Goal: Task Accomplishment & Management: Complete application form

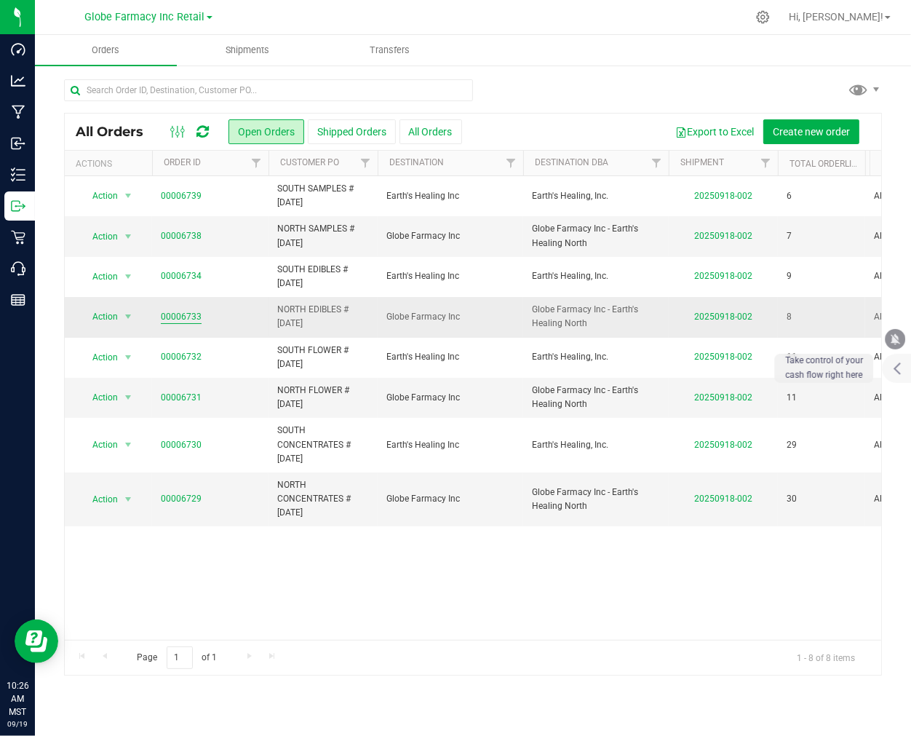
click at [183, 314] on link "00006733" at bounding box center [181, 317] width 41 height 14
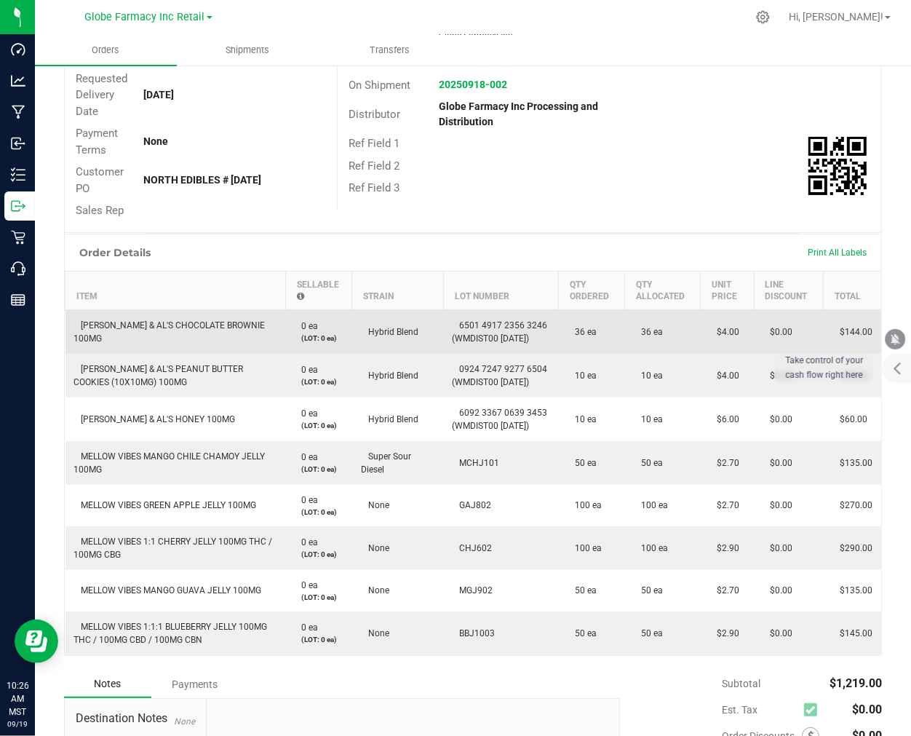
scroll to position [242, 0]
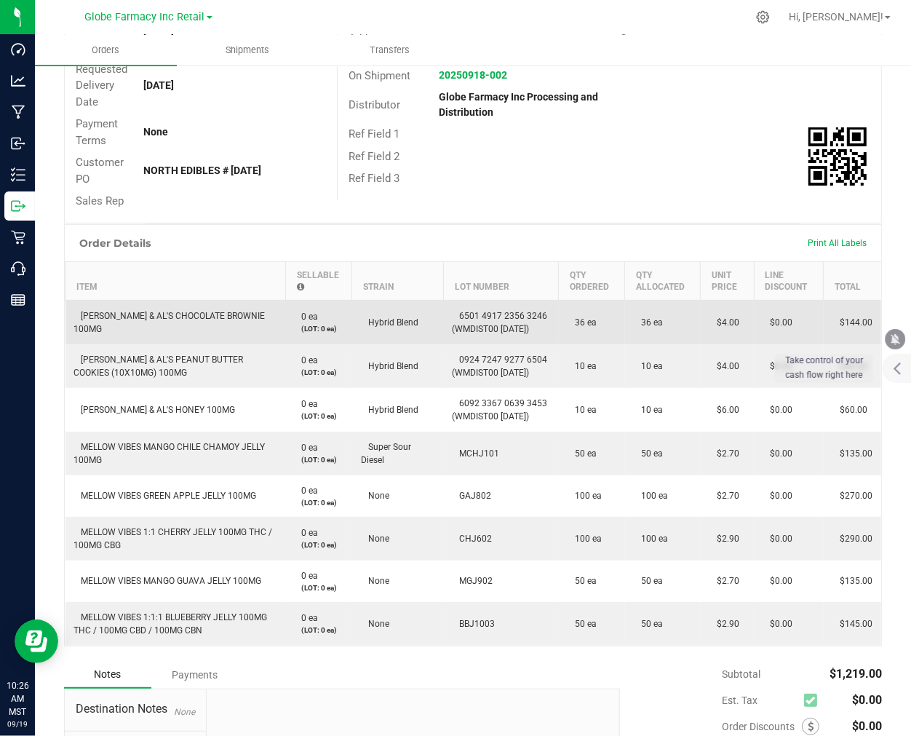
click at [211, 314] on td "[PERSON_NAME] & AL'S CHOCOLATE BROWNIE 100MG" at bounding box center [175, 322] width 220 height 44
click at [210, 314] on td "[PERSON_NAME] & AL'S CHOCOLATE BROWNIE 100MG" at bounding box center [175, 322] width 220 height 44
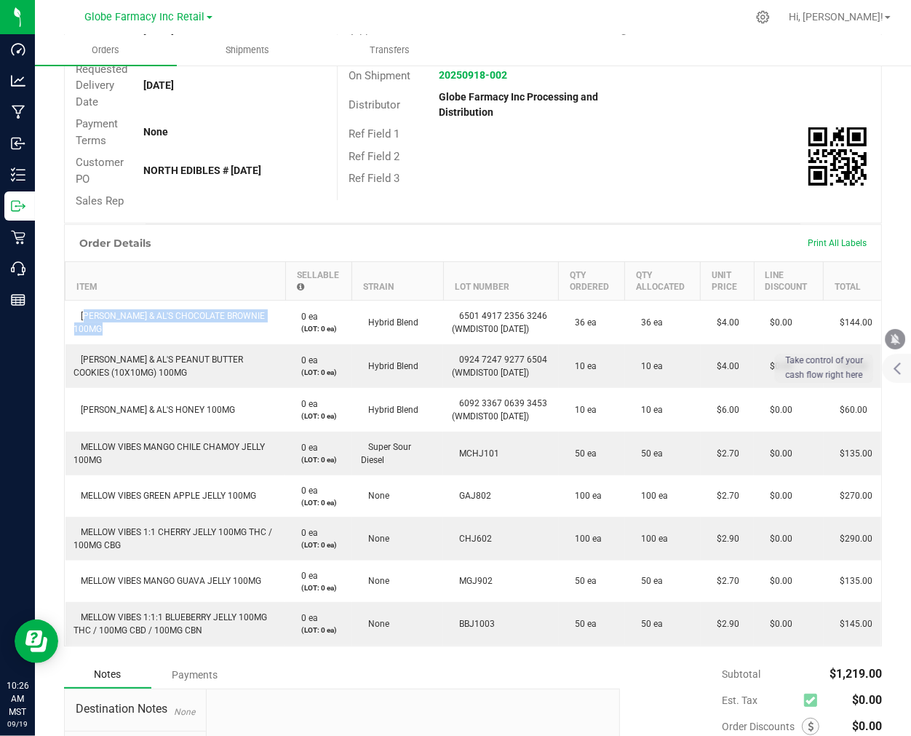
copy span "[PERSON_NAME] & AL'S CHOCOLATE BROWNIE 100MG"
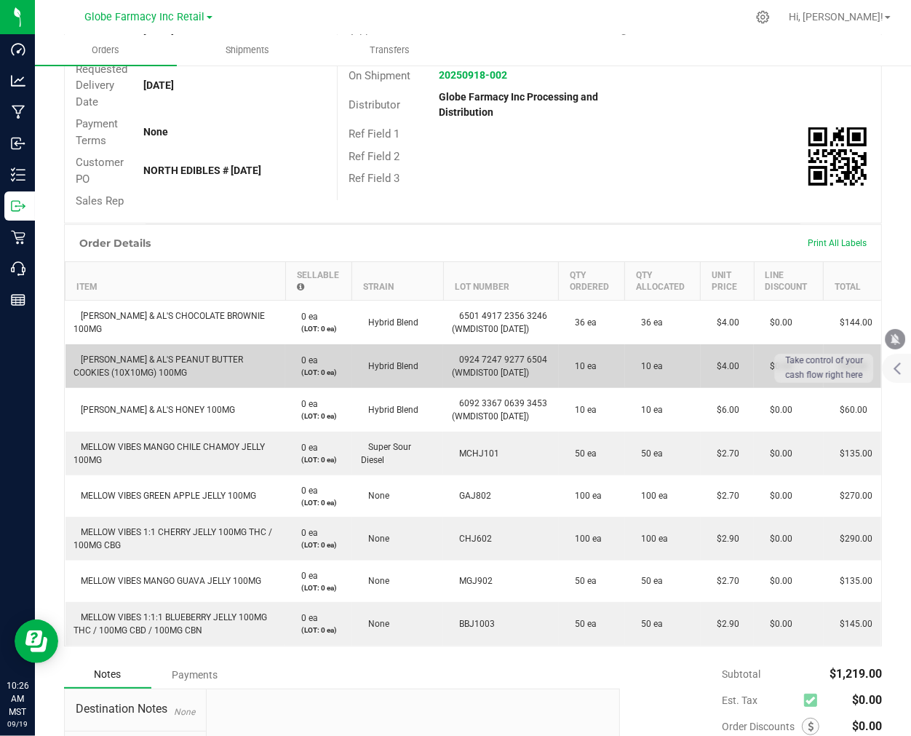
click at [200, 357] on span "[PERSON_NAME] & AL'S PEANUT BUTTER COOKIES (10X10MG) 100MG" at bounding box center [159, 365] width 170 height 23
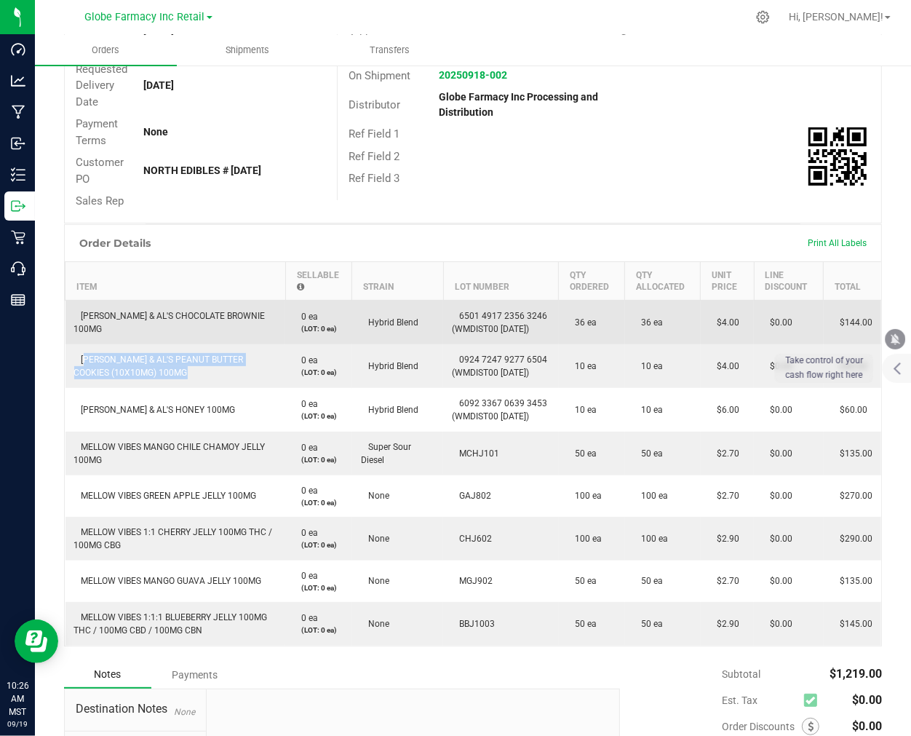
copy span "[PERSON_NAME] & AL'S PEANUT BUTTER COOKIES (10X10MG) 100MG"
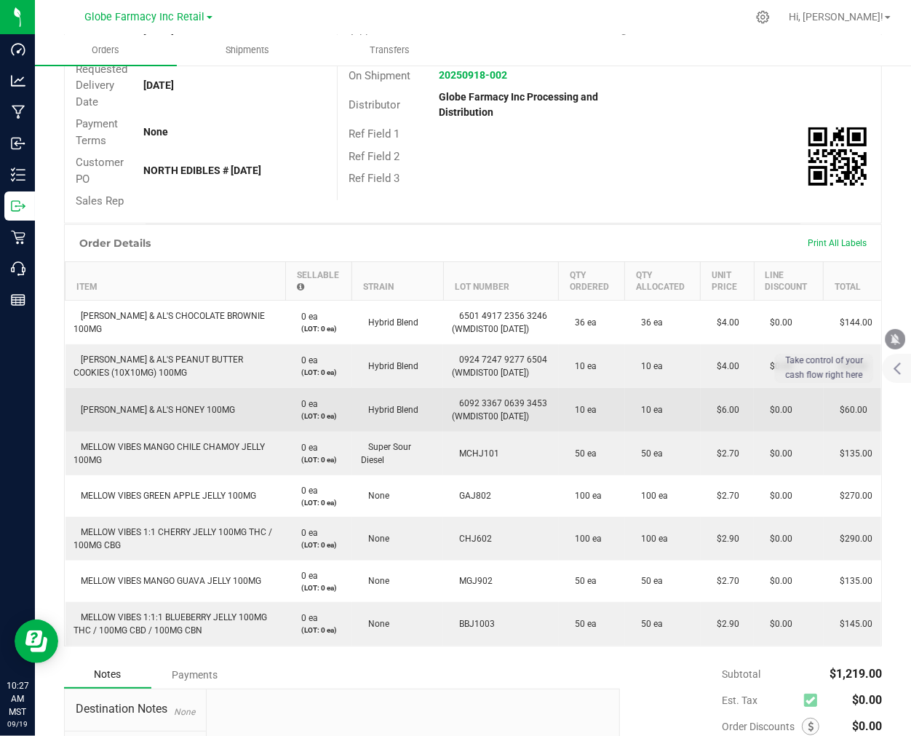
click at [183, 407] on span "[PERSON_NAME] & AL'S HONEY 100MG" at bounding box center [155, 410] width 162 height 10
click at [182, 407] on span "[PERSON_NAME] & AL'S HONEY 100MG" at bounding box center [155, 410] width 162 height 10
copy span "[PERSON_NAME] & AL'S HONEY 100MG"
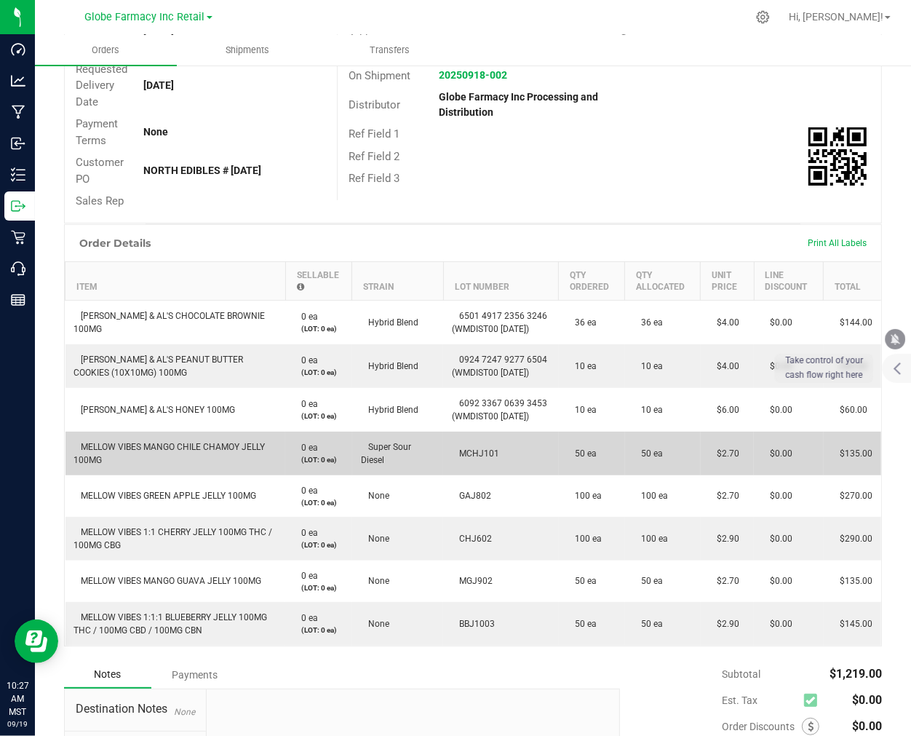
click at [143, 442] on span "MELLOW VIBES MANGO CHILE CHAMOY JELLY 100MG" at bounding box center [169, 453] width 191 height 23
copy span "MELLOW VIBES MANGO CHILE CHAMOY JELLY 100MG"
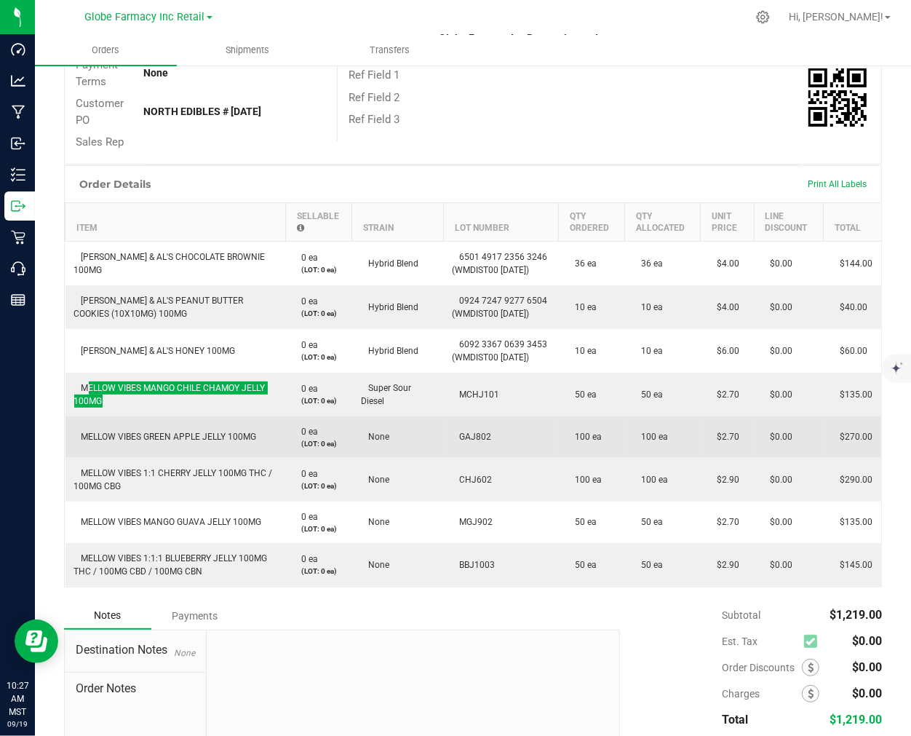
scroll to position [404, 0]
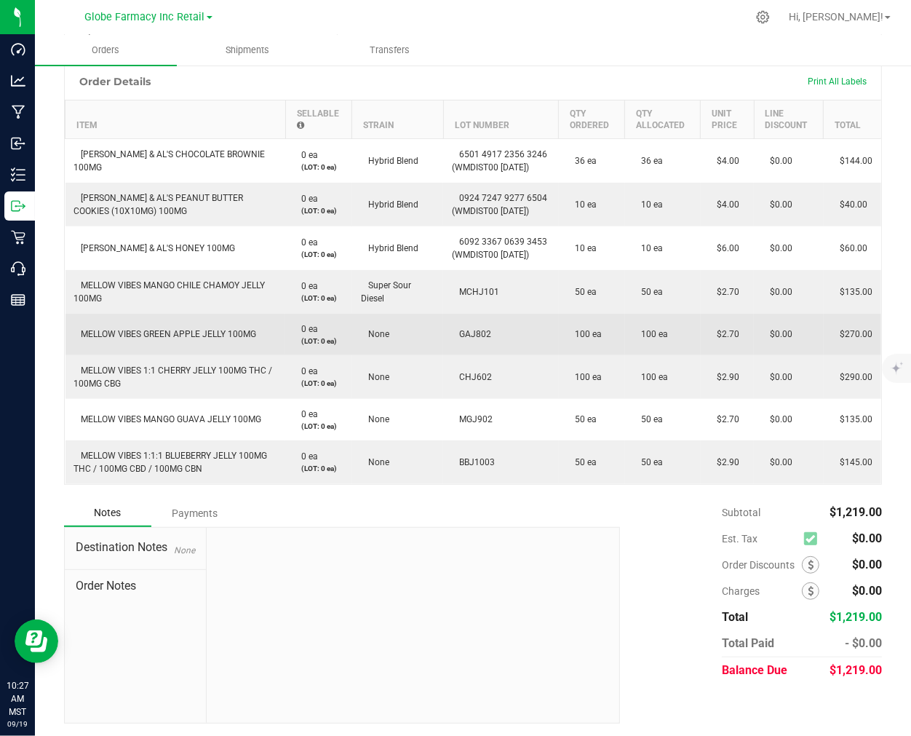
click at [168, 332] on span "MELLOW VIBES GREEN APPLE JELLY 100MG" at bounding box center [165, 334] width 183 height 10
click at [168, 331] on span "MELLOW VIBES GREEN APPLE JELLY 100MG" at bounding box center [165, 334] width 183 height 10
copy span "MELLOW VIBES GREEN APPLE JELLY 100MG"
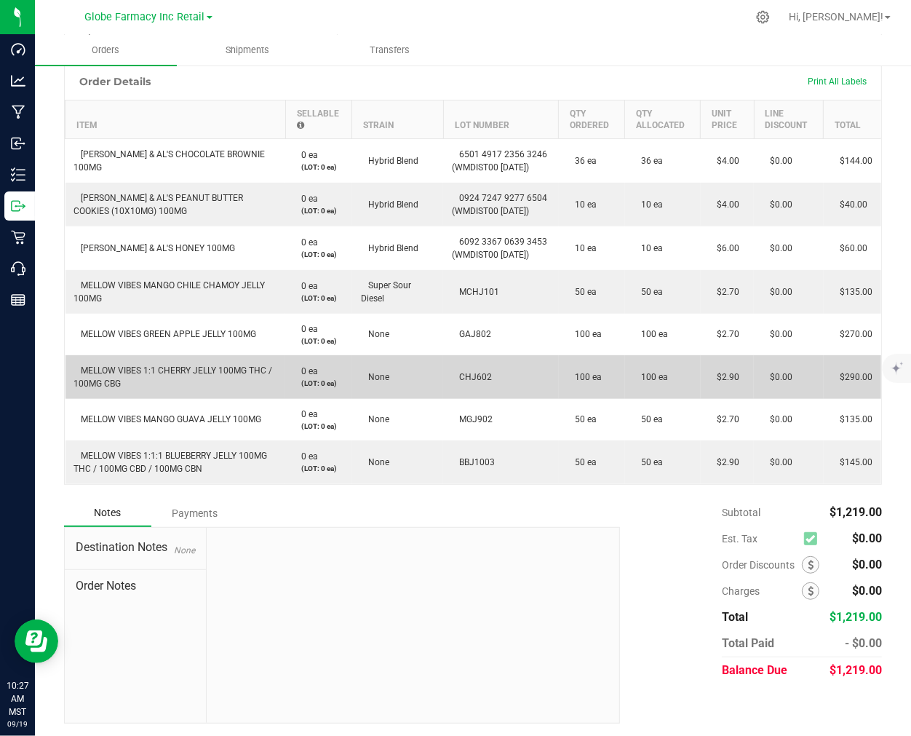
click at [156, 375] on td "MELLOW VIBES 1:1 CHERRY JELLY 100MG THC / 100MG CBG" at bounding box center [175, 377] width 220 height 44
copy span "MELLOW VIBES 1:1 CHERRY JELLY 100MG THC / 100MG CBG"
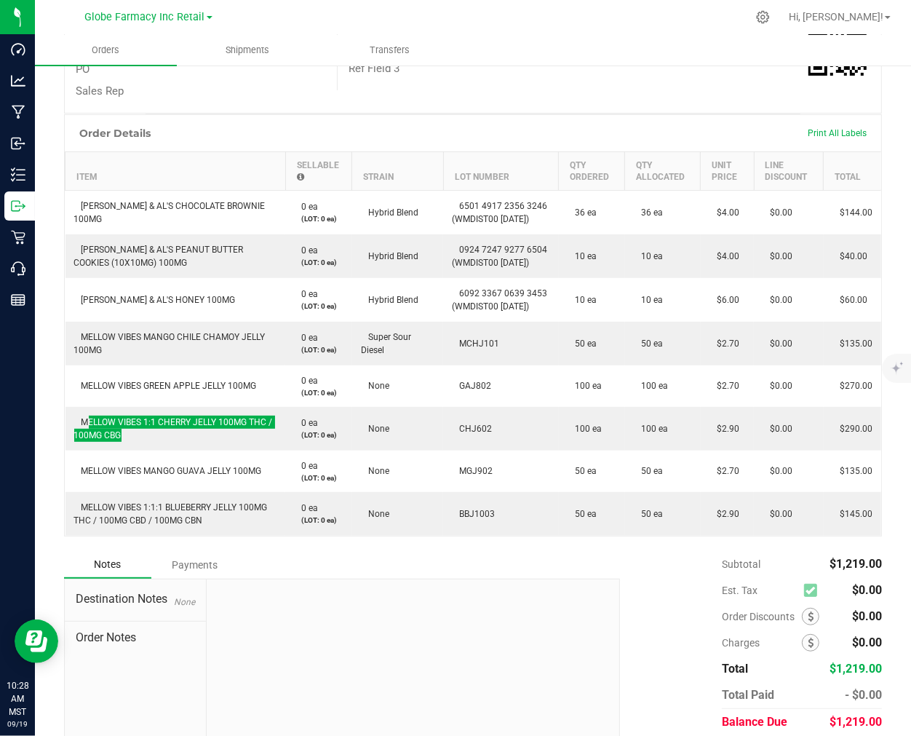
scroll to position [323, 0]
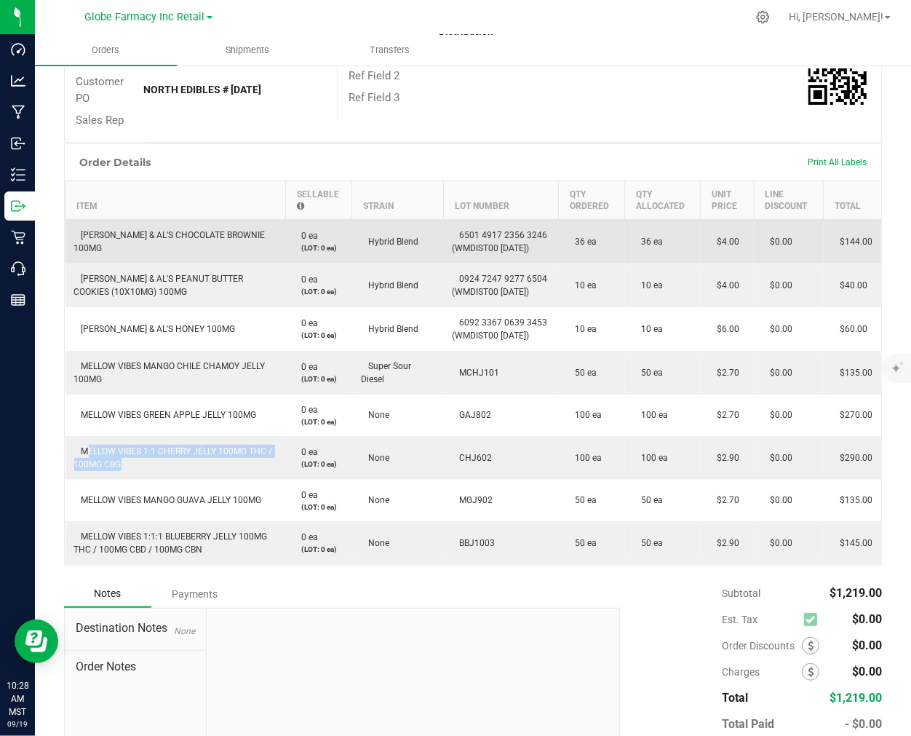
drag, startPoint x: 537, startPoint y: 249, endPoint x: 441, endPoint y: 220, distance: 100.4
click at [443, 220] on td "6501 4917 2356 3246 (WMDIST00 [DATE])" at bounding box center [500, 241] width 115 height 44
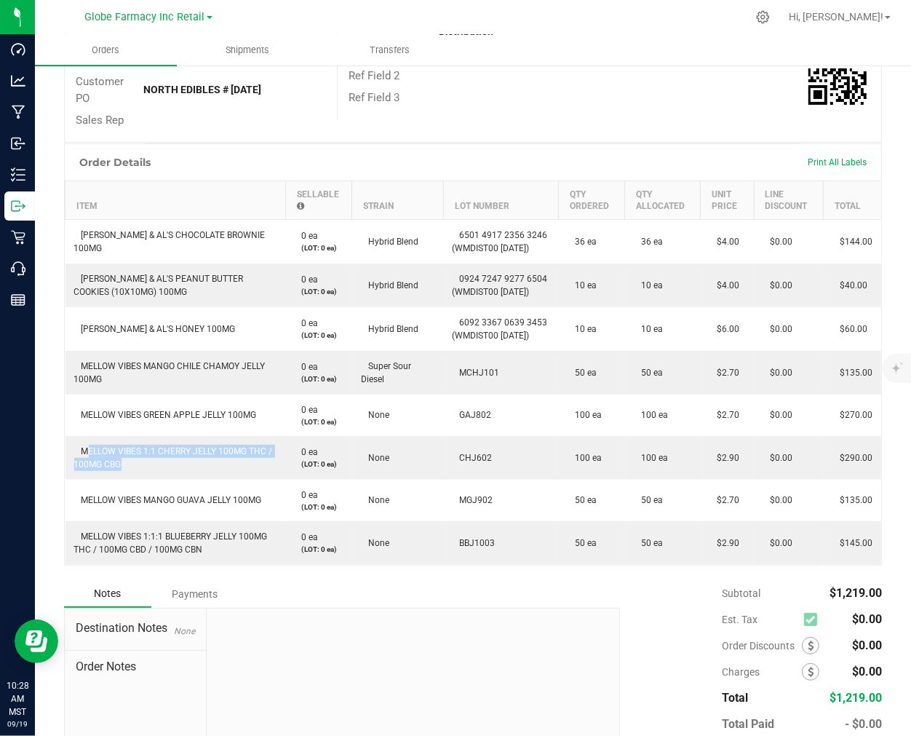
copy span "6501 4917 2356 3246 (WMDIST00 [DATE])"
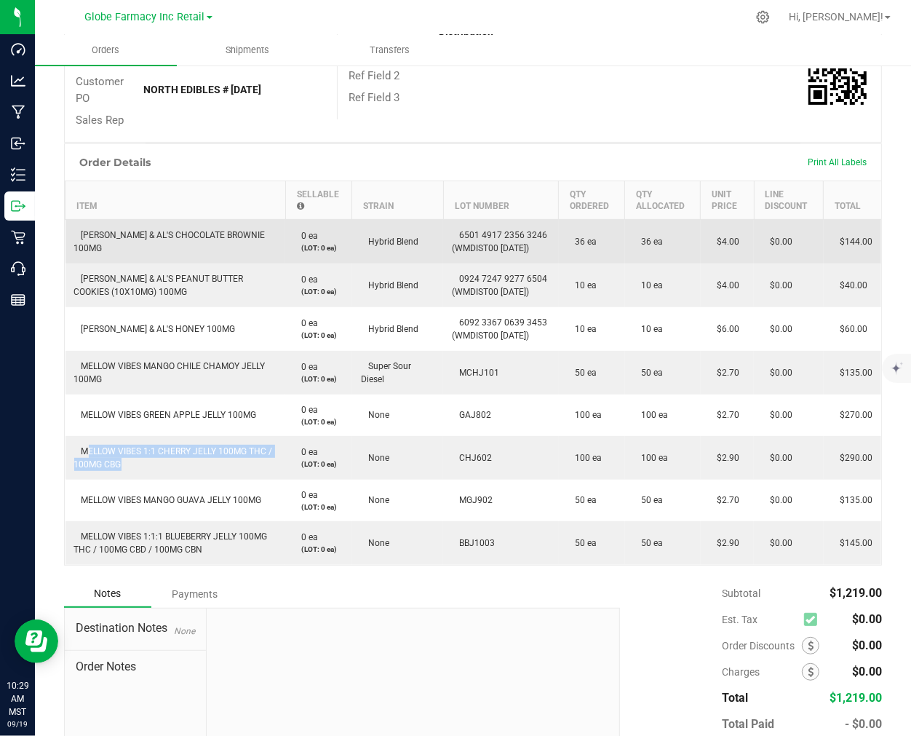
copy span "6501 4917 2356 3246 (WMDIST00 [DATE])"
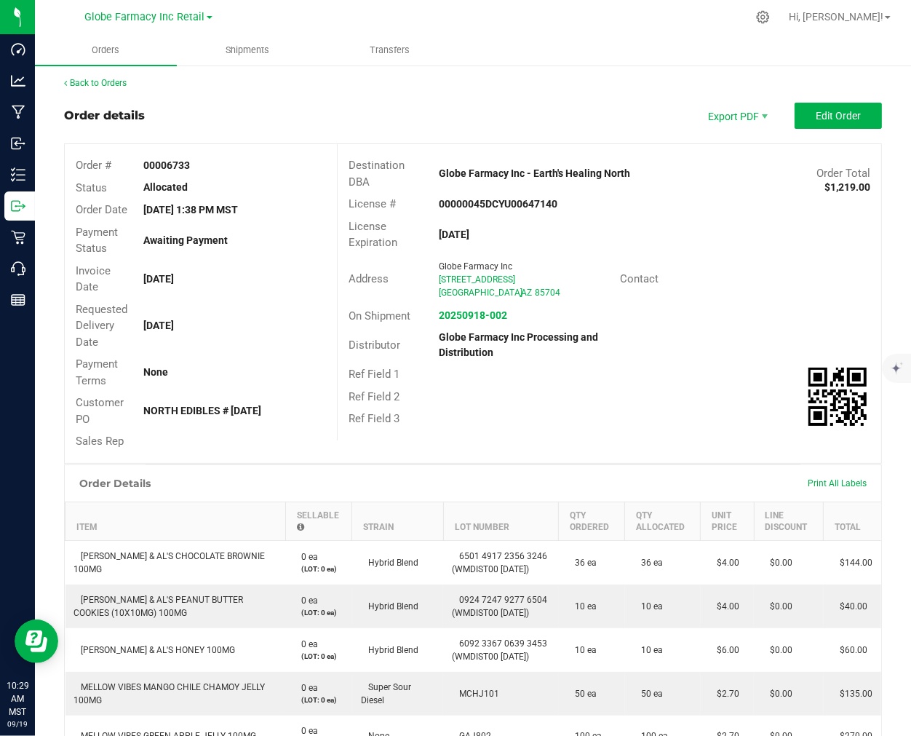
scroll to position [0, 0]
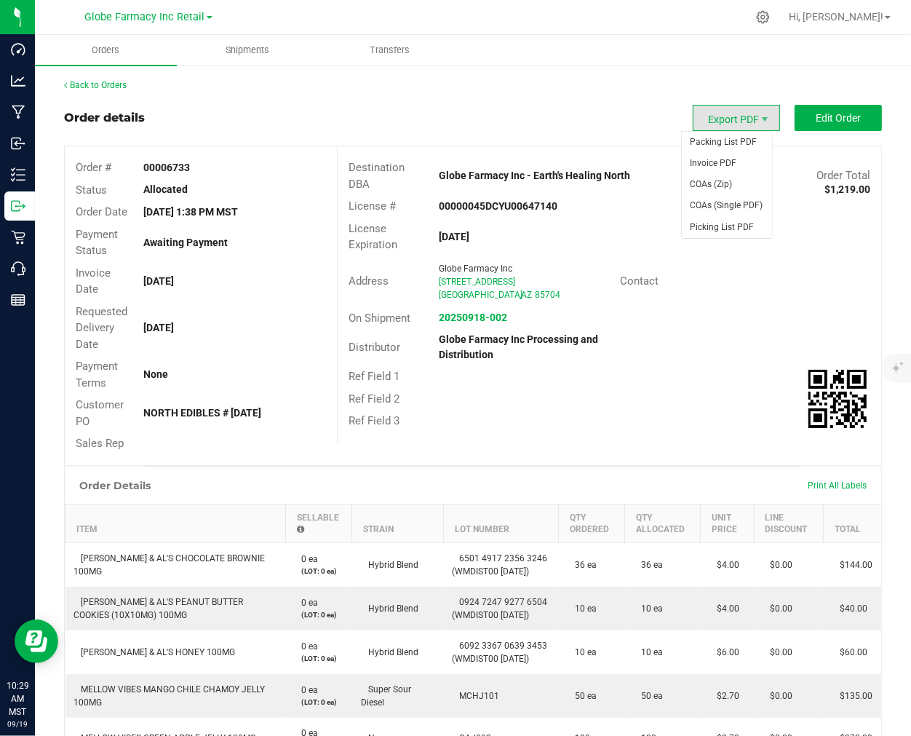
click at [731, 119] on span "Export PDF" at bounding box center [736, 118] width 87 height 26
click at [703, 222] on span "Picking List PDF" at bounding box center [727, 227] width 90 height 21
click at [68, 80] on link "Back to Orders" at bounding box center [95, 85] width 63 height 10
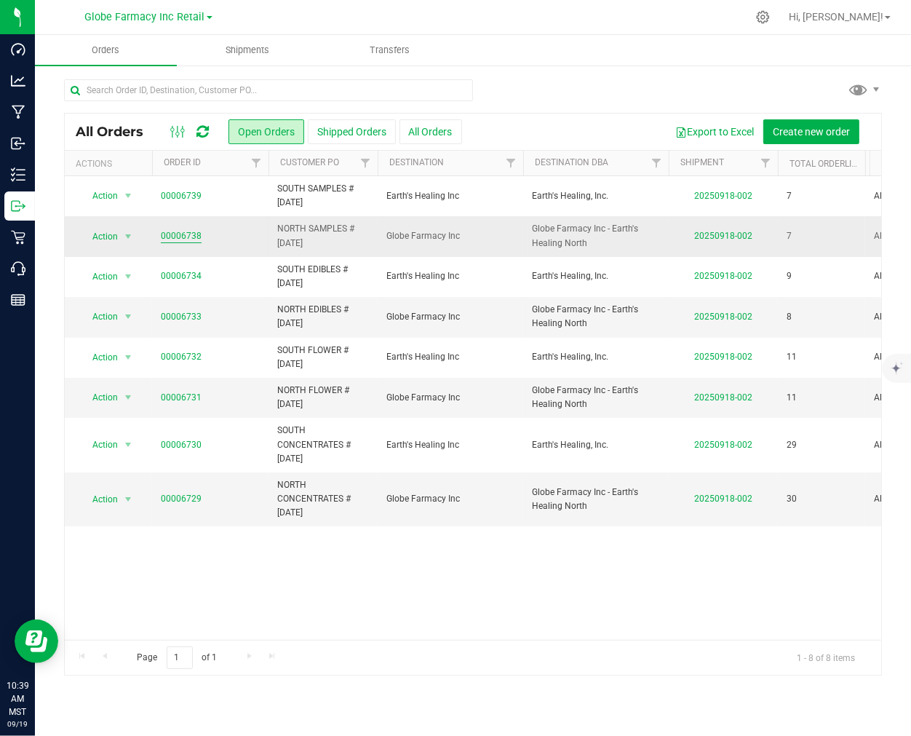
click at [166, 231] on link "00006738" at bounding box center [181, 236] width 41 height 14
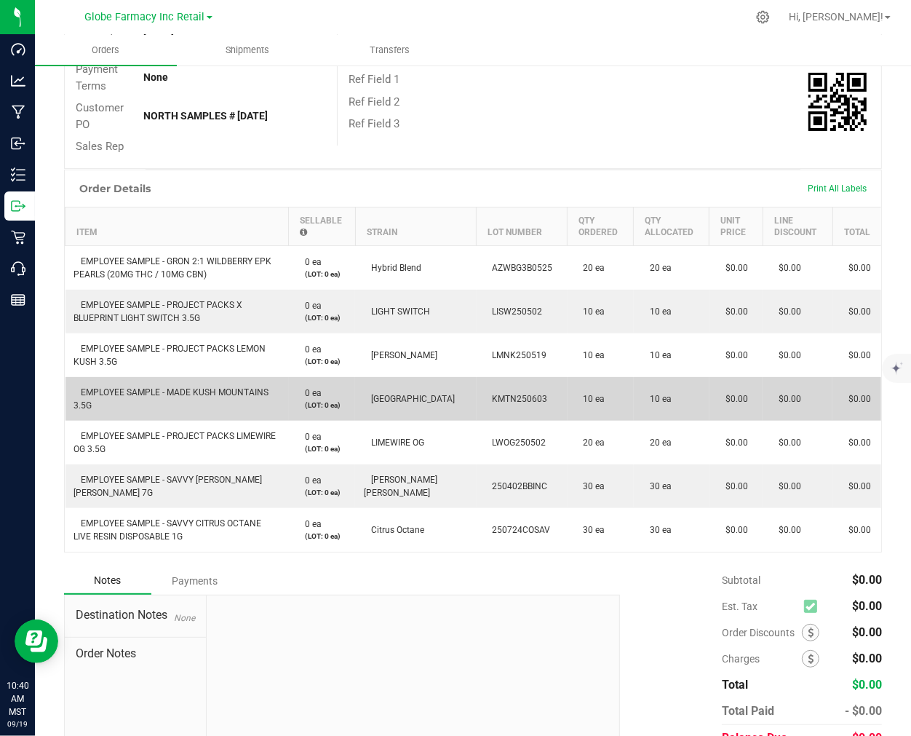
scroll to position [323, 0]
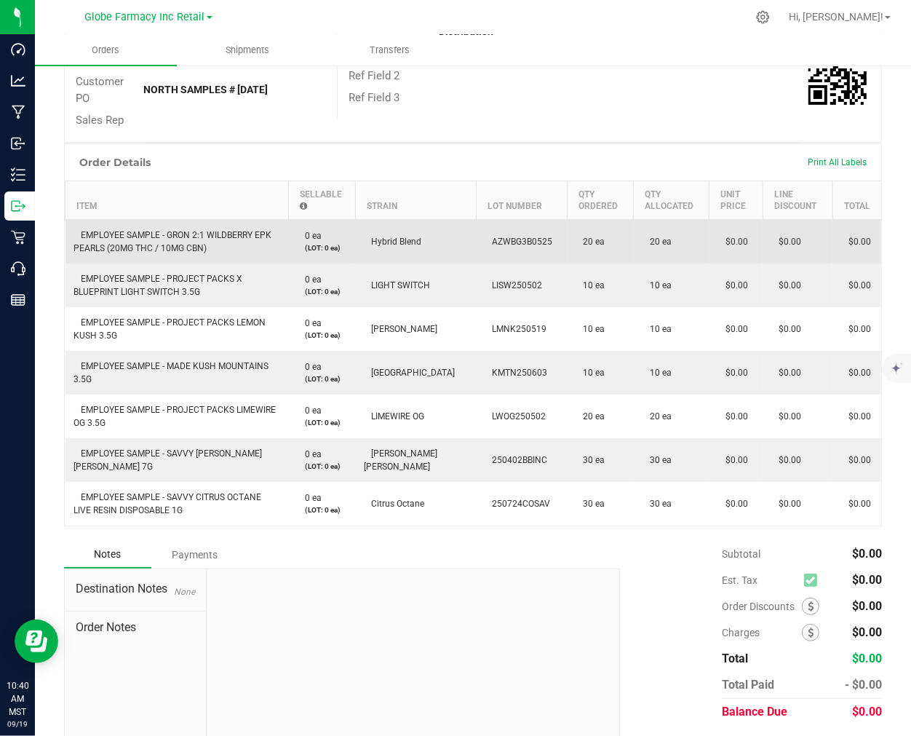
click at [150, 234] on span "EMPLOYEE SAMPLE - GRON 2:1 WILDBERRY EPK PEARLS (20MG THC / 10MG CBN)" at bounding box center [173, 241] width 198 height 23
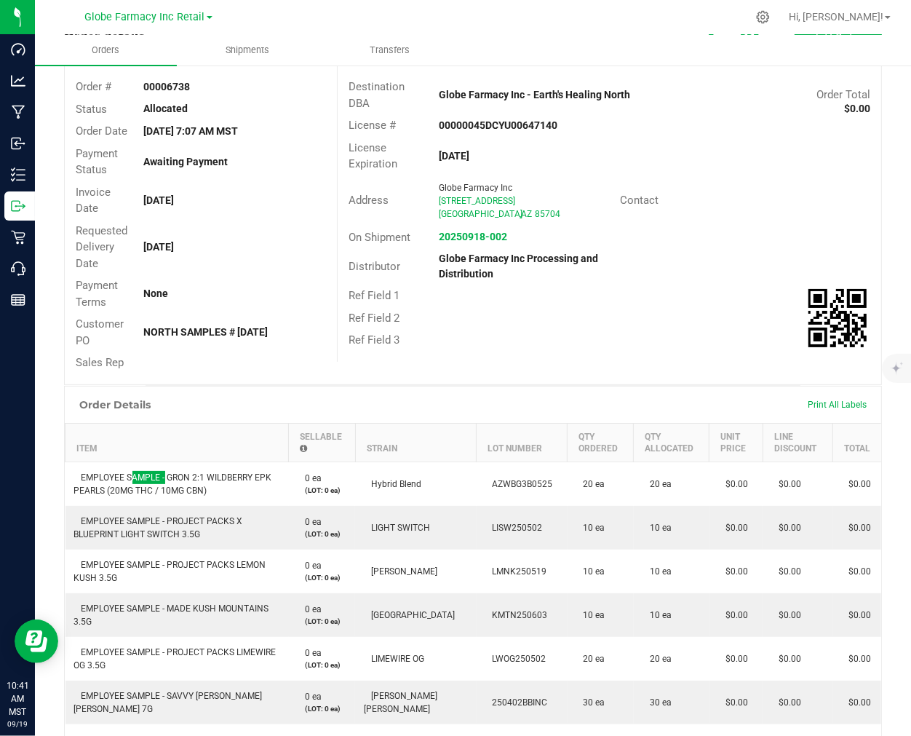
scroll to position [0, 0]
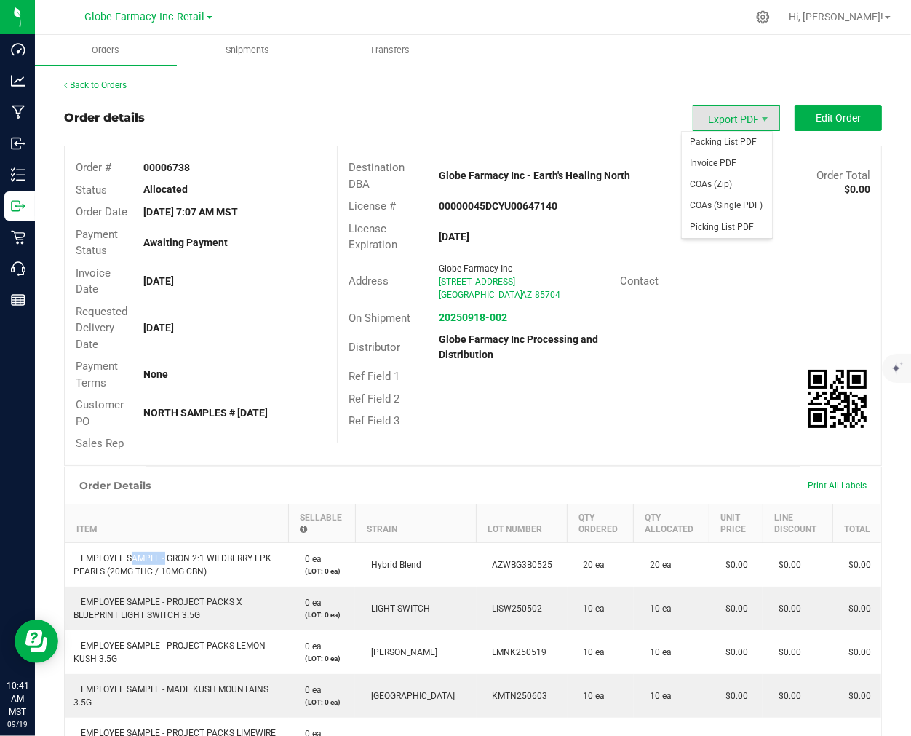
click at [744, 111] on span "Export PDF" at bounding box center [736, 118] width 87 height 26
click at [724, 228] on span "Picking List PDF" at bounding box center [727, 227] width 90 height 21
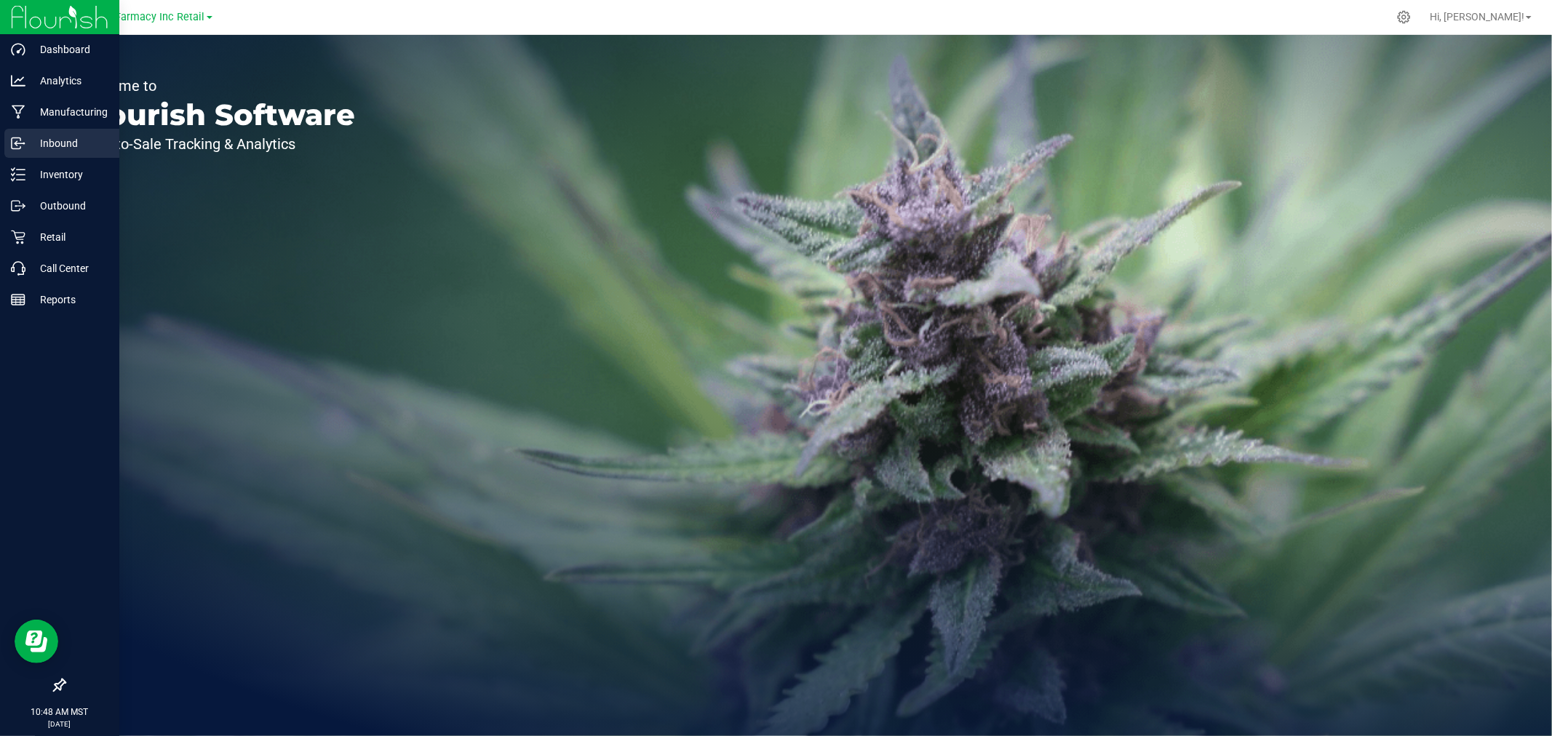
click at [70, 146] on p "Inbound" at bounding box center [68, 143] width 87 height 17
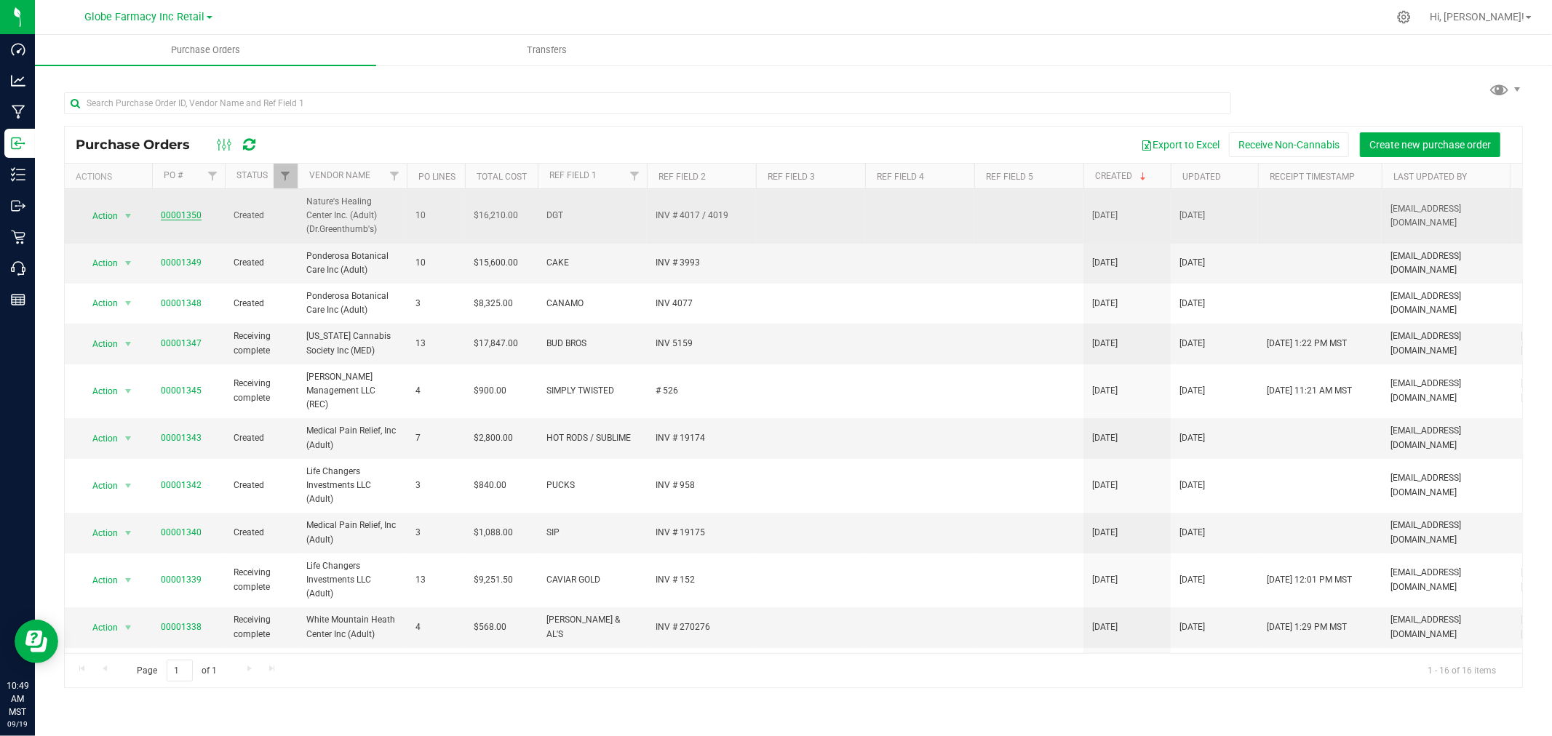
click at [196, 212] on link "00001350" at bounding box center [181, 215] width 41 height 10
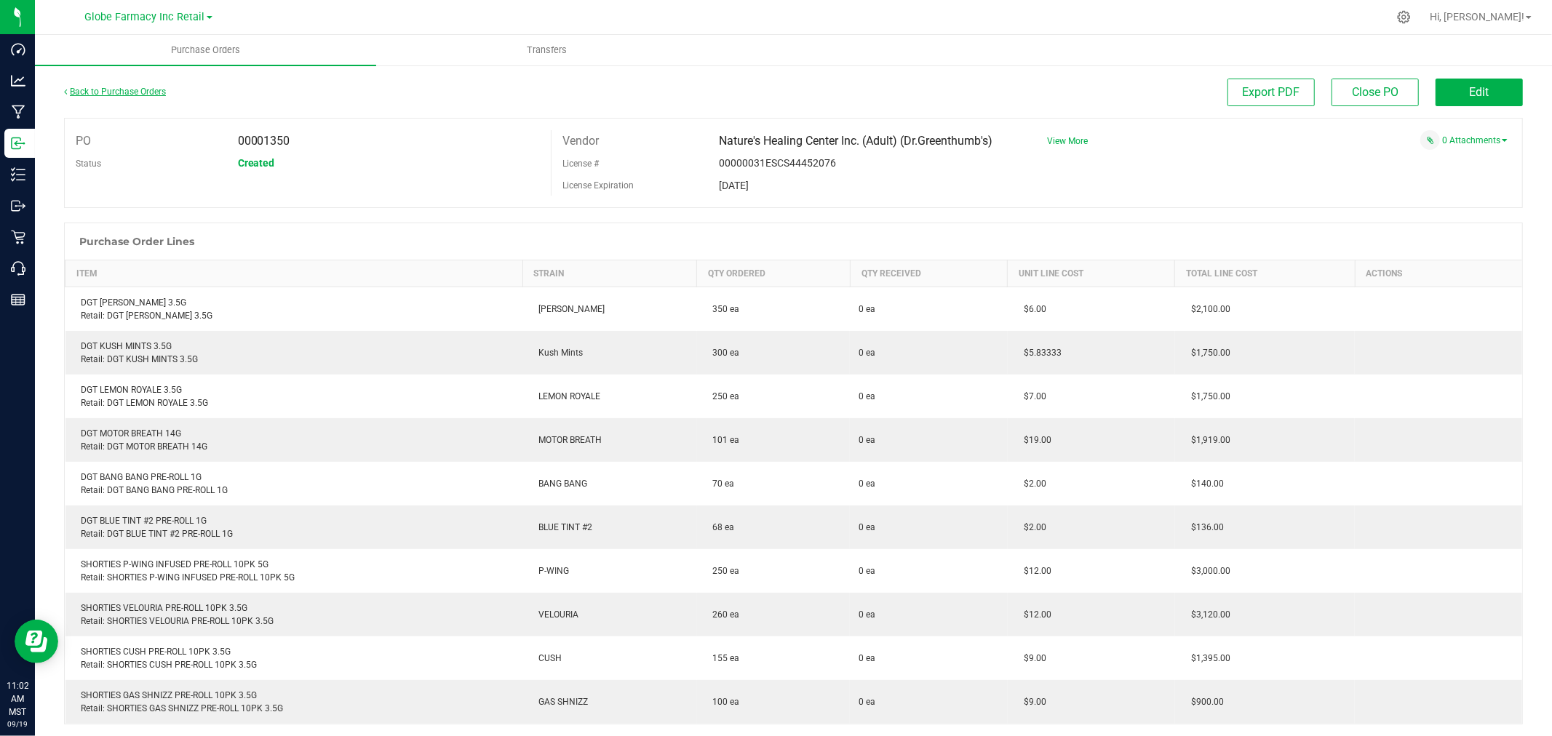
click at [124, 90] on link "Back to Purchase Orders" at bounding box center [115, 92] width 102 height 10
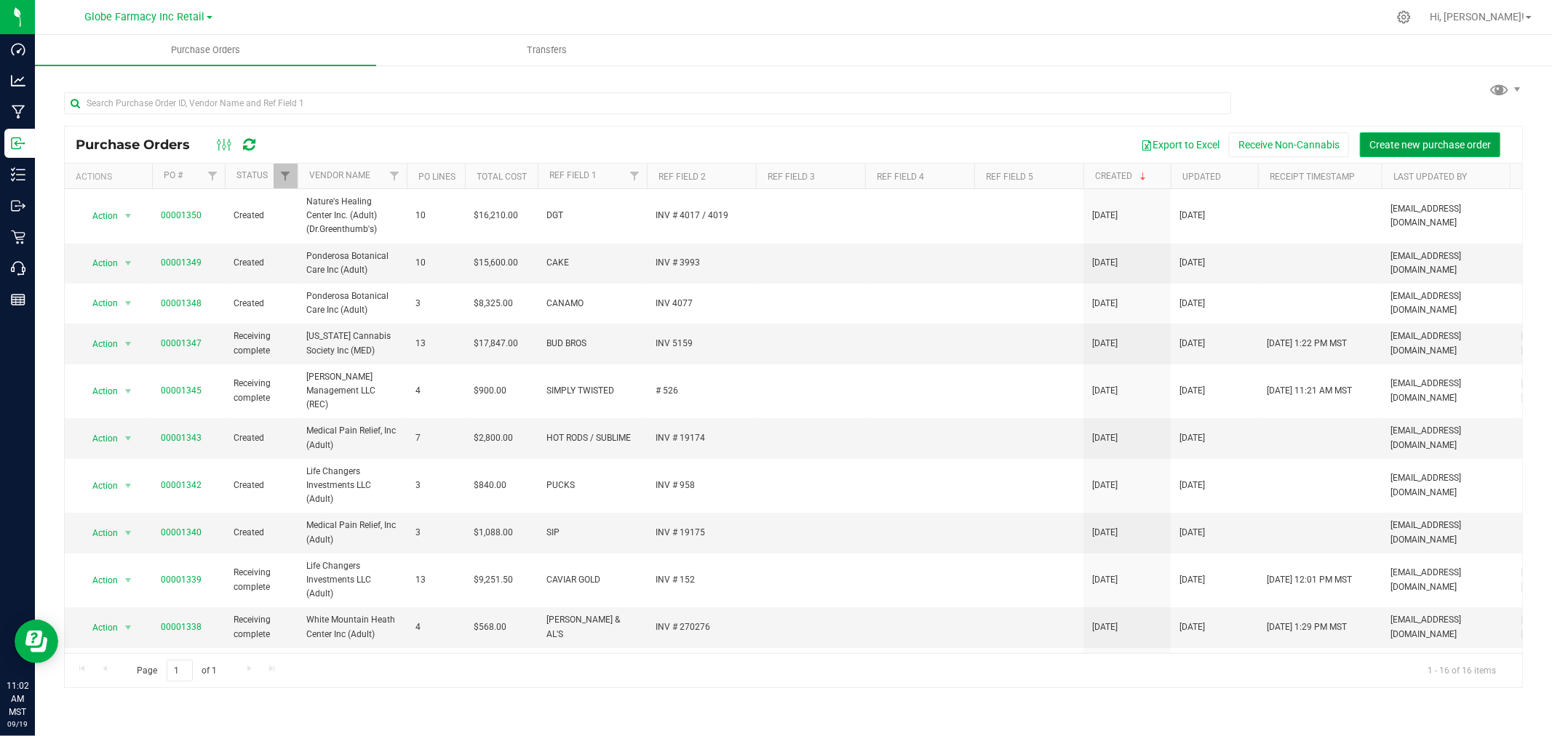
click at [1452, 143] on span "Create new purchase order" at bounding box center [1430, 145] width 122 height 12
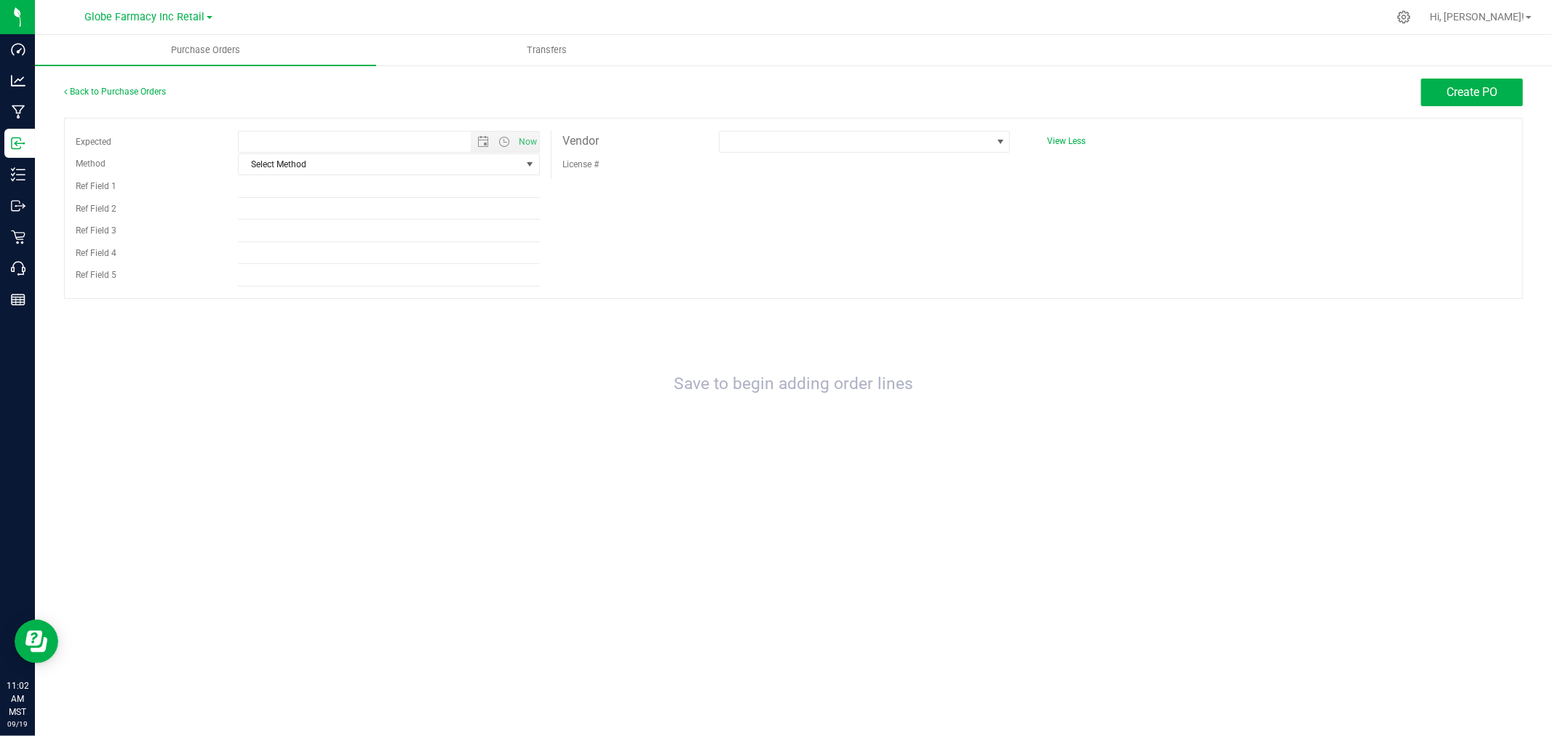
type input "9/19/2025 11:02 AM"
click at [371, 164] on span "Select Method" at bounding box center [380, 164] width 282 height 20
click at [271, 284] on li "Local Delivery" at bounding box center [389, 277] width 301 height 22
click at [324, 164] on span "Local Delivery" at bounding box center [380, 164] width 282 height 20
click at [296, 272] on li "Local Delivery" at bounding box center [389, 277] width 301 height 22
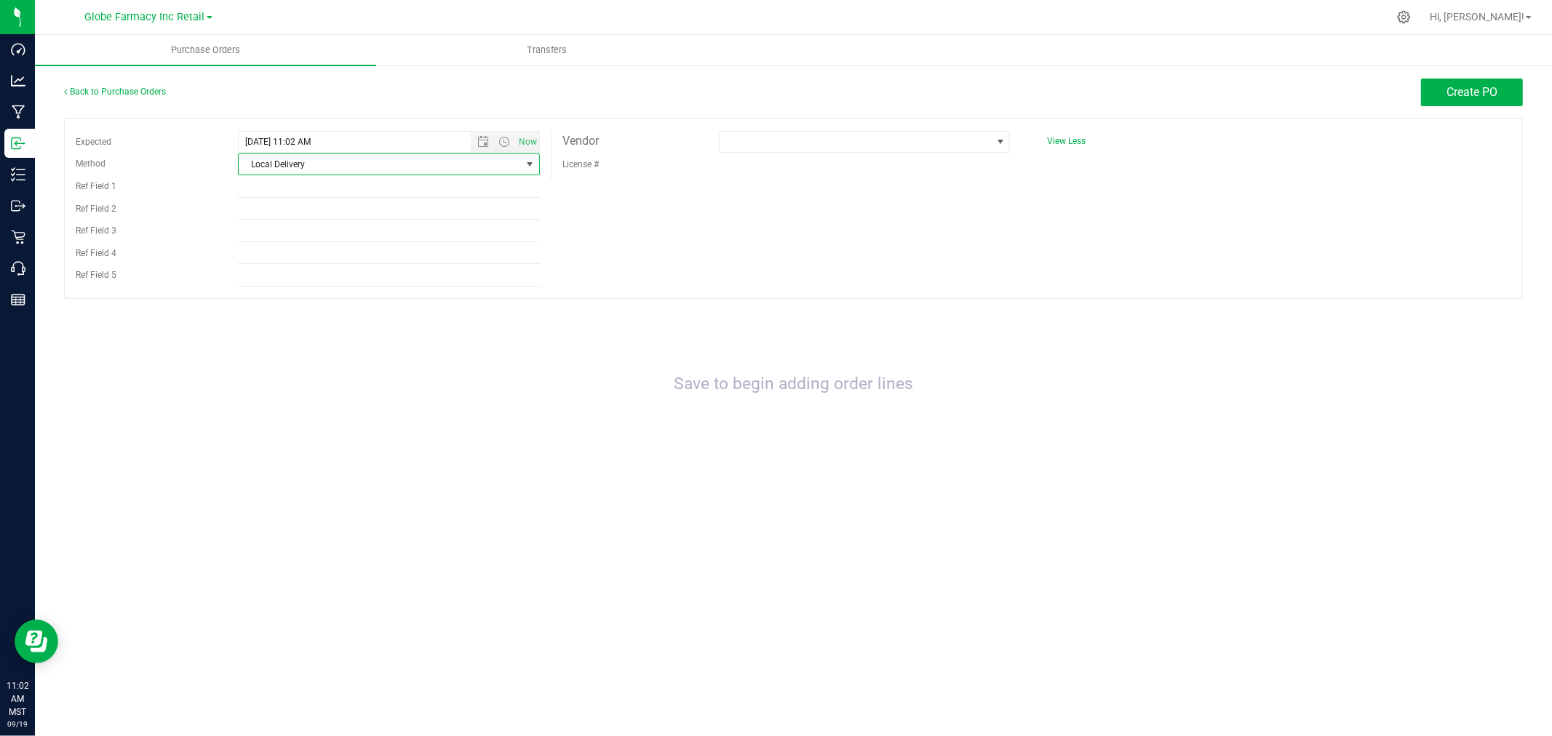
click at [449, 162] on span "Local Delivery" at bounding box center [380, 164] width 282 height 20
click at [313, 278] on li "Local Delivery" at bounding box center [389, 277] width 301 height 22
click at [315, 187] on input "Ref Field 1" at bounding box center [389, 187] width 302 height 22
type input "MFUSED"
click at [365, 220] on input "Ref Field 3" at bounding box center [389, 231] width 302 height 22
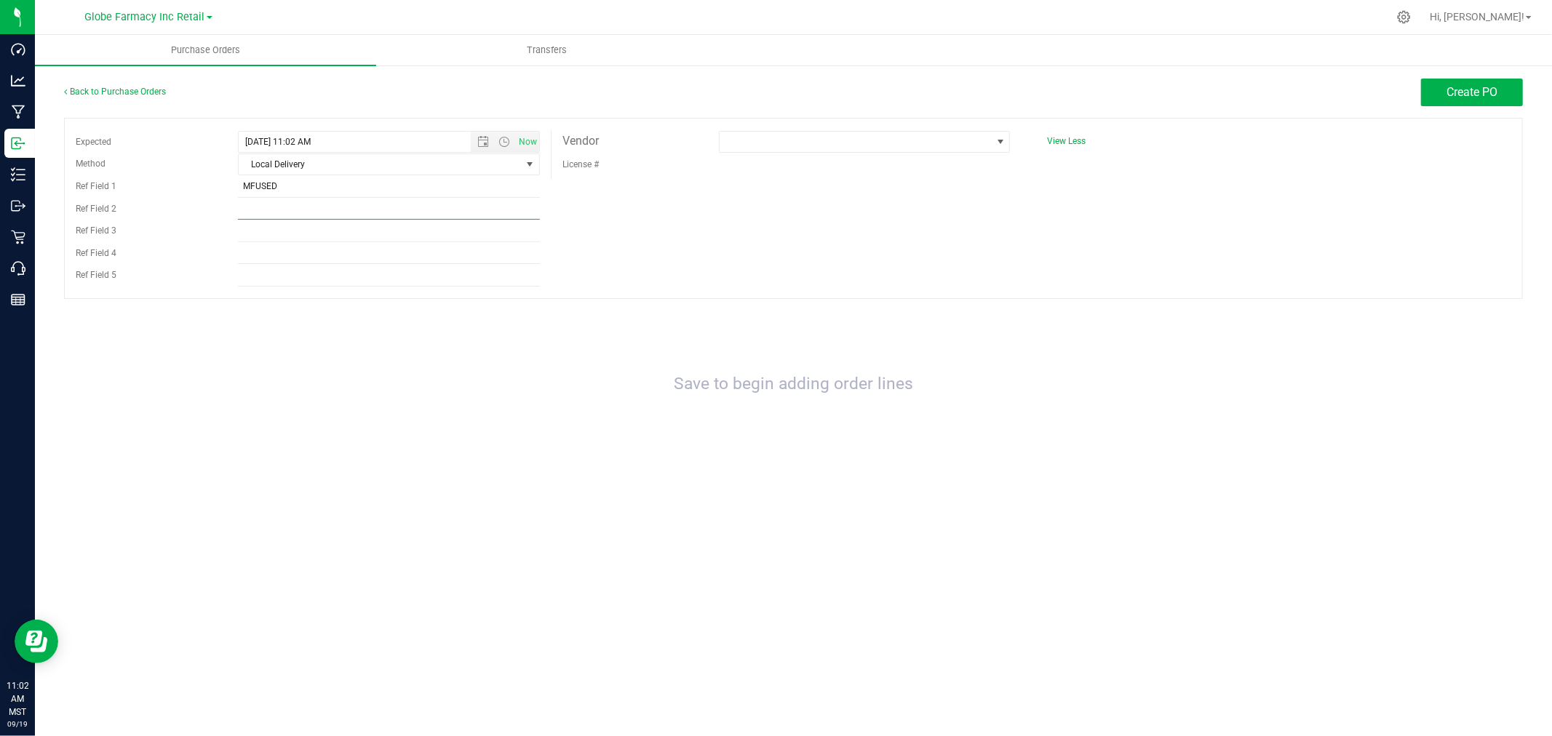
click at [366, 212] on input "Ref Field 2" at bounding box center [389, 209] width 302 height 22
click at [325, 196] on input "MFUSED" at bounding box center [389, 187] width 302 height 22
click at [260, 199] on input "Ref Field 2" at bounding box center [389, 209] width 302 height 22
paste input "SO013685-MFUSED"
click at [248, 206] on input "SO013685-MFUSED" at bounding box center [389, 209] width 302 height 22
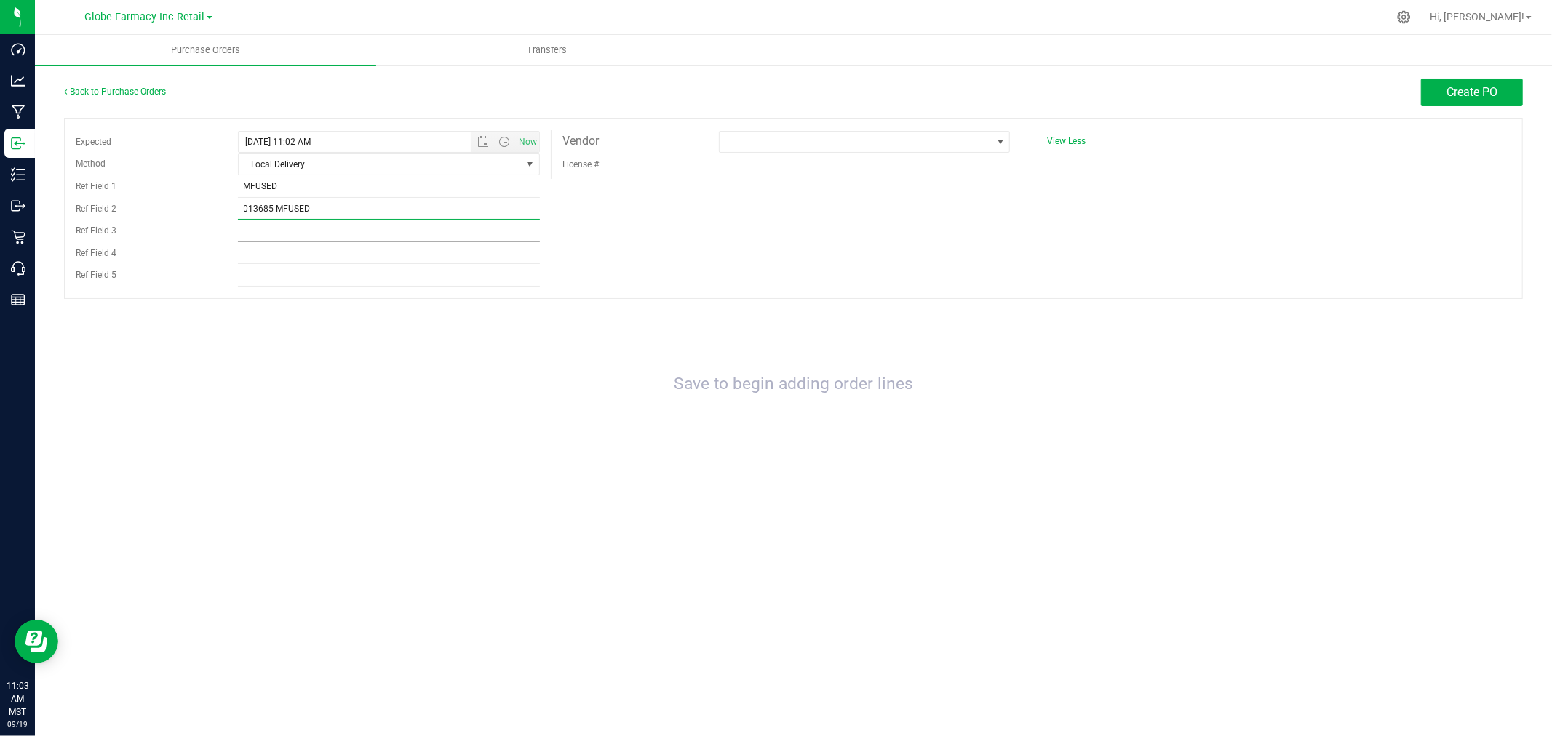
type input "013685-MFUSED"
click at [377, 228] on input "Ref Field 3" at bounding box center [389, 231] width 302 height 22
click at [793, 131] on span at bounding box center [864, 142] width 291 height 22
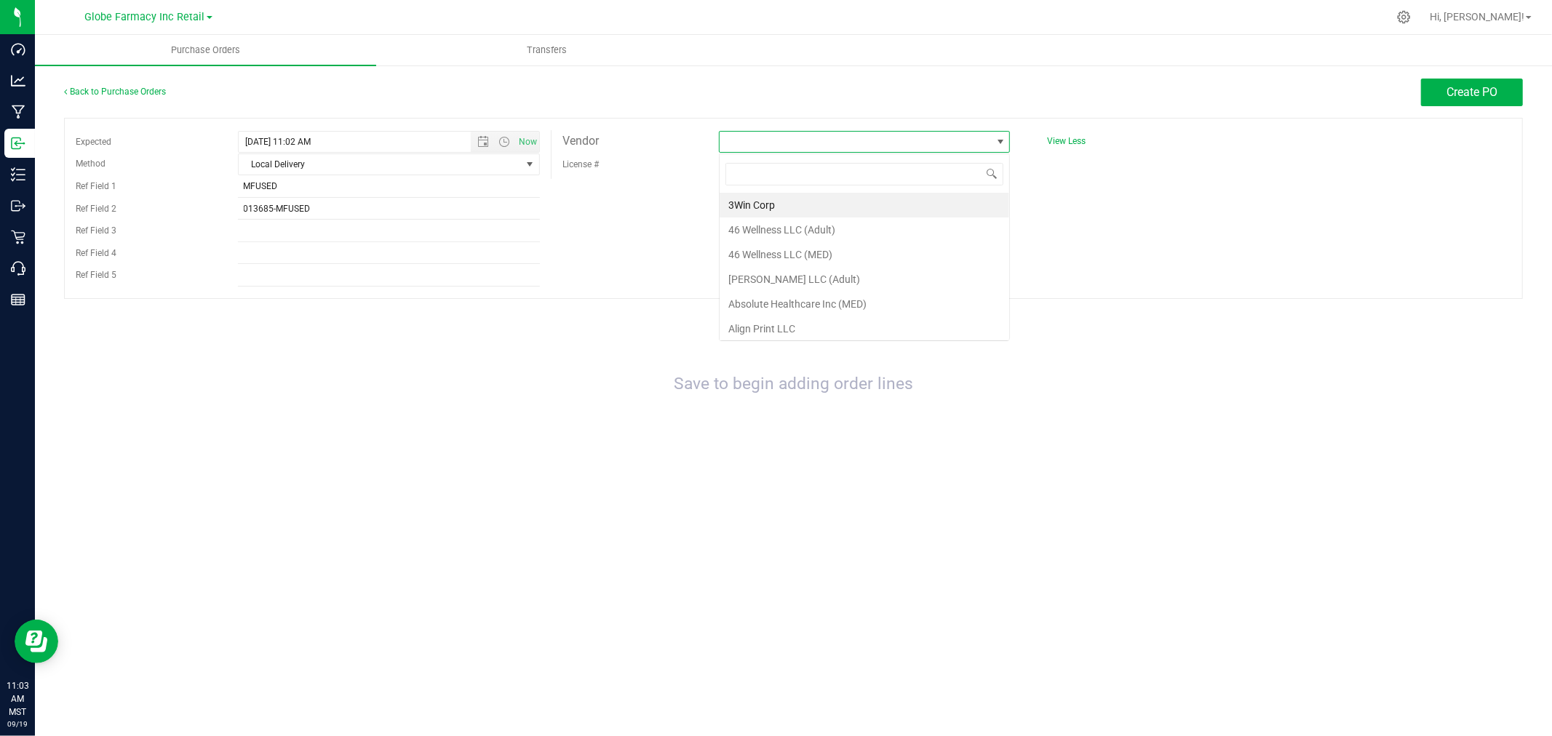
scroll to position [22, 292]
type input "kind relief"
click at [806, 215] on li "The Kind Relief Inc (MED)" at bounding box center [865, 205] width 290 height 25
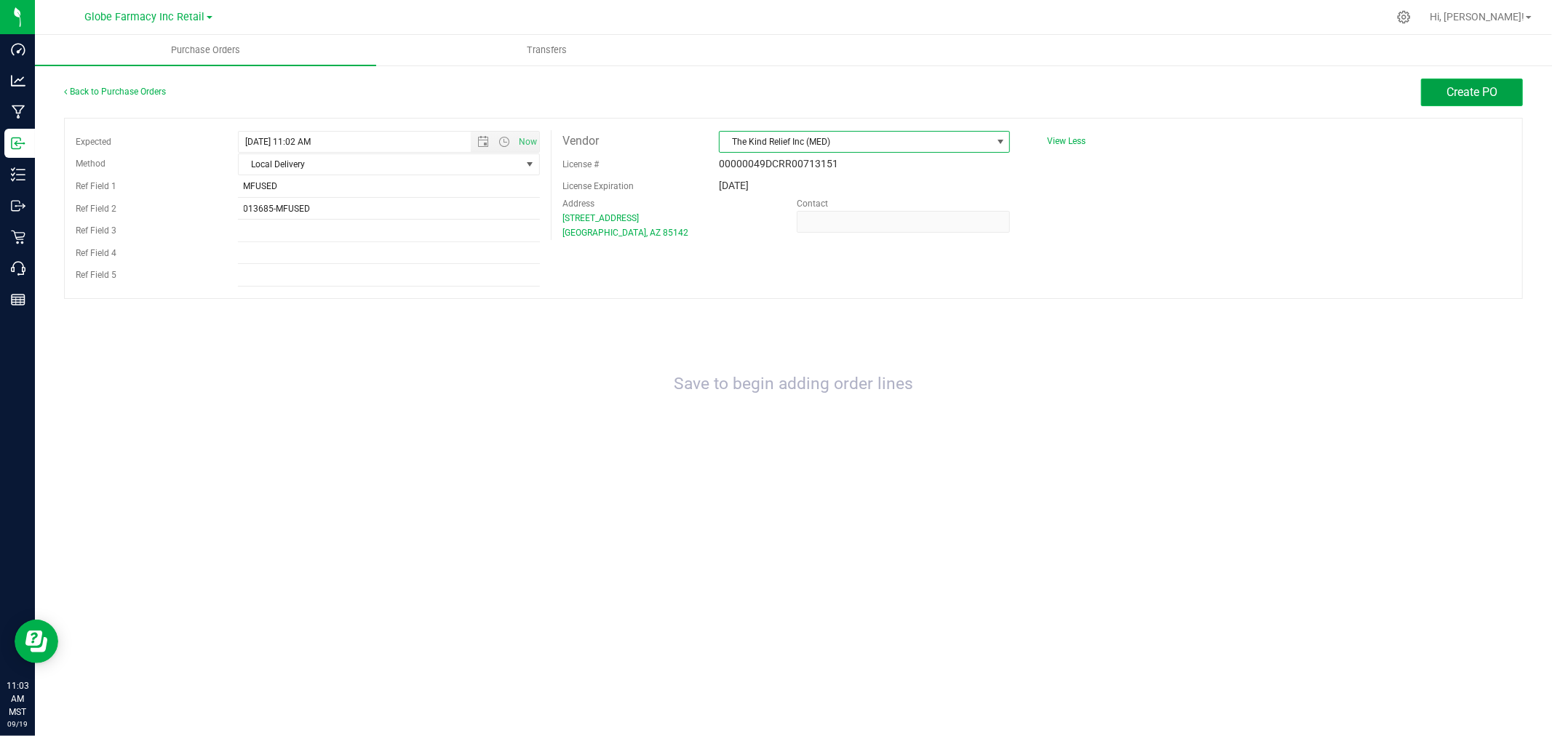
click at [1468, 85] on span "Create PO" at bounding box center [1472, 92] width 51 height 14
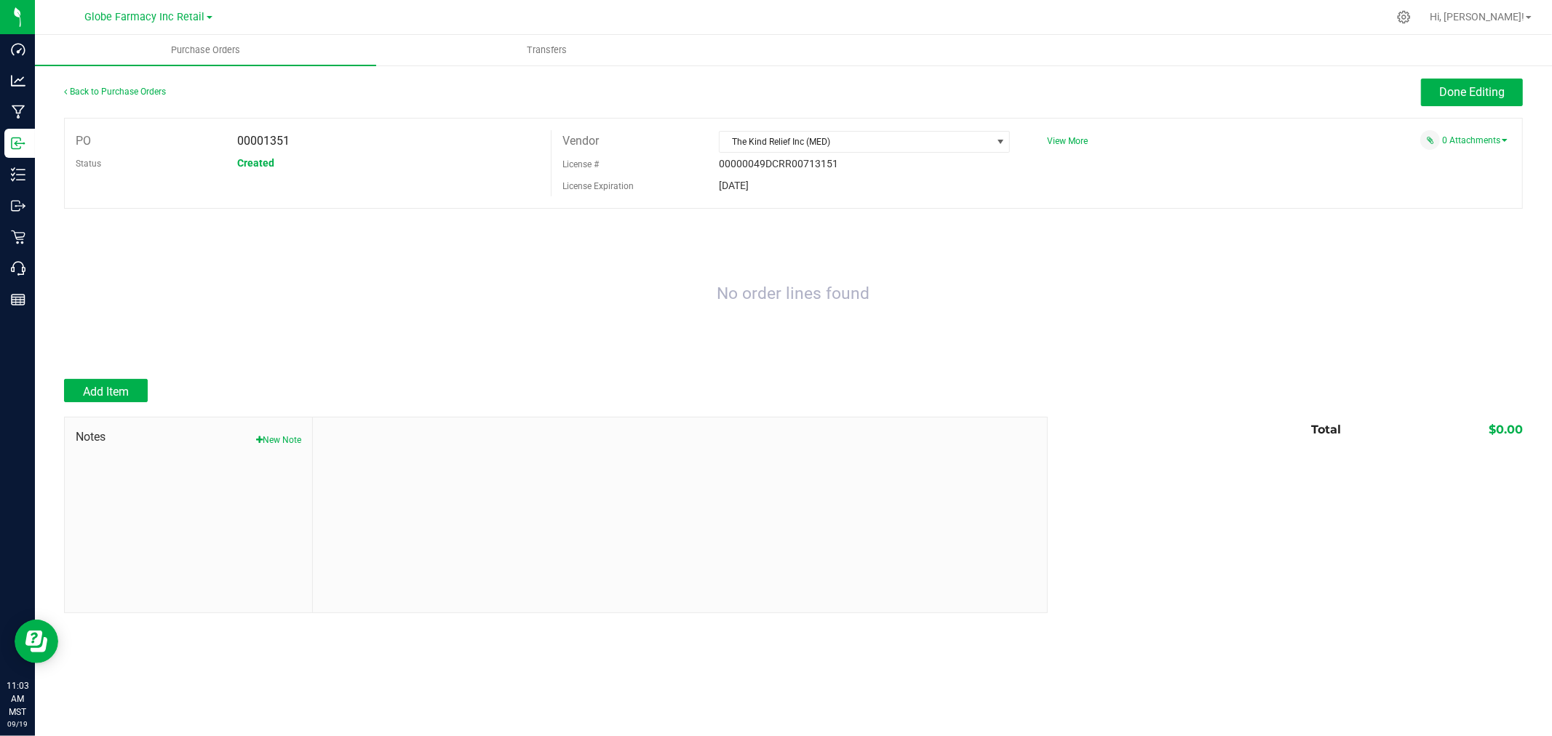
click at [97, 379] on div at bounding box center [793, 372] width 1459 height 15
click at [99, 389] on span "Add Item" at bounding box center [106, 392] width 46 height 14
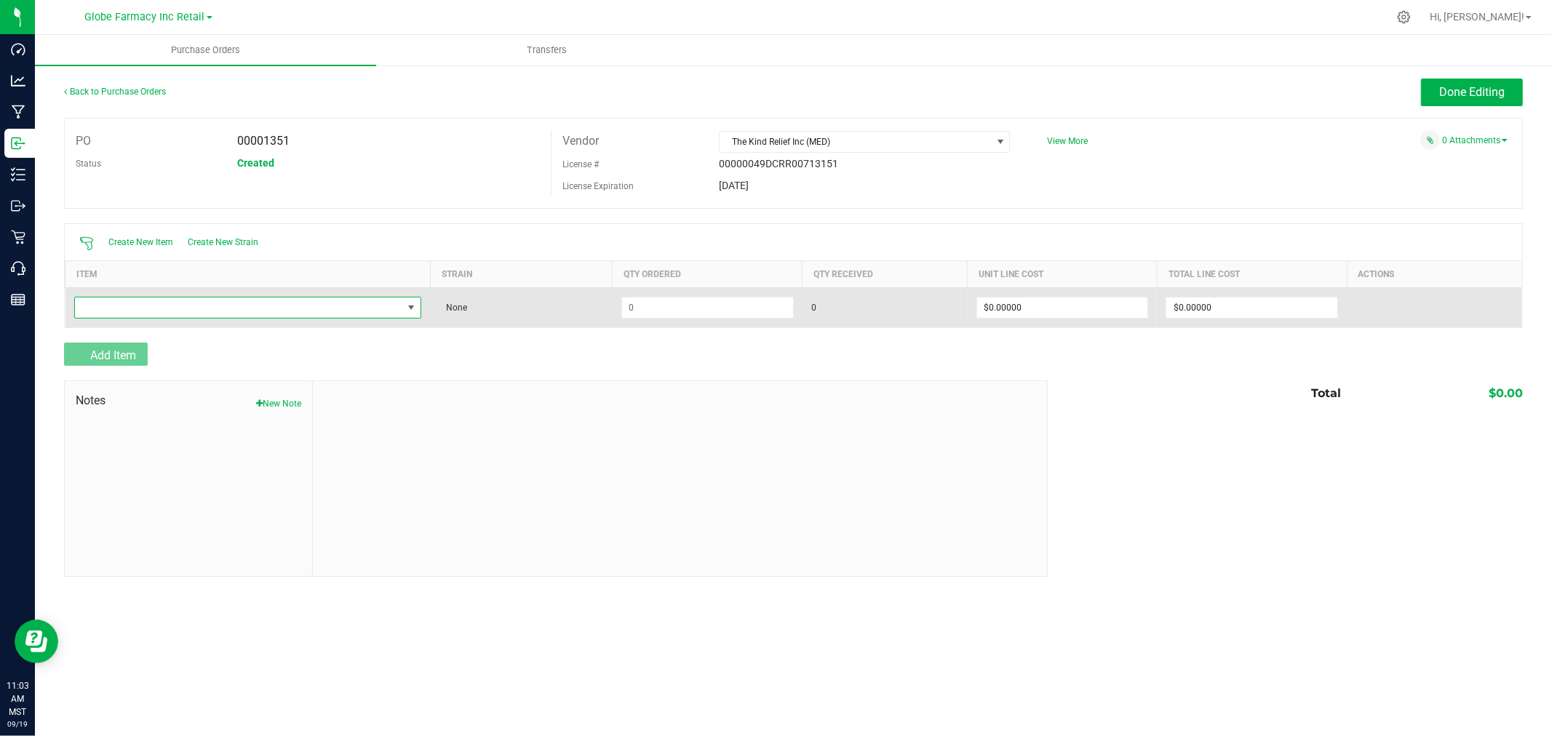
click at [242, 315] on span "NO DATA FOUND" at bounding box center [239, 308] width 328 height 20
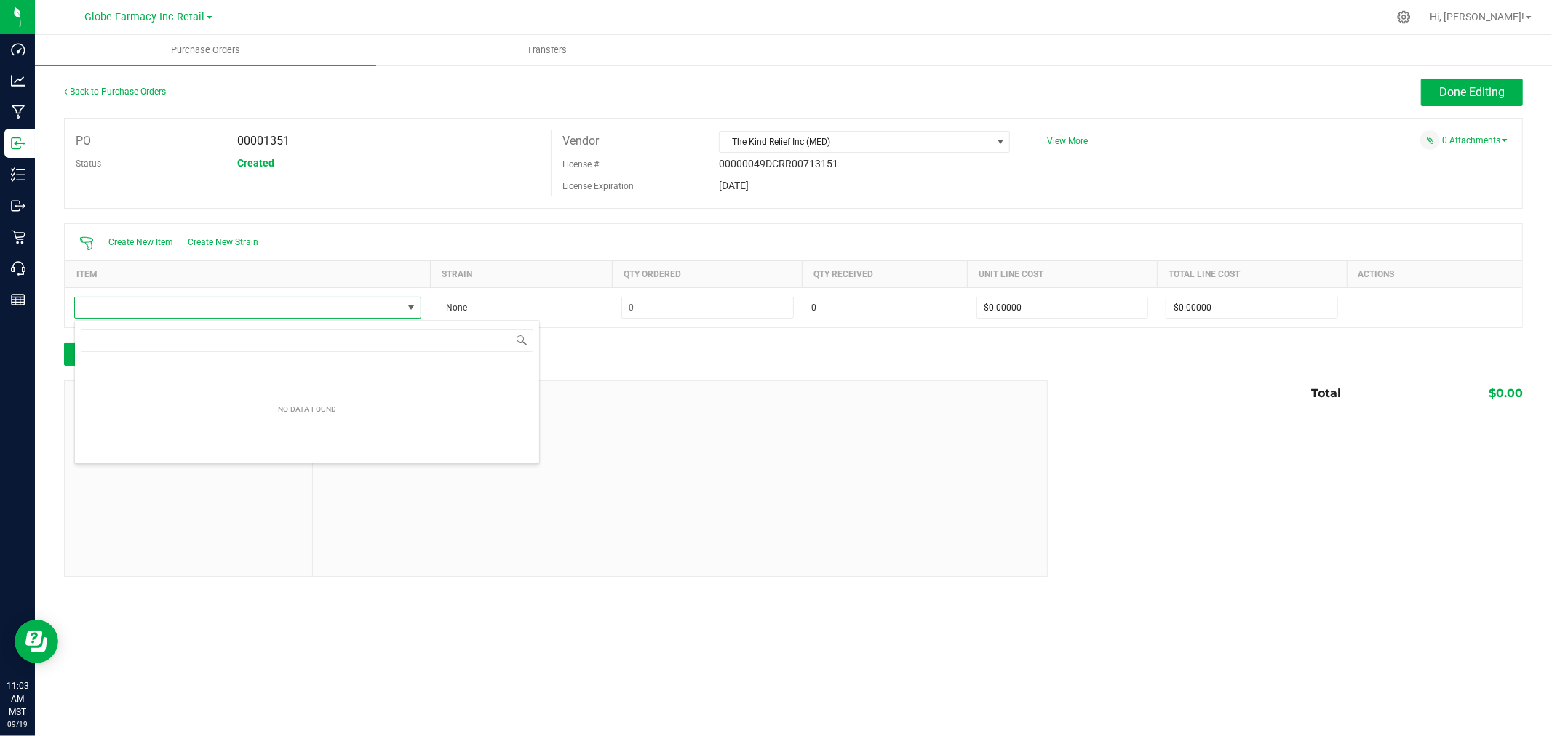
scroll to position [22, 348]
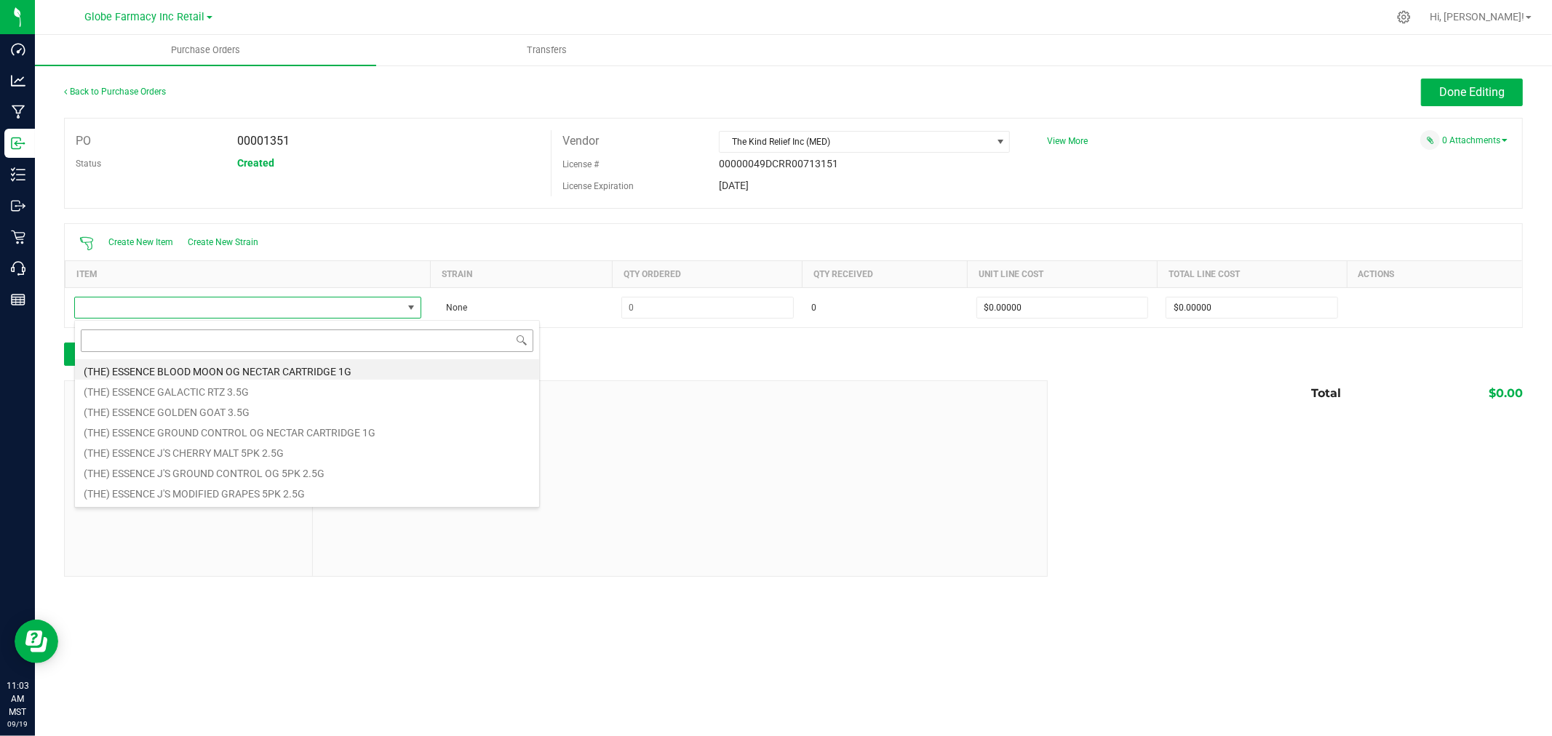
click at [330, 351] on input at bounding box center [307, 341] width 453 height 23
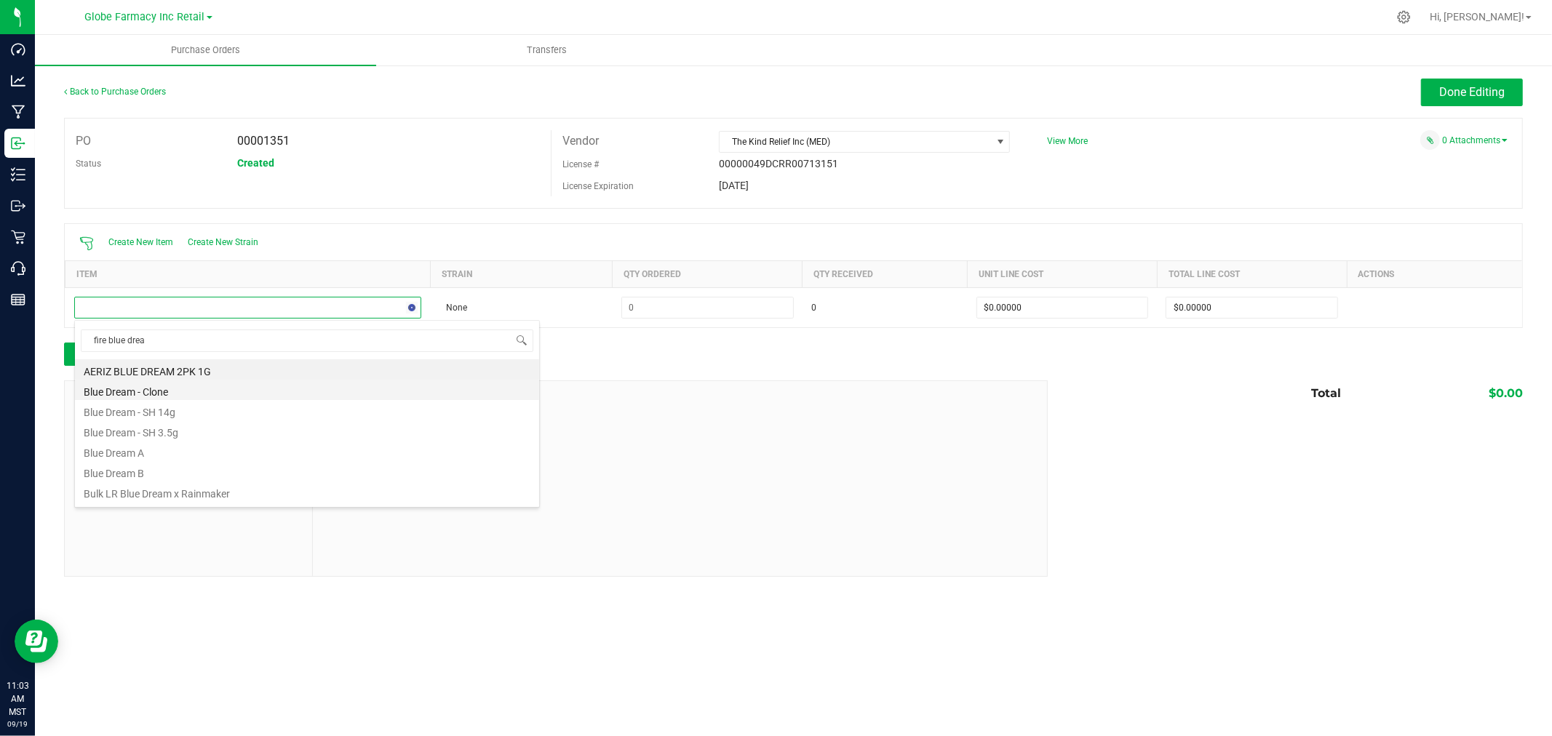
type input "fire blue dream"
click at [318, 372] on li "MFUSED FATTYS FIRE BLUE DREAM INFUSED PREROLLS 2PK 1G" at bounding box center [307, 369] width 464 height 20
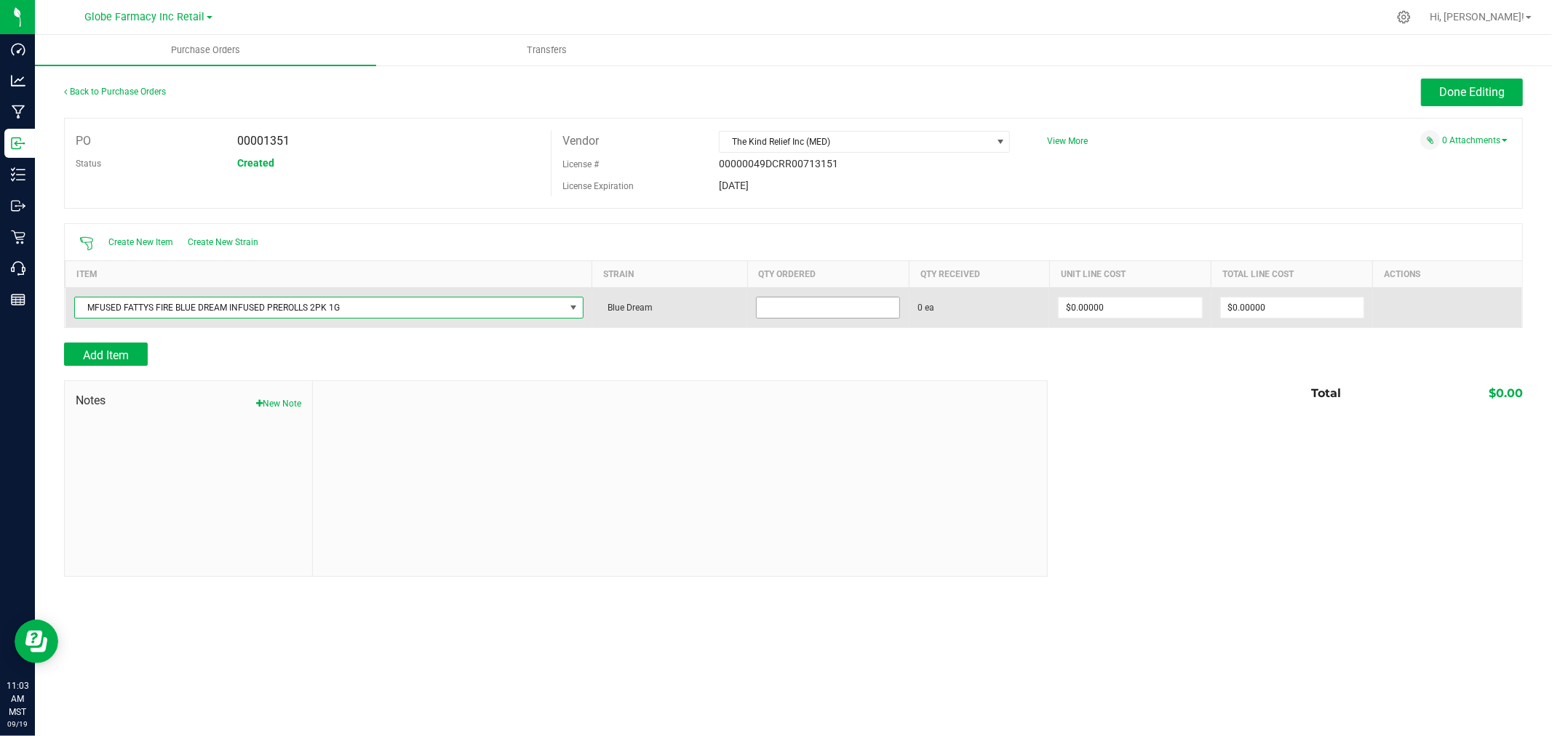
click at [835, 311] on input at bounding box center [828, 308] width 143 height 20
type input "40 ea"
click at [1317, 307] on input "0" at bounding box center [1292, 308] width 143 height 20
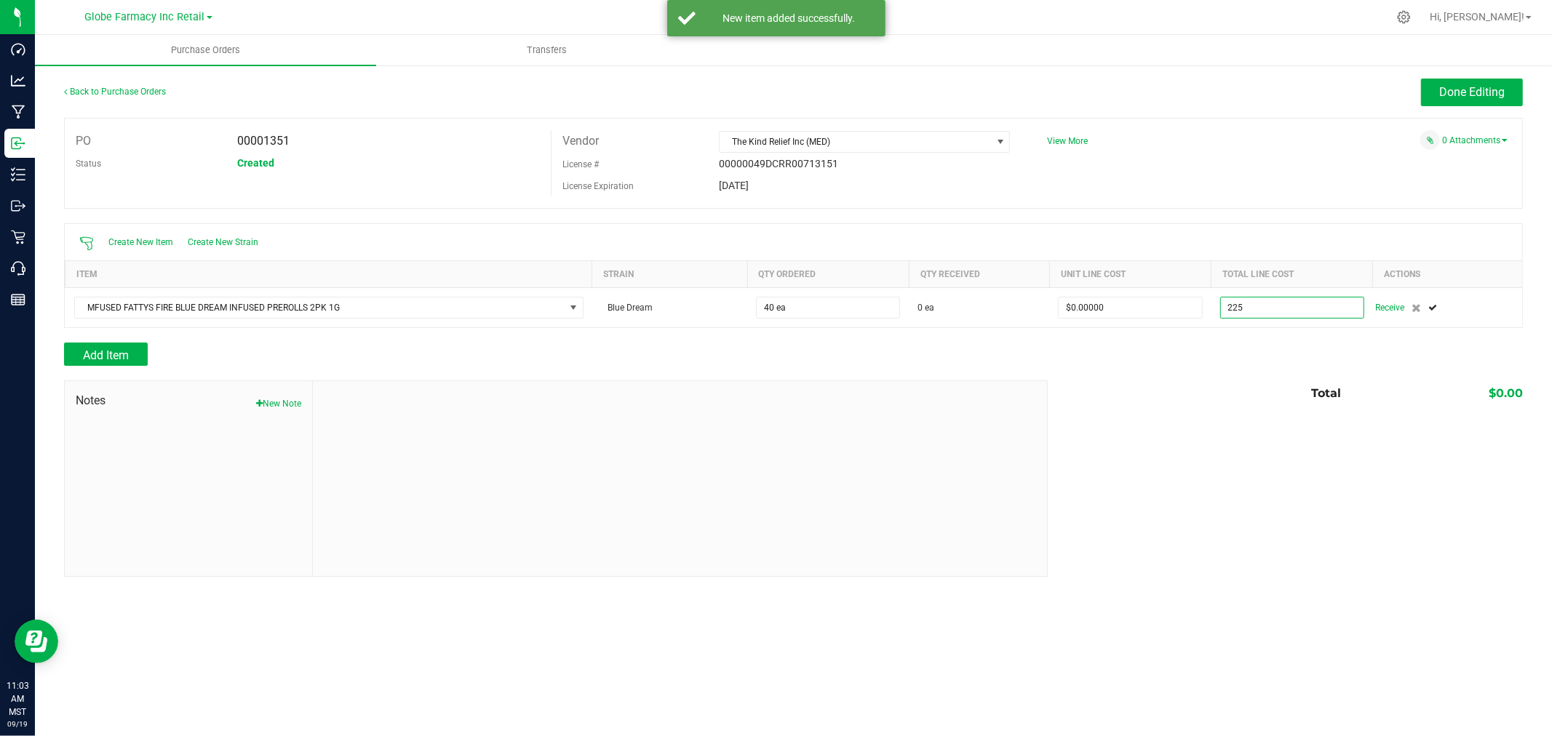
type input "$225.00000"
click at [899, 362] on div "Add Item" at bounding box center [550, 354] width 973 height 23
type input "40"
type input "$5.62500"
click at [124, 354] on span "Add Item" at bounding box center [106, 356] width 46 height 14
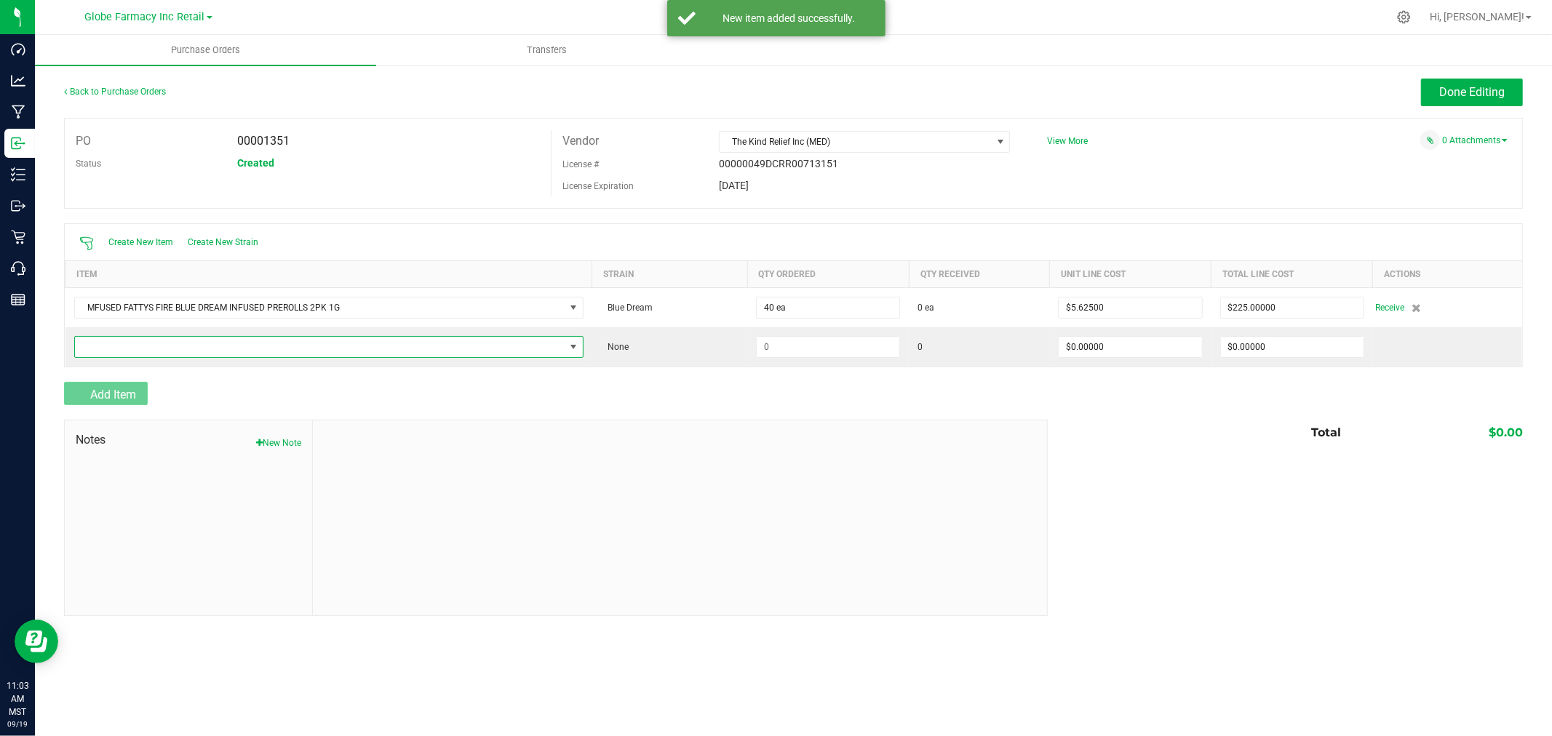
click at [124, 354] on span "NO DATA FOUND" at bounding box center [320, 347] width 490 height 20
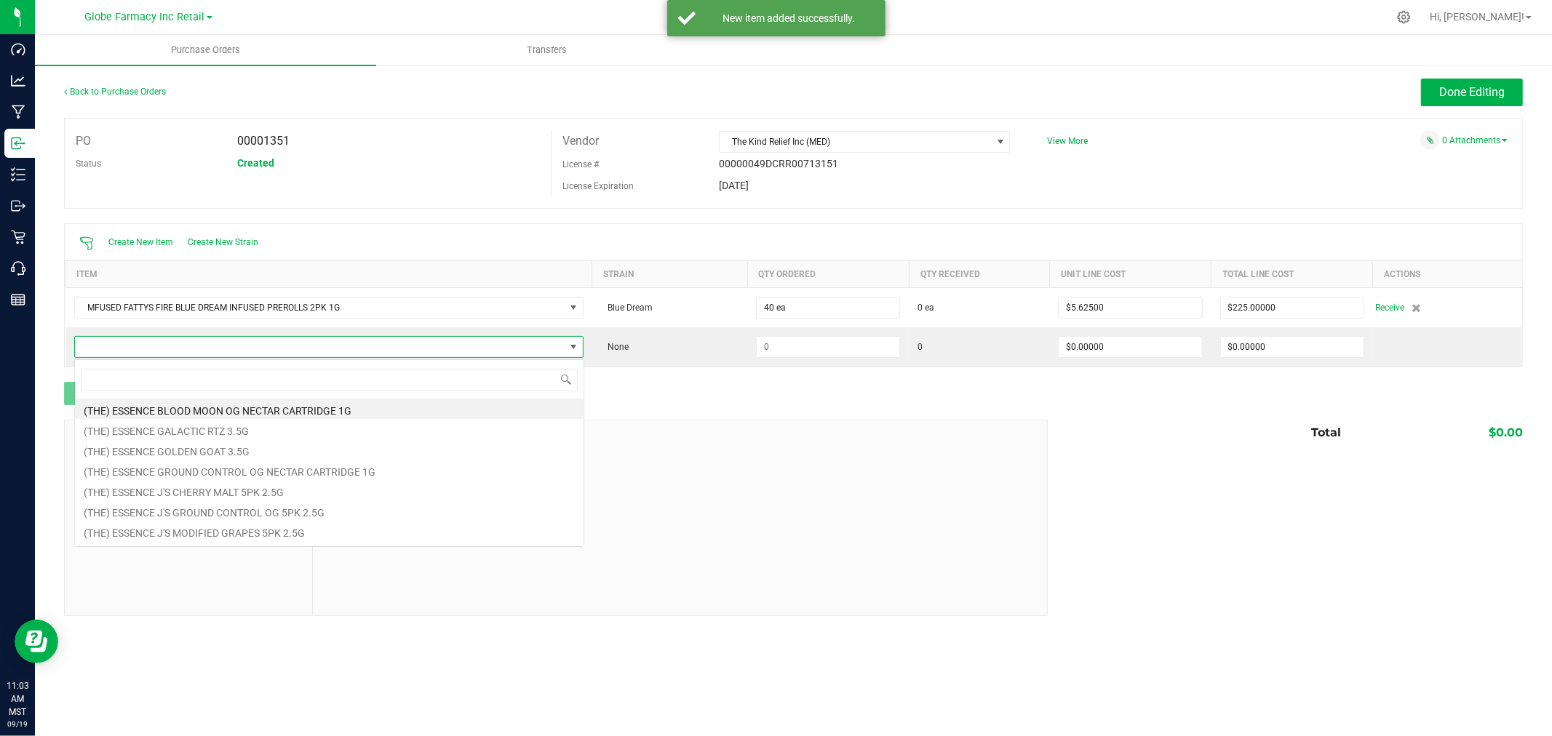
scroll to position [22, 510]
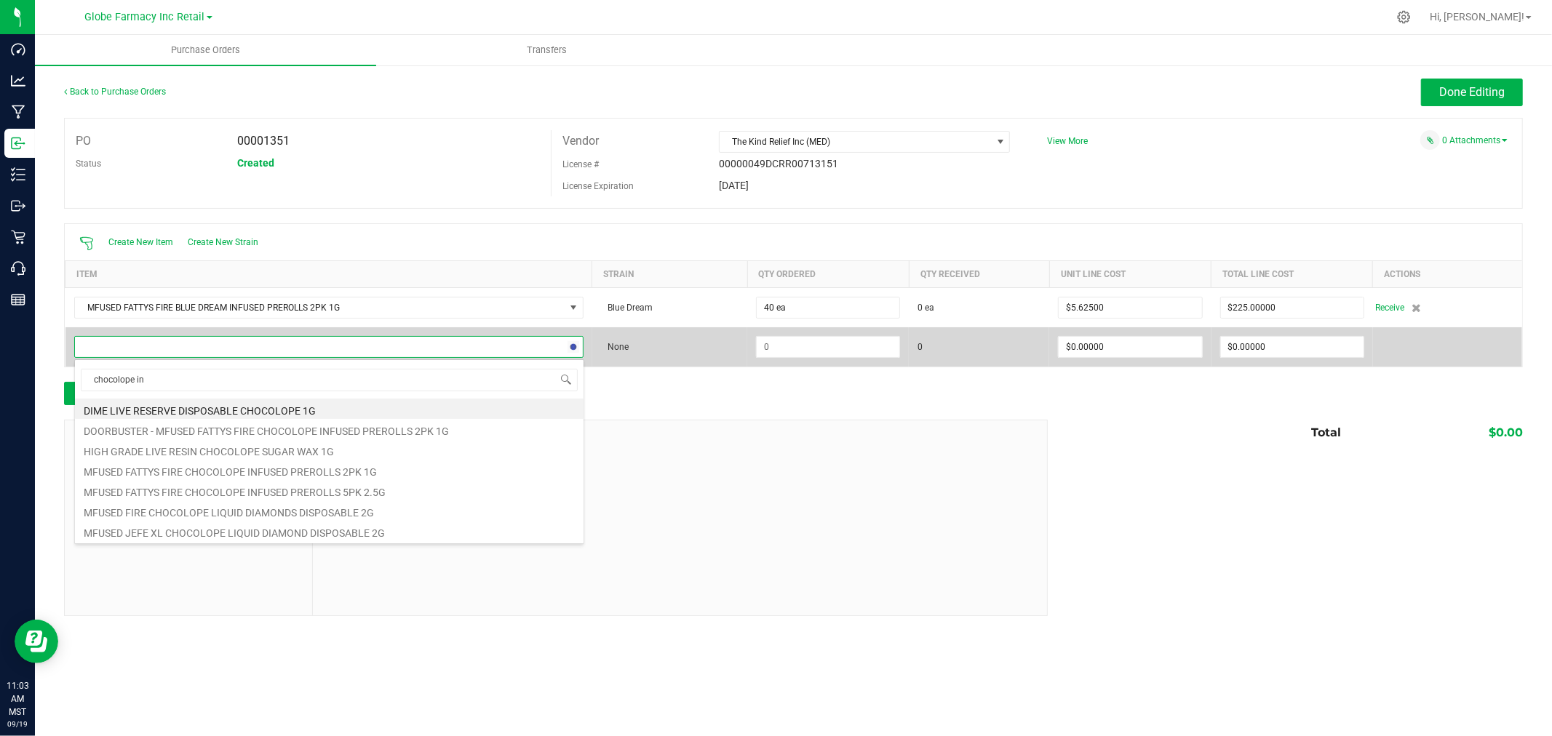
type input "chocolope inf"
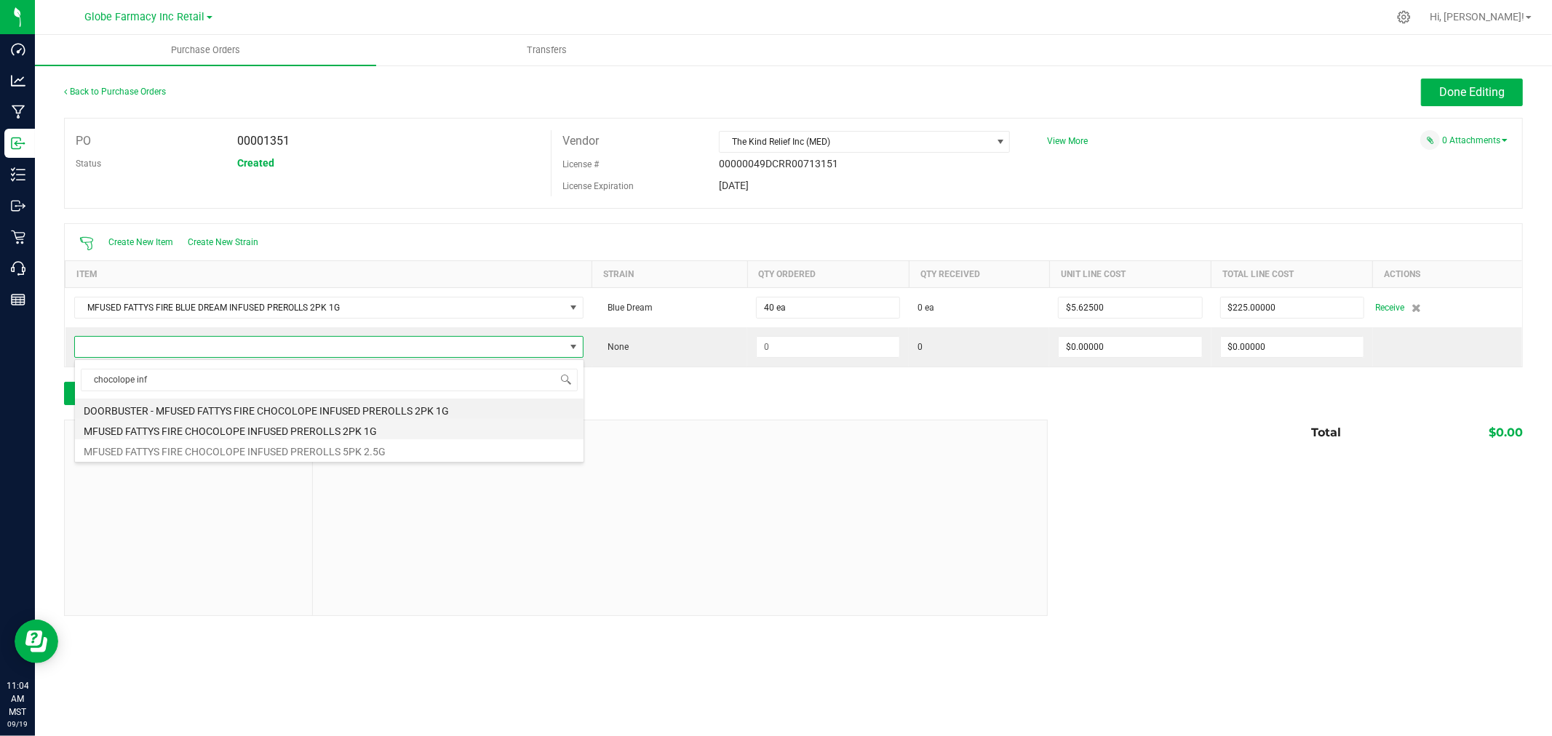
click at [308, 437] on li "MFUSED FATTYS FIRE CHOCOLOPE INFUSED PREROLLS 2PK 1G" at bounding box center [329, 429] width 509 height 20
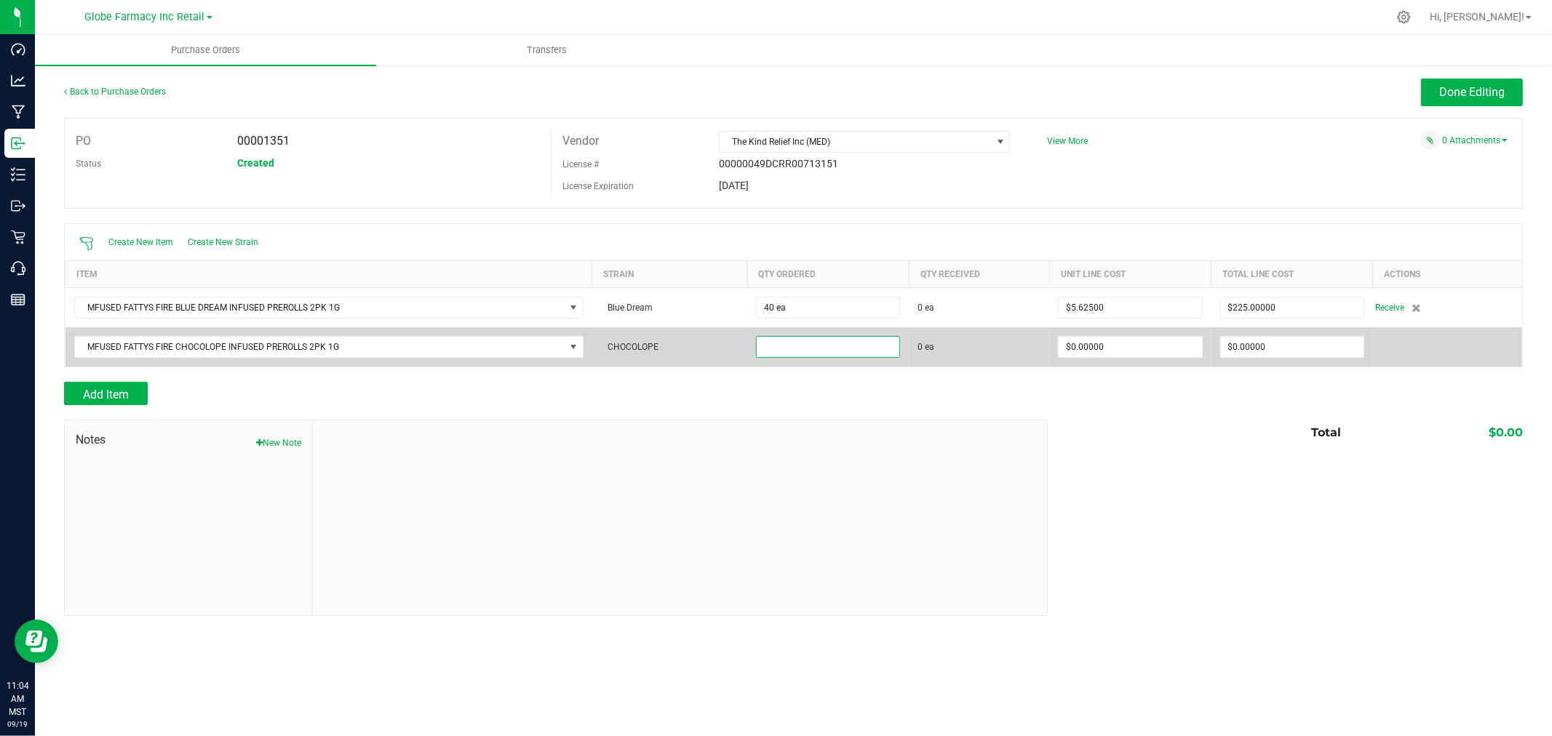
click at [819, 354] on input at bounding box center [828, 347] width 143 height 20
type input "40 ea"
type input "$5.62500"
type input "0"
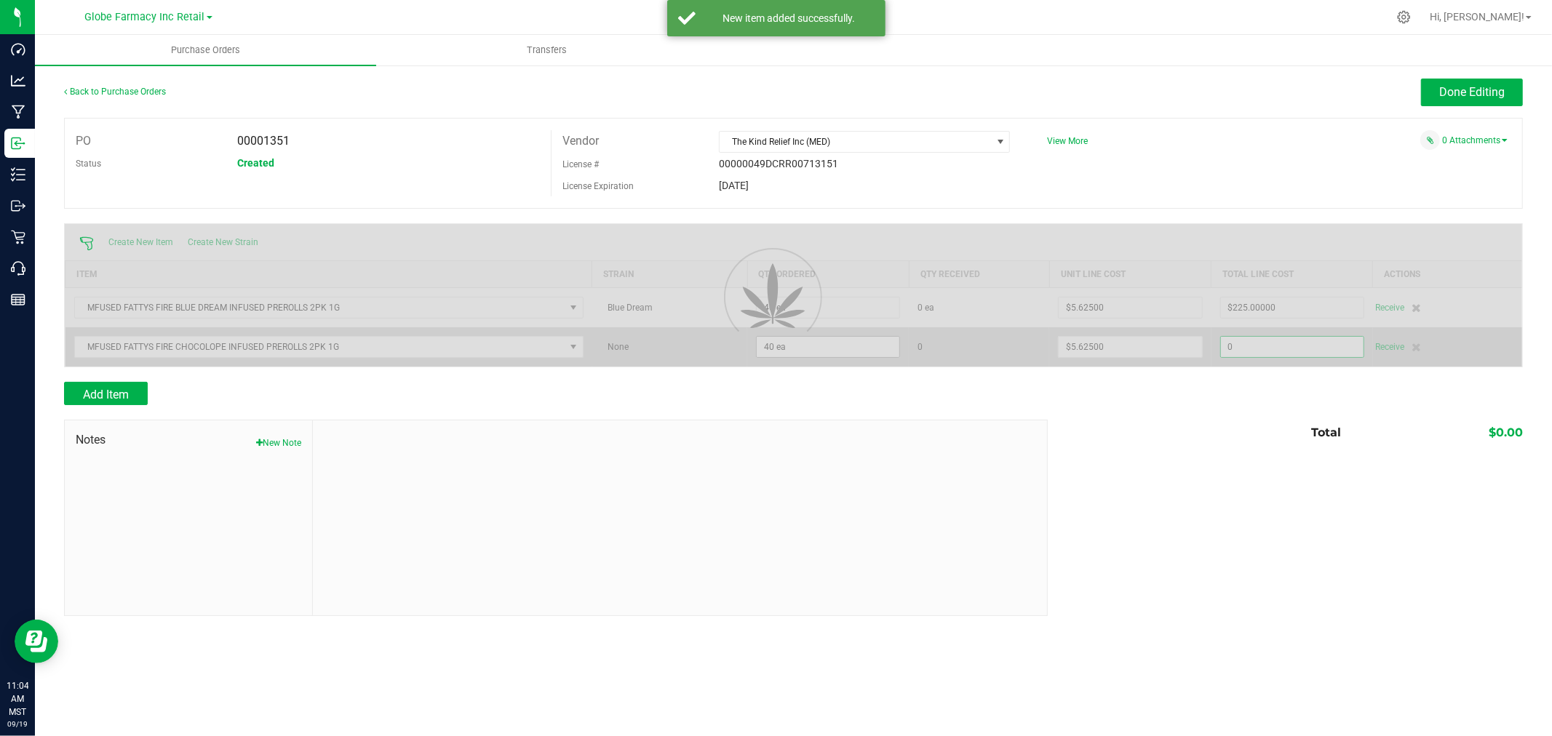
type input "40"
type input "225"
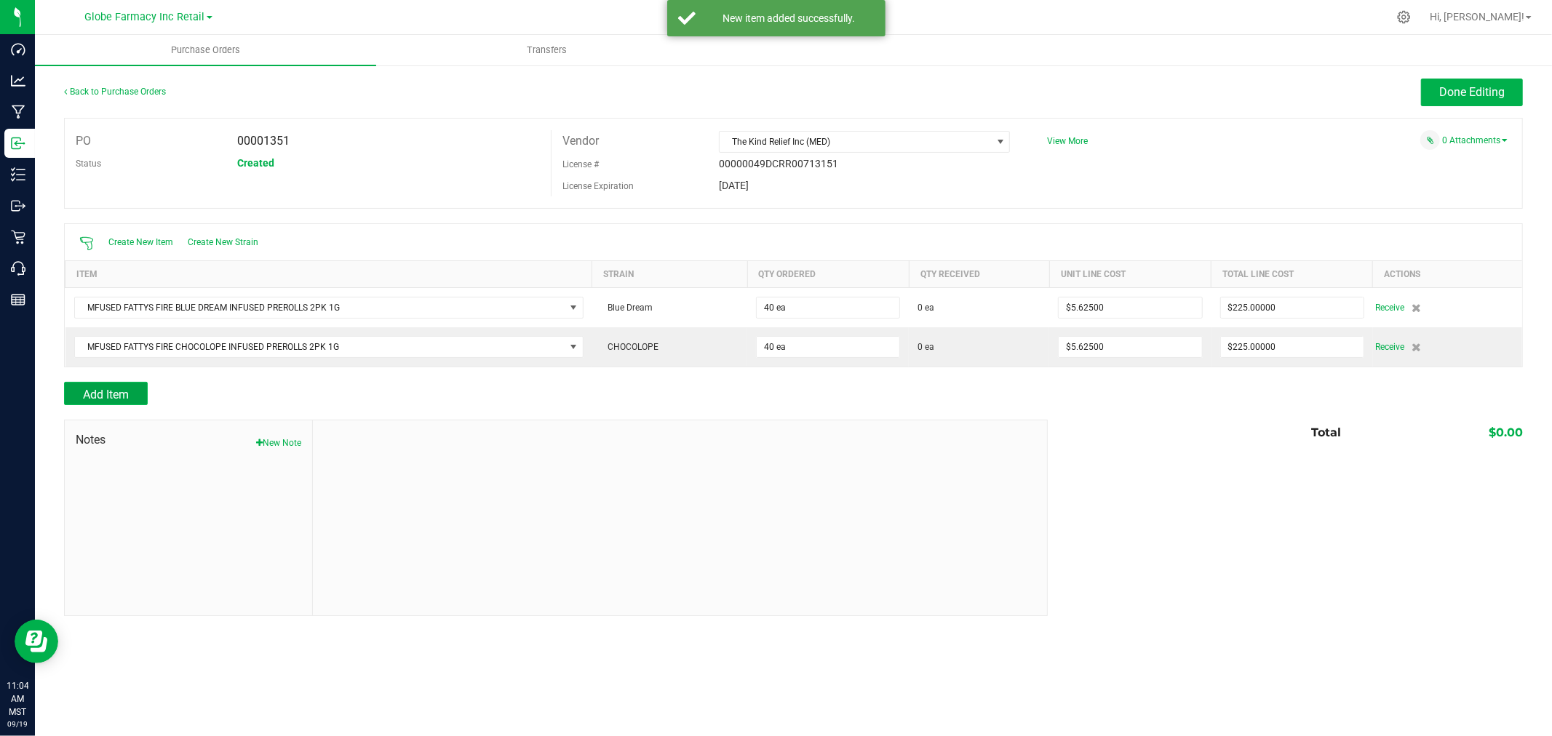
click at [120, 390] on span "Add Item" at bounding box center [106, 395] width 46 height 14
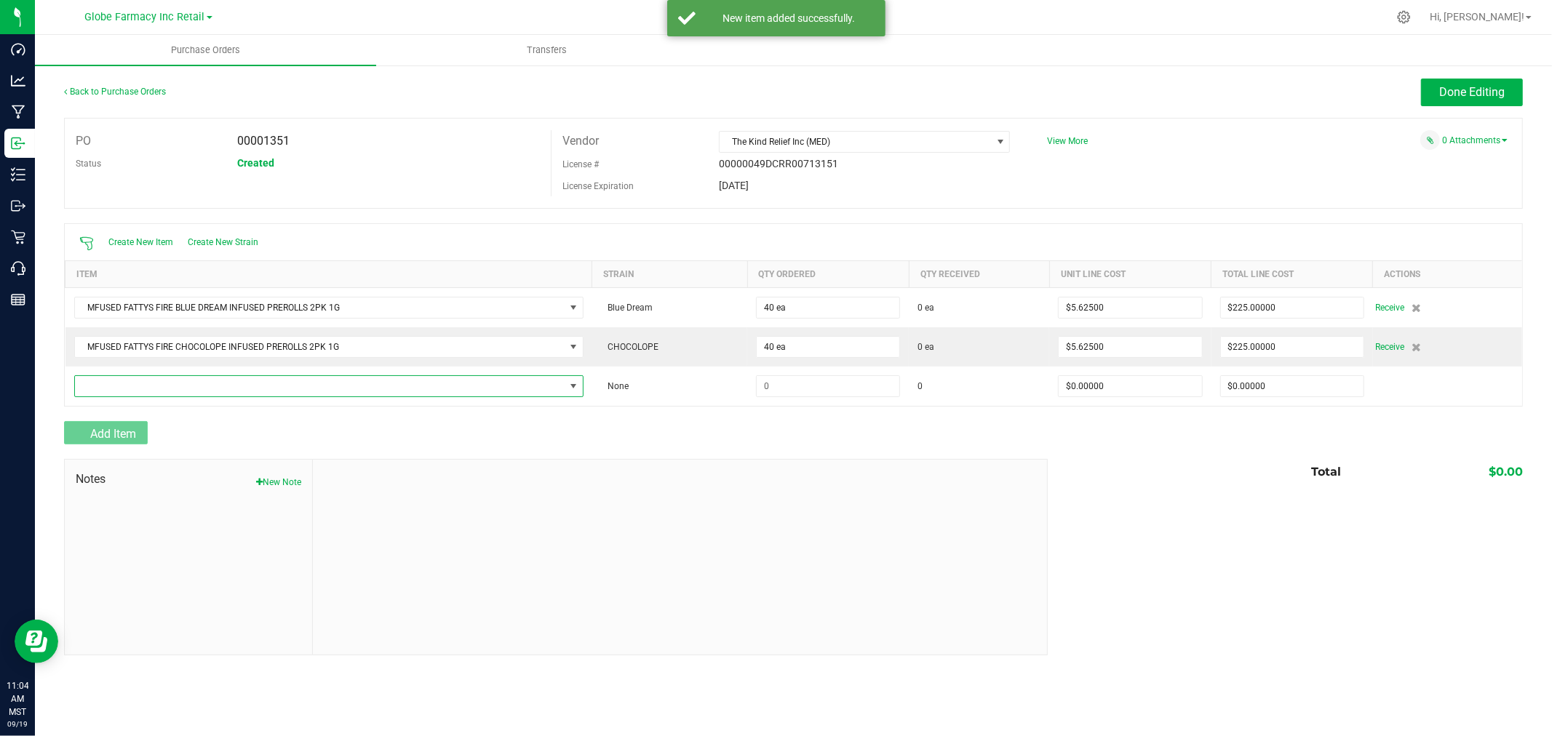
click at [117, 390] on span "NO DATA FOUND" at bounding box center [320, 386] width 490 height 20
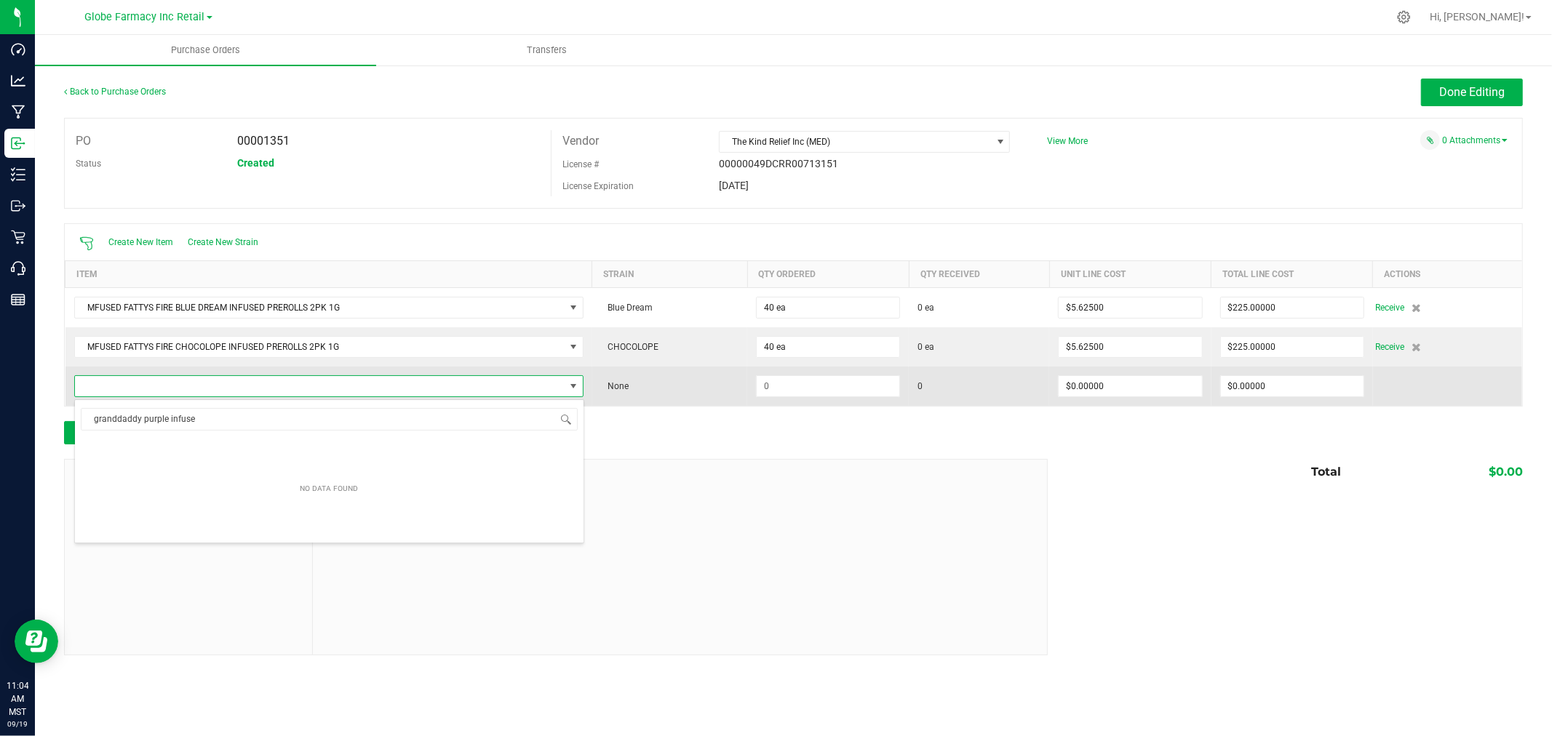
type input "granddaddy purple infused"
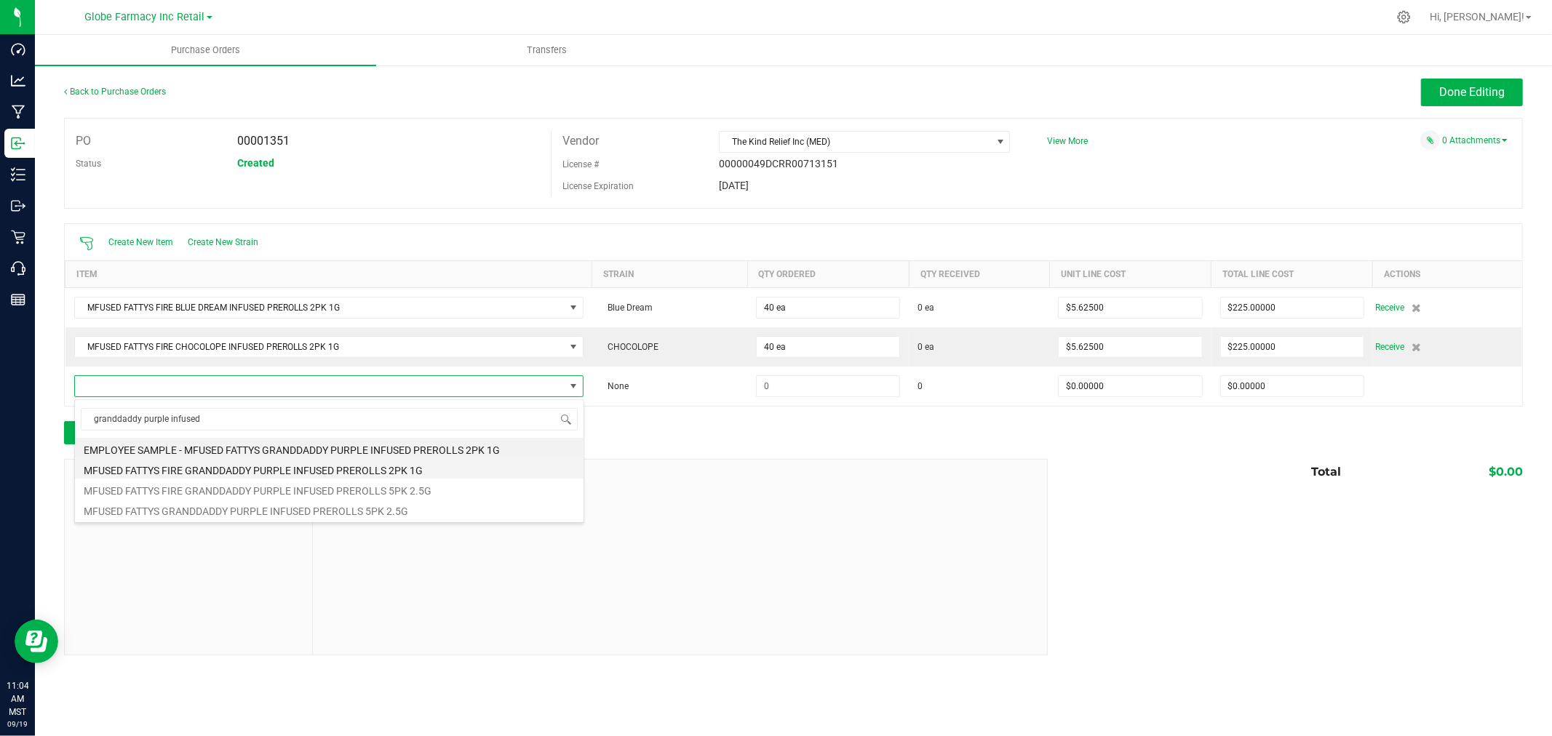
click at [285, 474] on li "MFUSED FATTYS FIRE GRANDDADDY PURPLE INFUSED PREROLLS 2PK 1G" at bounding box center [329, 468] width 509 height 20
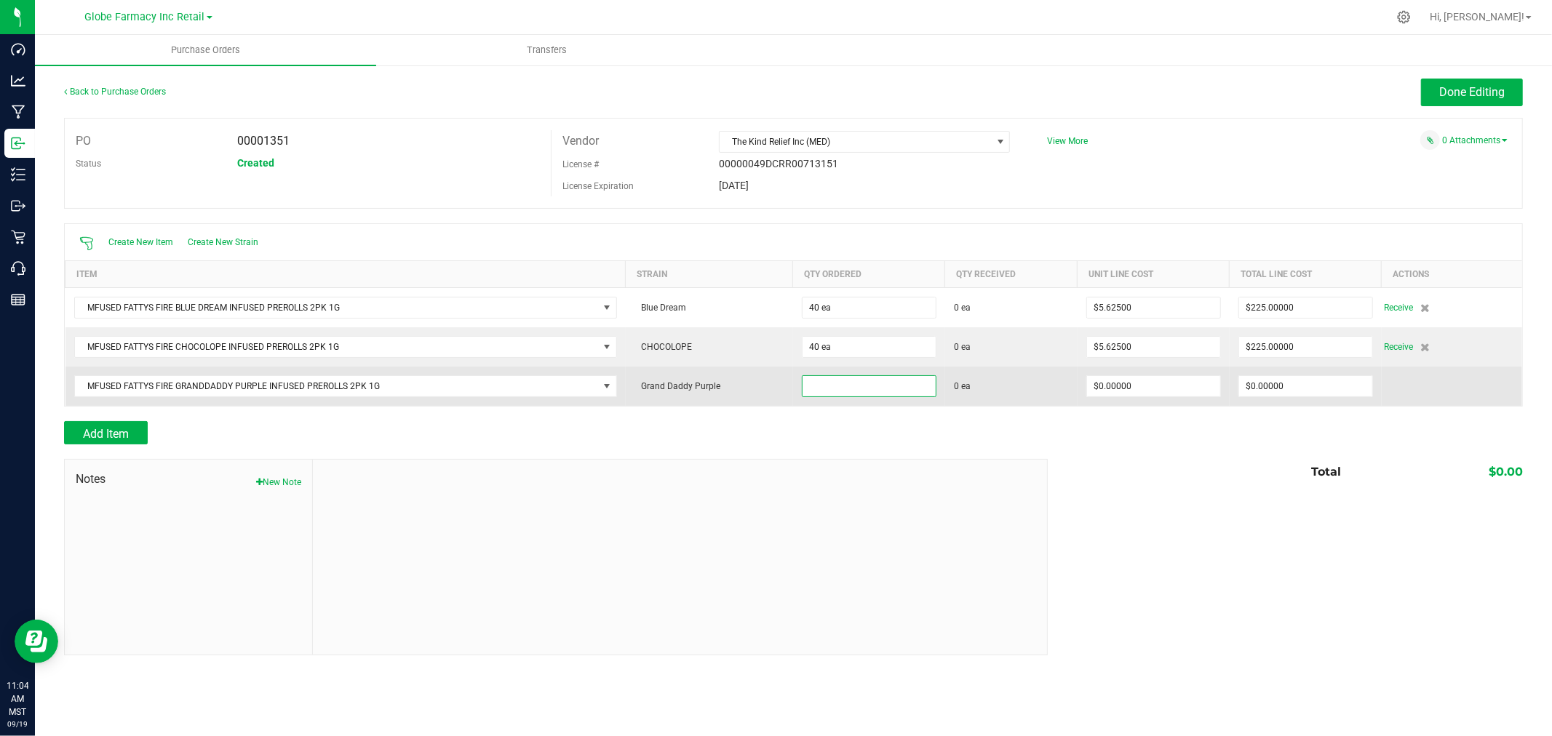
click at [862, 391] on input at bounding box center [869, 386] width 133 height 20
type input "40 ea"
type input "$5.62500"
type input "0"
type input "40"
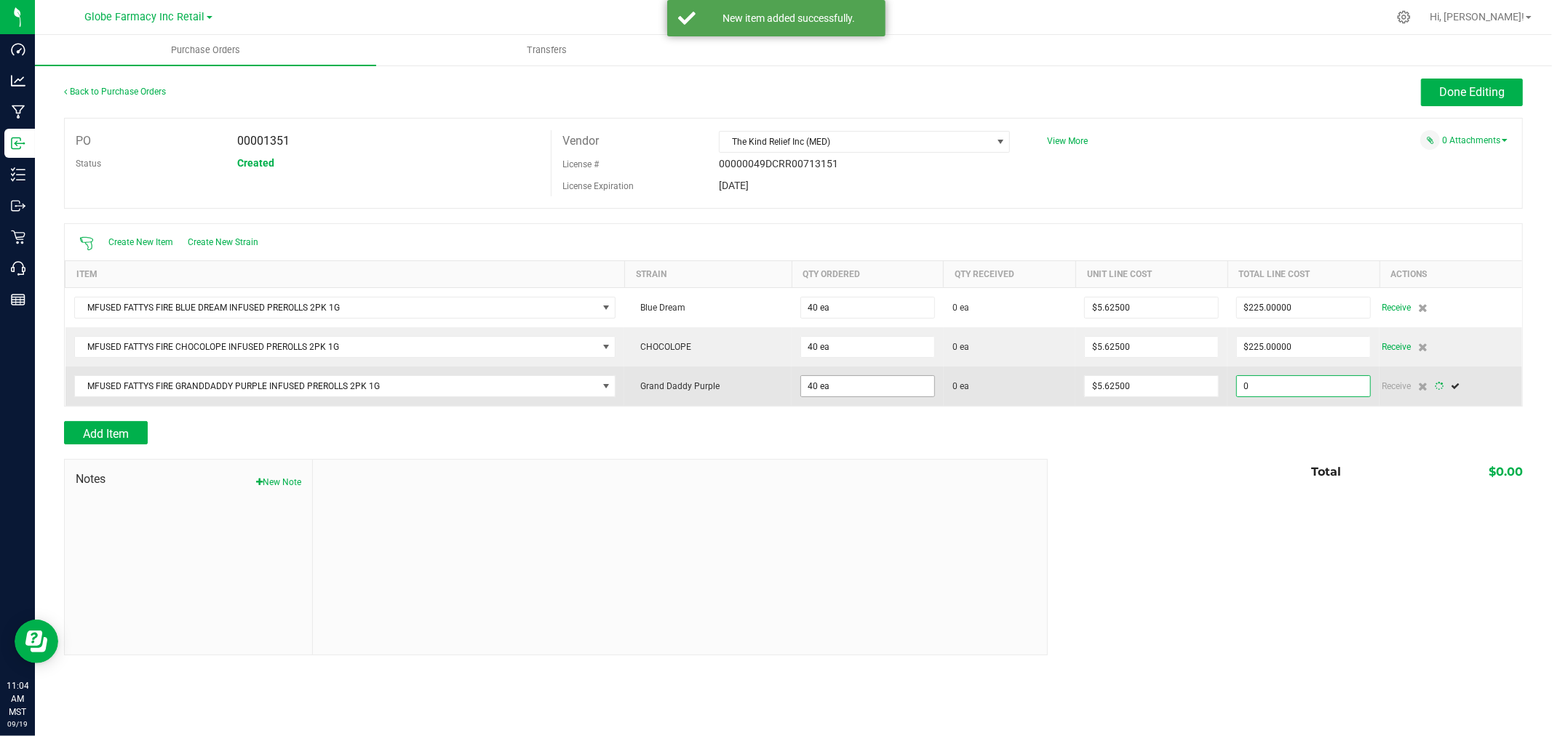
type input "225"
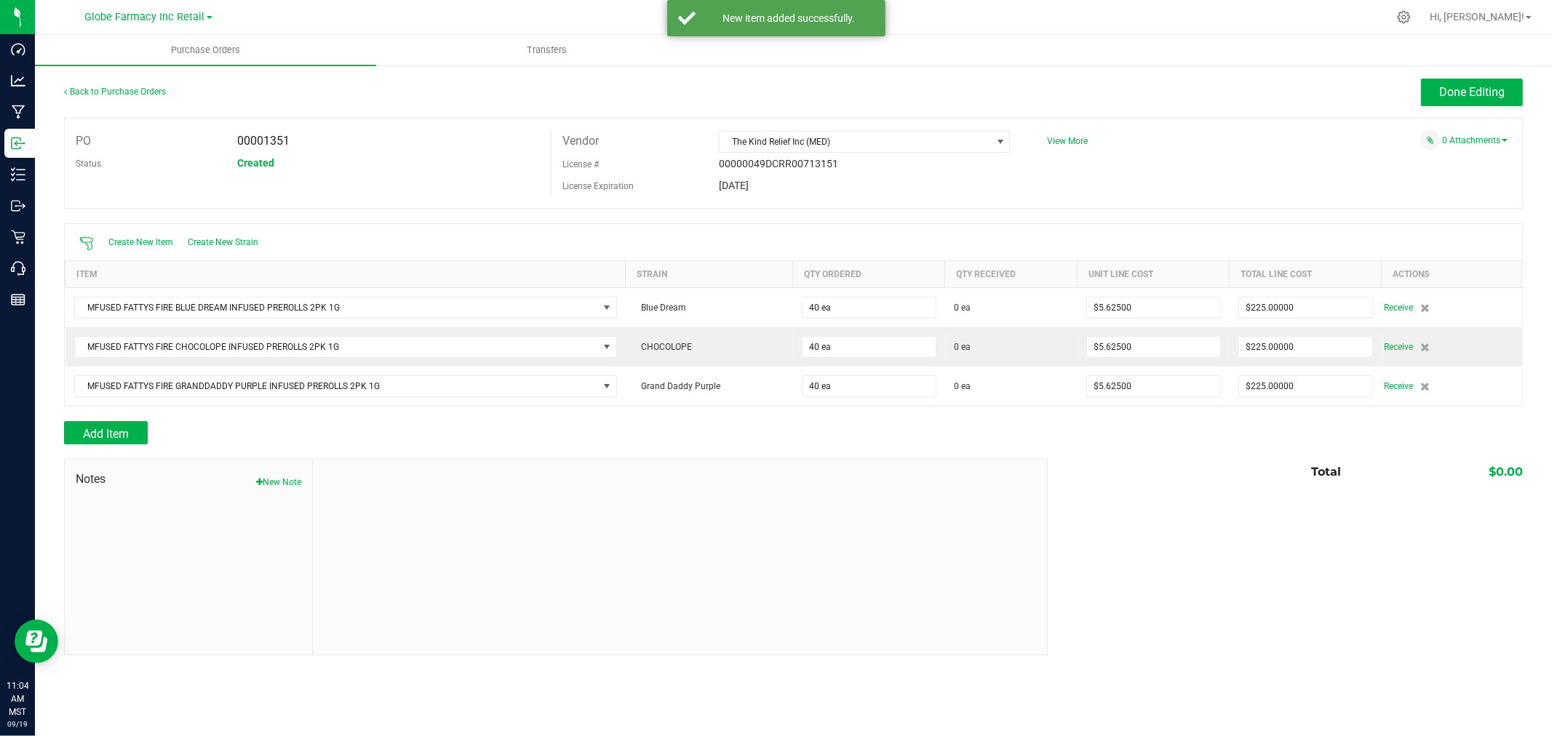
click at [133, 416] on div at bounding box center [793, 414] width 1459 height 15
click at [119, 421] on div at bounding box center [793, 414] width 1459 height 15
click at [132, 447] on div at bounding box center [793, 452] width 1459 height 15
click at [132, 442] on button "Add Item" at bounding box center [106, 432] width 84 height 23
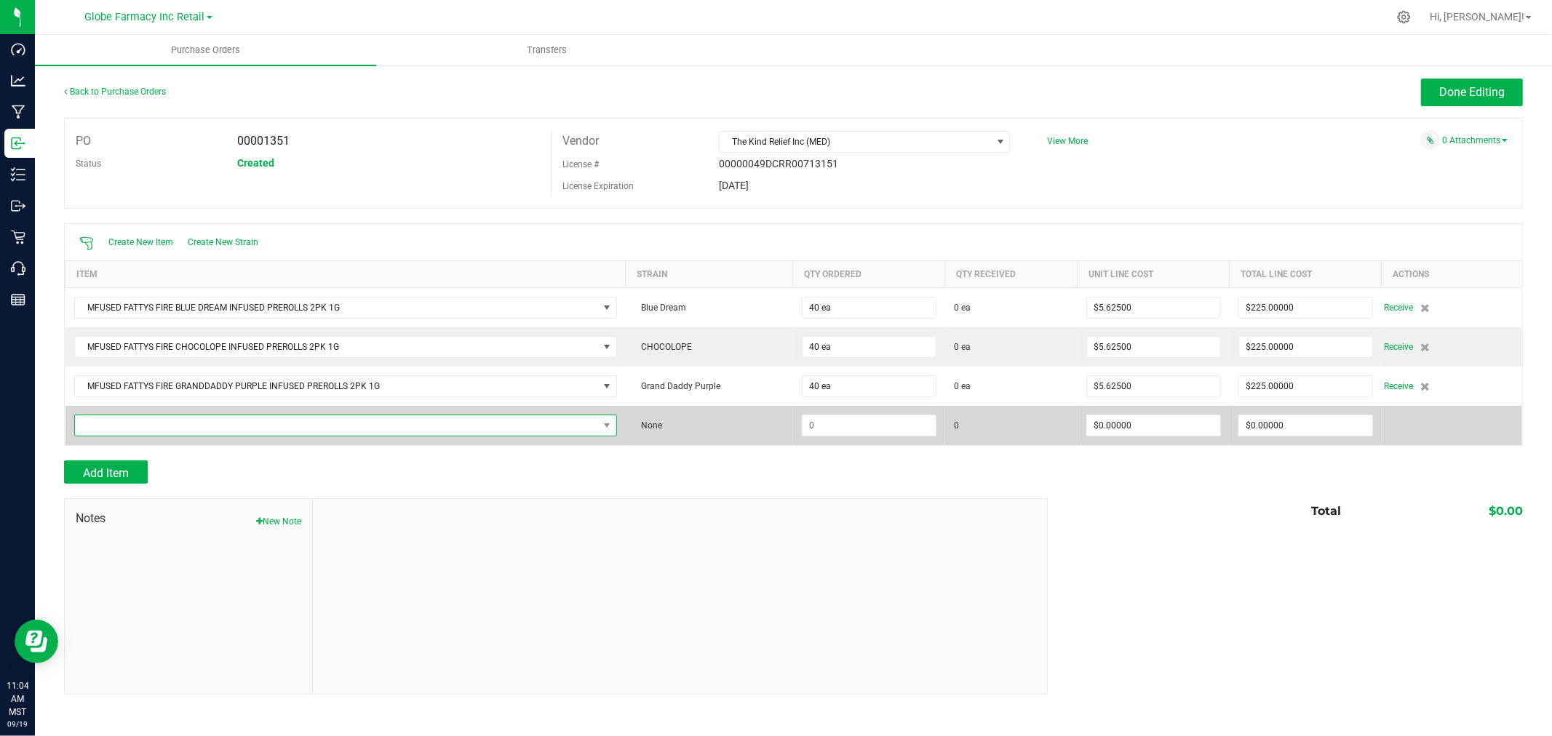
click at [245, 420] on span "NO DATA FOUND" at bounding box center [336, 425] width 523 height 20
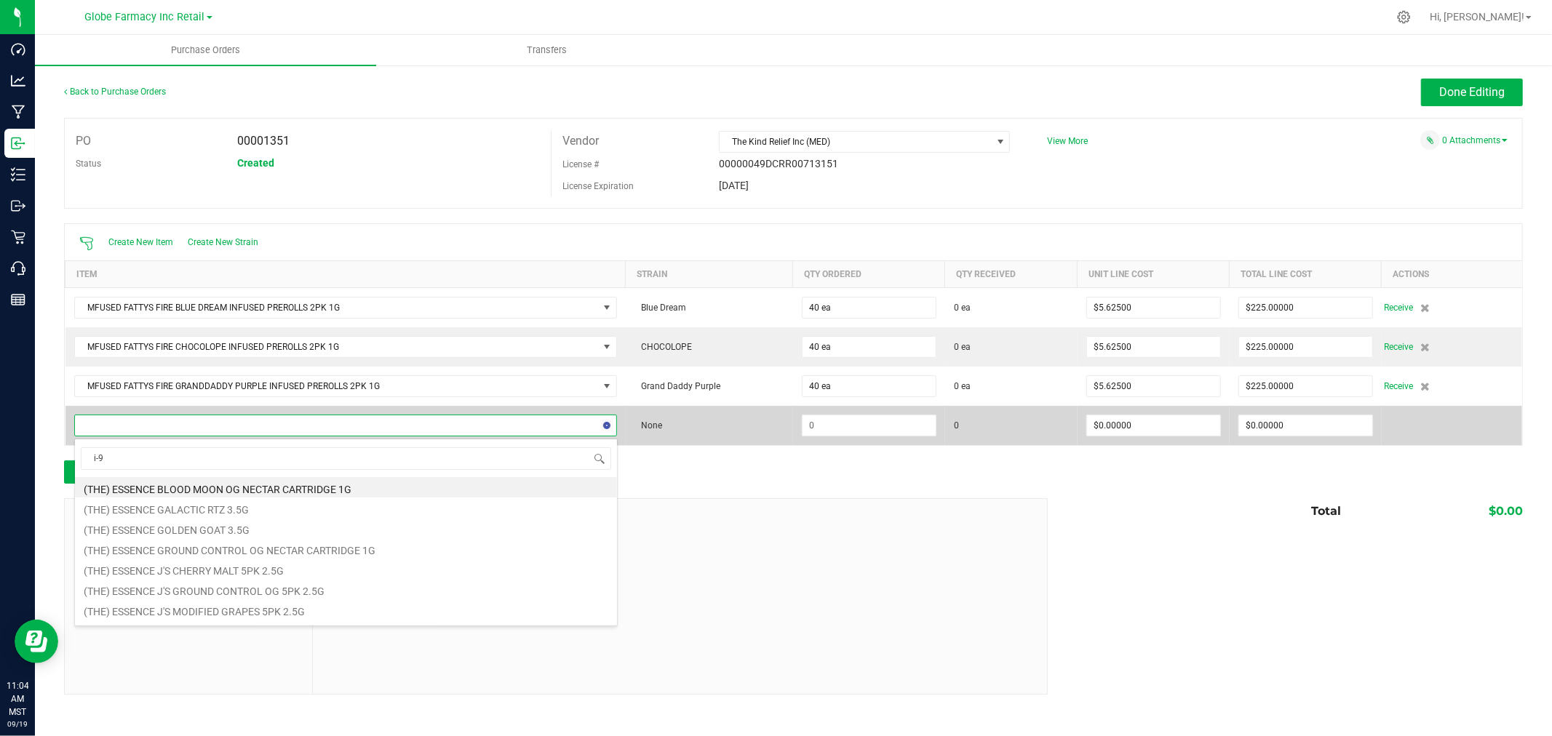
type input "i-95"
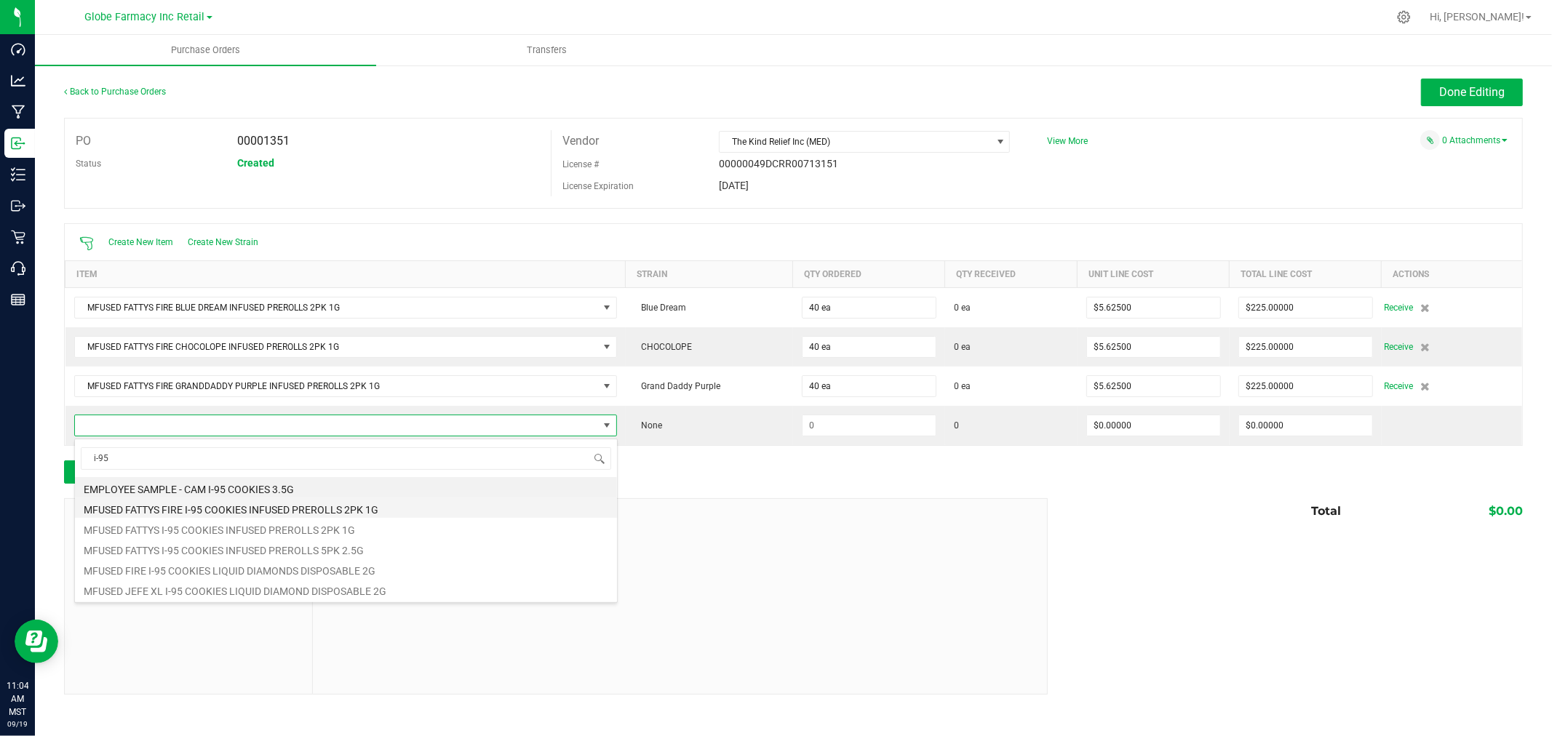
click at [317, 511] on li "MFUSED FATTYS FIRE I-95 COOKIES INFUSED PREROLLS 2PK 1G" at bounding box center [346, 508] width 542 height 20
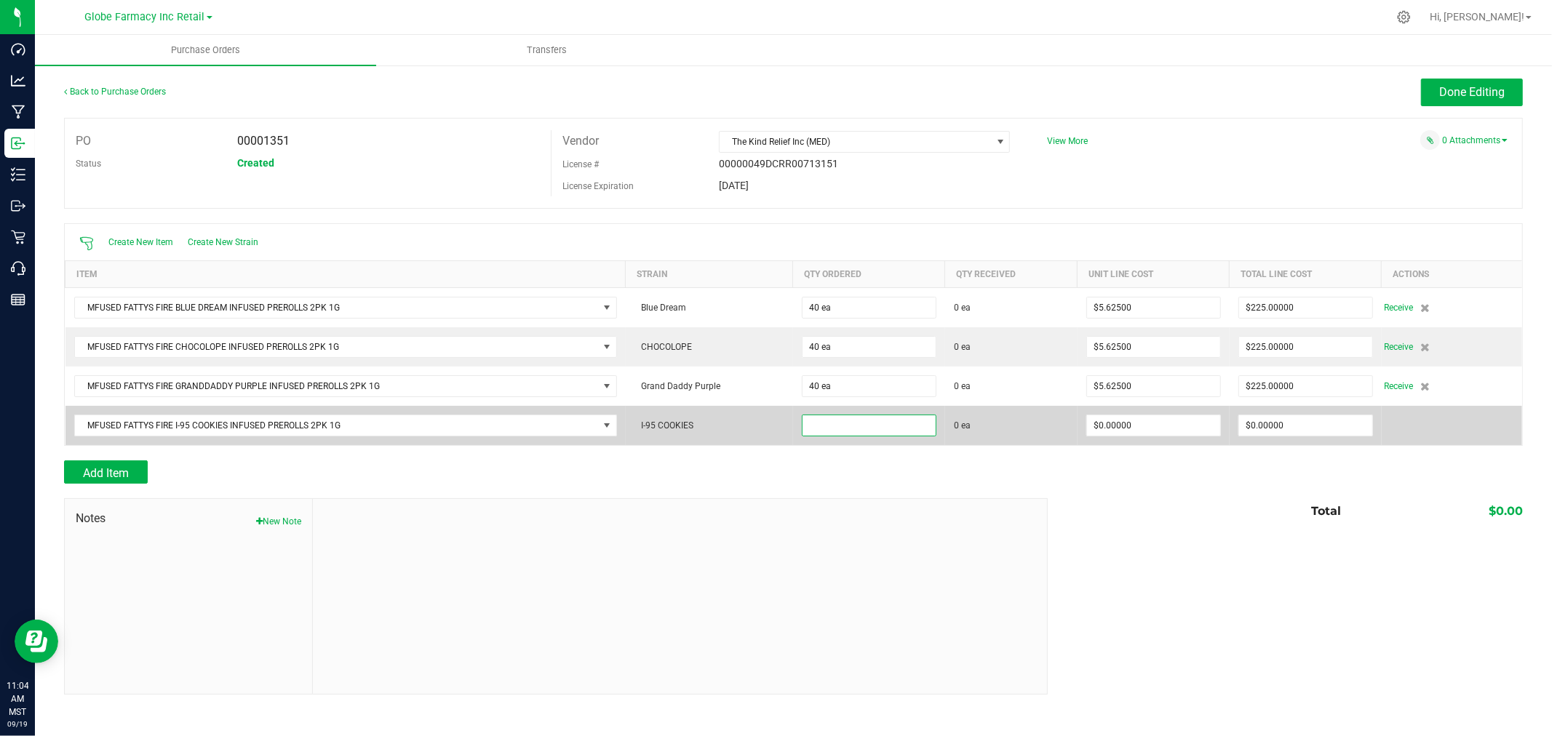
click at [870, 417] on input at bounding box center [869, 425] width 133 height 20
type input "40 ea"
click at [1155, 426] on input "0" at bounding box center [1153, 425] width 133 height 20
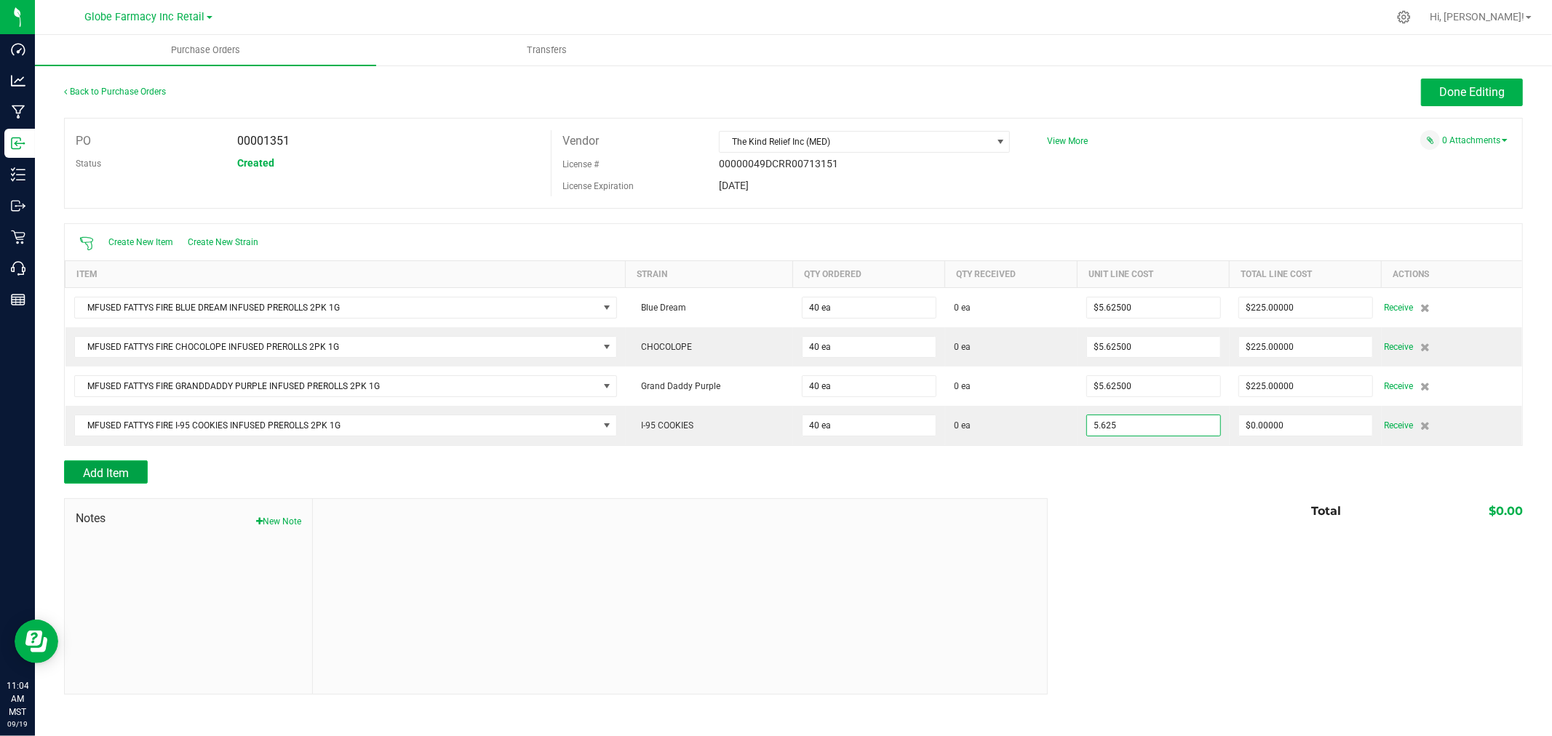
type input "$5.62500"
click at [129, 473] on button "Add Item" at bounding box center [106, 472] width 84 height 23
type input "40"
type input "$225.00000"
click at [109, 484] on button "Add Item" at bounding box center [106, 472] width 84 height 23
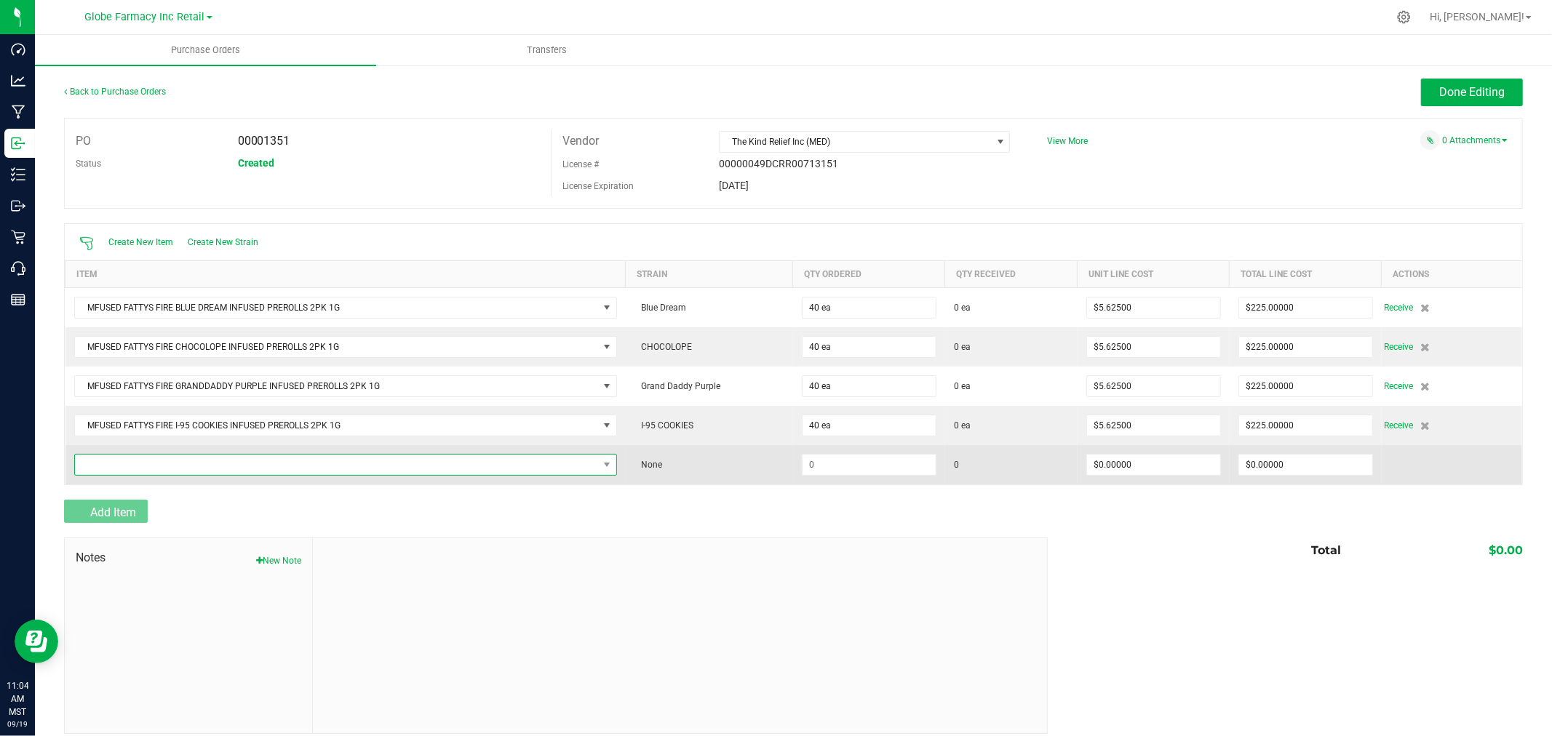
click at [133, 470] on span "NO DATA FOUND" at bounding box center [336, 465] width 523 height 20
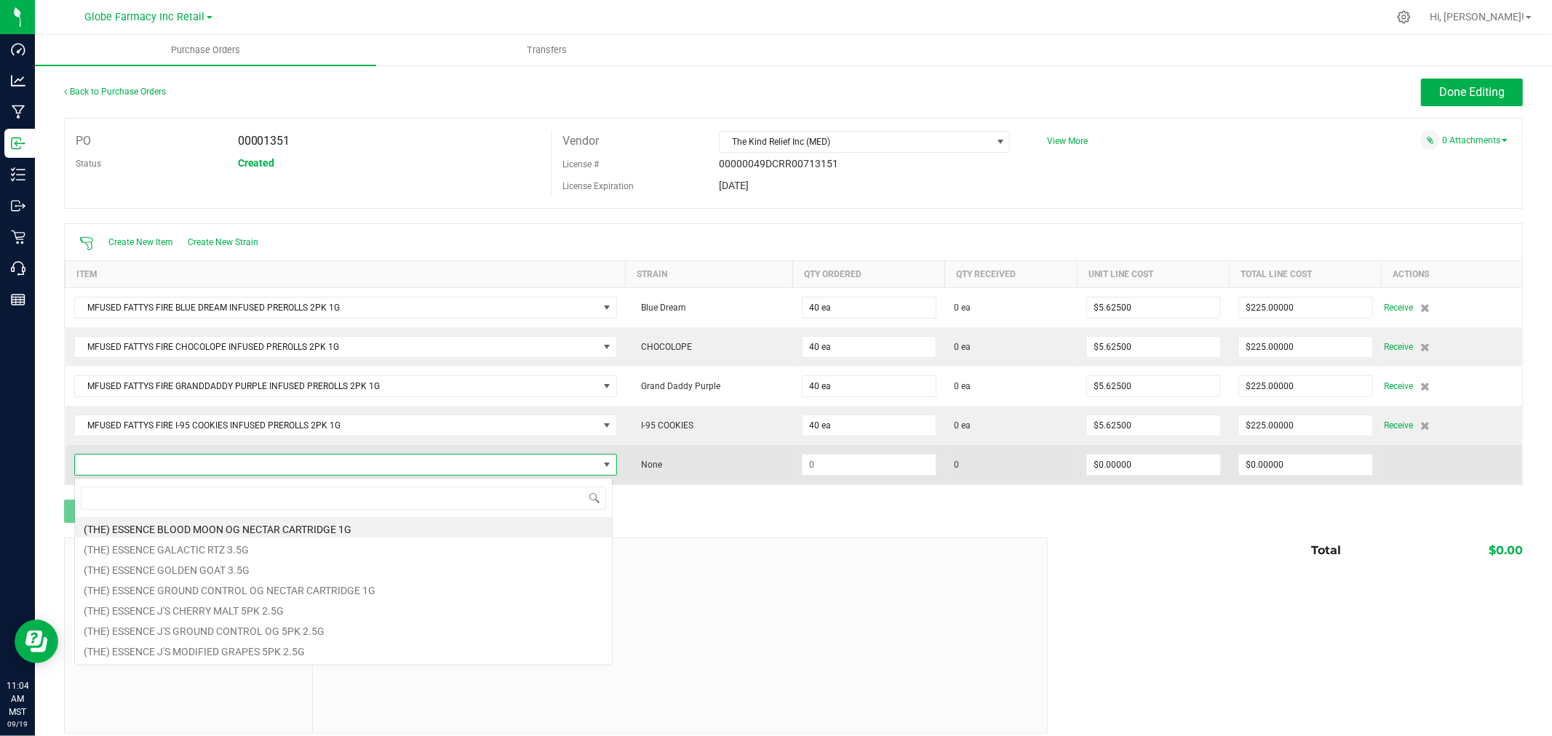
scroll to position [22, 533]
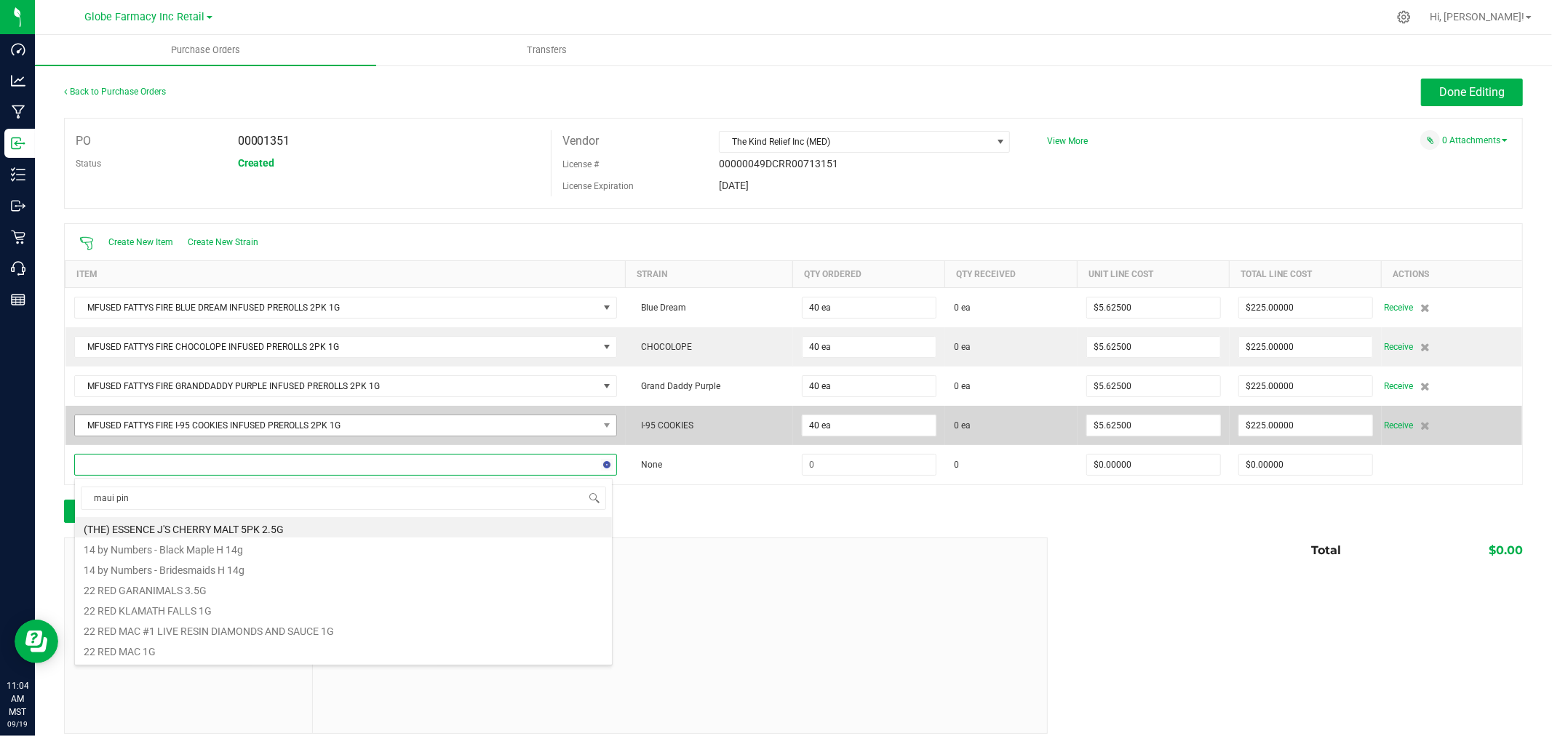
type input "maui pine"
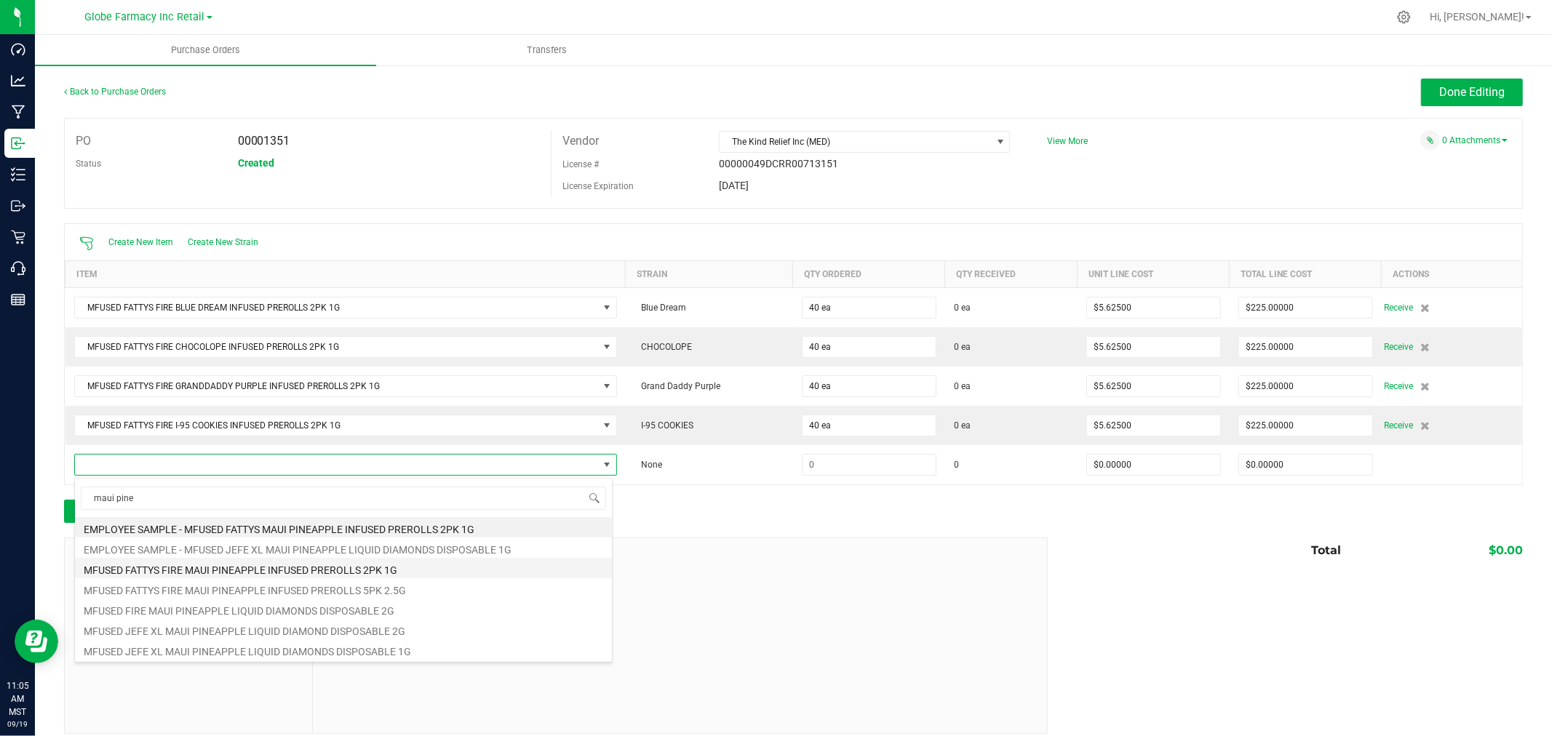
click at [284, 563] on li "MFUSED FATTYS FIRE MAUI PINEAPPLE INFUSED PREROLLS 2PK 1G" at bounding box center [343, 568] width 537 height 20
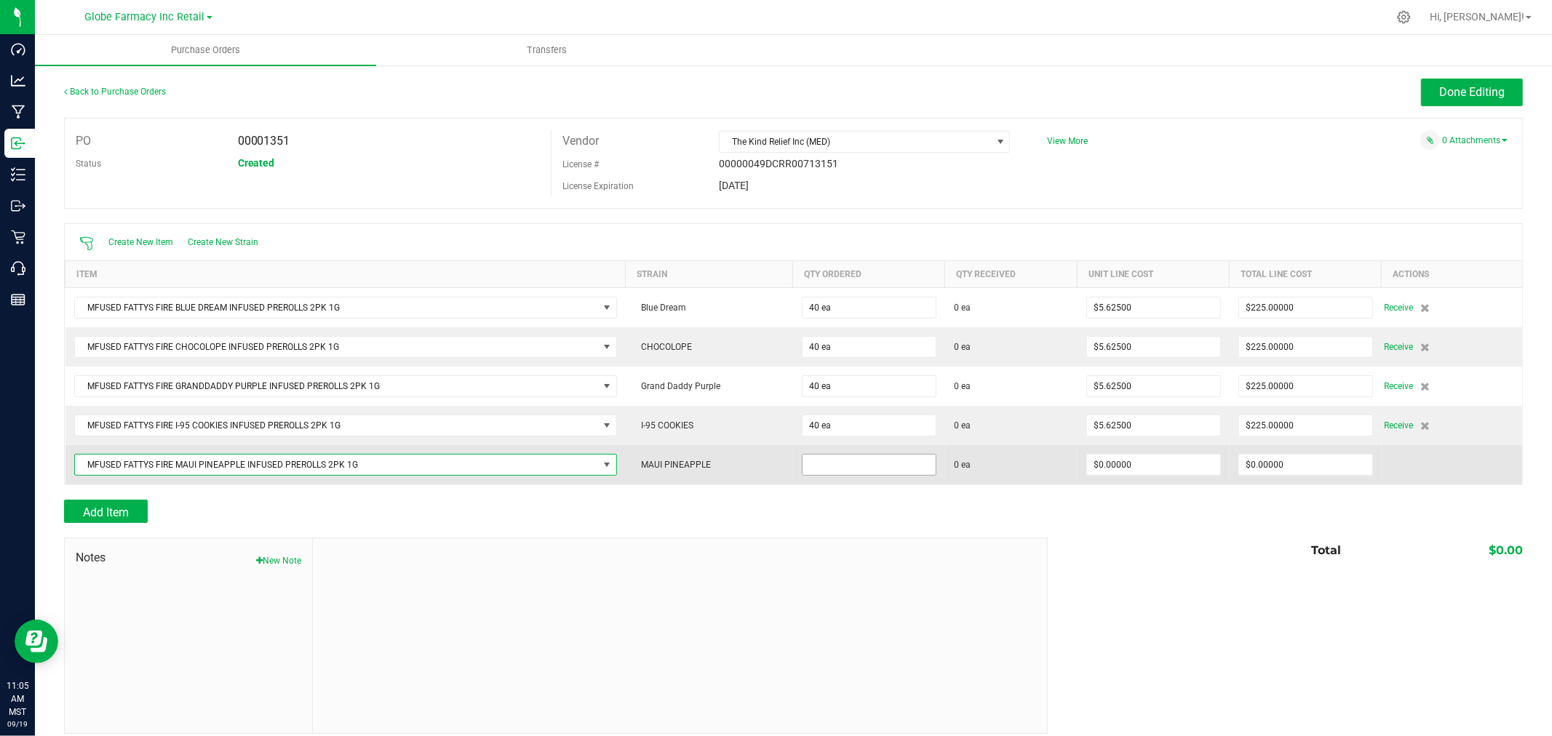
click at [860, 459] on input at bounding box center [869, 465] width 133 height 20
type input "40 ea"
click at [1139, 466] on input "0" at bounding box center [1153, 465] width 133 height 20
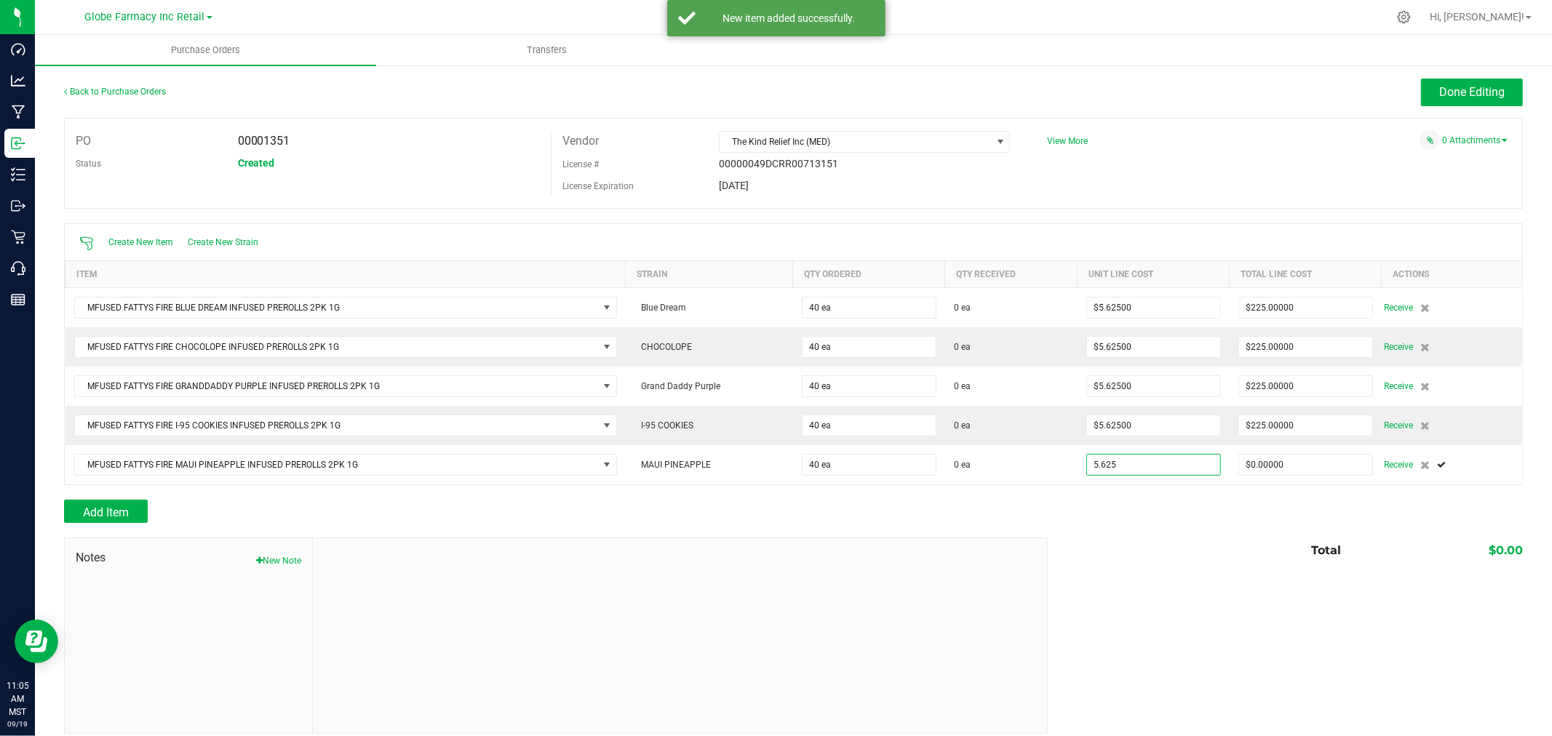
type input "$5.62500"
click at [1095, 521] on div "Add Item" at bounding box center [793, 511] width 1459 height 23
type input "40"
type input "$225.00000"
click at [124, 518] on span "Add Item" at bounding box center [106, 513] width 46 height 14
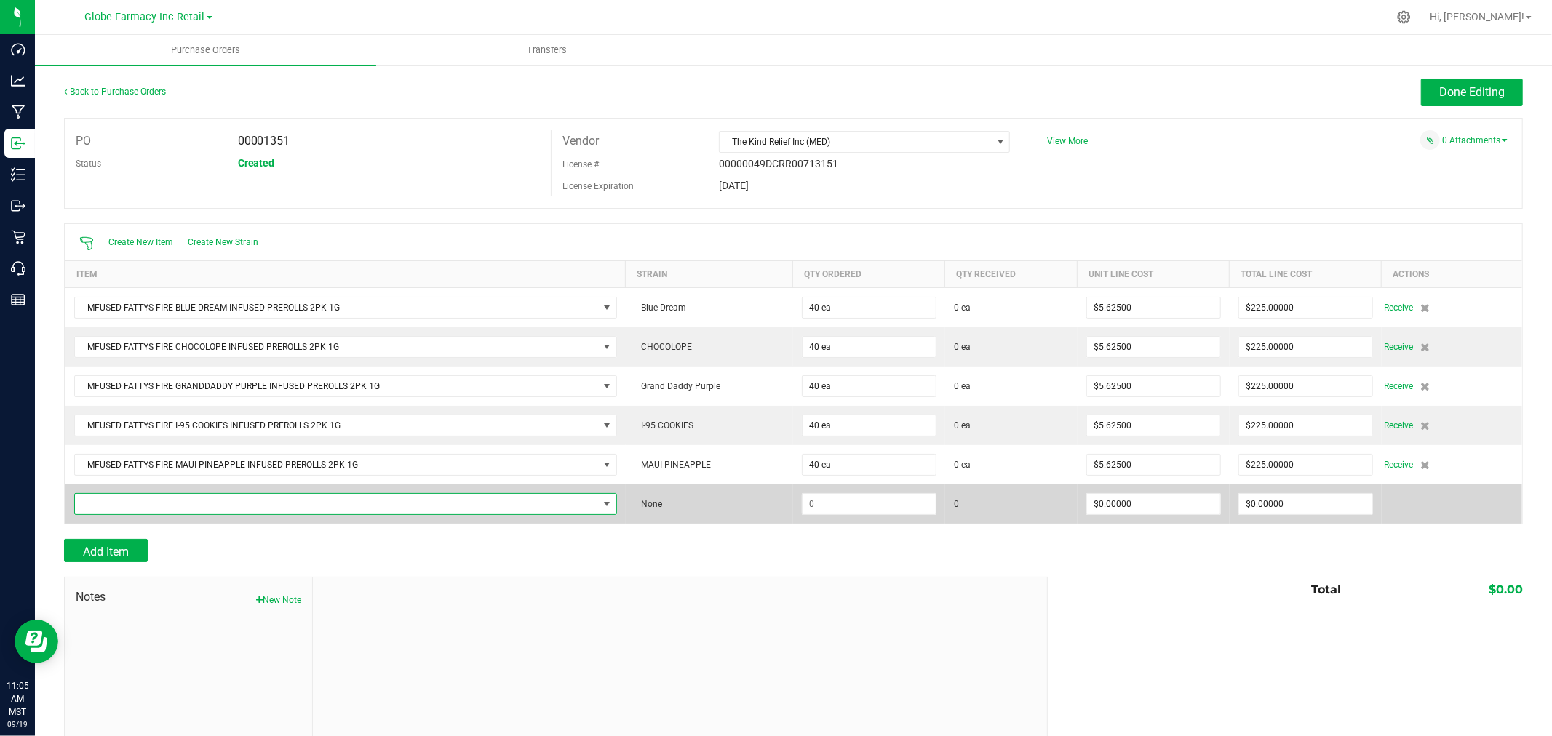
click at [151, 509] on span "NO DATA FOUND" at bounding box center [336, 504] width 523 height 20
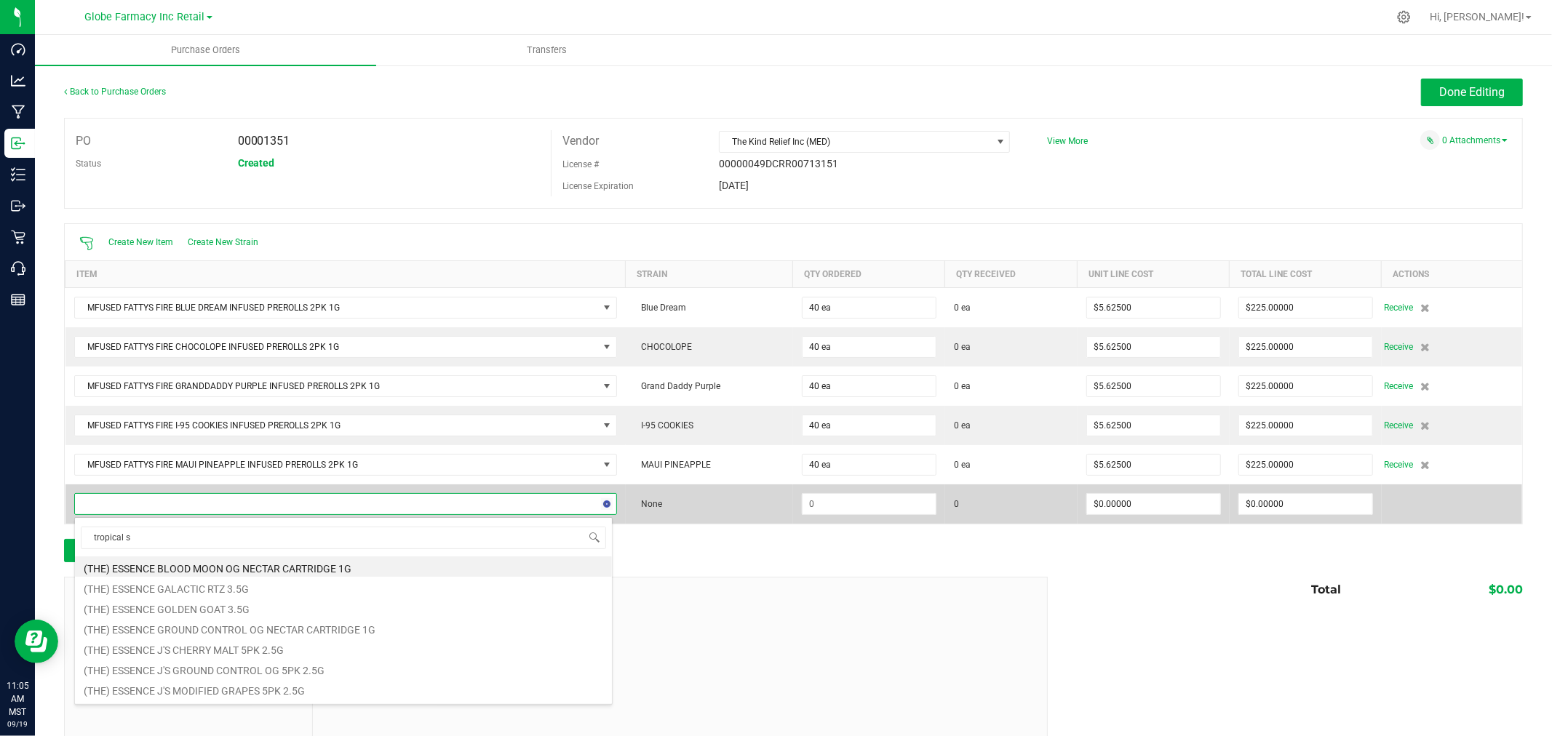
type input "tropical sa"
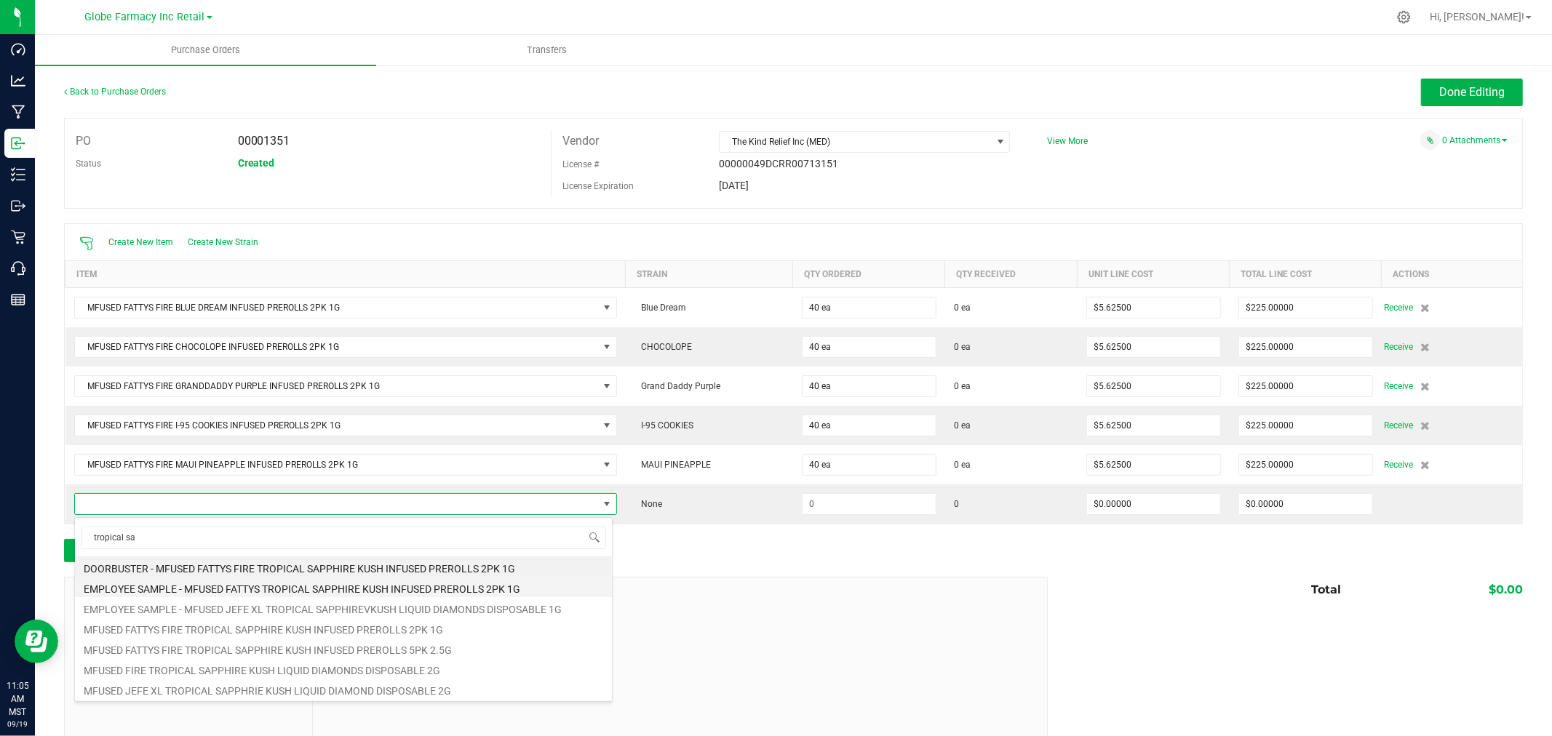
click at [453, 590] on li "EMPLOYEE SAMPLE - MFUSED FATTYS TROPICAL SAPPHIRE KUSH INFUSED PREROLLS 2PK 1G" at bounding box center [343, 587] width 537 height 20
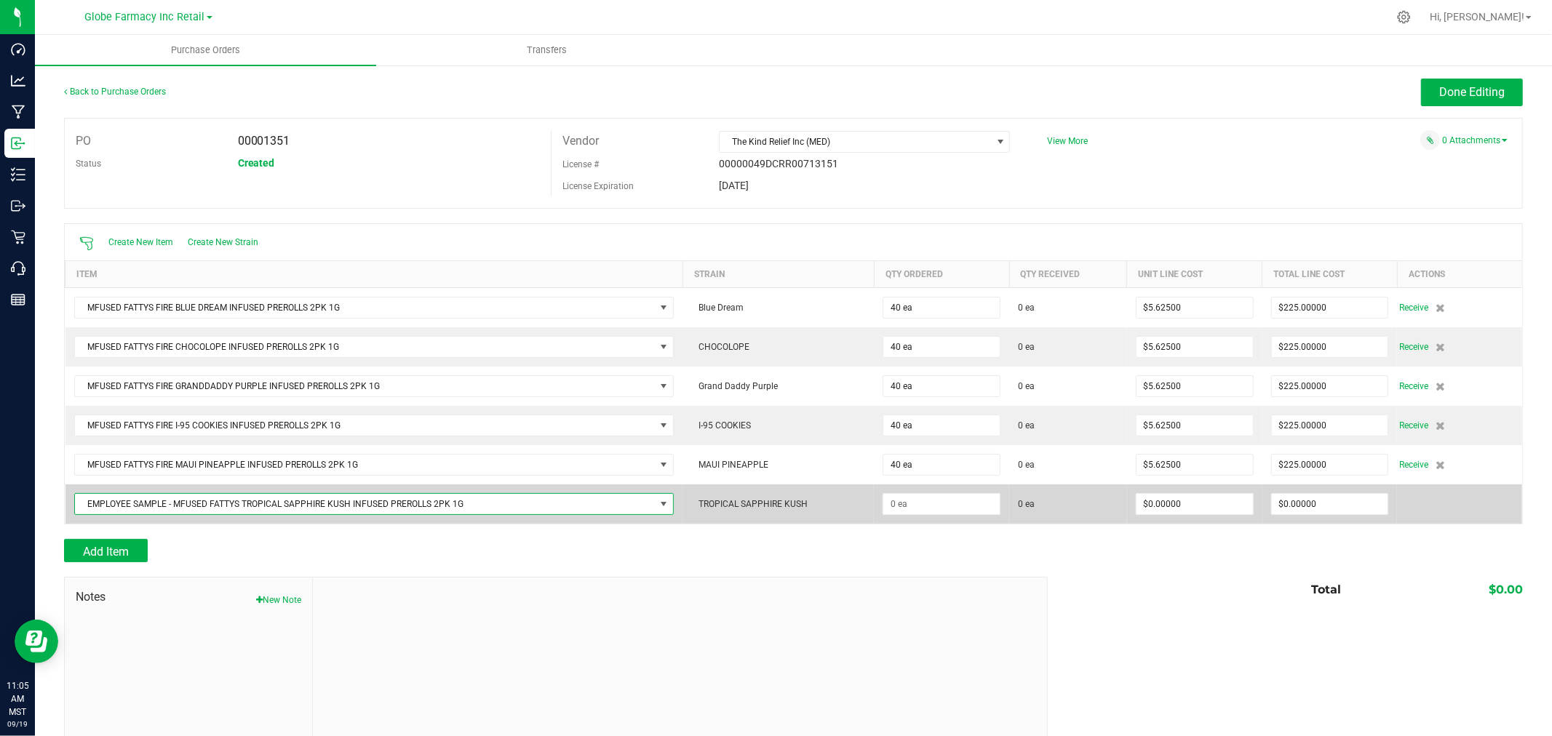
click at [352, 505] on span "EMPLOYEE SAMPLE - MFUSED FATTYS TROPICAL SAPPHIRE KUSH INFUSED PREROLLS 2PK 1G" at bounding box center [365, 504] width 581 height 20
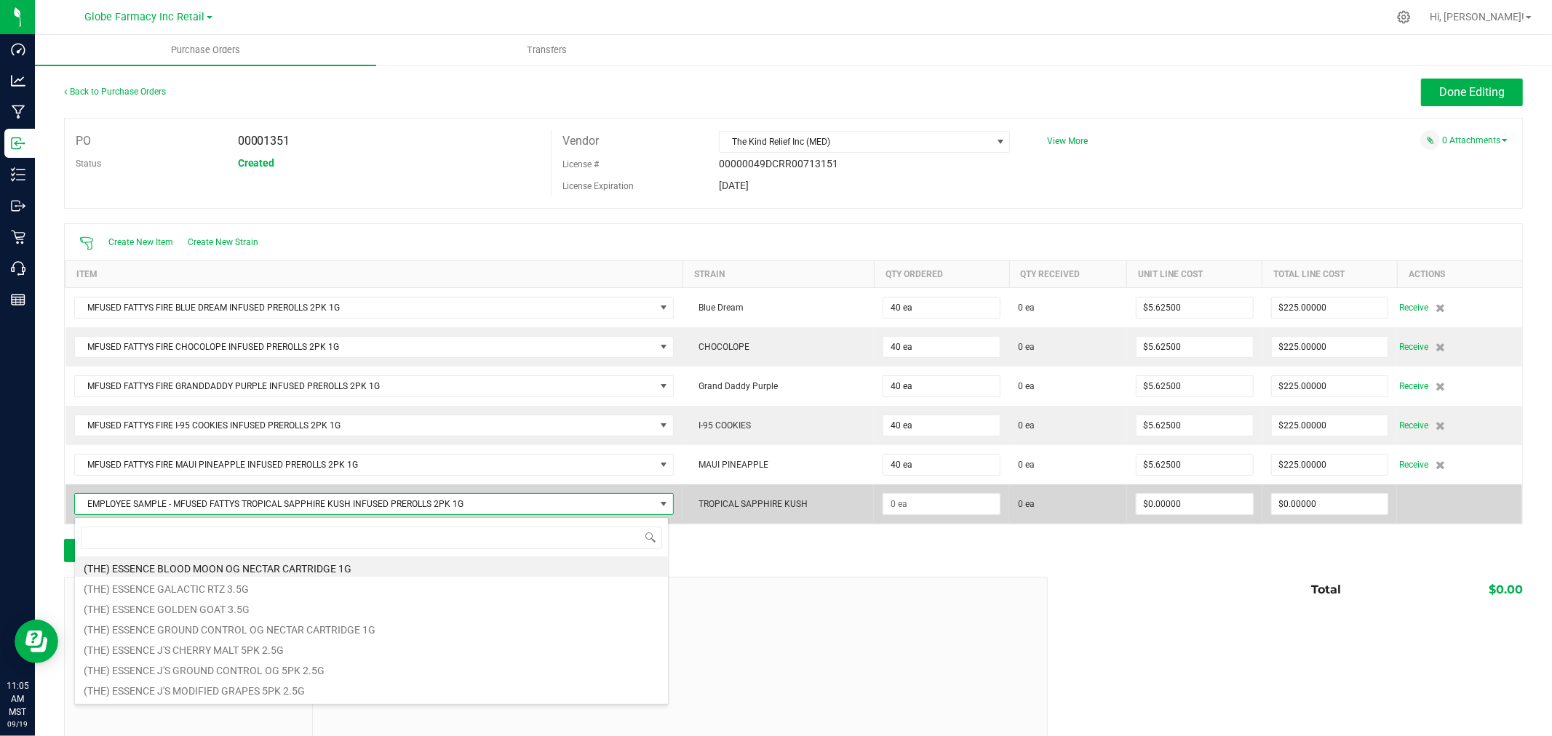
scroll to position [22, 594]
type input "tropical sapphire"
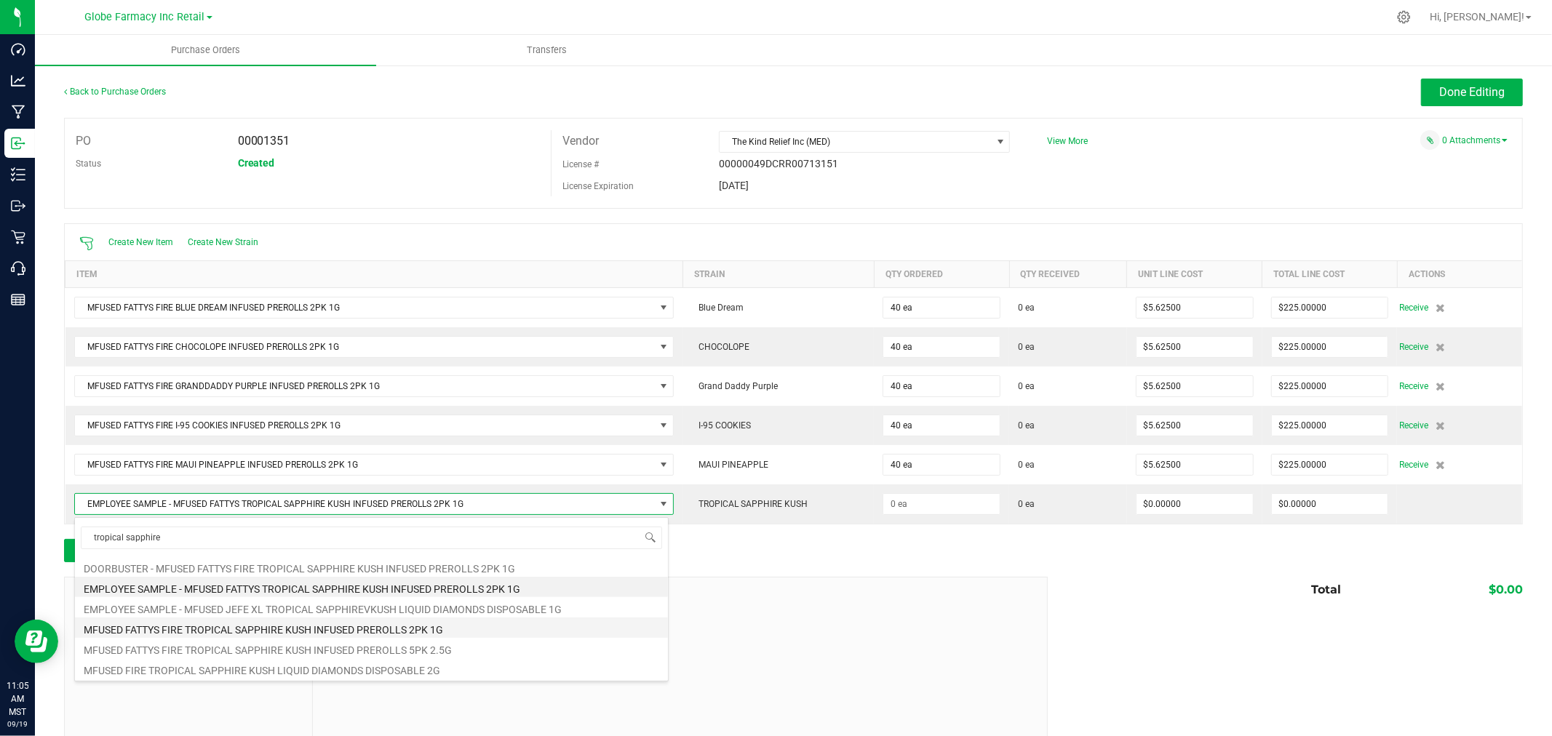
click at [333, 632] on li "MFUSED FATTYS FIRE TROPICAL SAPPHIRE KUSH INFUSED PREROLLS 2PK 1G" at bounding box center [371, 628] width 593 height 20
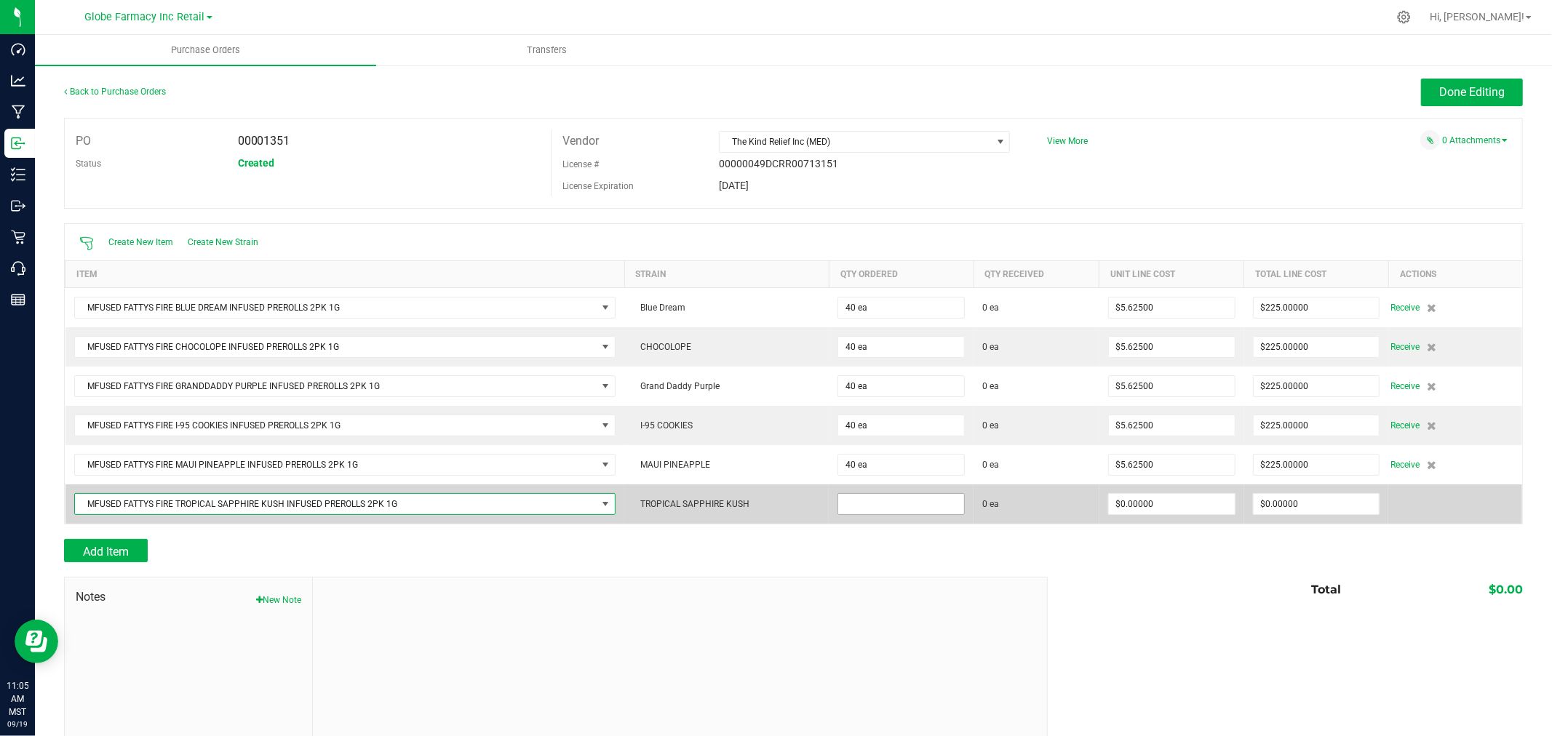
click at [924, 502] on input at bounding box center [901, 504] width 126 height 20
type input "0 ea"
type input "0"
type input "$0.00000"
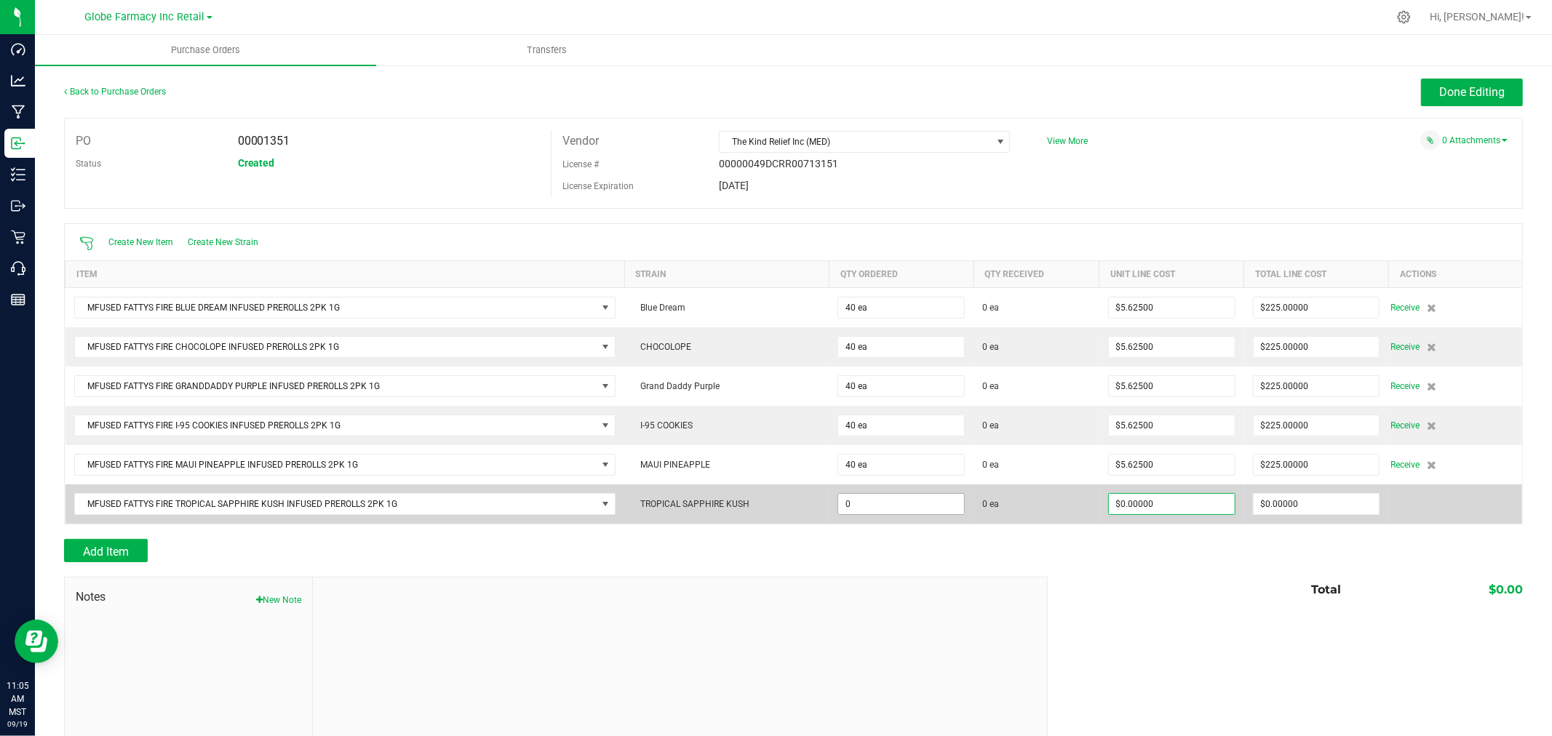
click at [920, 506] on input "0" at bounding box center [901, 504] width 126 height 20
type input "40 ea"
type input "$5.62500"
type input "0"
type input "40"
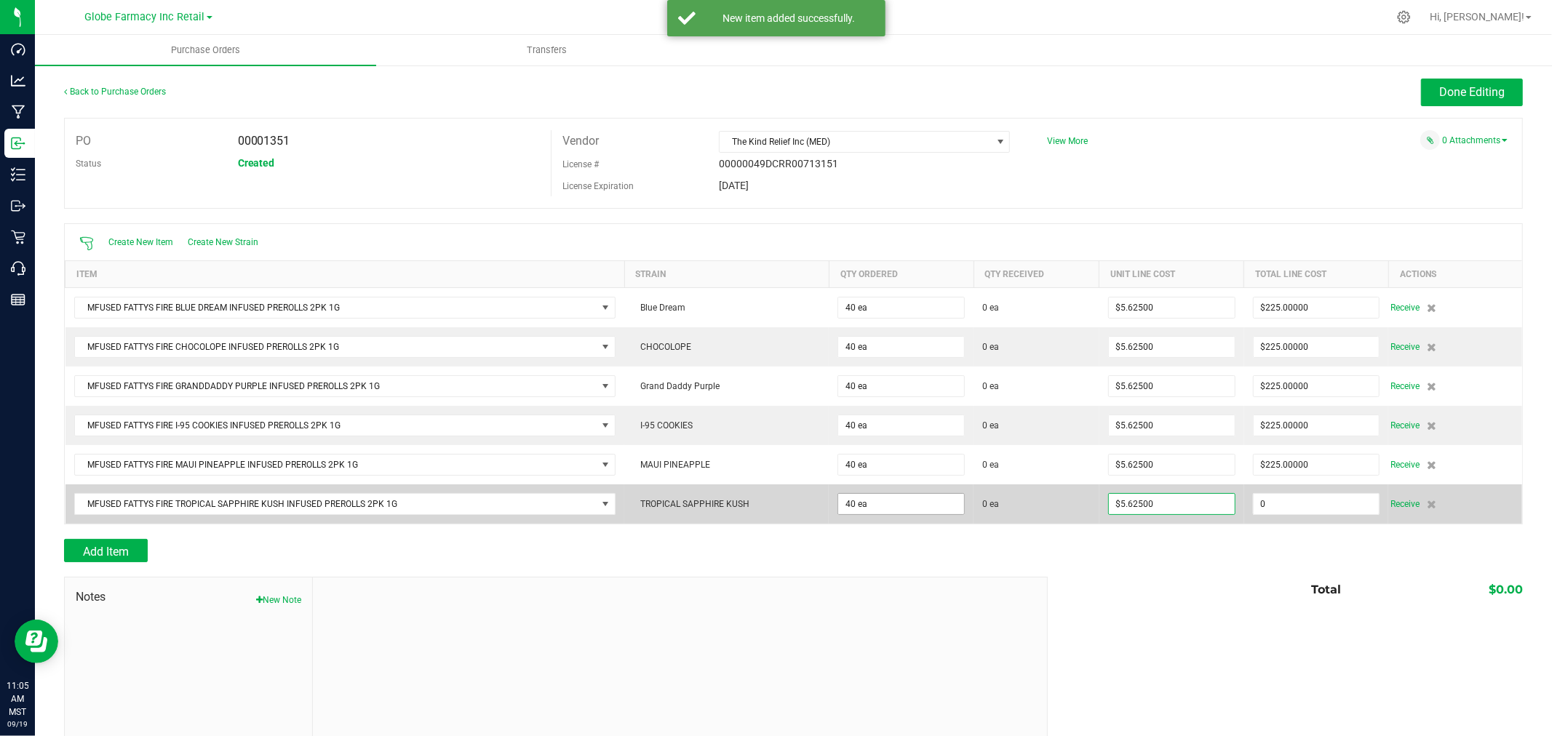
type input "225"
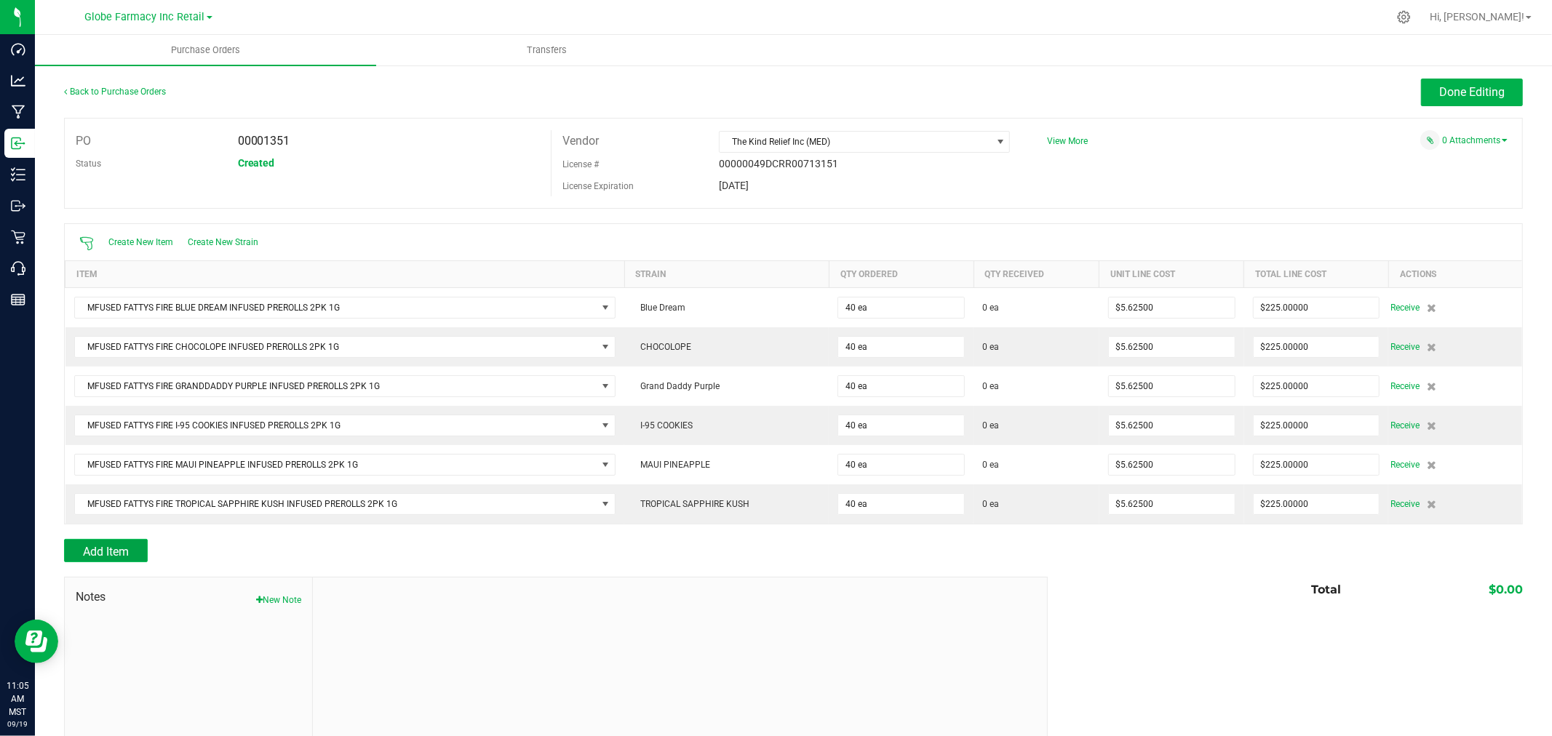
click at [99, 551] on span "Add Item" at bounding box center [106, 552] width 46 height 14
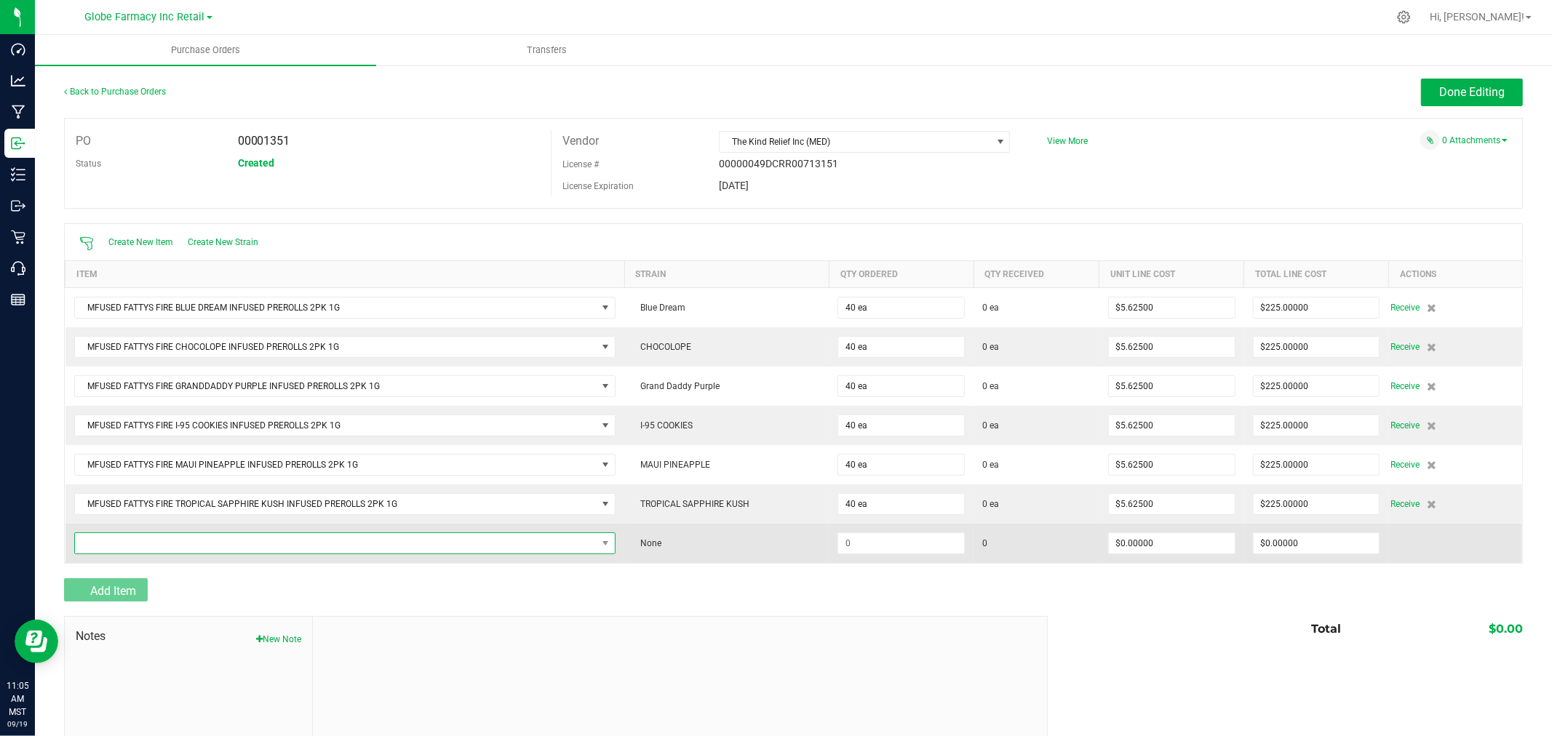
click at [125, 543] on span "NO DATA FOUND" at bounding box center [336, 543] width 522 height 20
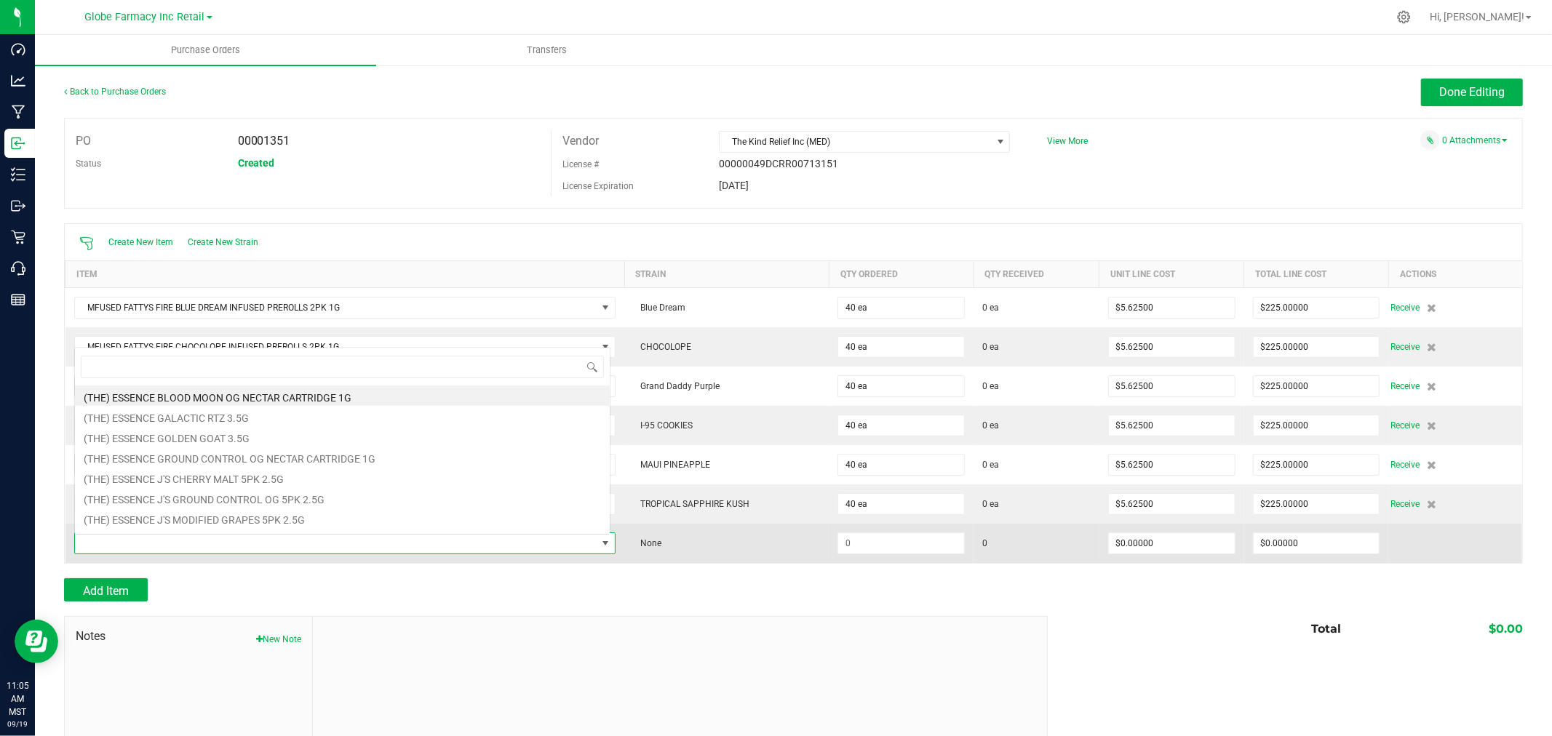
scroll to position [22, 532]
type input "blue dream"
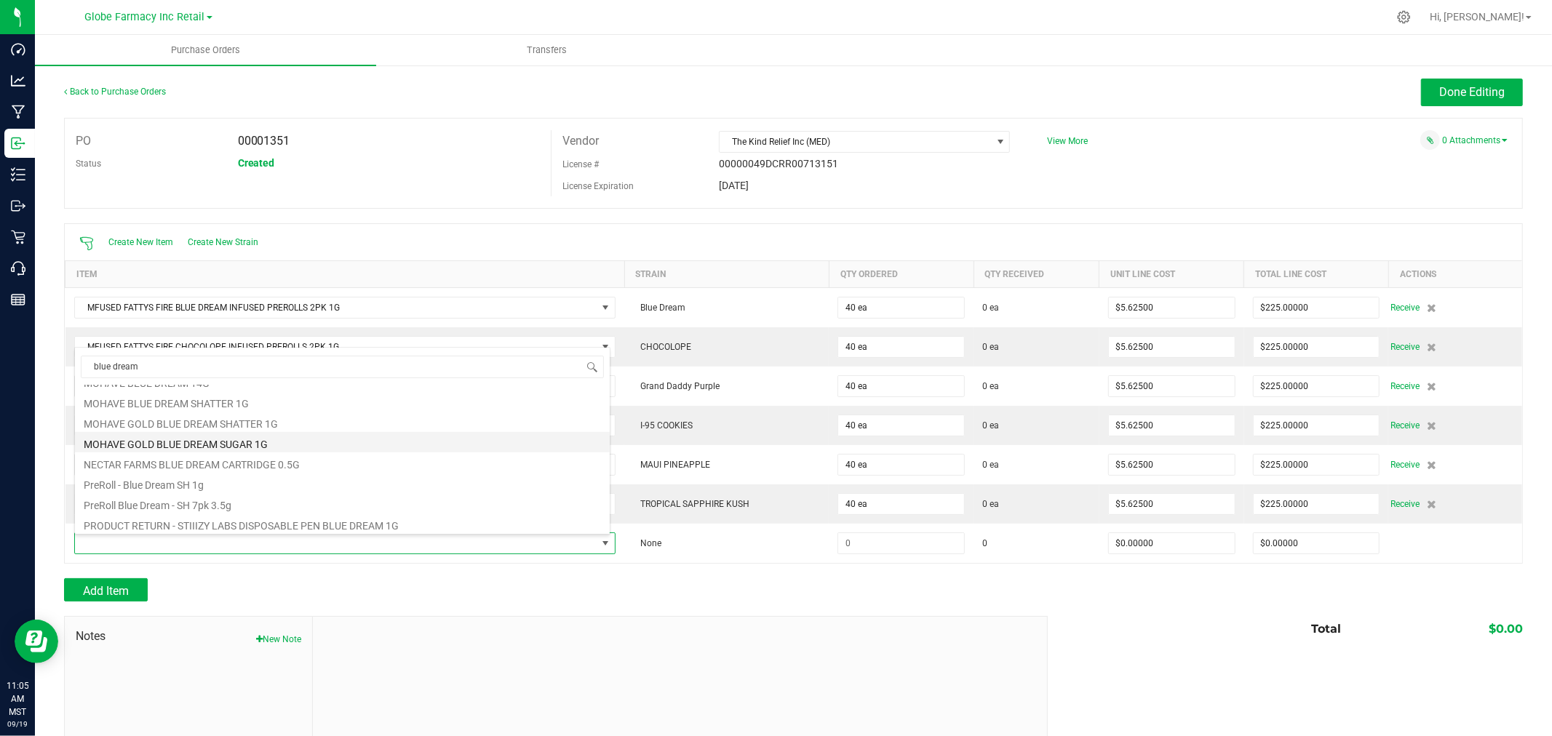
scroll to position [646, 0]
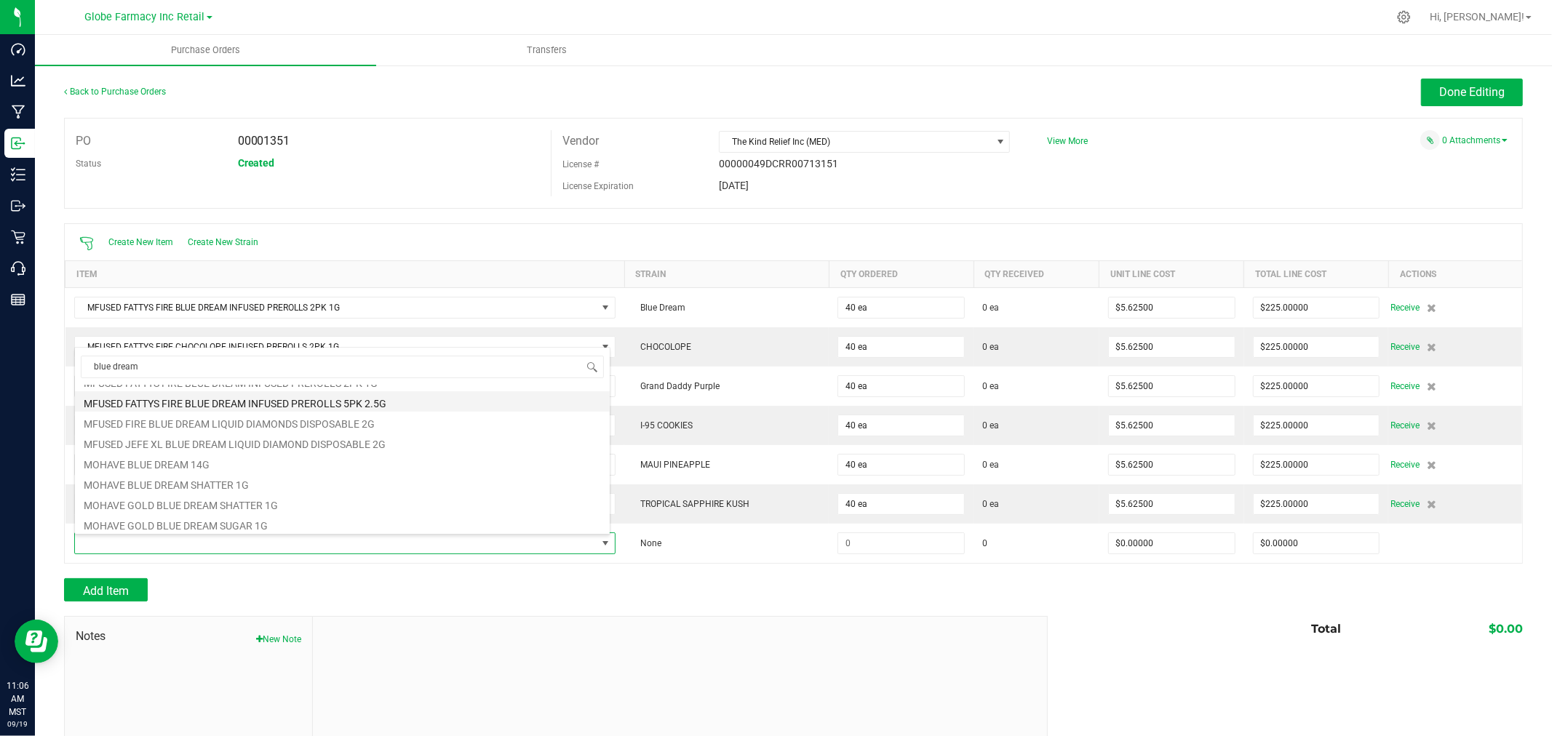
click at [386, 406] on li "MFUSED FATTYS FIRE BLUE DREAM INFUSED PREROLLS 5PK 2.5G" at bounding box center [342, 401] width 535 height 20
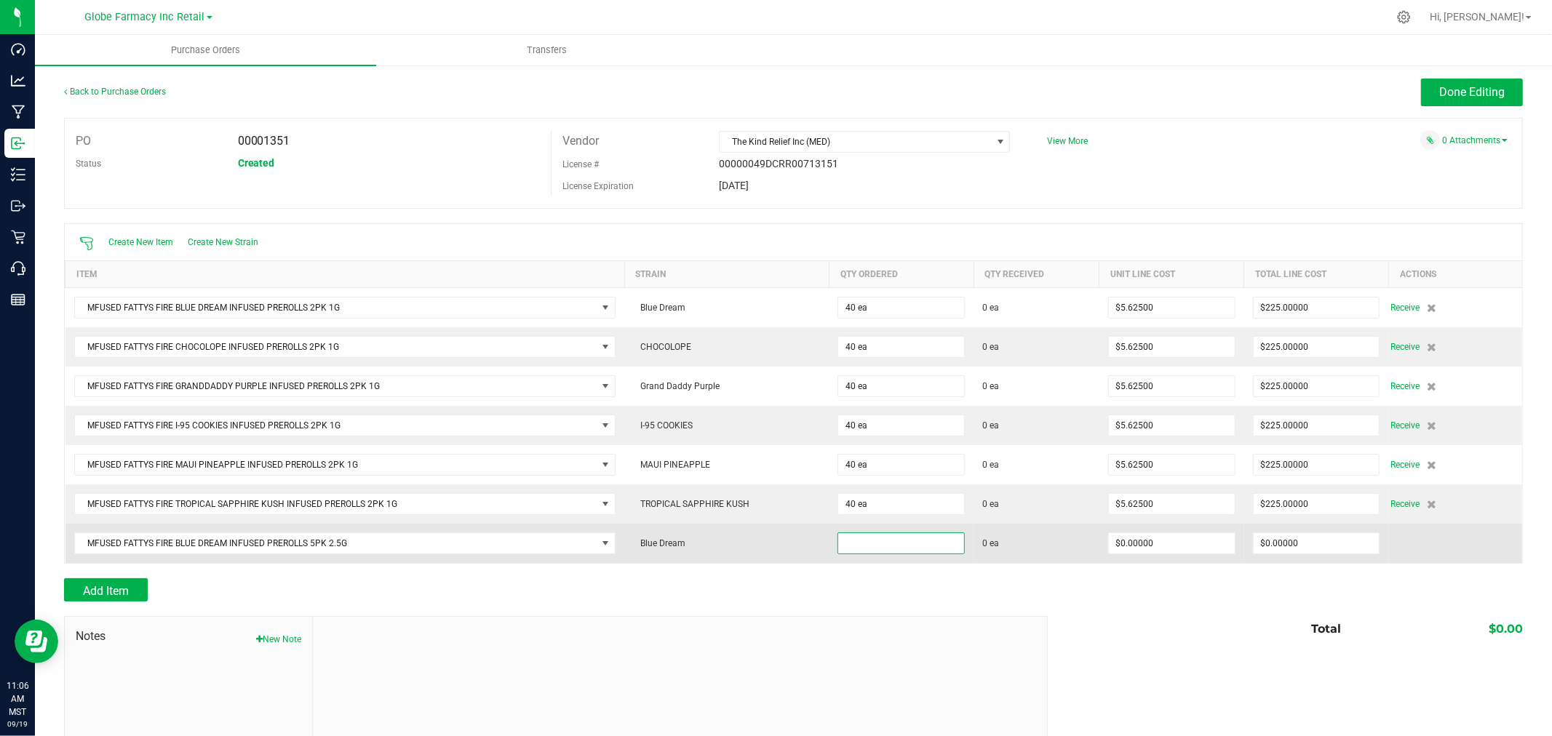
click at [903, 542] on input at bounding box center [901, 543] width 126 height 20
type input "1"
type input "40 ea"
type input "$0.00000"
type input "$450.00000"
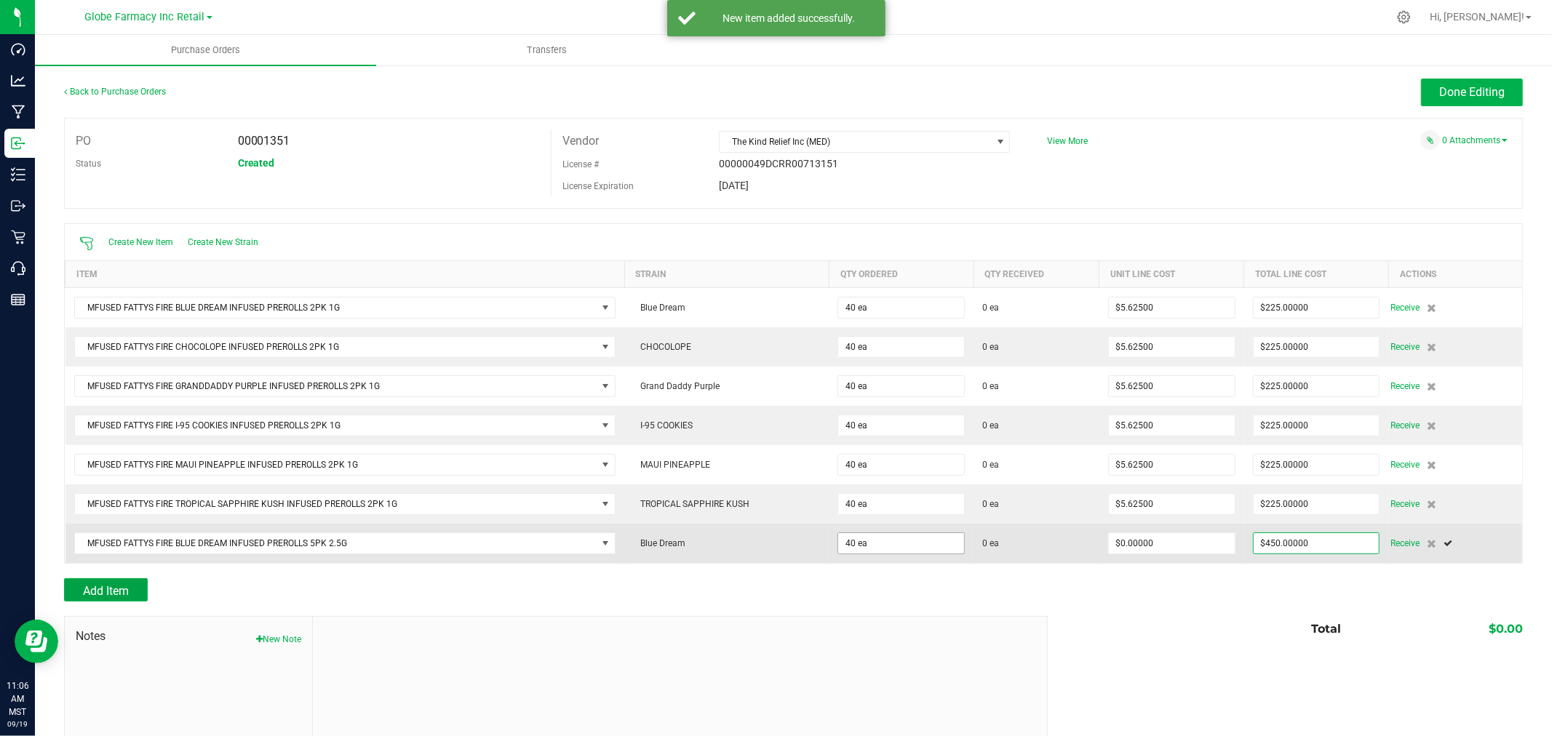
type input "40"
type input "$11.25000"
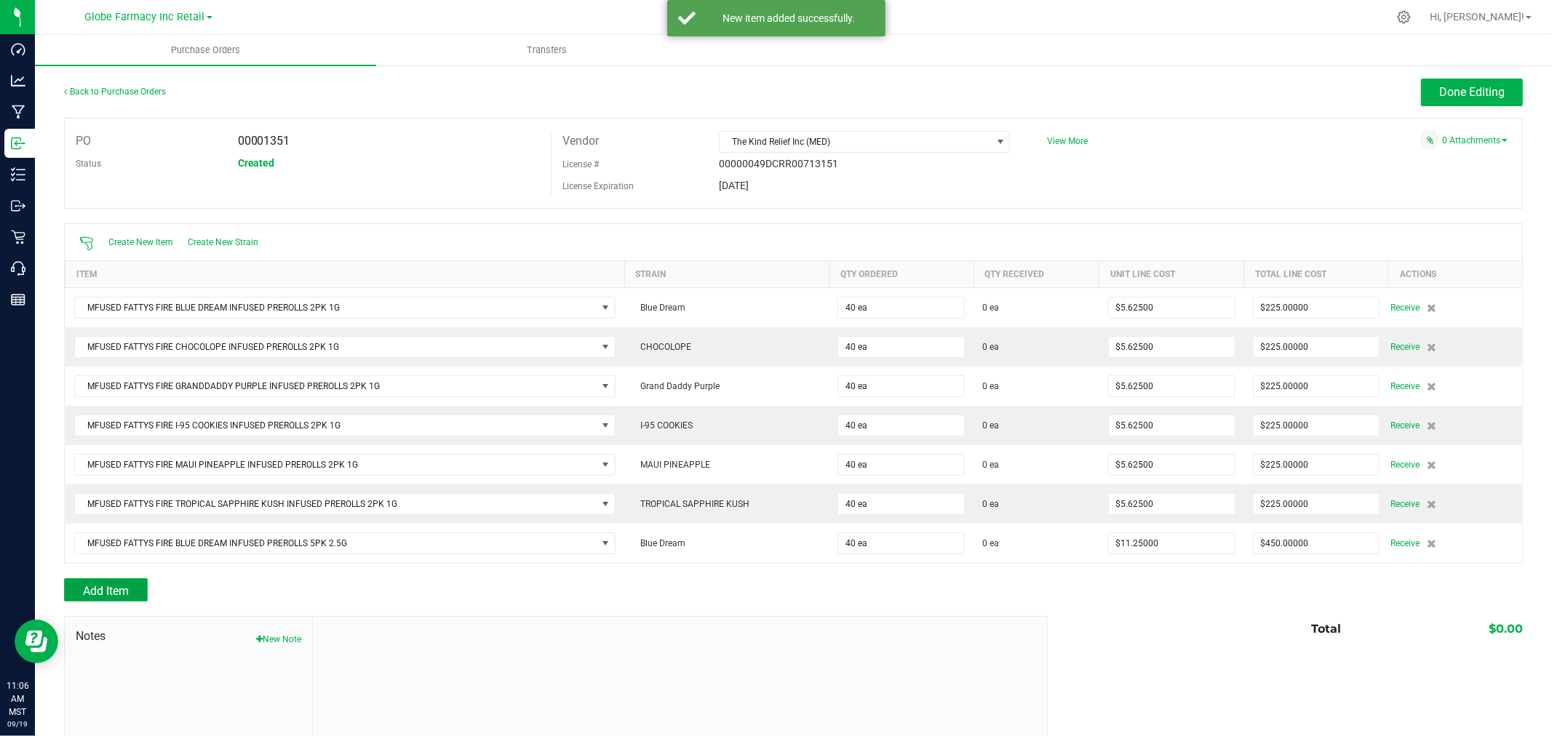
click at [132, 584] on button "Add Item" at bounding box center [106, 589] width 84 height 23
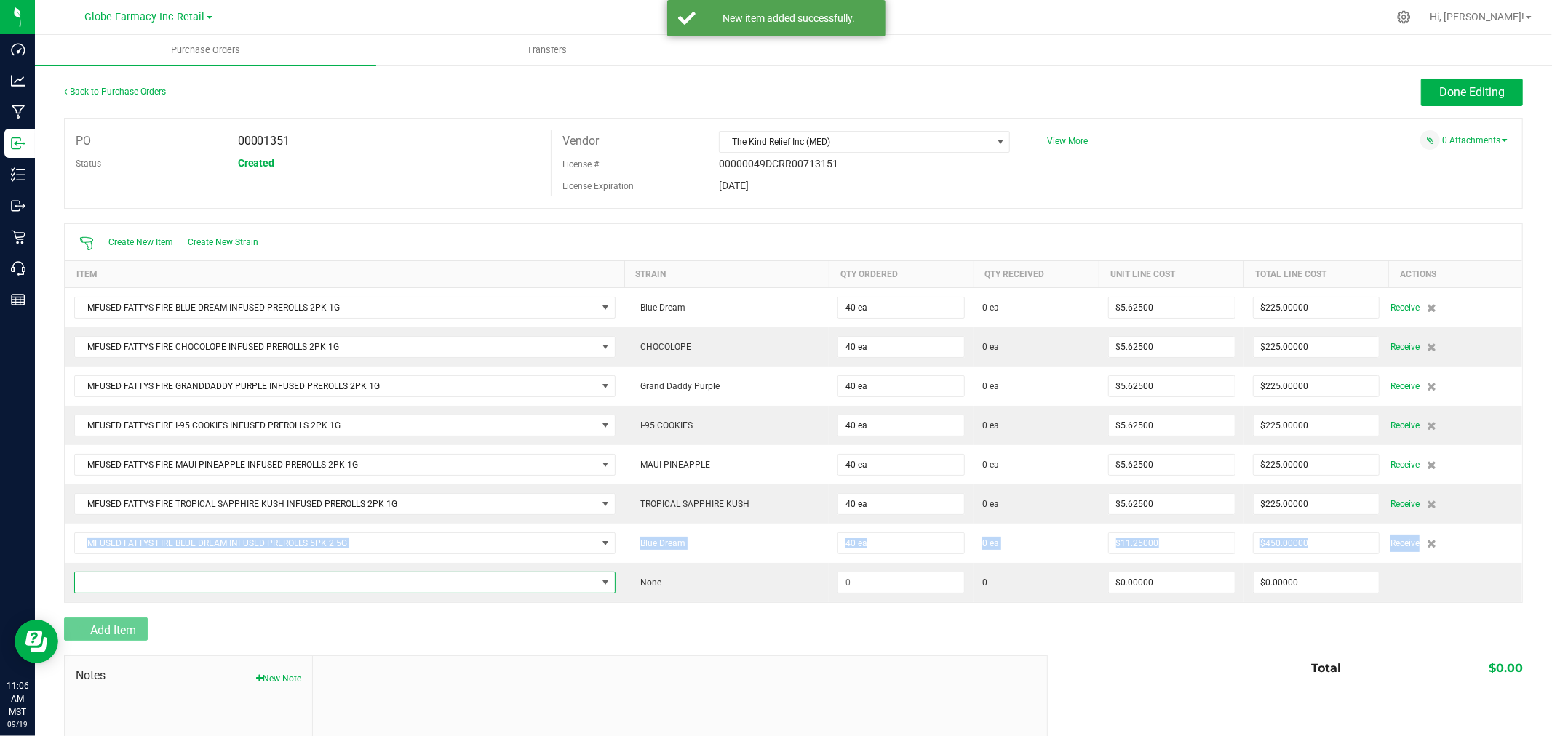
click at [132, 584] on span "NO DATA FOUND" at bounding box center [336, 583] width 522 height 20
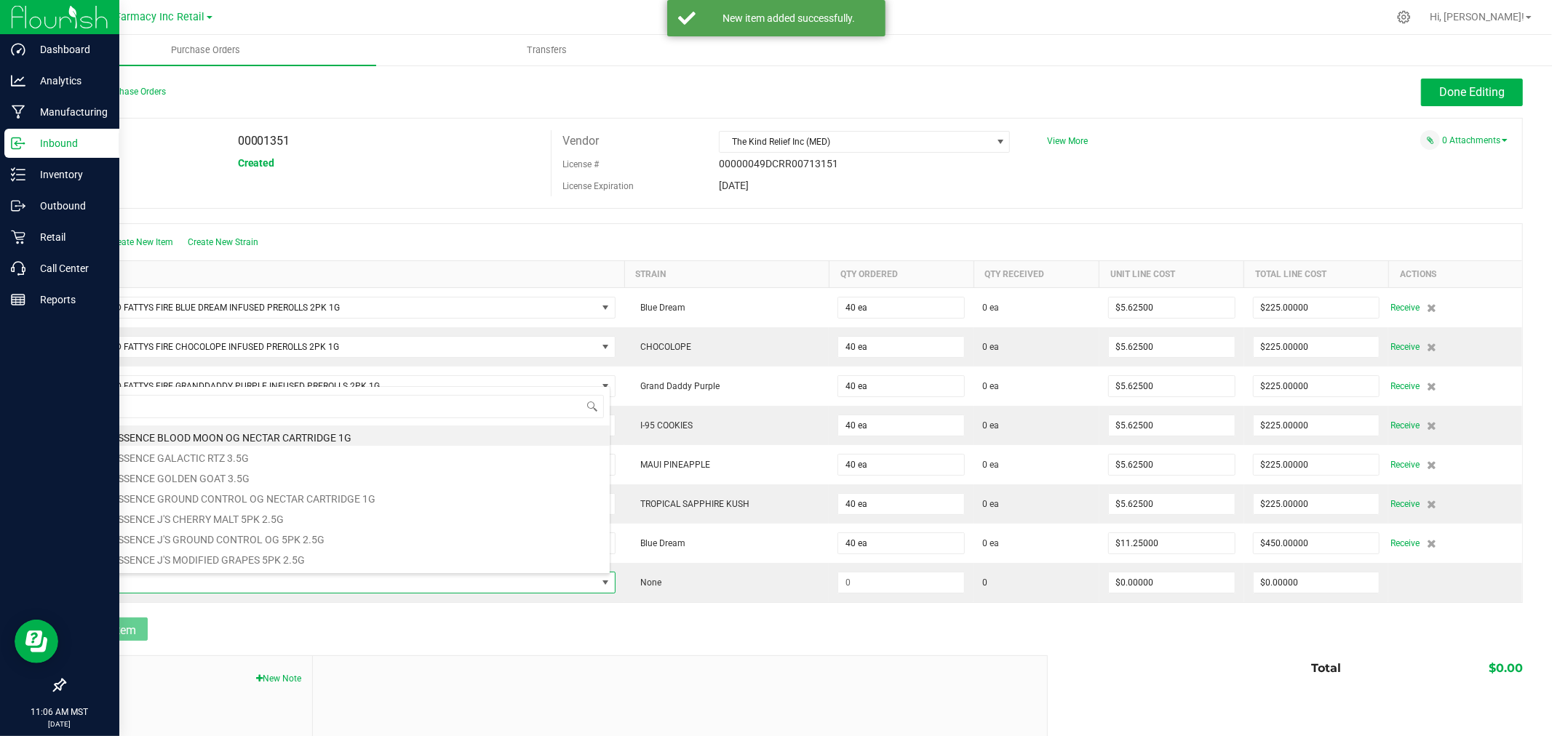
scroll to position [22, 532]
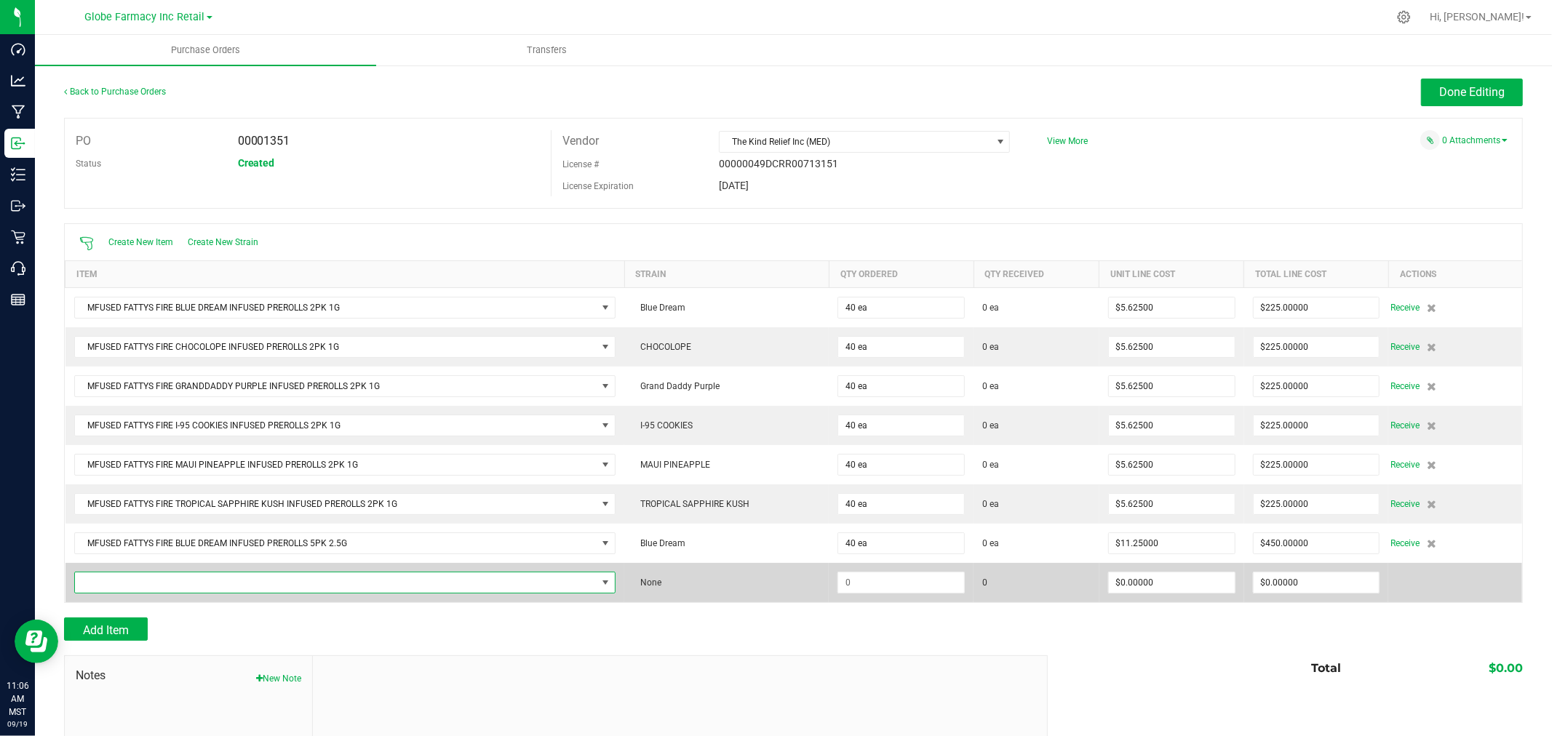
click at [371, 590] on span "NO DATA FOUND" at bounding box center [336, 583] width 522 height 20
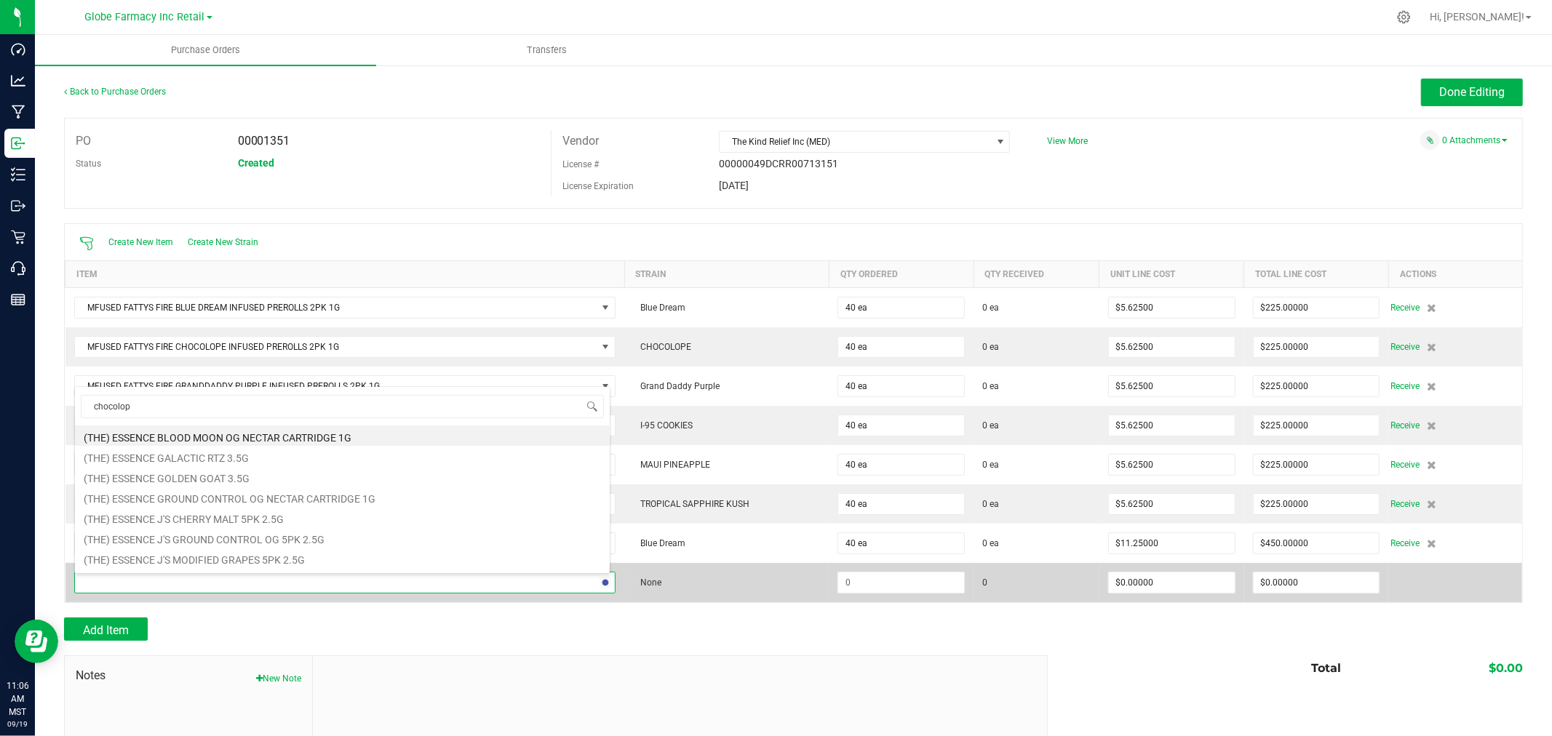
type input "chocolope"
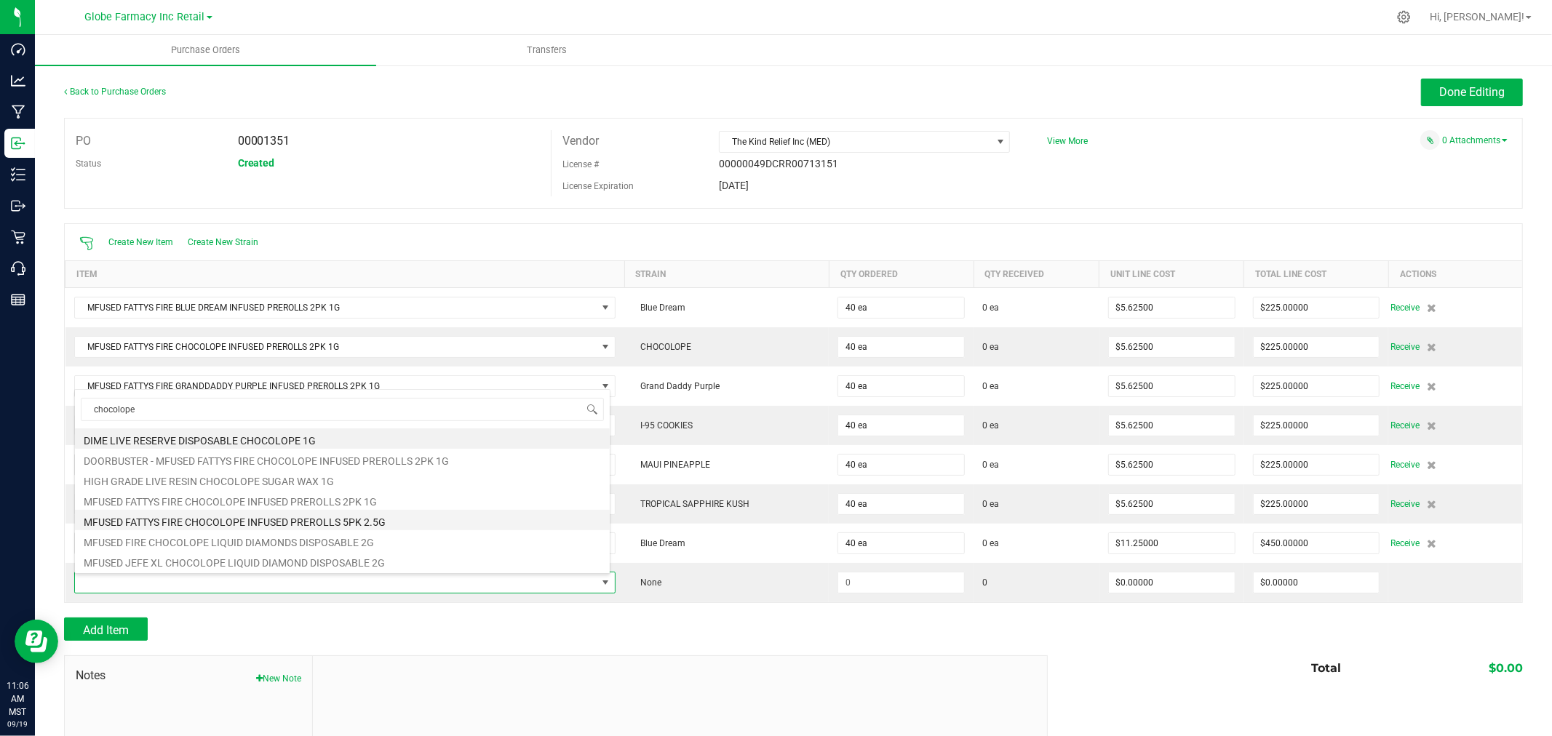
click at [359, 522] on li "MFUSED FATTYS FIRE CHOCOLOPE INFUSED PREROLLS 5PK 2.5G" at bounding box center [342, 520] width 535 height 20
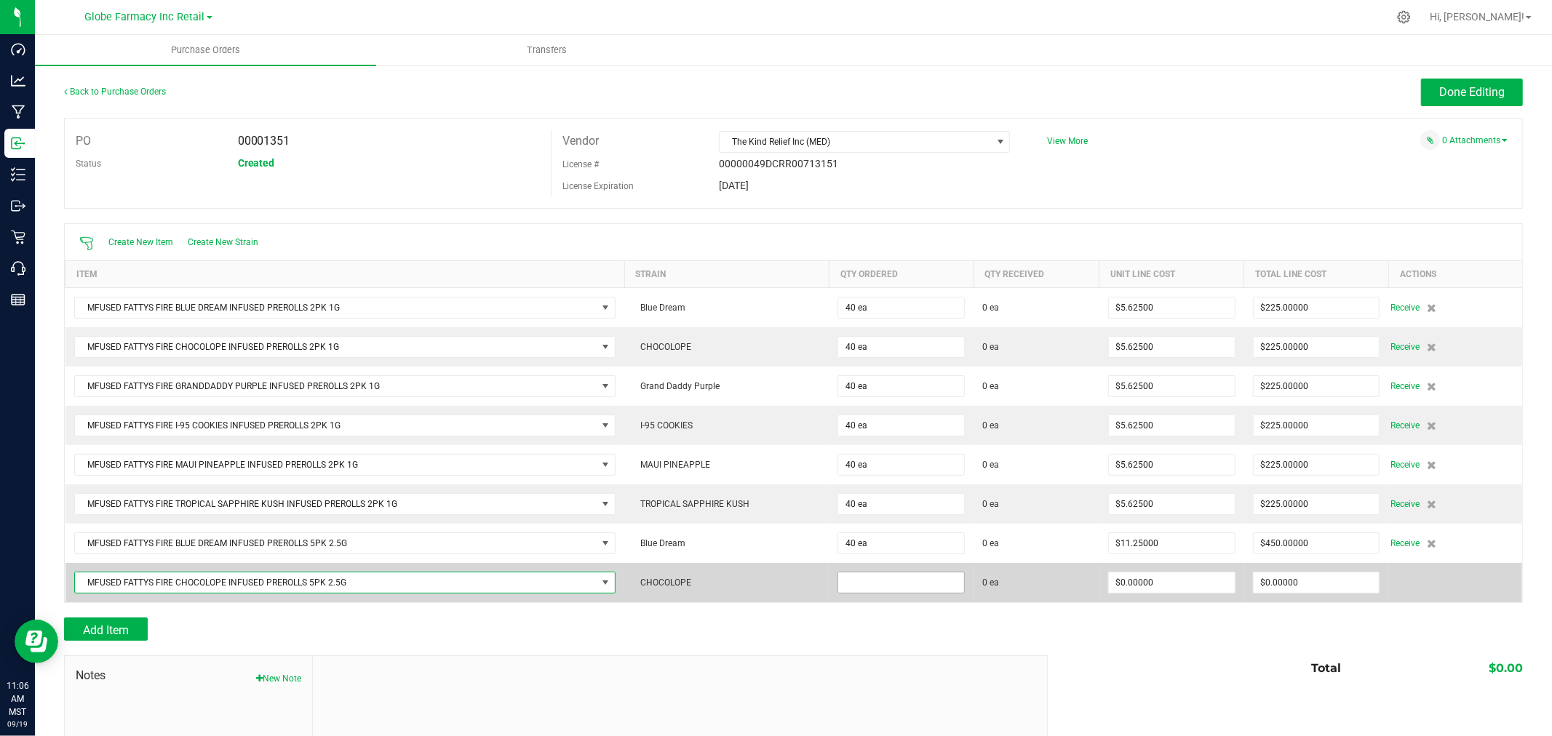
click at [896, 586] on input at bounding box center [901, 583] width 126 height 20
type input "40 ea"
type input "$11.25000"
type input "0"
type input "40"
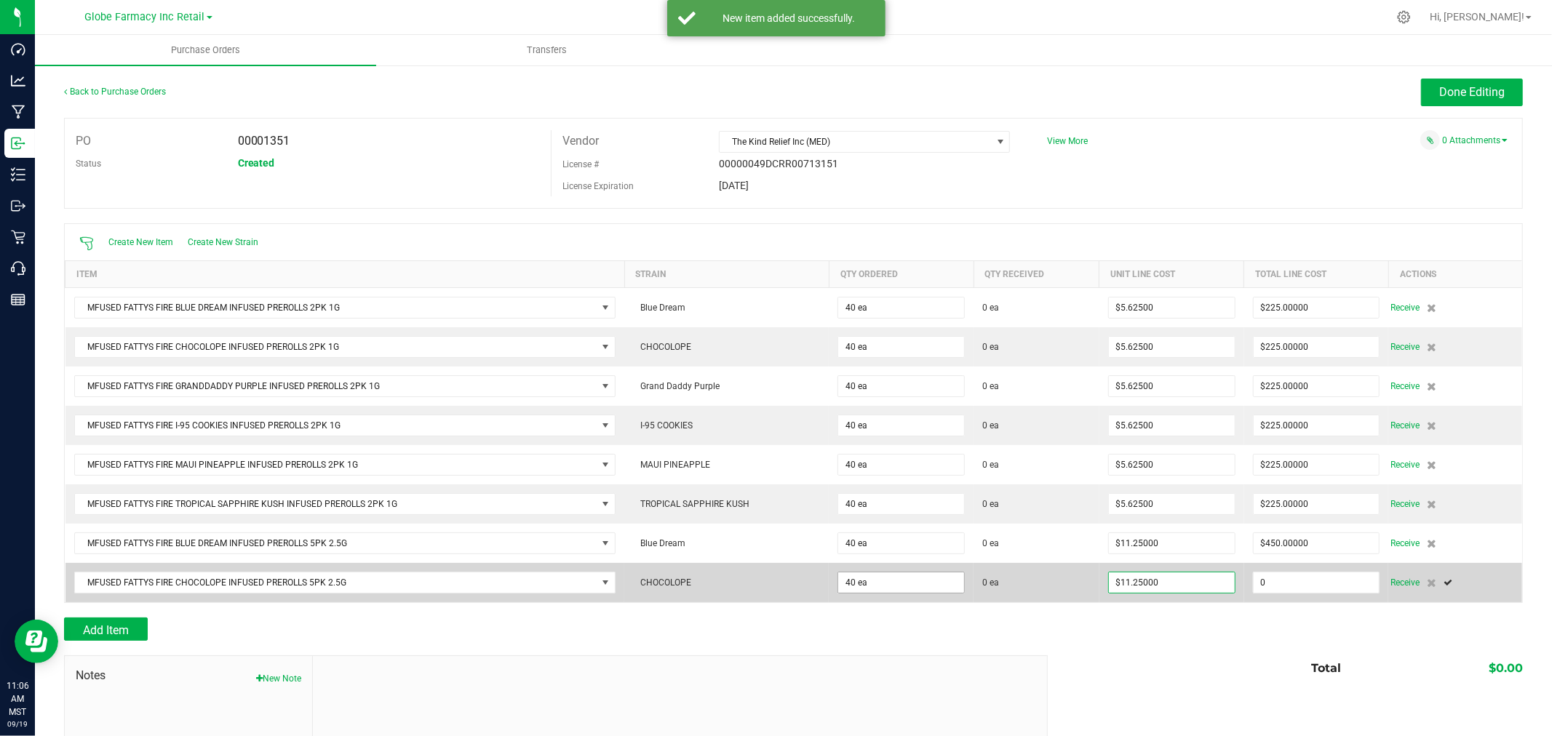
type input "450"
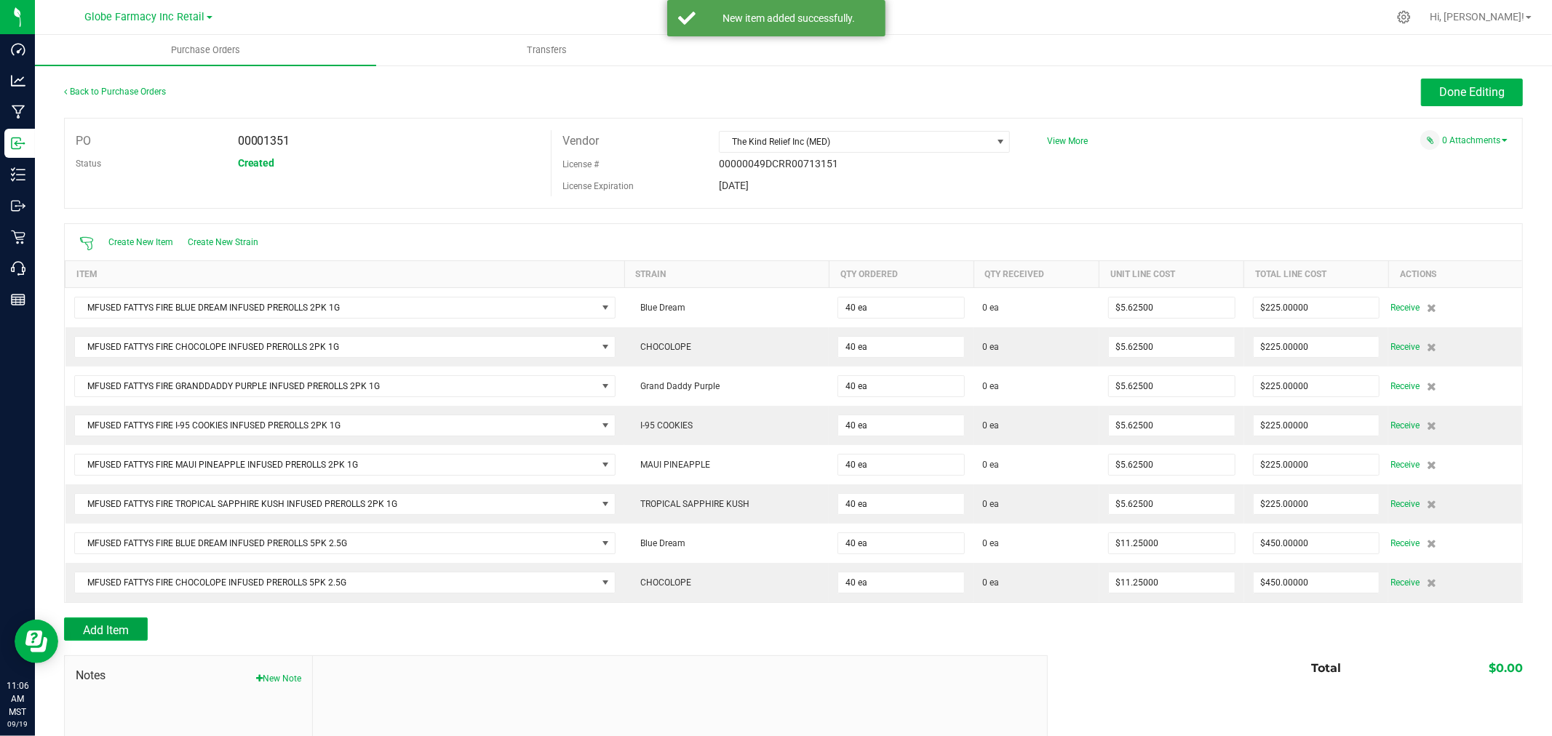
click at [144, 629] on button "Add Item" at bounding box center [106, 629] width 84 height 23
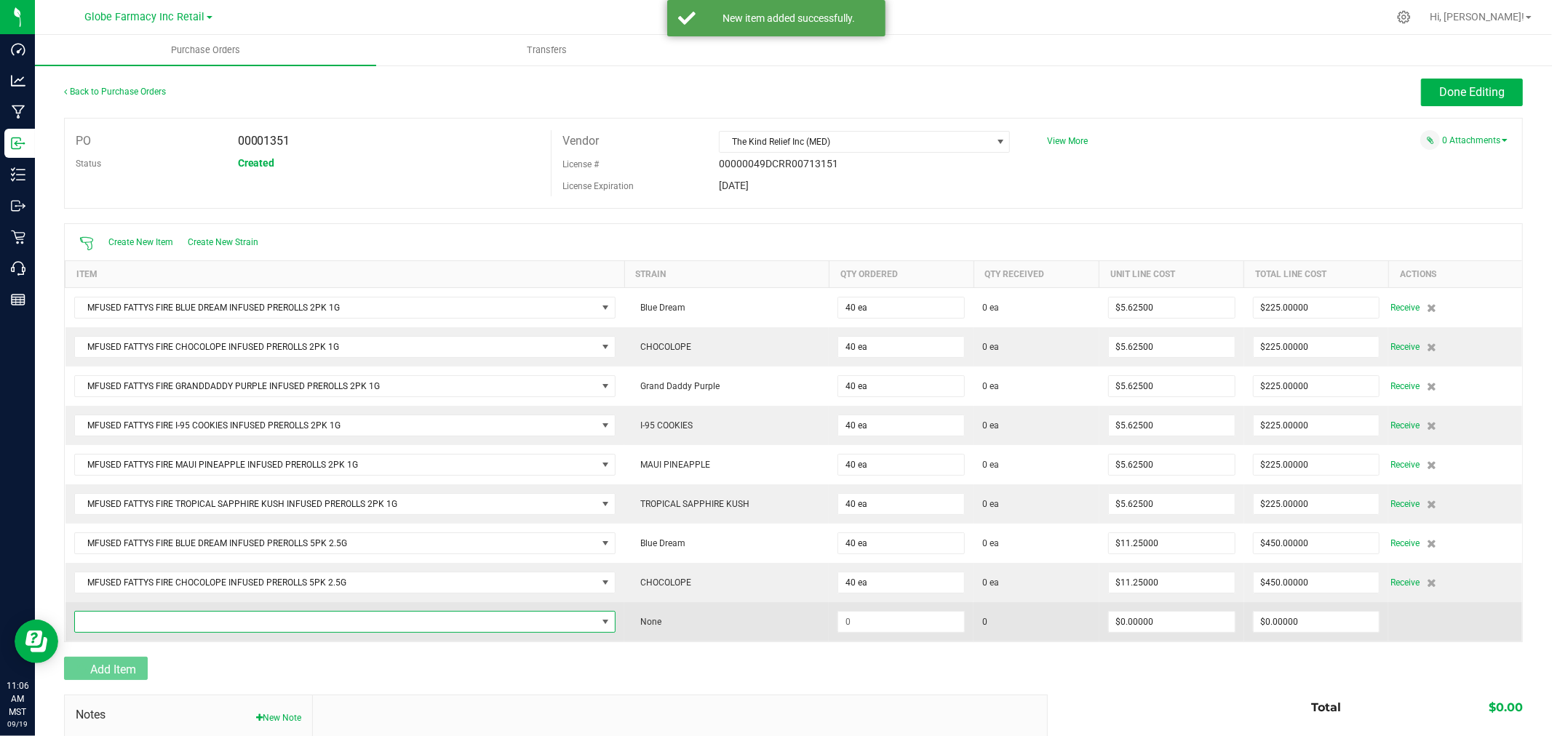
click at [156, 622] on span "NO DATA FOUND" at bounding box center [336, 622] width 522 height 20
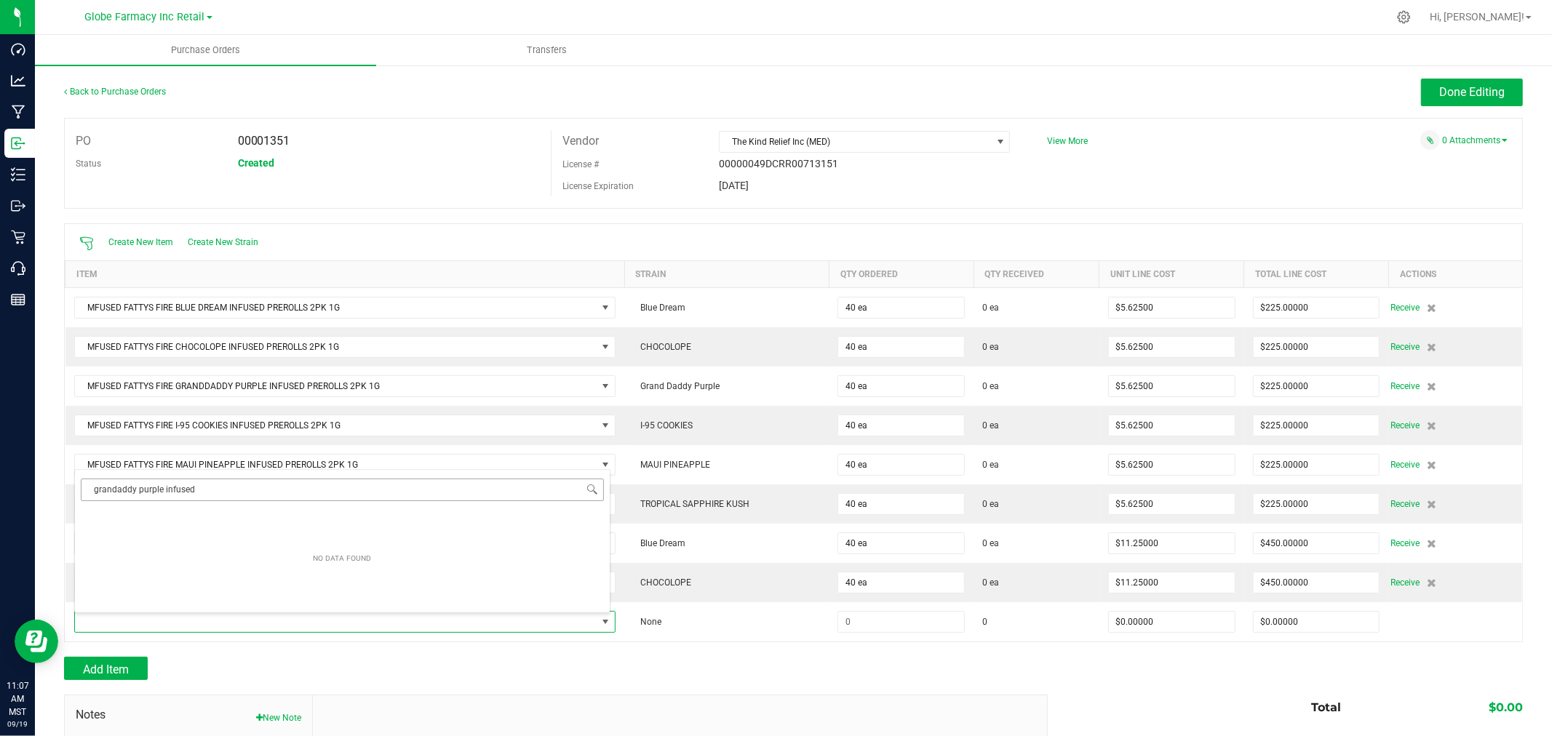
click at [114, 483] on input "grandaddy purple infused" at bounding box center [342, 490] width 523 height 23
type input "granddaddy purple infused"
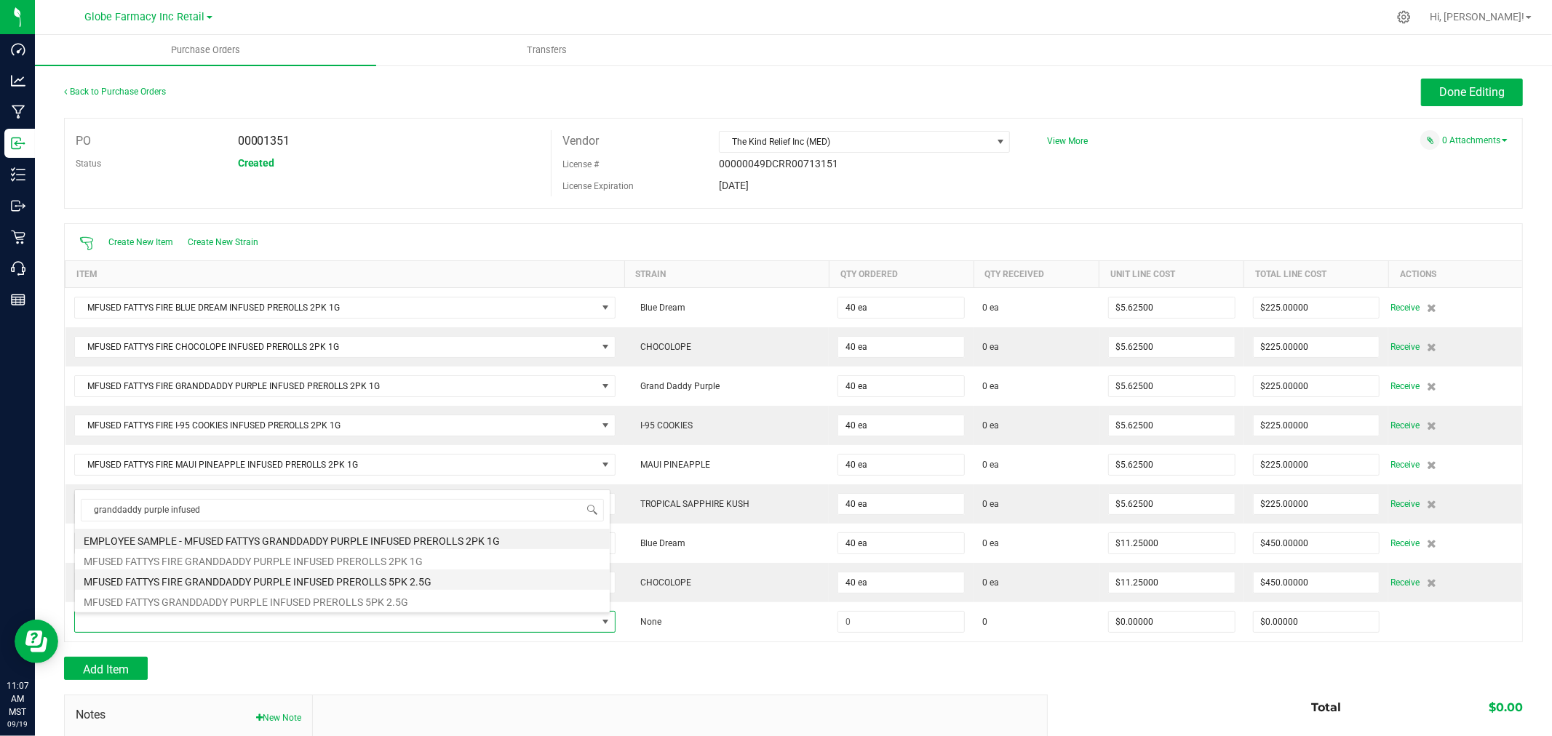
click at [362, 585] on li "MFUSED FATTYS FIRE GRANDDADDY PURPLE INFUSED PREROLLS 5PK 2.5G" at bounding box center [342, 580] width 535 height 20
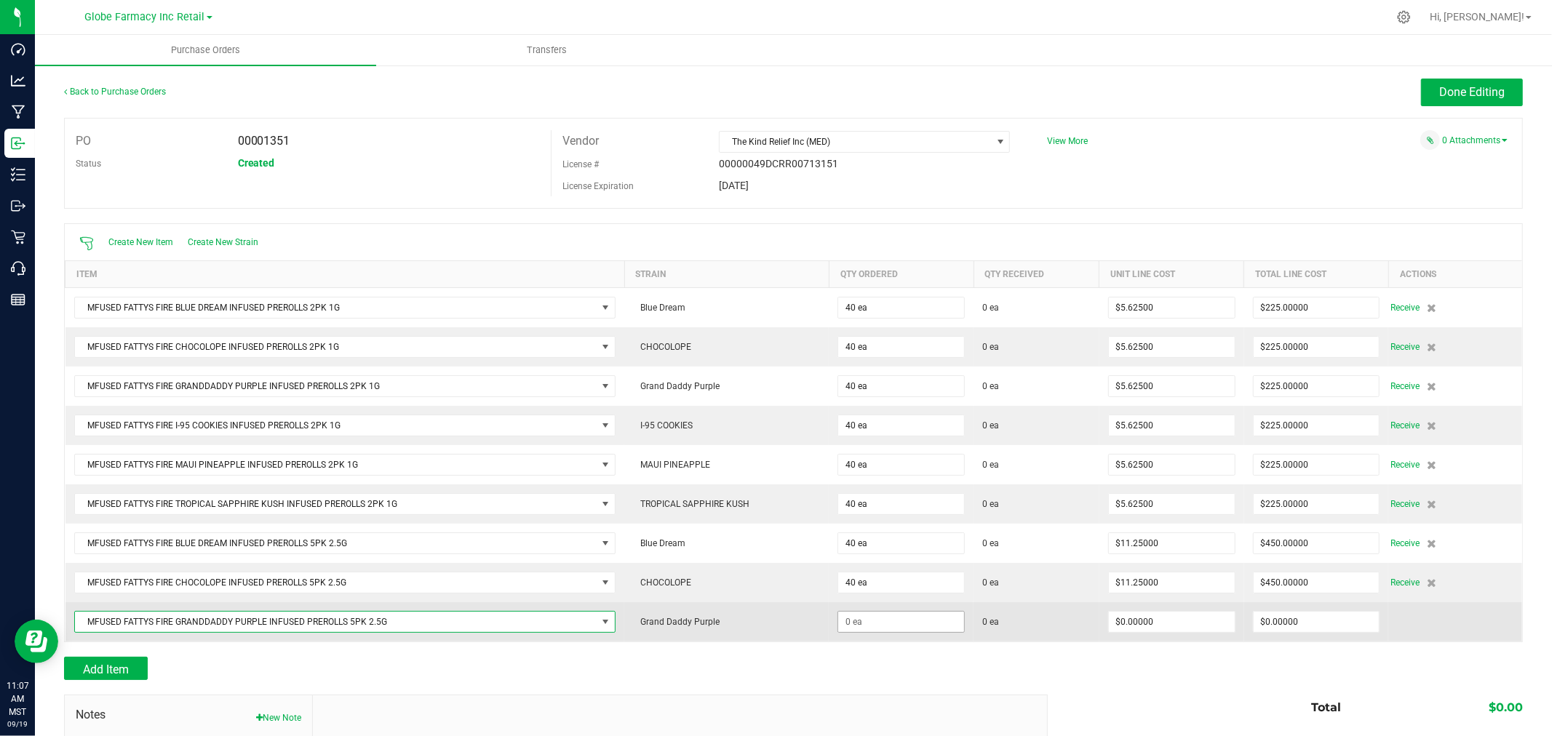
click at [896, 613] on span at bounding box center [901, 622] width 127 height 22
click at [904, 616] on input at bounding box center [901, 622] width 126 height 20
type input "40 ea"
type input "$11.25000"
type input "0"
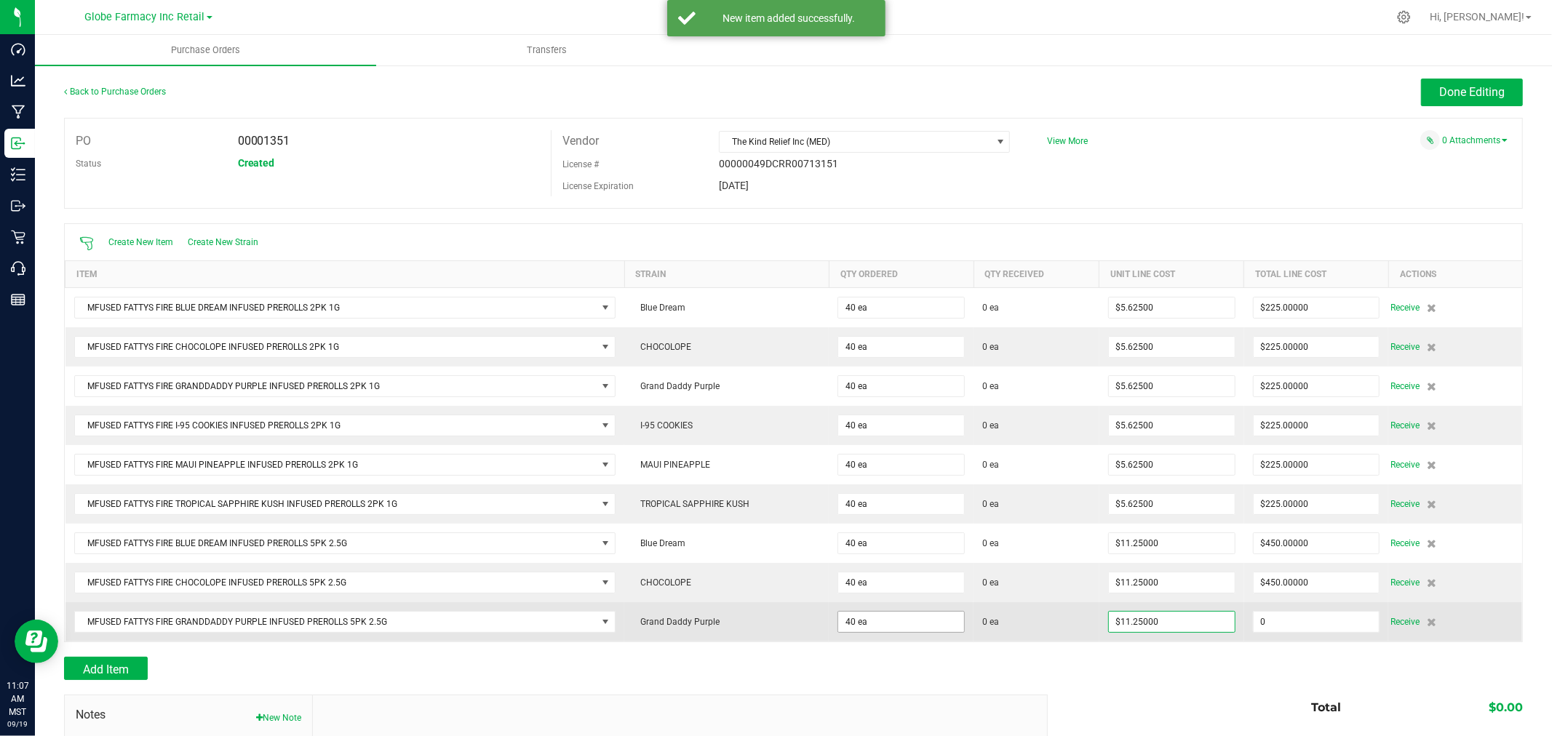
type input "40"
type input "450"
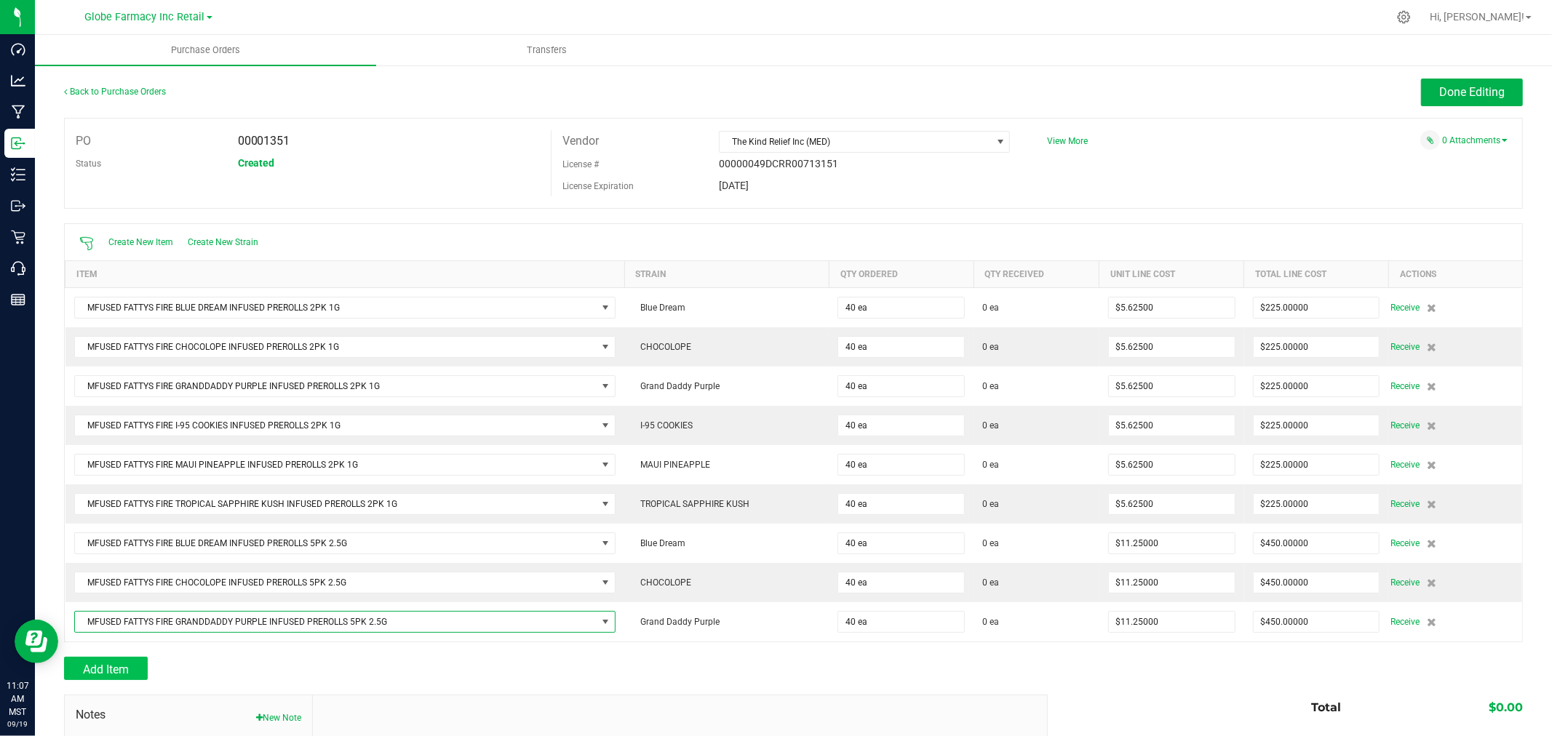
drag, startPoint x: 103, startPoint y: 634, endPoint x: 110, endPoint y: 665, distance: 32.1
click at [106, 645] on div "Back to Purchase Orders Done Editing PO 00001351 Status Created Vendor The Kind…" at bounding box center [793, 485] width 1459 height 813
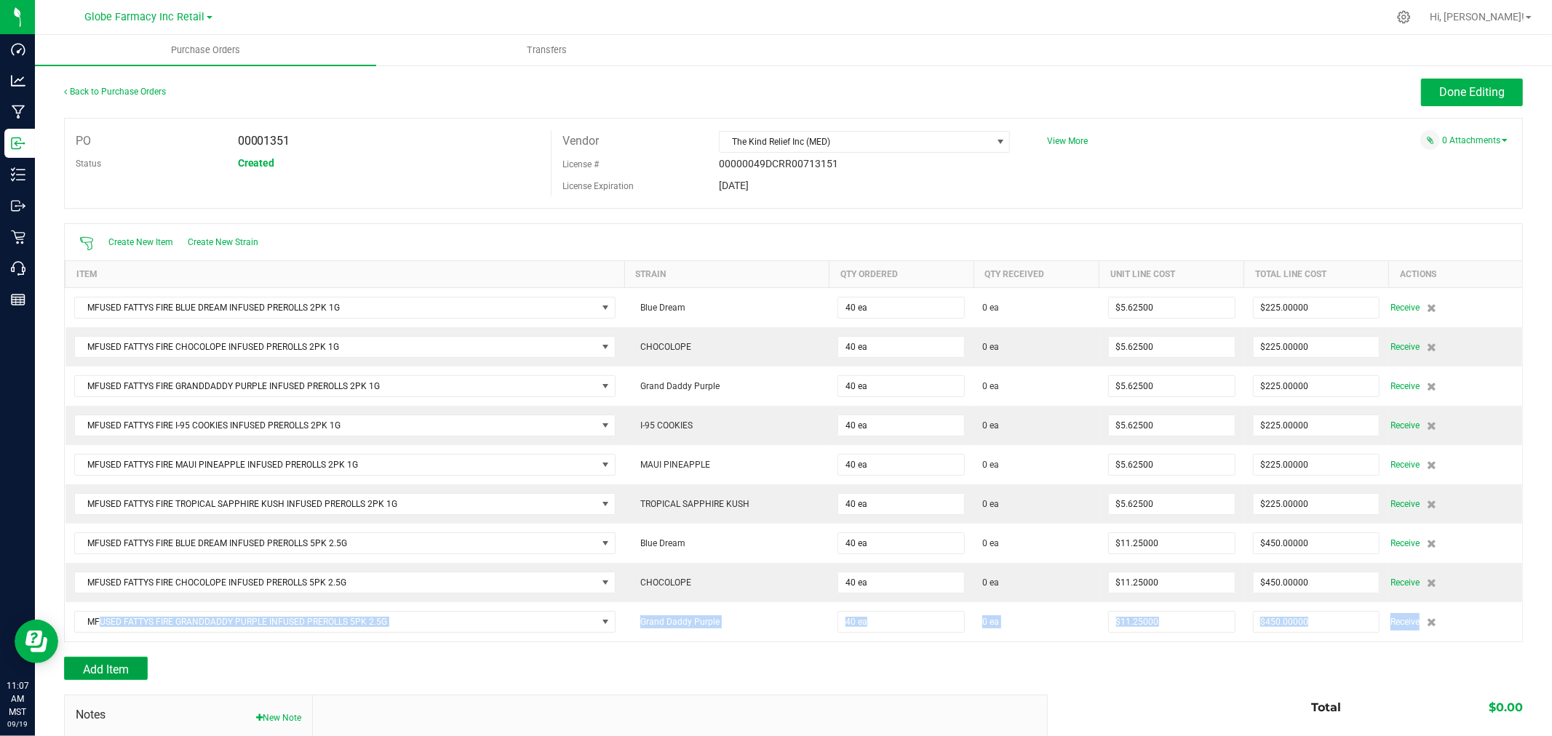
click at [110, 665] on span "Add Item" at bounding box center [106, 670] width 46 height 14
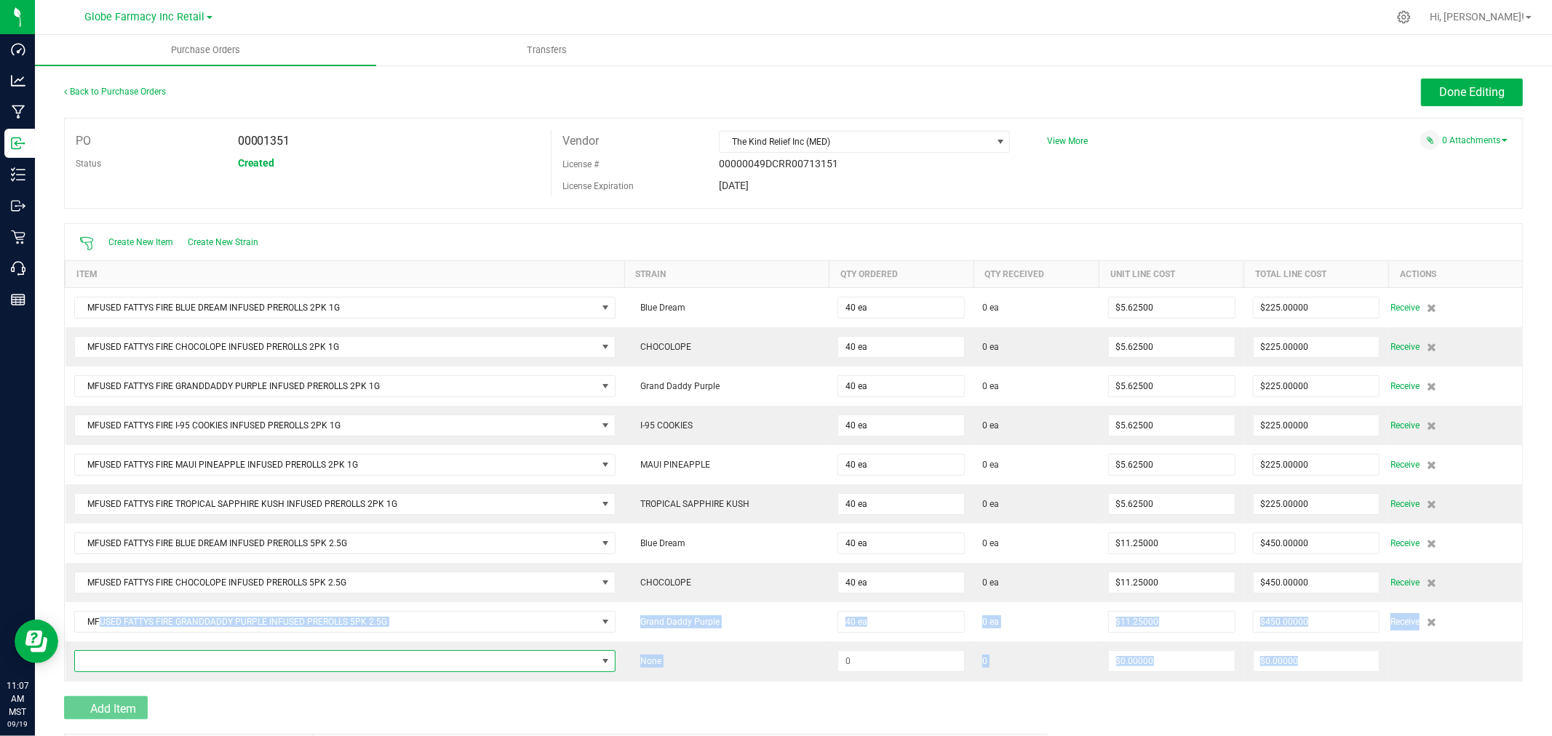
click at [110, 665] on span "NO DATA FOUND" at bounding box center [336, 661] width 522 height 20
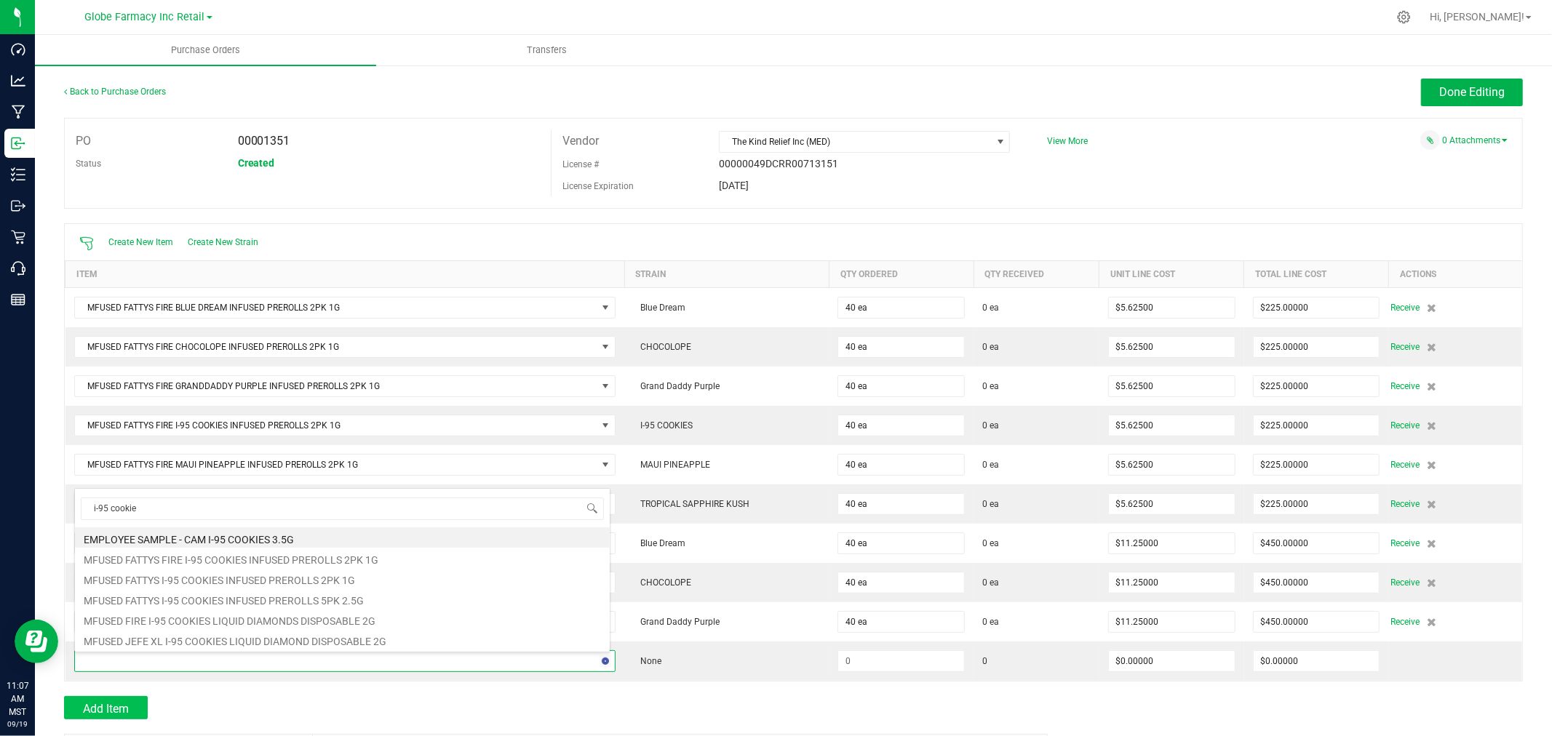
type input "i-95 cookies"
click at [391, 604] on li "MFUSED FATTYS I-95 COOKIES INFUSED PREROLLS 5PK 2.5G" at bounding box center [342, 599] width 535 height 20
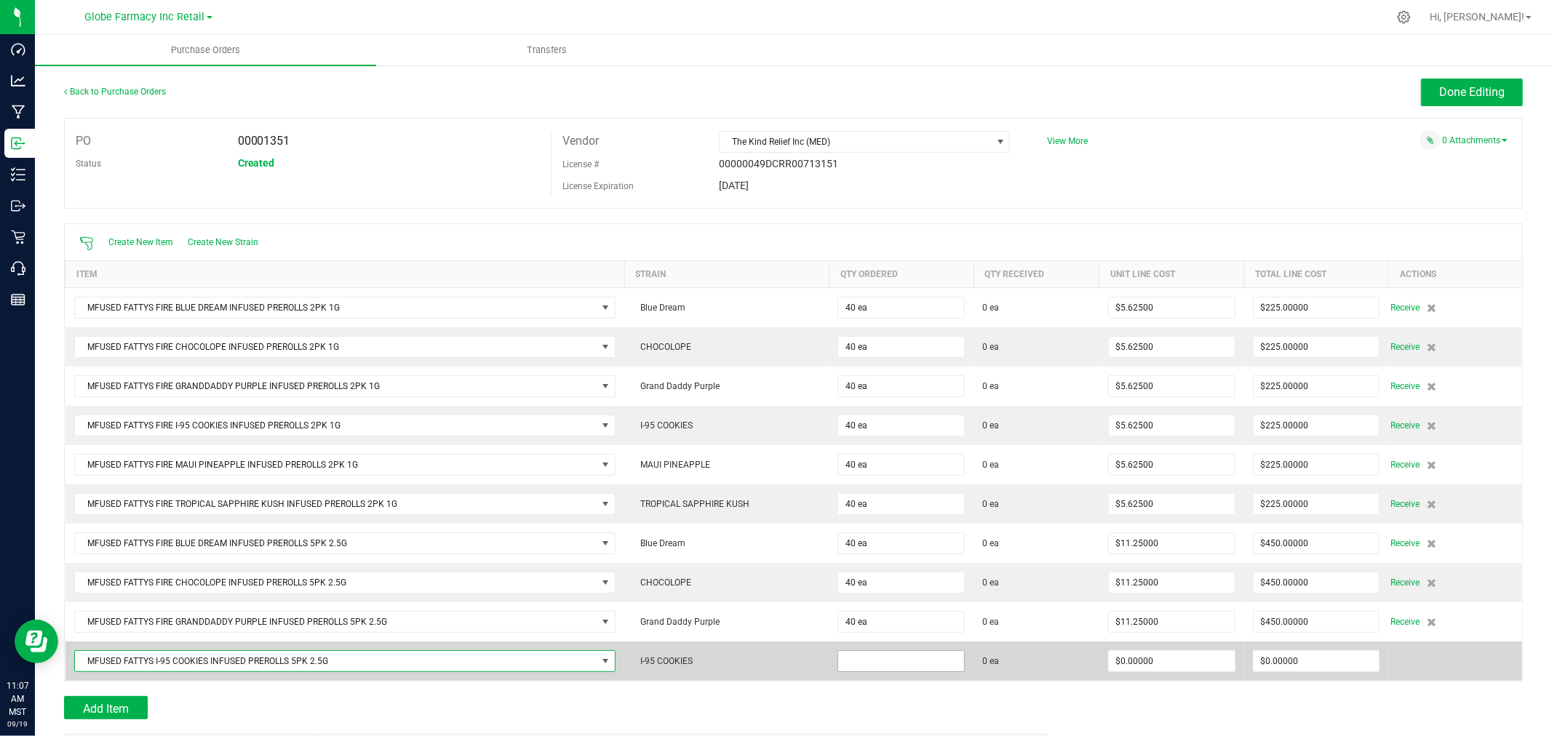
click at [890, 664] on input at bounding box center [901, 661] width 126 height 20
type input "11 ea"
type input "0"
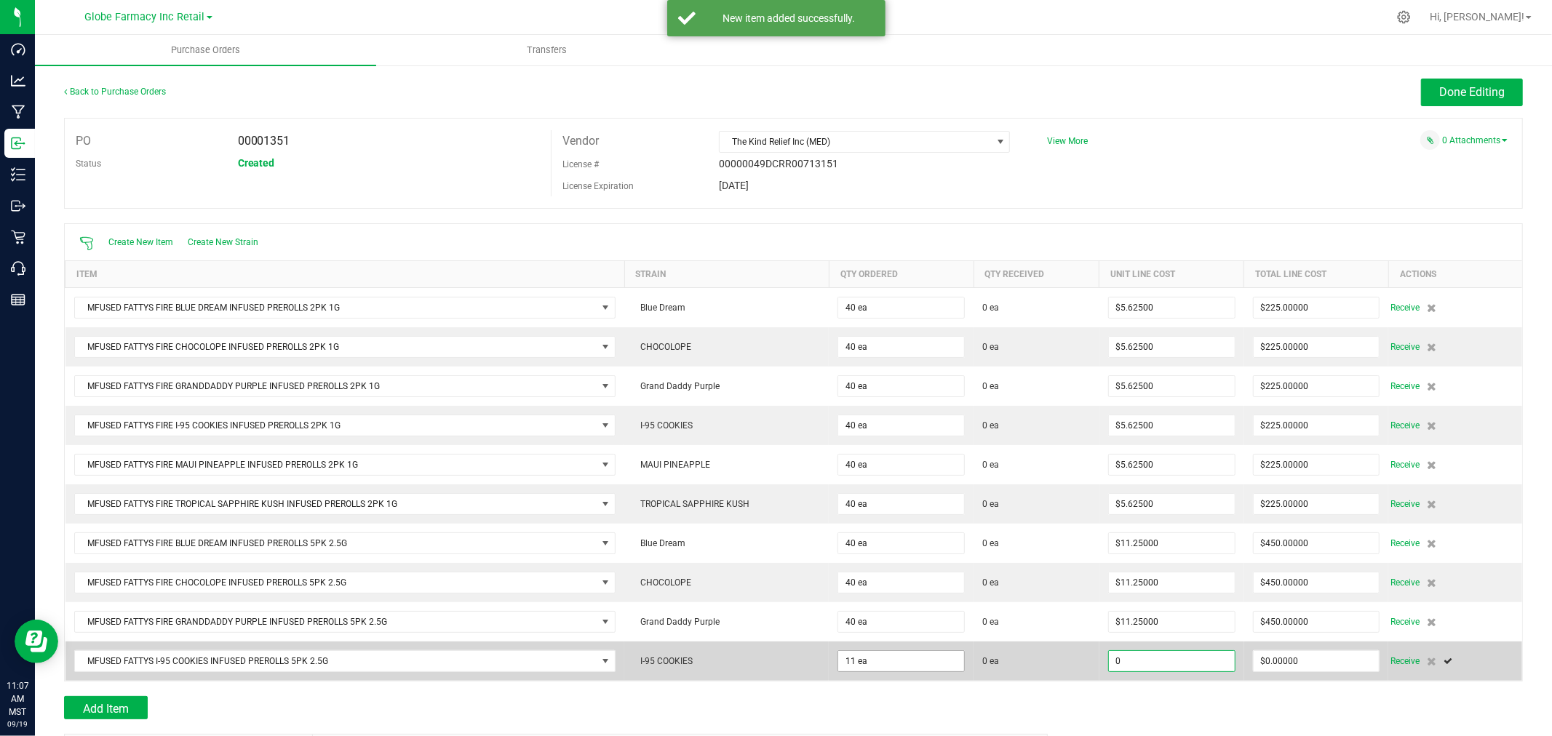
type input "11"
type input "$0.00000"
click at [912, 664] on input "11" at bounding box center [901, 661] width 126 height 20
type input "40 ea"
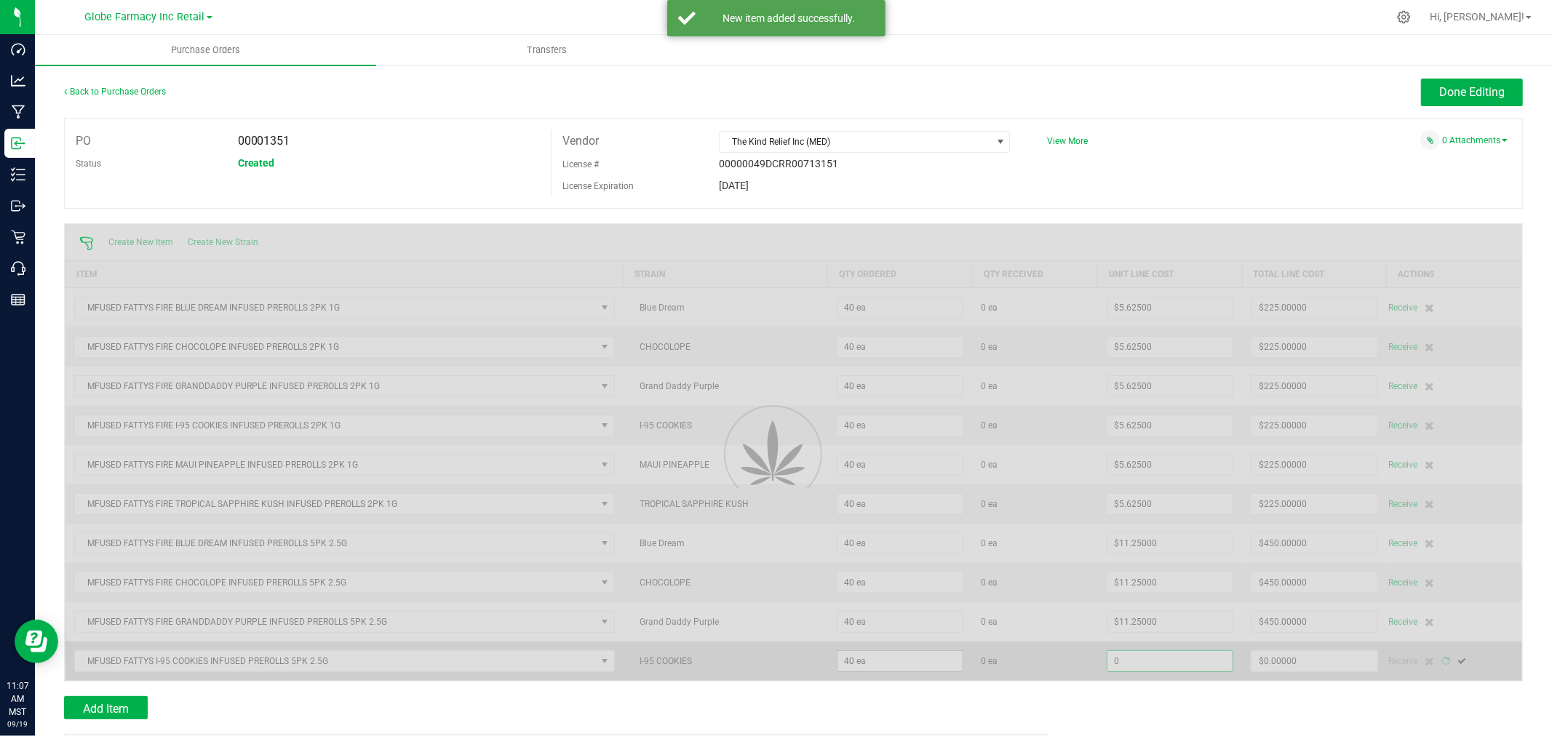
type input "1"
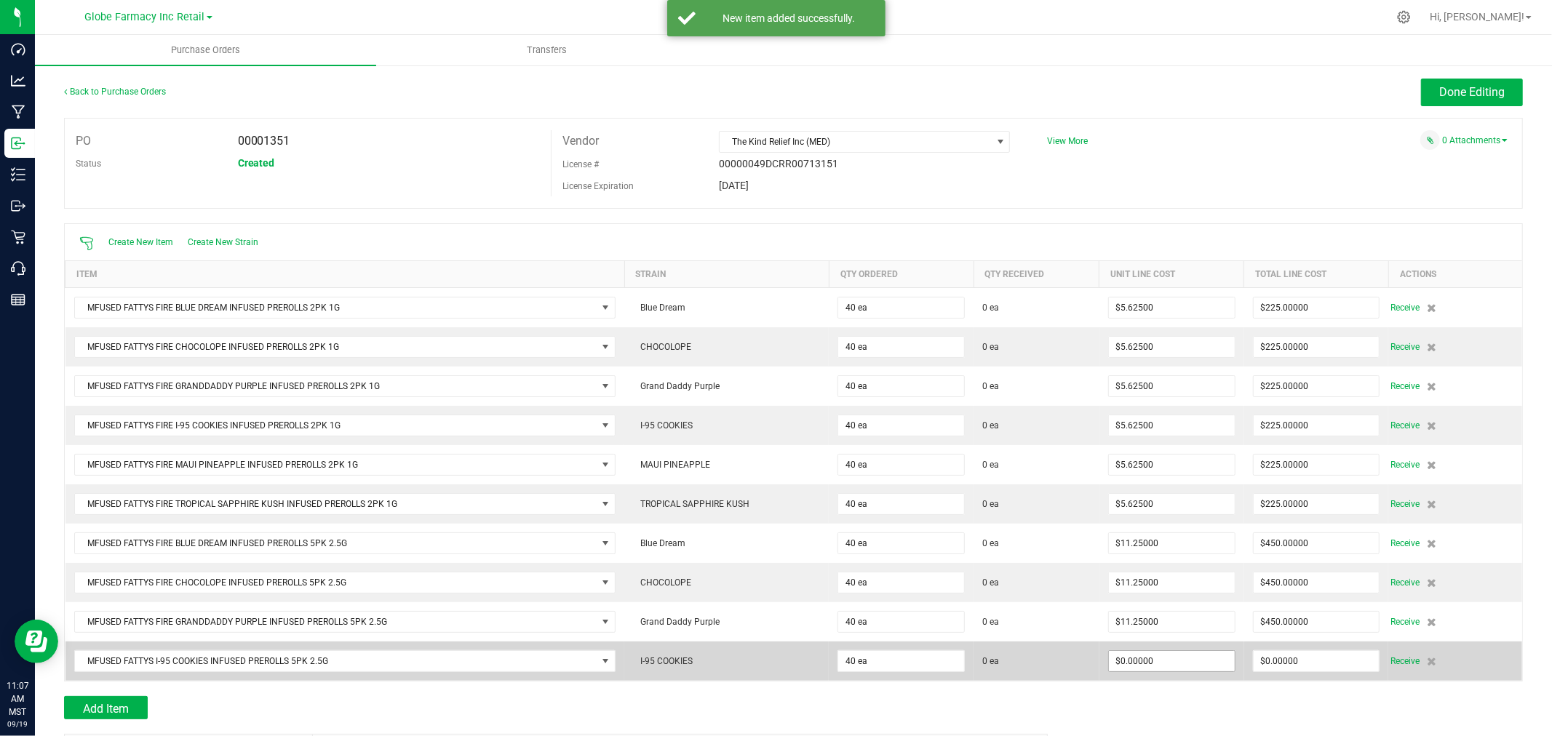
click at [1171, 671] on span "$0.00000" at bounding box center [1171, 662] width 127 height 22
click at [1170, 667] on input "0" at bounding box center [1172, 661] width 126 height 20
type input "$11.25000"
type input "0"
type input "40"
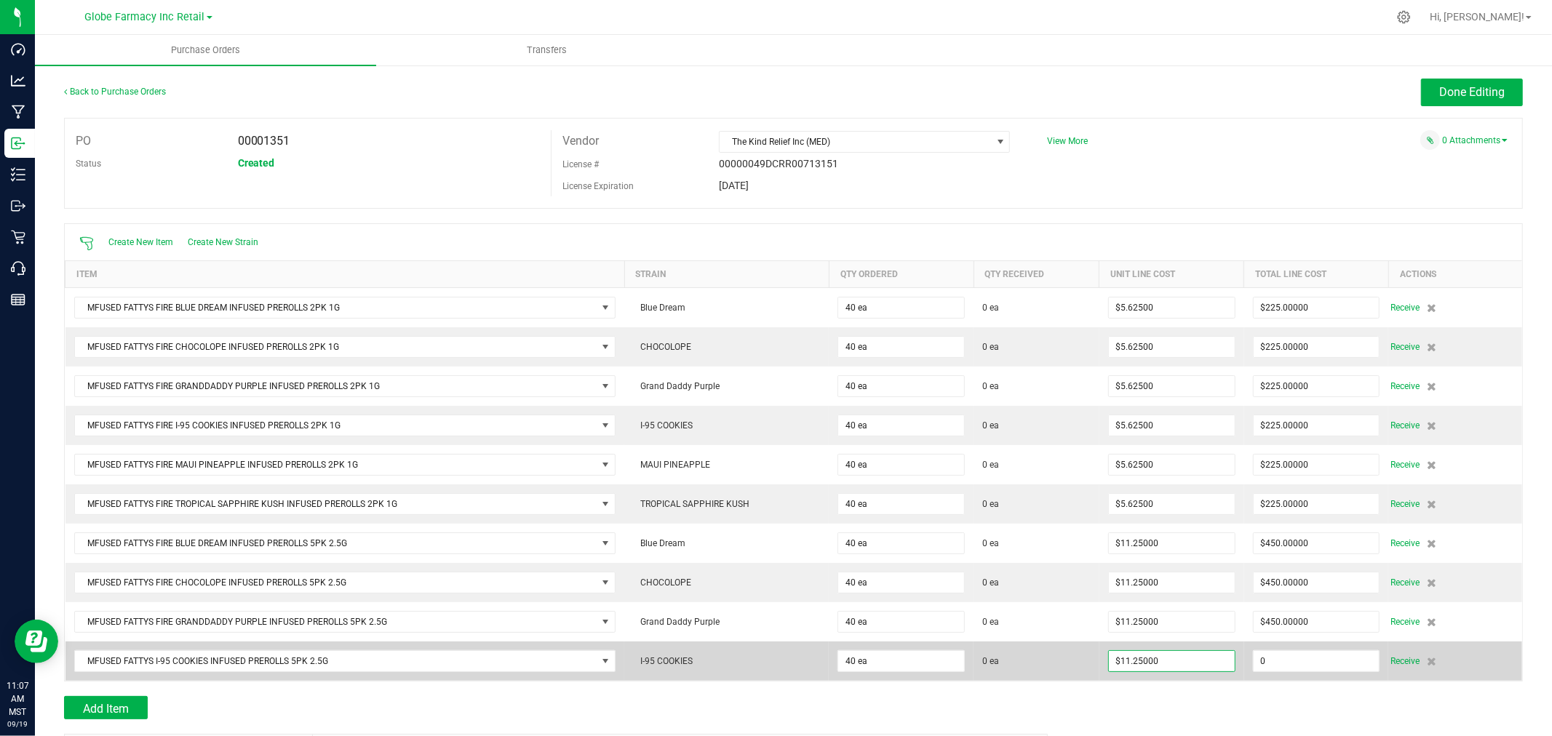
type input "450"
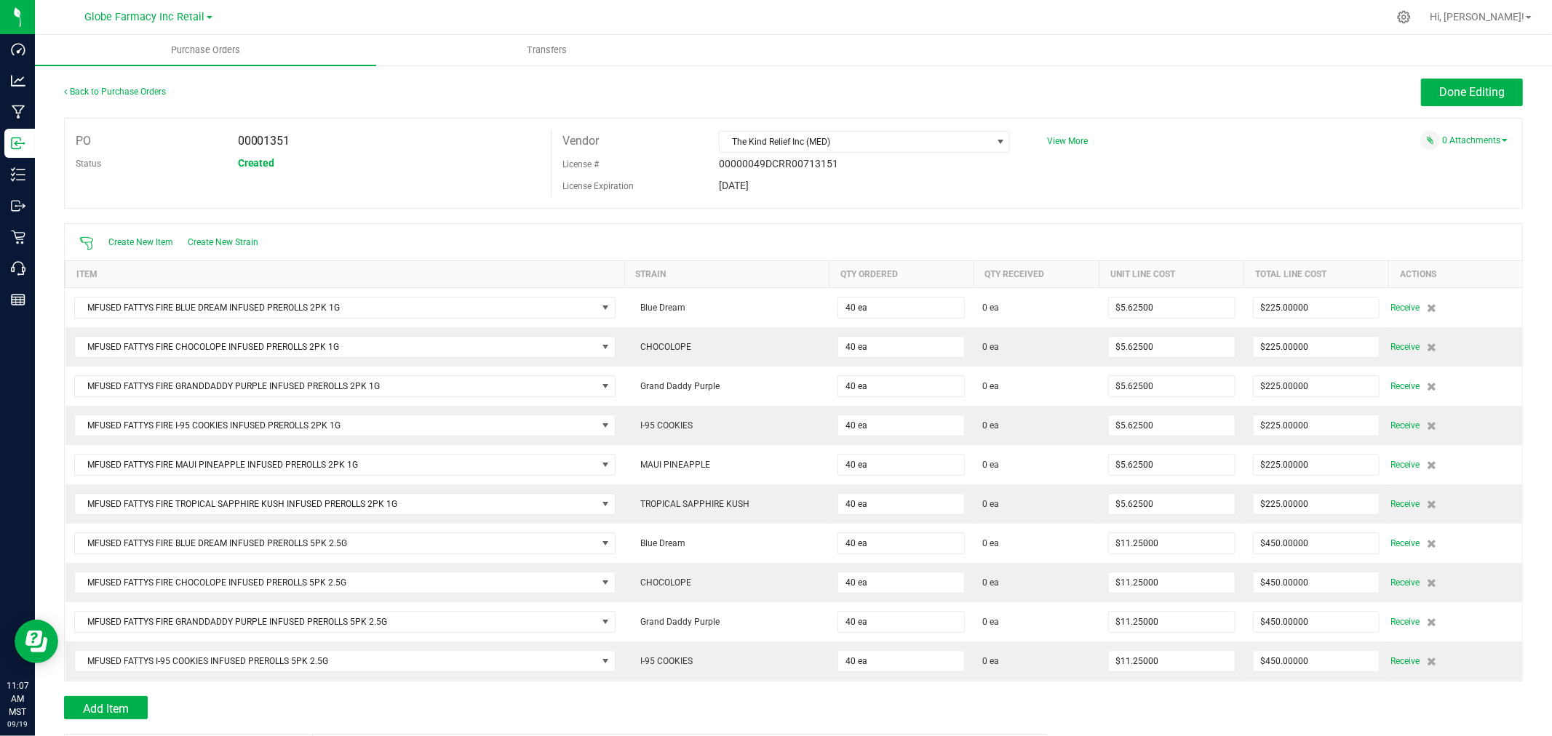
click at [164, 692] on div at bounding box center [793, 689] width 1459 height 15
click at [117, 696] on div at bounding box center [793, 689] width 1459 height 15
click at [117, 699] on button "Add Item" at bounding box center [106, 707] width 84 height 23
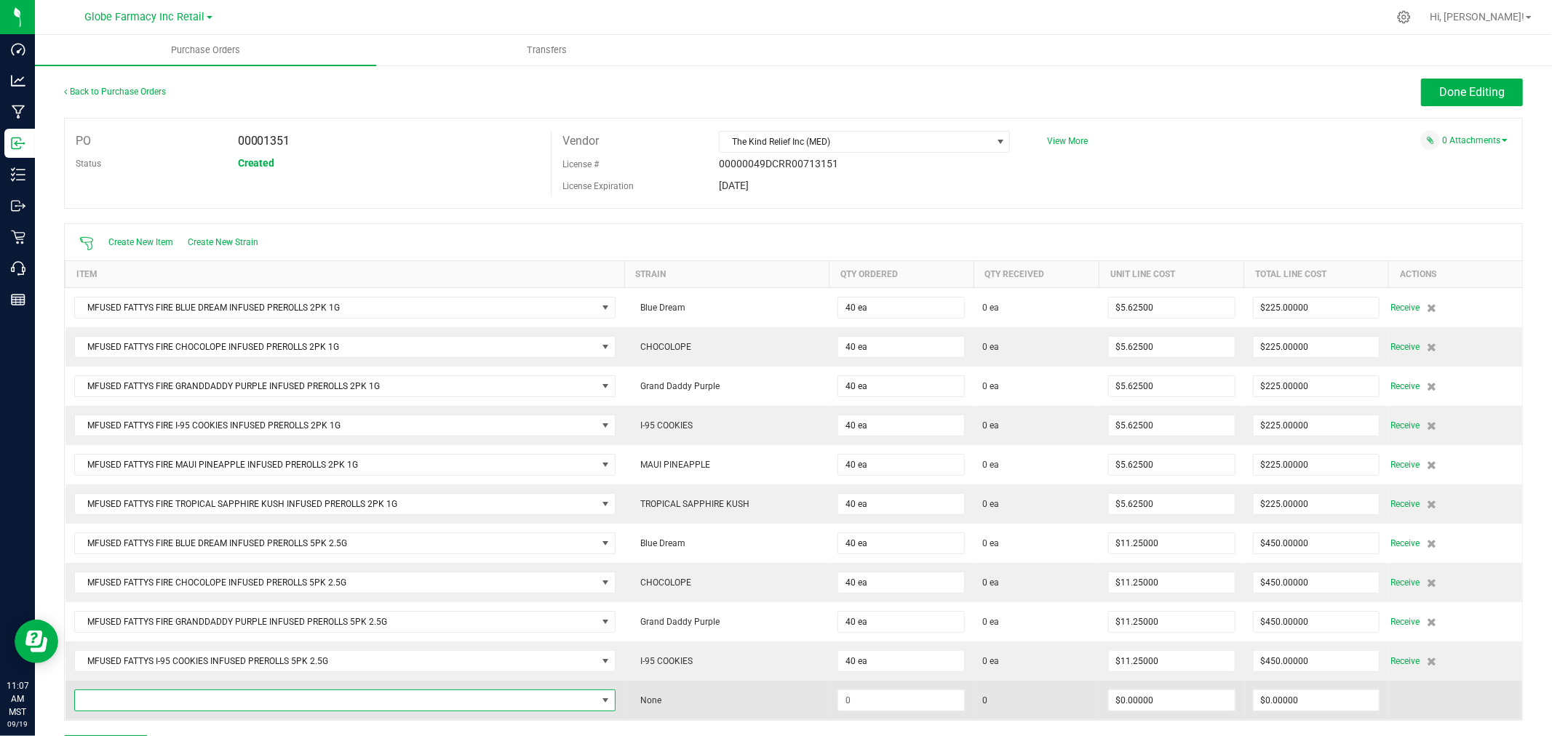
click at [253, 696] on span "NO DATA FOUND" at bounding box center [336, 701] width 522 height 20
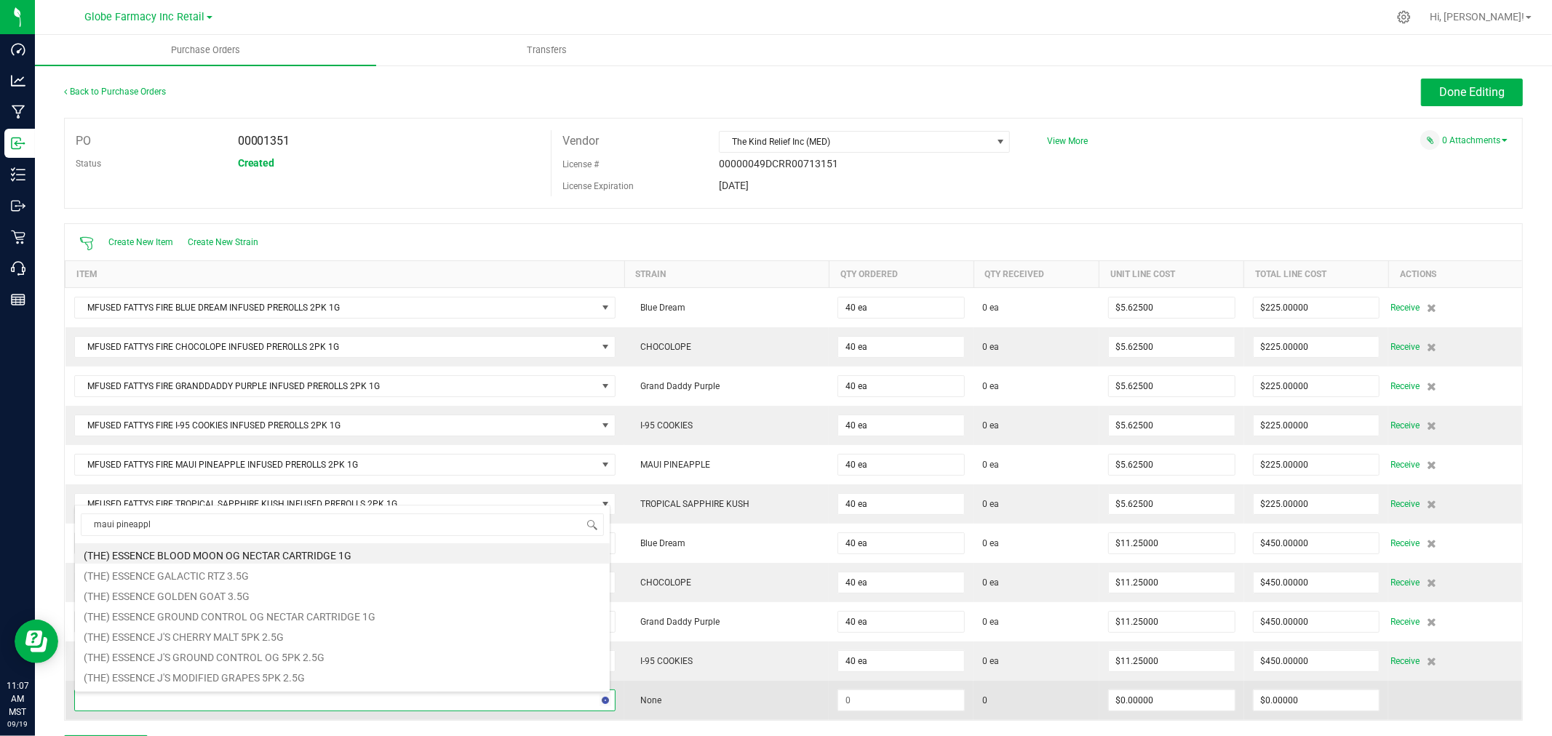
type input "maui pineapple"
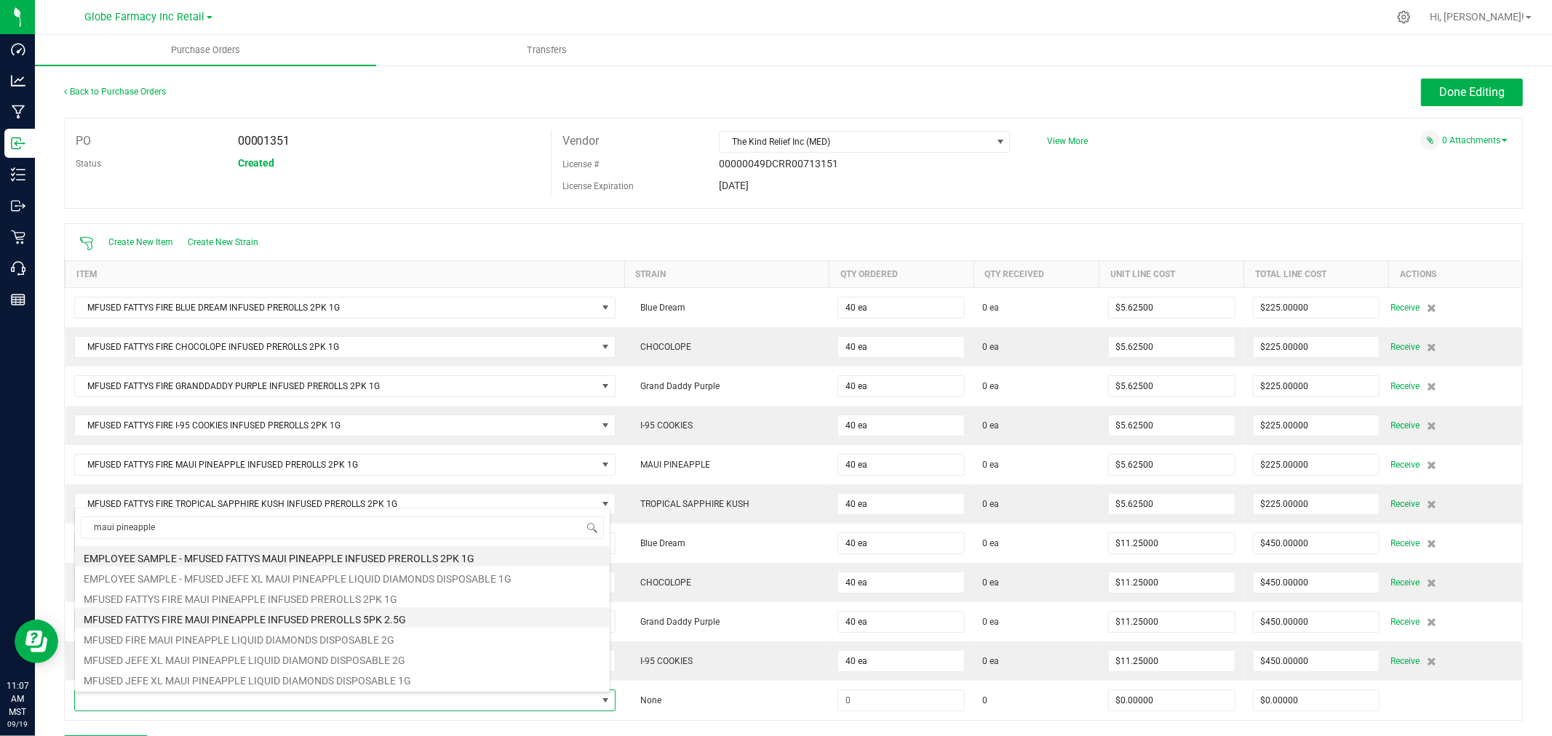
click at [393, 621] on li "MFUSED FATTYS FIRE MAUI PINEAPPLE INFUSED PREROLLS 5PK 2.5G" at bounding box center [342, 618] width 535 height 20
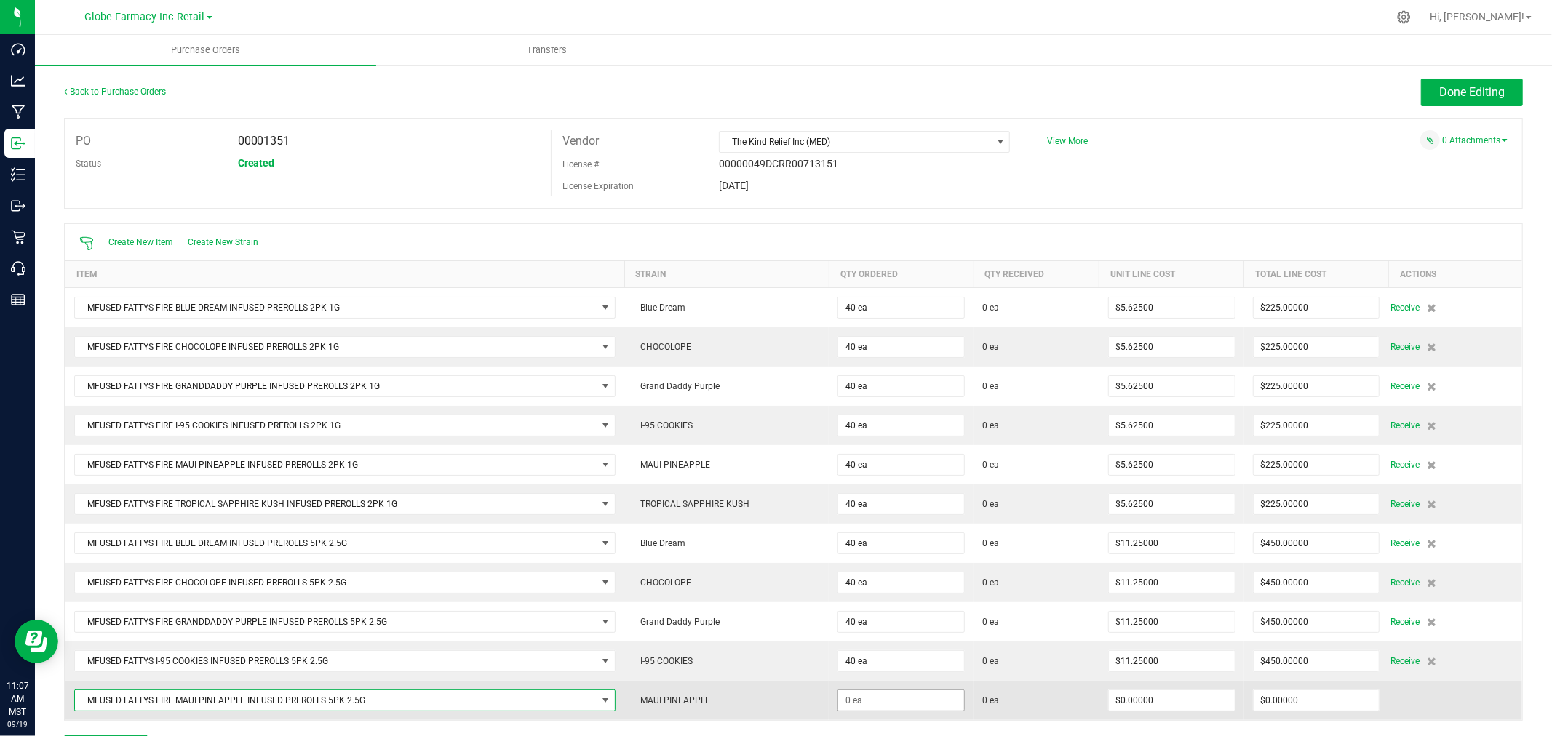
click at [862, 692] on span at bounding box center [901, 701] width 127 height 22
click at [863, 693] on input at bounding box center [901, 701] width 126 height 20
type input "40 ea"
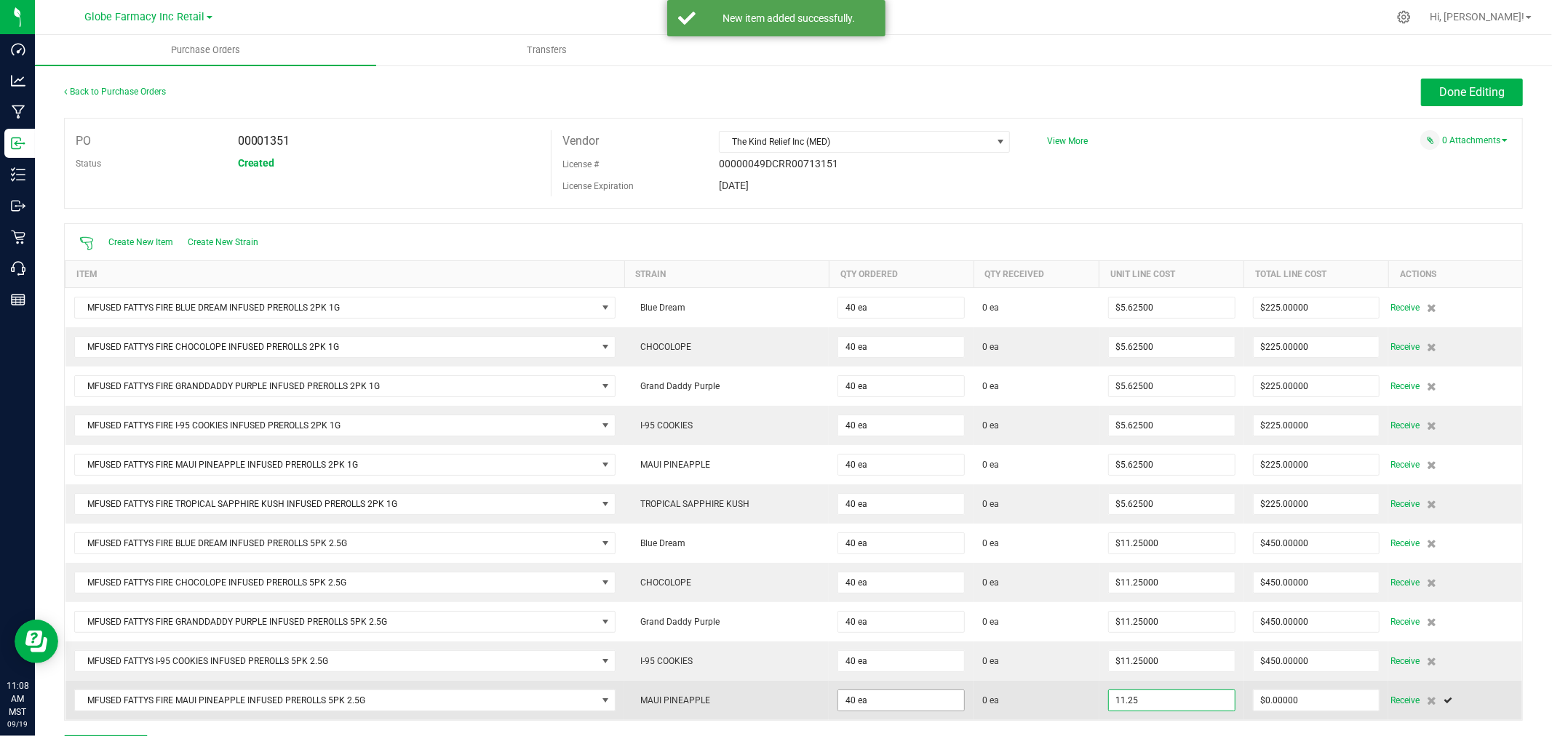
type input "$11.25000"
type input "0"
type input "40"
type input "450"
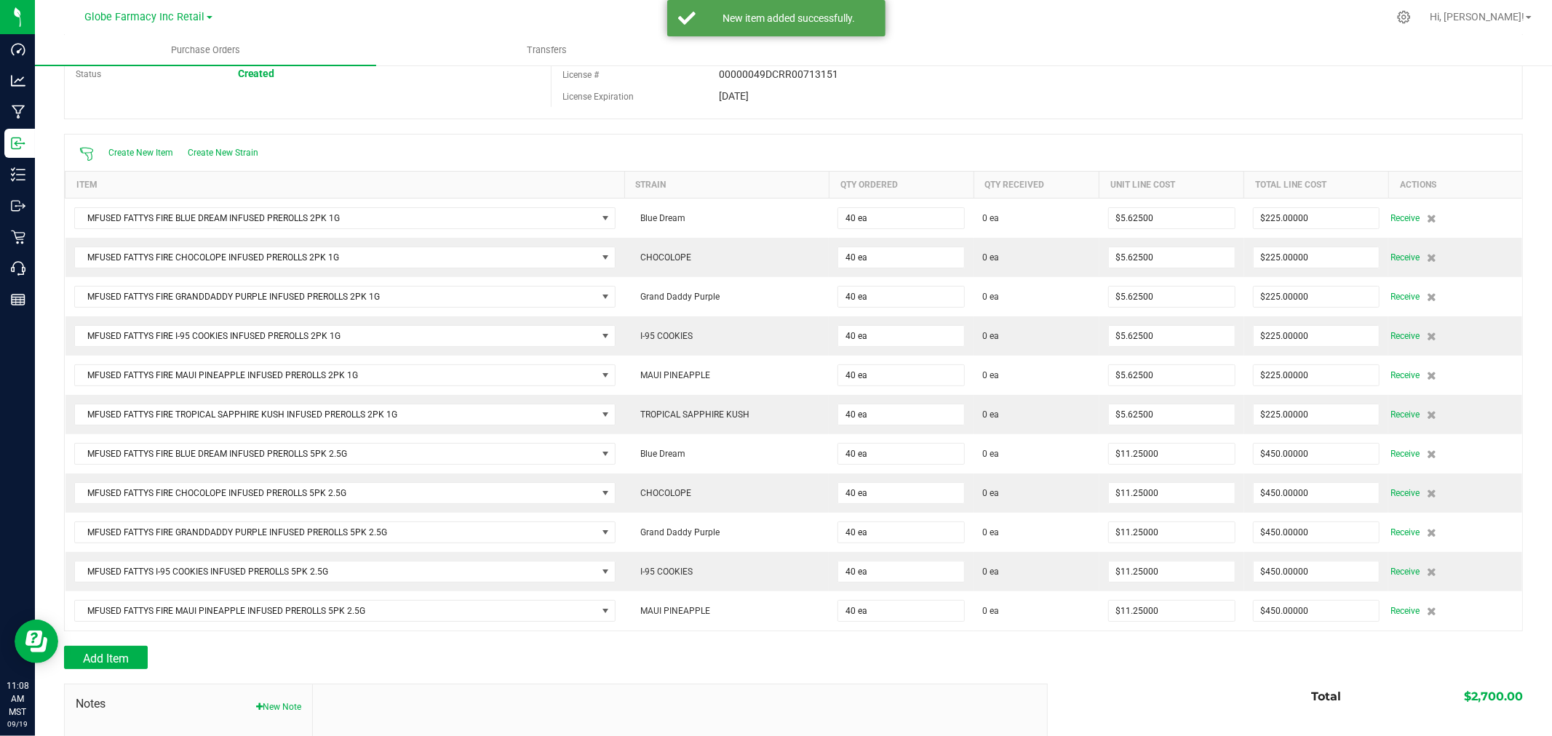
scroll to position [242, 0]
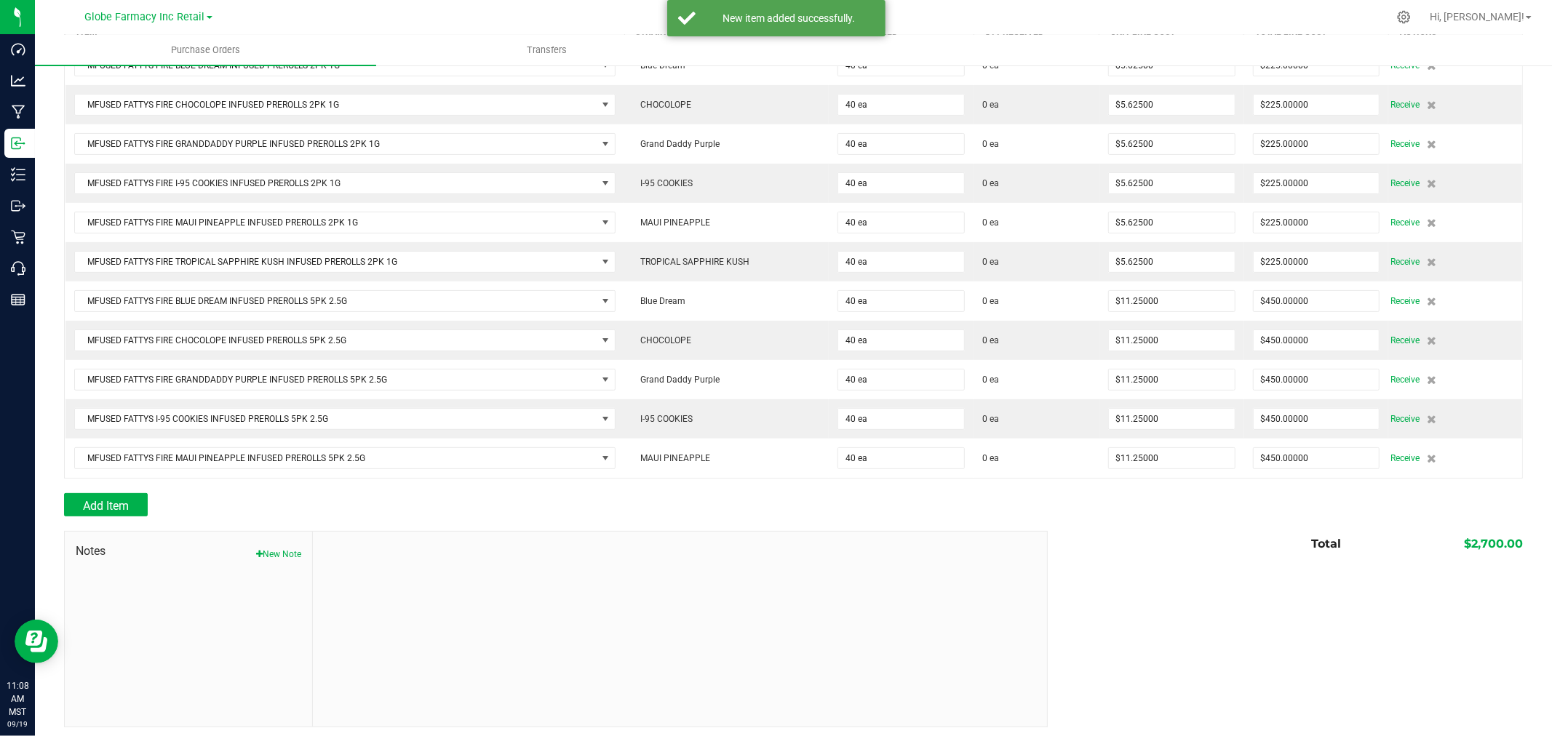
click at [116, 493] on div at bounding box center [793, 486] width 1459 height 15
click at [109, 510] on span "Add Item" at bounding box center [106, 506] width 46 height 14
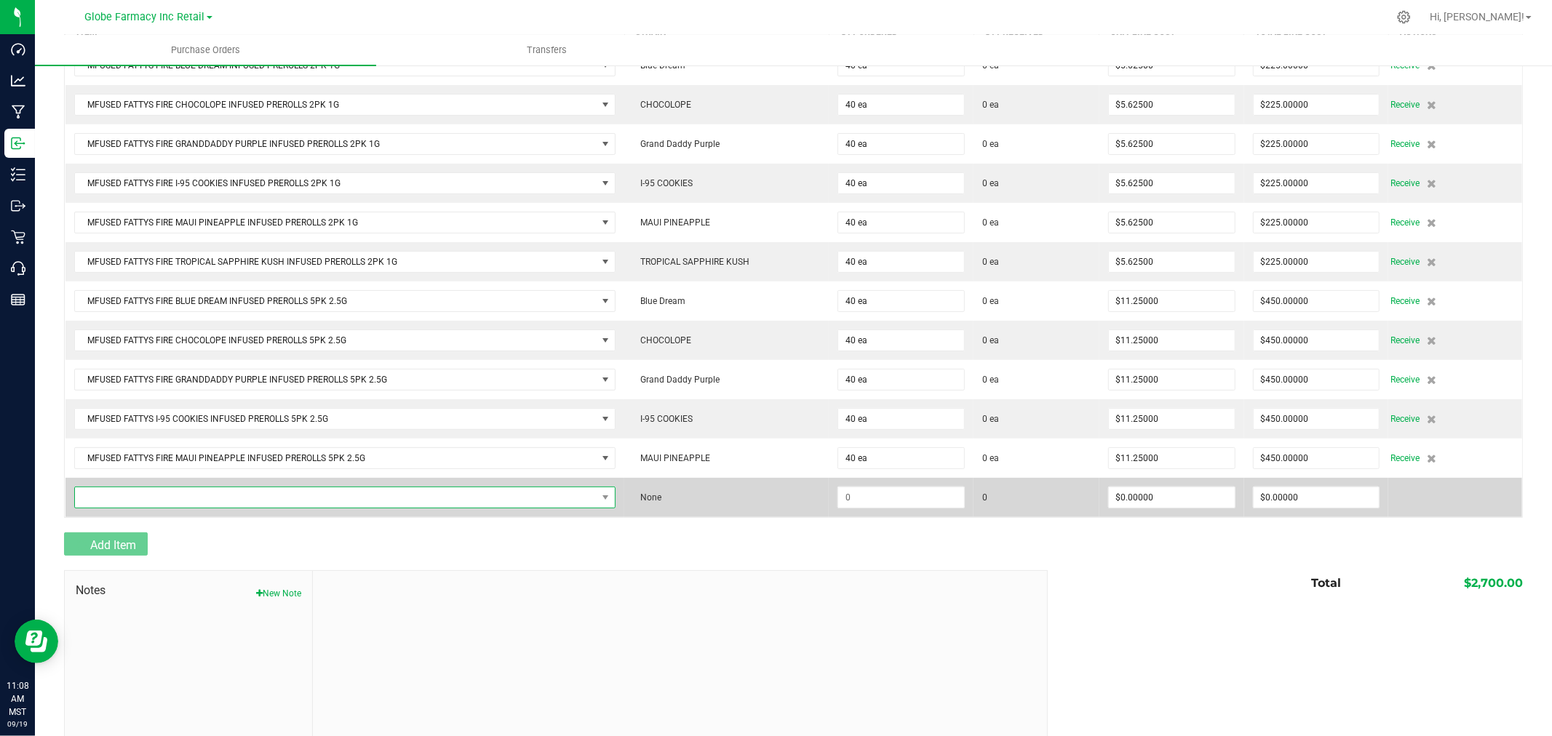
click at [141, 496] on span "NO DATA FOUND" at bounding box center [336, 498] width 522 height 20
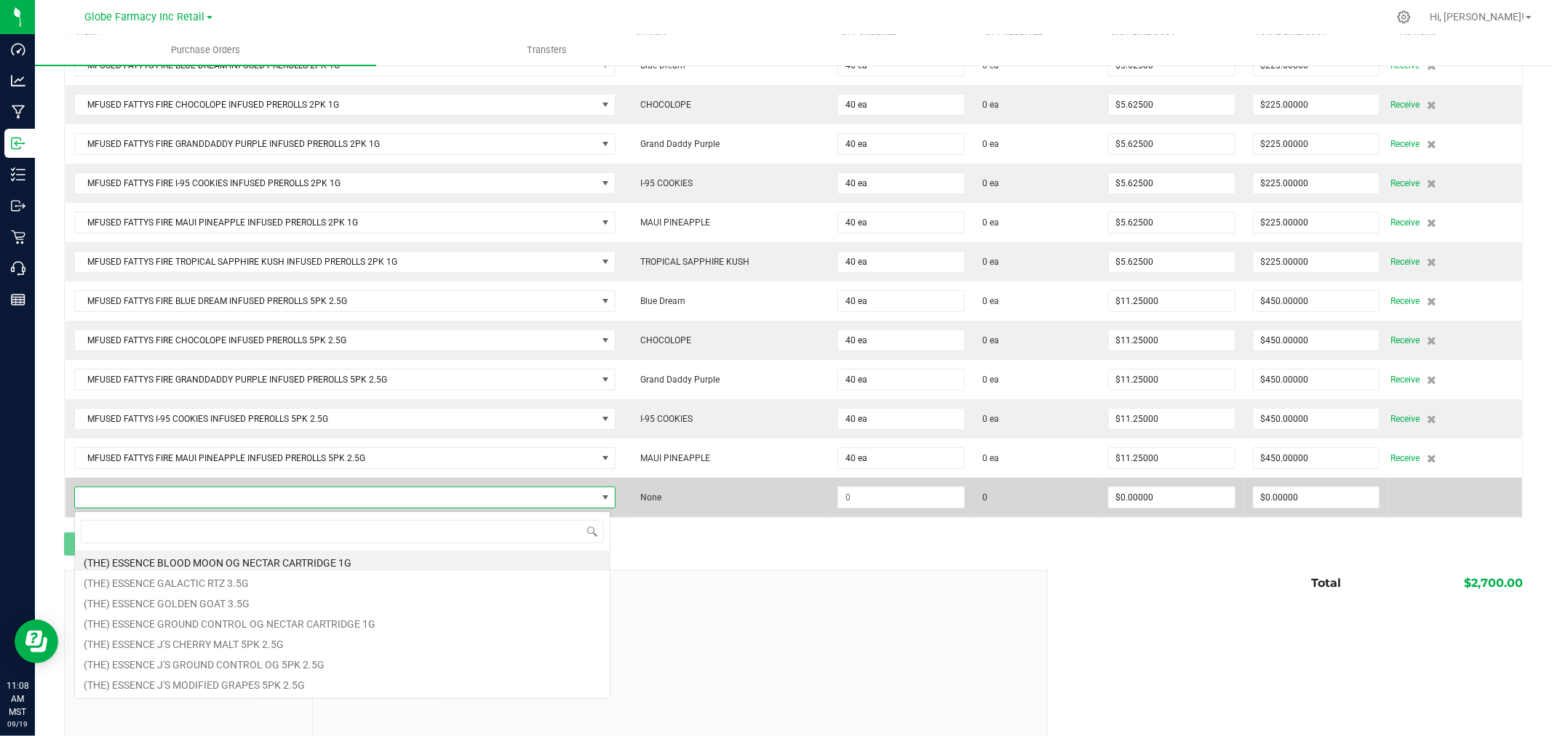
scroll to position [22, 532]
type input "tropical sapphire kush"
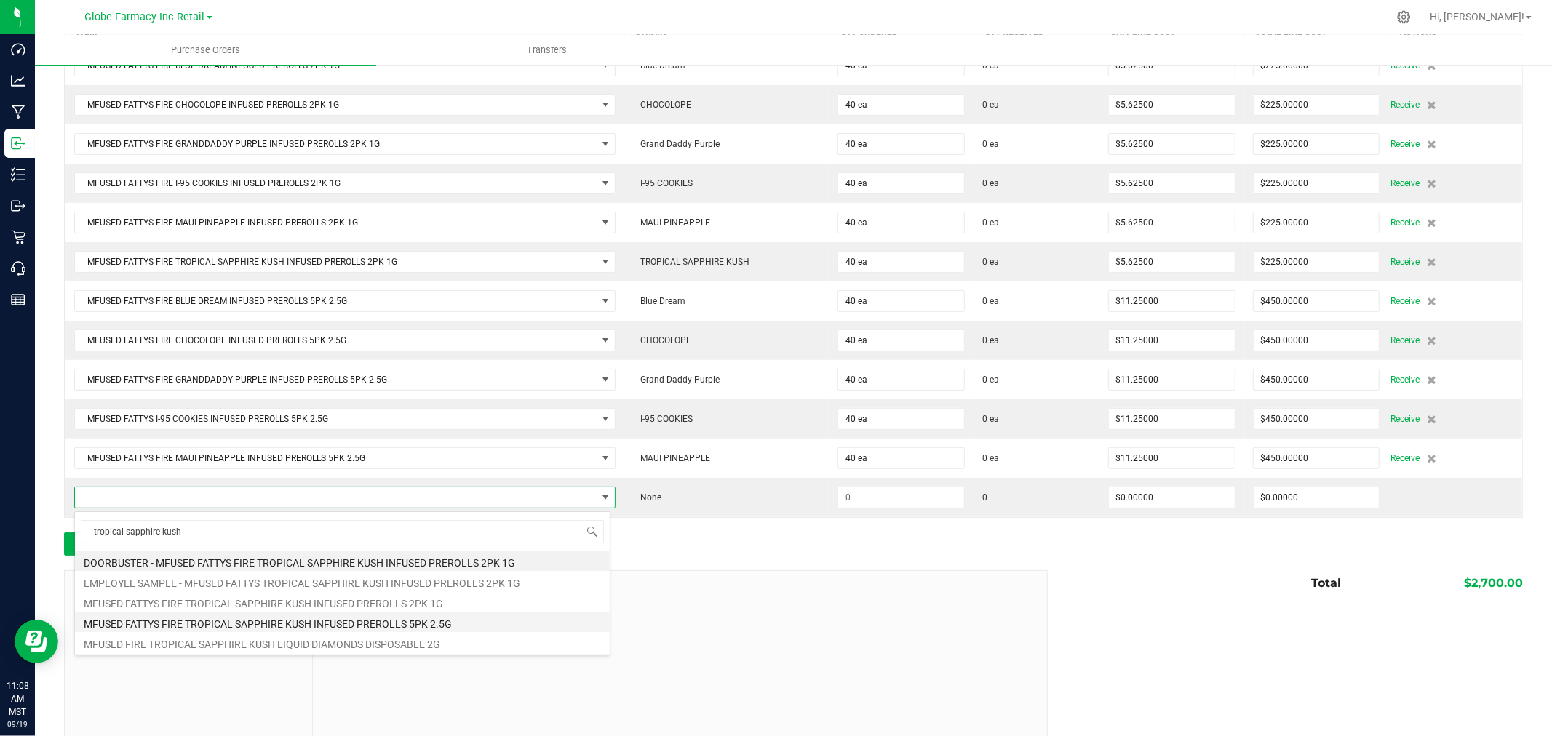
drag, startPoint x: 460, startPoint y: 584, endPoint x: 405, endPoint y: 623, distance: 67.2
click at [405, 551] on ul "DOORBUSTER - MFUSED FATTYS FIRE TROPICAL SAPPHIRE KUSH INFUSED PREROLLS 2PK 1G …" at bounding box center [342, 551] width 535 height 0
click at [405, 623] on li "MFUSED FATTYS FIRE TROPICAL SAPPHIRE KUSH INFUSED PREROLLS 5PK 2.5G" at bounding box center [342, 622] width 535 height 20
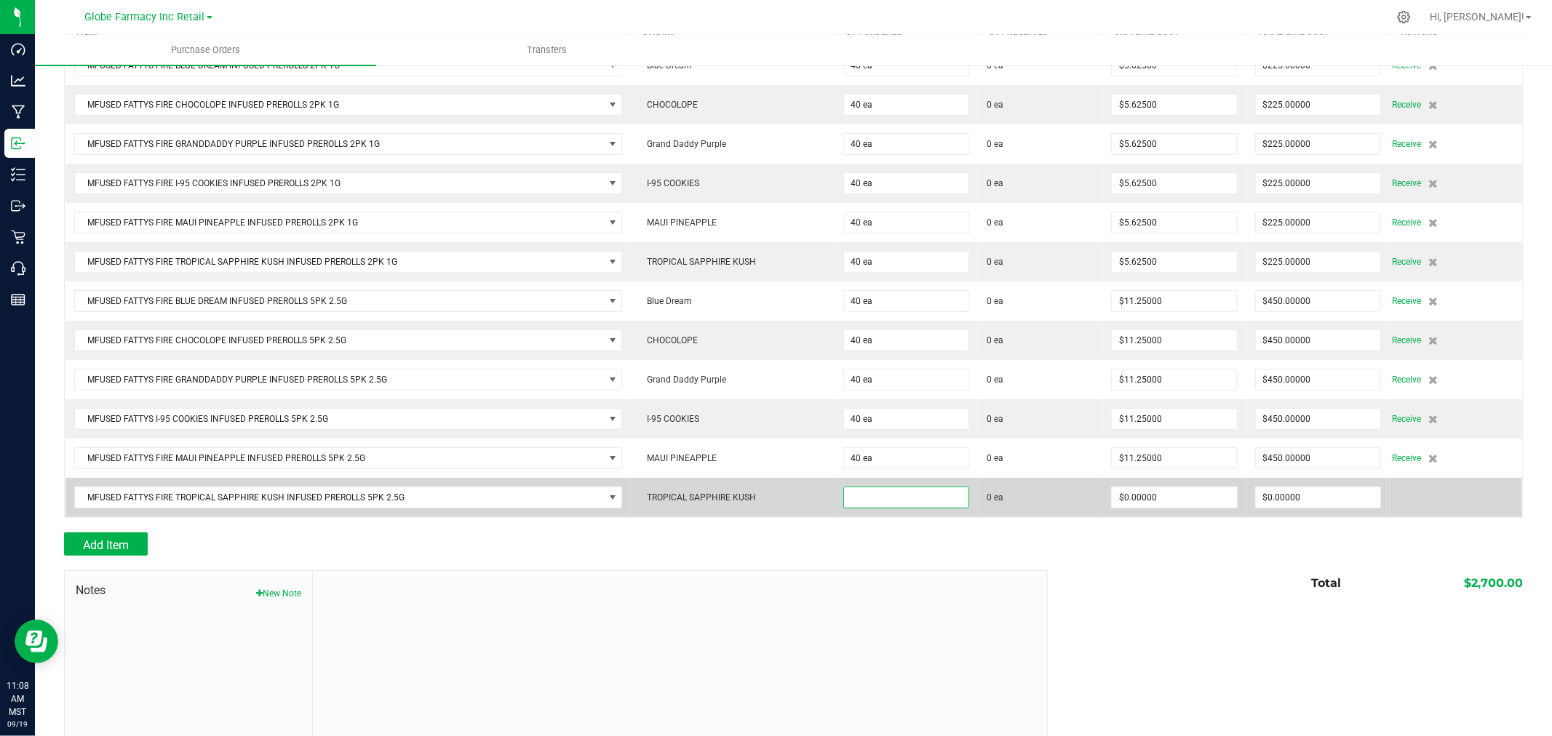
click at [907, 499] on input at bounding box center [906, 498] width 124 height 20
type input "40 ea"
type input "$11.25000"
type input "0"
type input "40"
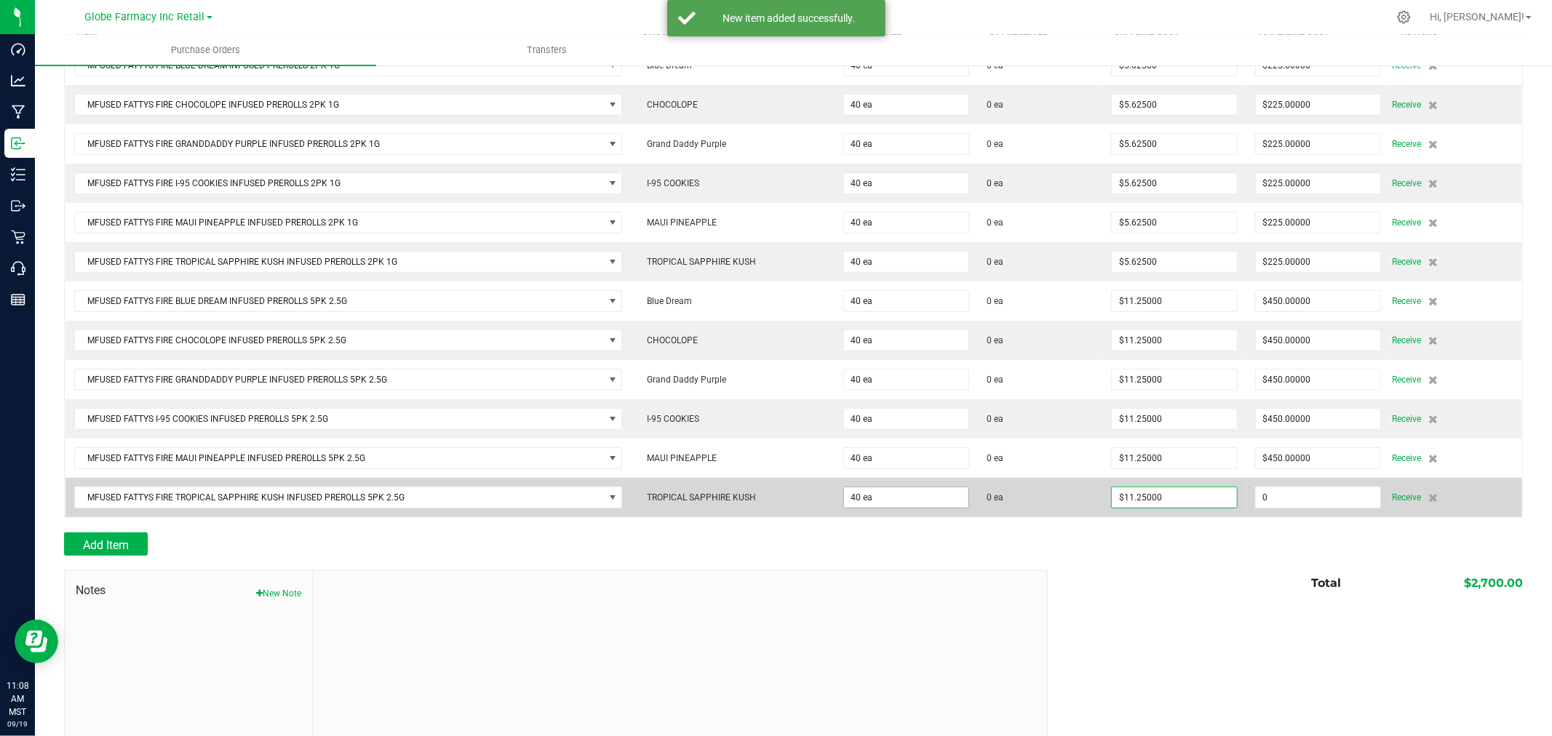
type input "450"
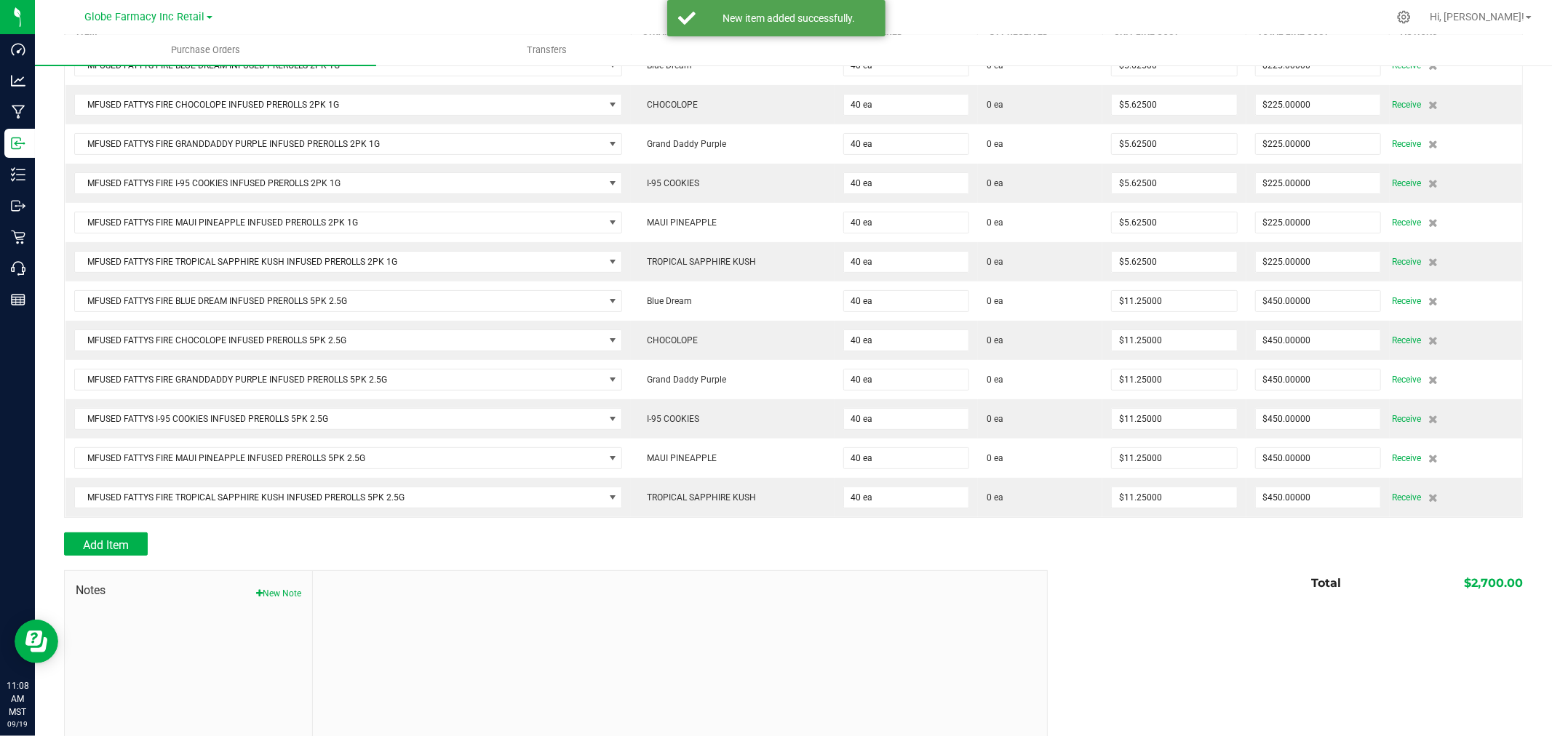
click at [664, 549] on div "Add Item" at bounding box center [550, 544] width 973 height 23
click at [122, 549] on span "Add Item" at bounding box center [106, 545] width 46 height 14
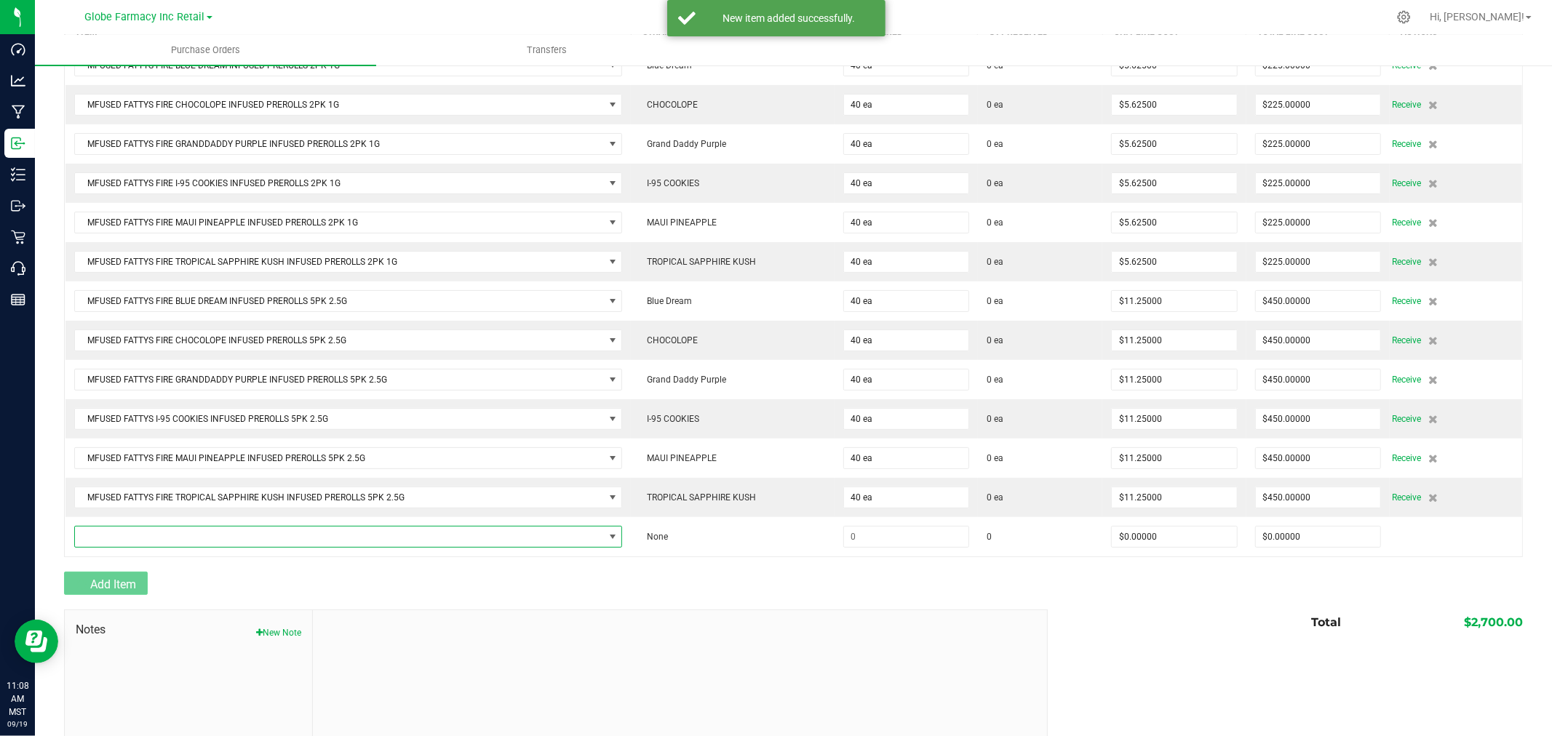
click at [122, 547] on span "NO DATA FOUND" at bounding box center [339, 537] width 529 height 20
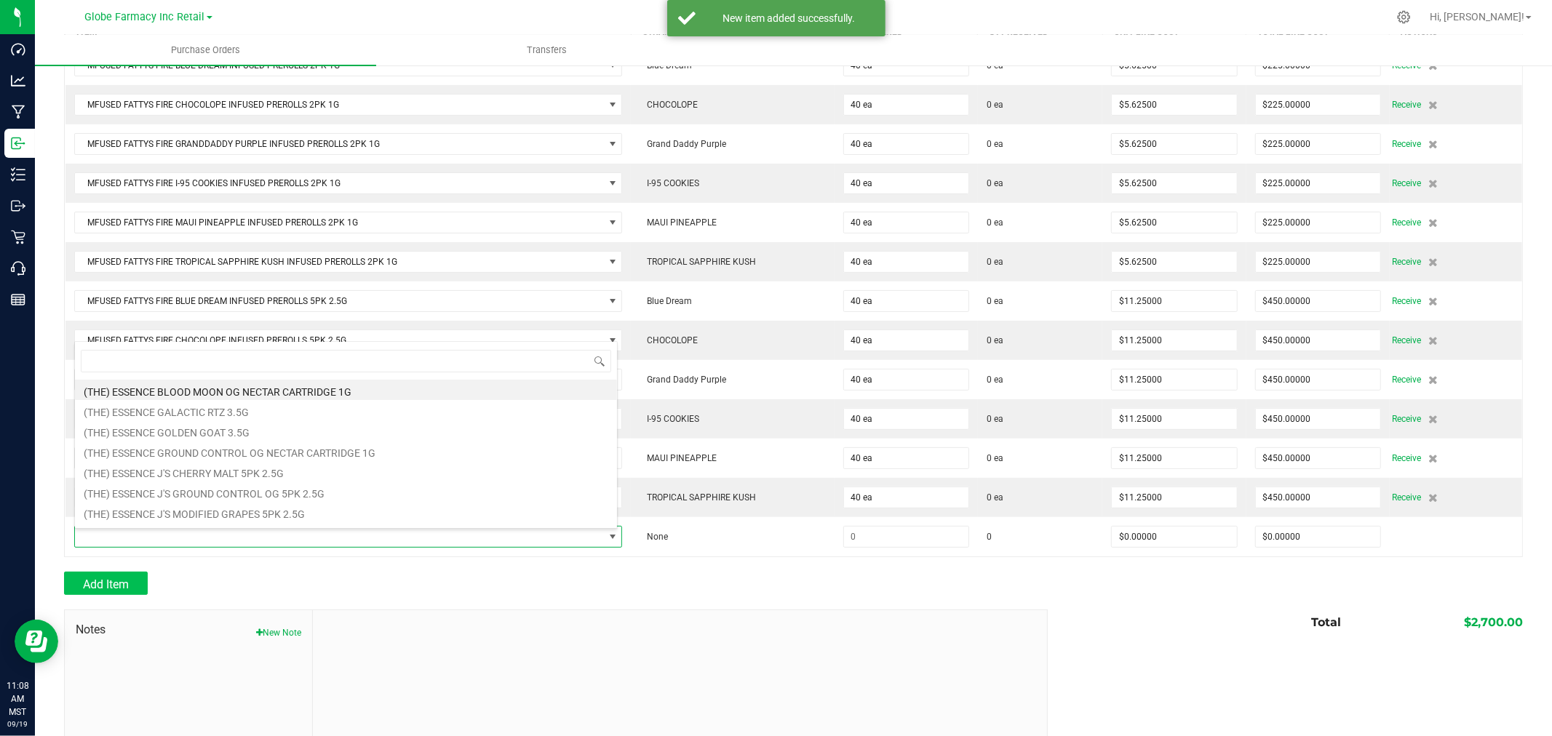
scroll to position [22, 538]
type input "atf"
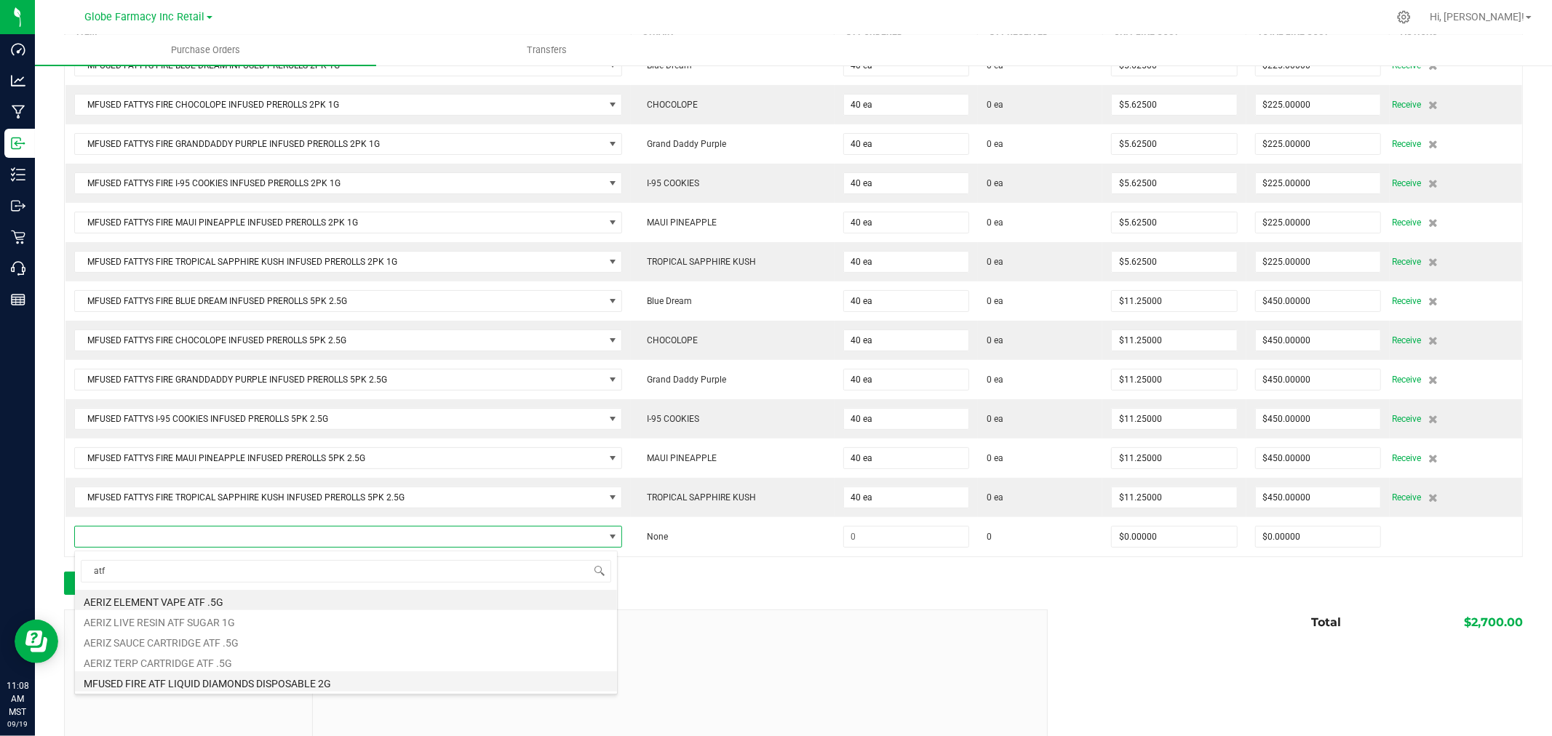
click at [231, 682] on li "MFUSED FIRE ATF LIQUID DIAMONDS DISPOSABLE 2G" at bounding box center [346, 682] width 542 height 20
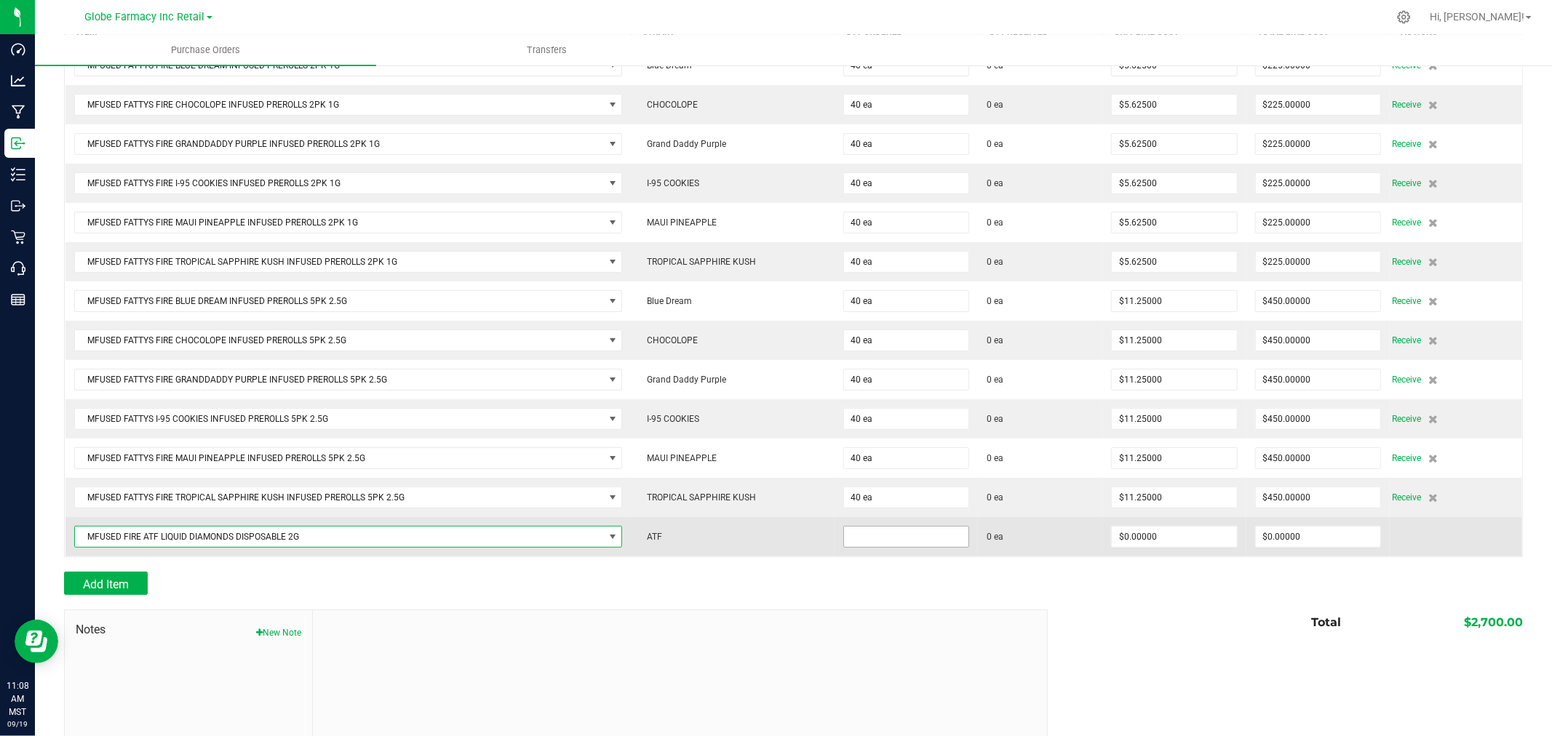
click at [876, 535] on input at bounding box center [906, 537] width 124 height 20
type input "80 ea"
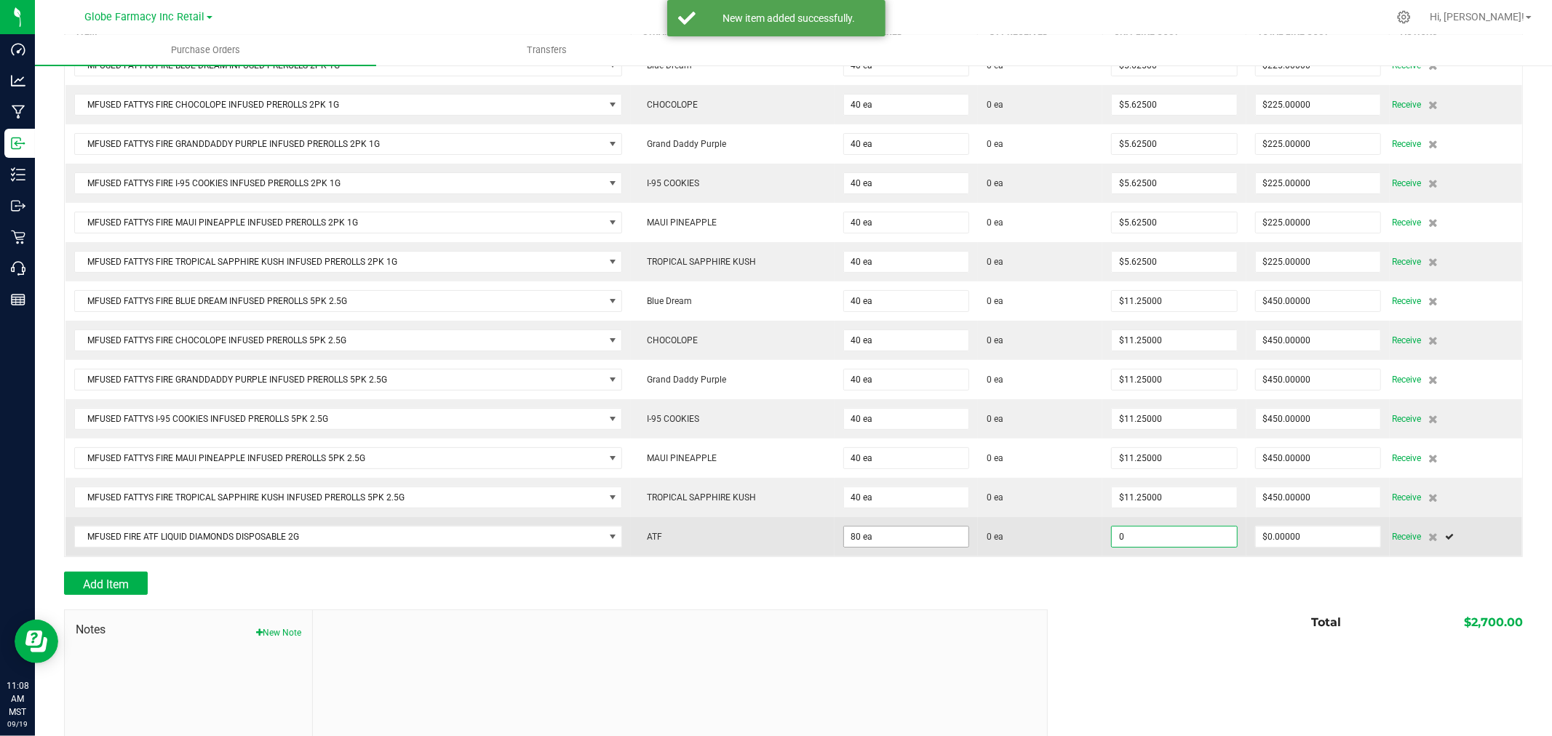
type input "$0.00000"
type input "$1,500.00000"
type input "80"
type input "$18.75000"
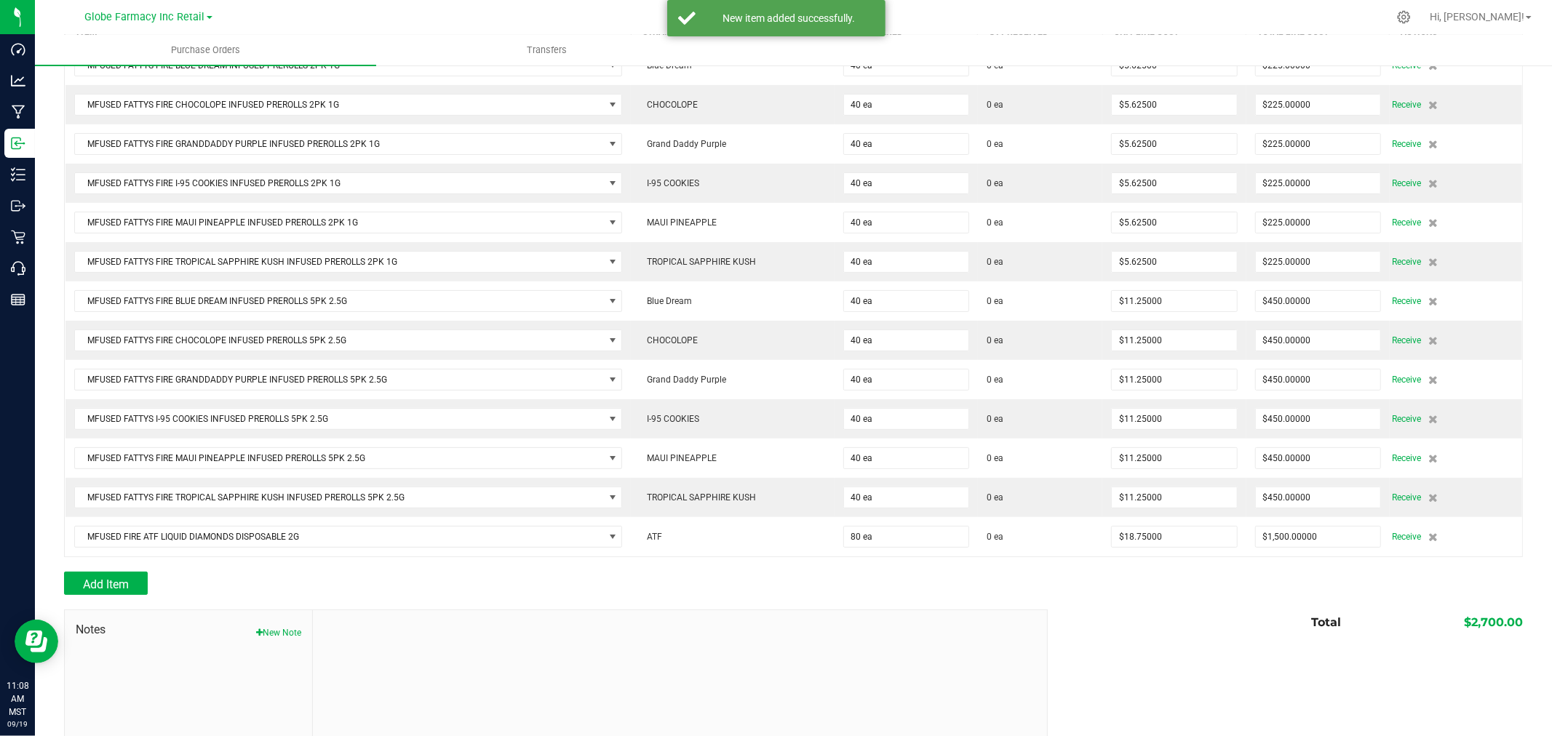
click at [687, 582] on div "Add Item" at bounding box center [550, 583] width 973 height 23
click at [130, 576] on button "Add Item" at bounding box center [106, 583] width 84 height 23
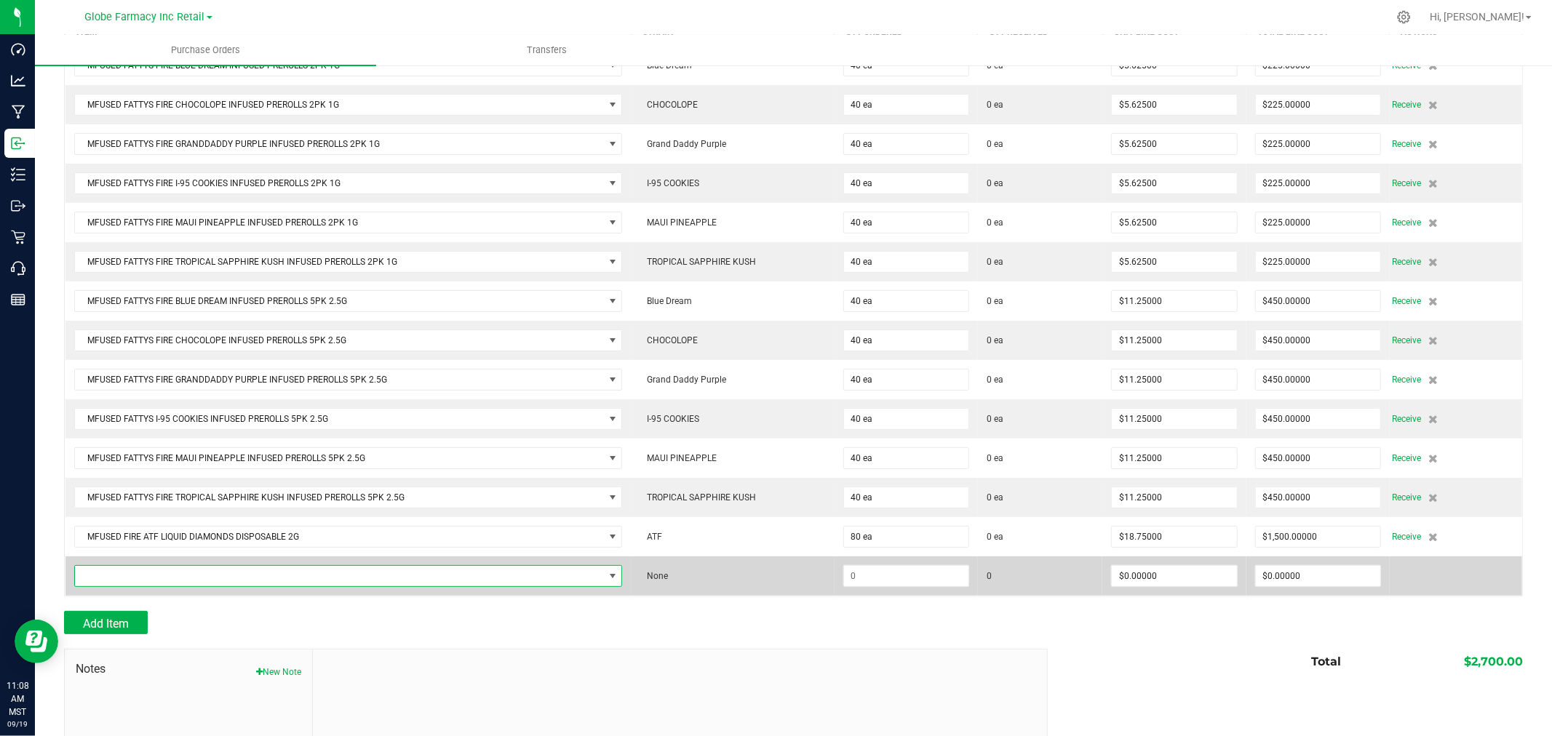
click at [272, 572] on span "NO DATA FOUND" at bounding box center [339, 576] width 529 height 20
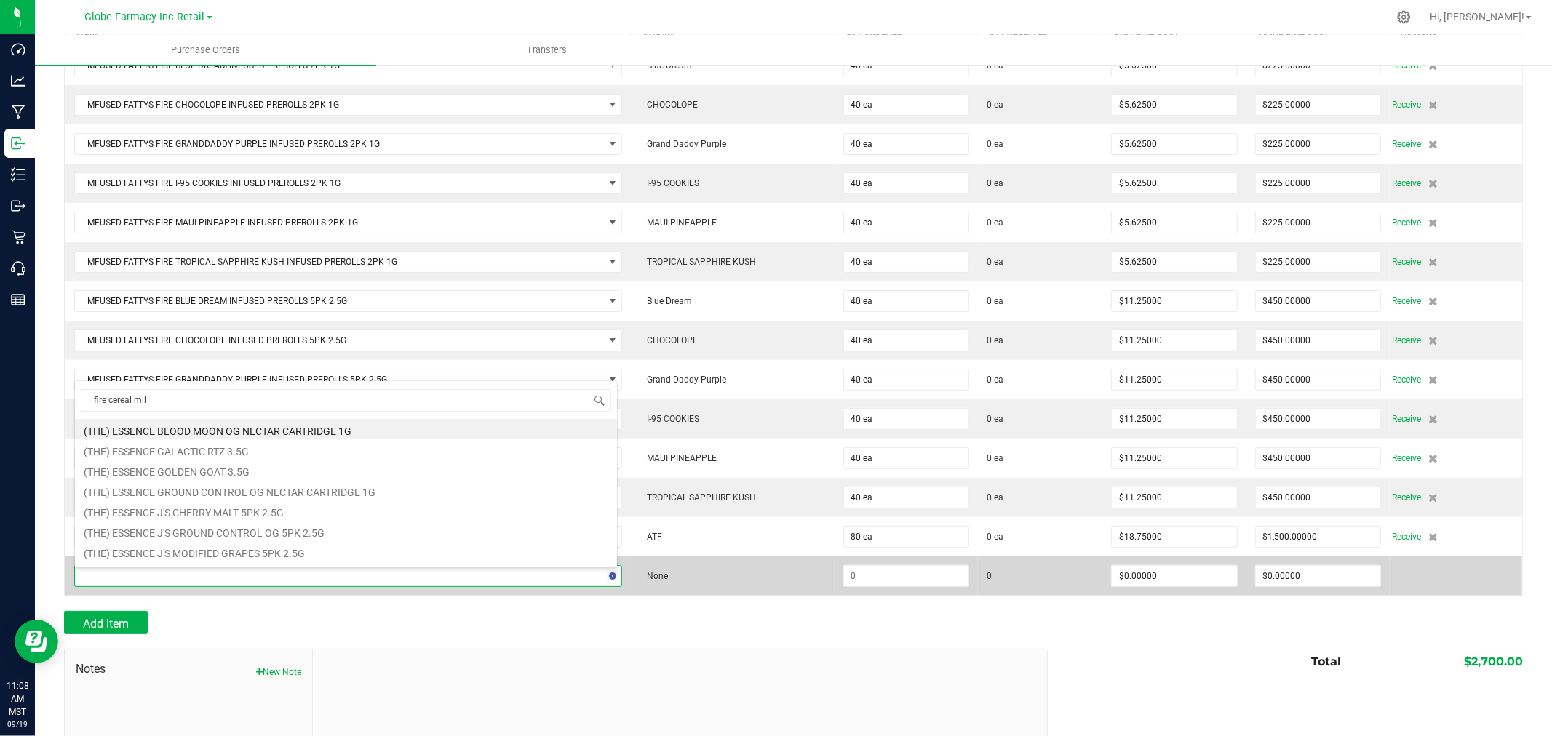
type input "fire cereal milk"
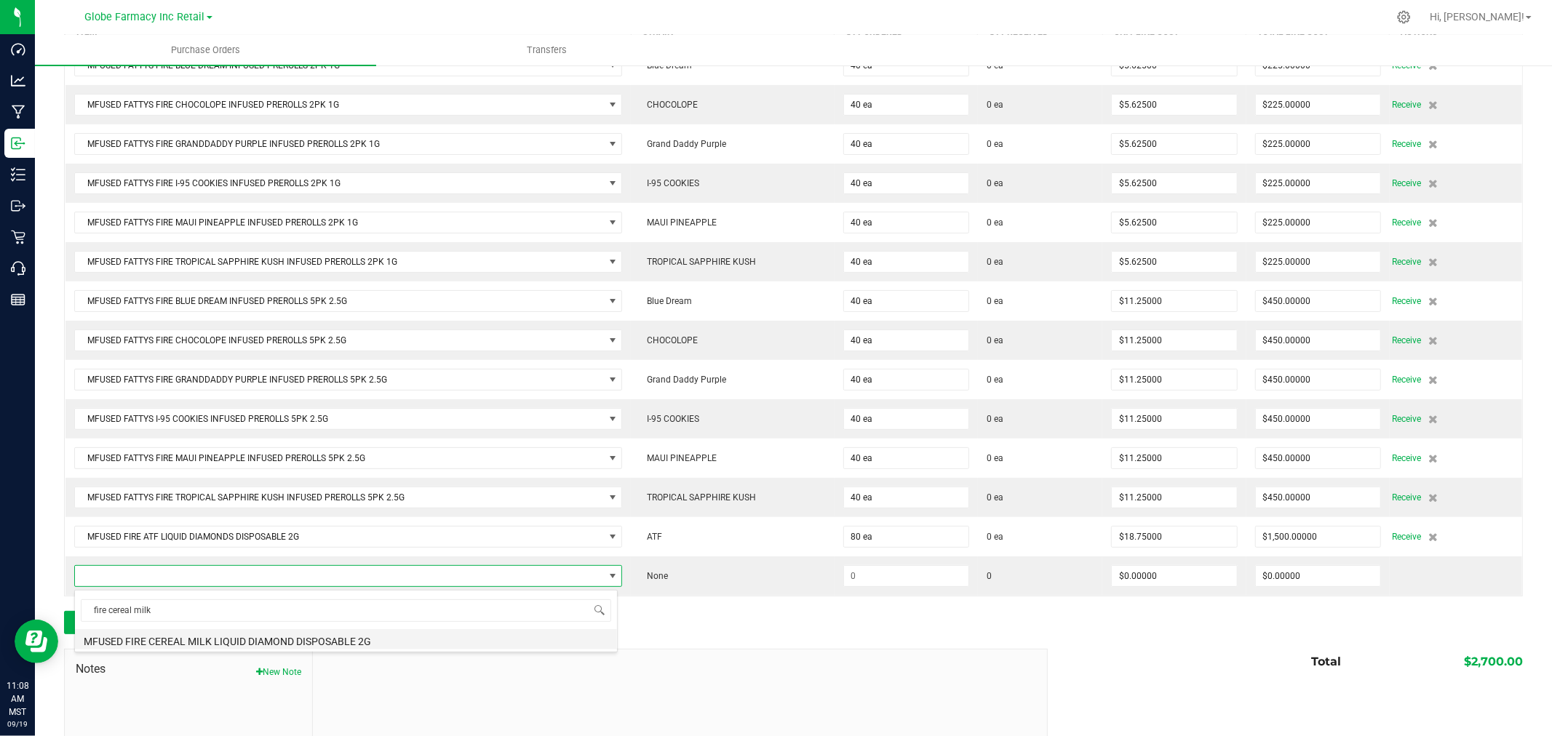
click at [287, 642] on li "MFUSED FIRE CEREAL MILK LIQUID DIAMOND DISPOSABLE 2G" at bounding box center [346, 639] width 542 height 20
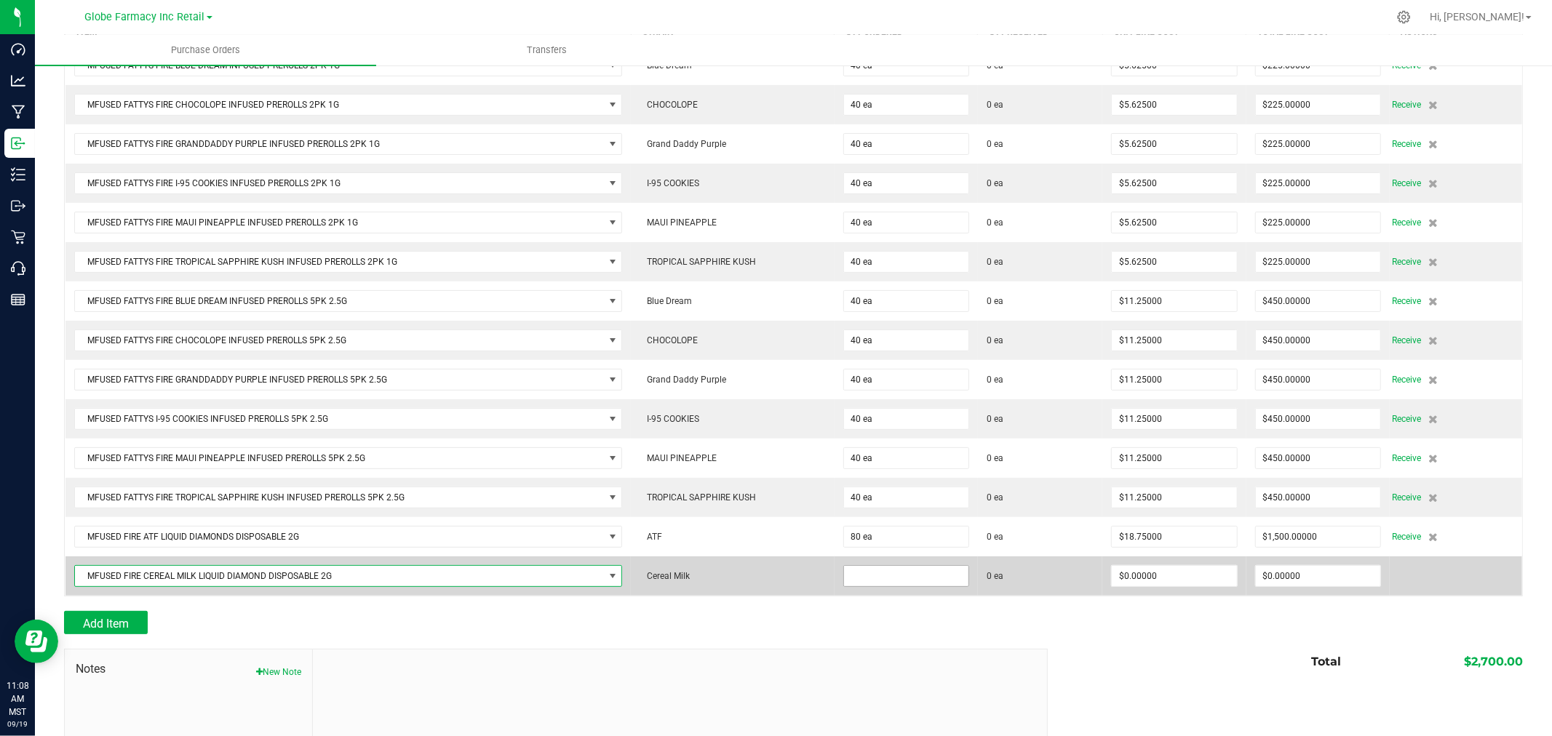
click at [874, 582] on input at bounding box center [906, 576] width 124 height 20
type input "80 ea"
type input "$18.75000"
type input "0"
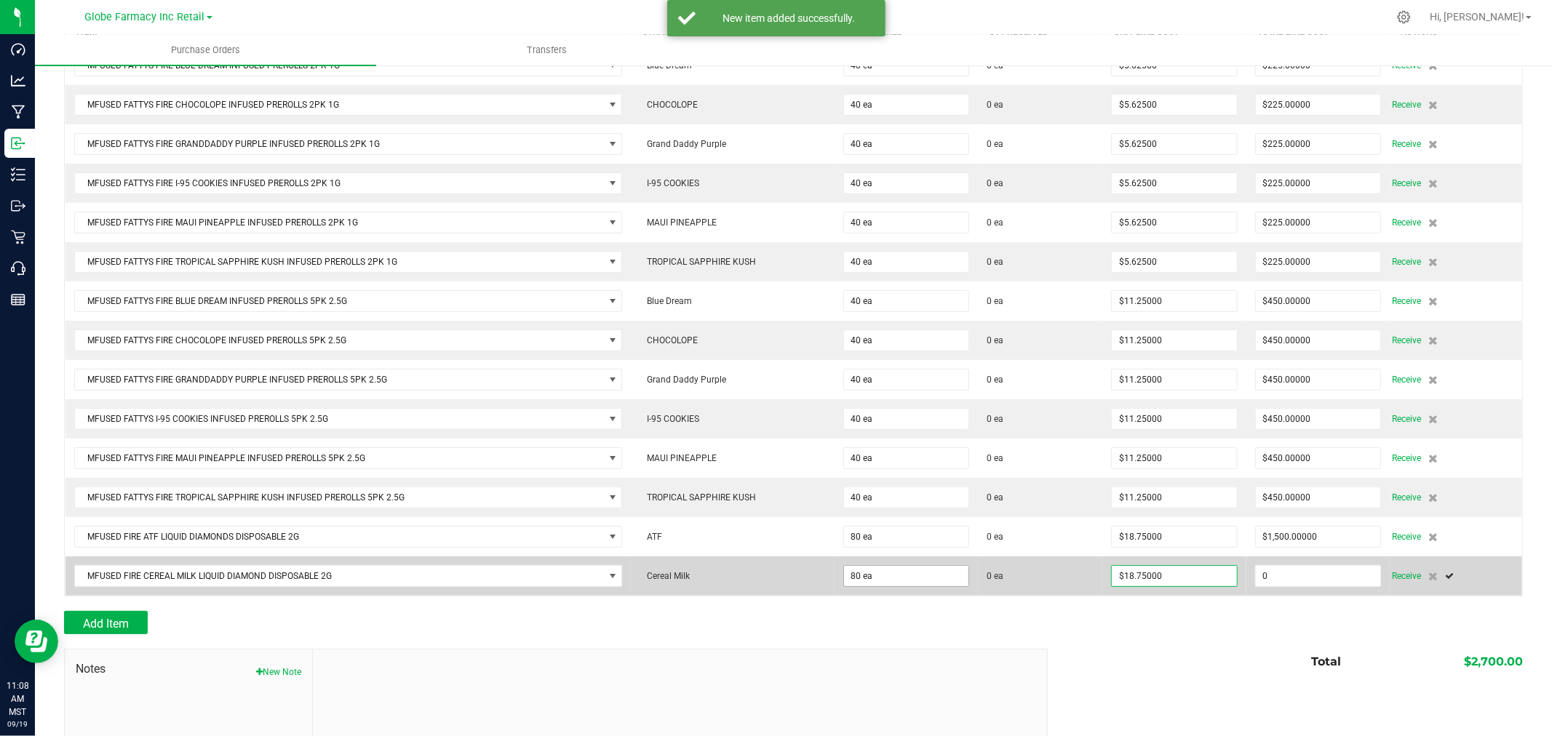
type input "80"
type input "1500"
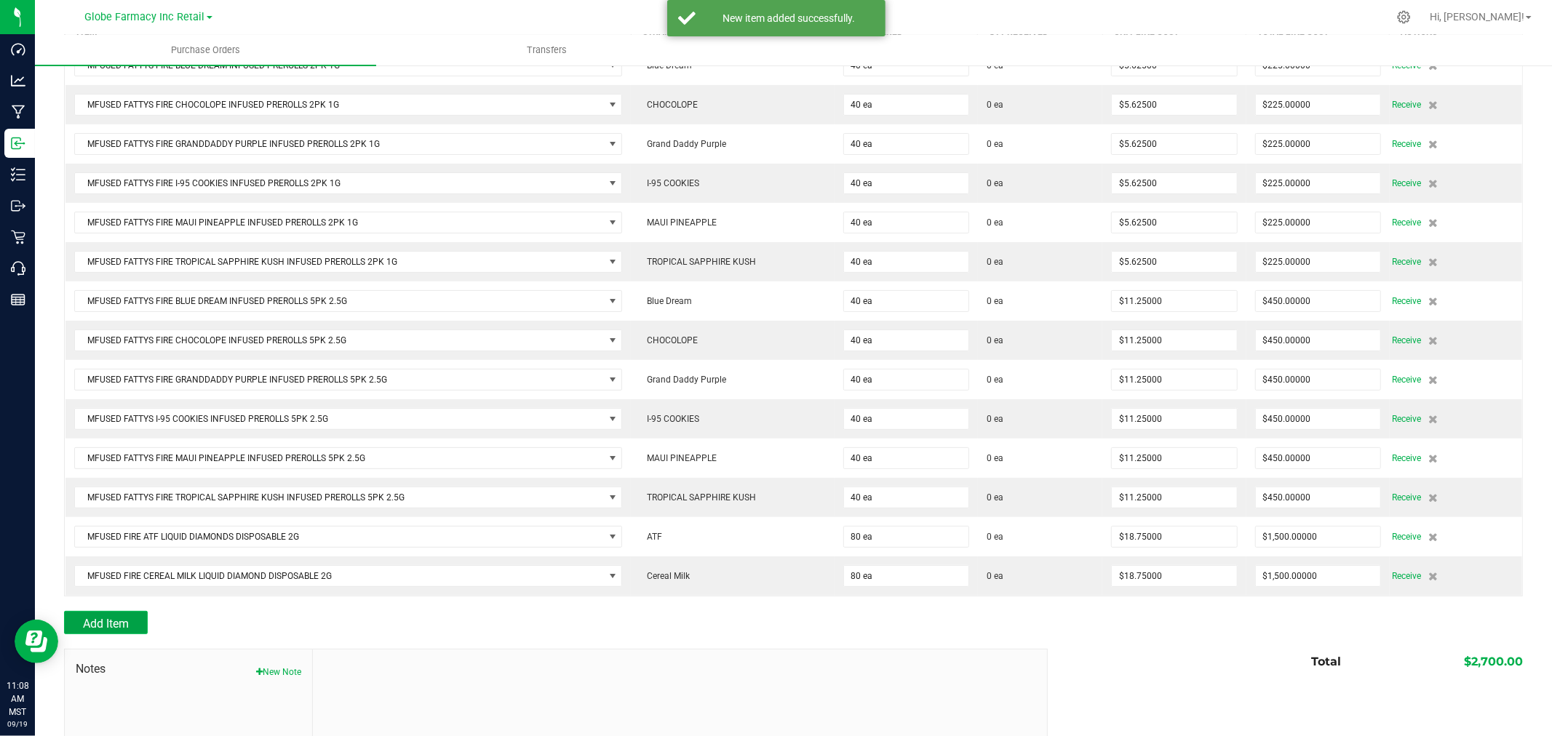
click at [140, 631] on button "Add Item" at bounding box center [106, 622] width 84 height 23
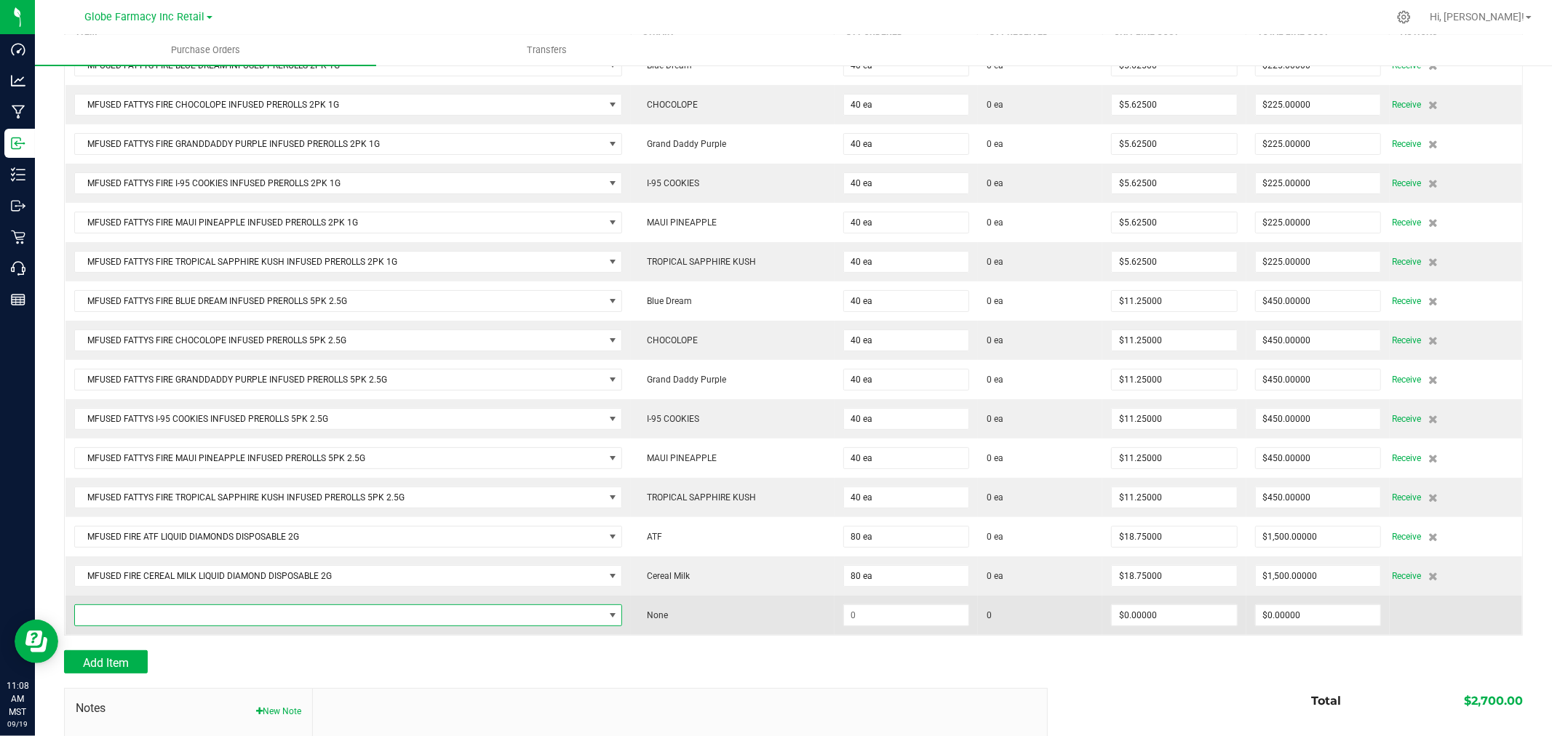
click at [344, 626] on span "NO DATA FOUND" at bounding box center [339, 615] width 529 height 20
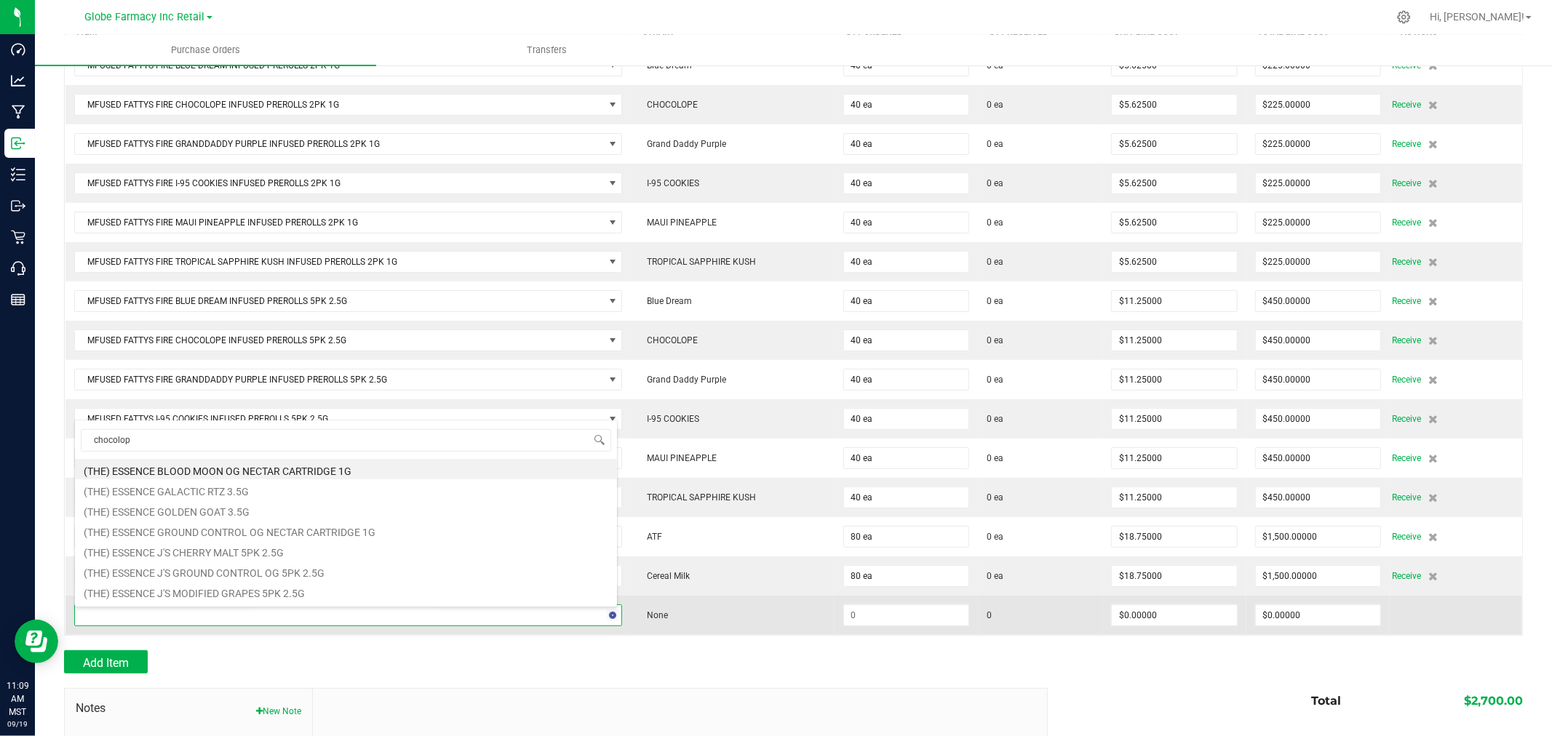
type input "chocolope"
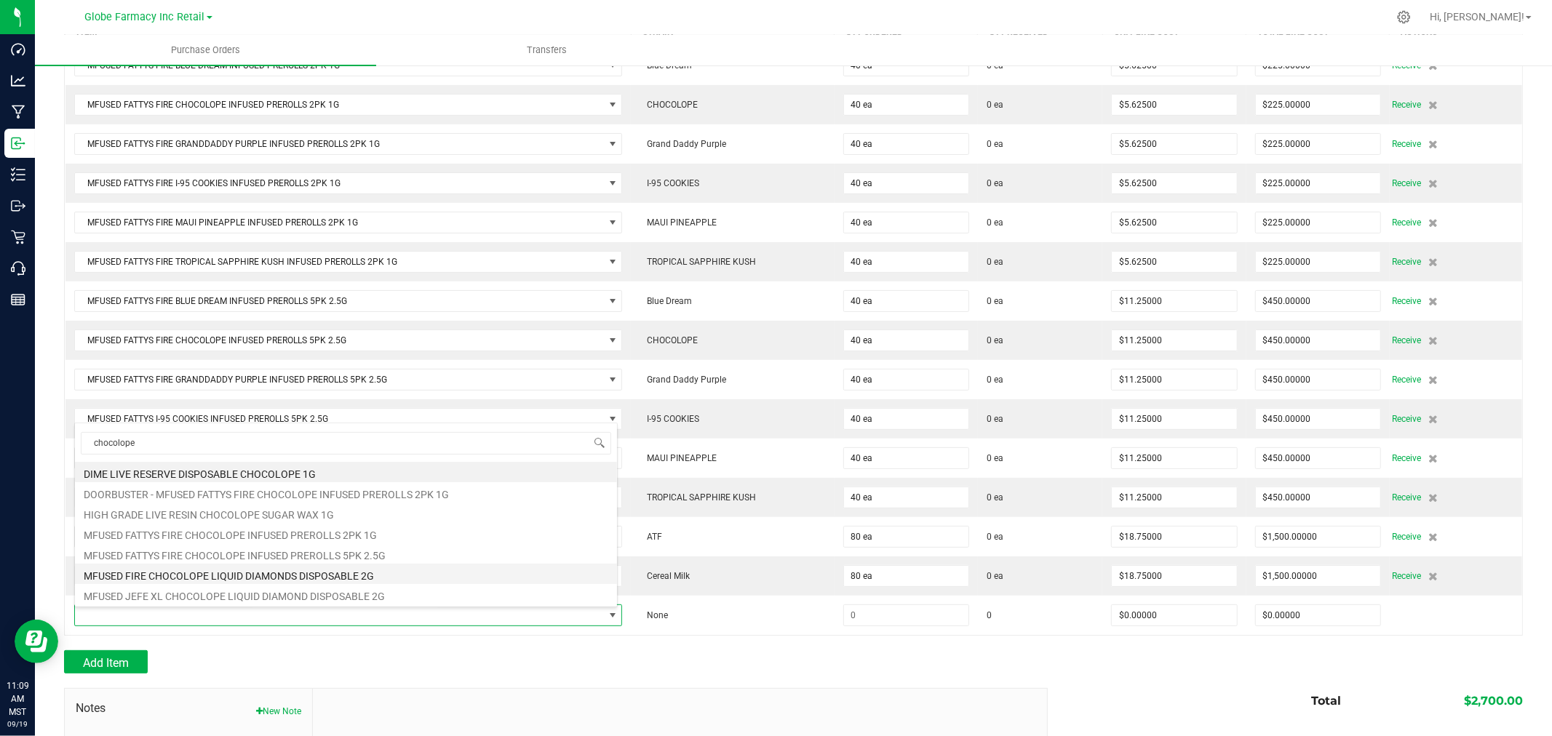
click at [189, 575] on li "MFUSED FIRE CHOCOLOPE LIQUID DIAMONDS DISPOSABLE 2G" at bounding box center [346, 574] width 542 height 20
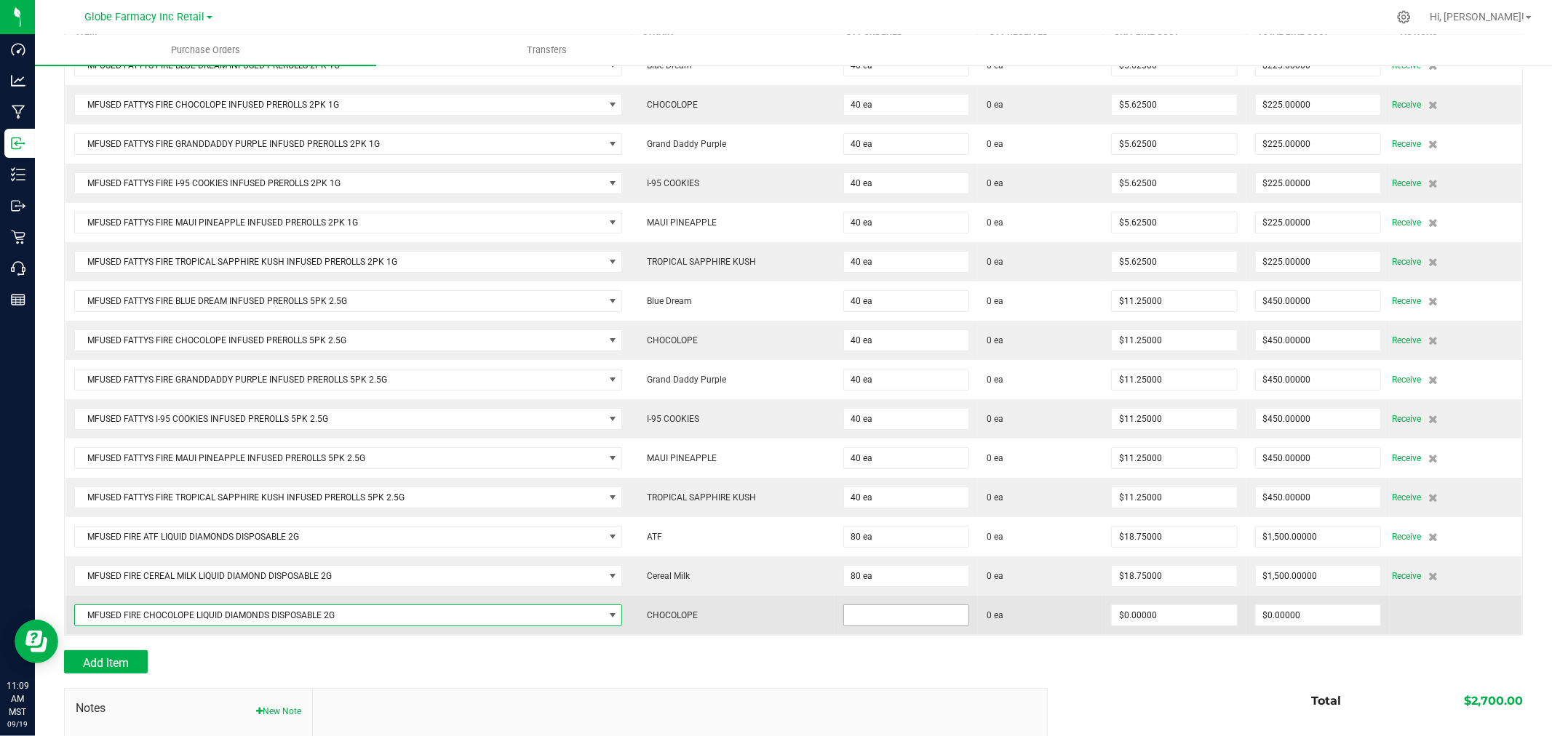
click at [915, 609] on input at bounding box center [906, 615] width 124 height 20
type input "50 ea"
type input "$18.75000"
type input "0"
type input "50"
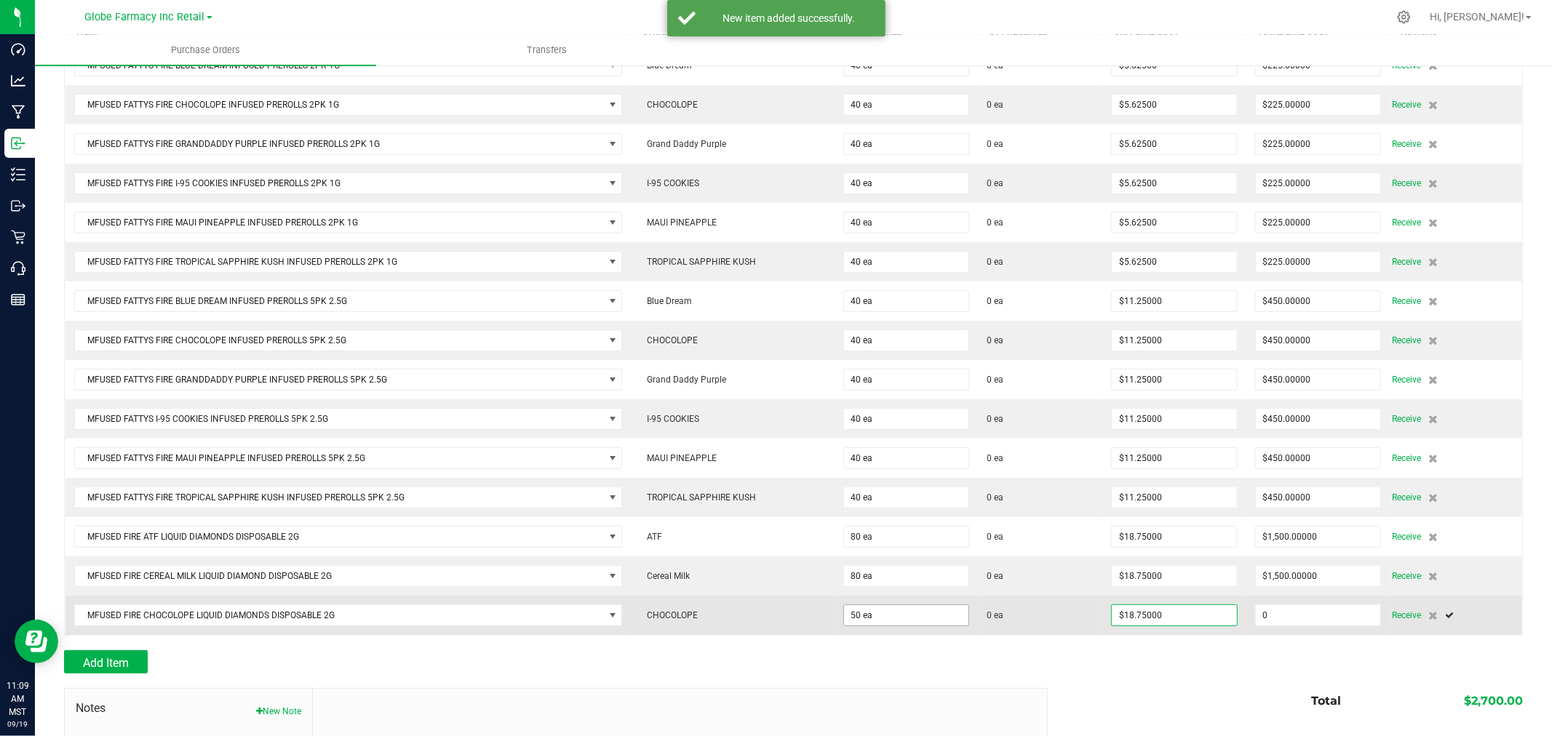
type input "937.5"
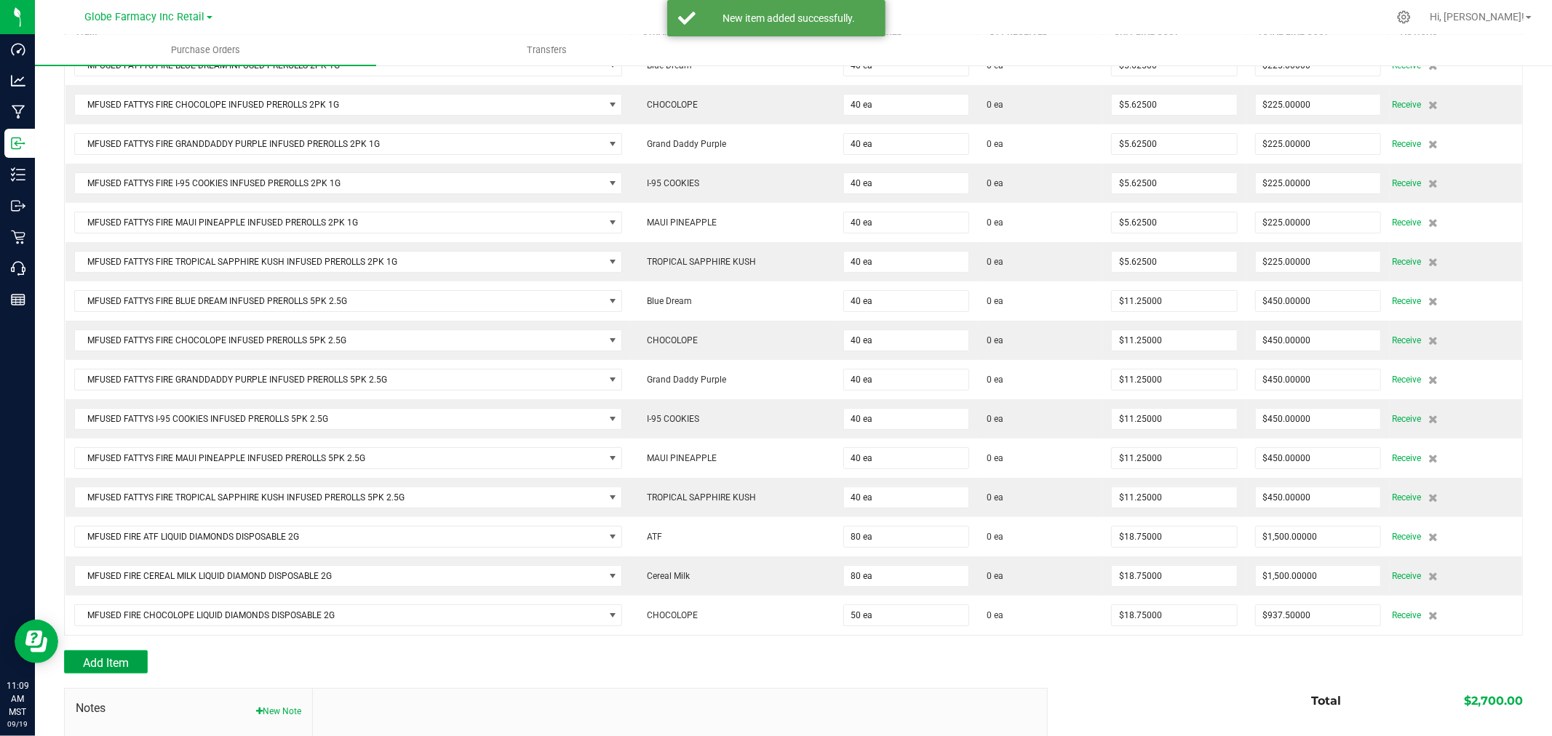
click at [109, 661] on span "Add Item" at bounding box center [106, 663] width 46 height 14
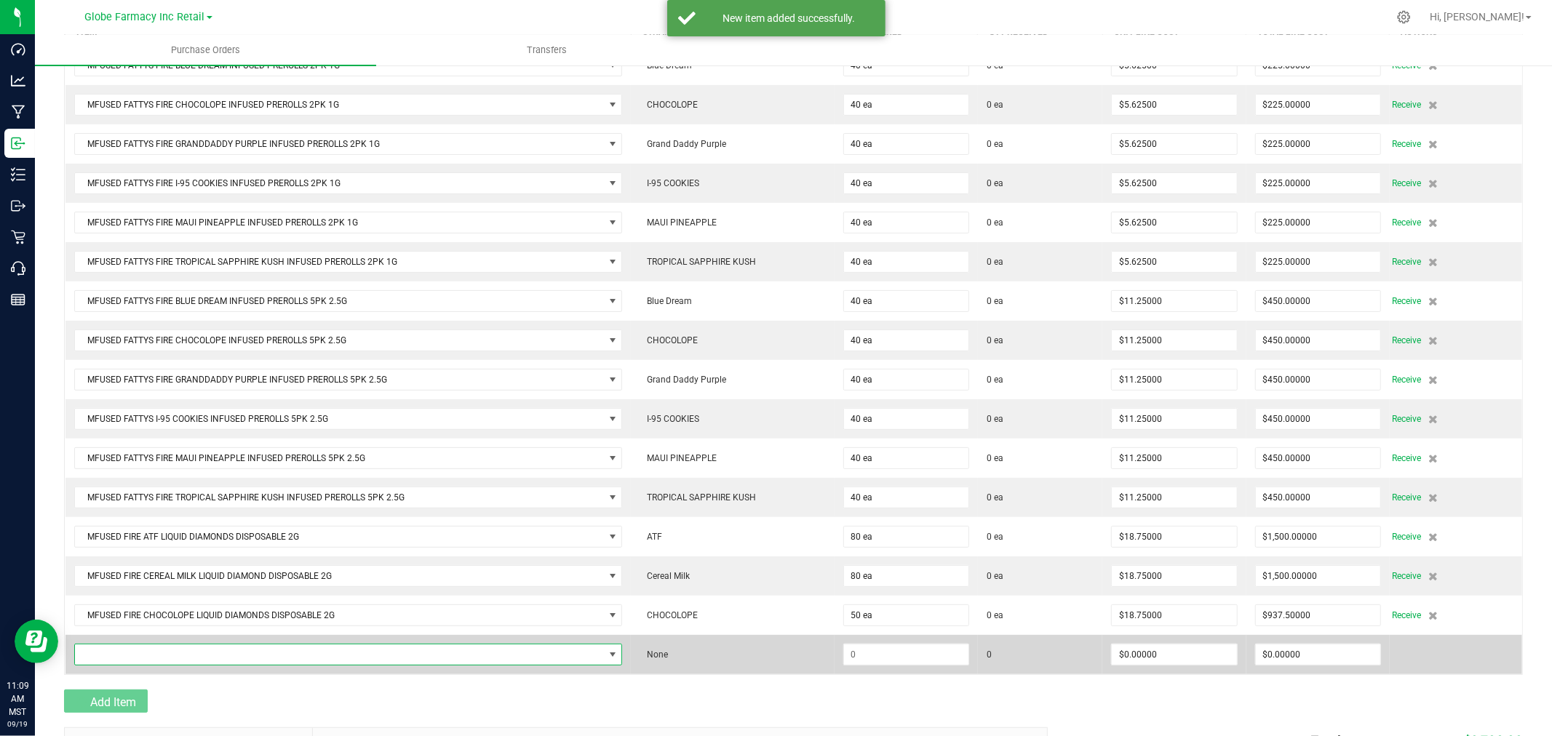
click at [113, 656] on span "NO DATA FOUND" at bounding box center [339, 655] width 529 height 20
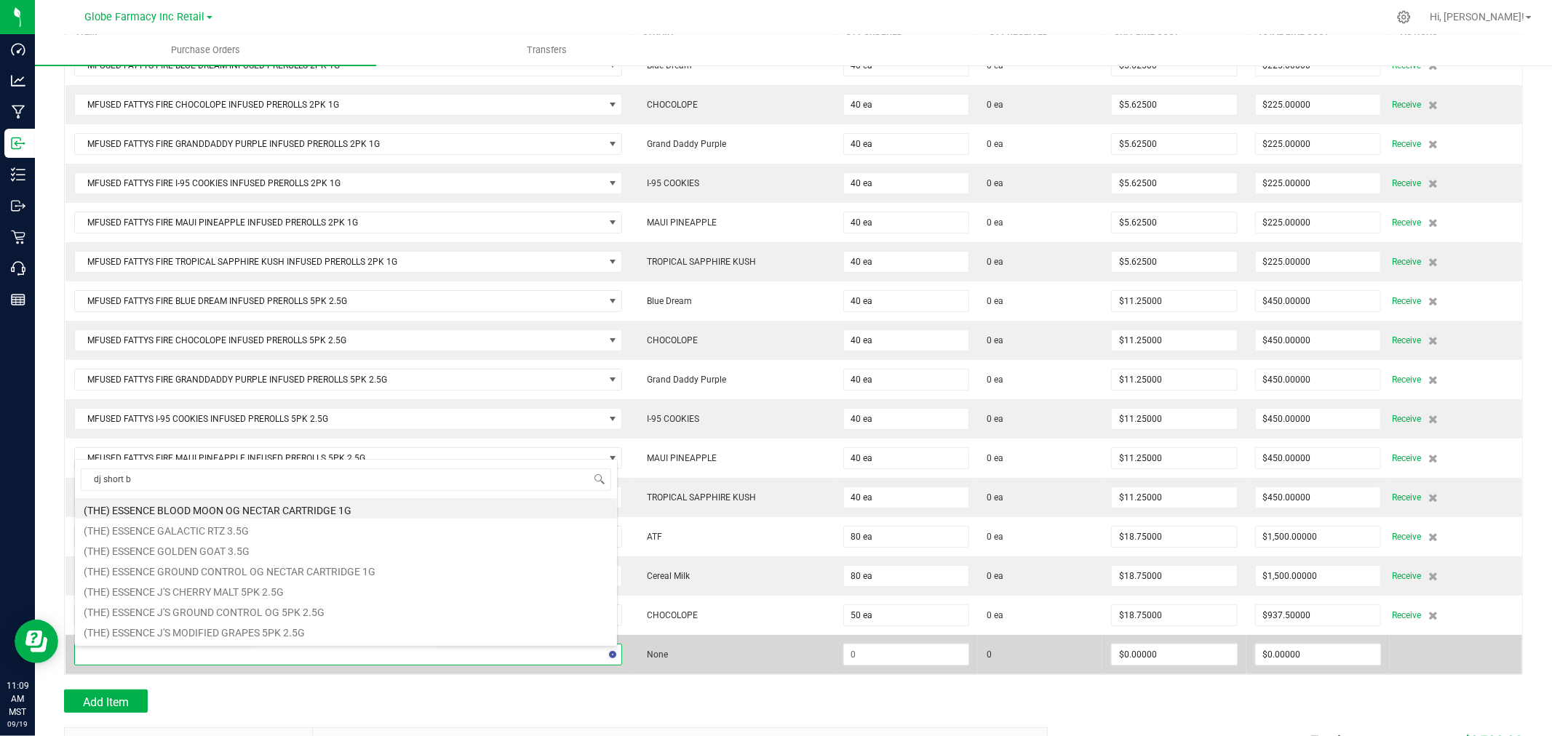
type input "dj short bl"
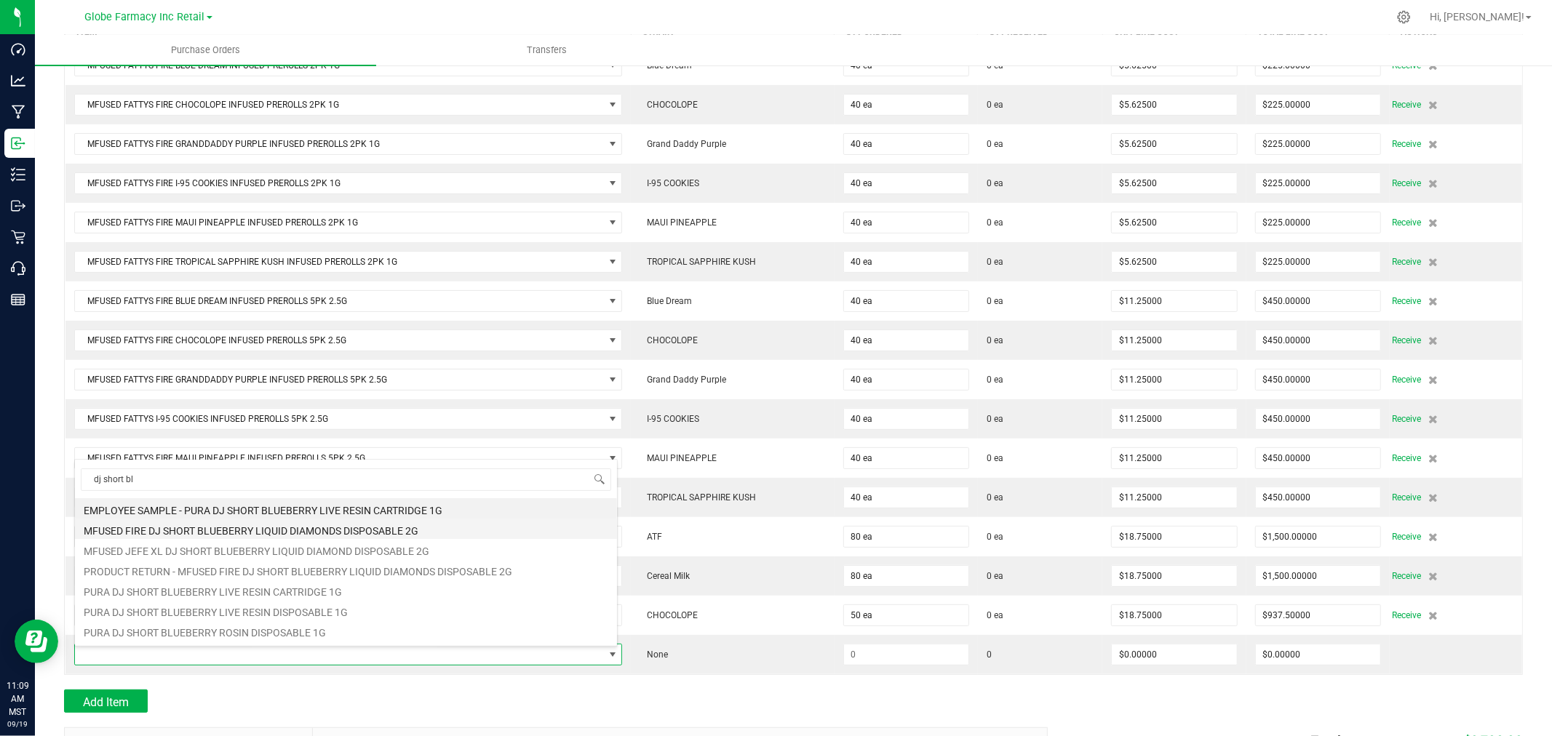
click at [282, 535] on li "MFUSED FIRE DJ SHORT BLUEBERRY LIQUID DIAMONDS DISPOSABLE 2G" at bounding box center [346, 529] width 542 height 20
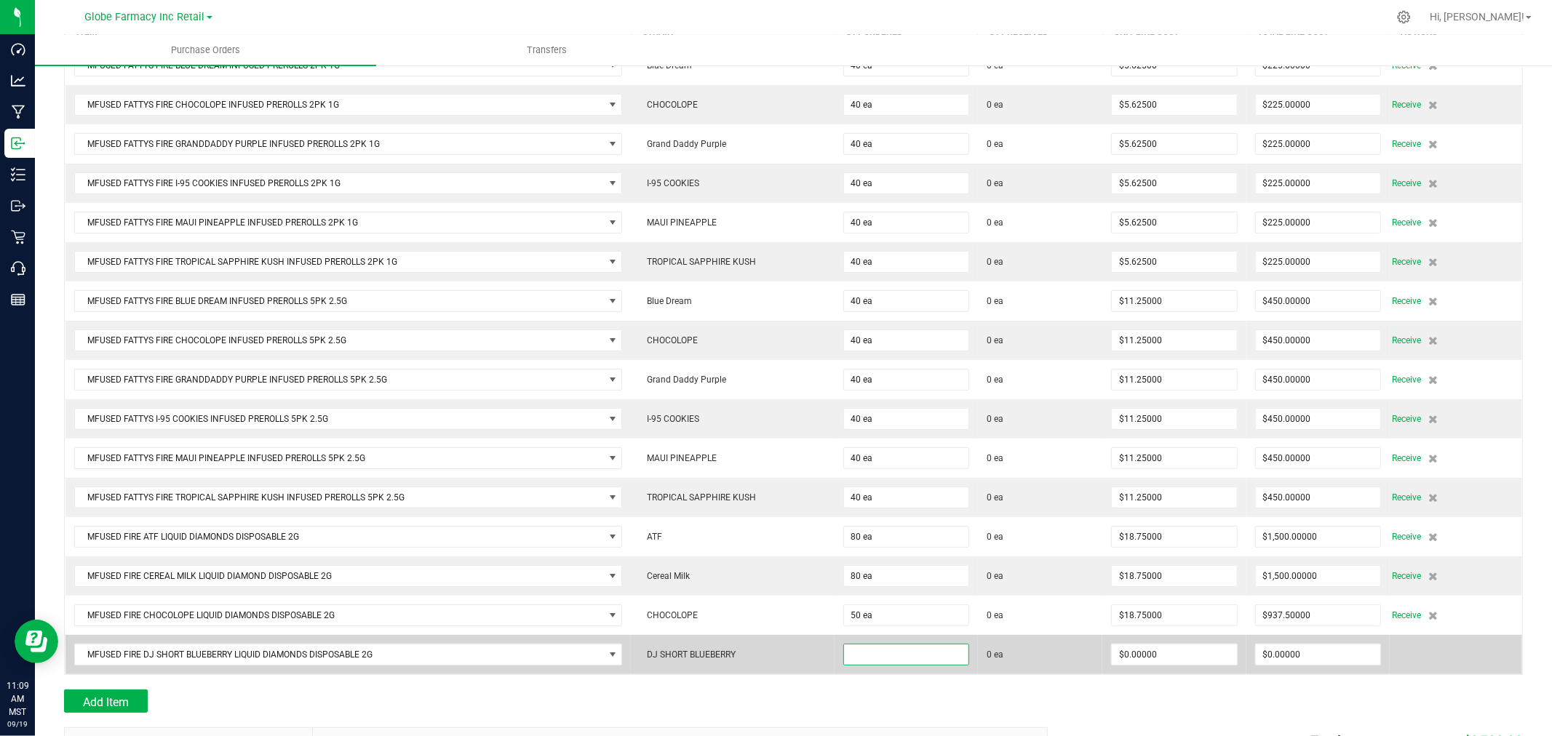
click at [947, 655] on input at bounding box center [906, 655] width 124 height 20
type input "80 ea"
type input "$18.75000"
type input "0"
type input "80"
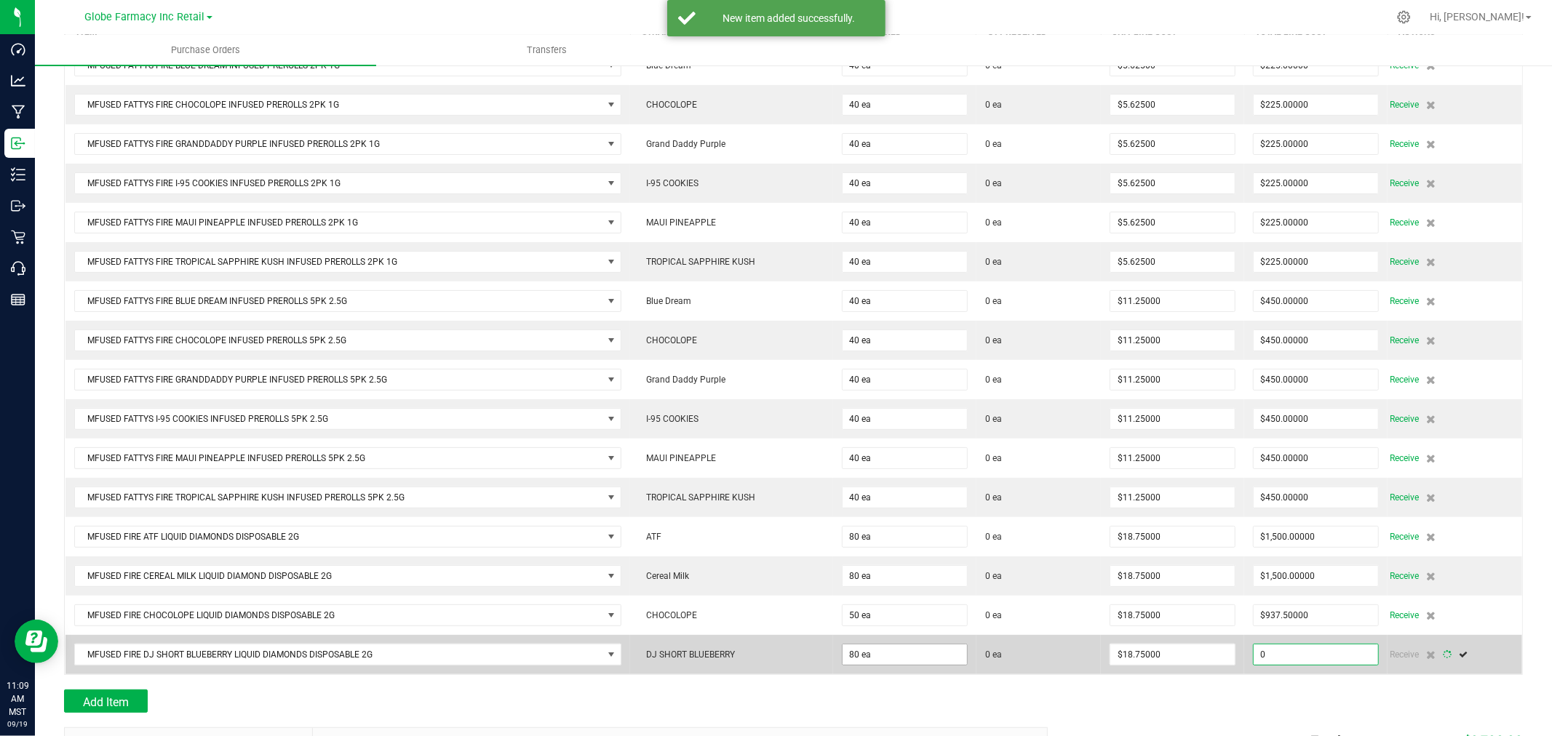
type input "1500"
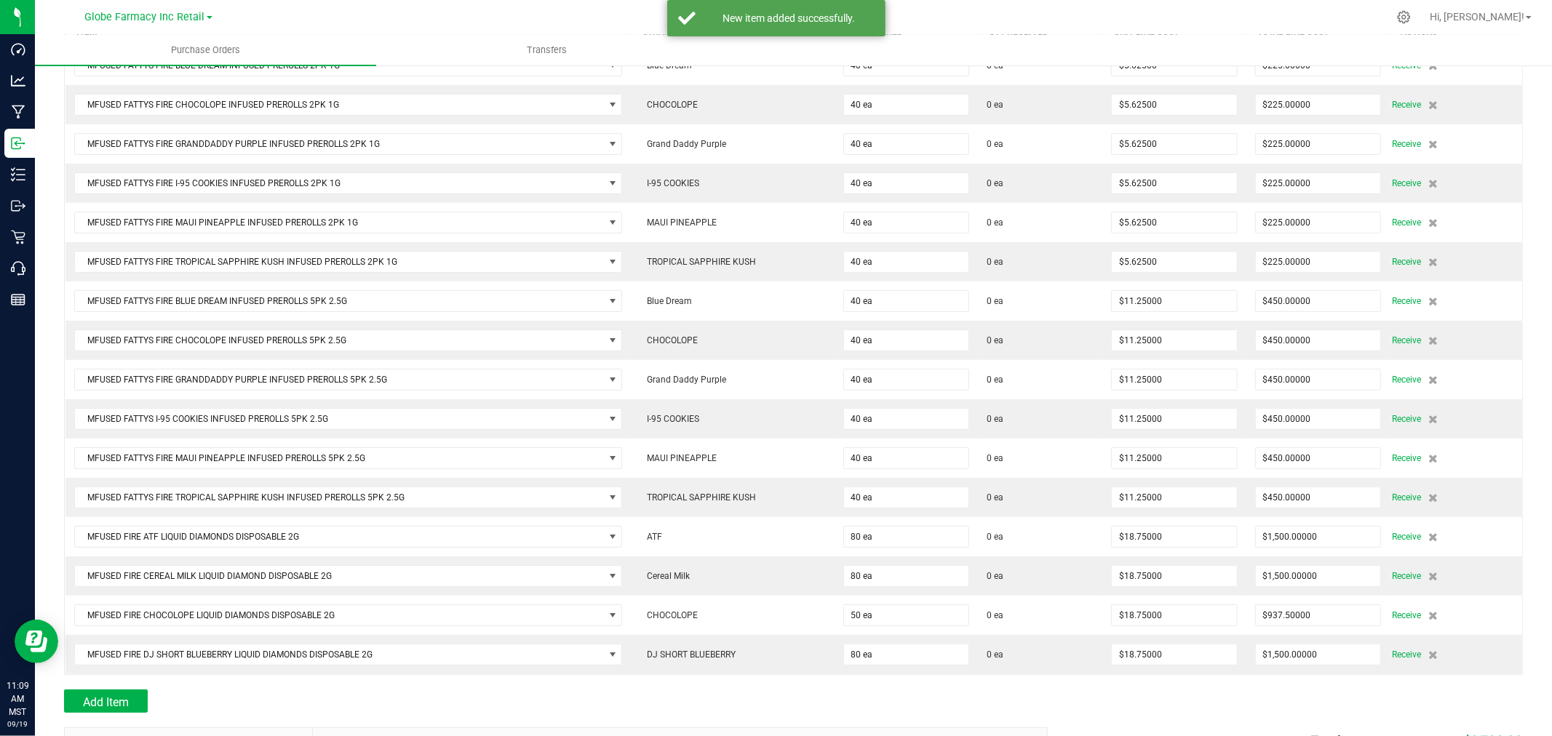
click at [117, 688] on div at bounding box center [793, 682] width 1459 height 15
click at [117, 699] on button "Add Item" at bounding box center [106, 701] width 84 height 23
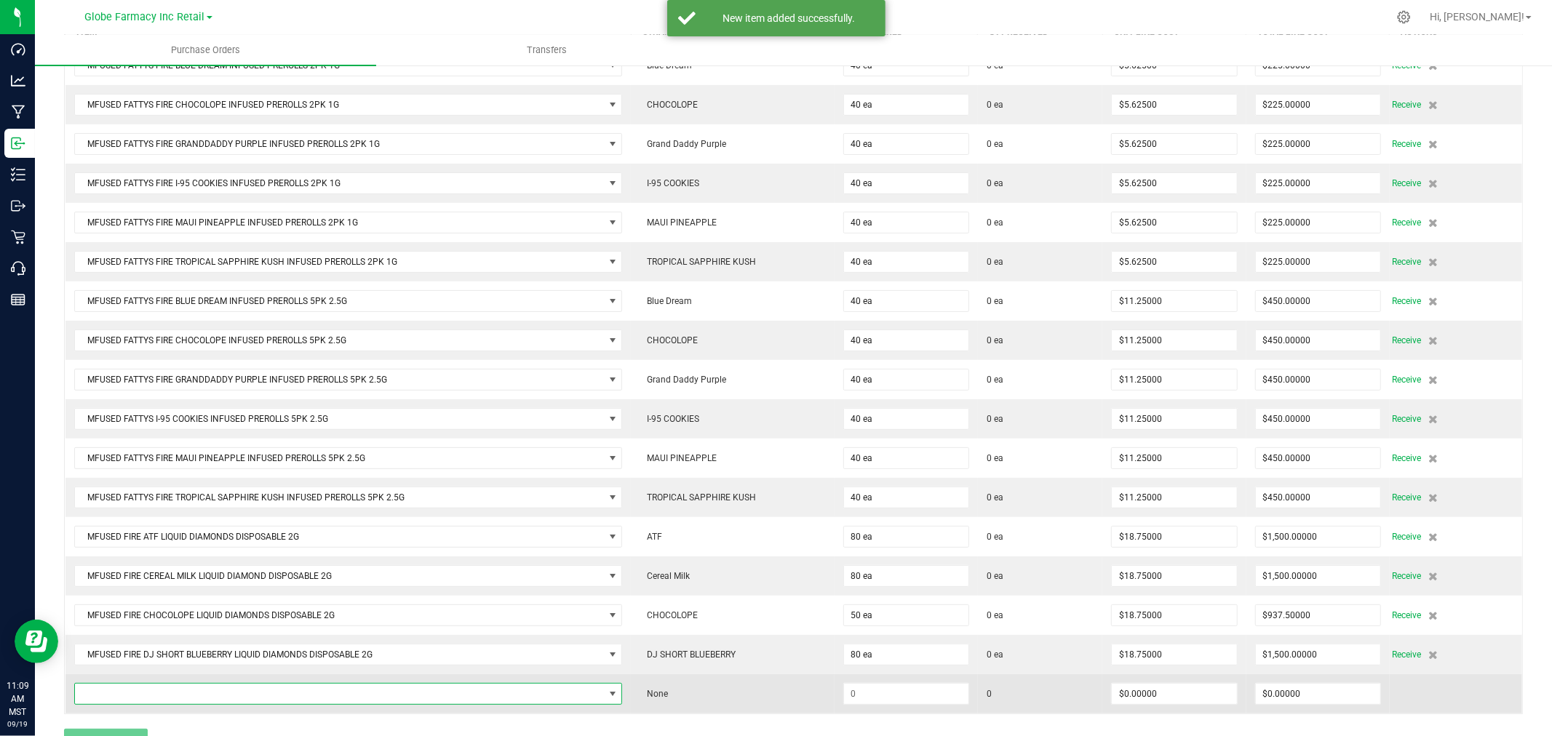
click at [117, 699] on span "NO DATA FOUND" at bounding box center [339, 694] width 529 height 20
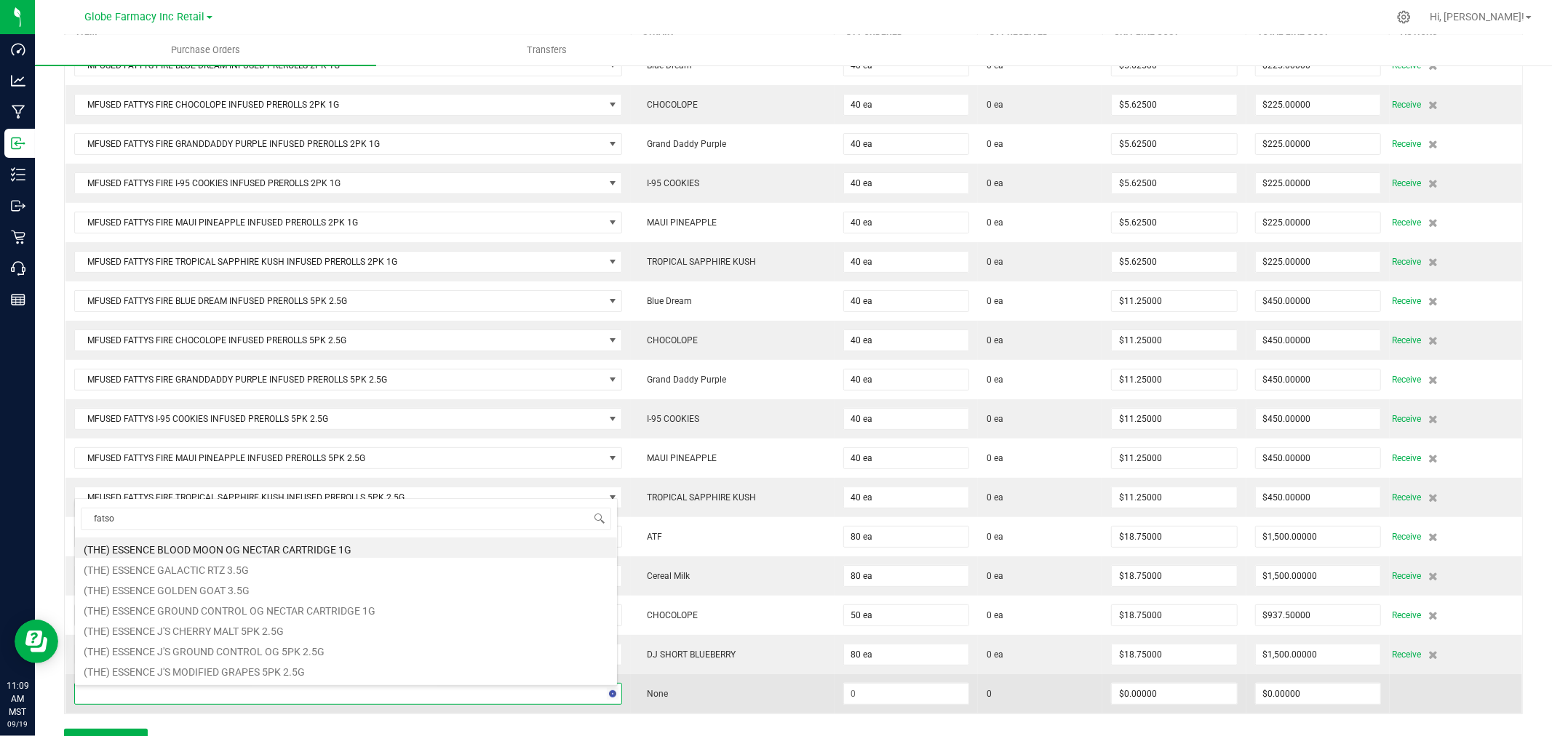
type input "fatso"
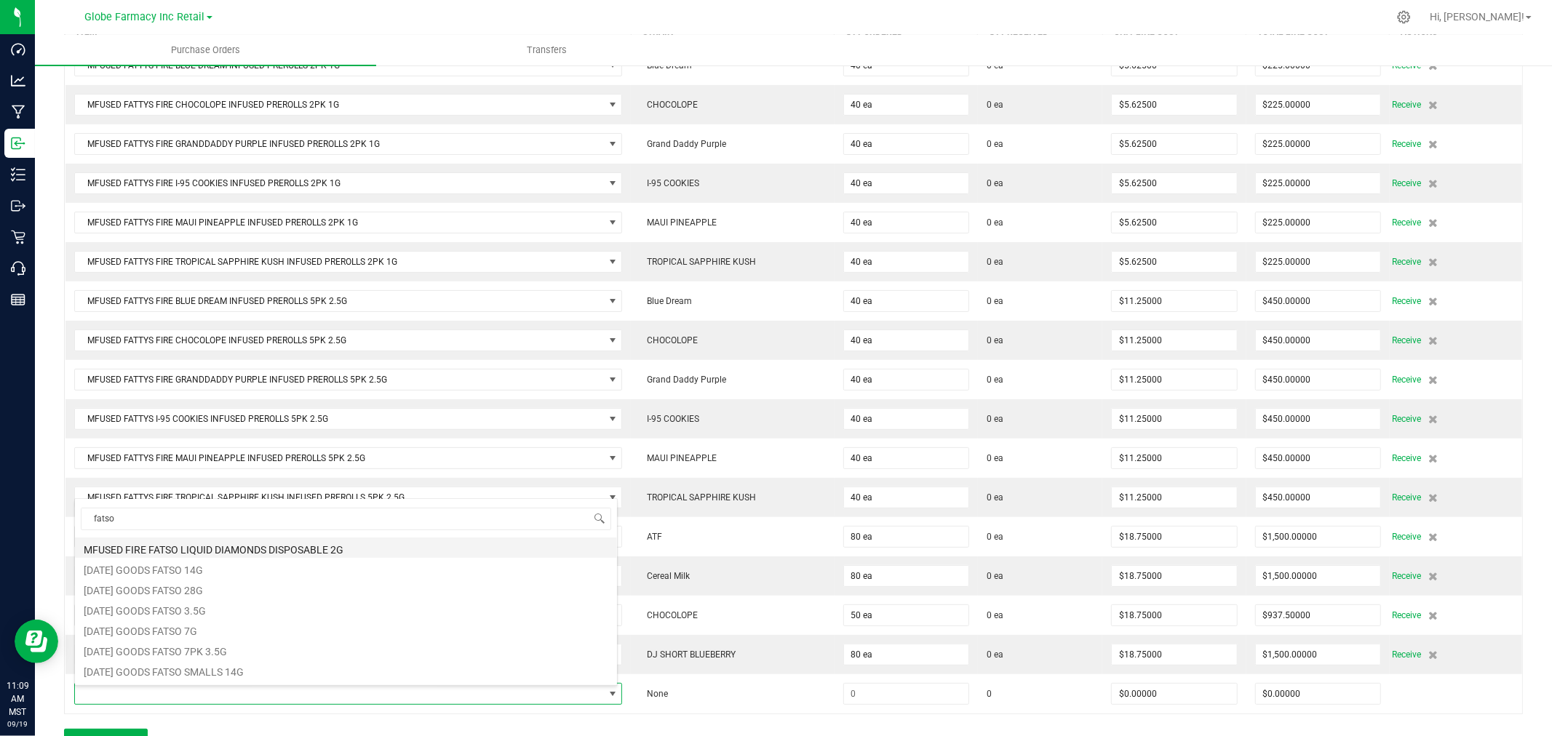
click at [266, 549] on li "MFUSED FIRE FATSO LIQUID DIAMONDS DISPOSABLE 2G" at bounding box center [346, 548] width 542 height 20
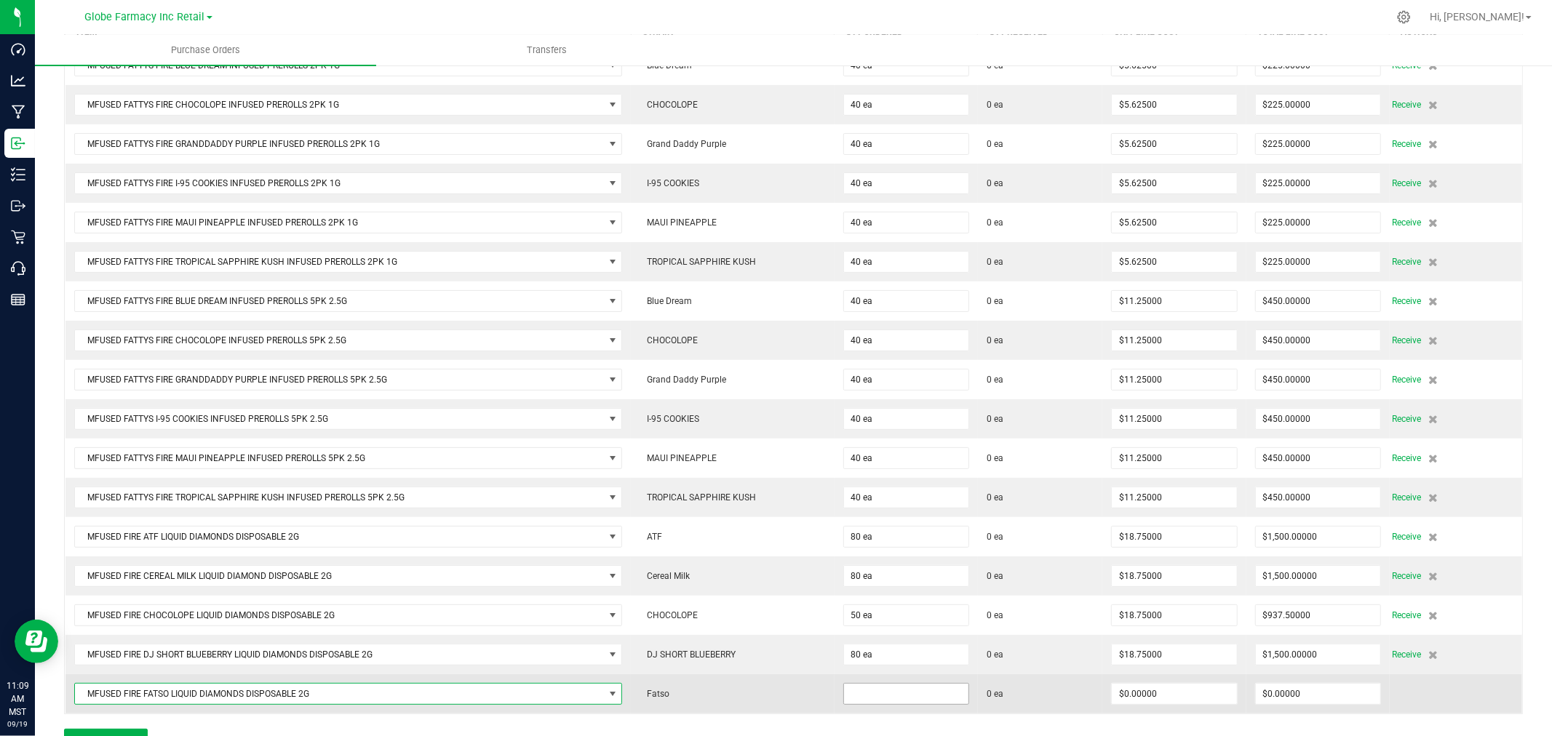
click at [862, 694] on input at bounding box center [906, 694] width 124 height 20
type input "40 ea"
type input "$18.75000"
type input "0"
type input "40"
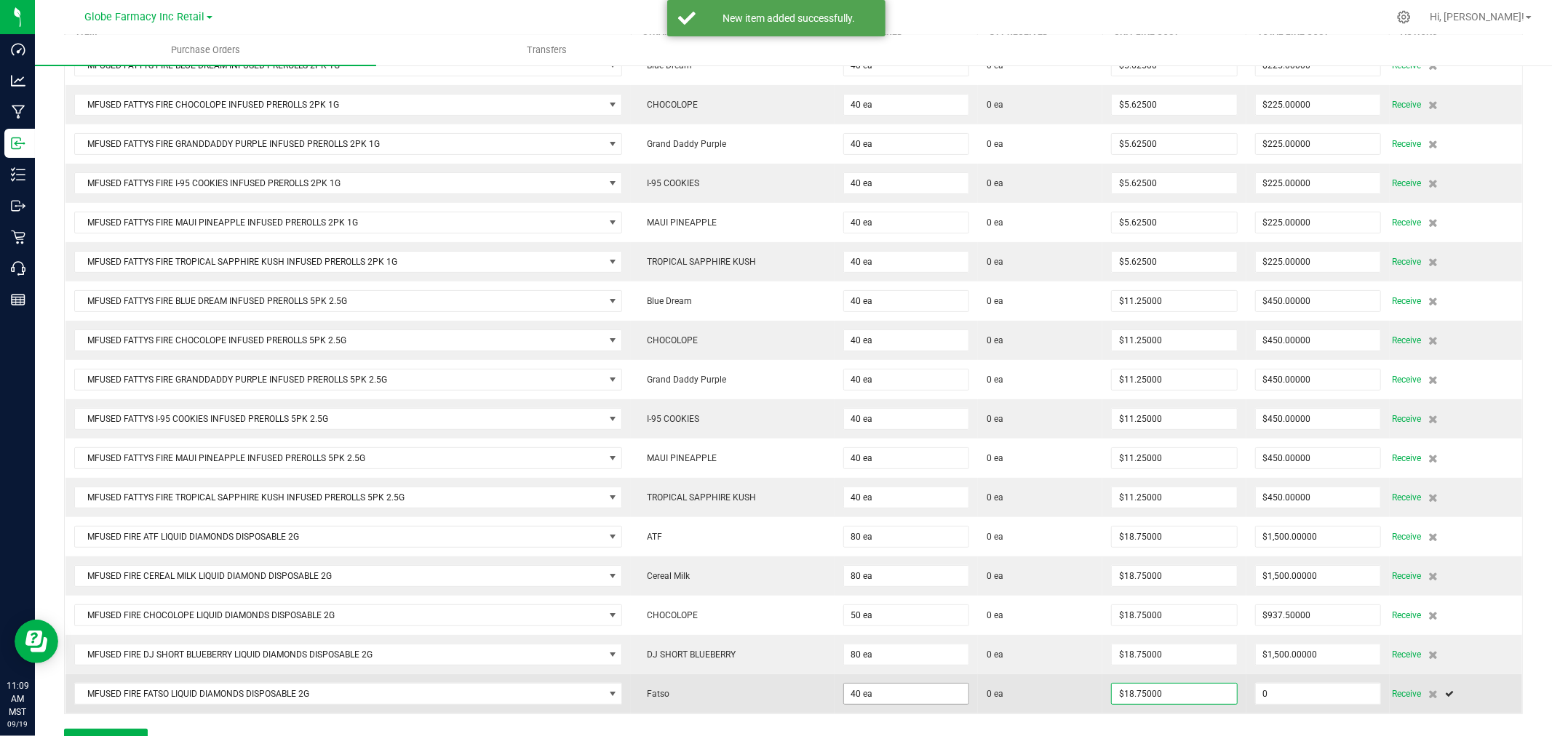
type input "750"
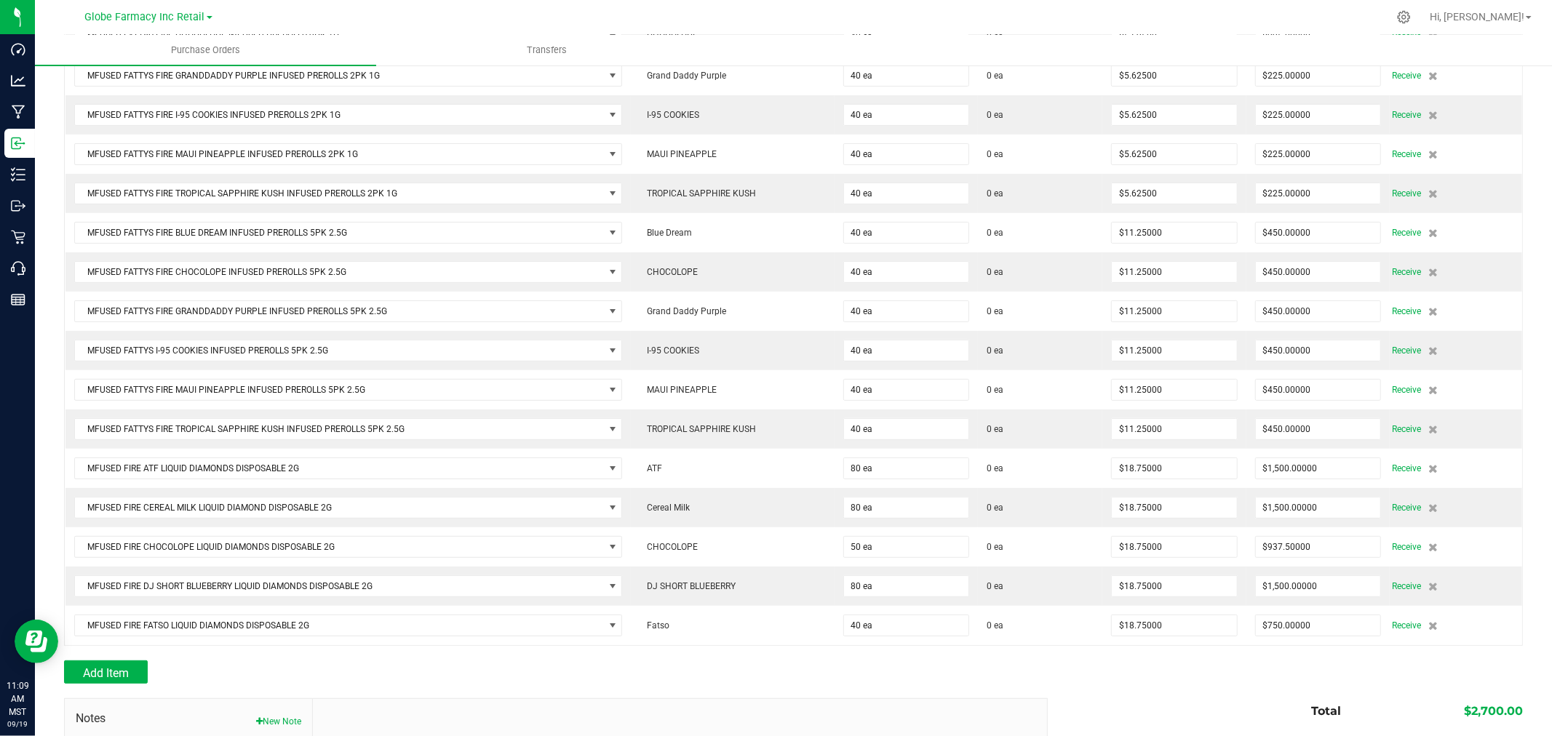
scroll to position [404, 0]
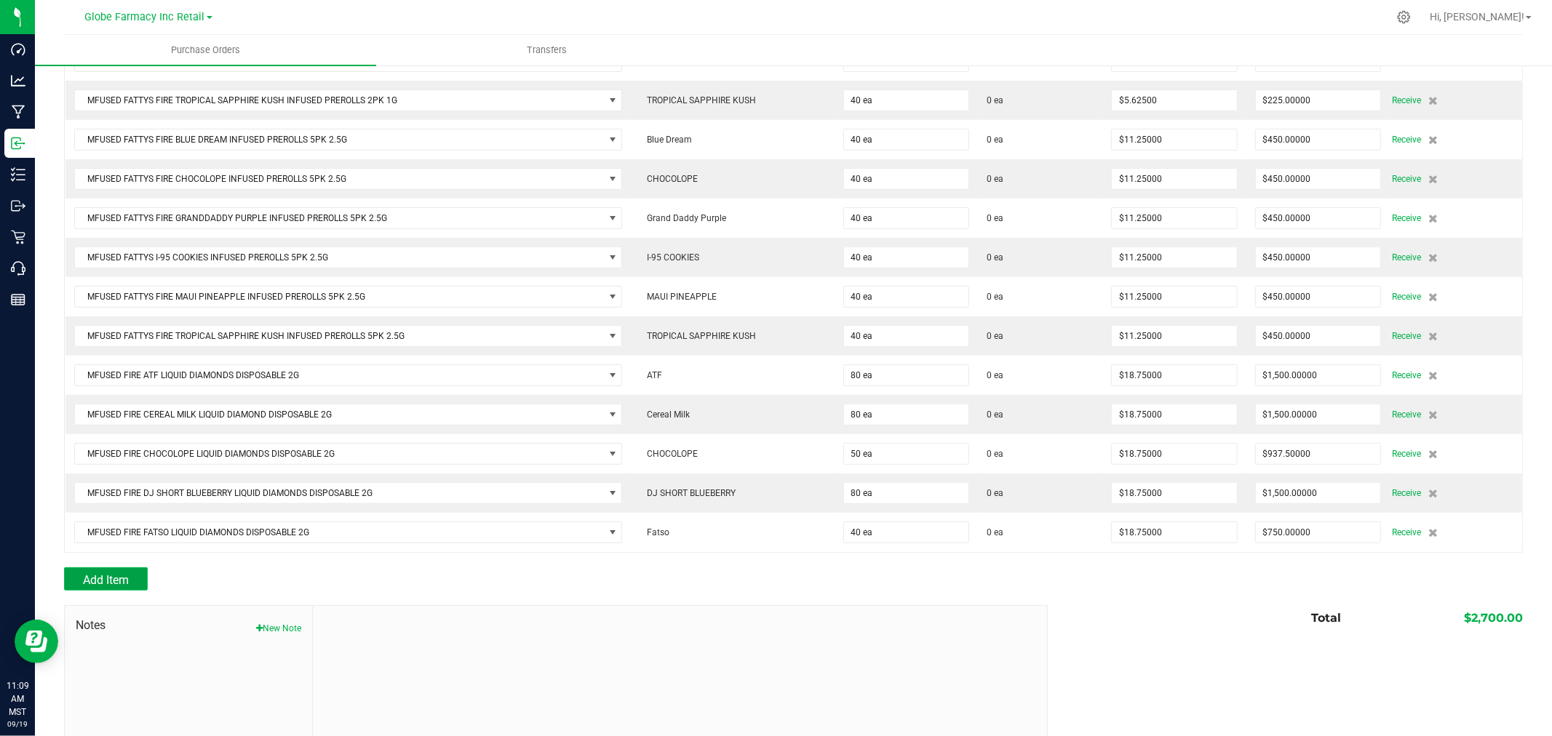
click at [92, 577] on span "Add Item" at bounding box center [106, 580] width 46 height 14
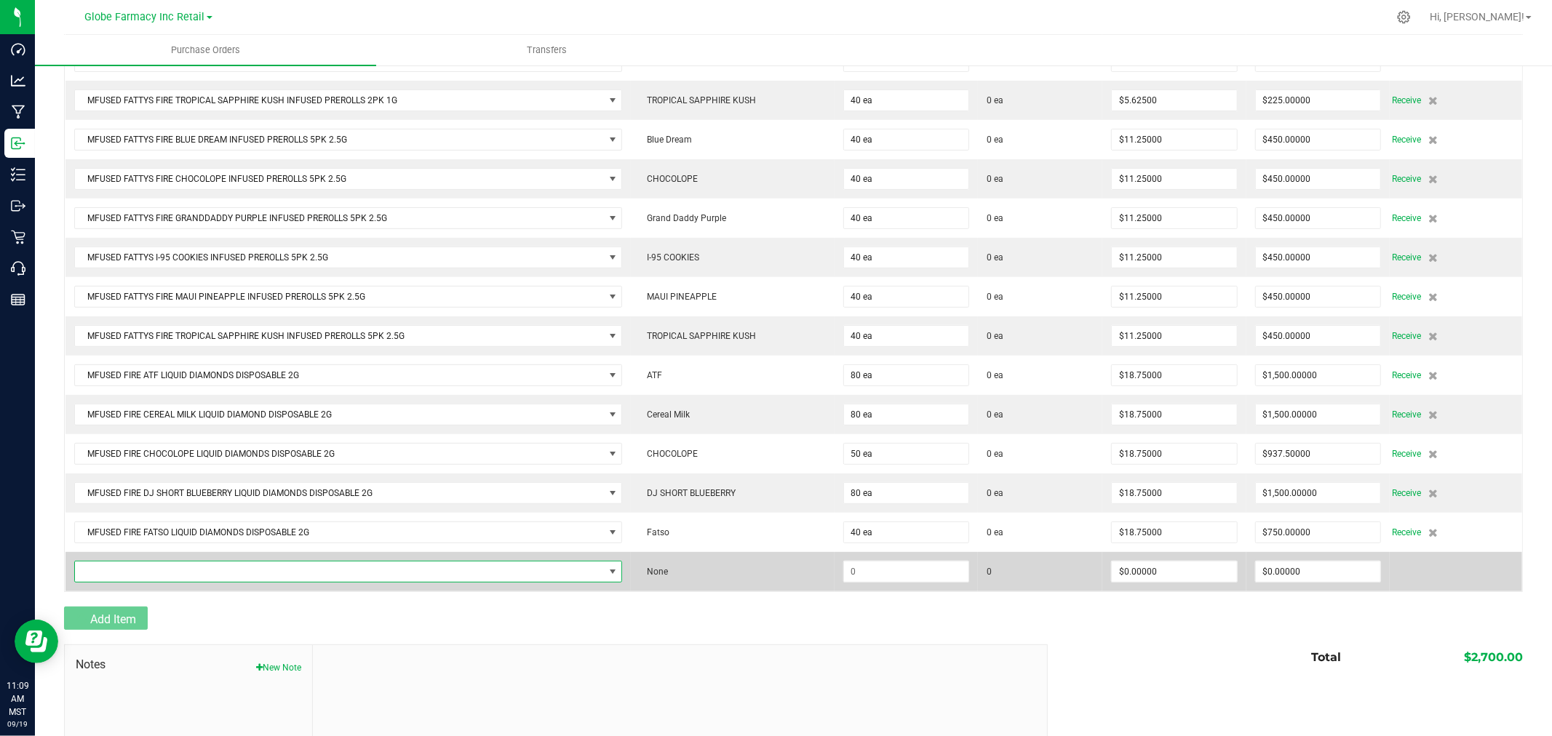
click at [132, 568] on span "NO DATA FOUND" at bounding box center [339, 572] width 529 height 20
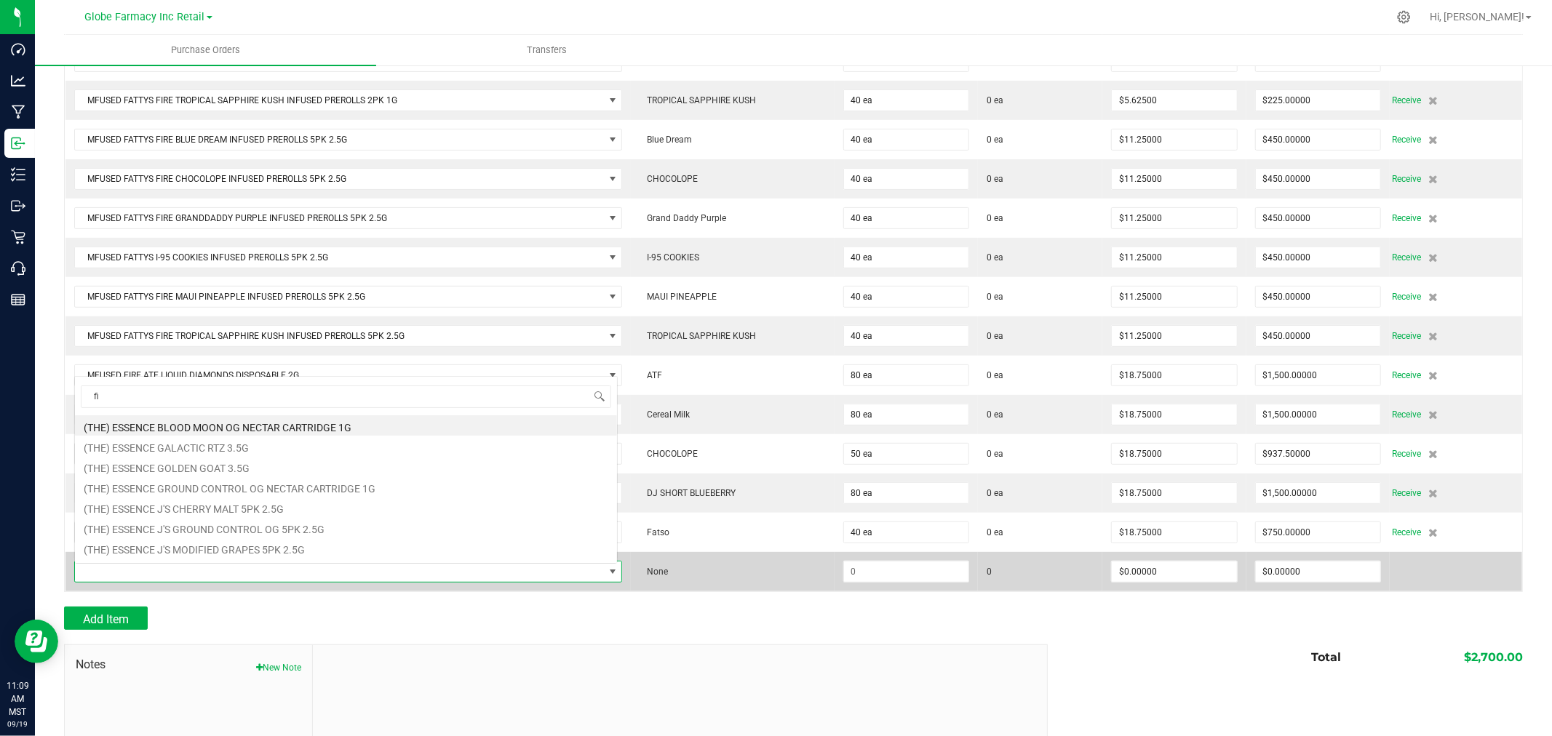
scroll to position [22, 538]
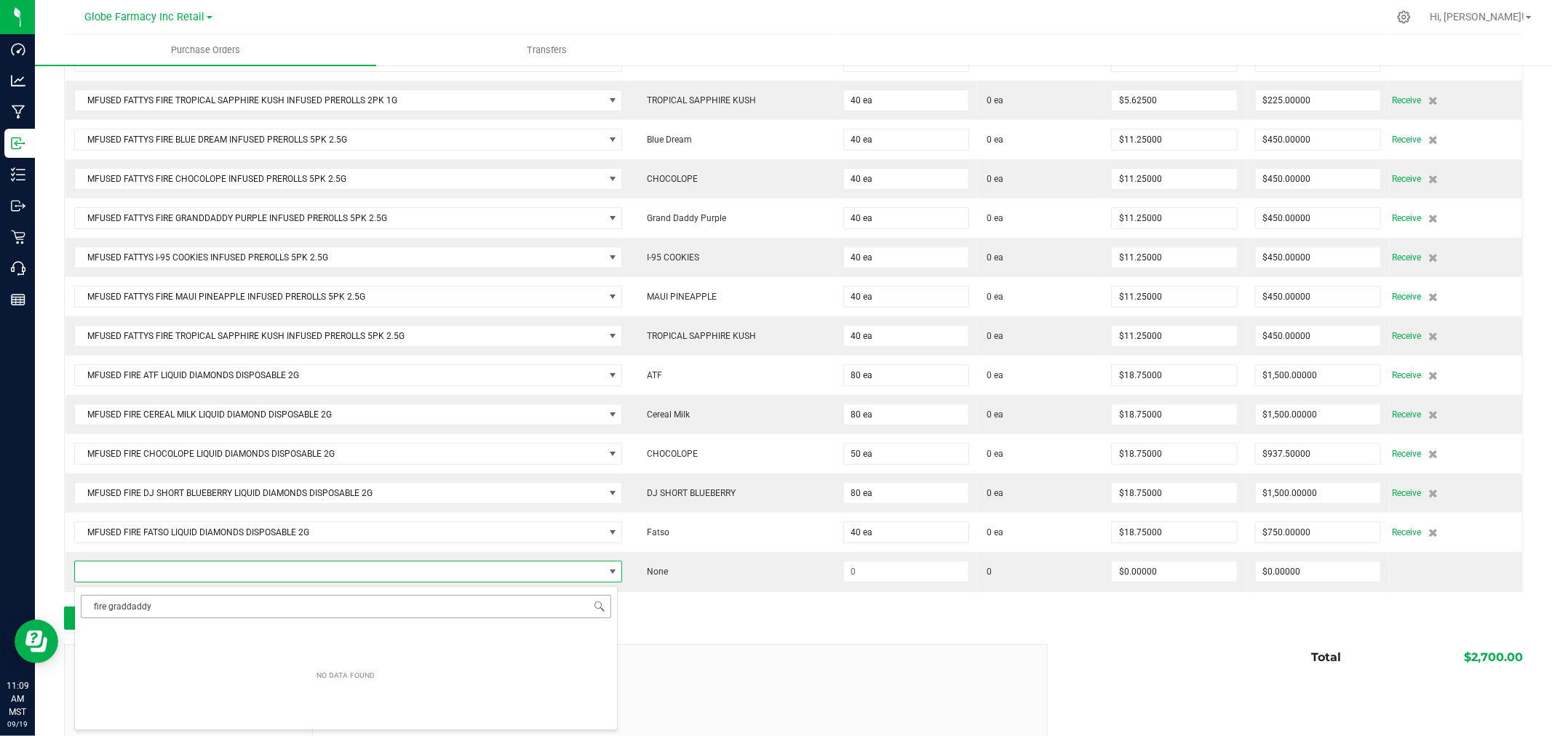
click at [120, 602] on input "fire graddaddy" at bounding box center [346, 606] width 530 height 23
type input "fire granddaddy"
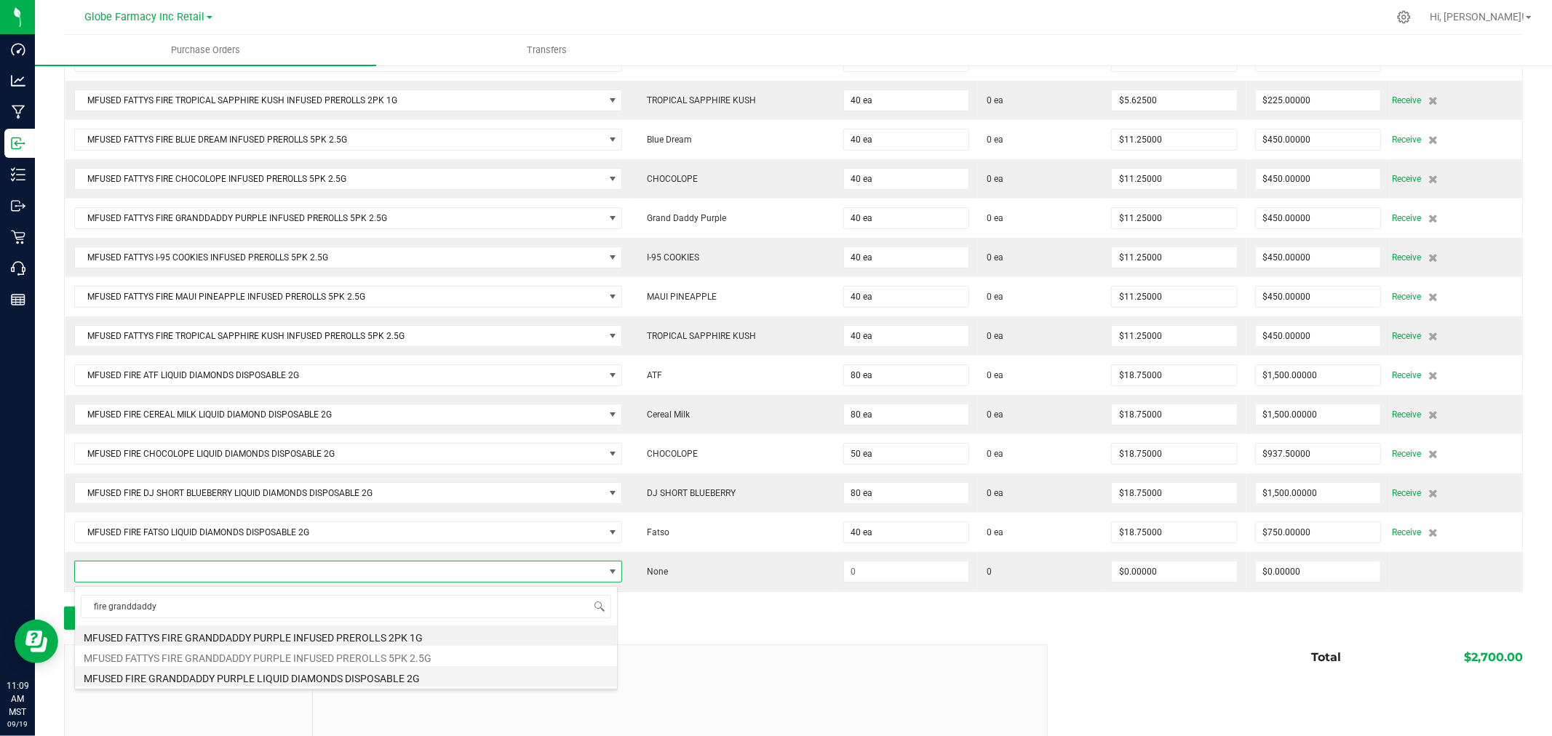
click at [374, 677] on li "MFUSED FIRE GRANDDADDY PURPLE LIQUID DIAMONDS DISPOSABLE 2G" at bounding box center [346, 677] width 542 height 20
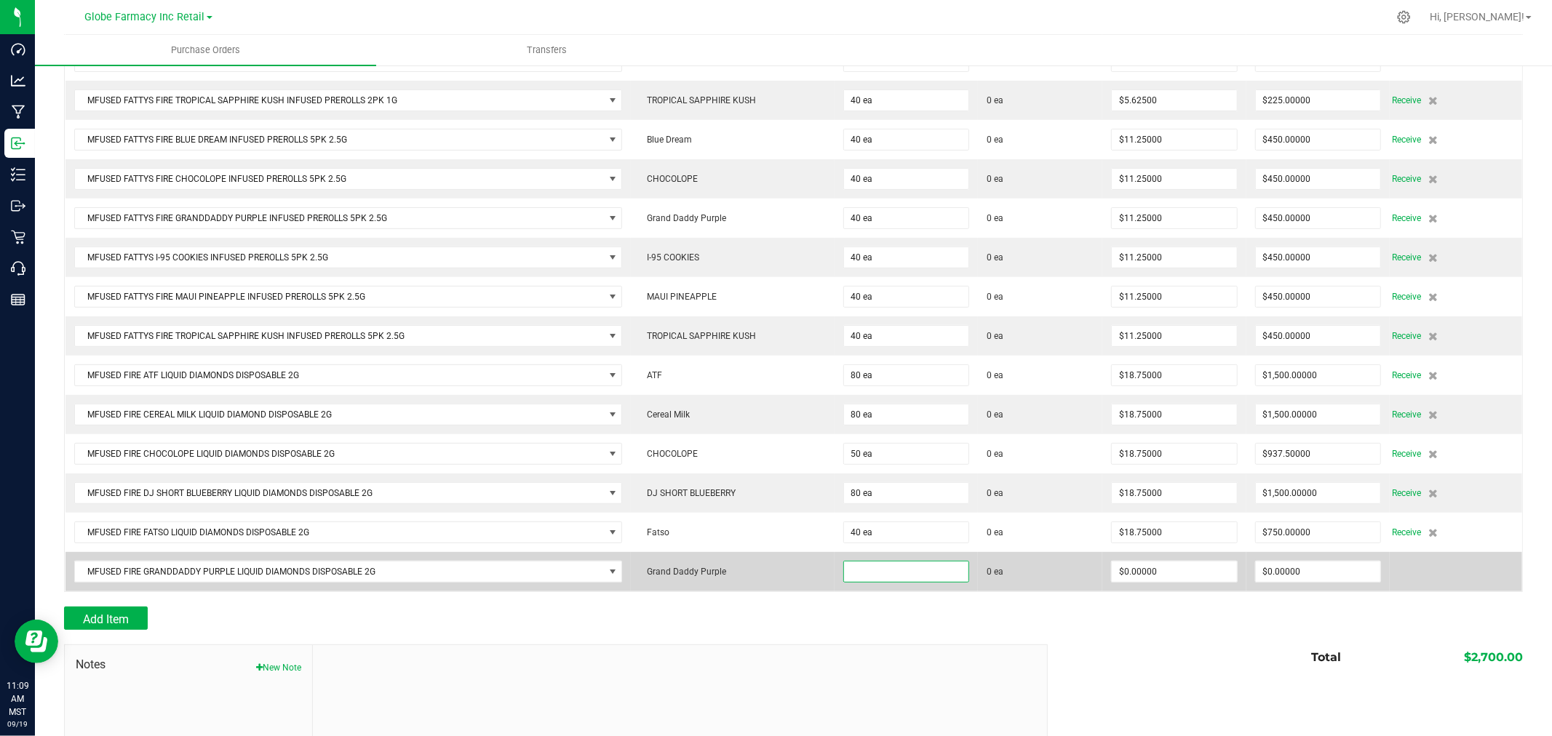
click at [944, 581] on input at bounding box center [906, 572] width 124 height 20
type input "80 ea"
type input "$18.75000"
type input "1500"
type input "80"
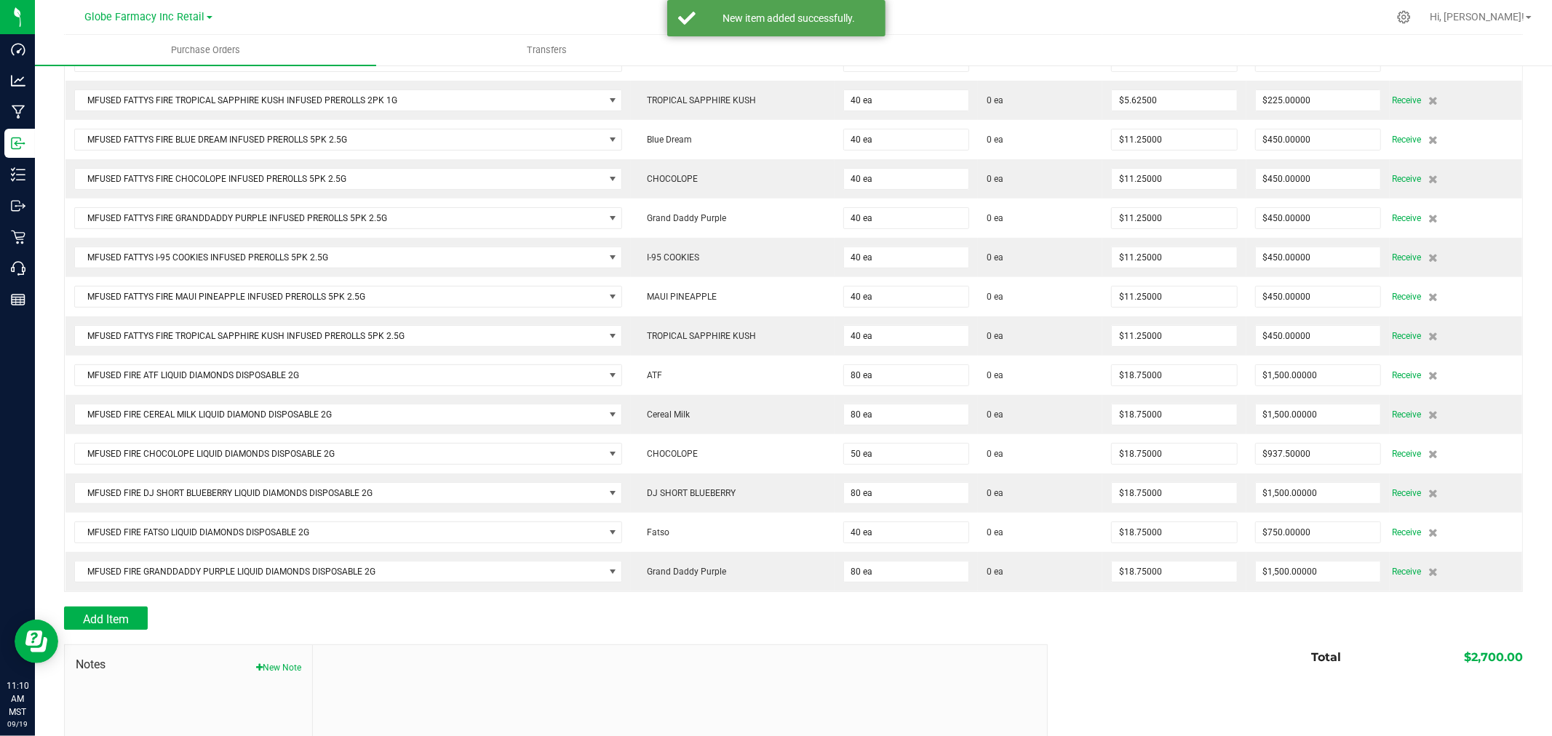
scroll to position [444, 0]
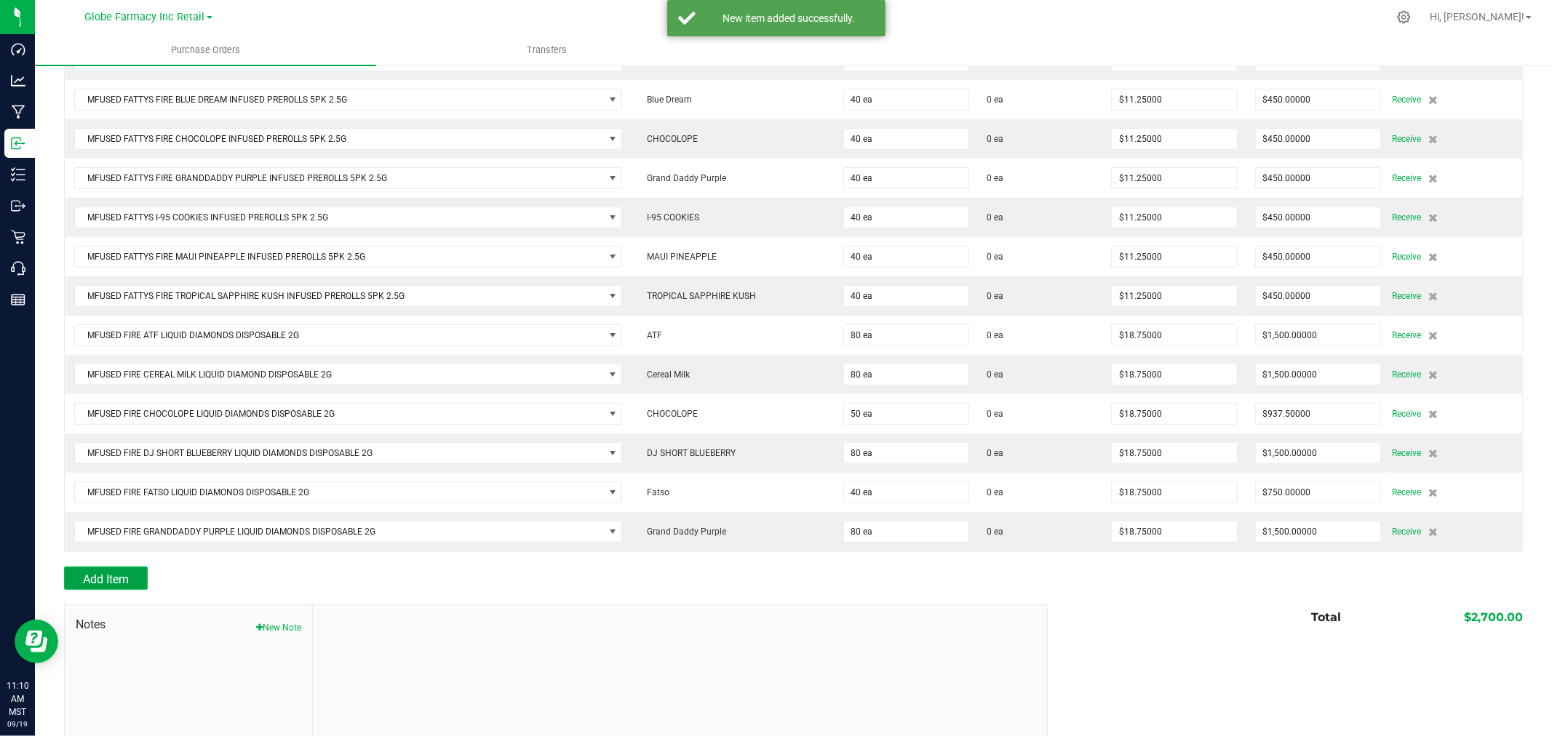
click at [98, 579] on span "Add Item" at bounding box center [106, 580] width 46 height 14
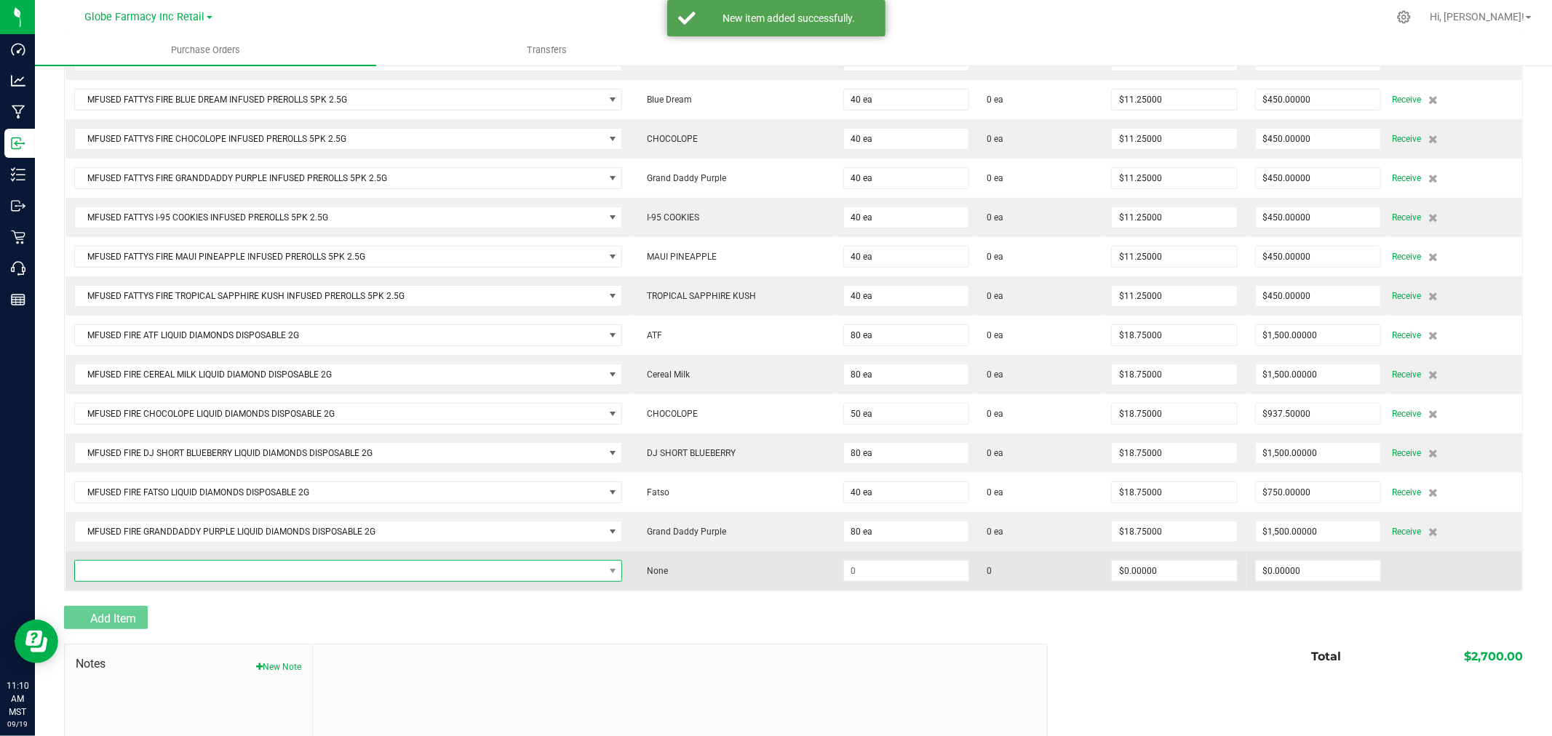
click at [110, 566] on span "NO DATA FOUND" at bounding box center [339, 571] width 529 height 20
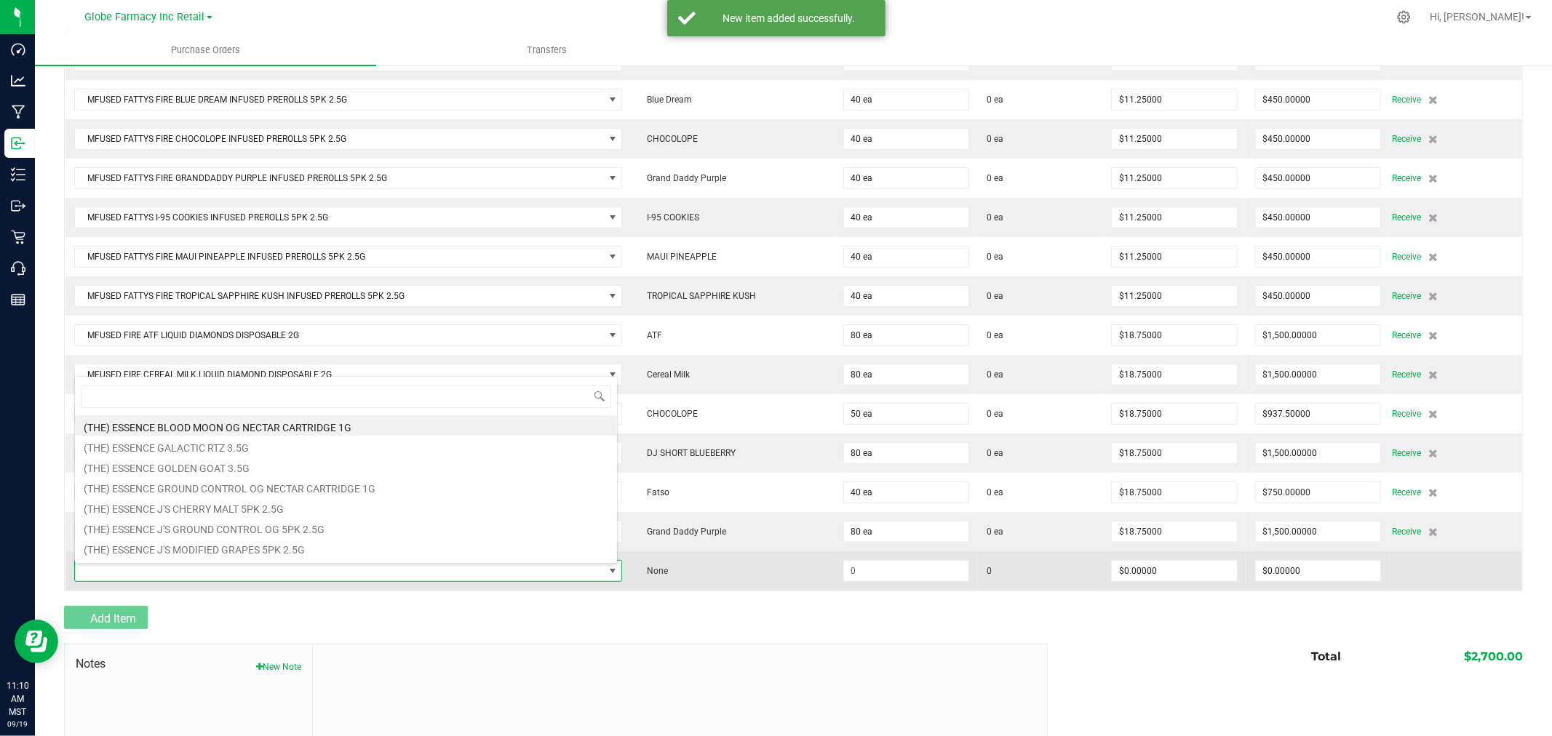
scroll to position [22, 538]
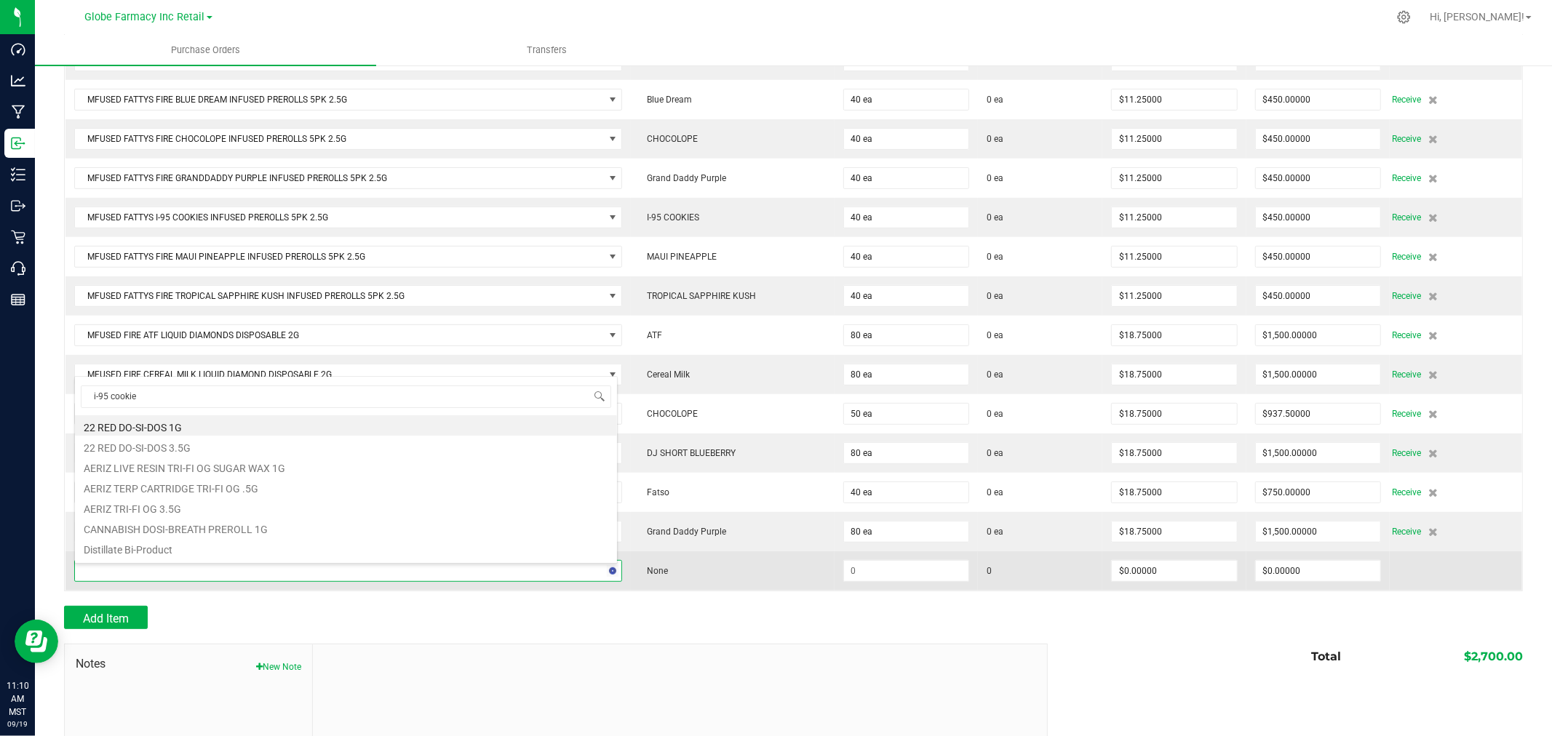
type input "i-95 cookies"
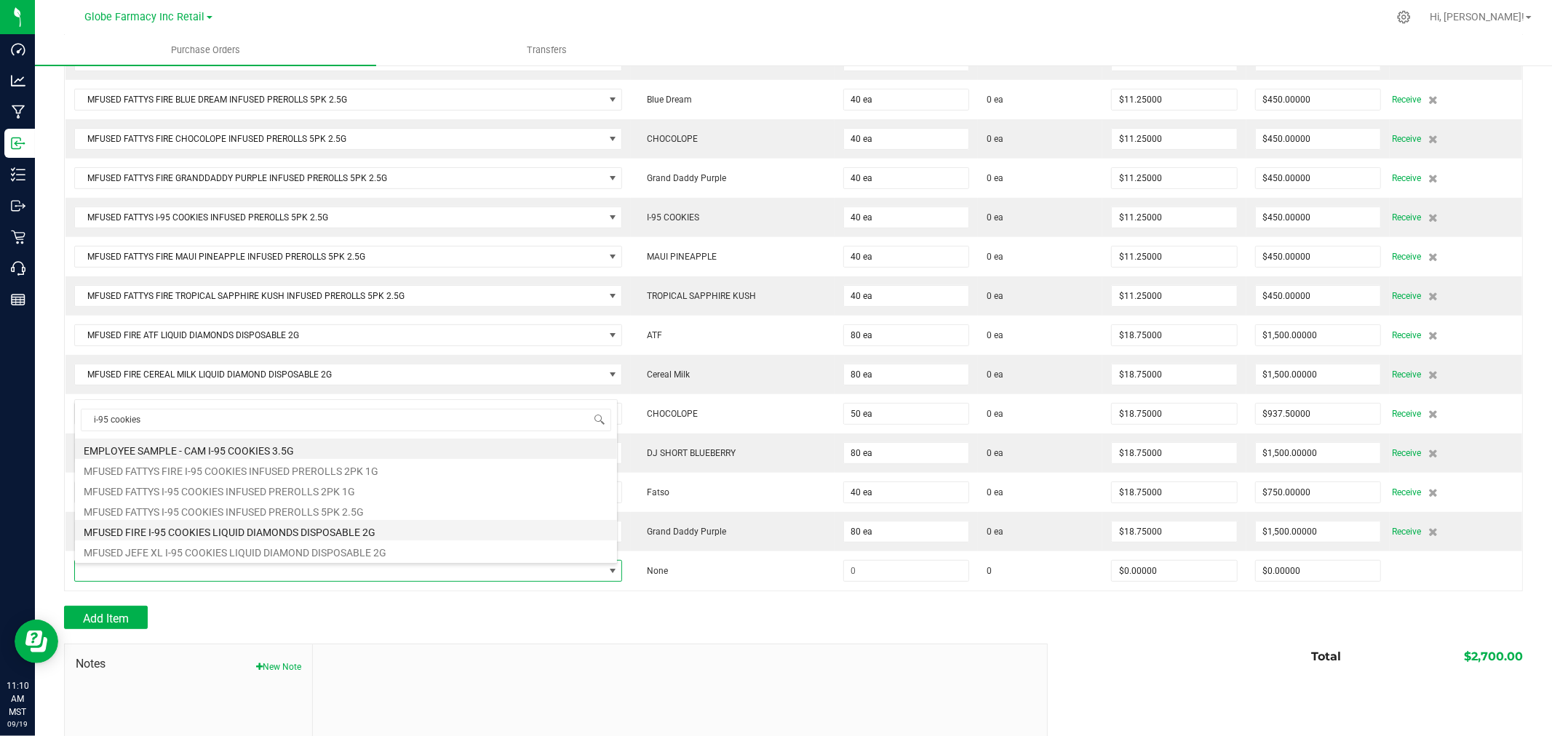
click at [223, 532] on li "MFUSED FIRE I-95 COOKIES LIQUID DIAMONDS DISPOSABLE 2G" at bounding box center [346, 530] width 542 height 20
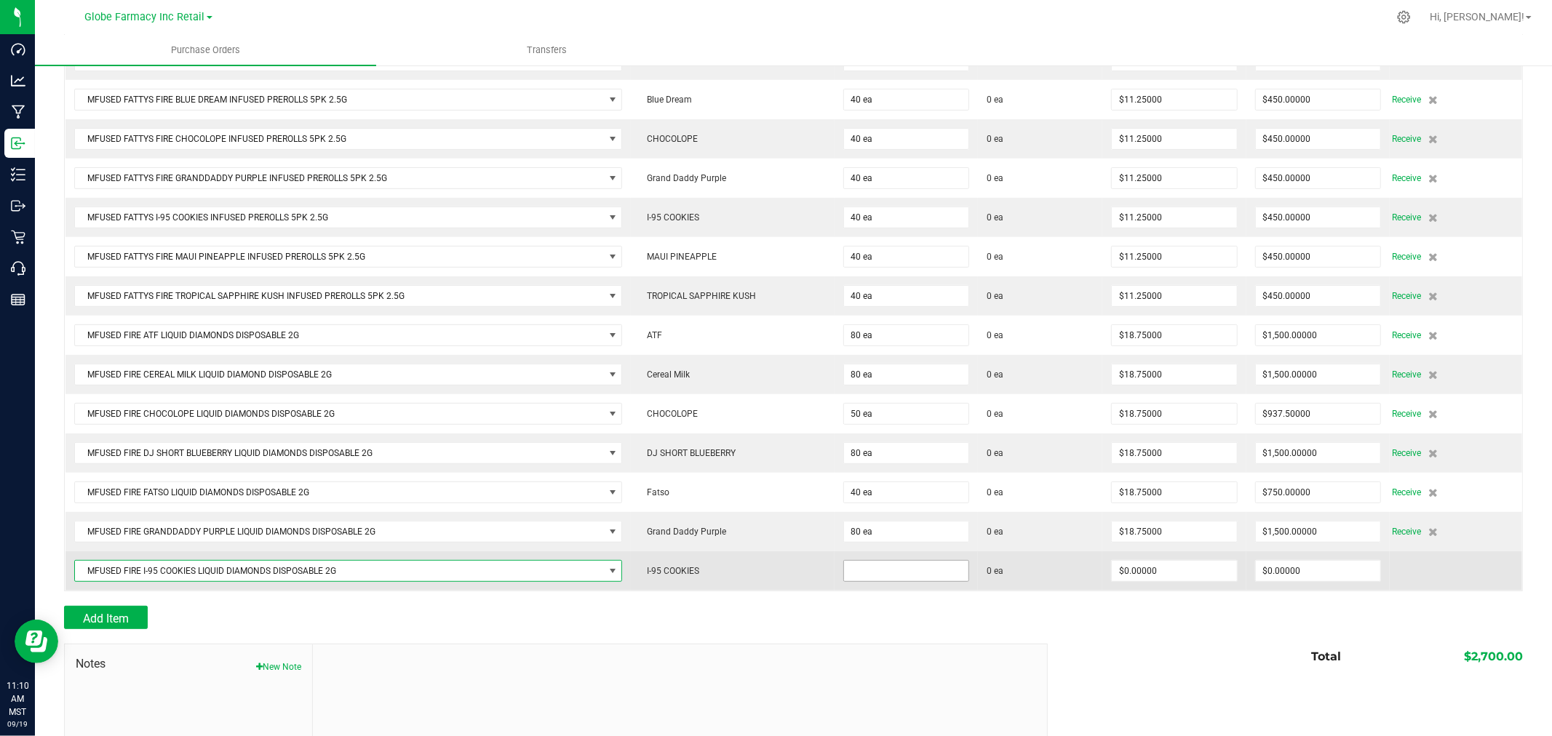
click at [896, 581] on input at bounding box center [906, 571] width 124 height 20
type input "40 ea"
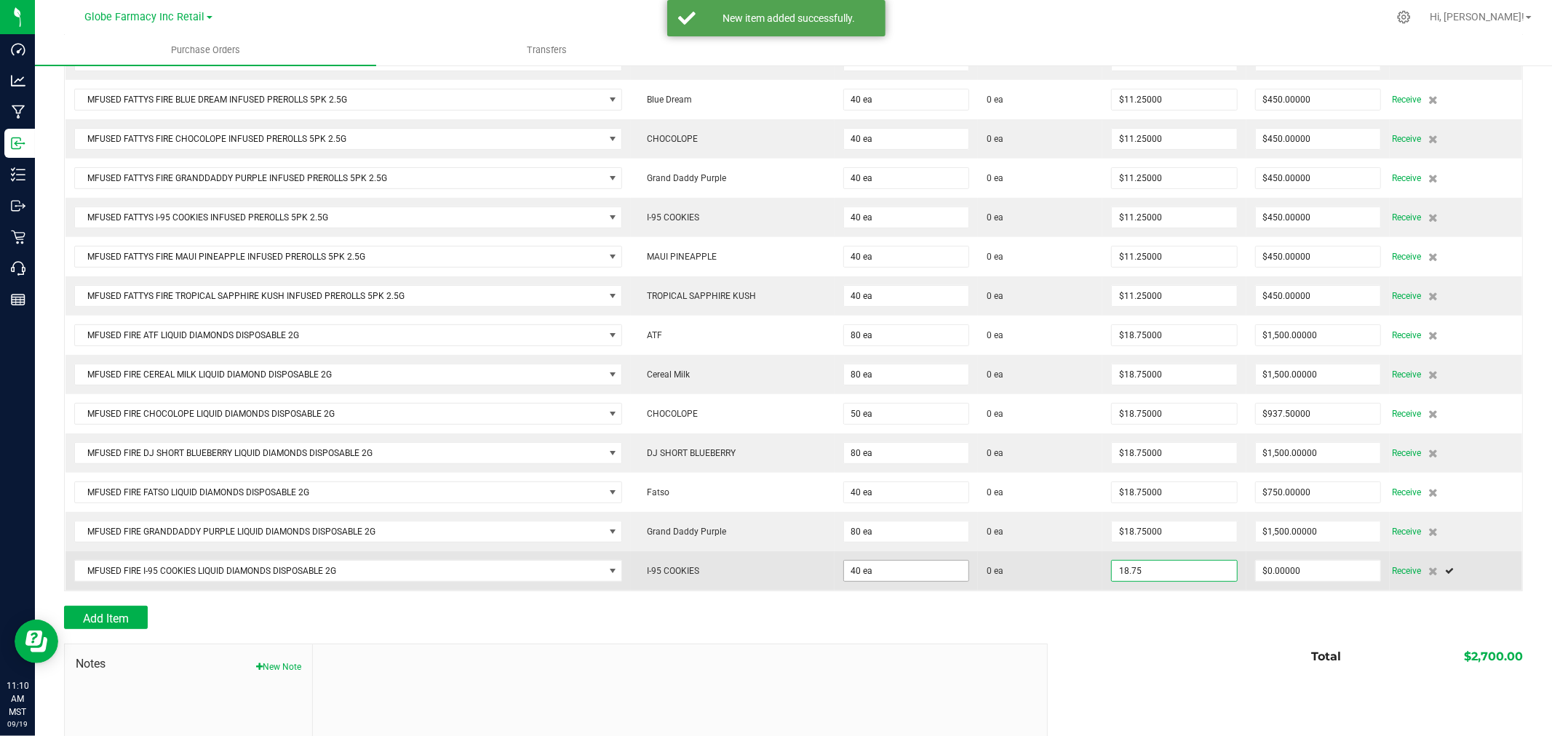
type input "$18.75000"
type input "750"
type input "40"
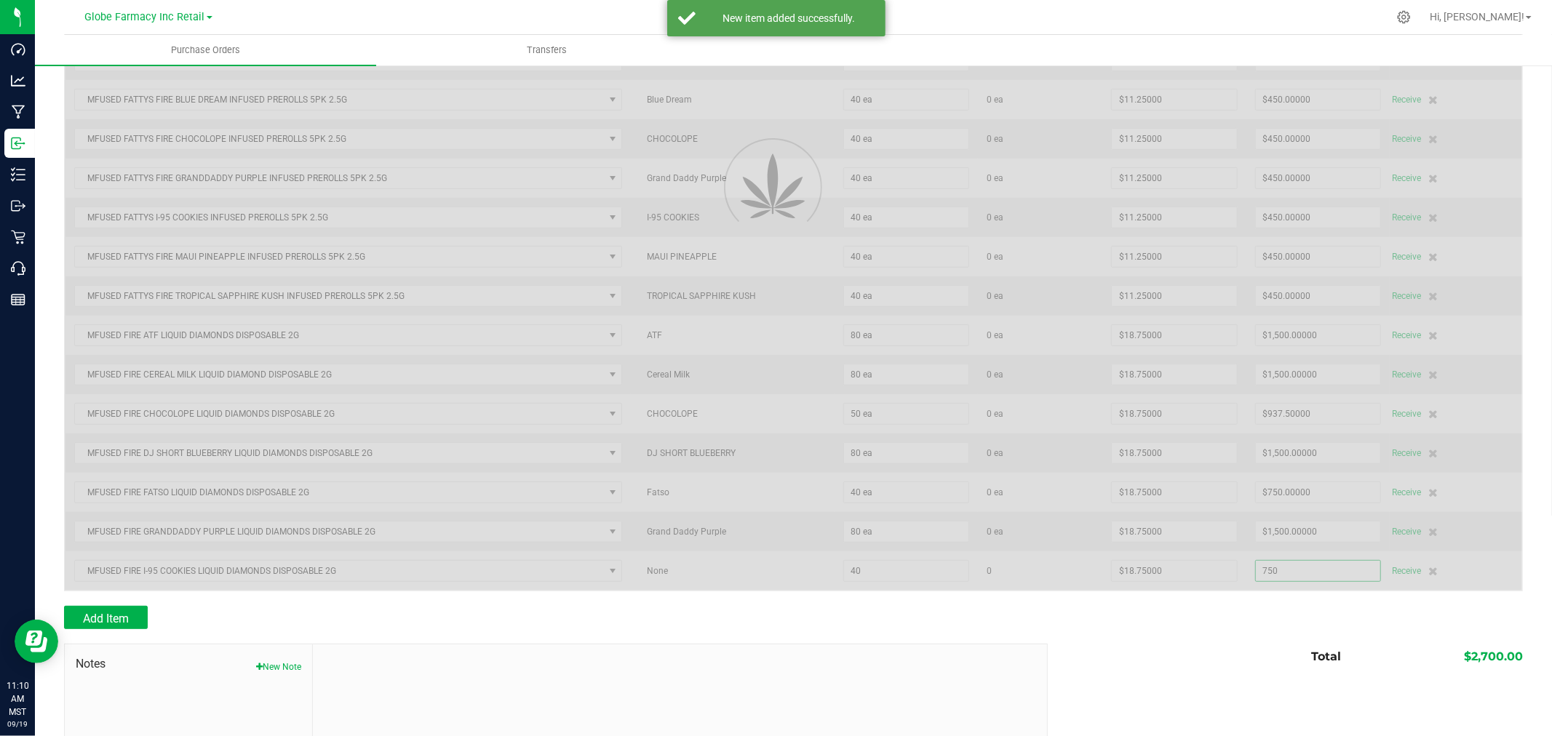
scroll to position [483, 0]
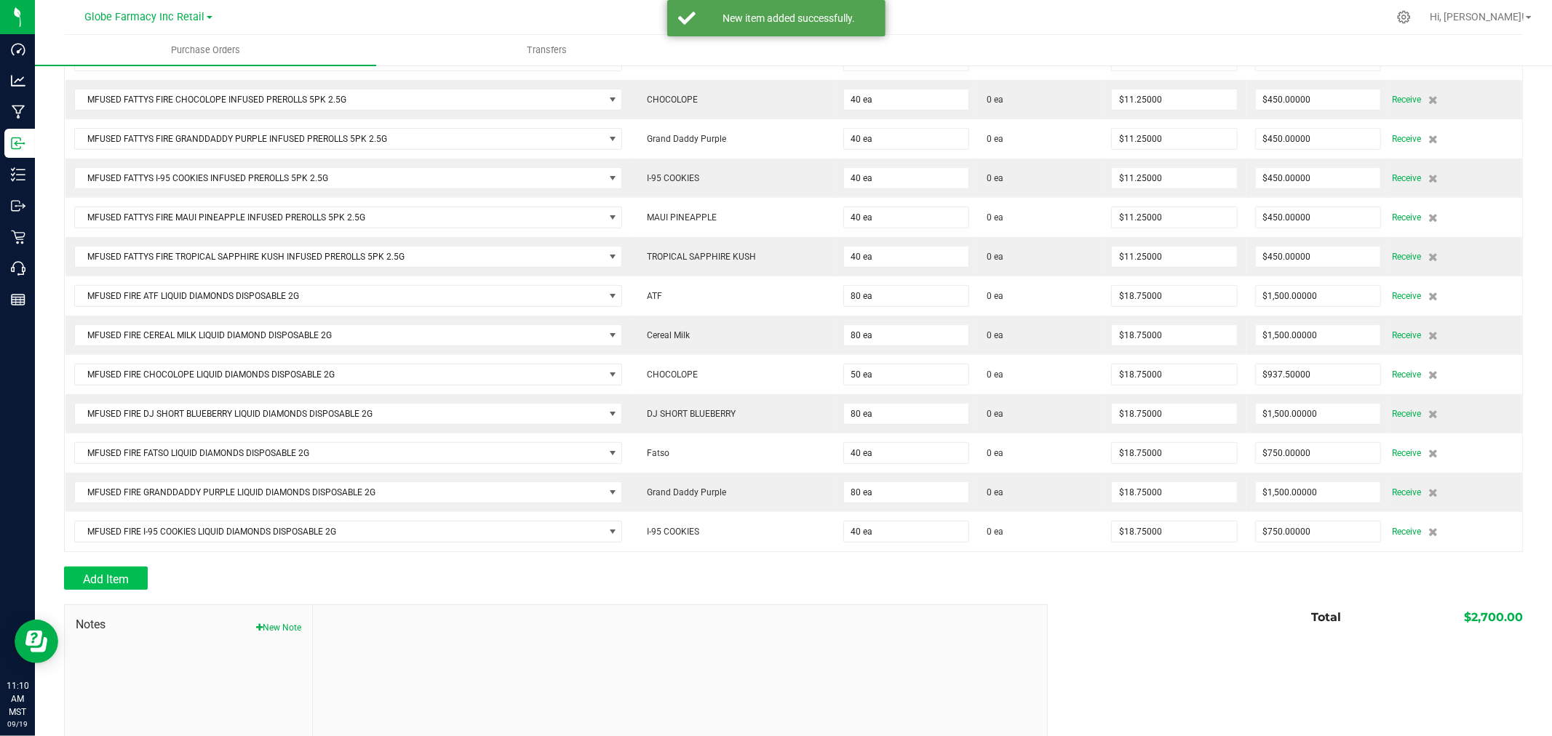
click at [125, 571] on div "Back to Purchase Orders Done Editing PO 00001351 Status Created Vendor The Kind…" at bounding box center [793, 198] width 1459 height 1206
click at [124, 571] on button "Add Item" at bounding box center [106, 578] width 84 height 23
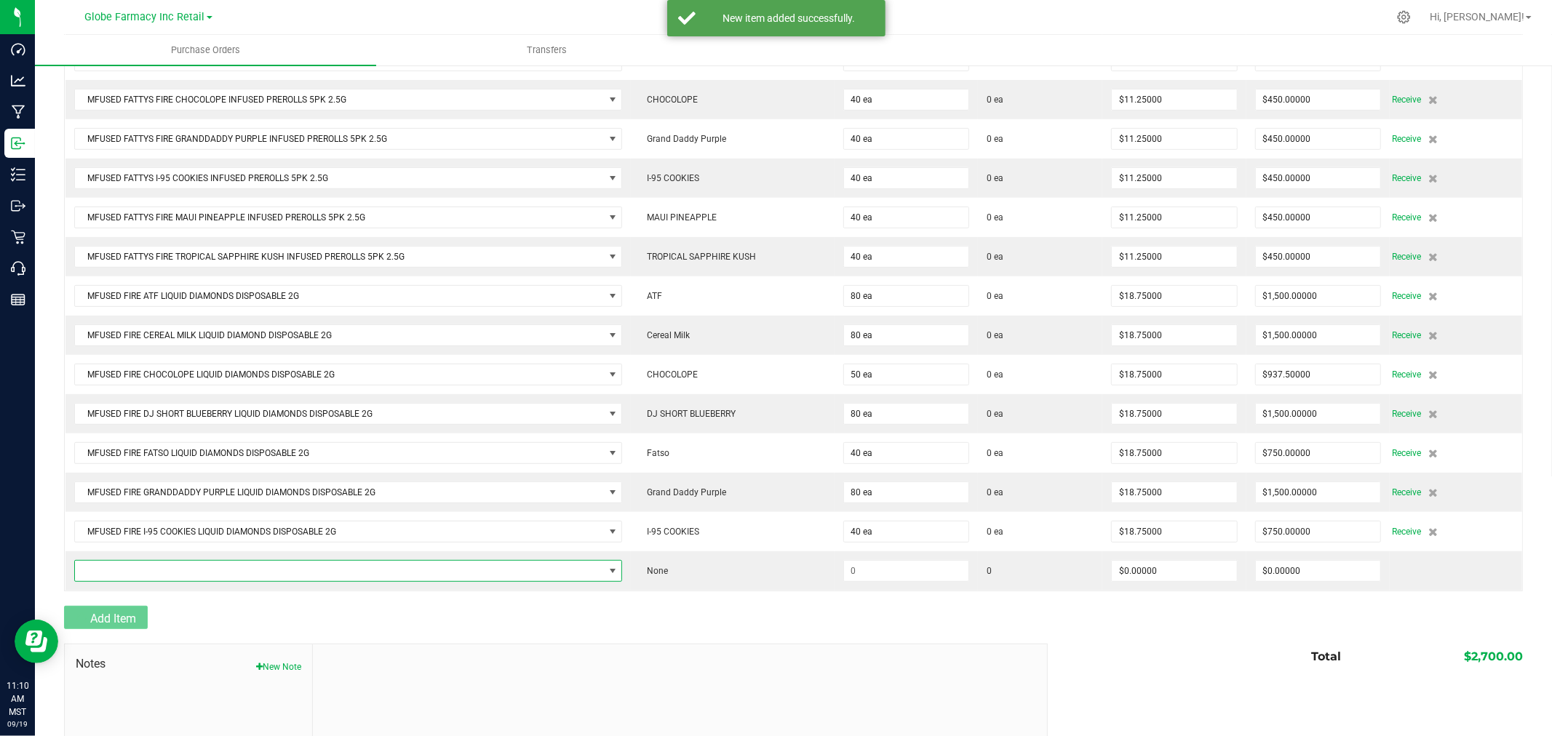
click at [124, 571] on span "NO DATA FOUND" at bounding box center [339, 571] width 529 height 20
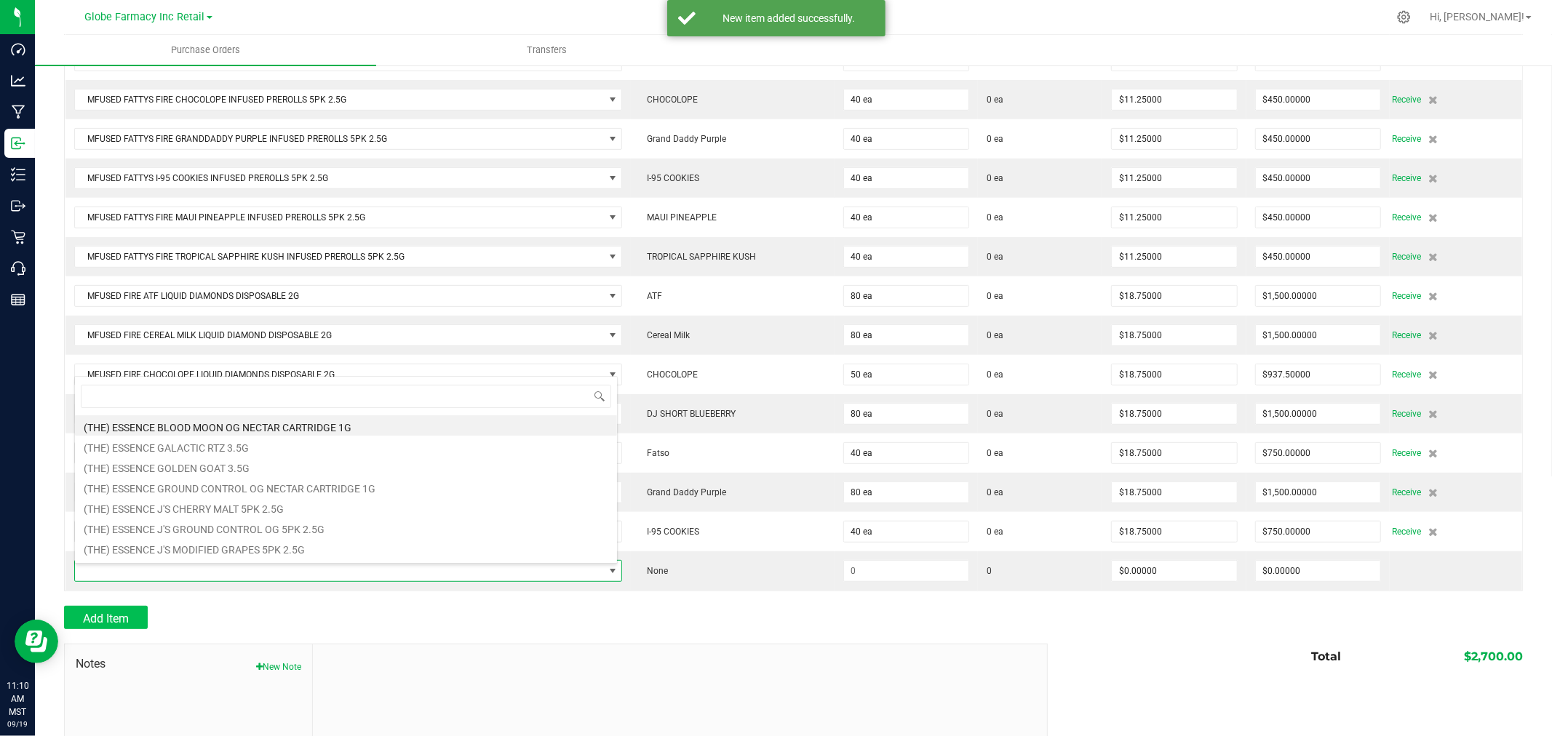
scroll to position [22, 538]
type input "lemon cherry gelato"
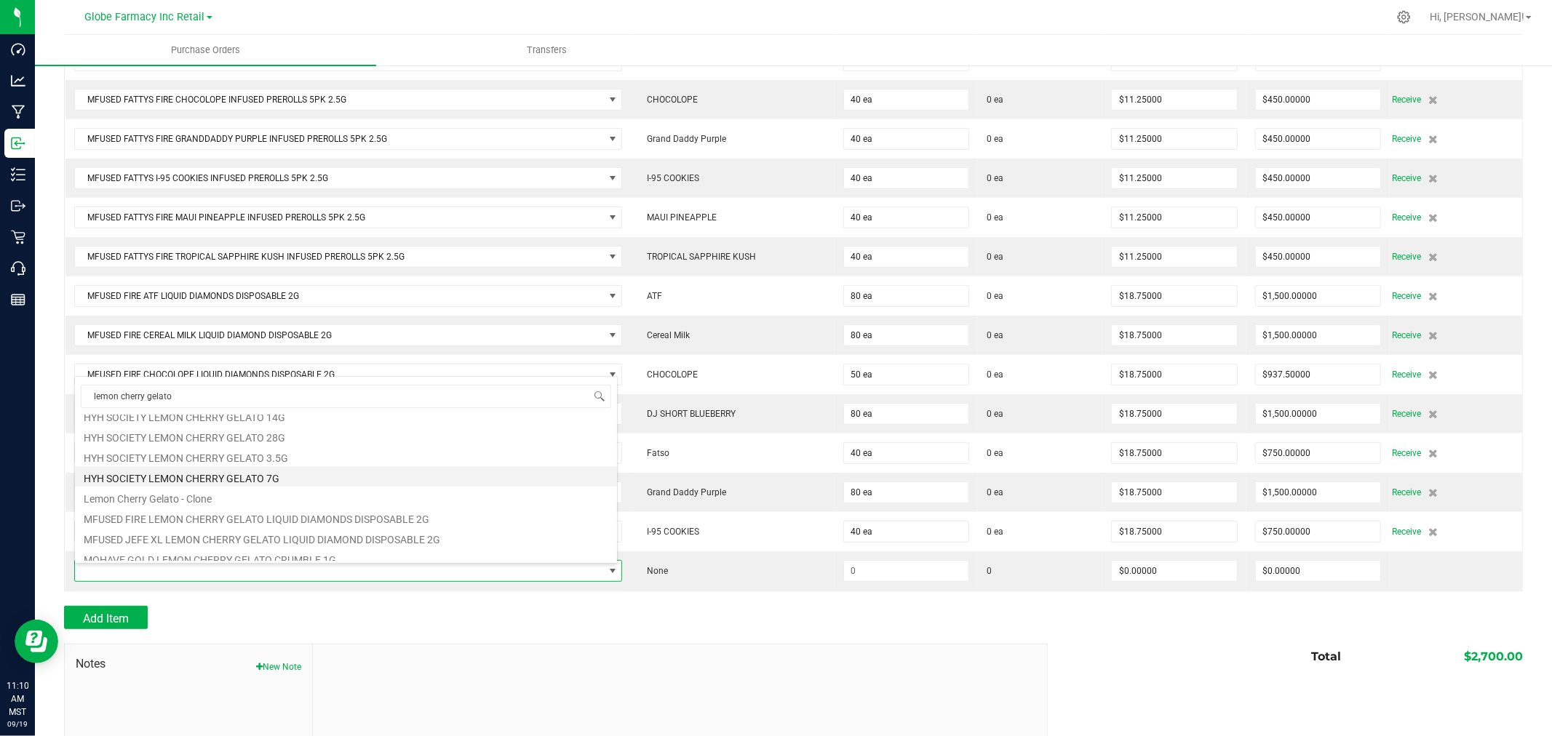
scroll to position [242, 0]
click at [211, 486] on li "MFUSED FIRE LEMON CHERRY GELATO LIQUID DIAMONDS DISPOSABLE 2G" at bounding box center [346, 489] width 542 height 20
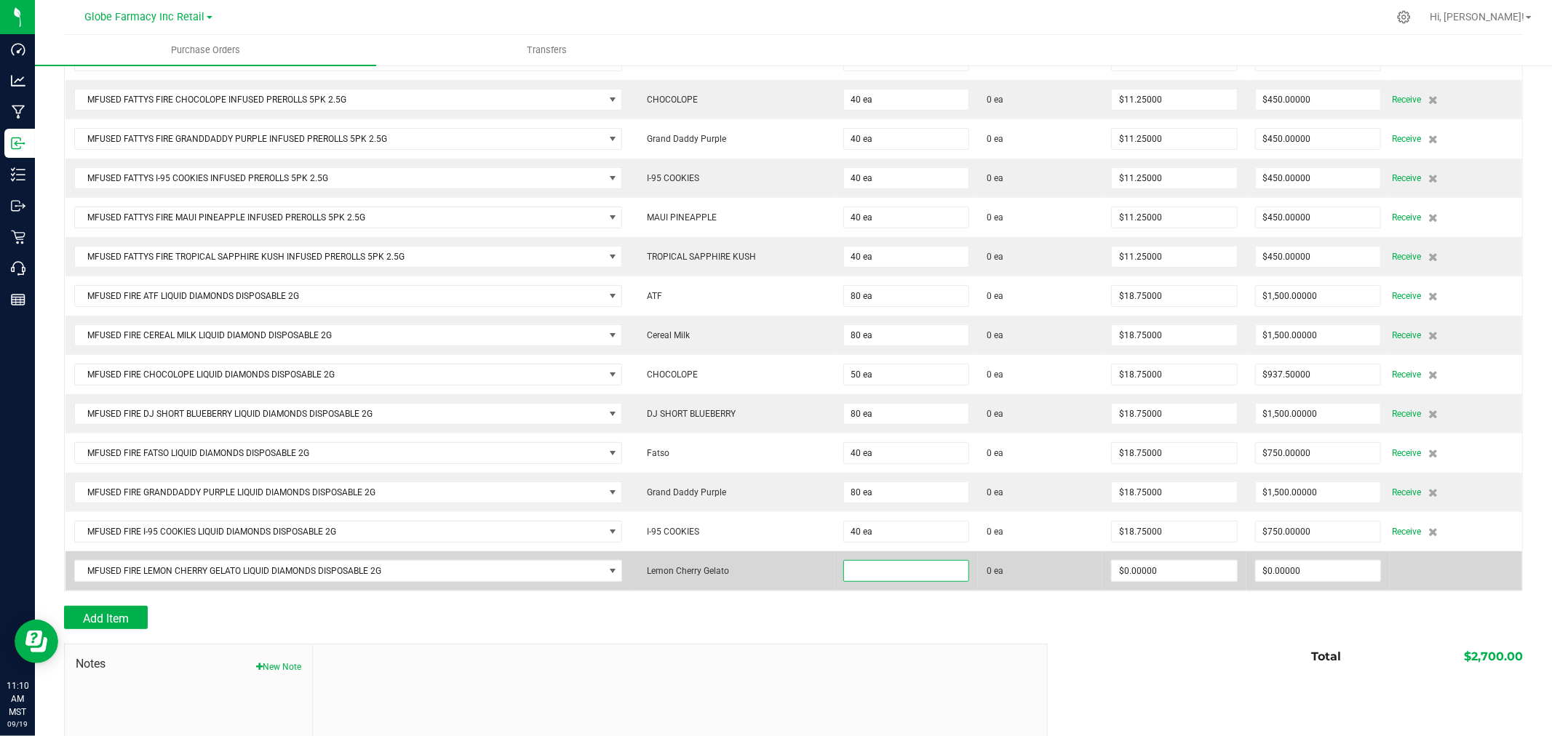
click at [920, 575] on input at bounding box center [906, 571] width 124 height 20
type input "50 ea"
type input "18.75"
type input "0"
type input "$18.75000"
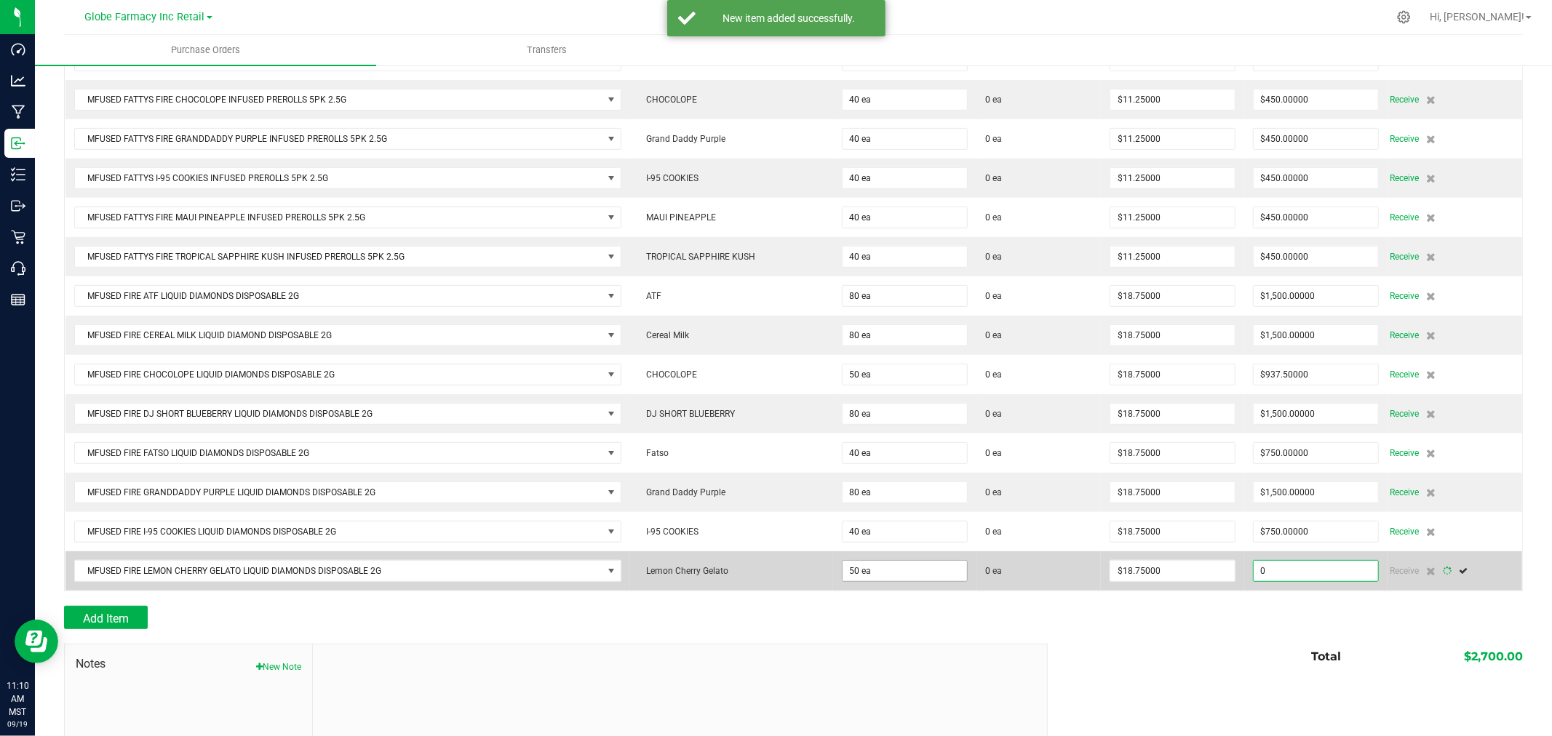
type input "50"
type input "937.5"
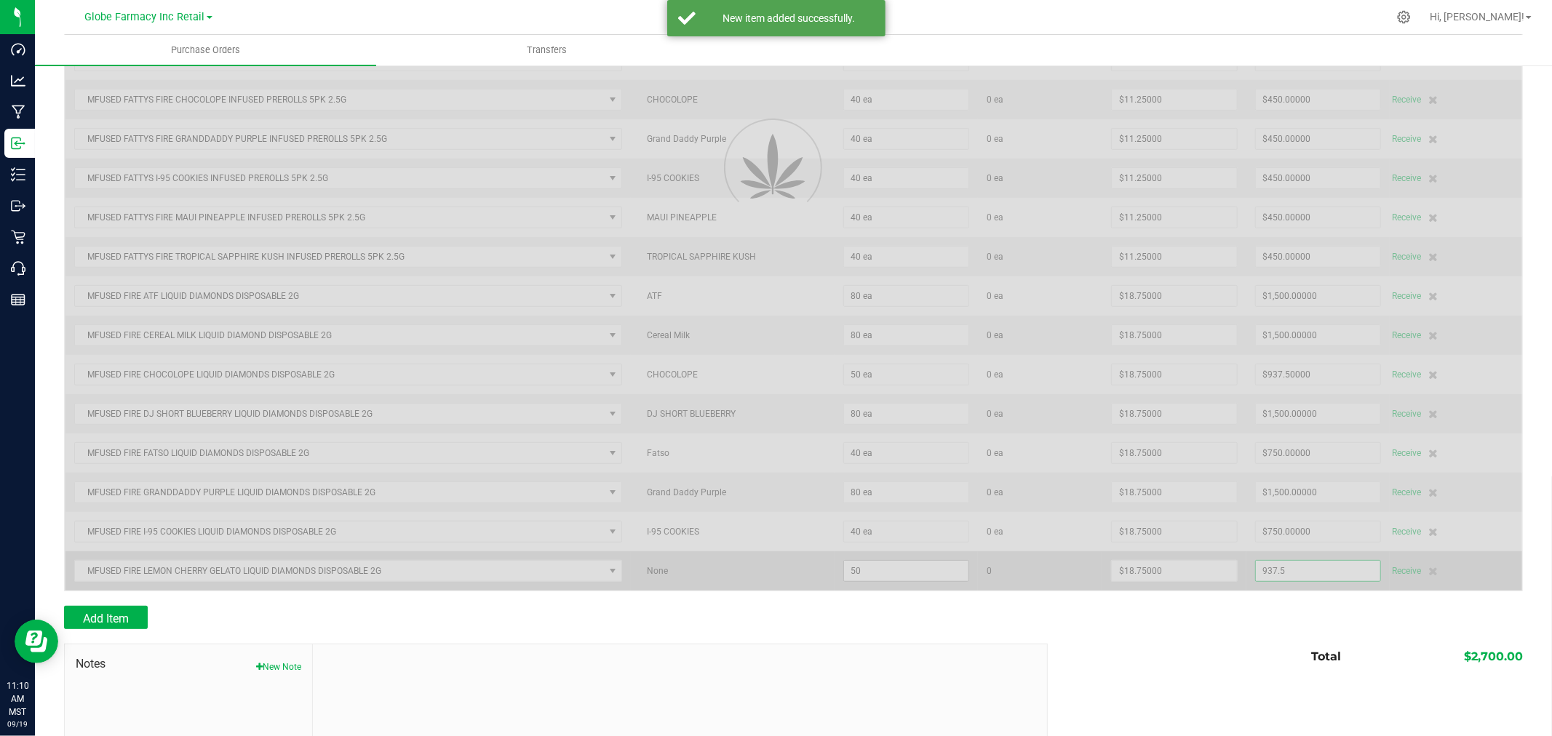
scroll to position [522, 0]
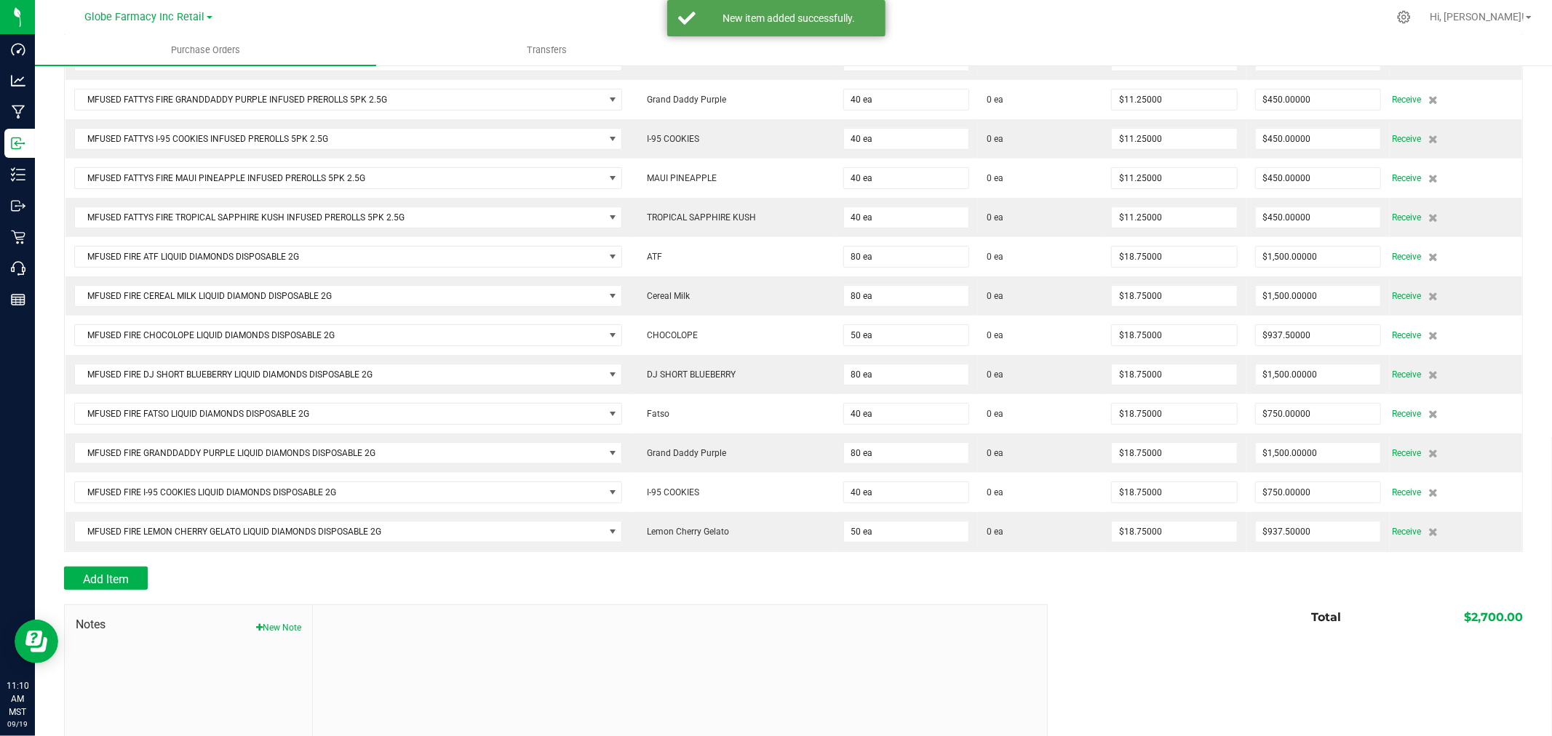
click at [45, 547] on div "Back to Purchase Orders Done Editing PO 00001351 Status Created Vendor The Kind…" at bounding box center [793, 179] width 1517 height 1274
click at [120, 575] on button "Add Item" at bounding box center [106, 578] width 84 height 23
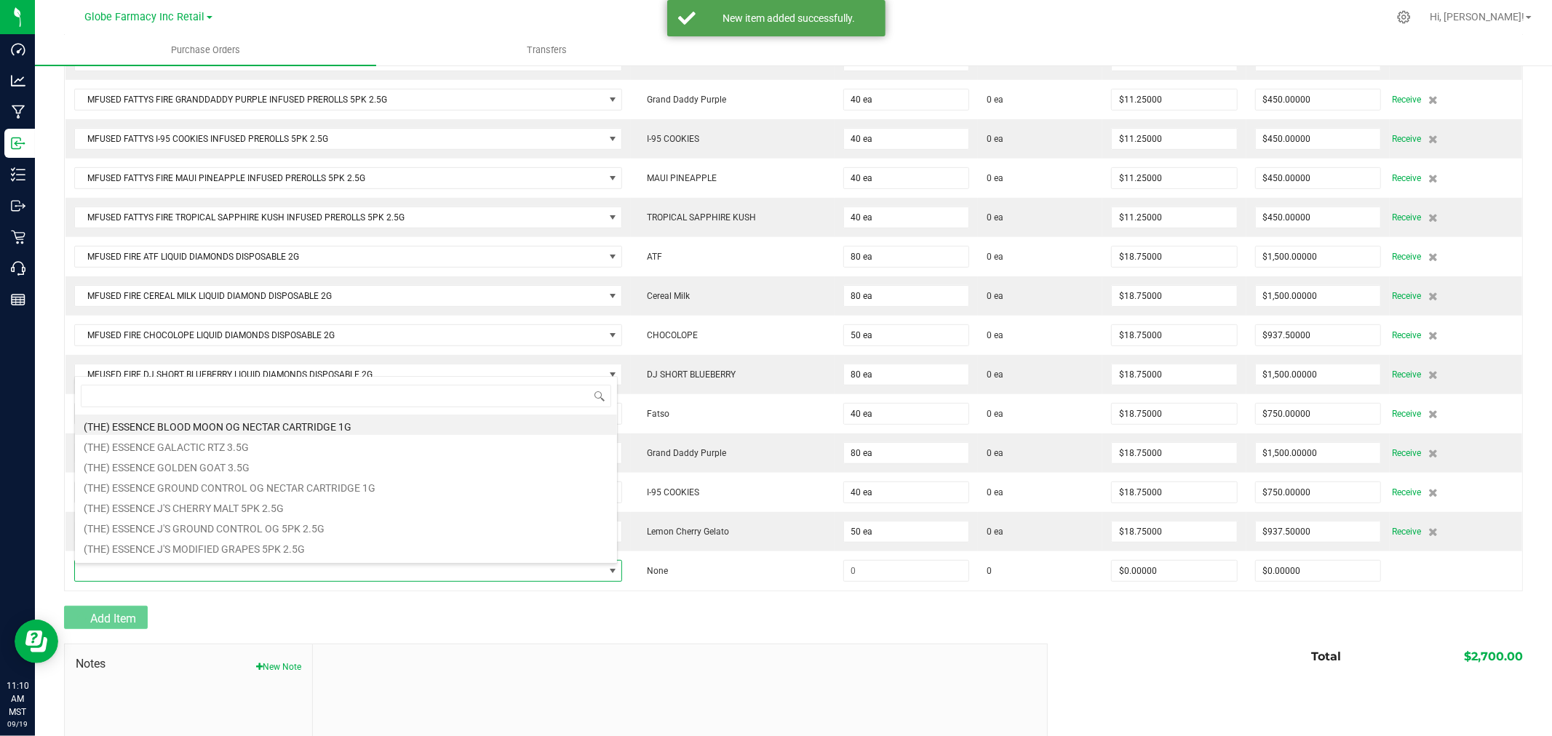
scroll to position [22, 538]
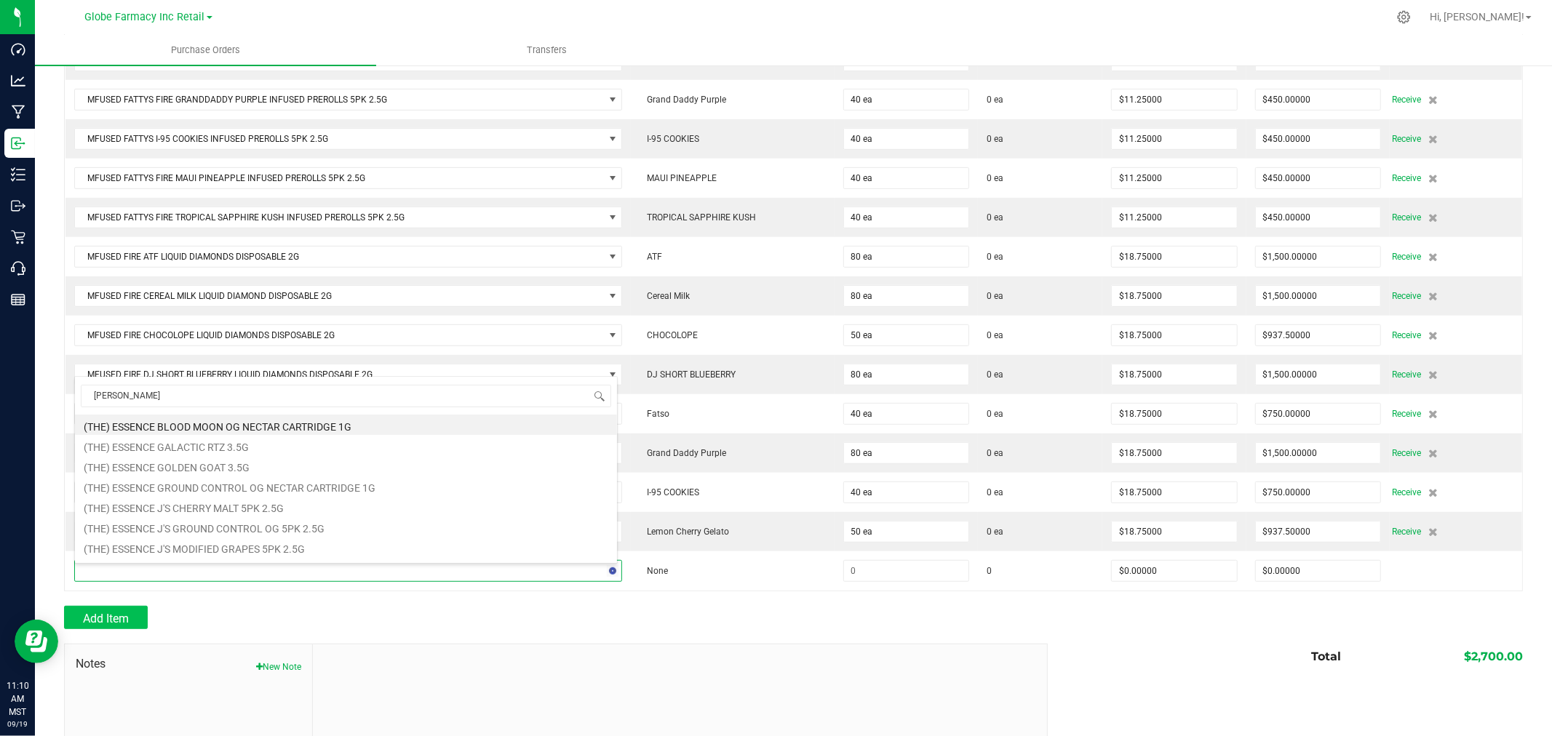
type input "rainier cherries"
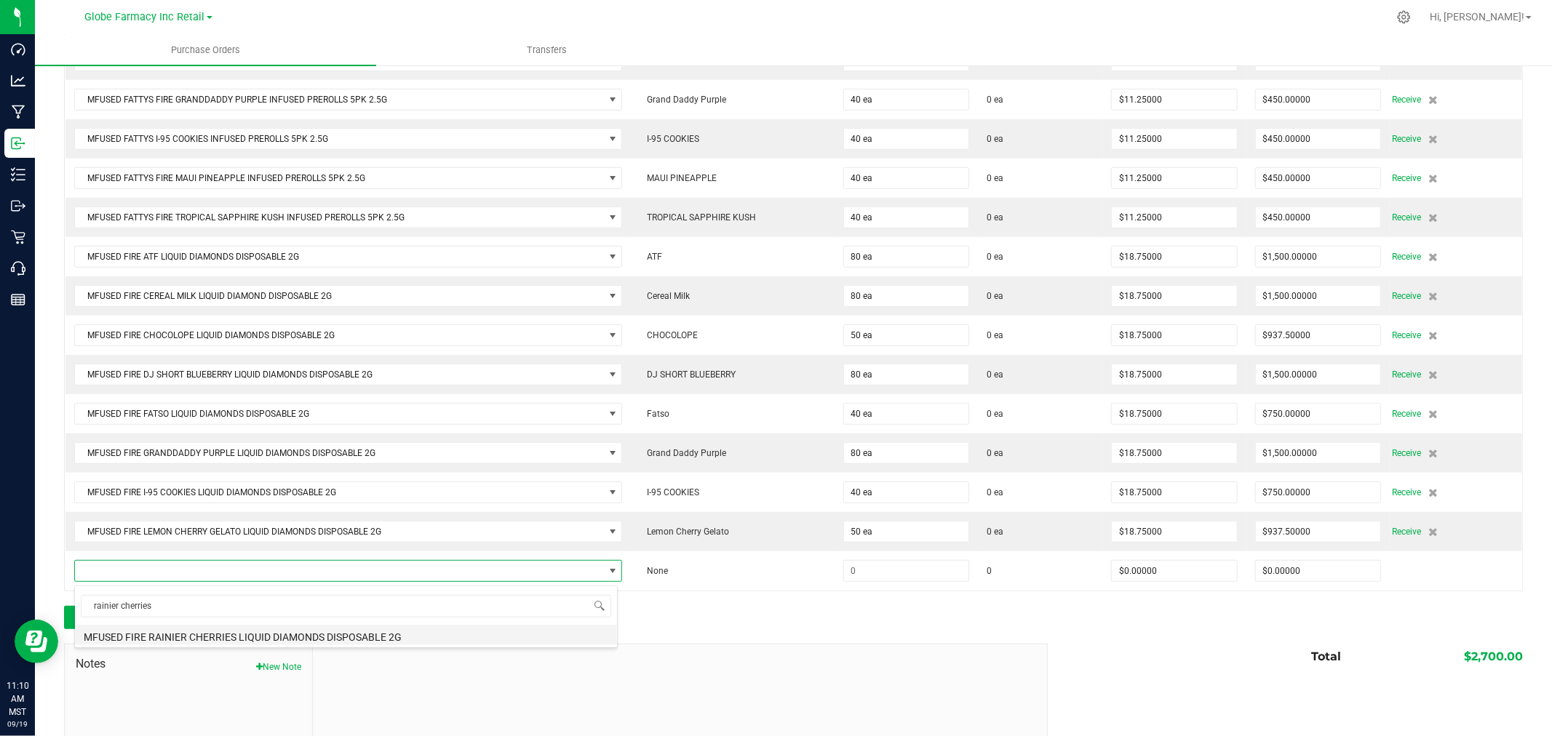
click at [240, 639] on li "MFUSED FIRE RAINIER CHERRIES LIQUID DIAMONDS DISPOSABLE 2G" at bounding box center [346, 635] width 542 height 20
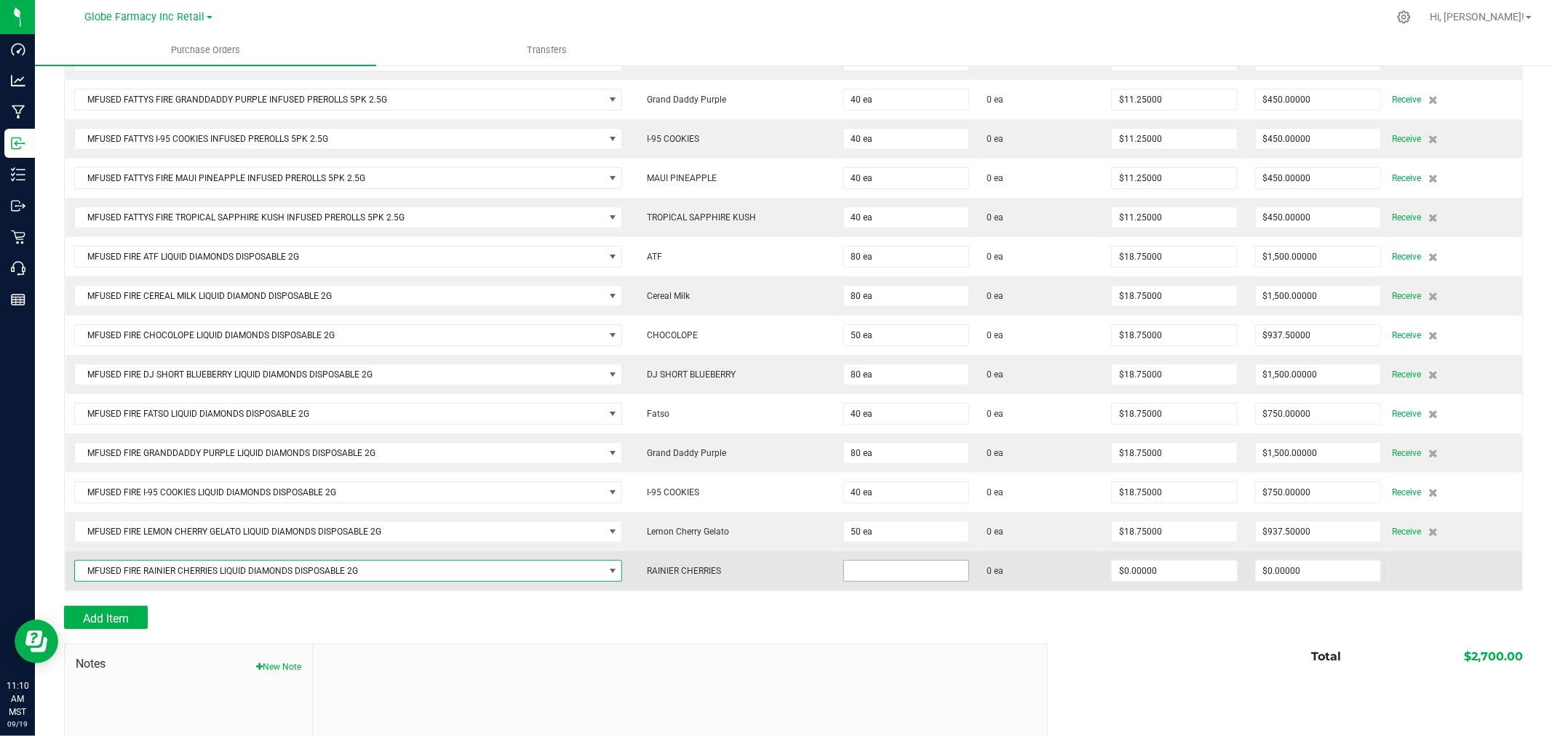
click at [898, 576] on input at bounding box center [906, 571] width 124 height 20
type input "80 ea"
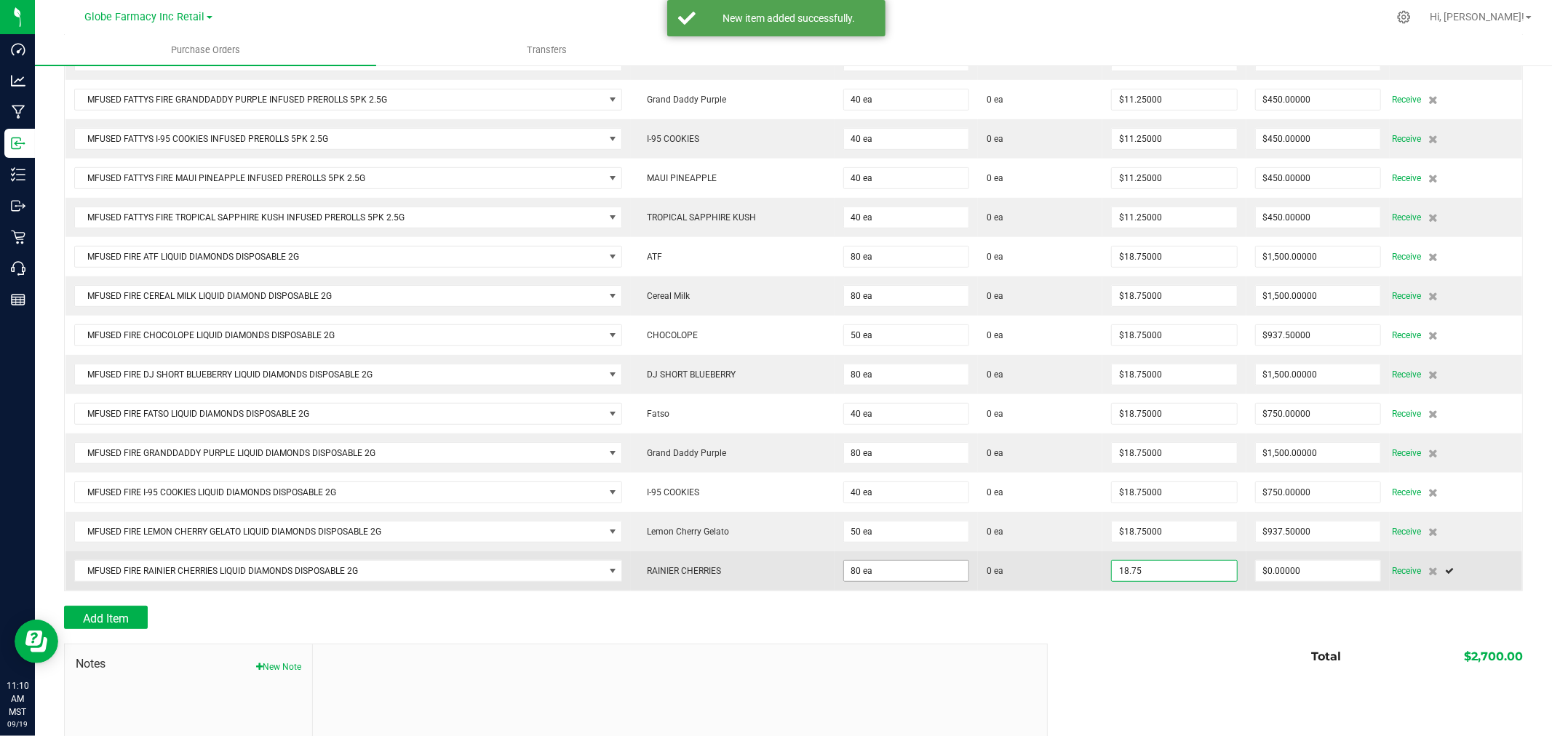
type input "$18.75000"
type input "0"
type input "80"
type input "1500"
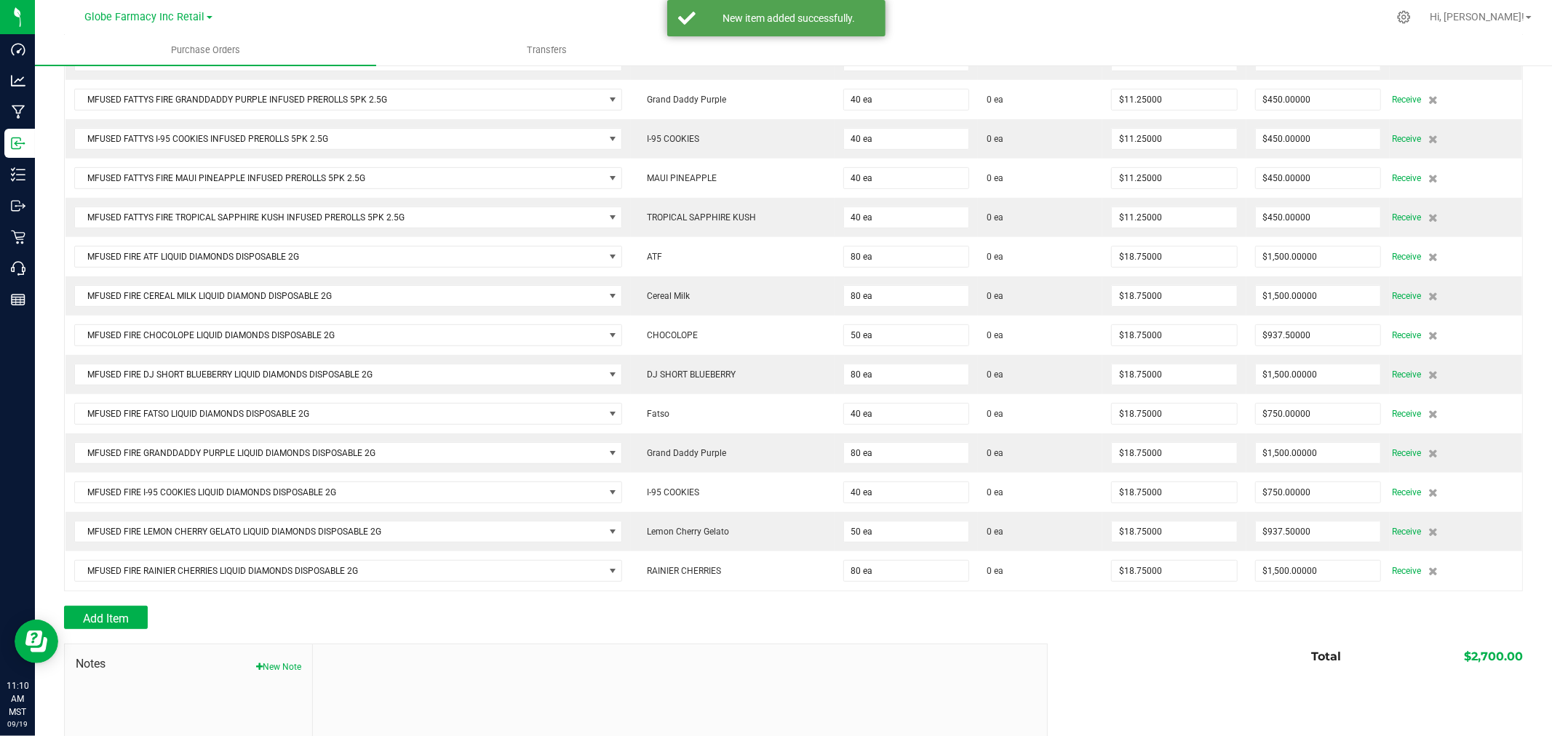
scroll to position [562, 0]
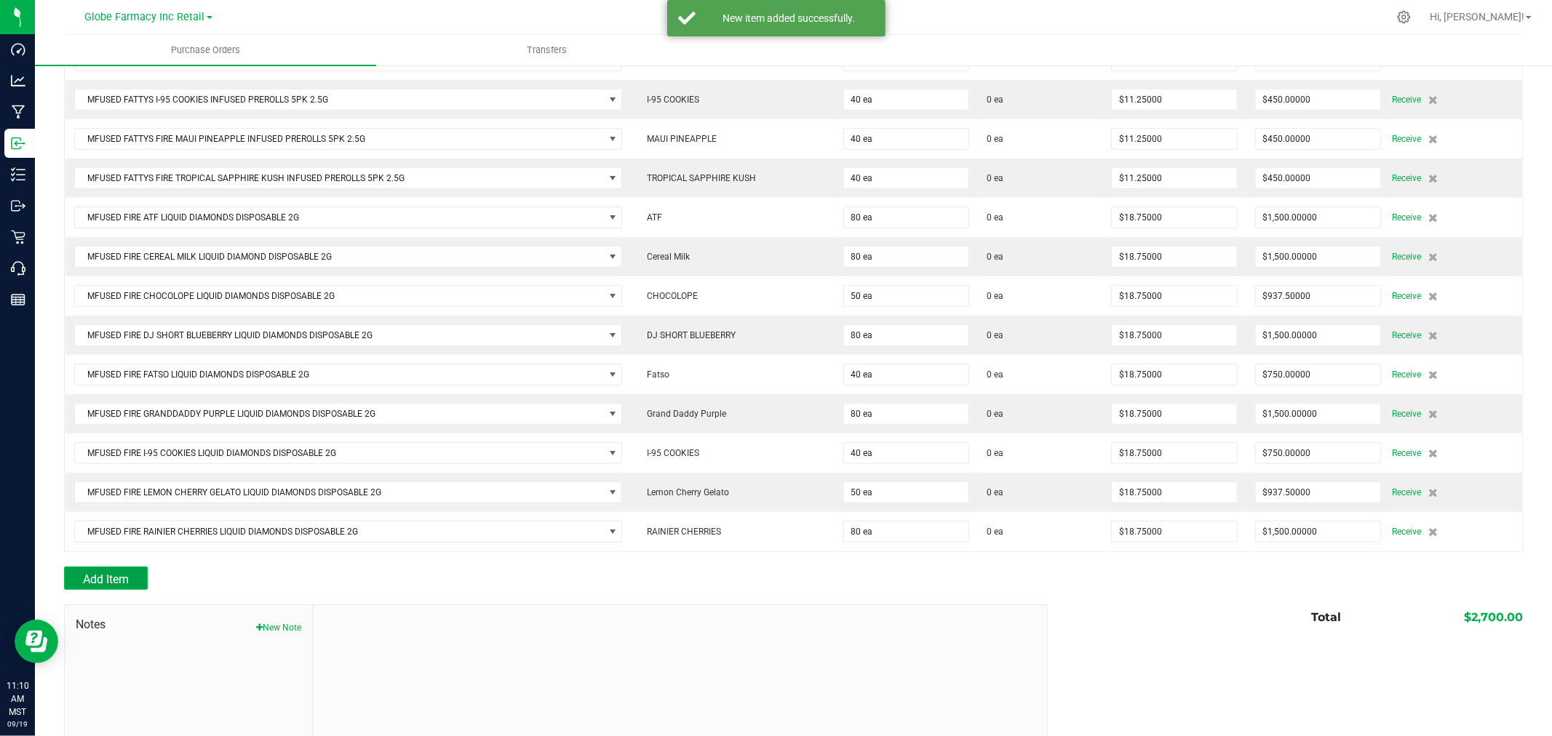
click at [119, 575] on button "Add Item" at bounding box center [106, 578] width 84 height 23
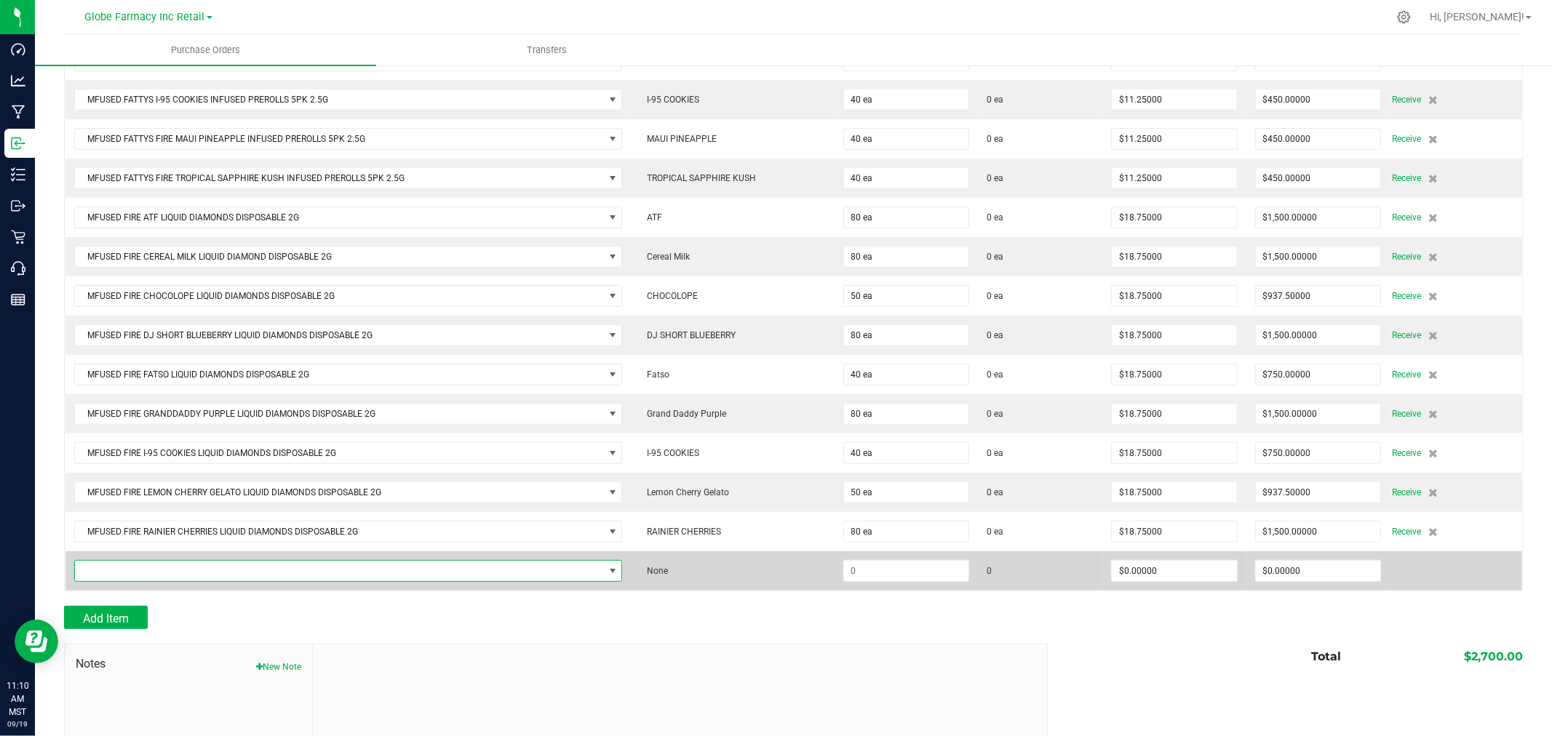
click at [134, 576] on span "NO DATA FOUND" at bounding box center [339, 571] width 529 height 20
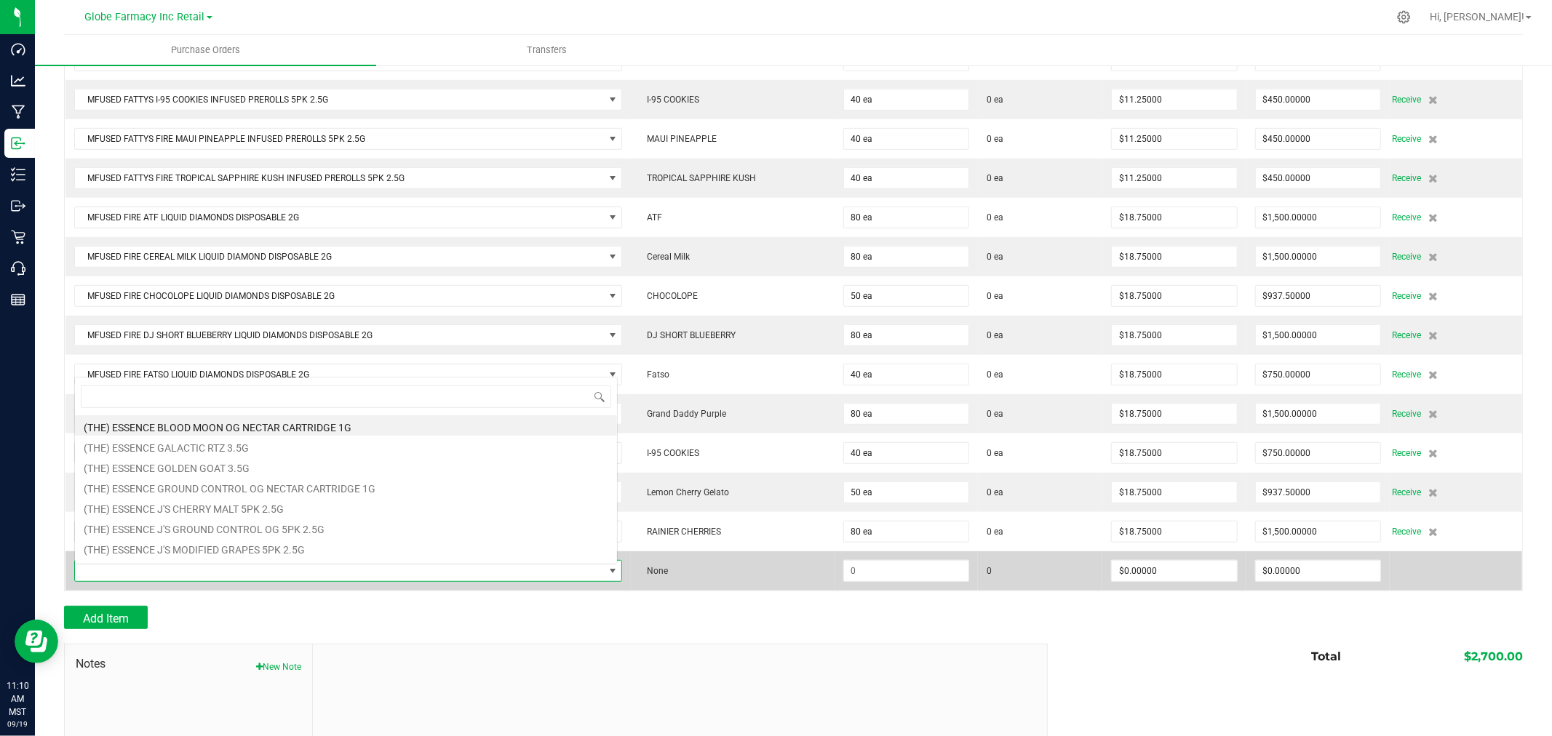
scroll to position [22, 538]
type input "notorious thc"
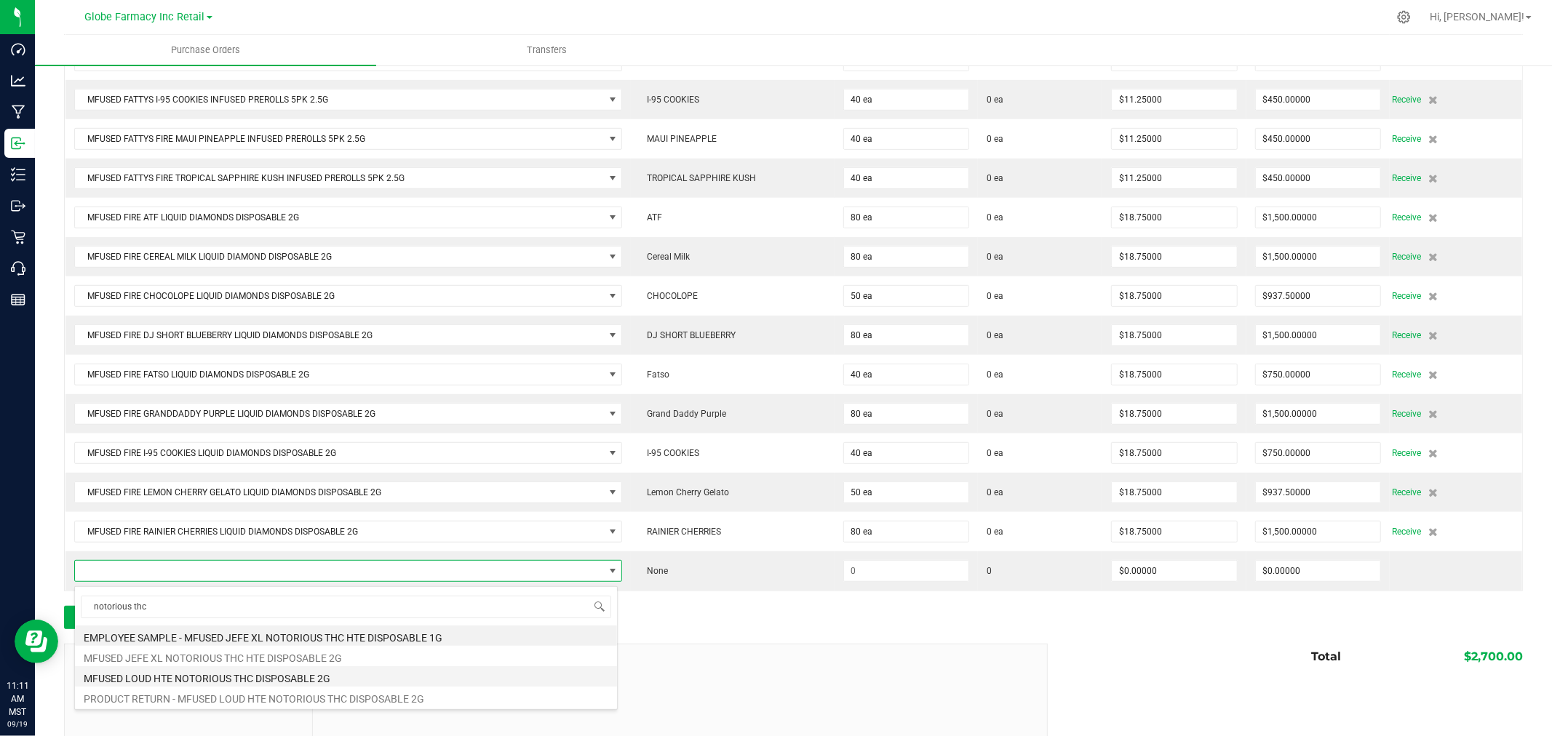
click at [231, 674] on li "MFUSED LOUD HTE NOTORIOUS THC DISPOSABLE 2G" at bounding box center [346, 677] width 542 height 20
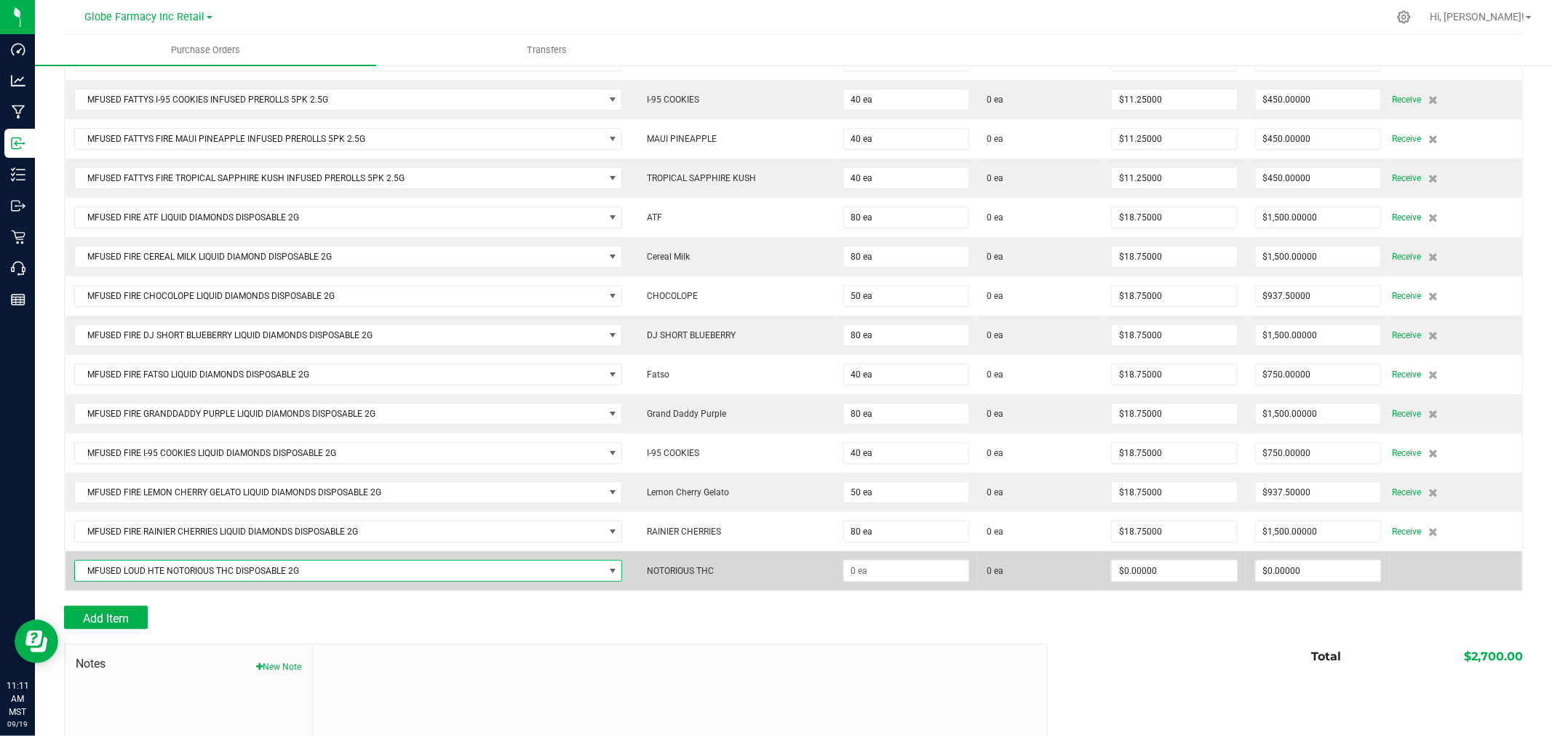
click at [978, 586] on td "0 ea" at bounding box center [1040, 571] width 124 height 39
click at [955, 575] on input at bounding box center [906, 571] width 124 height 20
type input "80 ea"
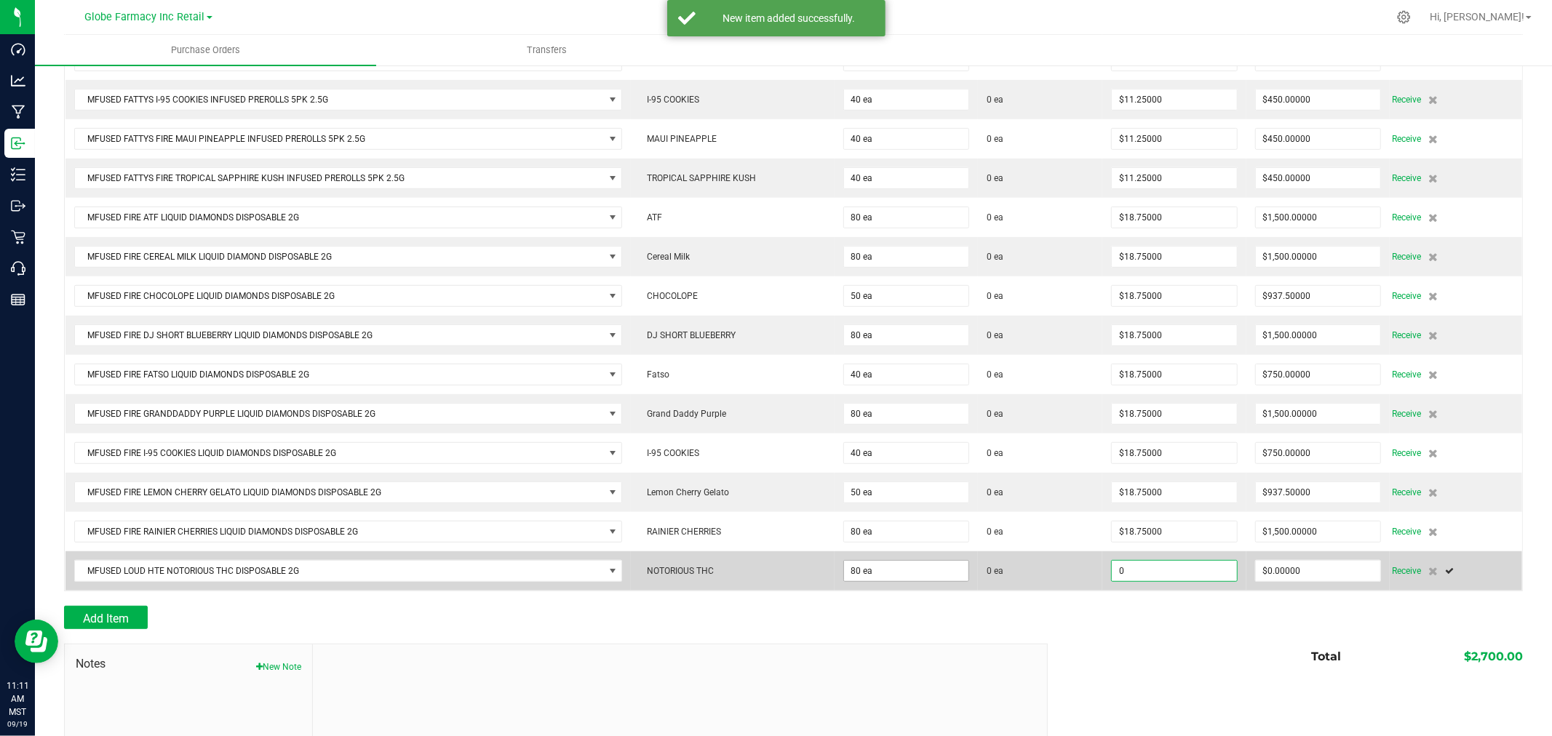
type input "$0.00000"
type input "$1,650.00000"
type input "80"
type input "$20.62500"
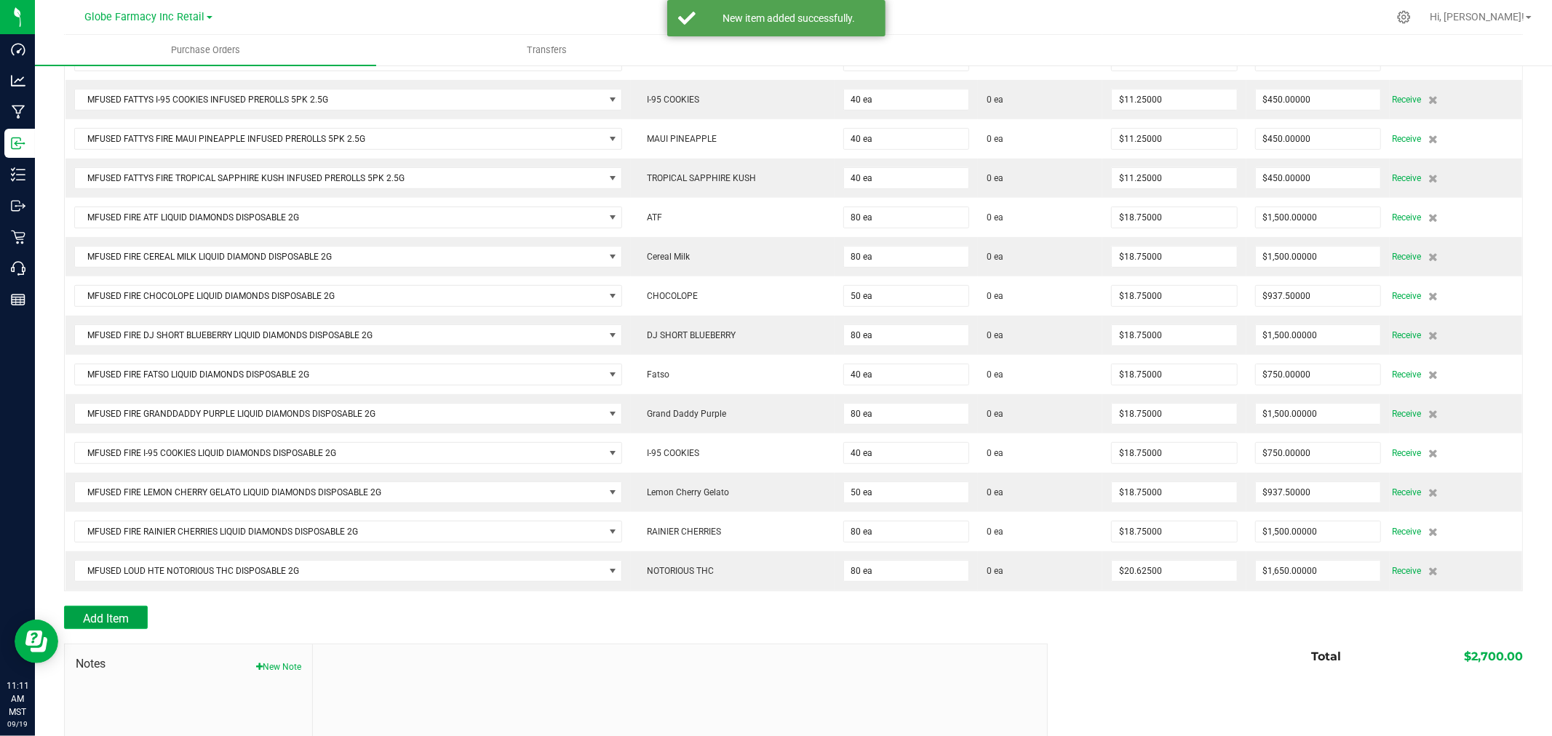
click at [105, 622] on span "Add Item" at bounding box center [106, 619] width 46 height 14
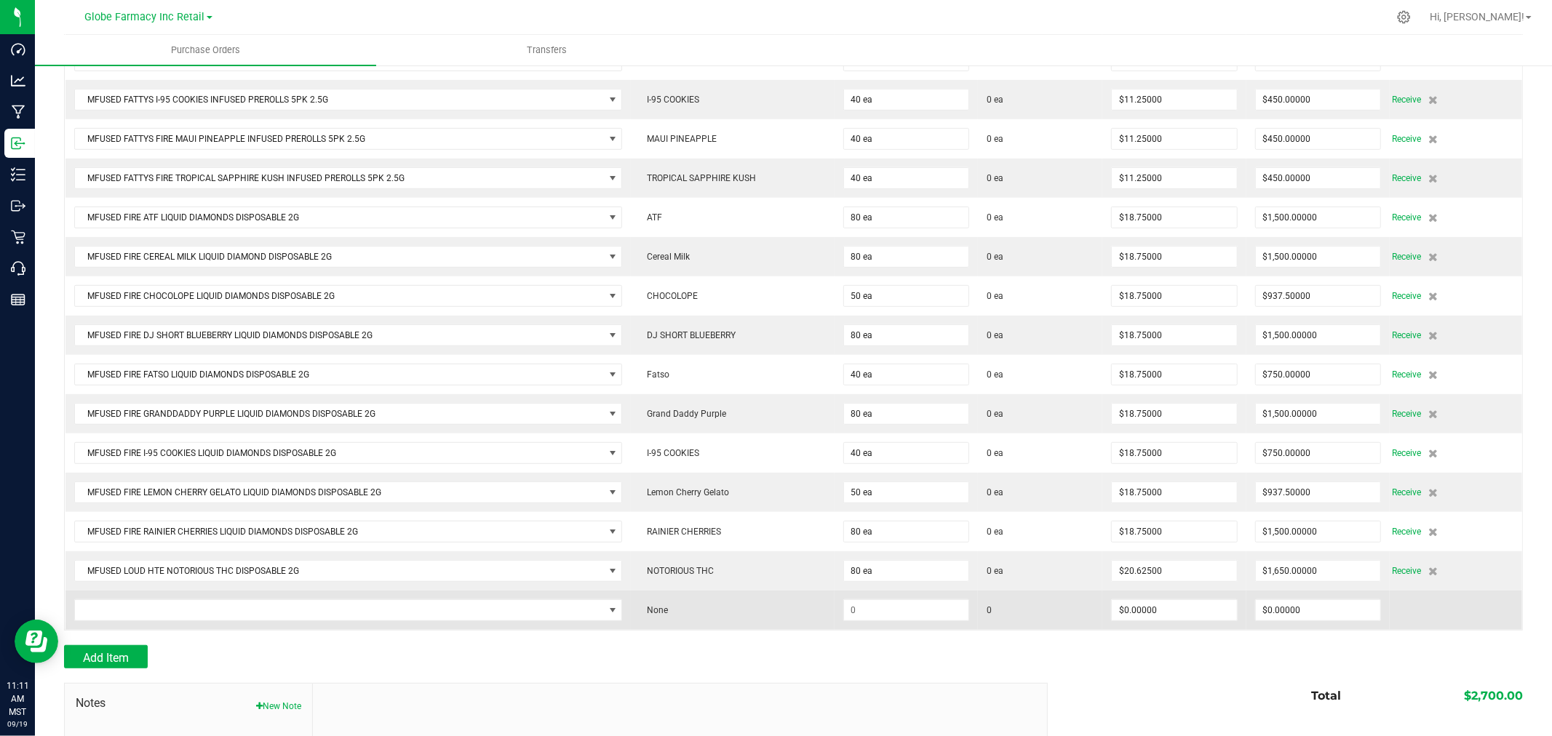
click at [375, 630] on td at bounding box center [348, 610] width 566 height 39
click at [374, 616] on span "NO DATA FOUND" at bounding box center [339, 610] width 529 height 20
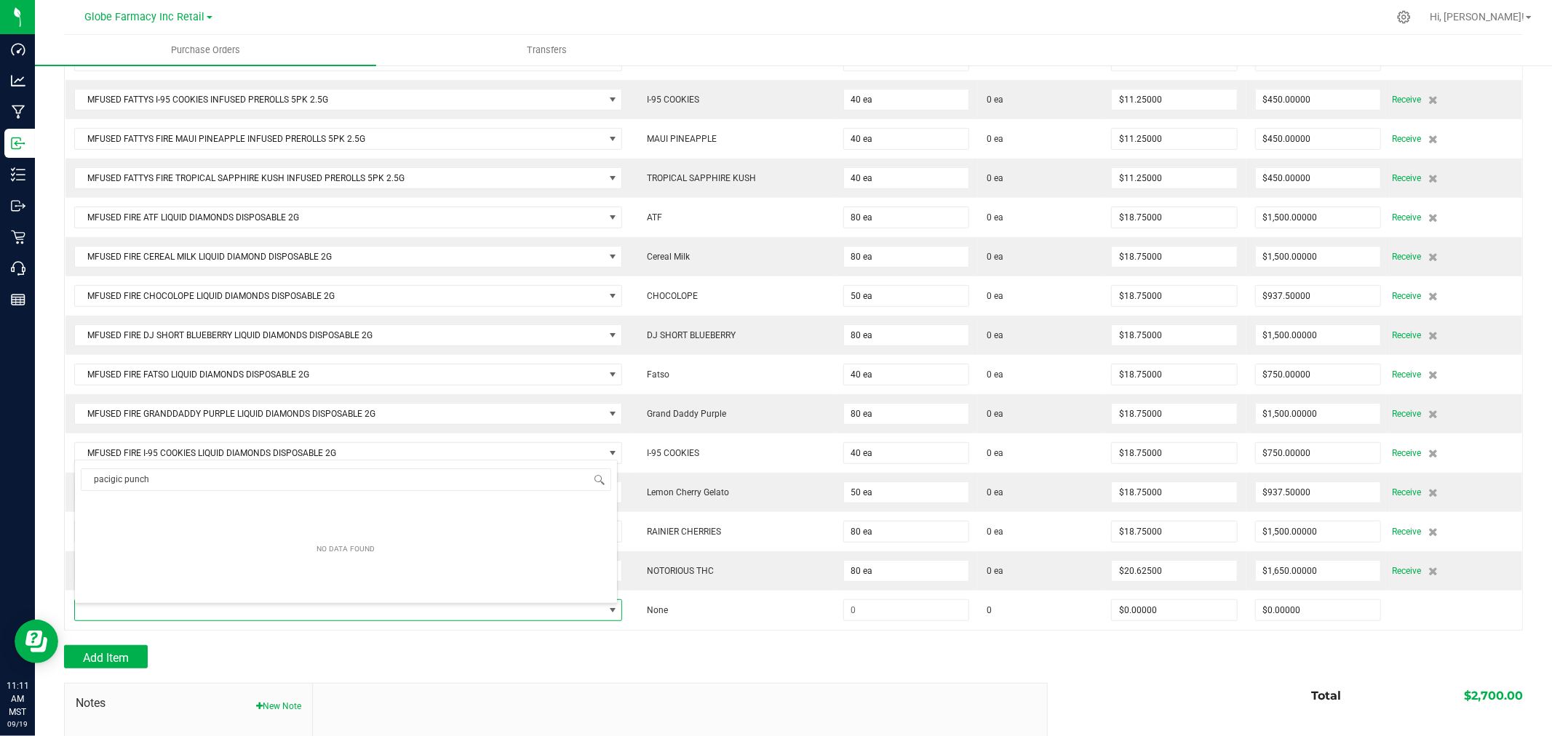
drag, startPoint x: 177, startPoint y: 478, endPoint x: -130, endPoint y: 458, distance: 307.0
click at [0, 458] on html "Dashboard Analytics Manufacturing Inbound Inventory Outbound Retail Call Center…" at bounding box center [776, 368] width 1552 height 736
type input "pacific punch"
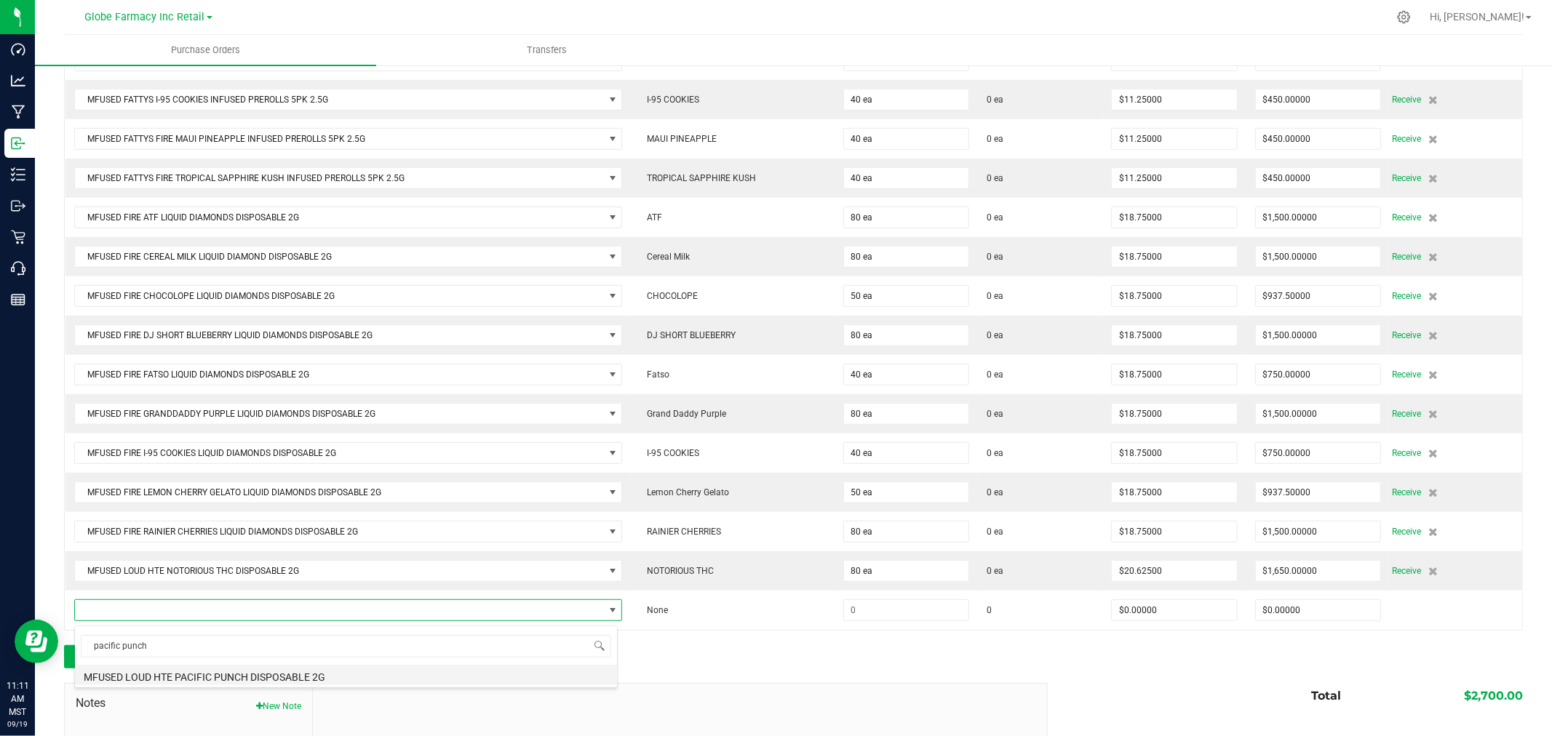
click at [228, 679] on li "MFUSED LOUD HTE PACIFIC PUNCH DISPOSABLE 2G" at bounding box center [346, 675] width 542 height 20
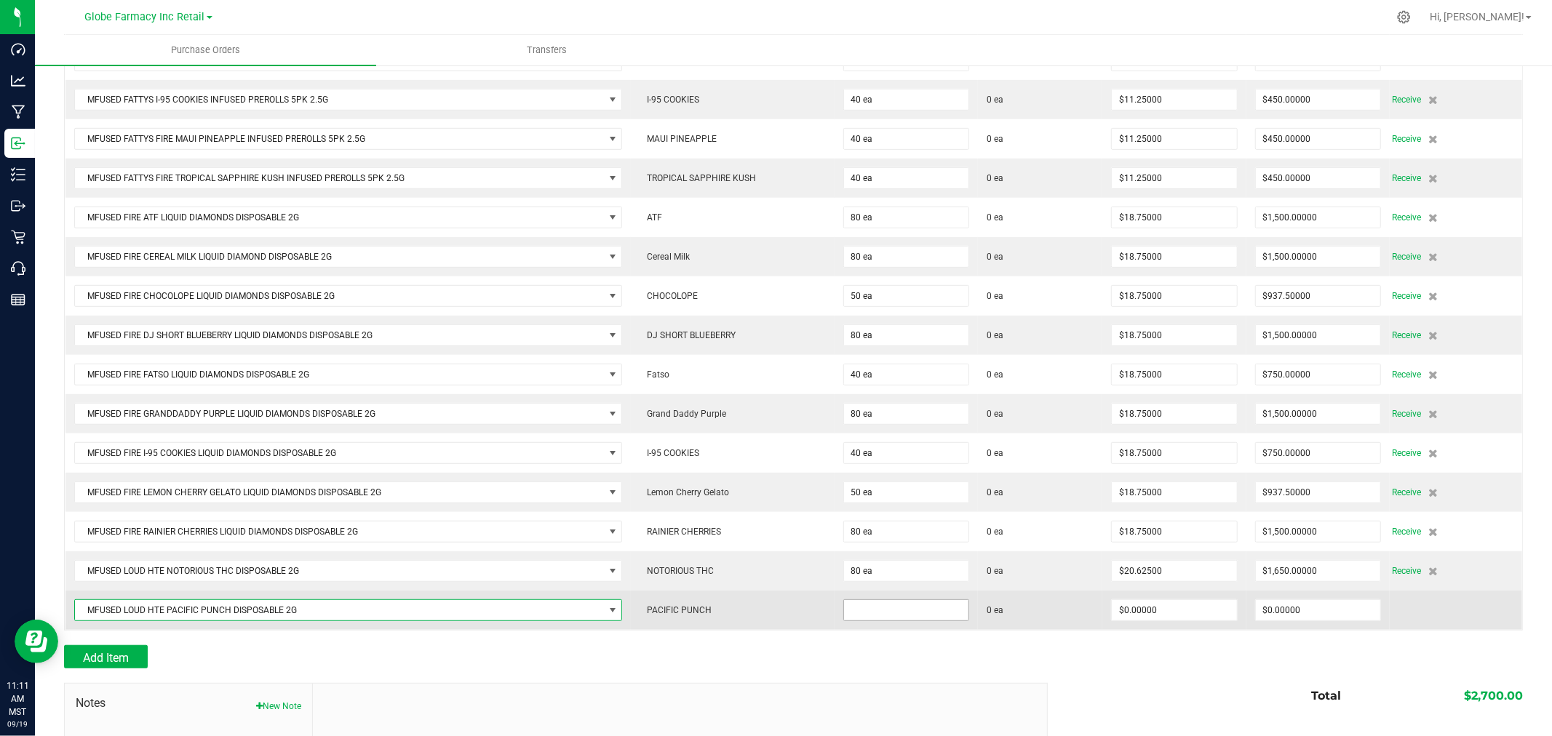
click at [873, 613] on input at bounding box center [906, 610] width 124 height 20
type input "40 ea"
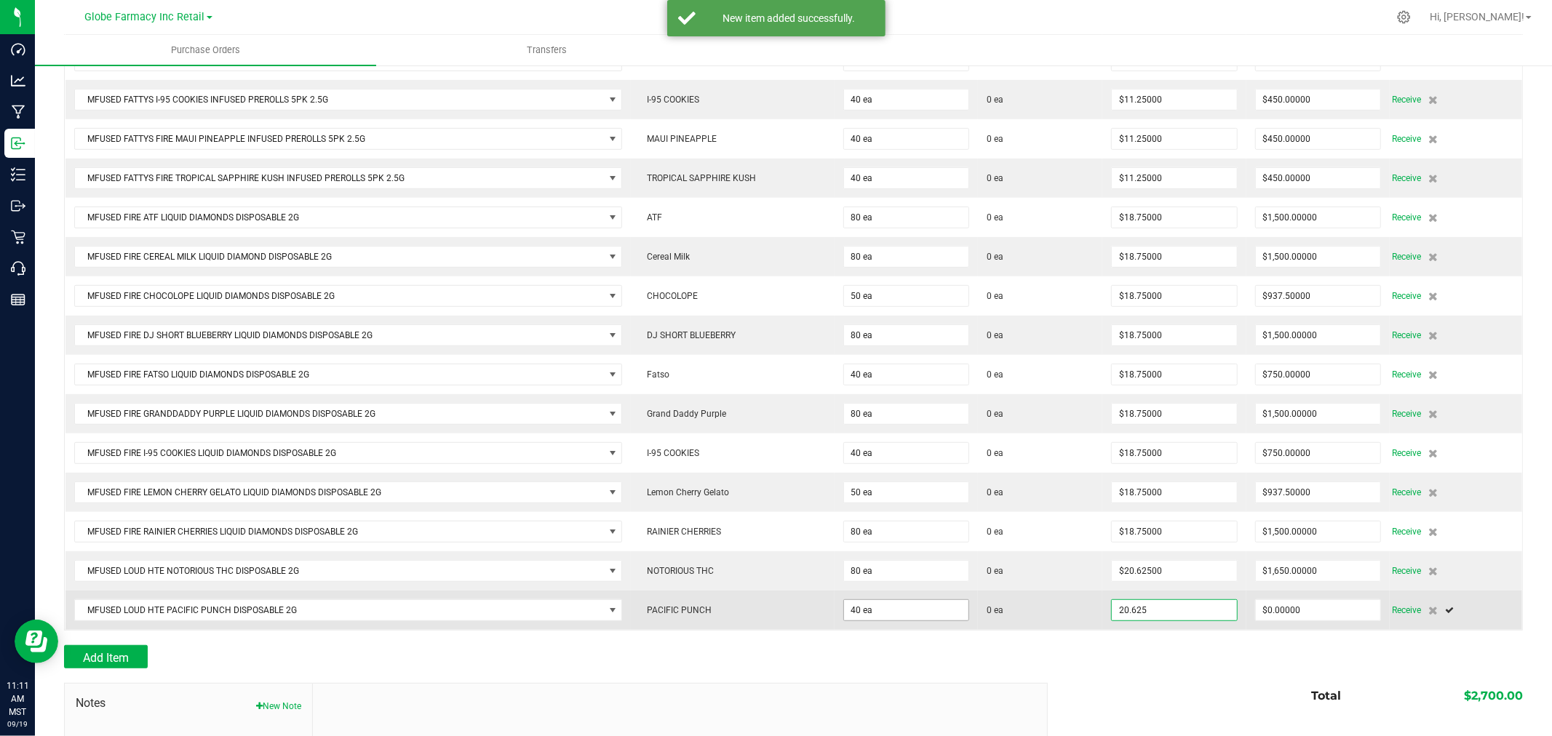
type input "$20.62500"
type input "0"
type input "40"
type input "825"
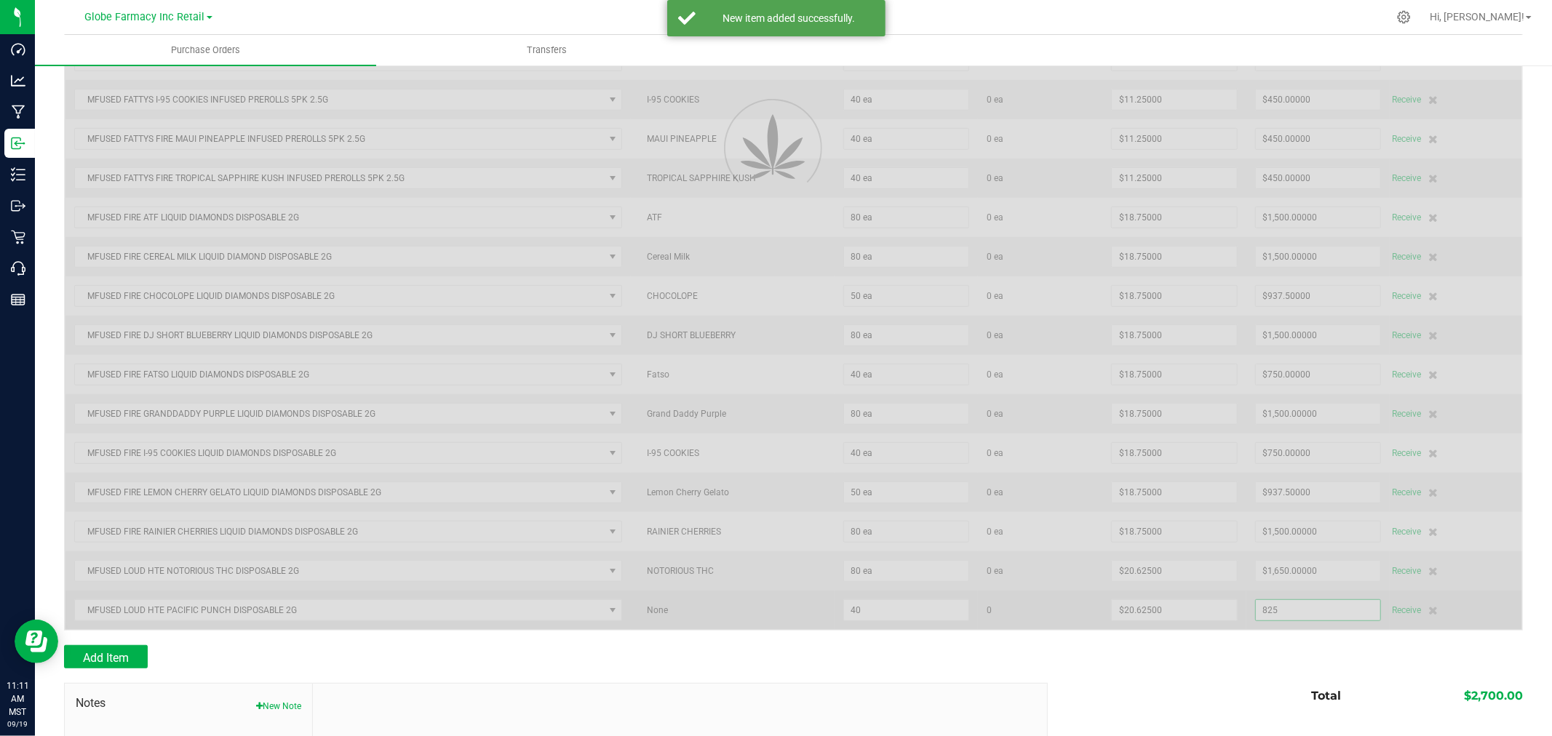
scroll to position [601, 0]
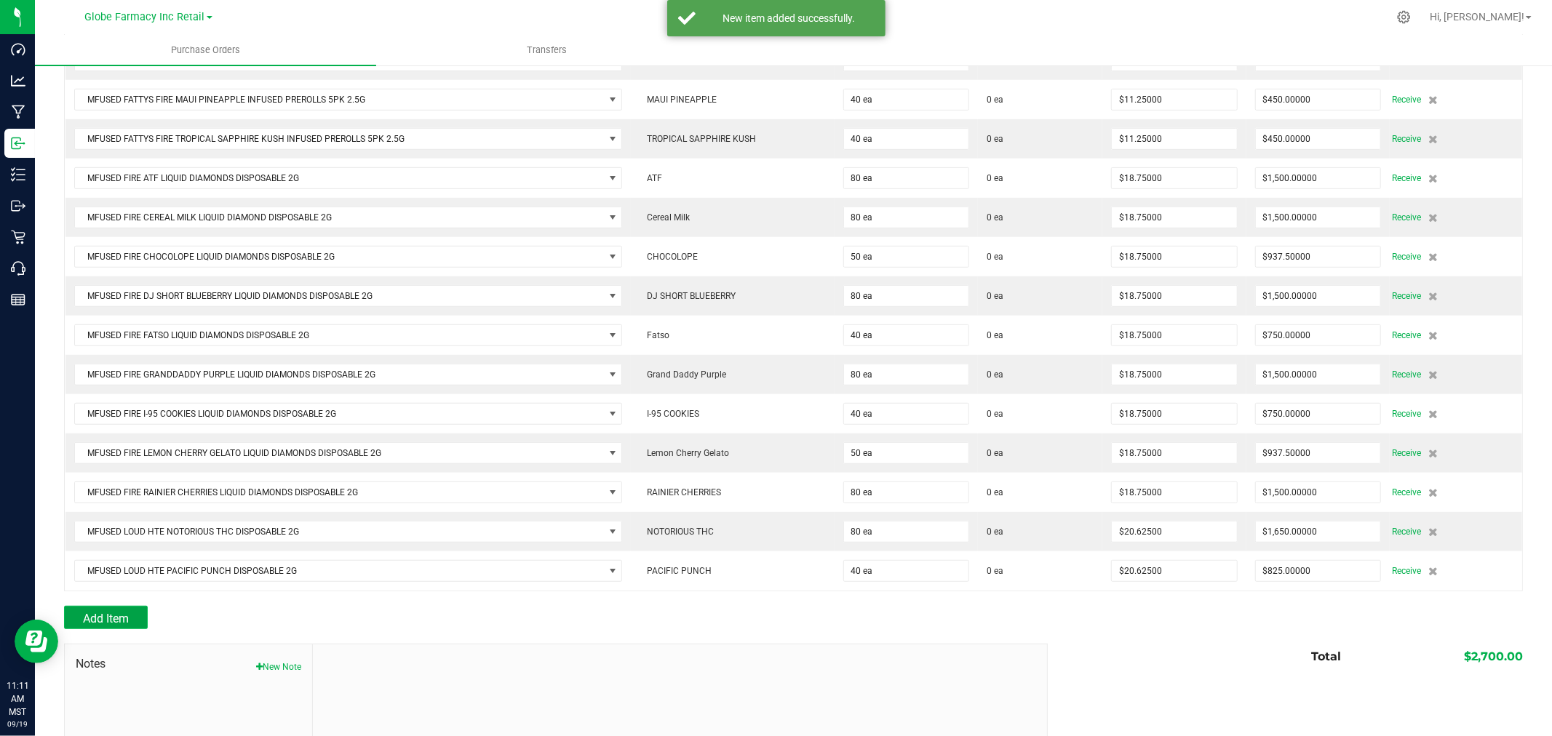
click at [90, 629] on button "Add Item" at bounding box center [106, 617] width 84 height 23
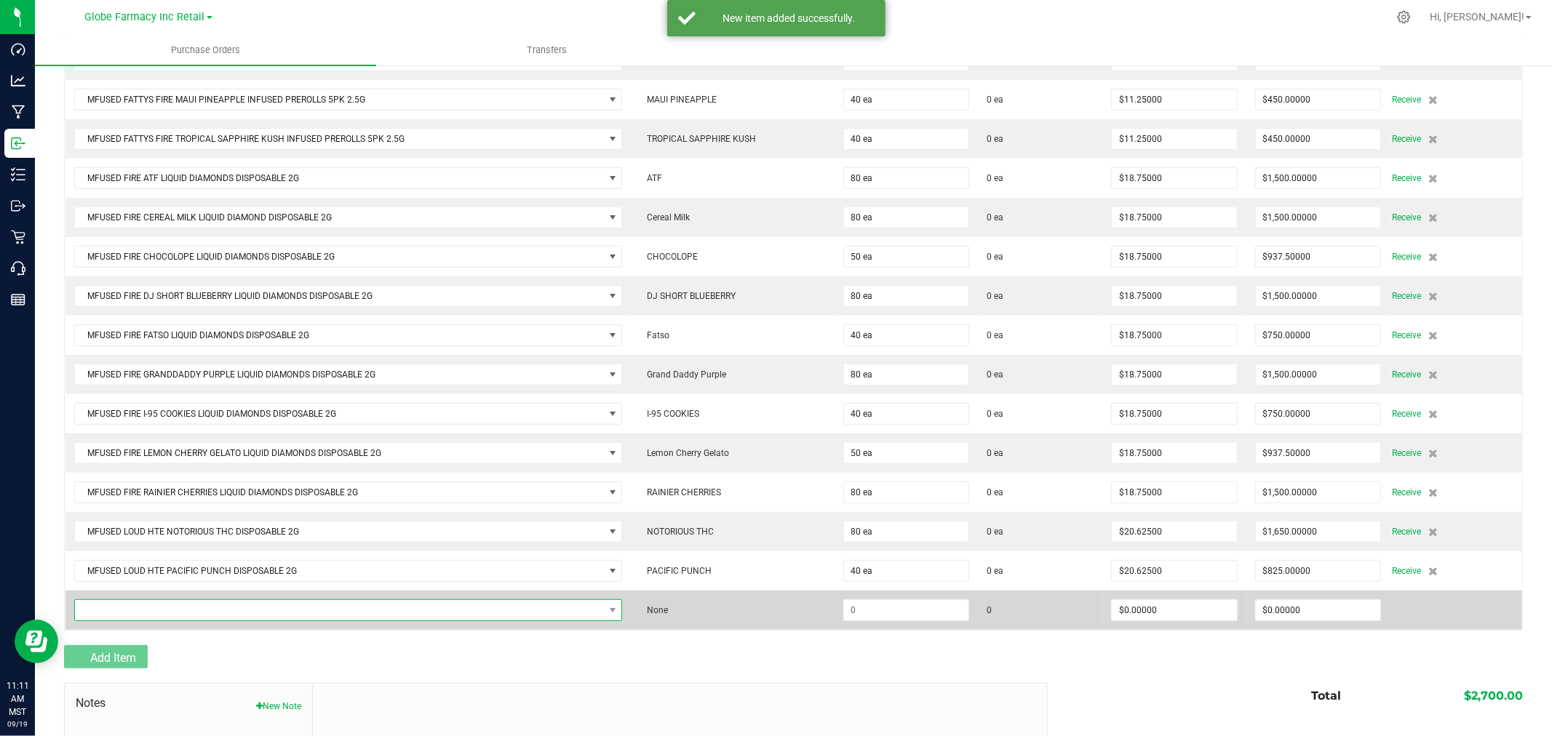
click at [124, 609] on span "NO DATA FOUND" at bounding box center [339, 610] width 529 height 20
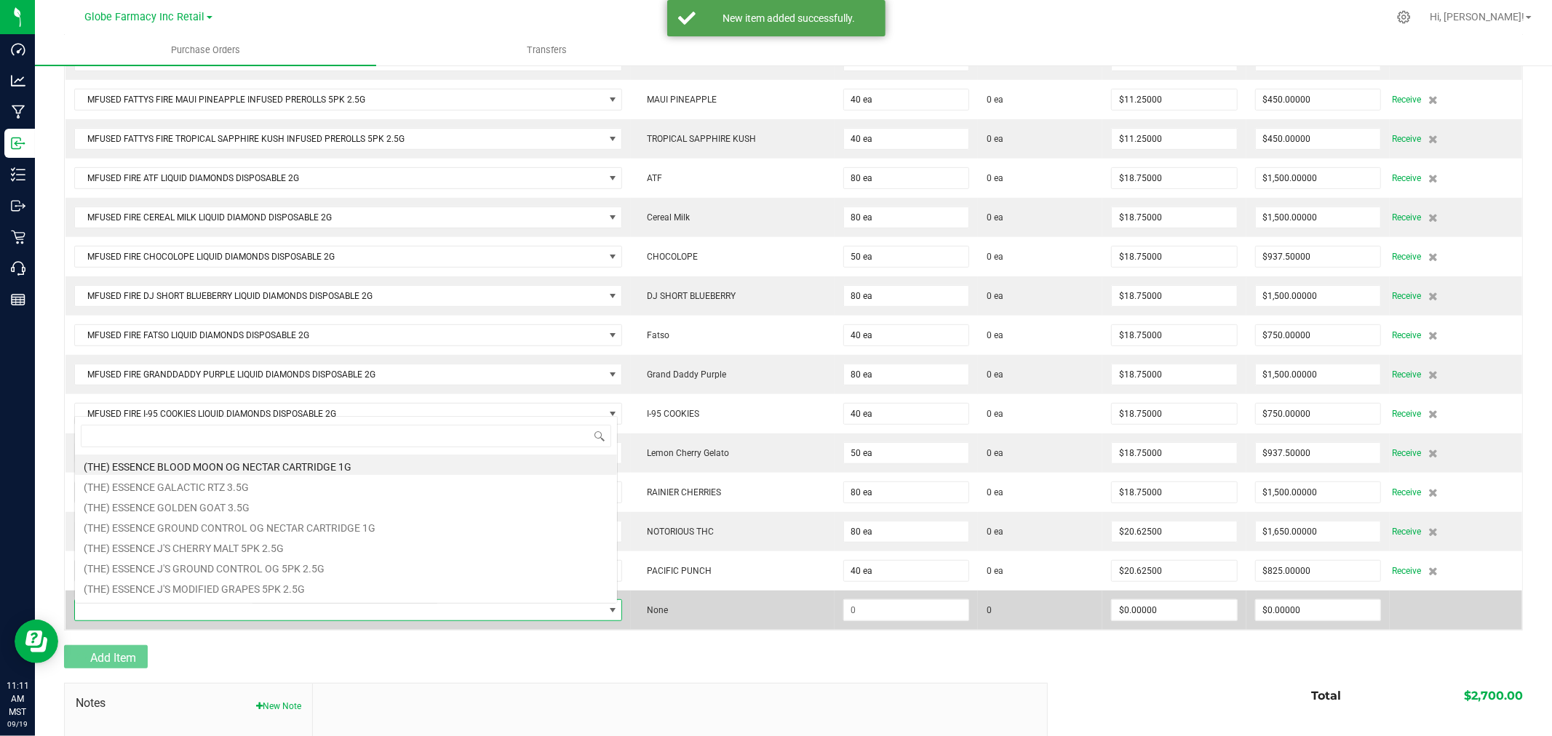
scroll to position [22, 538]
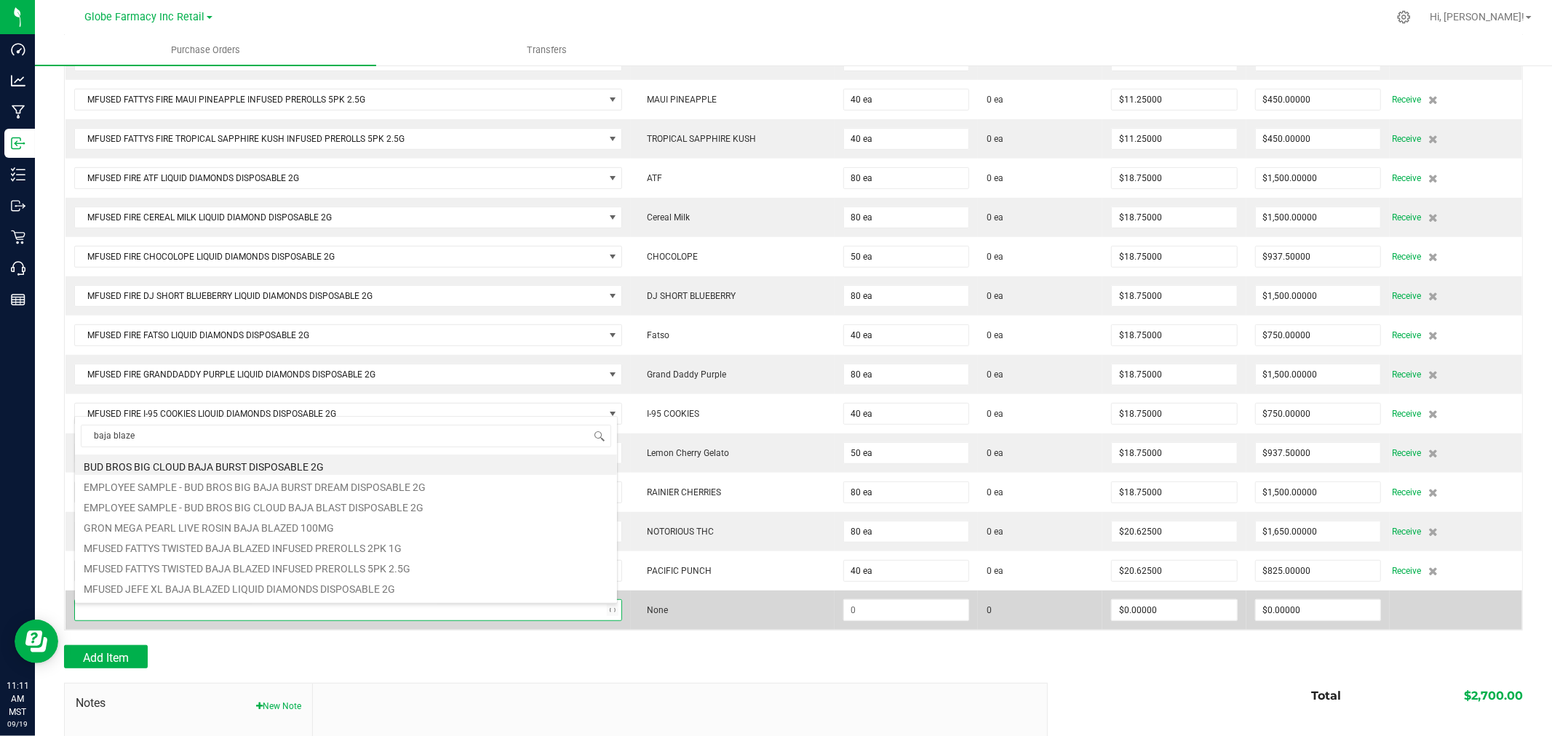
type input "baja blazed"
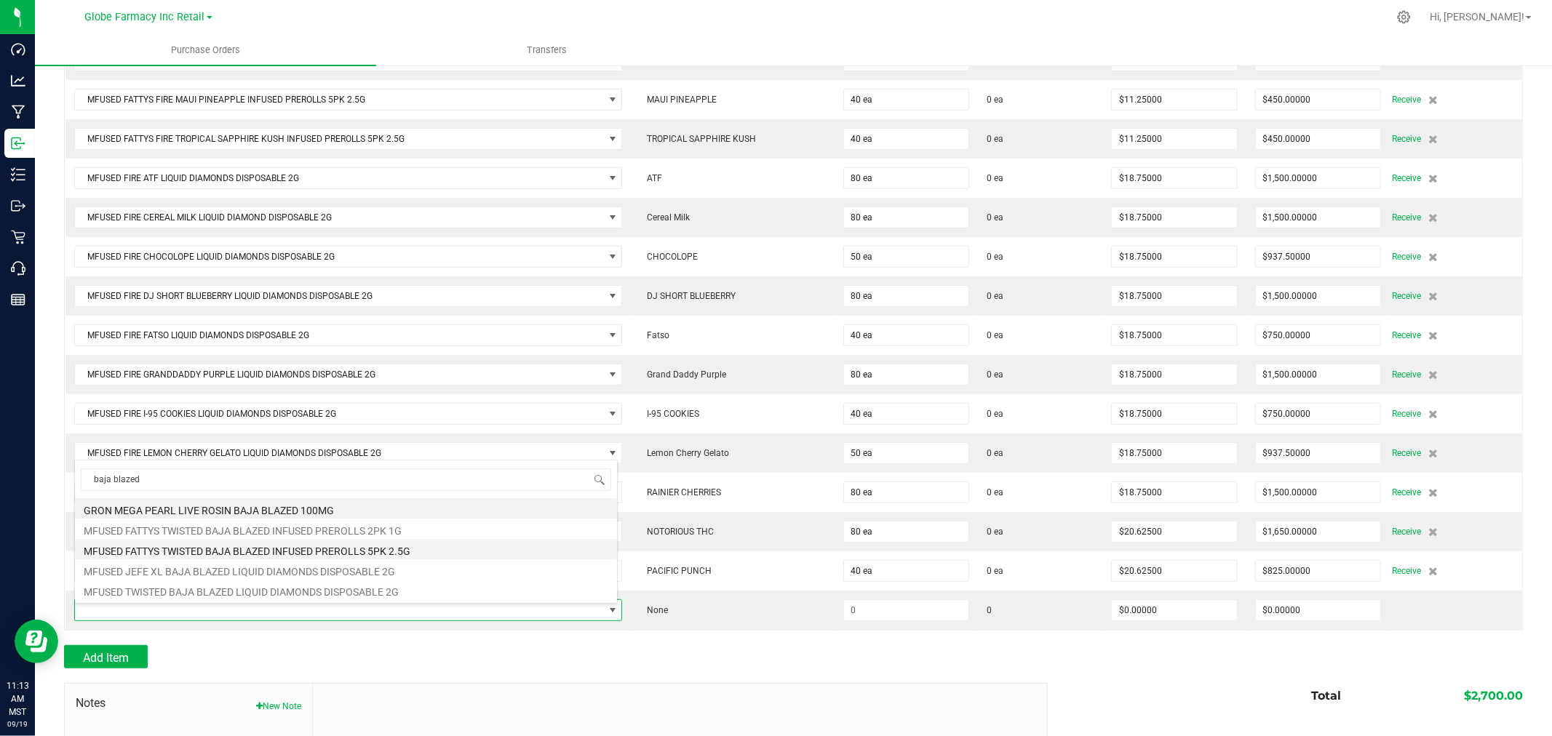
click at [412, 553] on li "MFUSED FATTYS TWISTED BAJA BLAZED INFUSED PREROLLS 5PK 2.5G" at bounding box center [346, 549] width 542 height 20
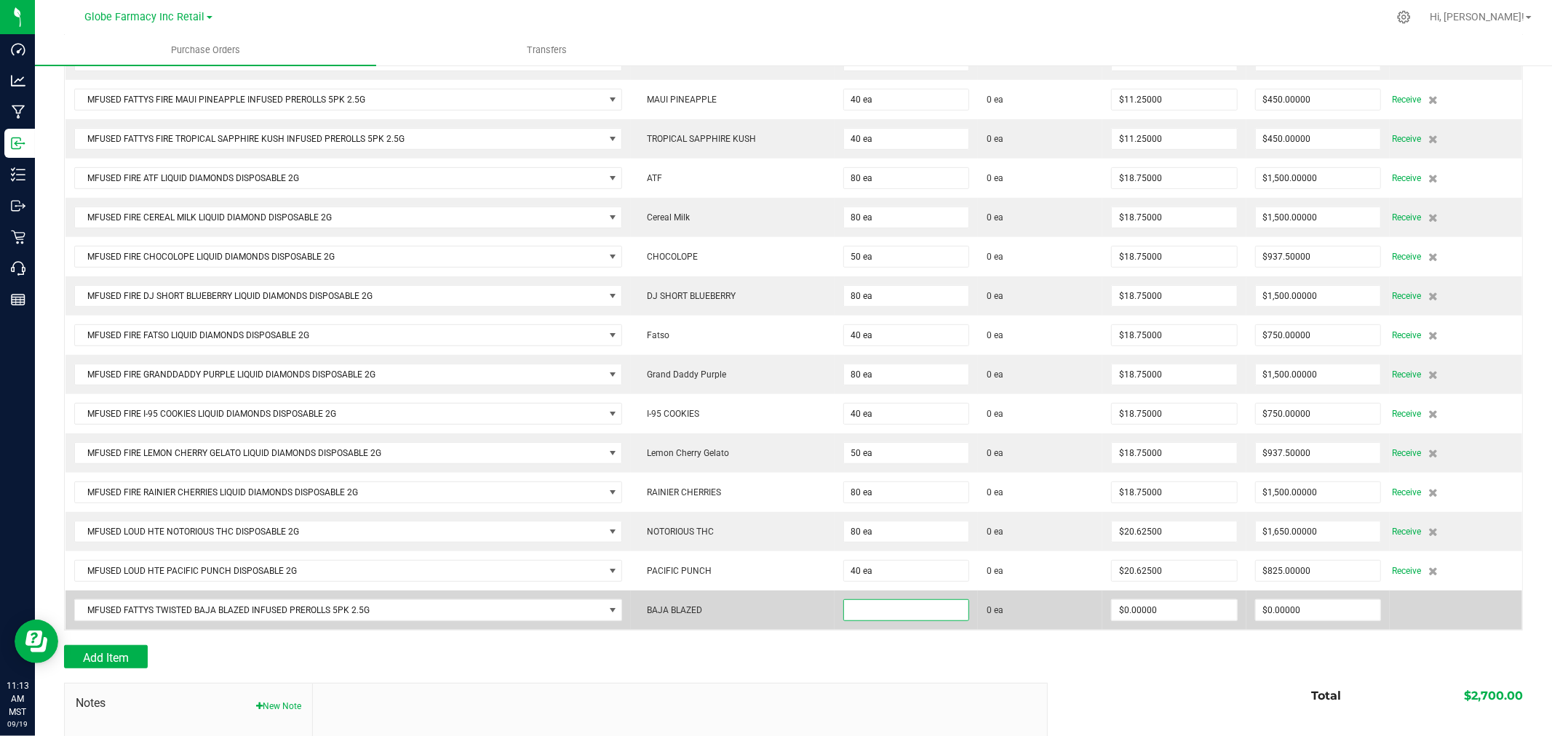
click at [893, 611] on input at bounding box center [906, 610] width 124 height 20
type input "40 ea"
type input "$5.62500"
type input "0"
type input "40"
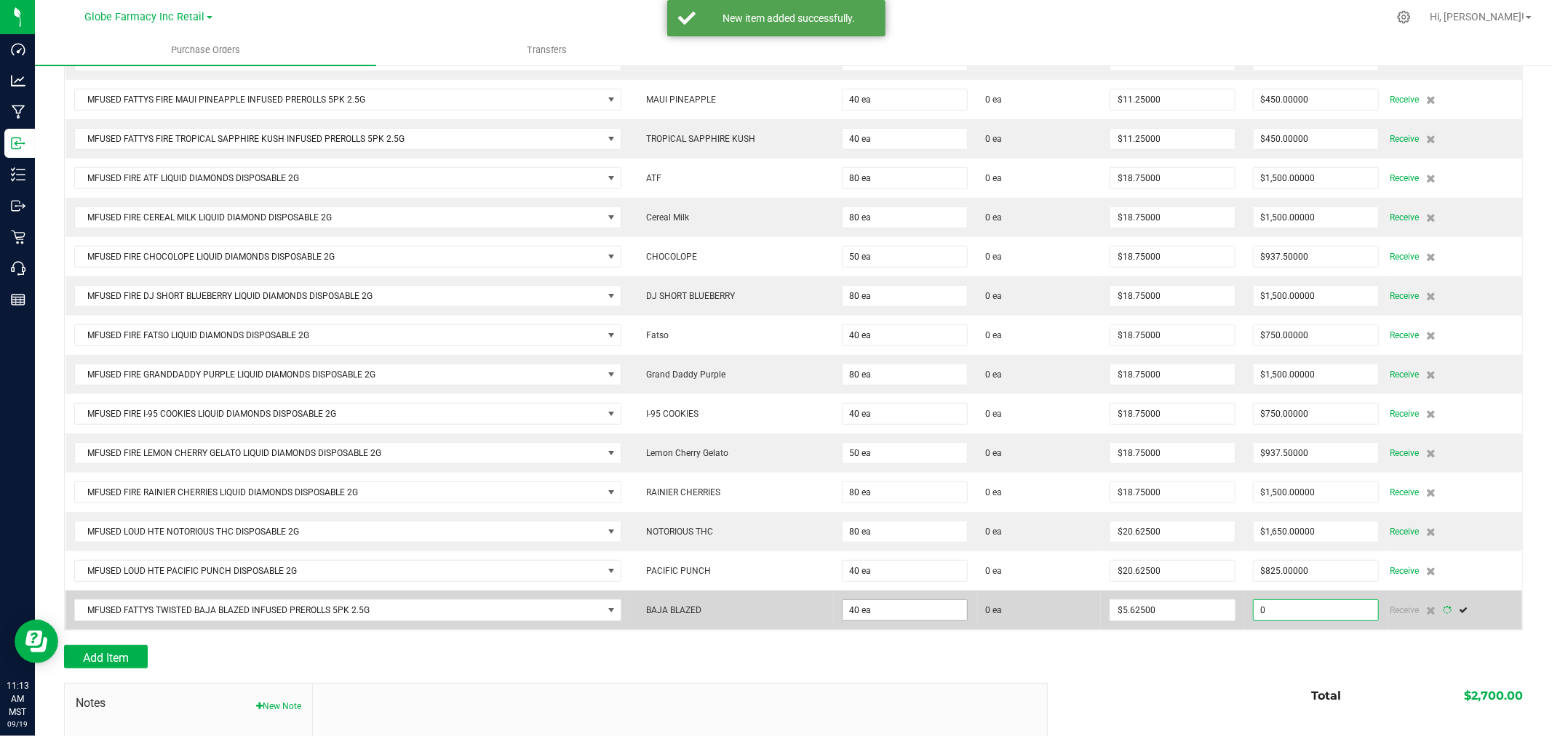
type input "225"
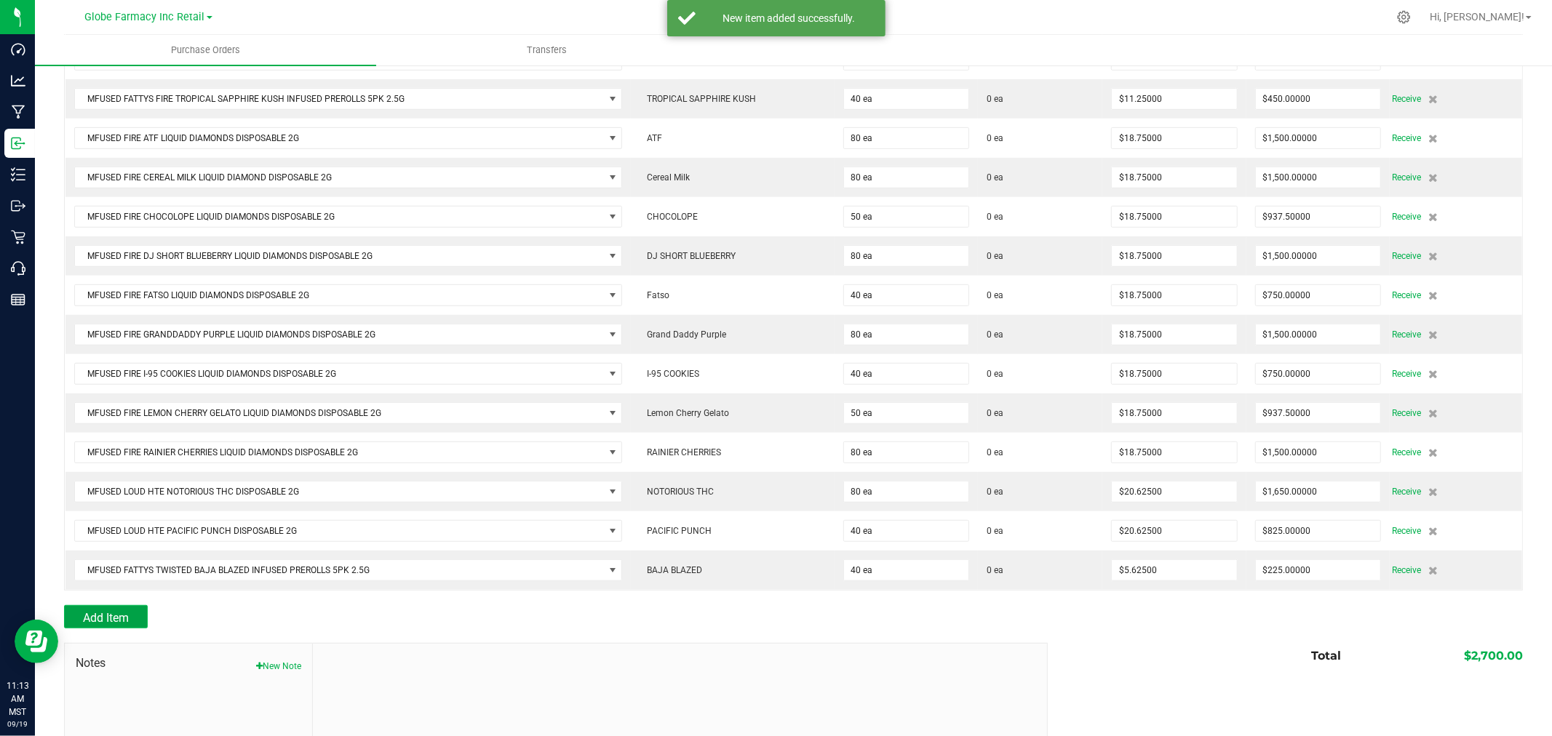
click at [119, 615] on button "Add Item" at bounding box center [106, 616] width 84 height 23
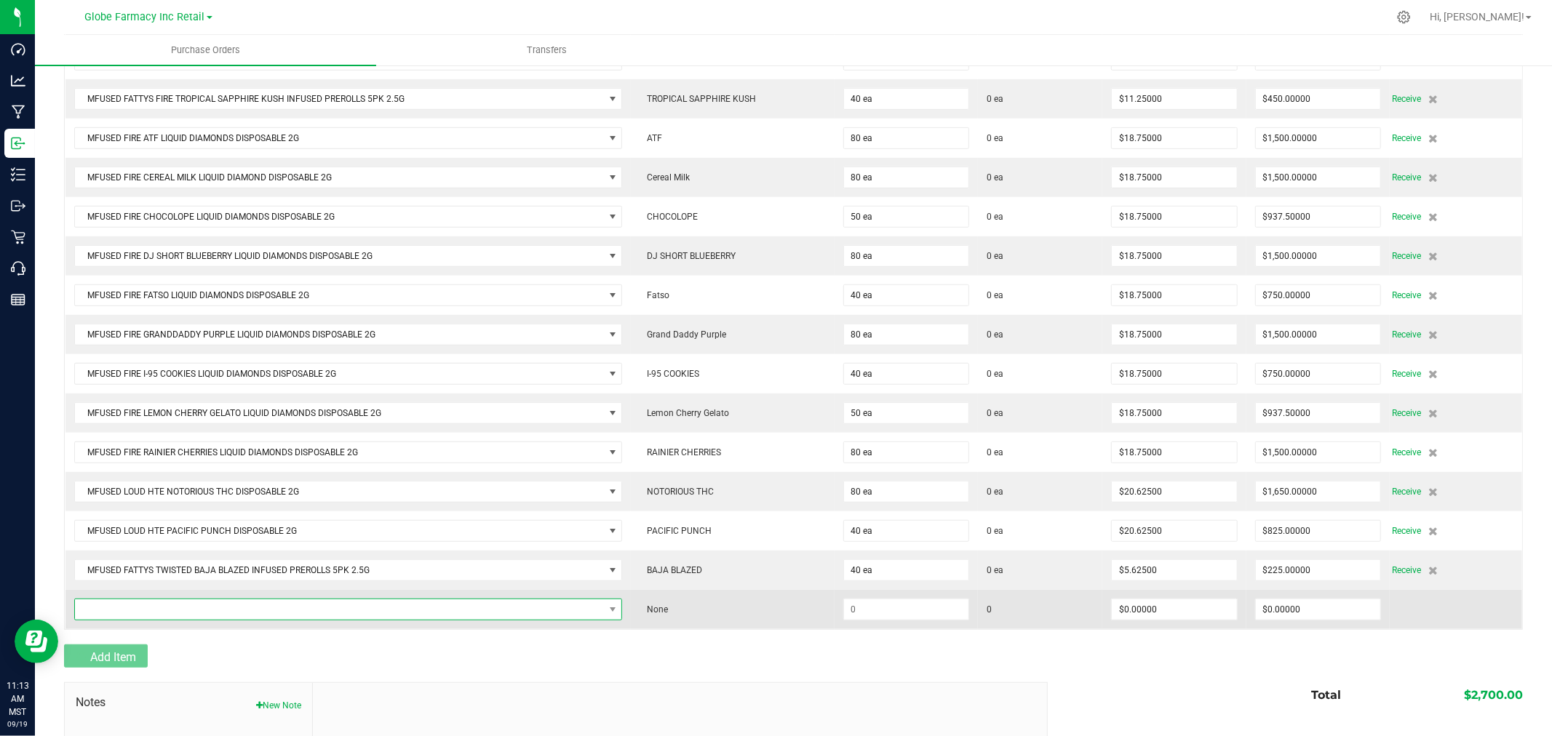
click at [142, 616] on span "NO DATA FOUND" at bounding box center [339, 610] width 529 height 20
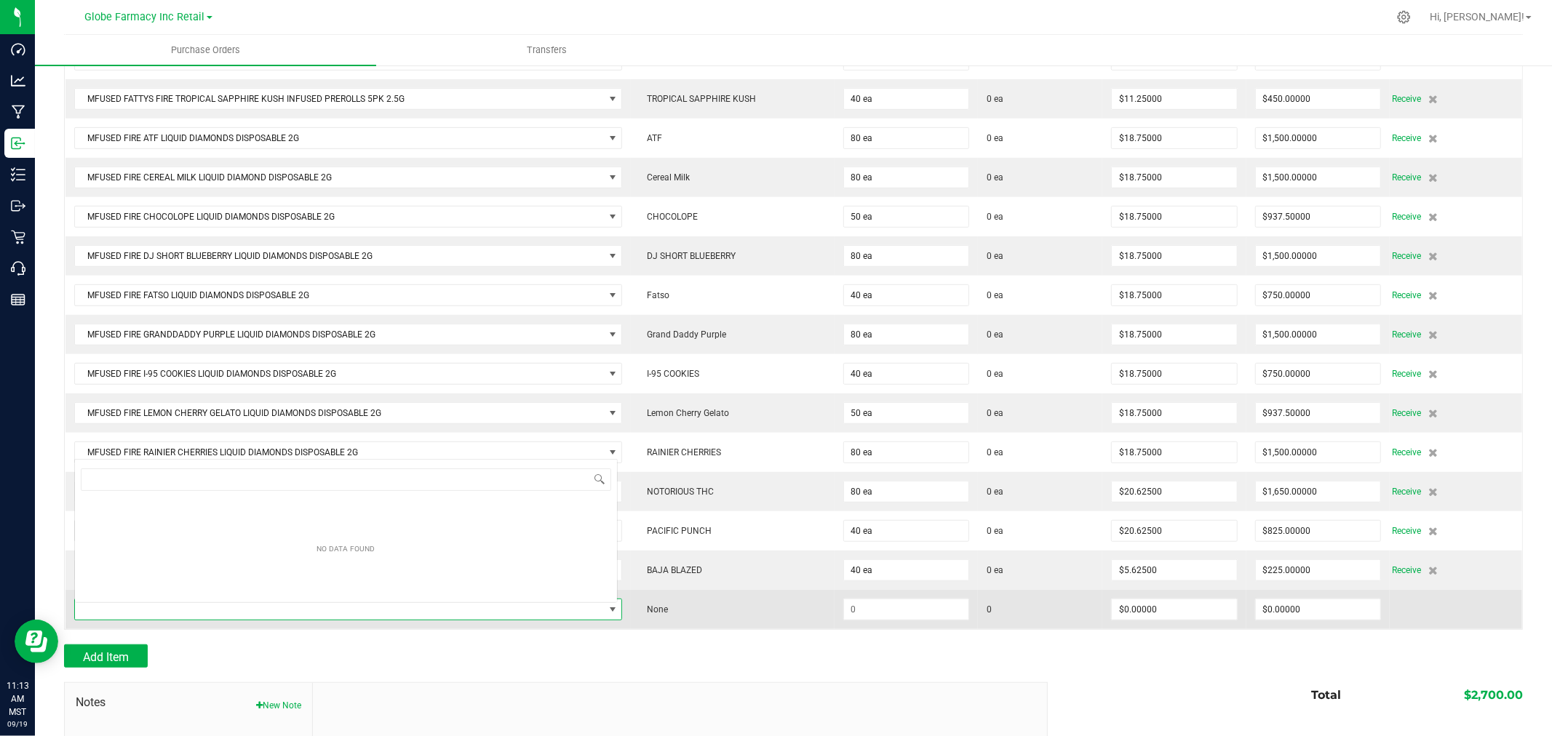
scroll to position [22, 538]
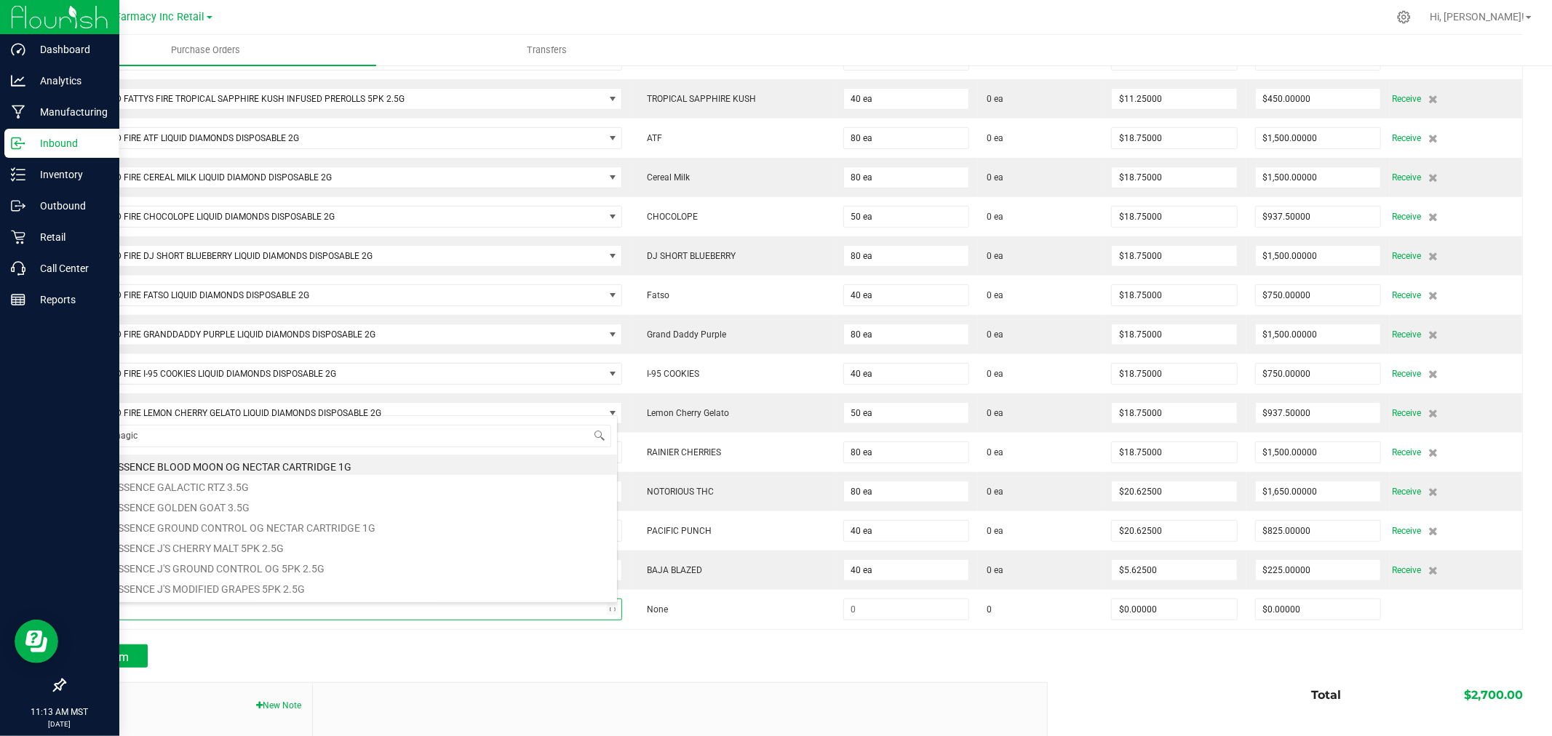
type input "blue magic"
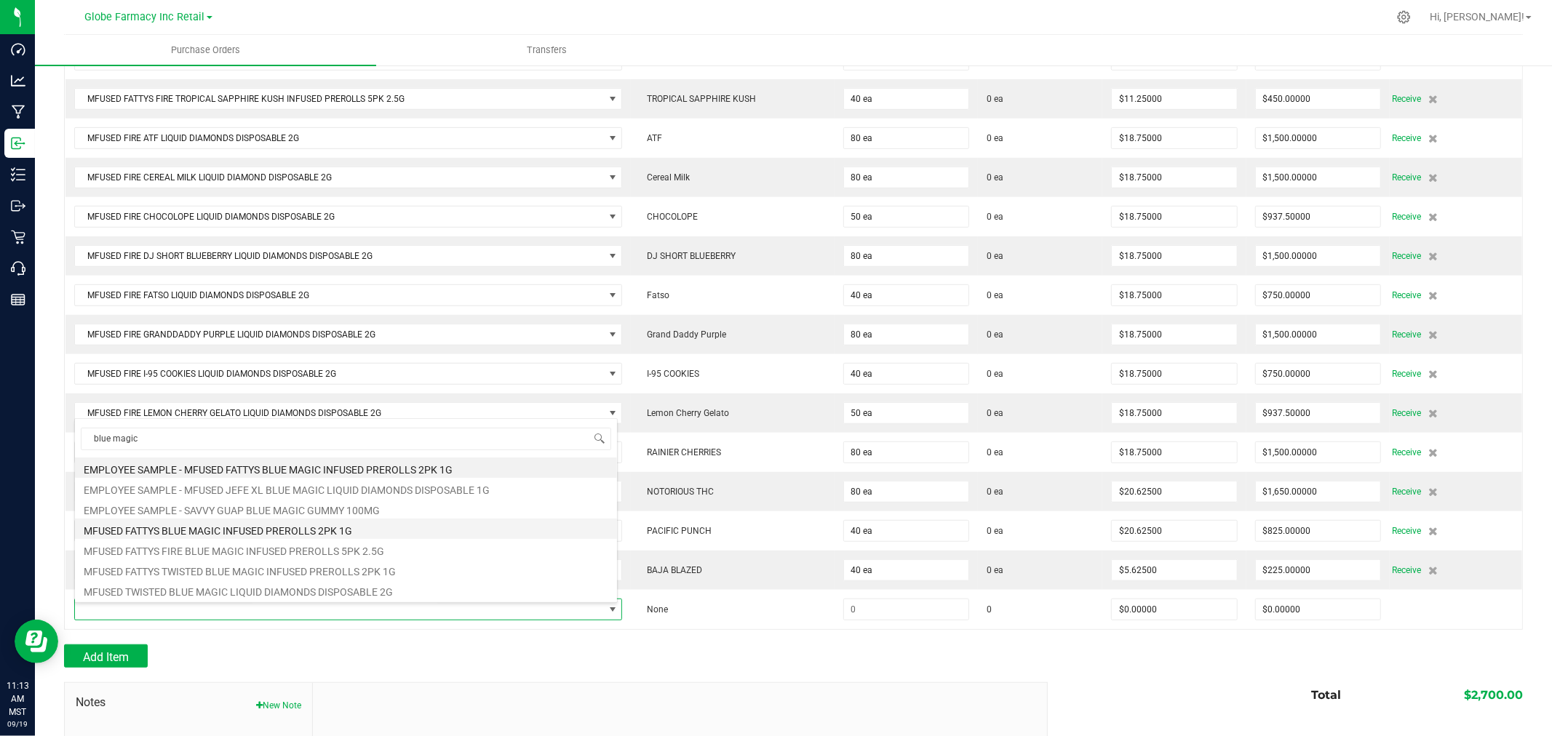
click at [333, 528] on li "MFUSED FATTYS BLUE MAGIC INFUSED PREROLLS 2PK 1G" at bounding box center [346, 529] width 542 height 20
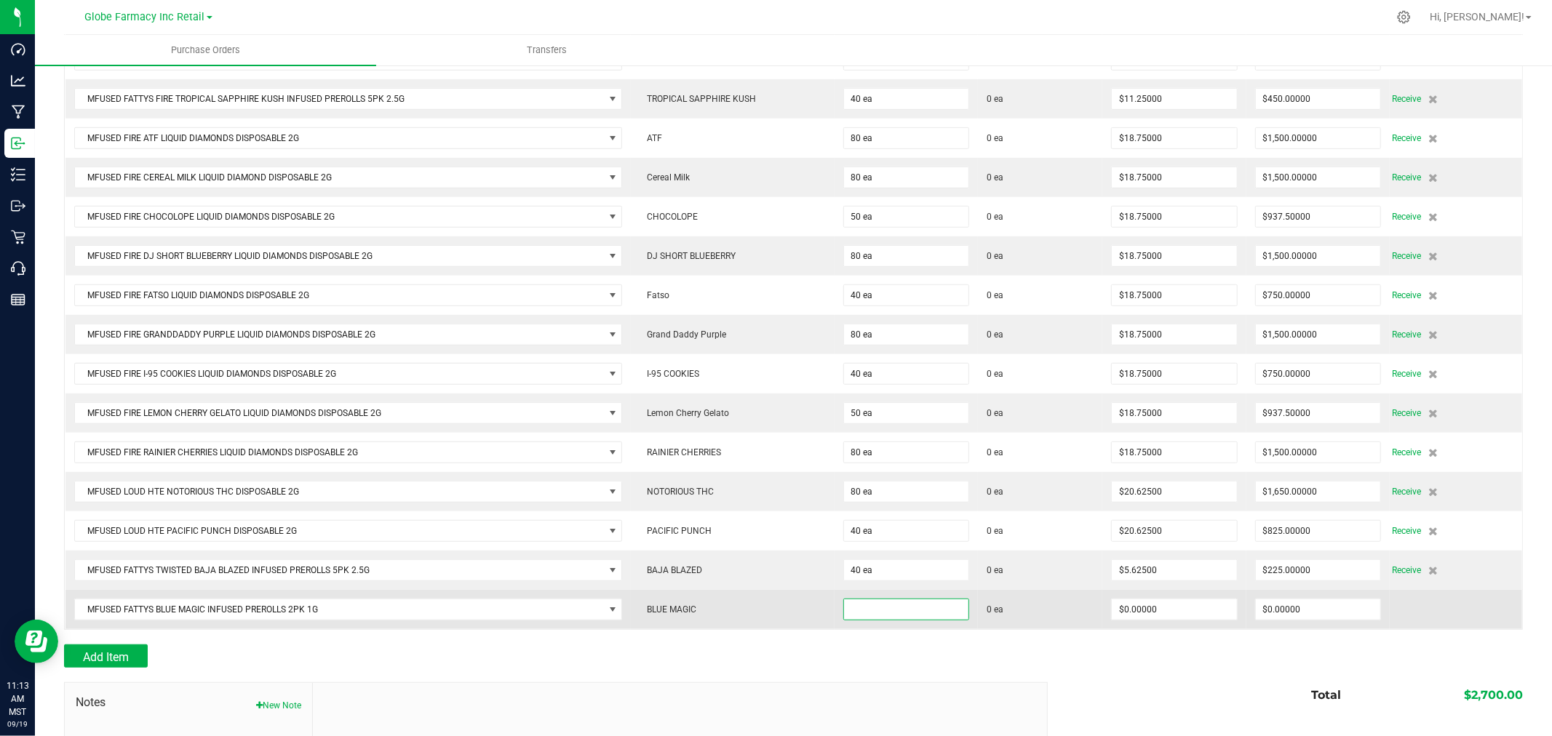
click at [939, 611] on input at bounding box center [906, 610] width 124 height 20
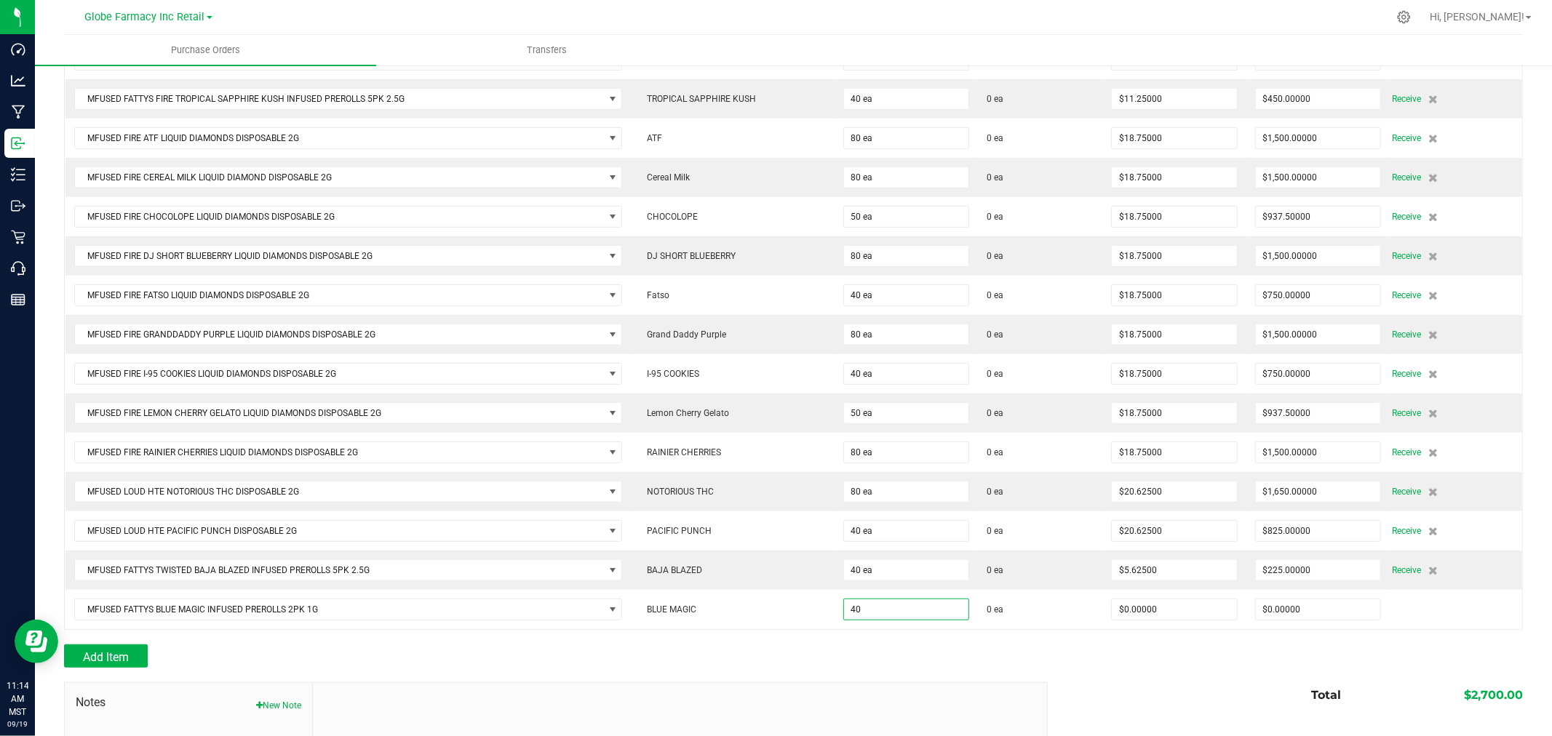
type input "40 ea"
type input "$5.62500"
type input "0"
type input "40"
type input "225"
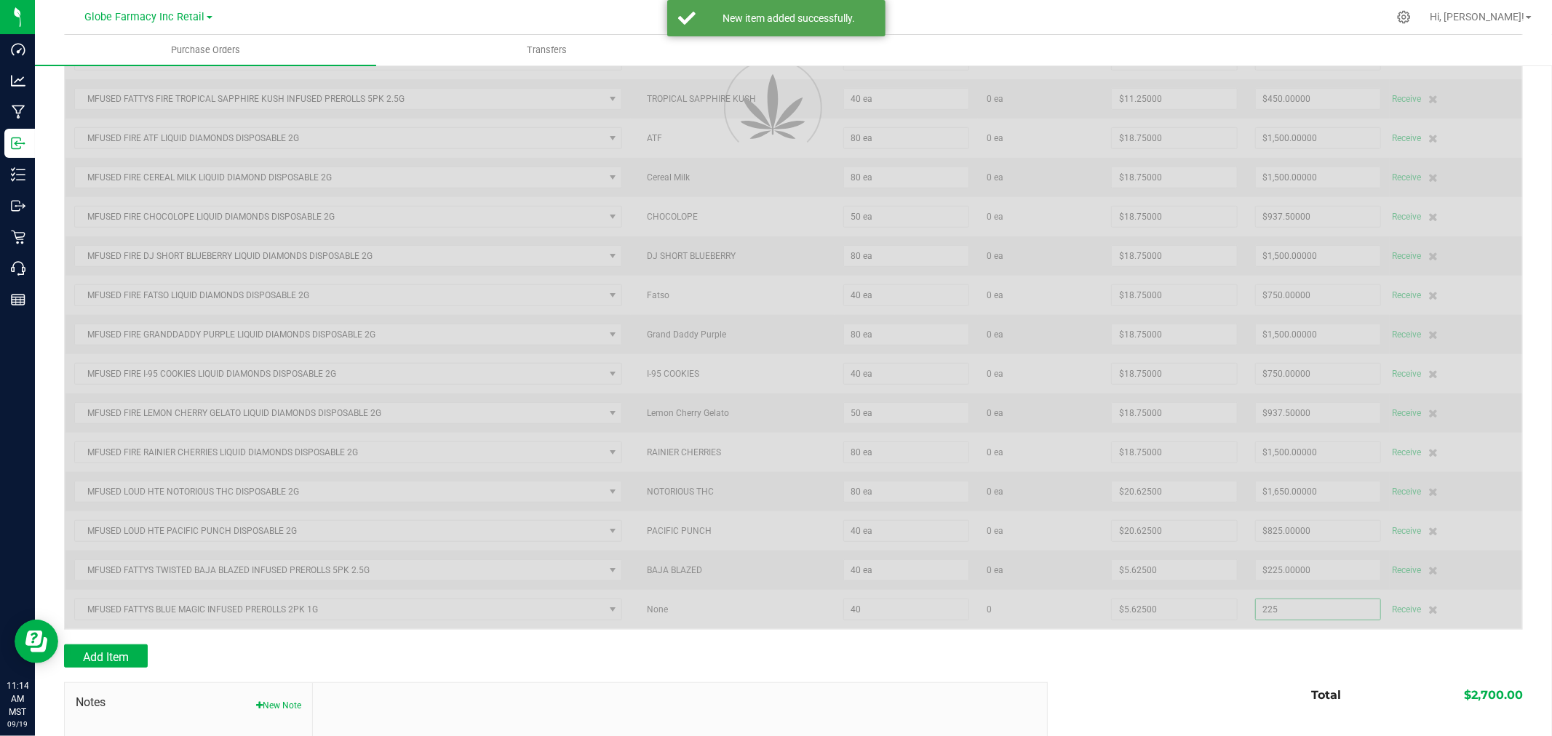
scroll to position [680, 0]
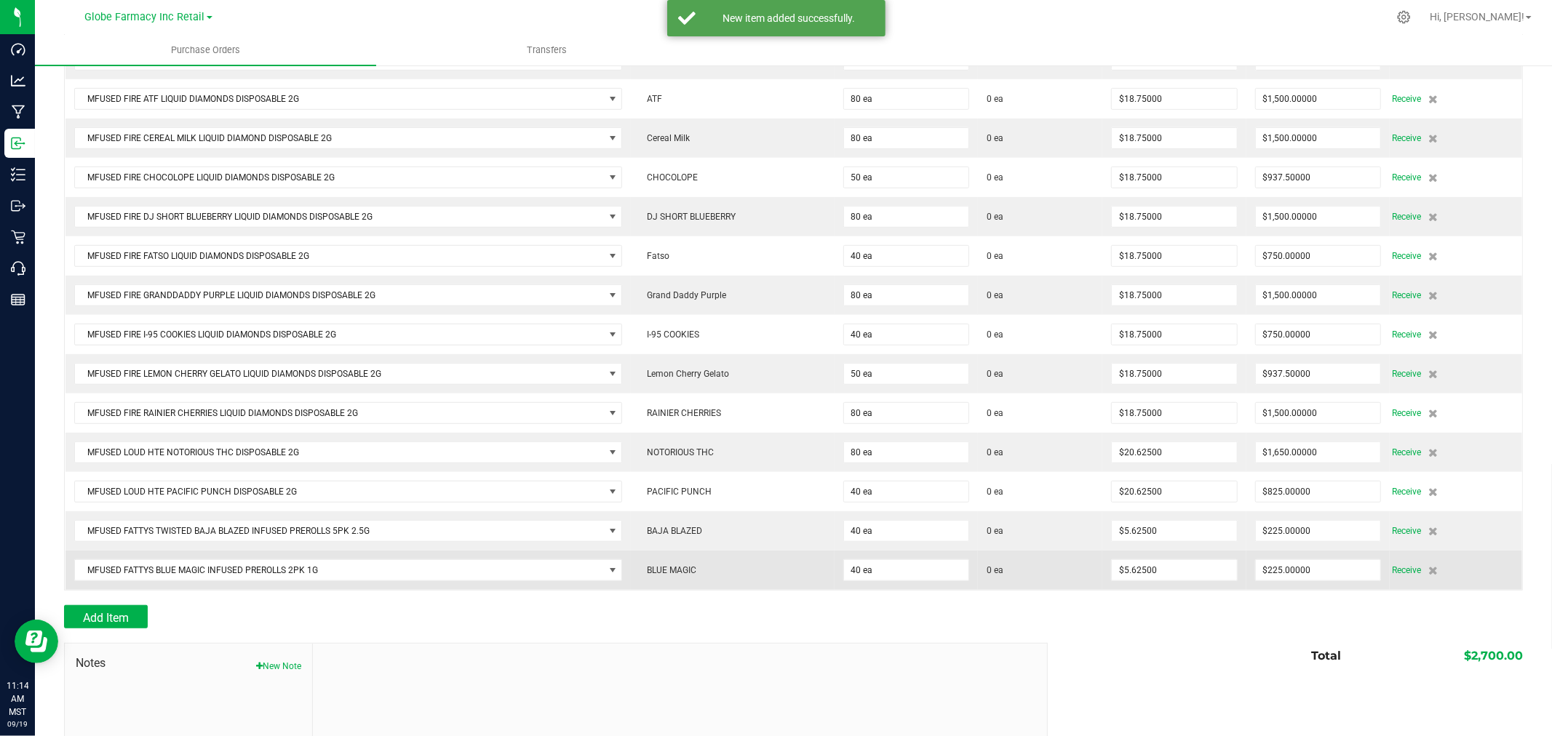
click at [68, 583] on td "MFUSED FATTYS BLUE MAGIC INFUSED PREROLLS 2PK 1G" at bounding box center [348, 570] width 566 height 39
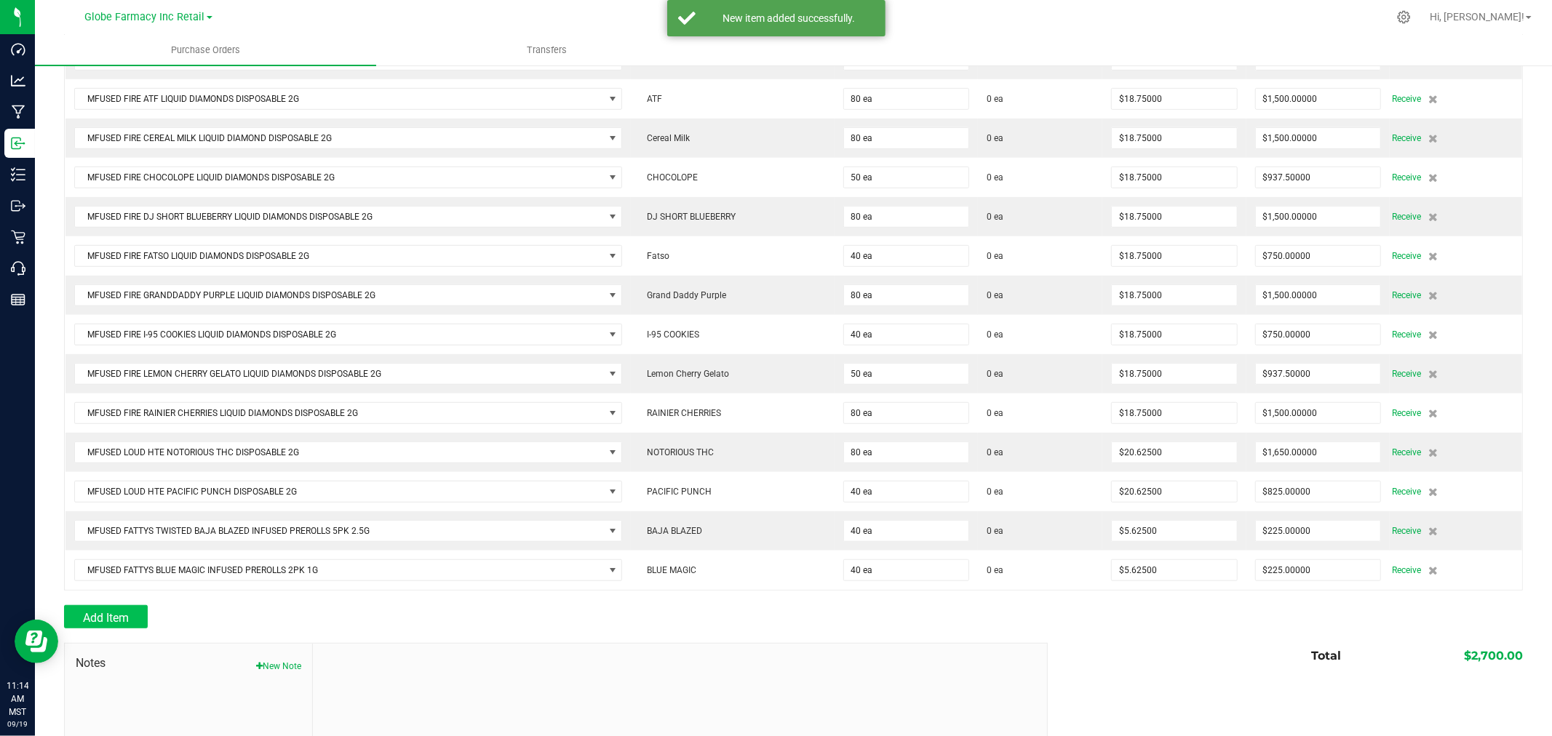
click at [95, 611] on div "Back to Purchase Orders Done Editing PO 00001351 Status Created Vendor The Kind…" at bounding box center [793, 118] width 1459 height 1441
click at [100, 621] on span "Add Item" at bounding box center [106, 618] width 46 height 14
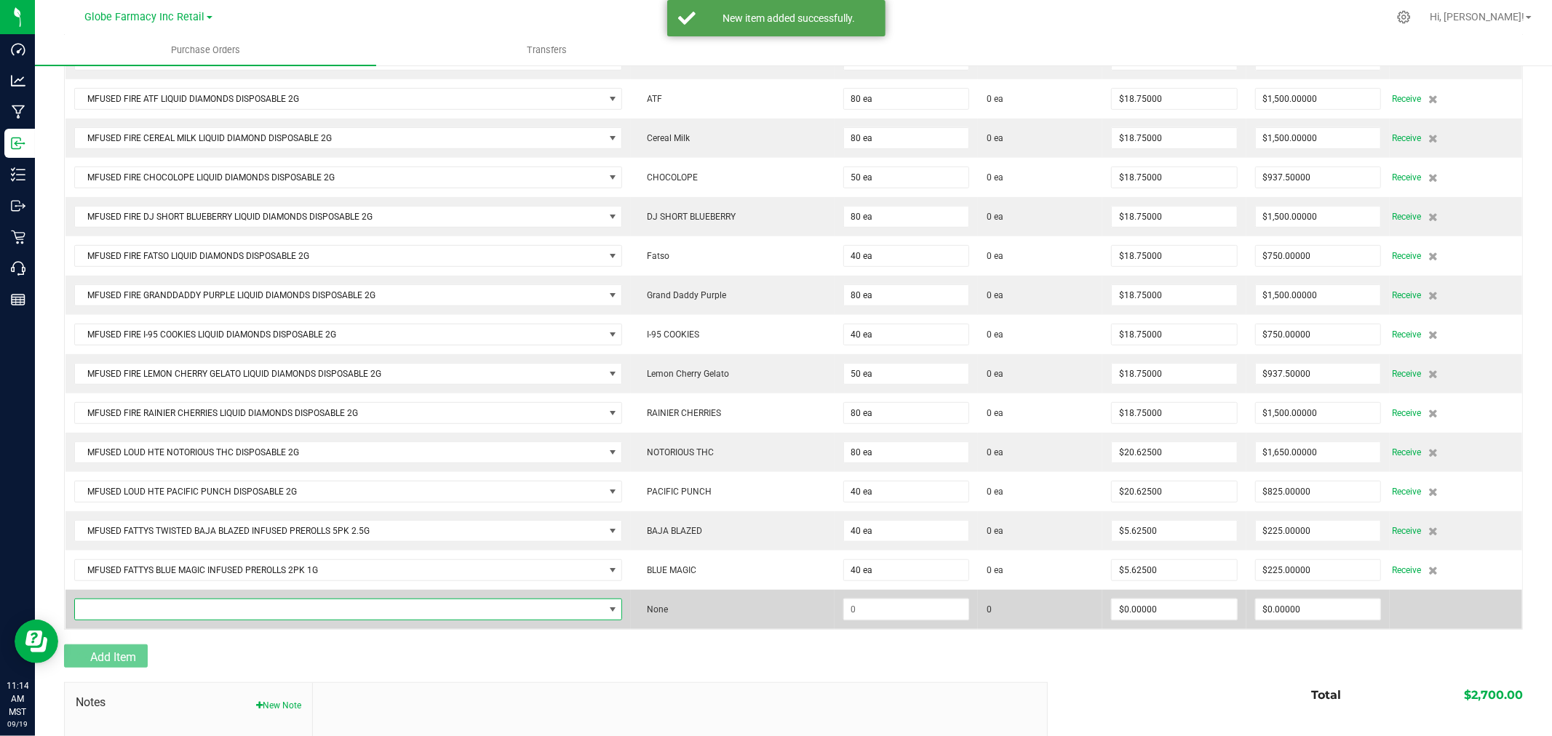
click at [111, 620] on span "NO DATA FOUND" at bounding box center [339, 610] width 529 height 20
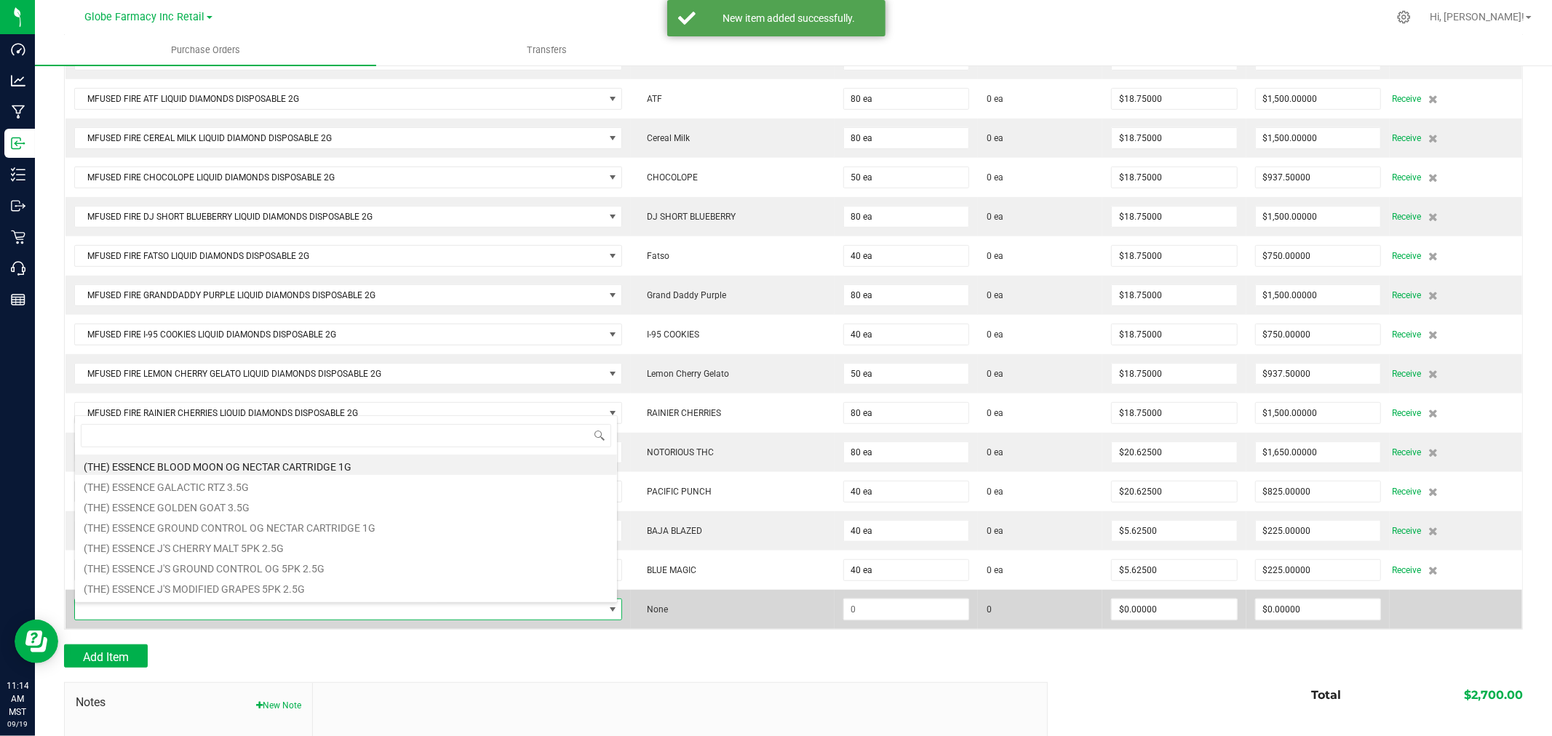
scroll to position [22, 538]
type input "lemon loopz"
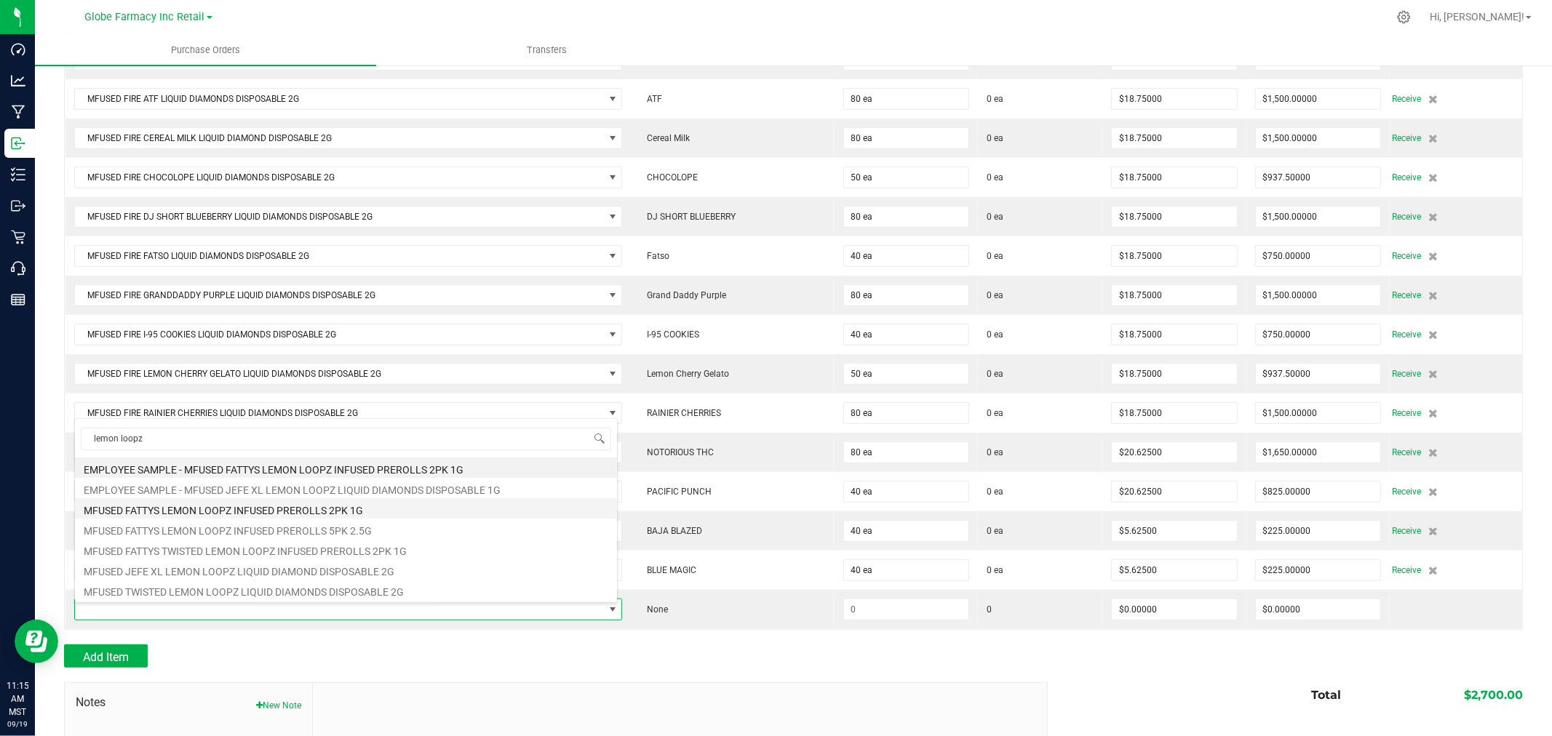
click at [344, 512] on li "MFUSED FATTYS LEMON LOOPZ INFUSED PREROLLS 2PK 1G" at bounding box center [346, 508] width 542 height 20
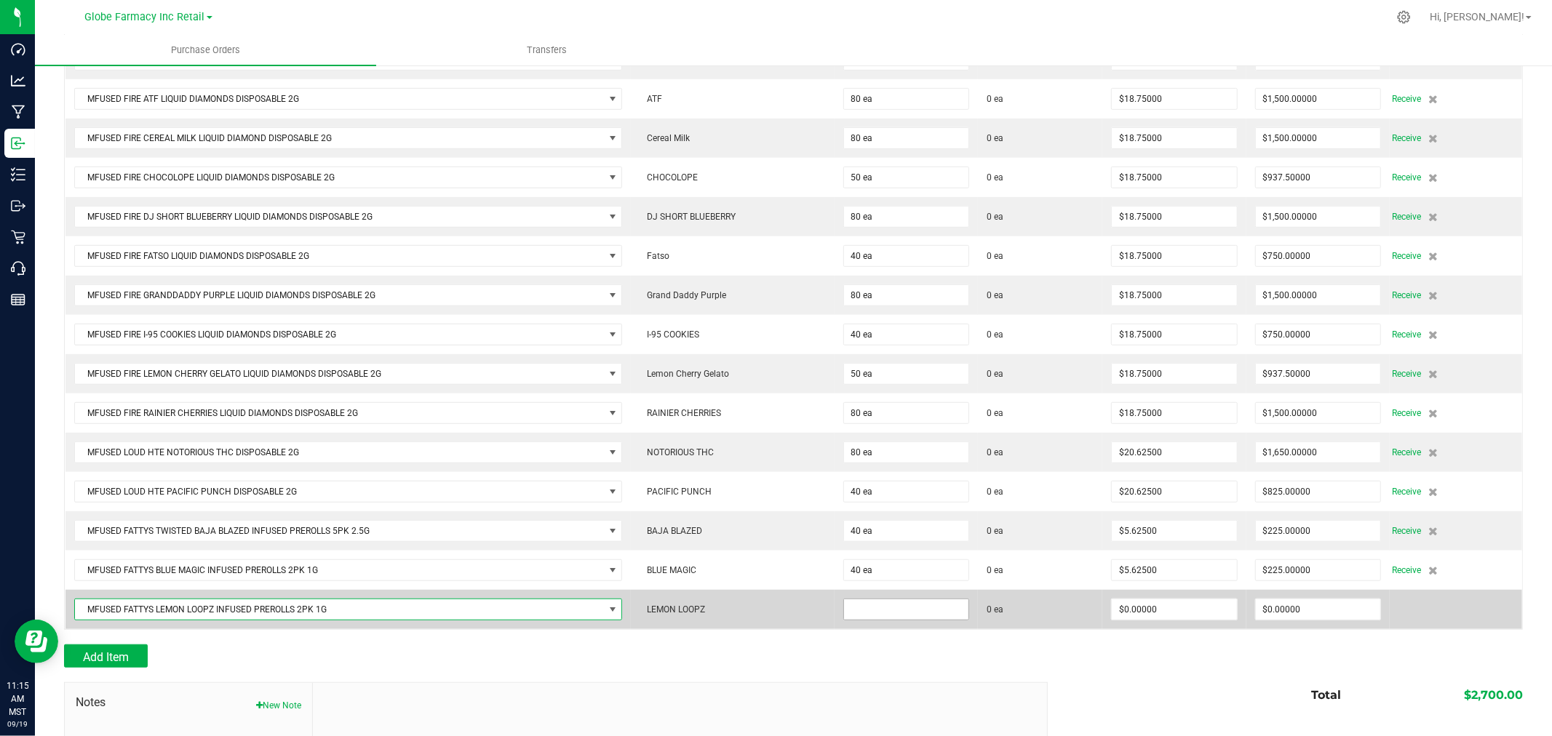
click at [931, 616] on input at bounding box center [906, 610] width 124 height 20
type input "40 ea"
click at [1143, 607] on input "0" at bounding box center [1174, 610] width 124 height 20
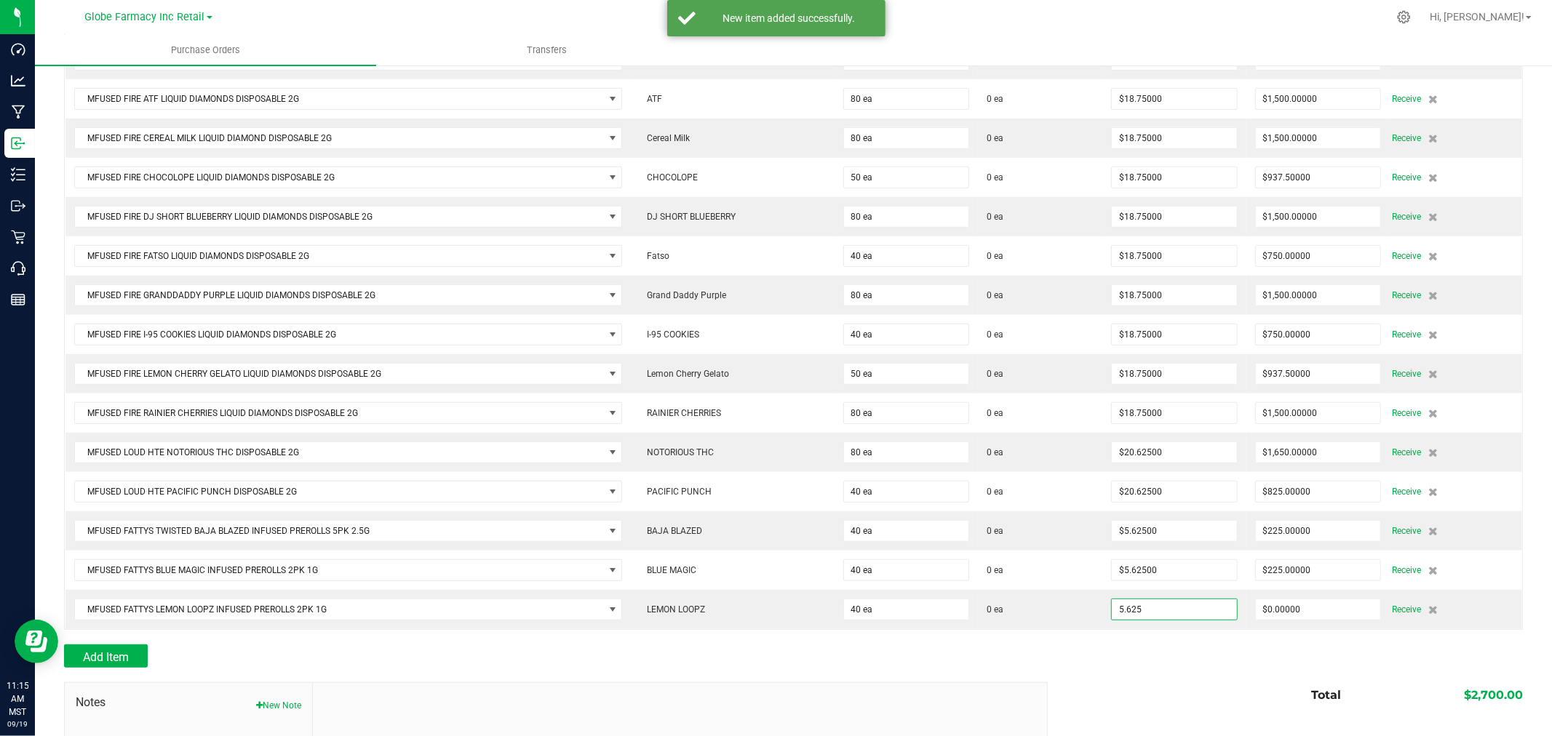
type input "$5.62500"
click at [1176, 651] on div "Add Item" at bounding box center [793, 656] width 1459 height 23
type input "40"
type input "$225.00000"
click at [100, 651] on button "Add Item" at bounding box center [106, 656] width 84 height 23
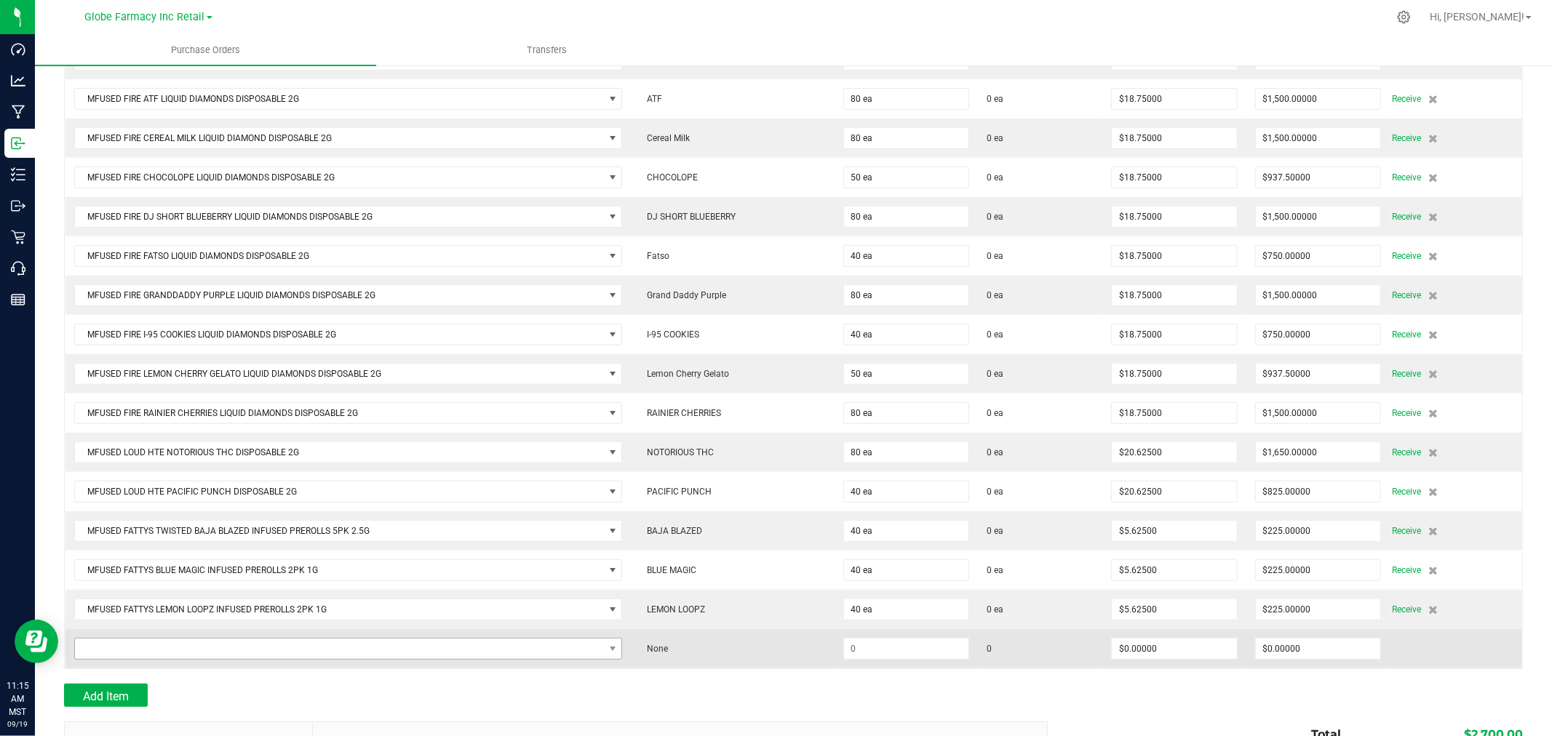
scroll to position [882, 0]
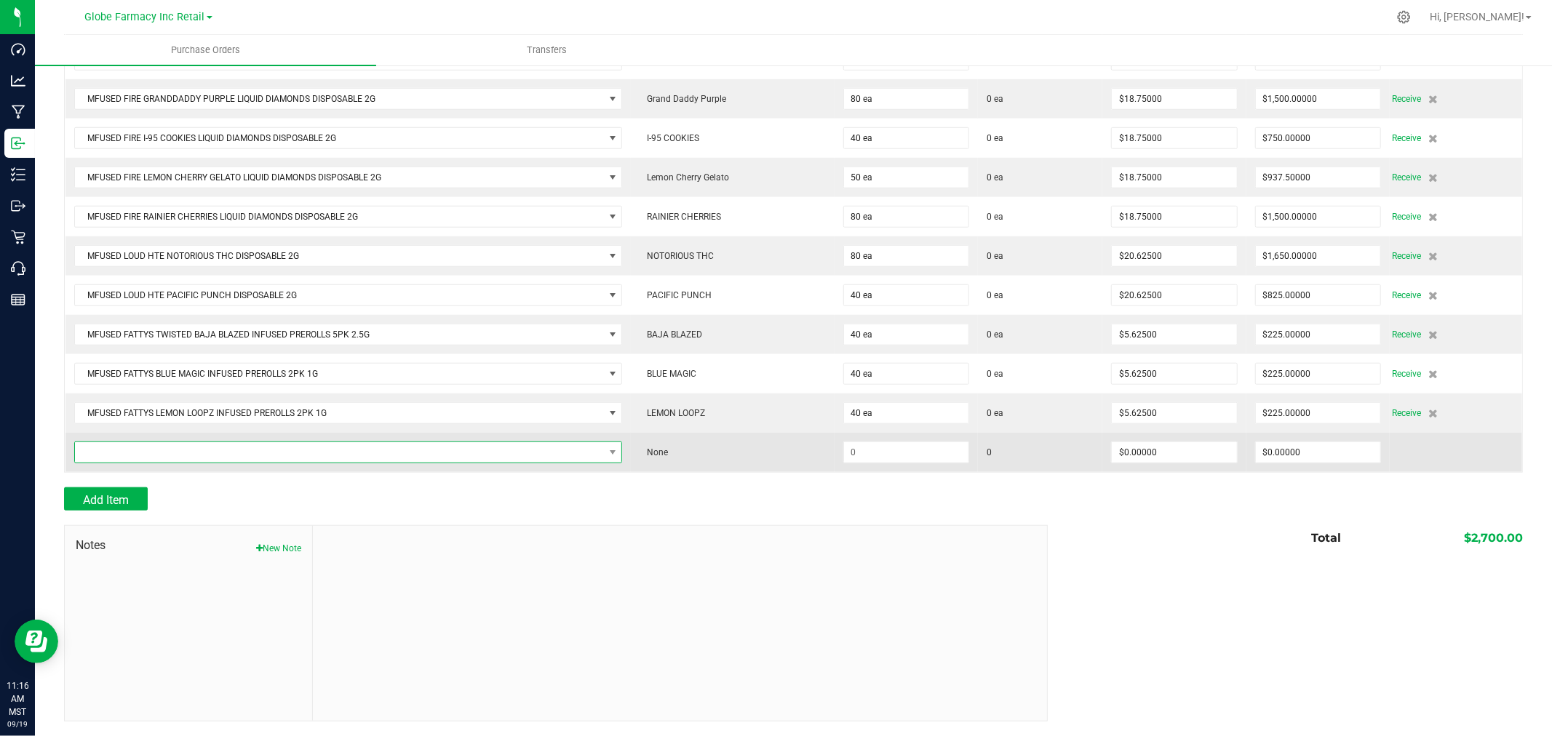
click at [231, 455] on span "NO DATA FOUND" at bounding box center [339, 452] width 529 height 20
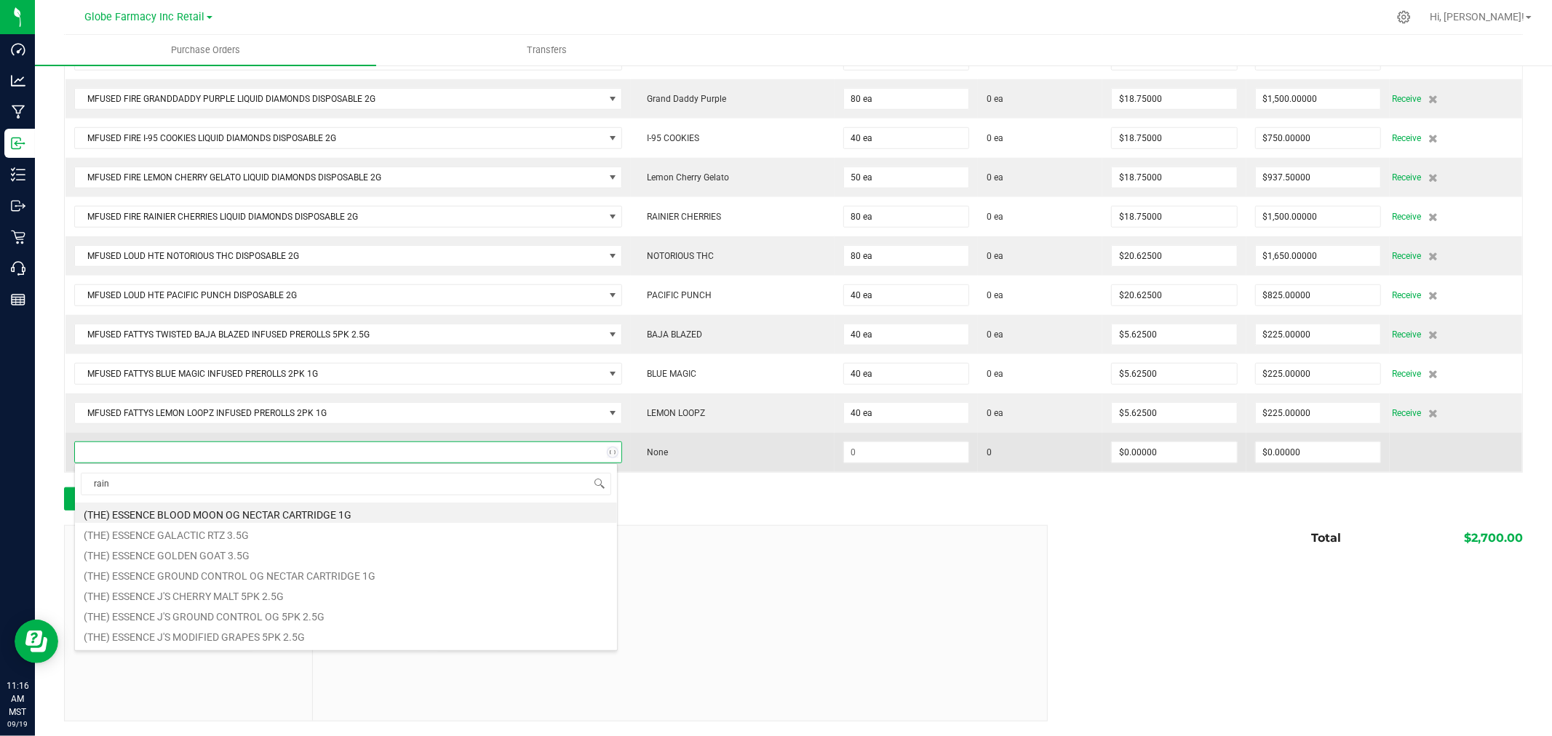
scroll to position [22, 538]
type input "rainbow cloud"
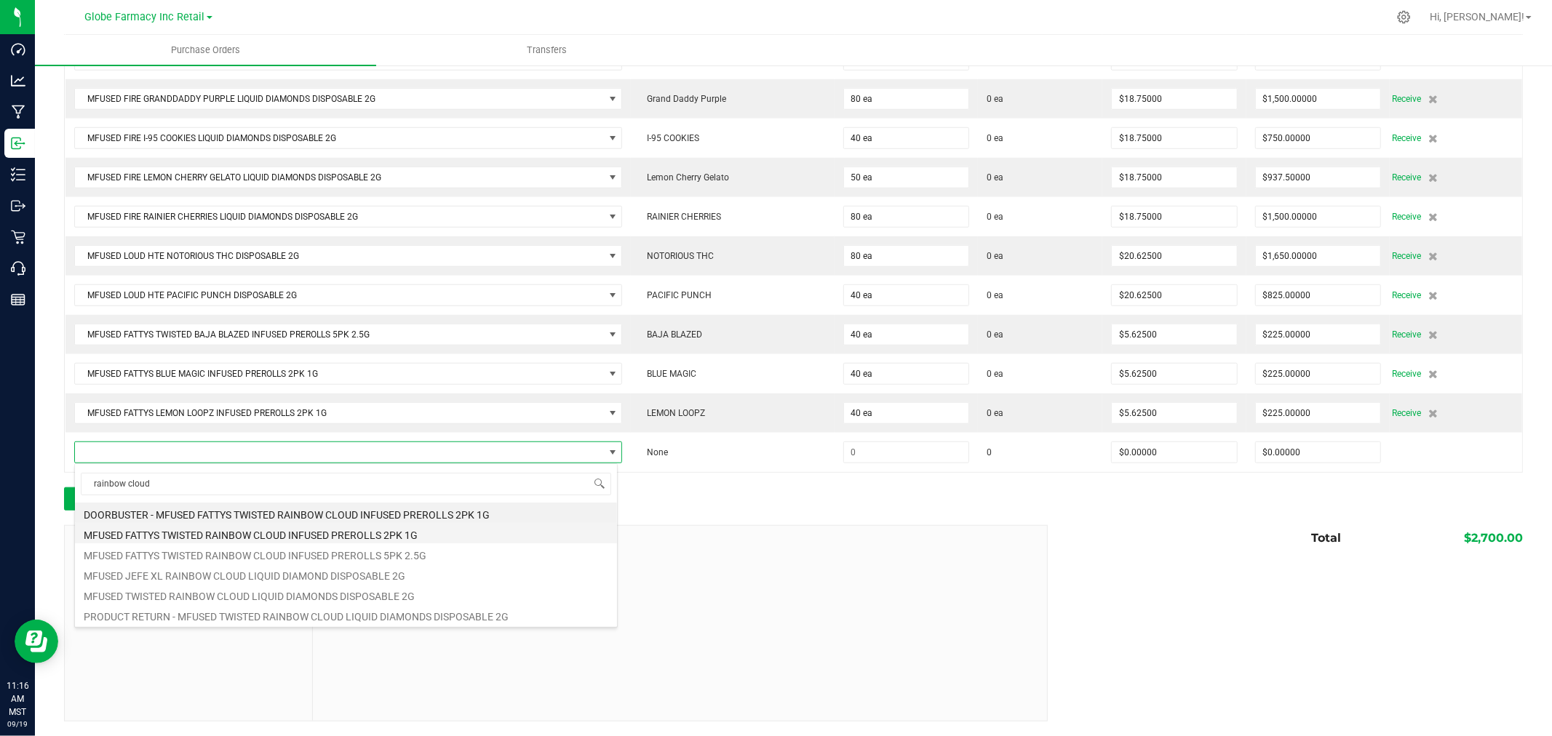
click at [289, 533] on li "MFUSED FATTYS TWISTED RAINBOW CLOUD INFUSED PREROLLS 2PK 1G" at bounding box center [346, 533] width 542 height 20
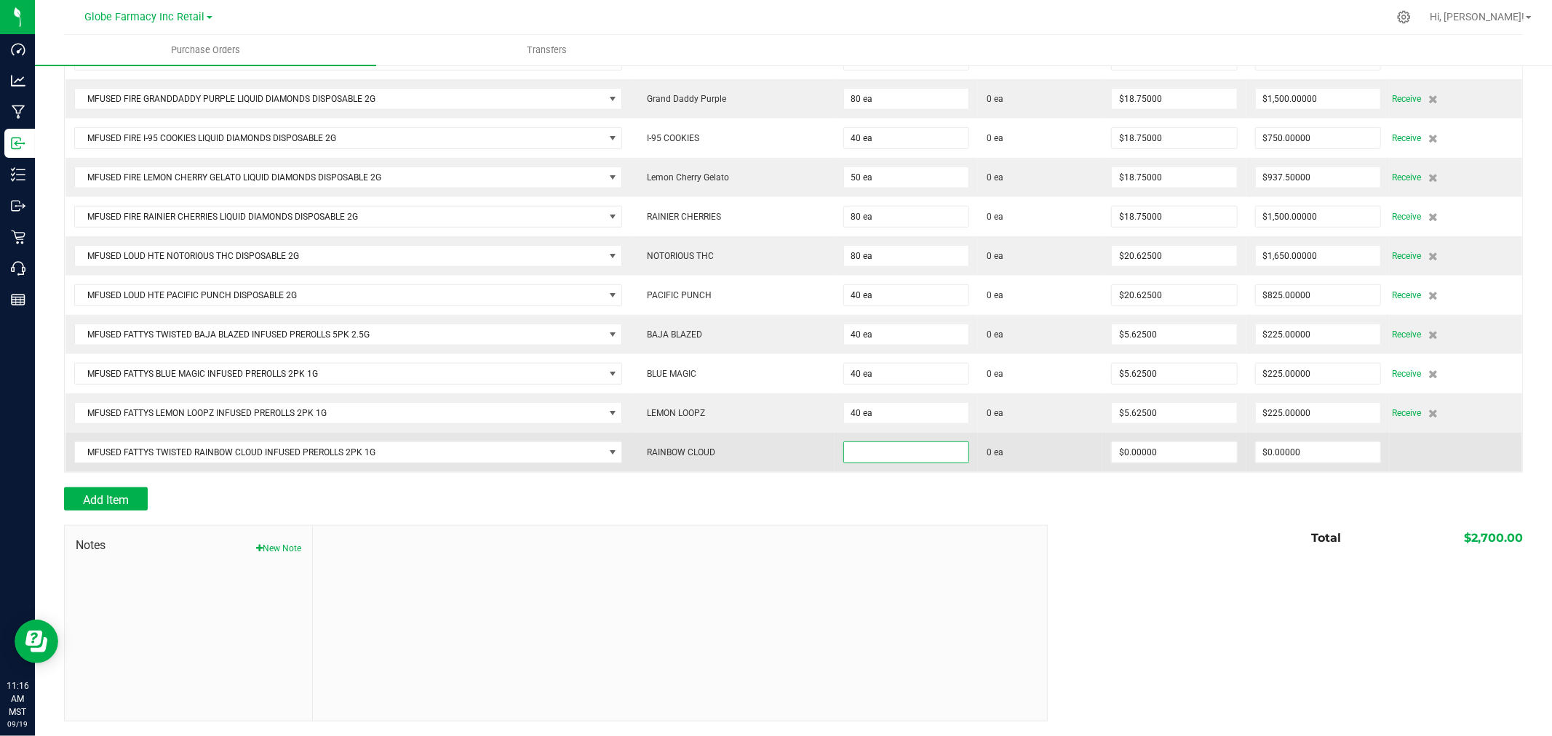
click at [926, 452] on input at bounding box center [906, 452] width 124 height 20
type input "20 ea"
type input "$5.62500"
type input "0"
type input "20"
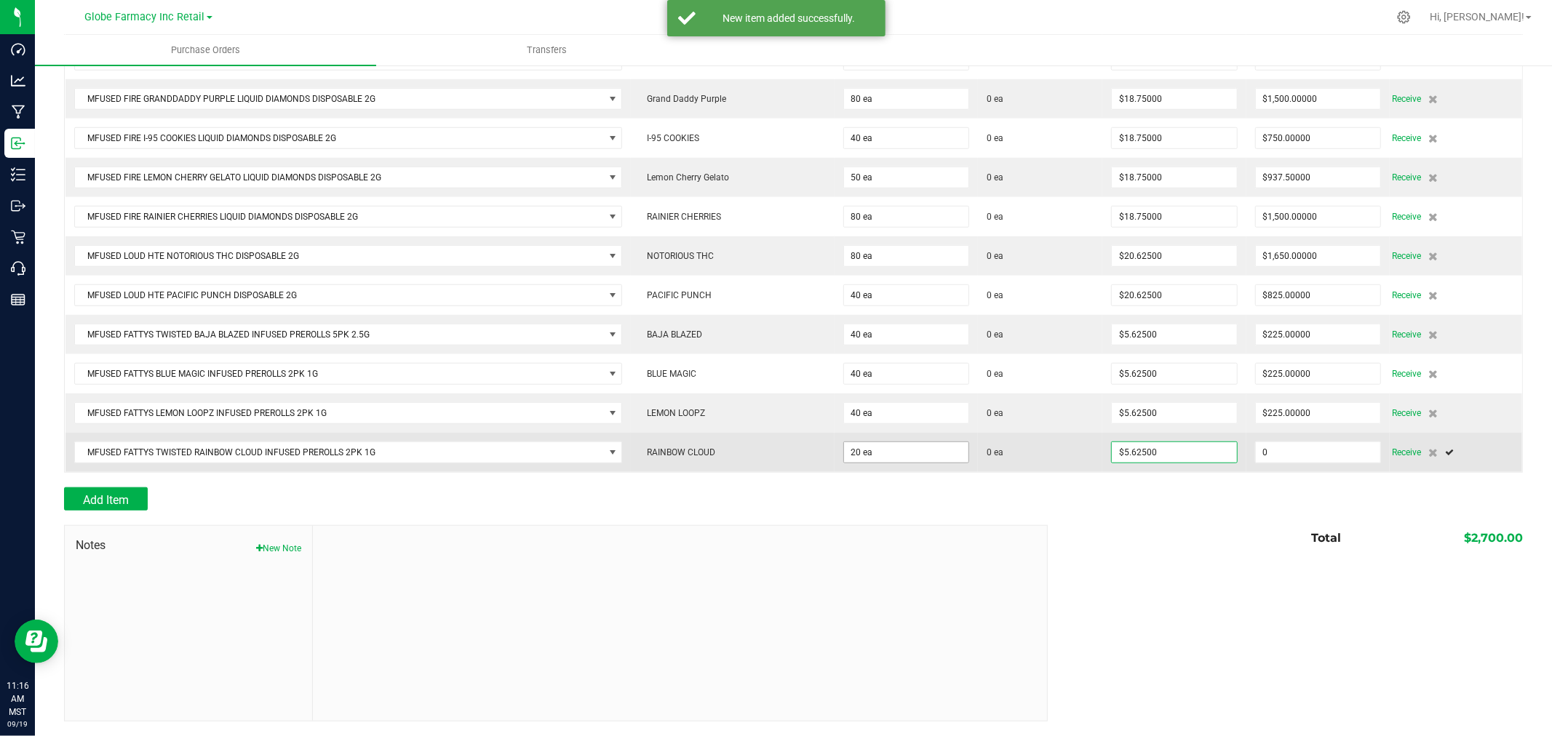
type input "112.5"
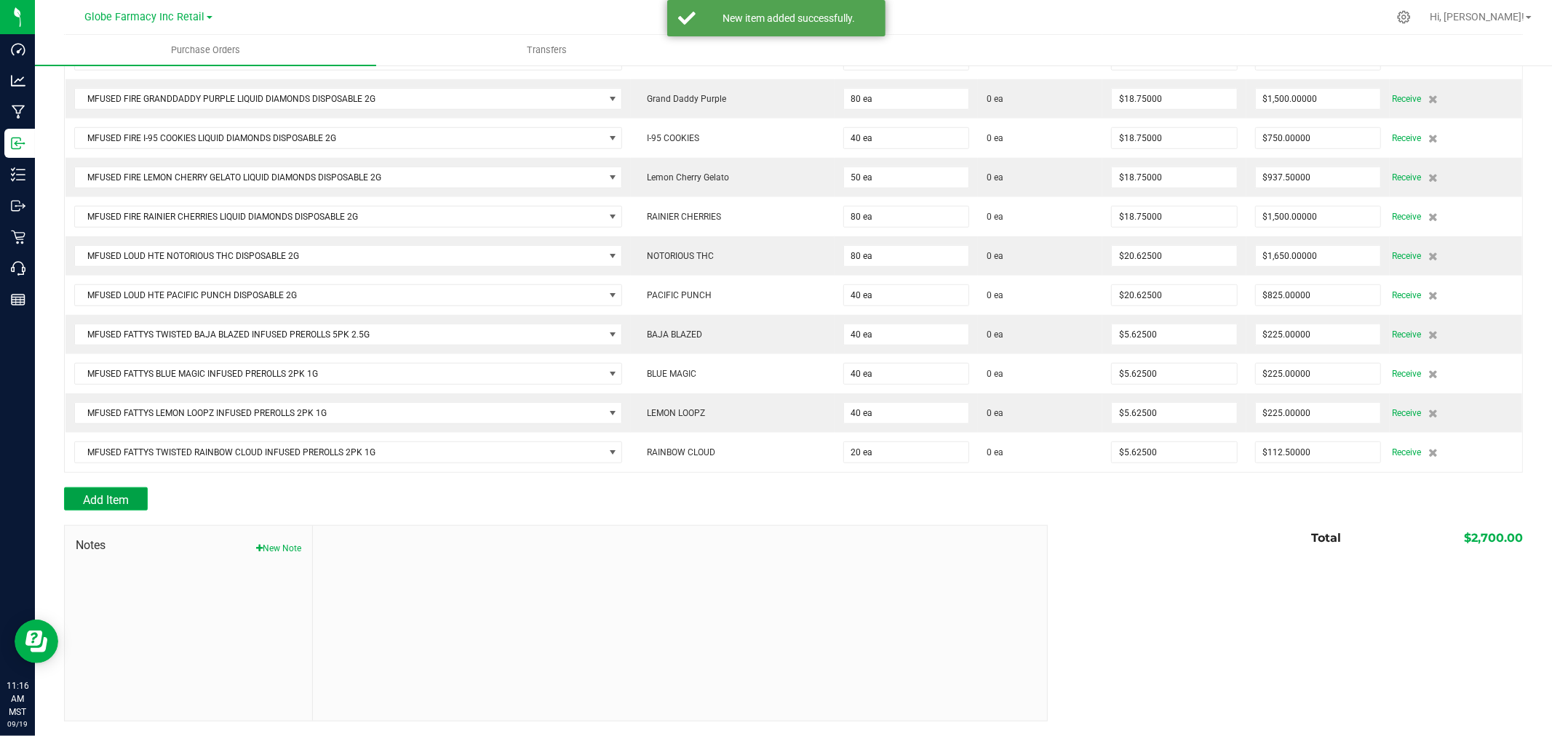
click at [98, 497] on span "Add Item" at bounding box center [106, 500] width 46 height 14
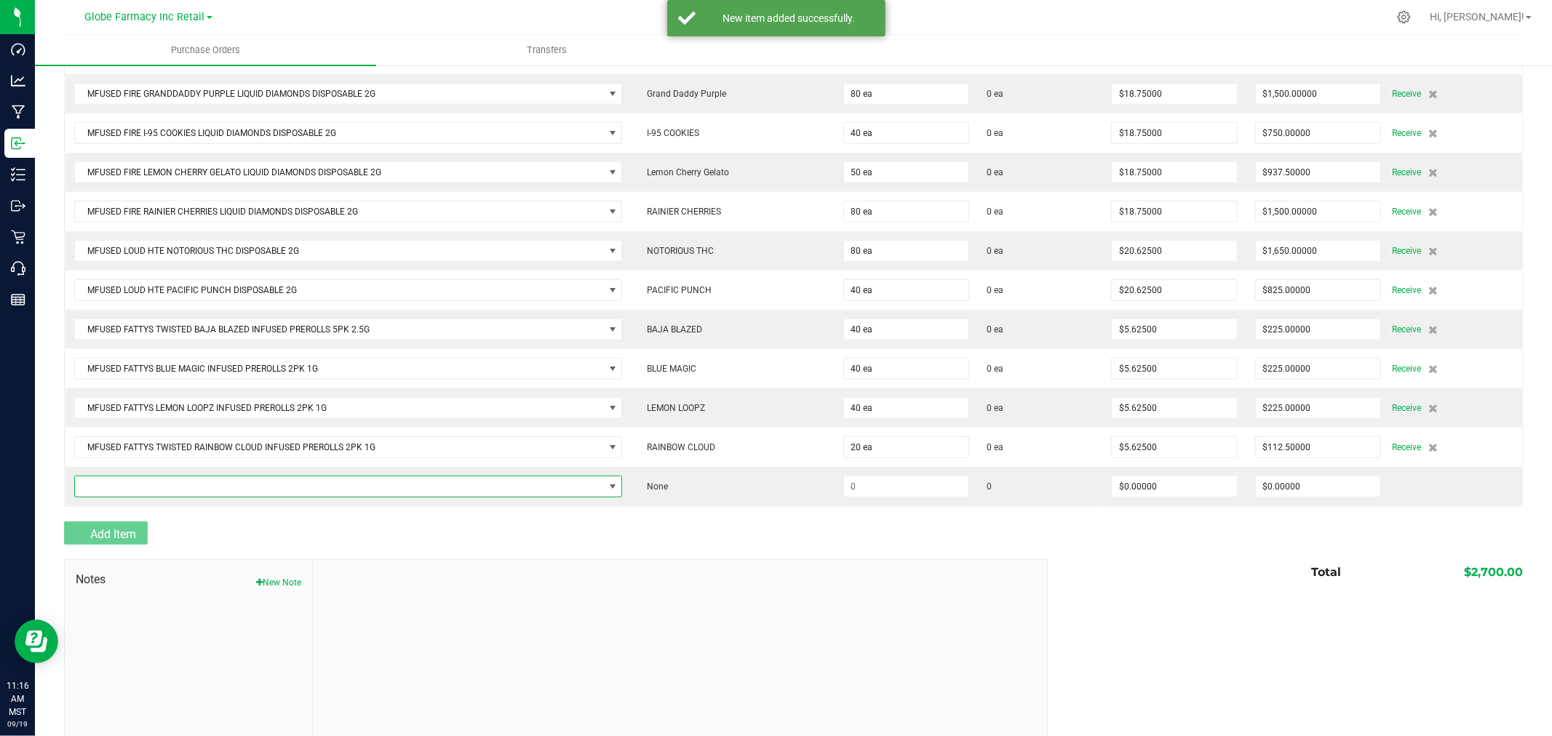
click at [100, 492] on span "NO DATA FOUND" at bounding box center [339, 487] width 529 height 20
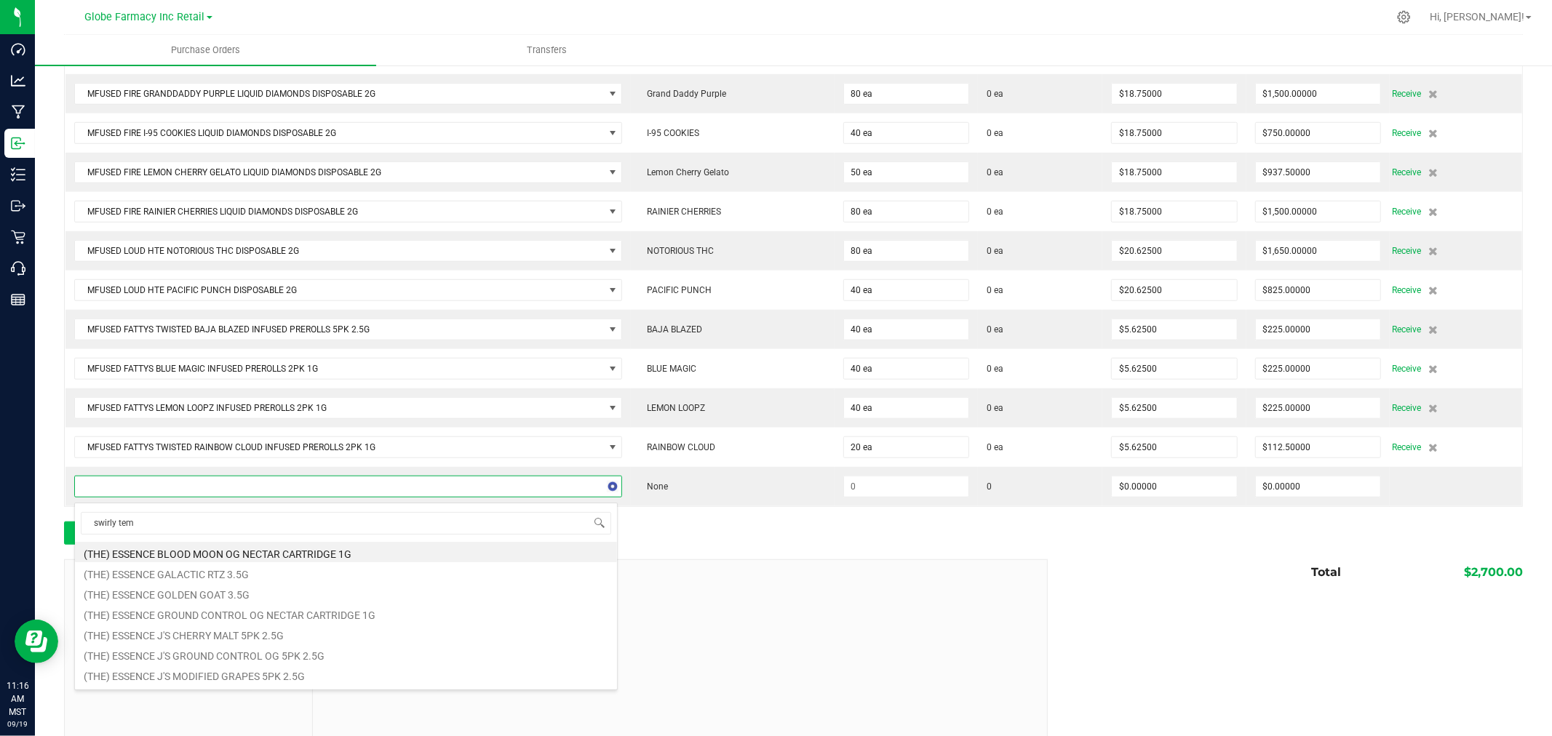
type input "swirly temp"
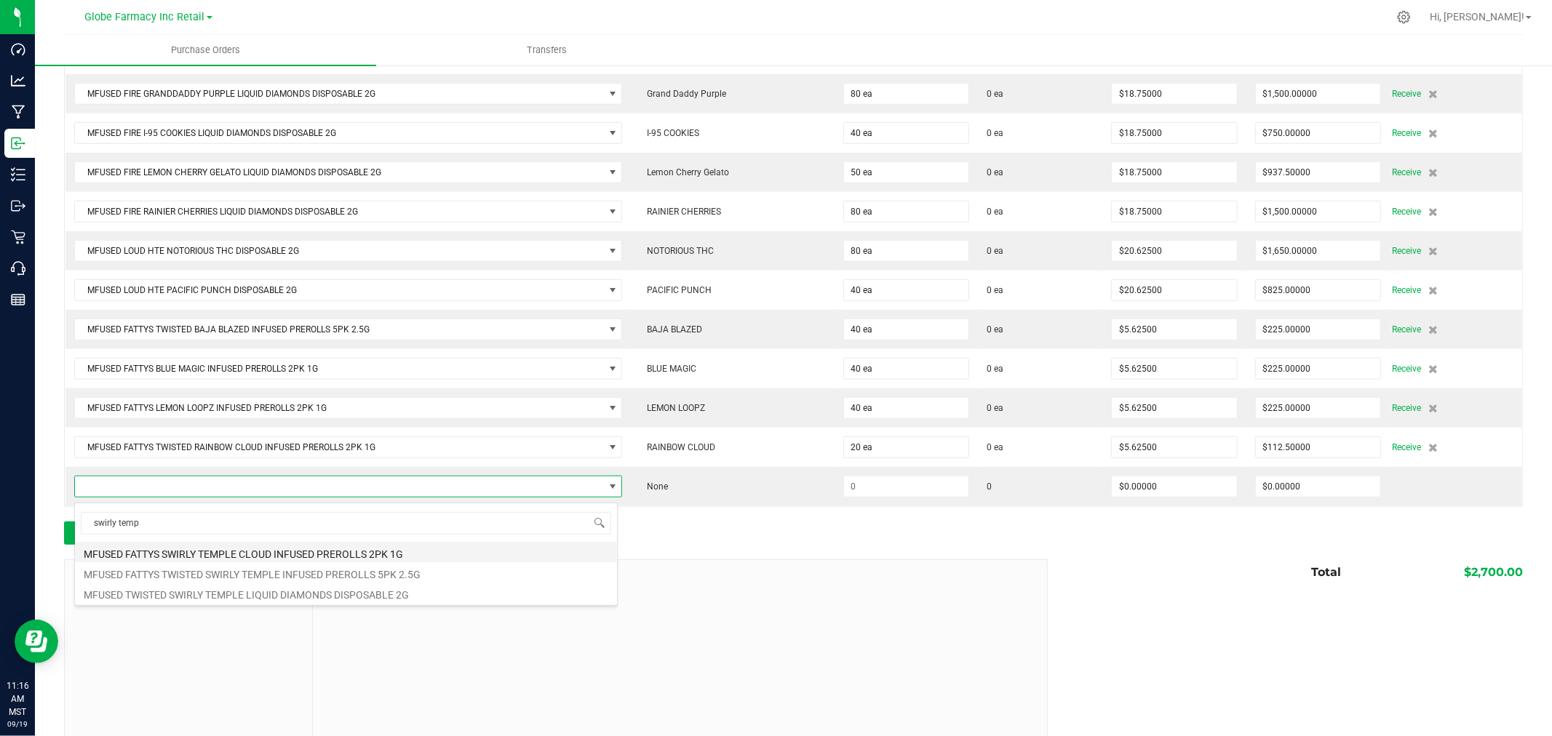
click at [427, 554] on li "MFUSED FATTYS SWIRLY TEMPLE CLOUD INFUSED PREROLLS 2PK 1G" at bounding box center [346, 552] width 542 height 20
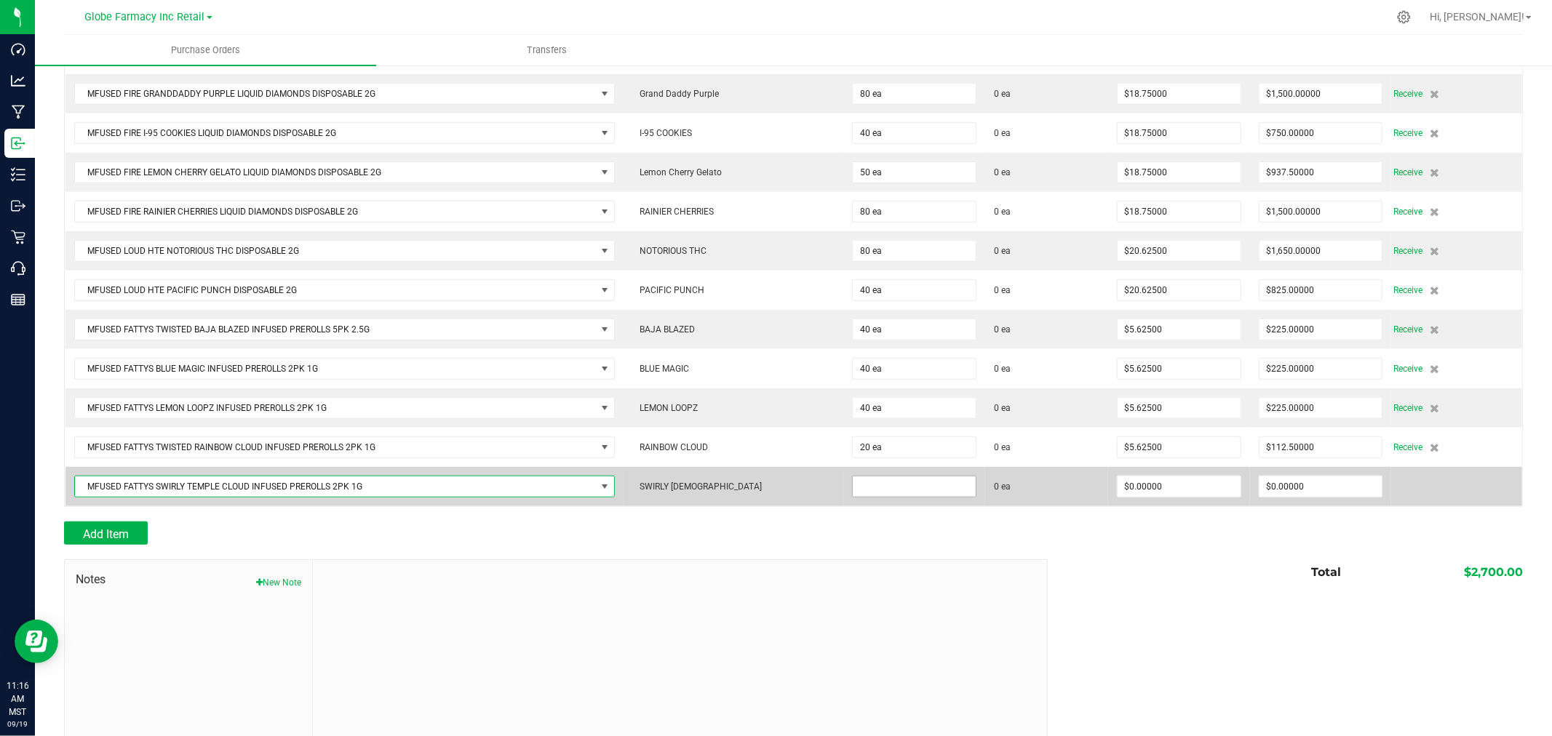
click at [944, 488] on input at bounding box center [914, 487] width 123 height 20
type input "40 ea"
type input "$5.62500"
type input "0"
type input "40"
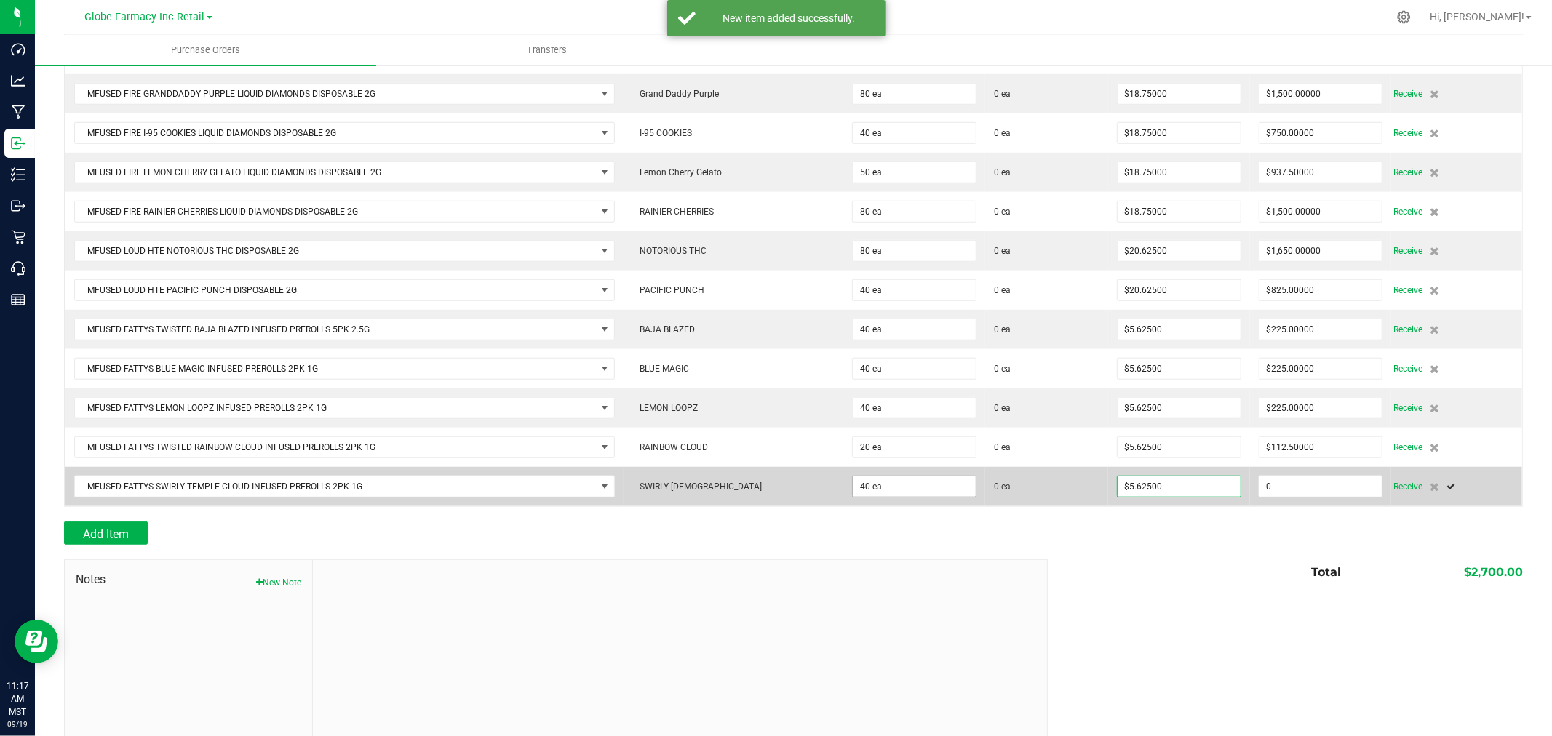
type input "225"
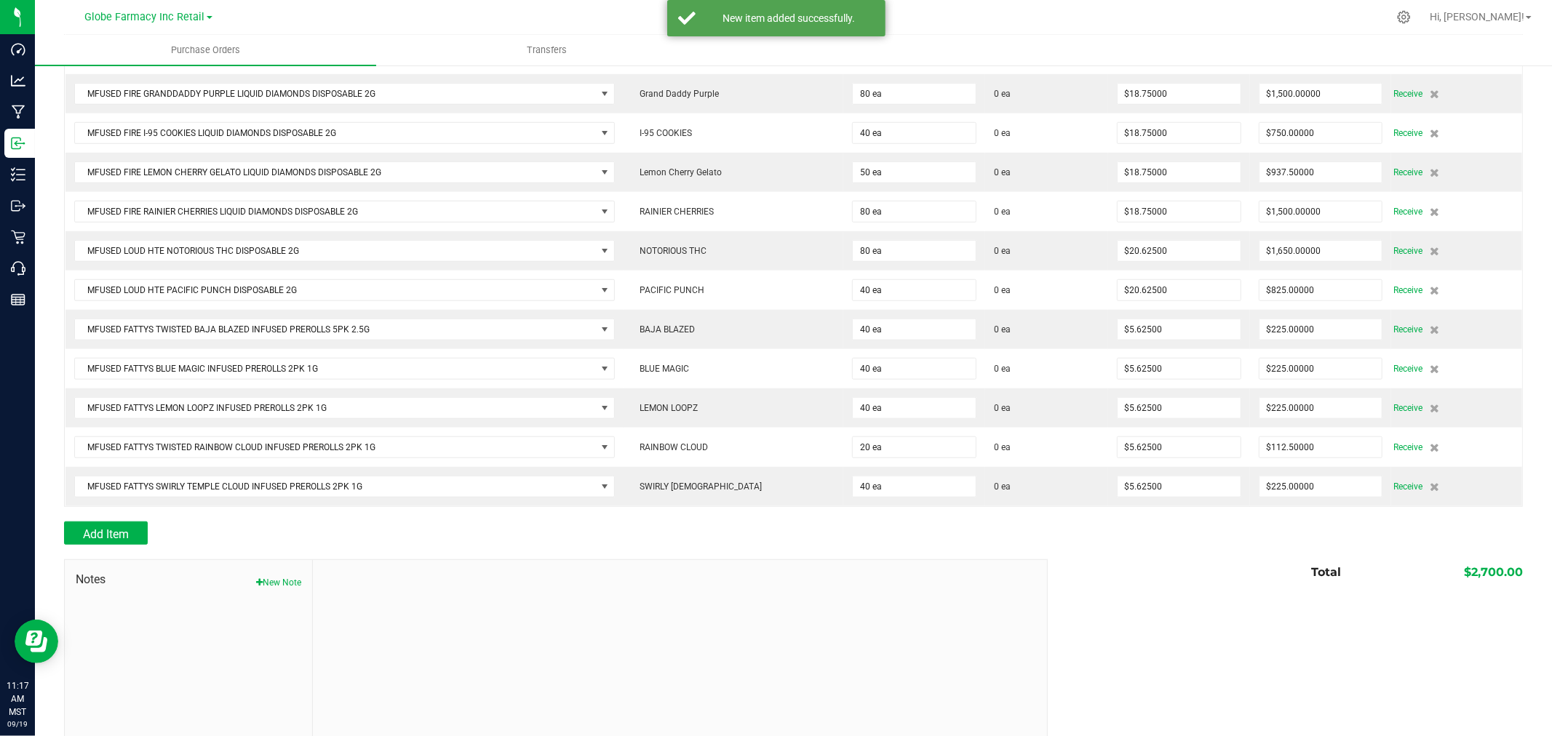
scroll to position [921, 0]
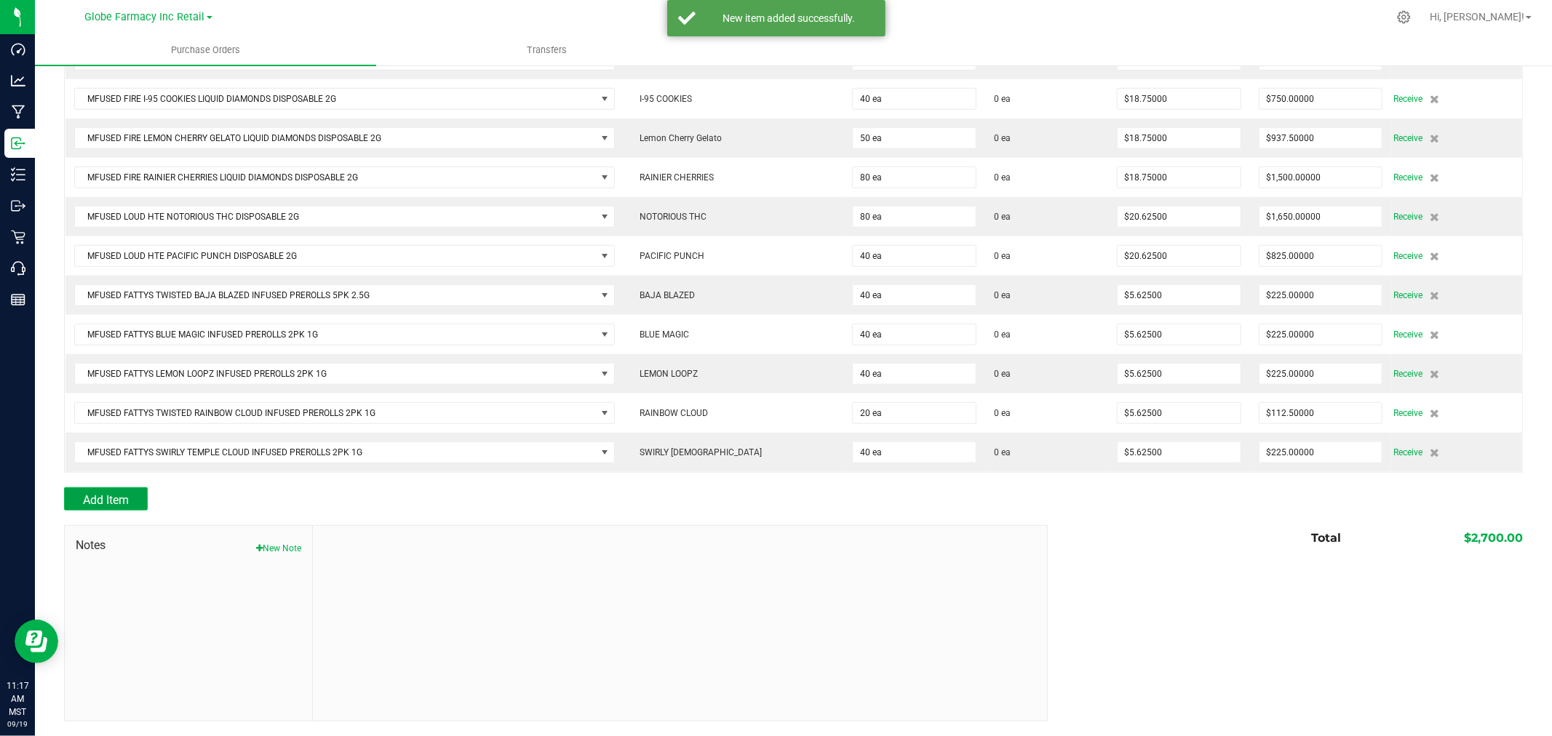
click at [119, 498] on button "Add Item" at bounding box center [106, 499] width 84 height 23
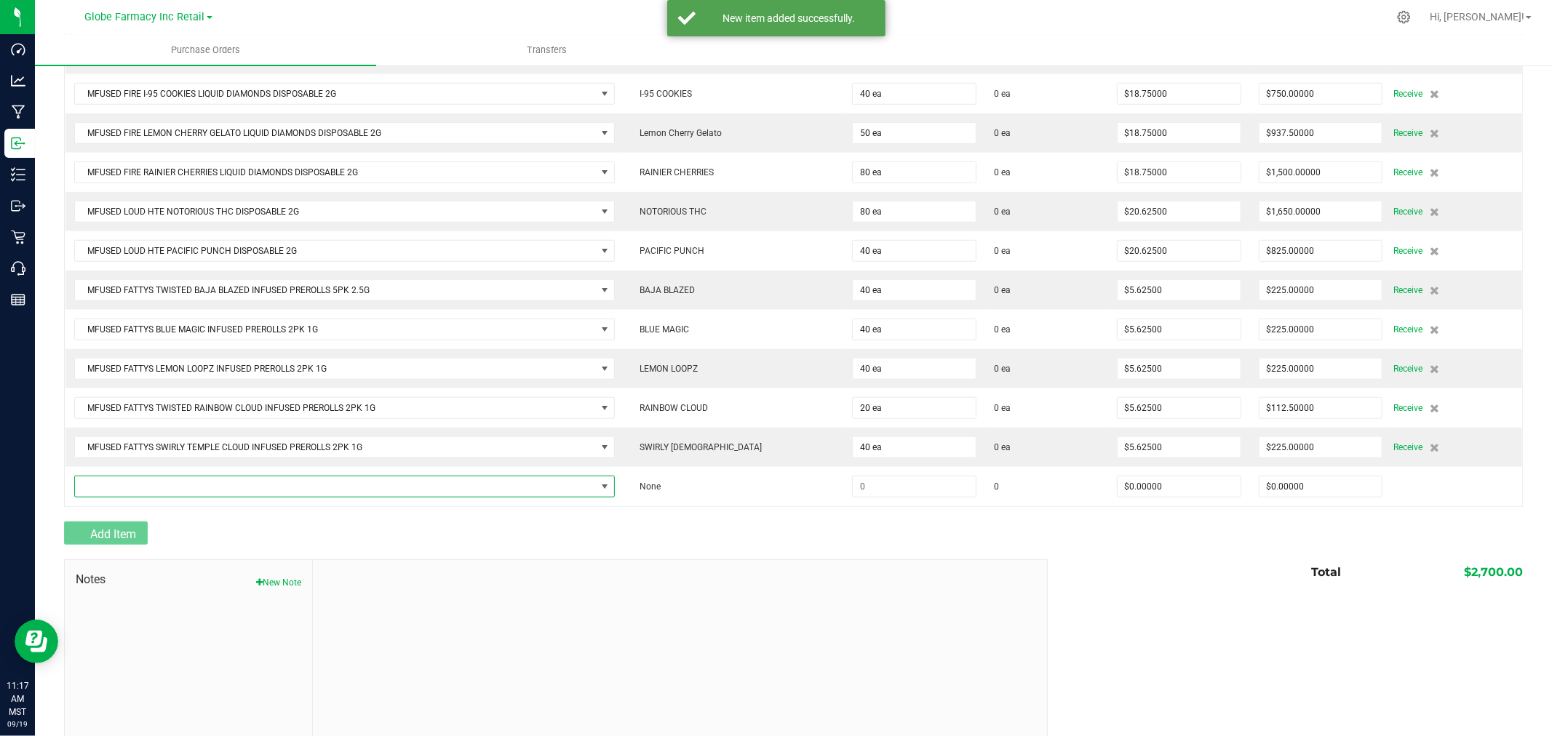
click at [119, 497] on span "NO DATA FOUND" at bounding box center [335, 487] width 521 height 20
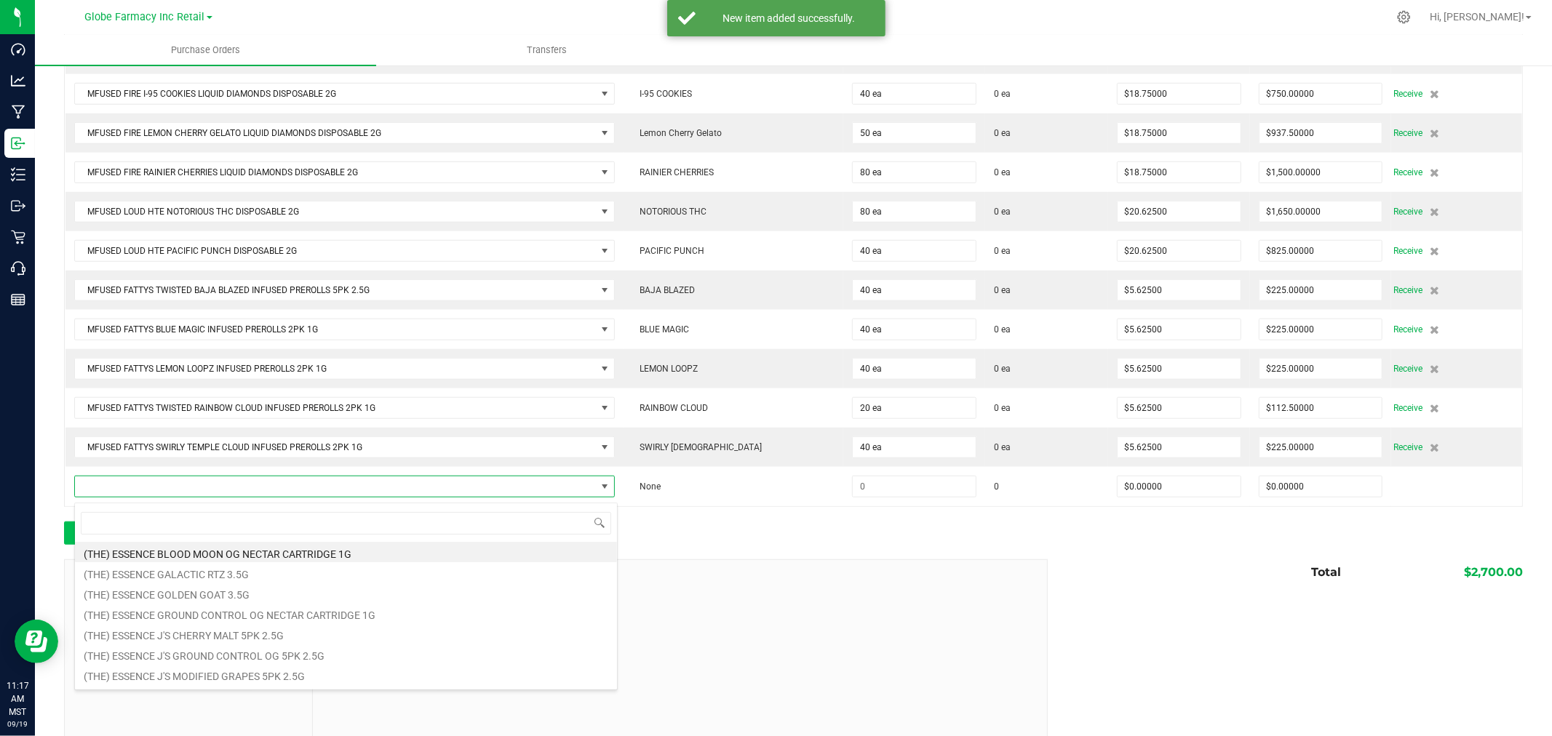
scroll to position [22, 538]
type input "tropical trippin"
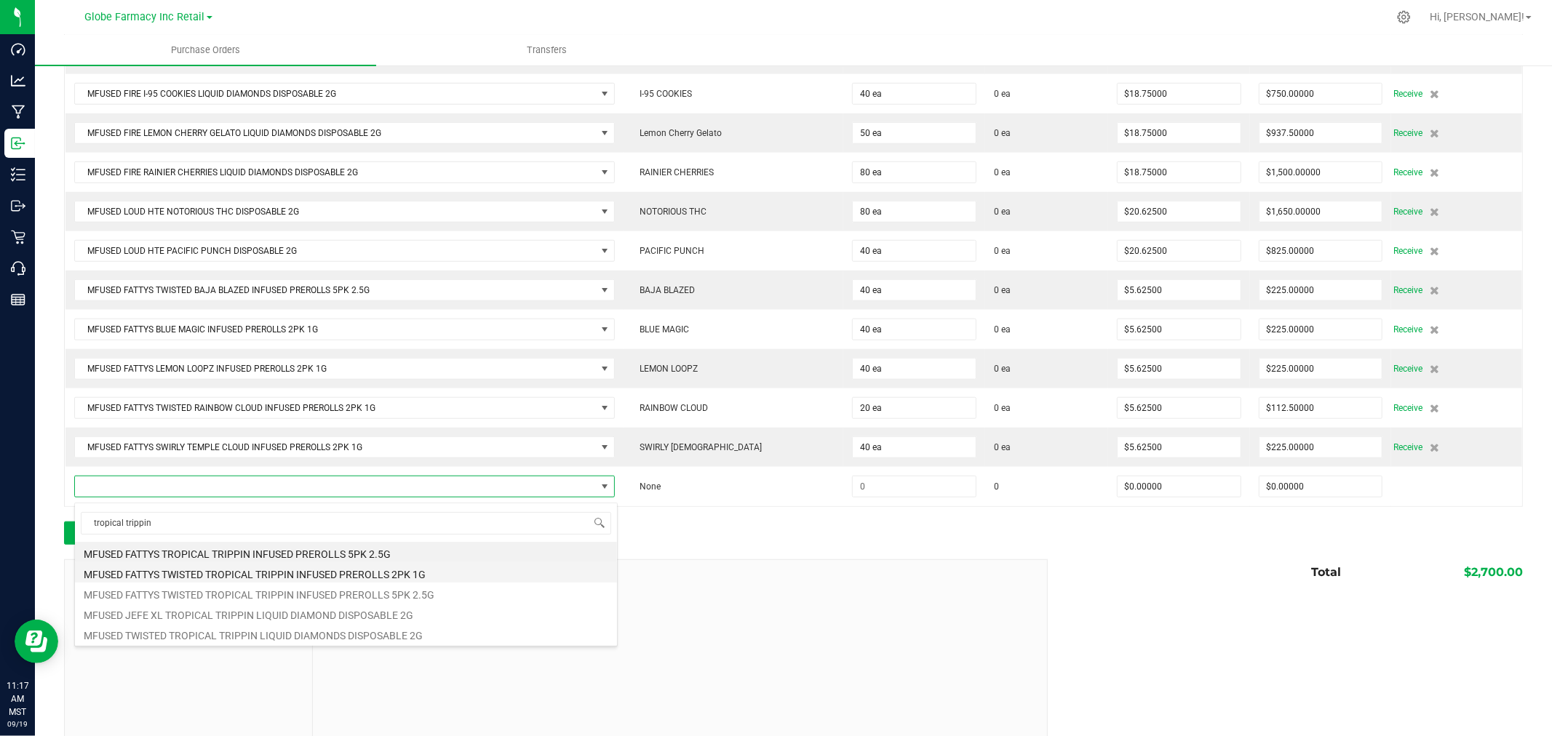
click at [347, 569] on li "MFUSED FATTYS TWISTED TROPICAL TRIPPIN INFUSED PREROLLS 2PK 1G" at bounding box center [346, 572] width 542 height 20
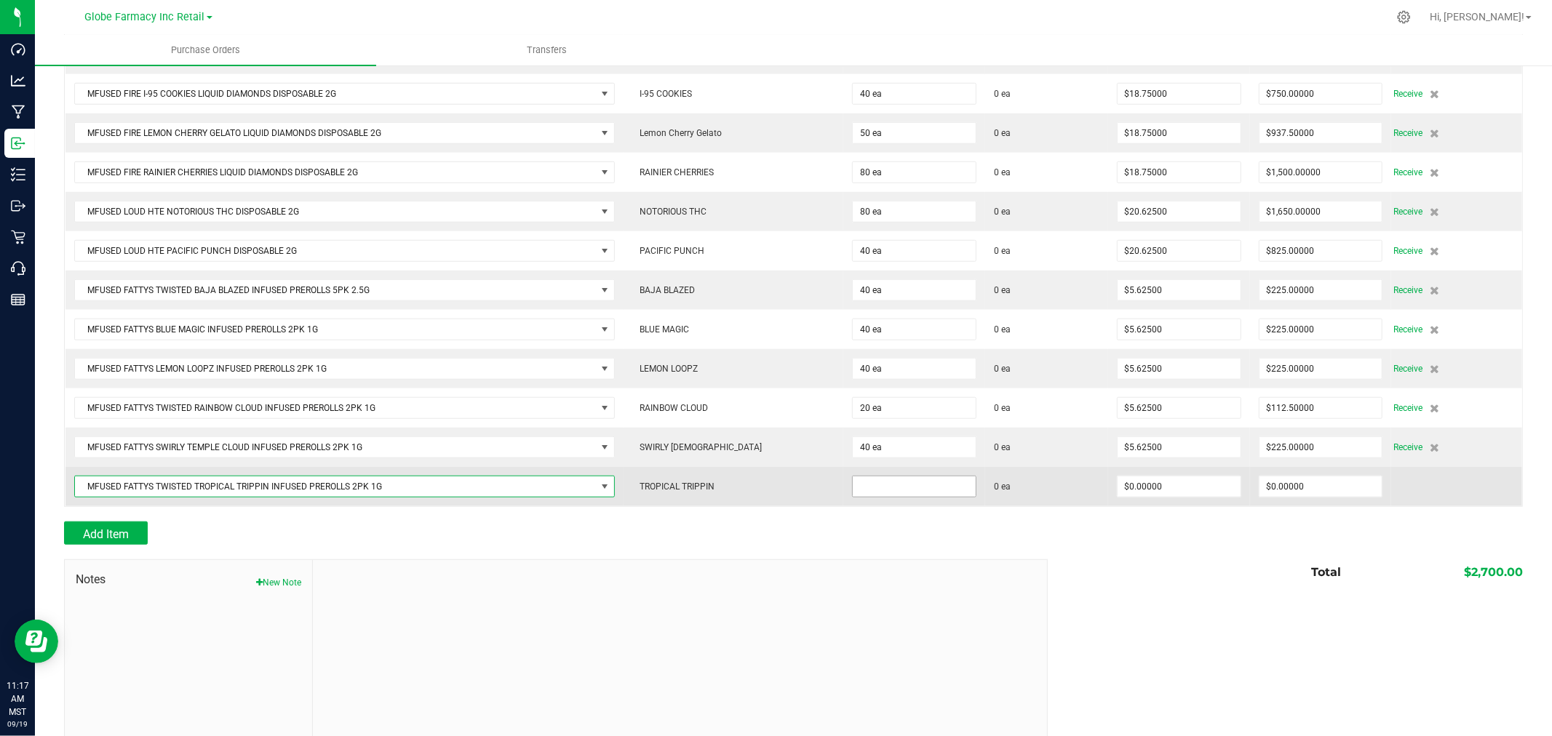
click at [957, 489] on input at bounding box center [914, 487] width 123 height 20
type input "20 ea"
type input "$5.62500"
type input "0"
type input "20"
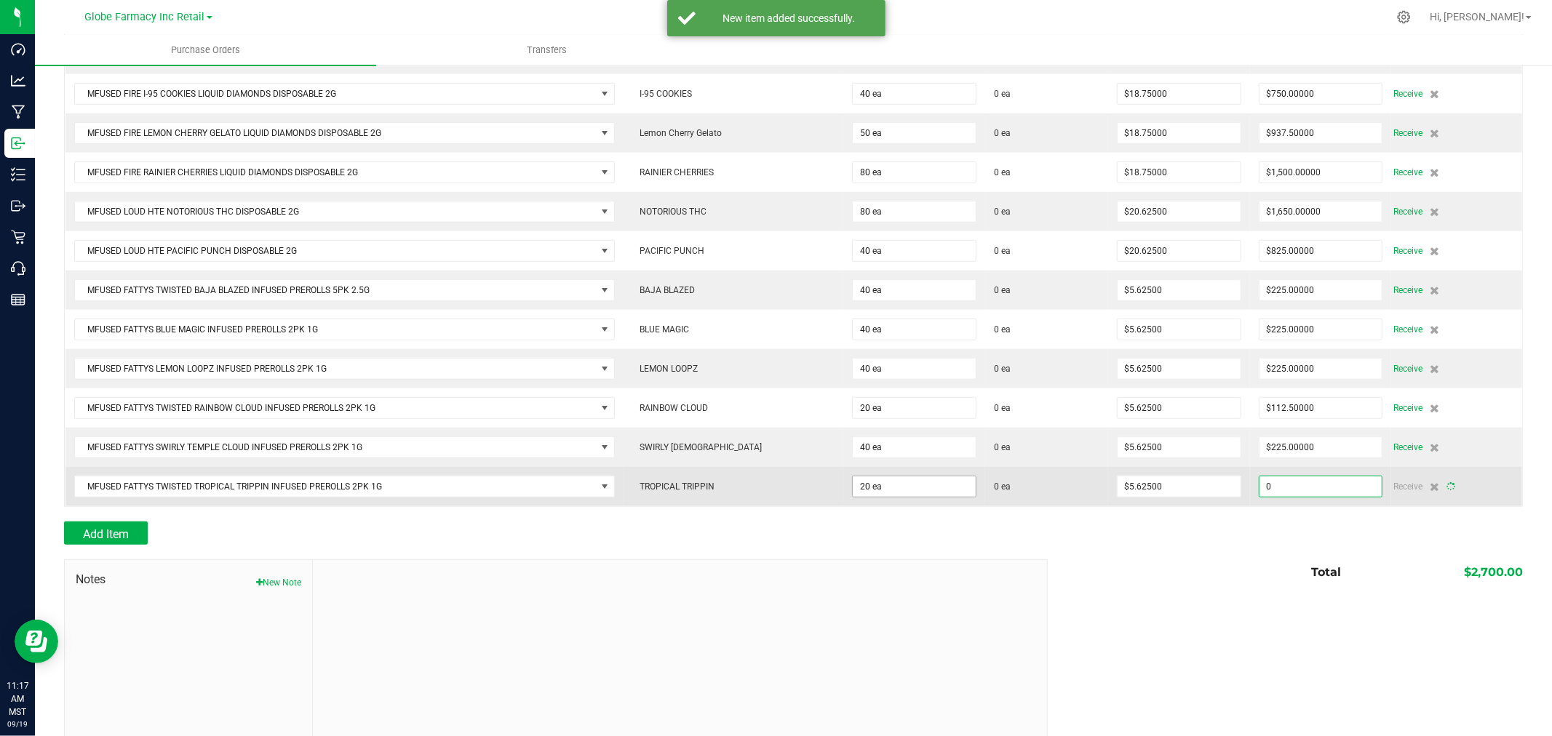
type input "112.5"
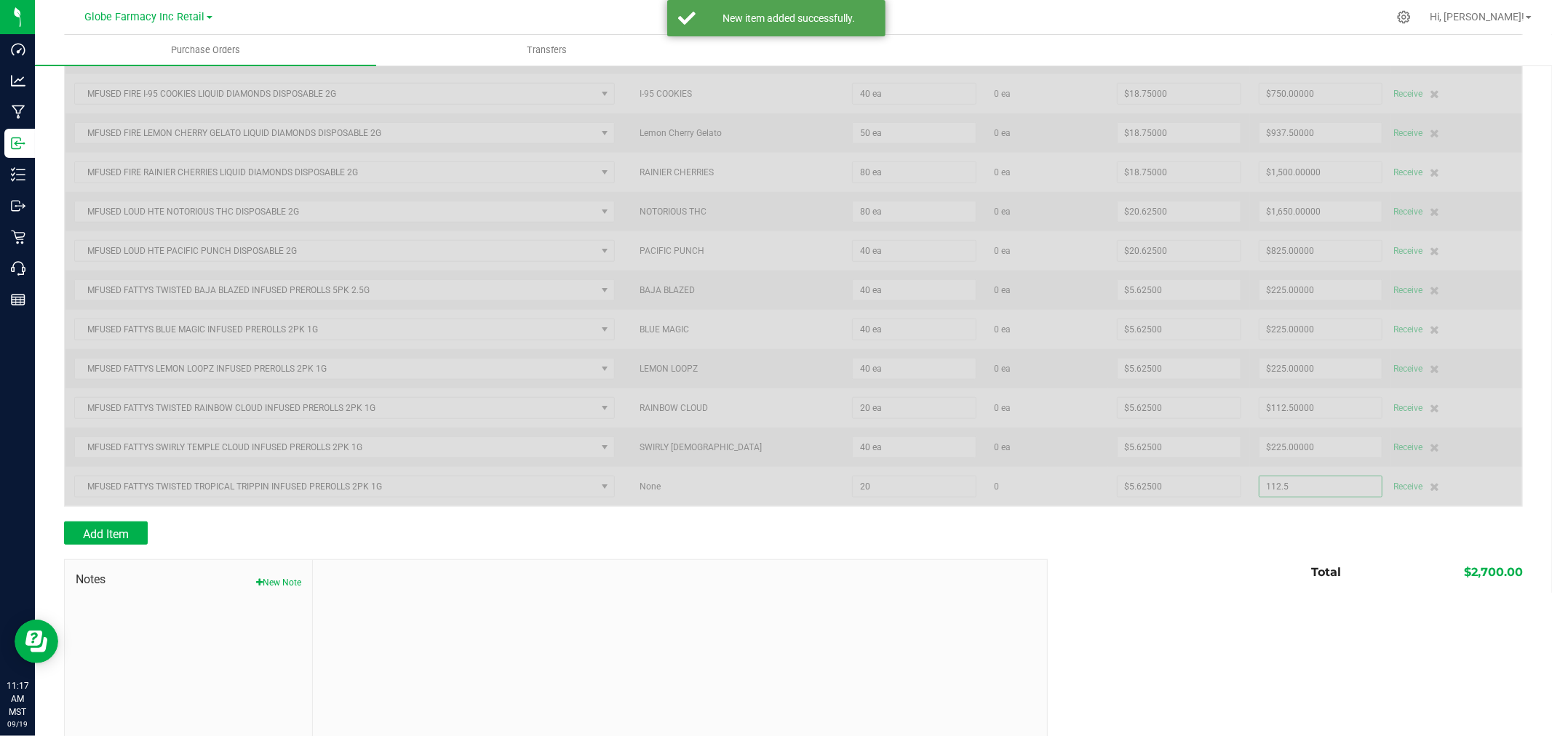
scroll to position [960, 0]
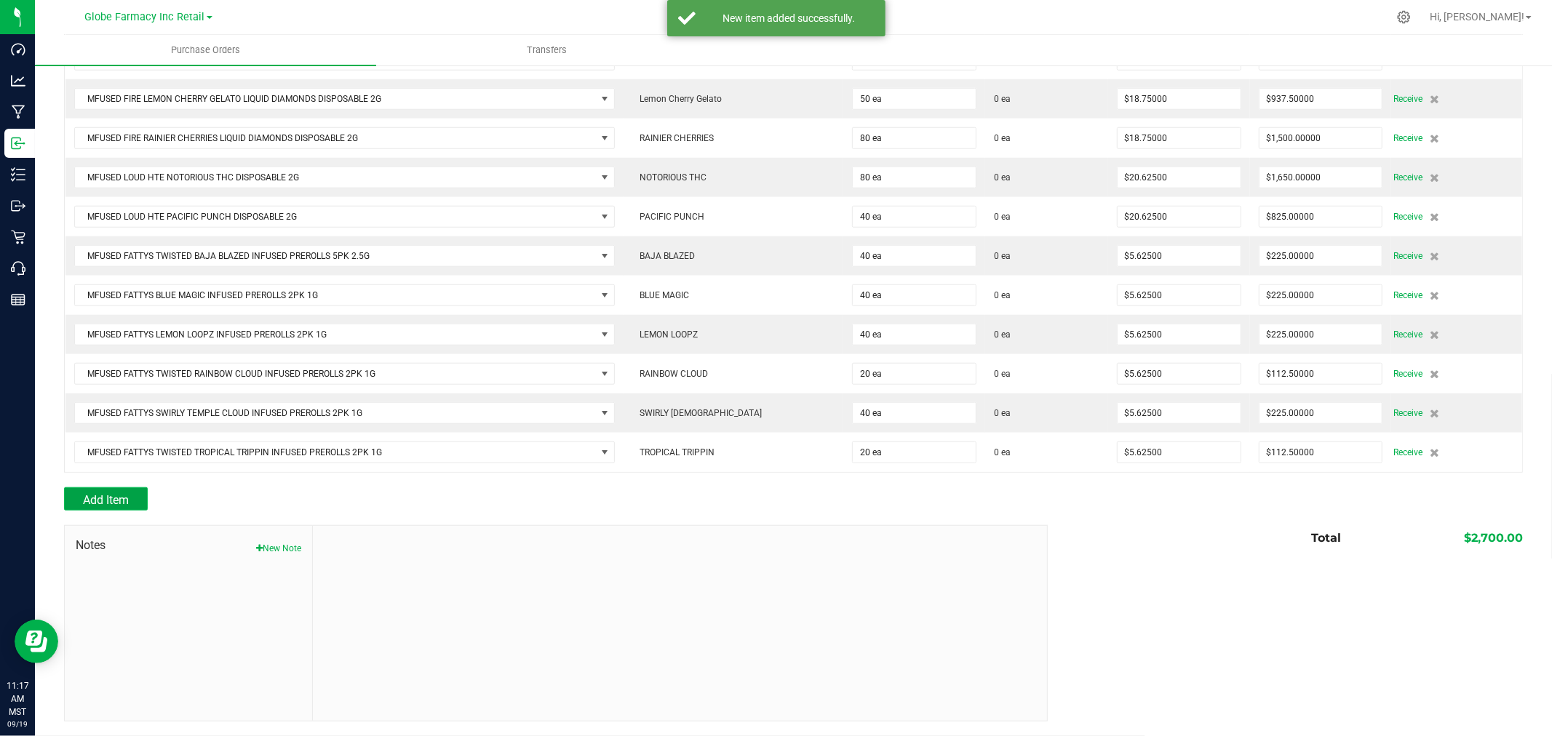
click at [111, 500] on span "Add Item" at bounding box center [106, 500] width 46 height 14
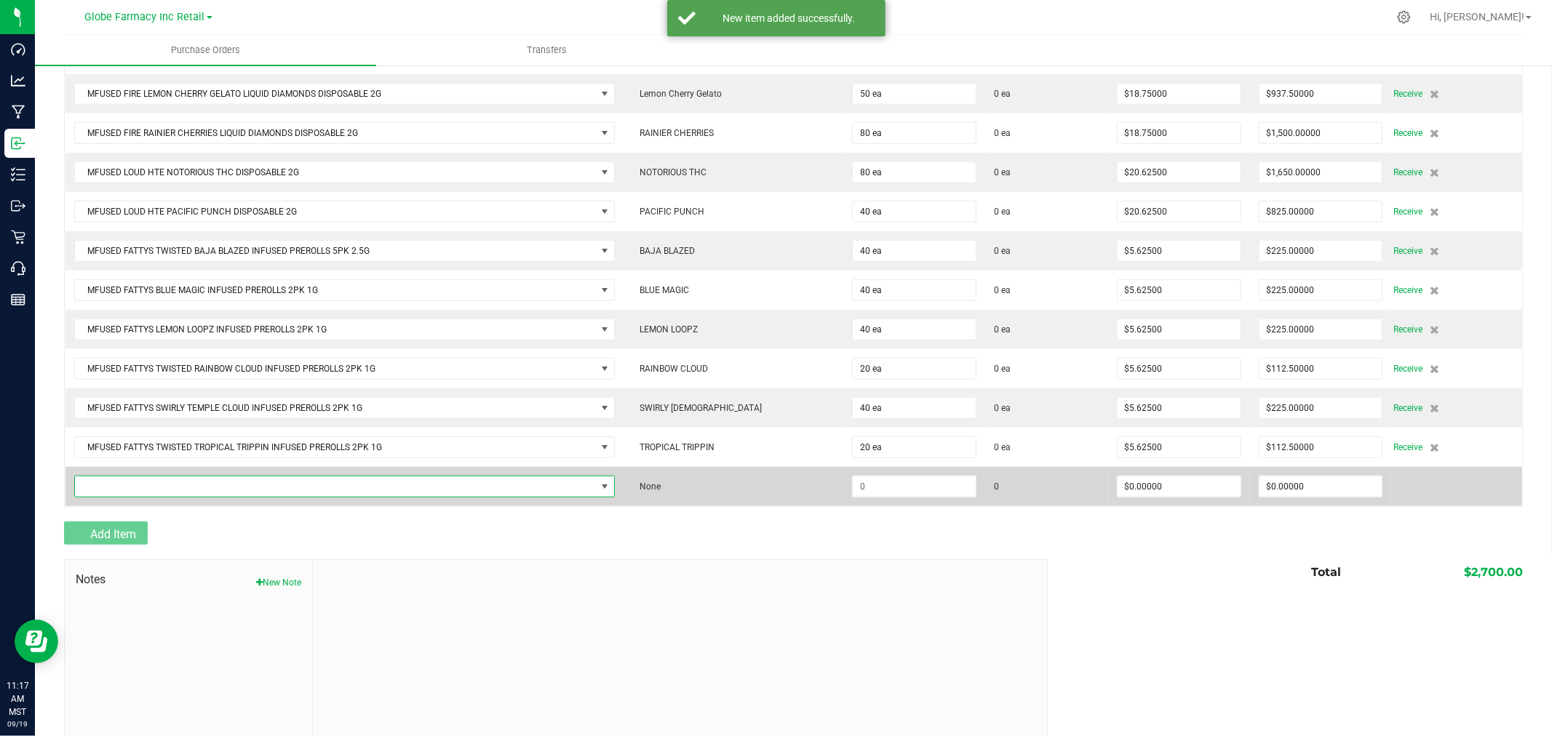
click at [127, 488] on span "NO DATA FOUND" at bounding box center [335, 487] width 521 height 20
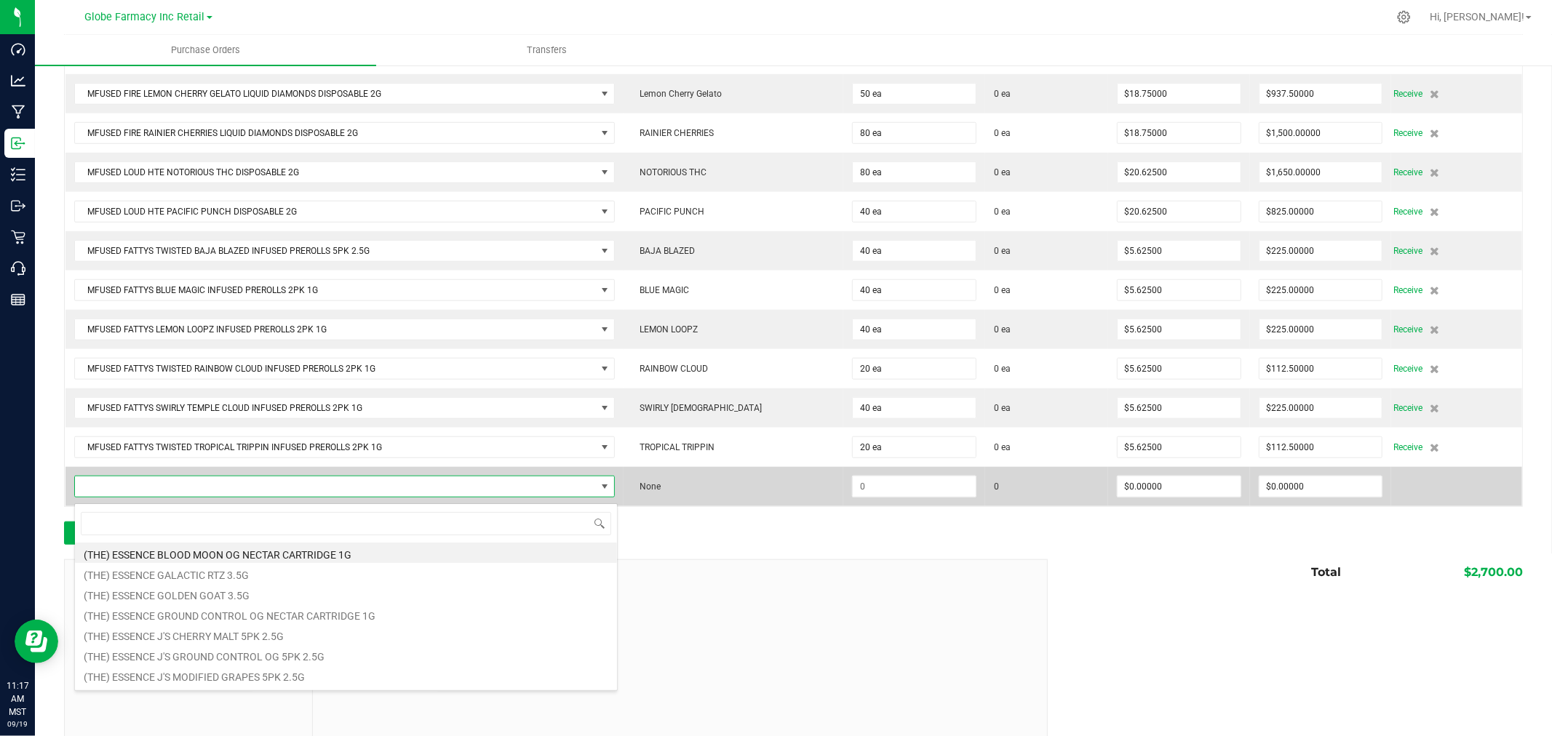
scroll to position [22, 538]
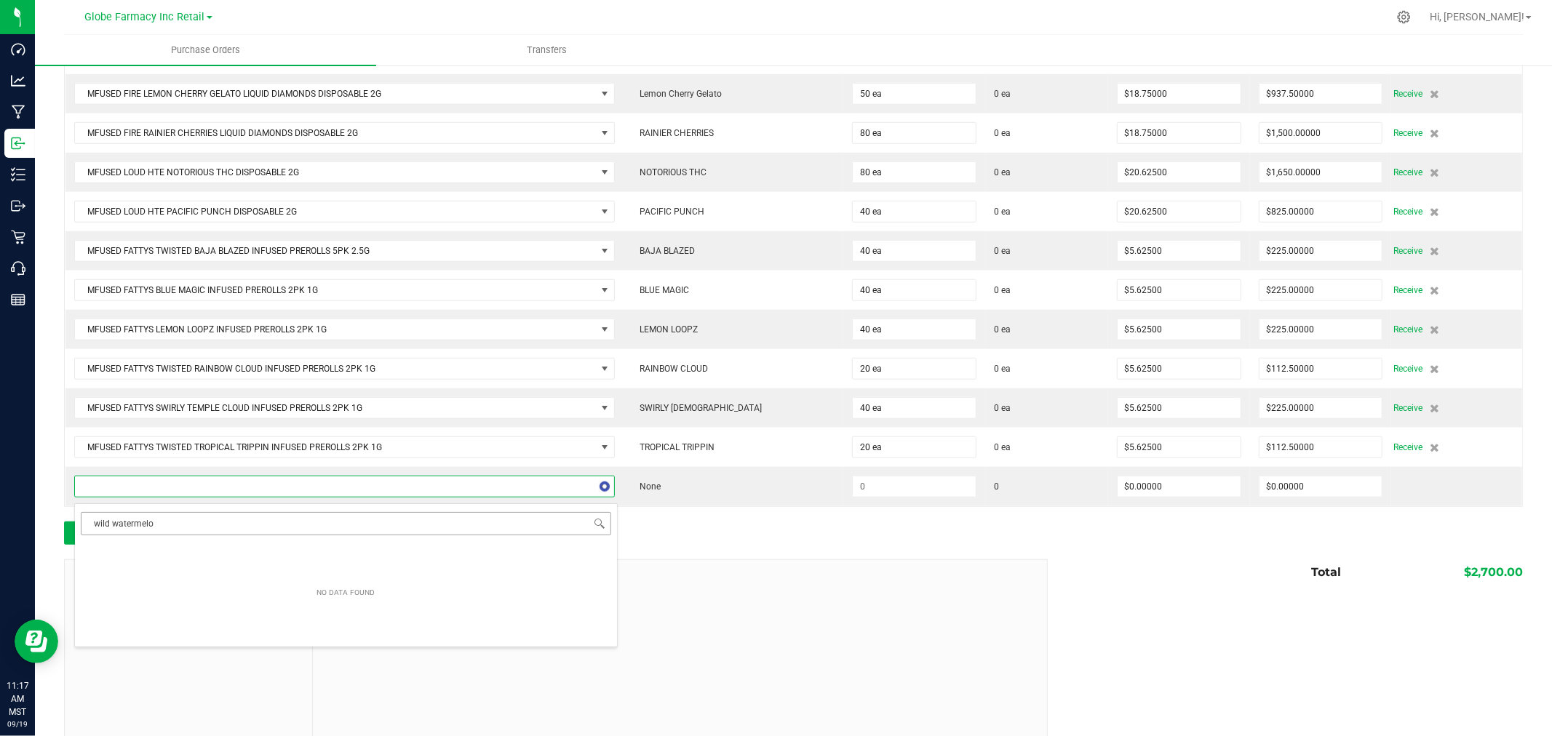
type input "wild watermelon"
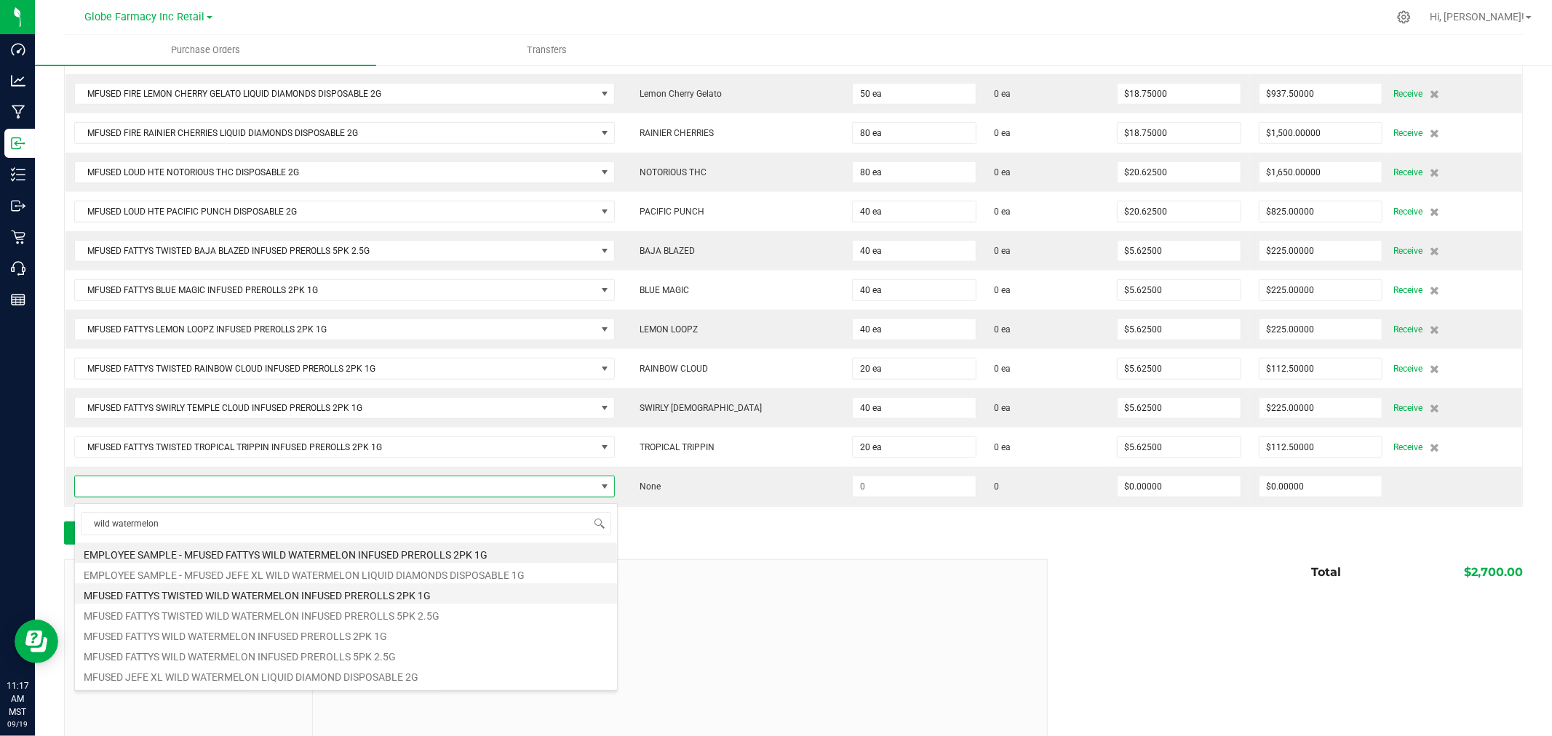
click at [354, 594] on li "MFUSED FATTYS TWISTED WILD WATERMELON INFUSED PREROLLS 2PK 1G" at bounding box center [346, 594] width 542 height 20
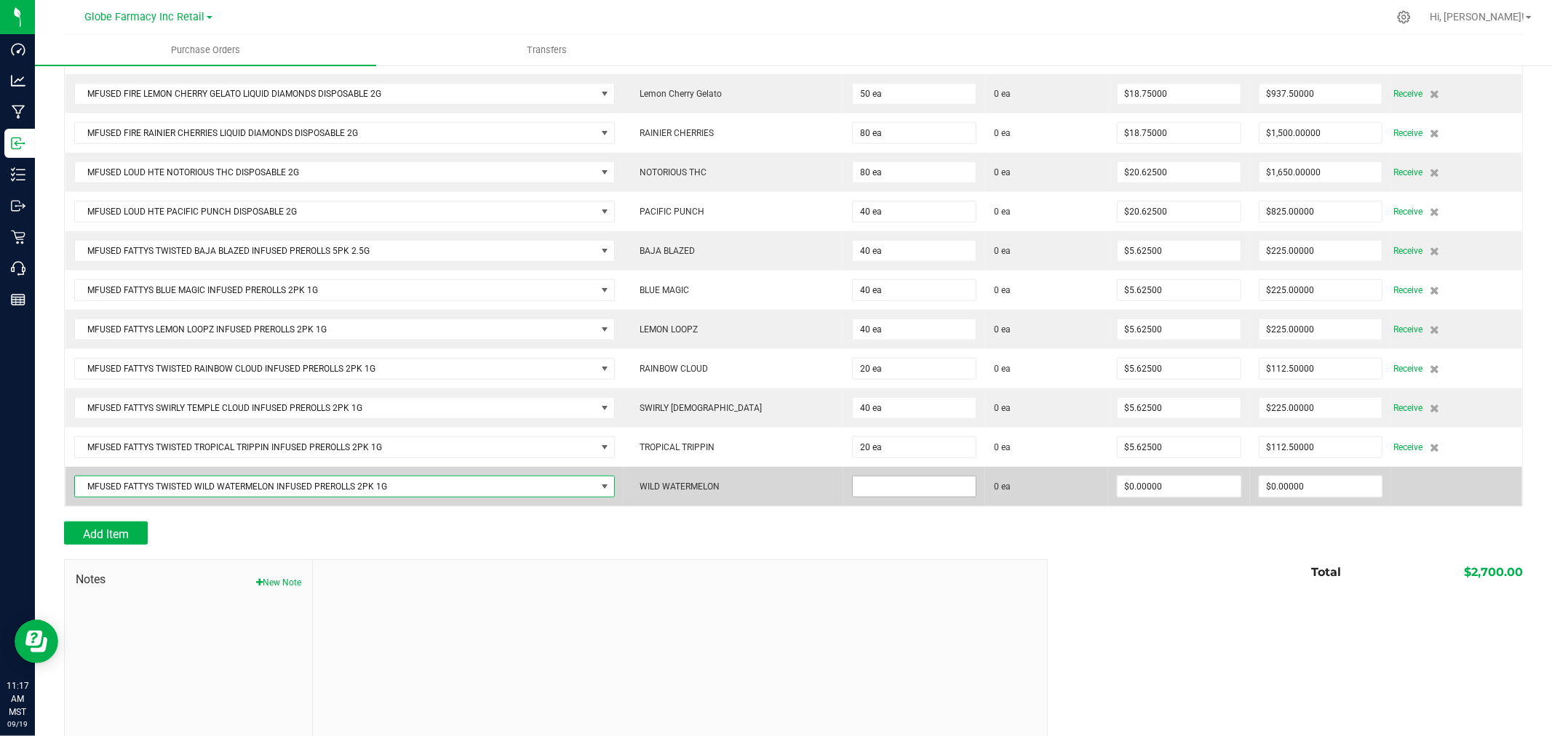
click at [915, 495] on input at bounding box center [914, 487] width 123 height 20
type input "40 ea"
type input "$5.62500"
type input "0"
type input "40"
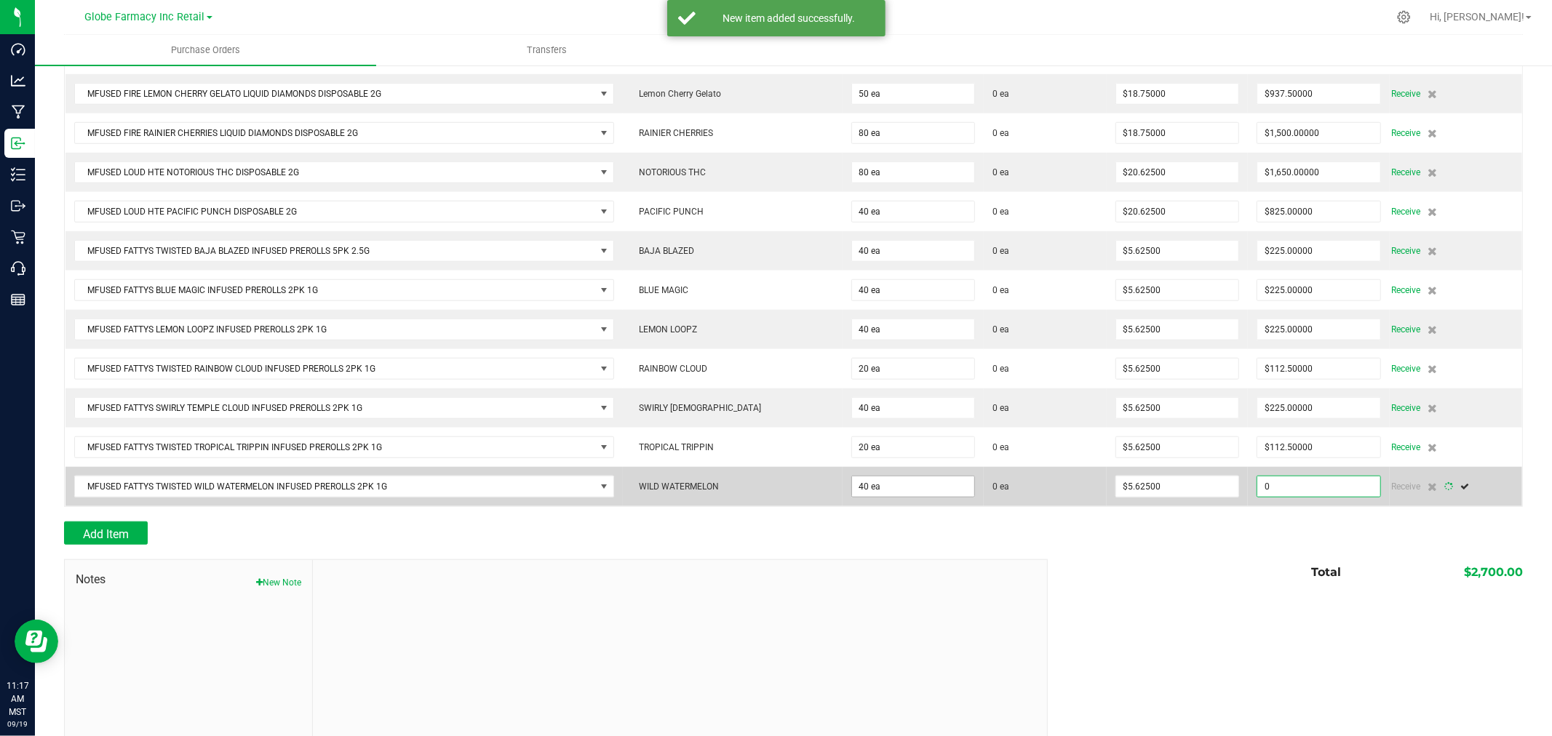
type input "225"
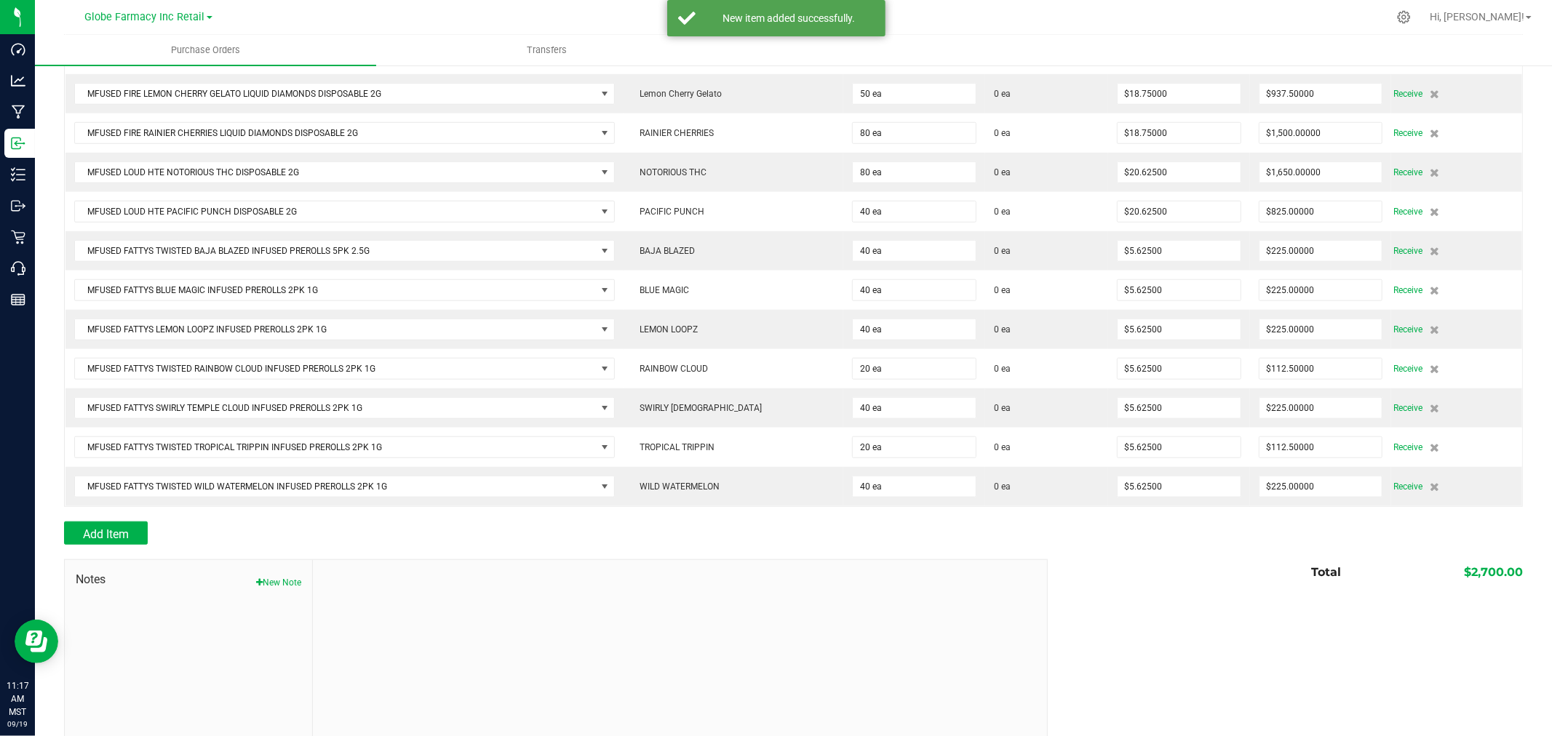
scroll to position [999, 0]
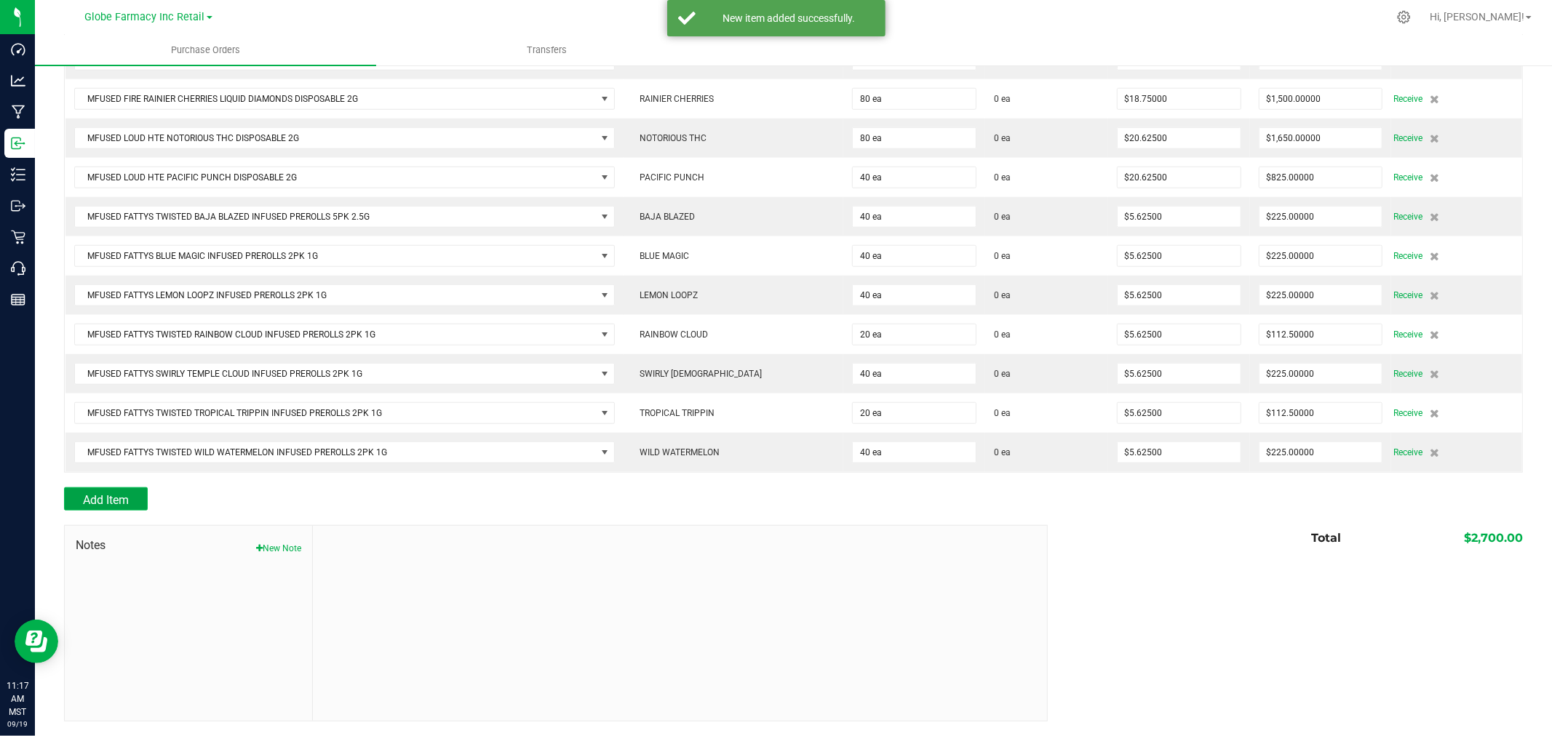
click at [124, 504] on span "Add Item" at bounding box center [106, 500] width 46 height 14
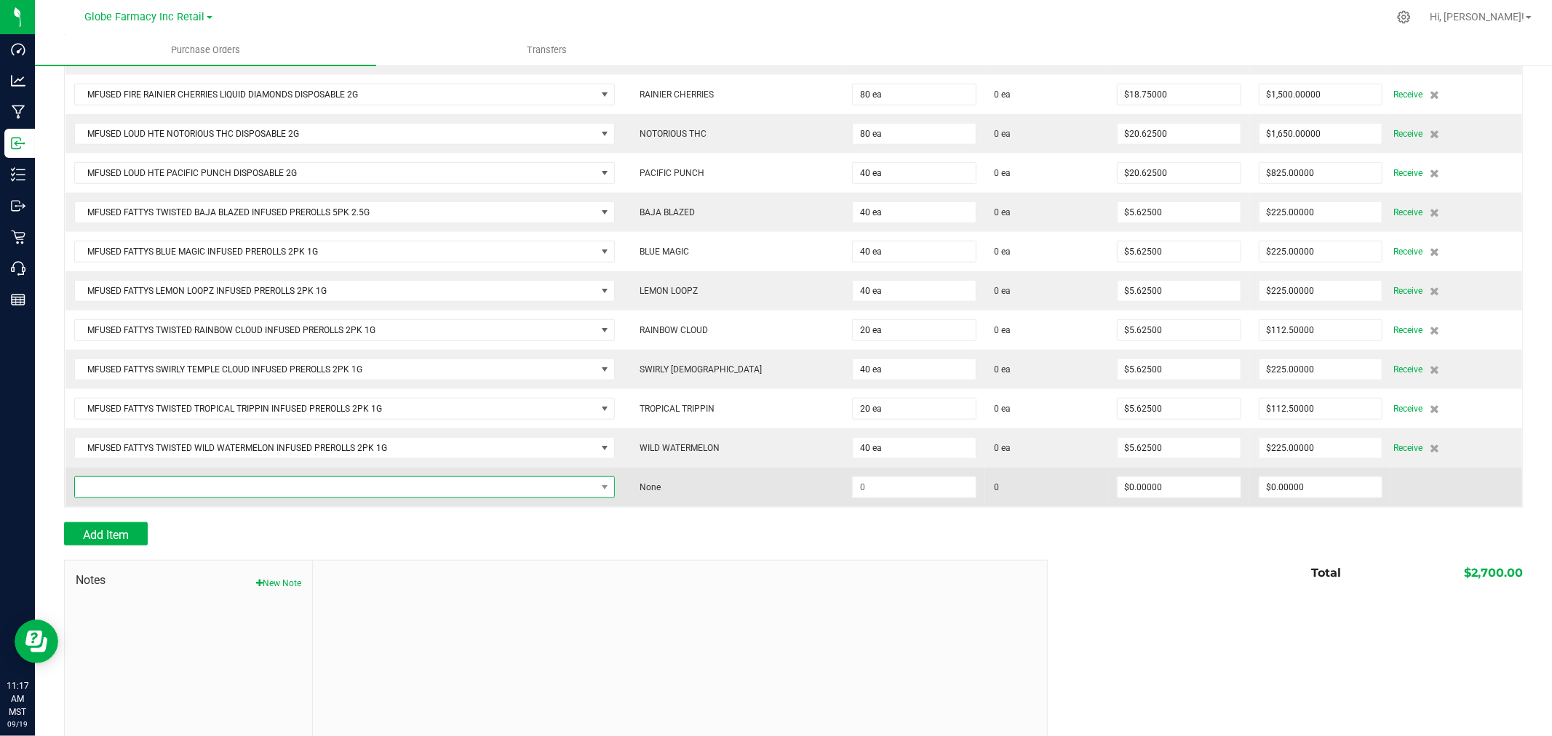
click at [291, 493] on span "NO DATA FOUND" at bounding box center [335, 487] width 521 height 20
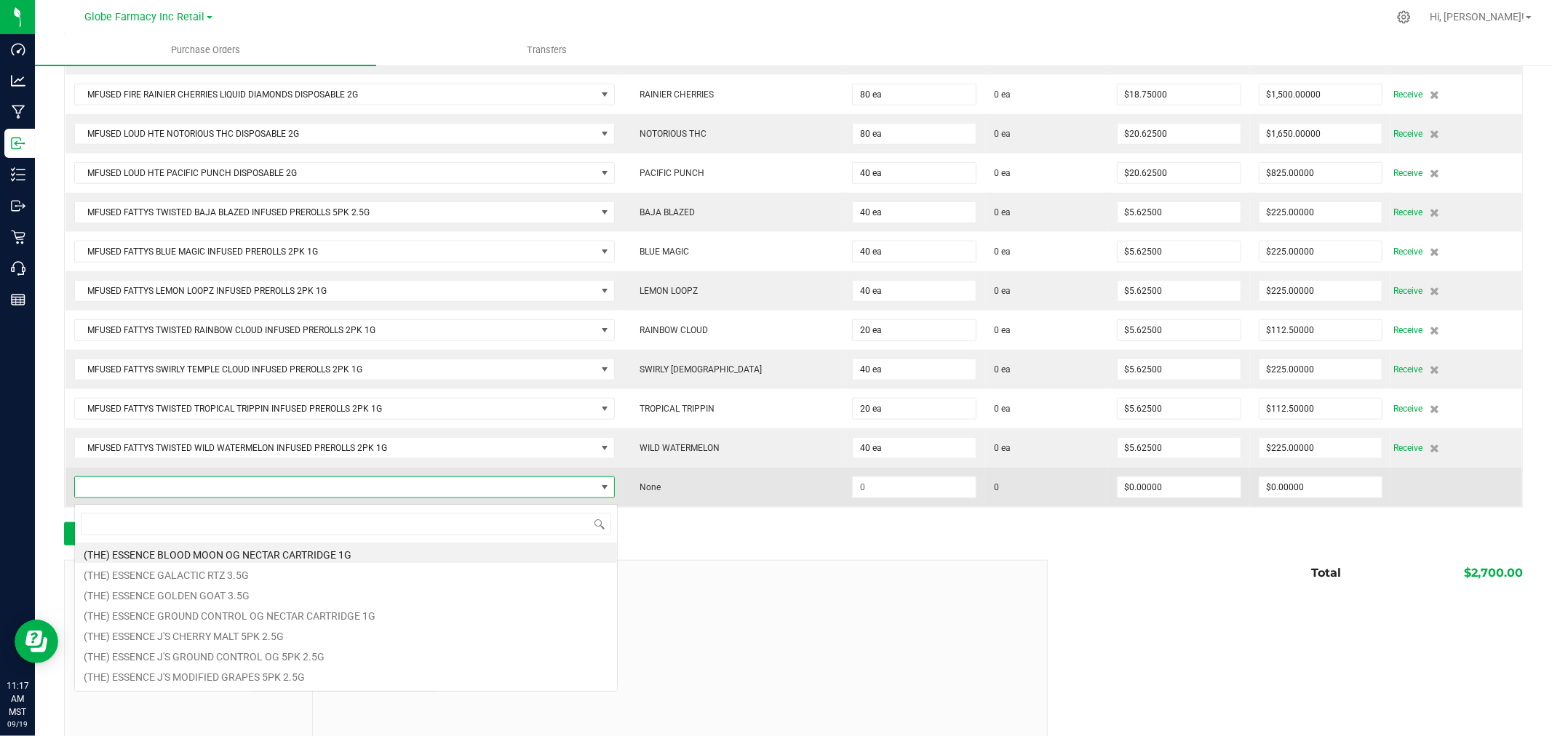
scroll to position [22, 538]
type input "baja blazed"
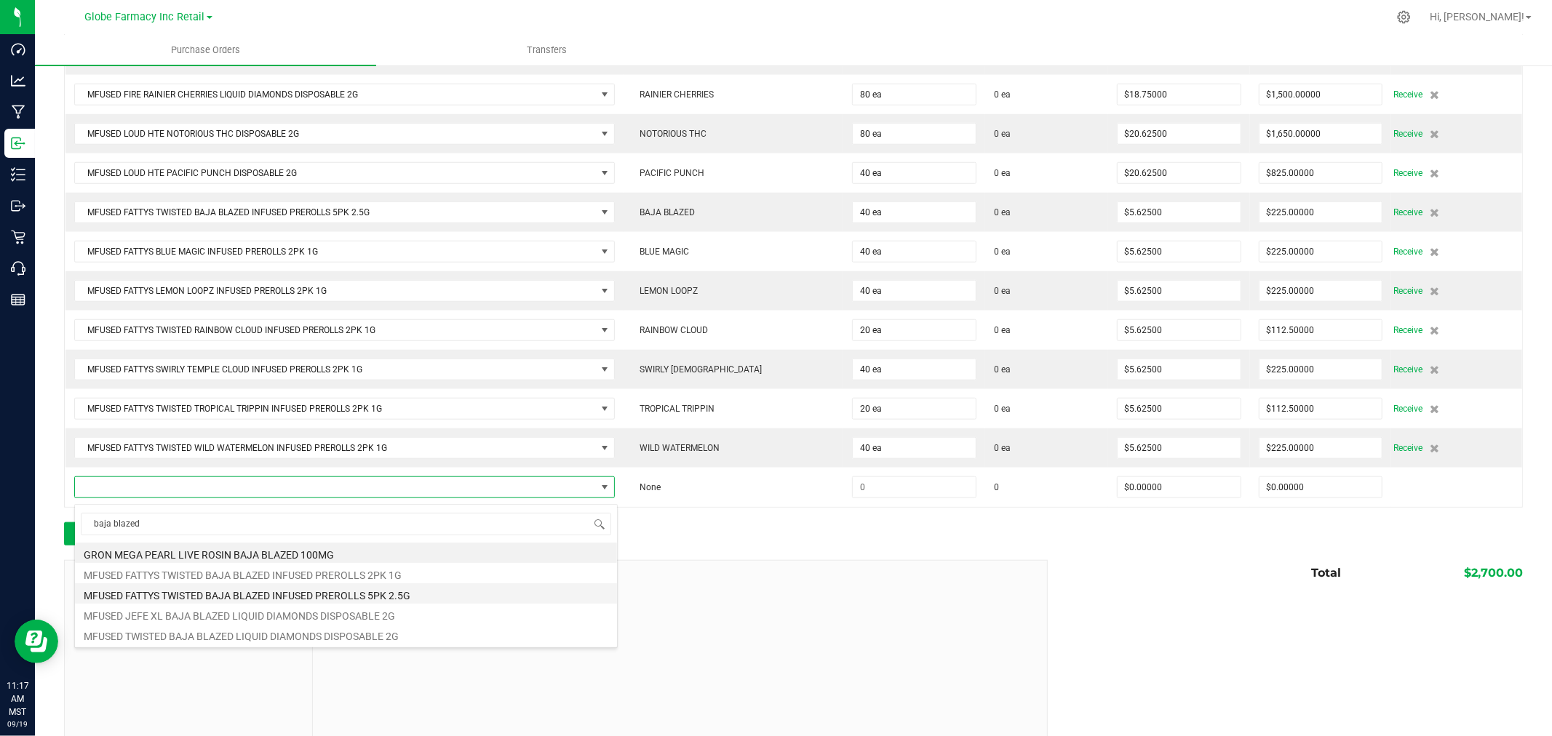
click at [384, 598] on li "MFUSED FATTYS TWISTED BAJA BLAZED INFUSED PREROLLS 5PK 2.5G" at bounding box center [346, 594] width 542 height 20
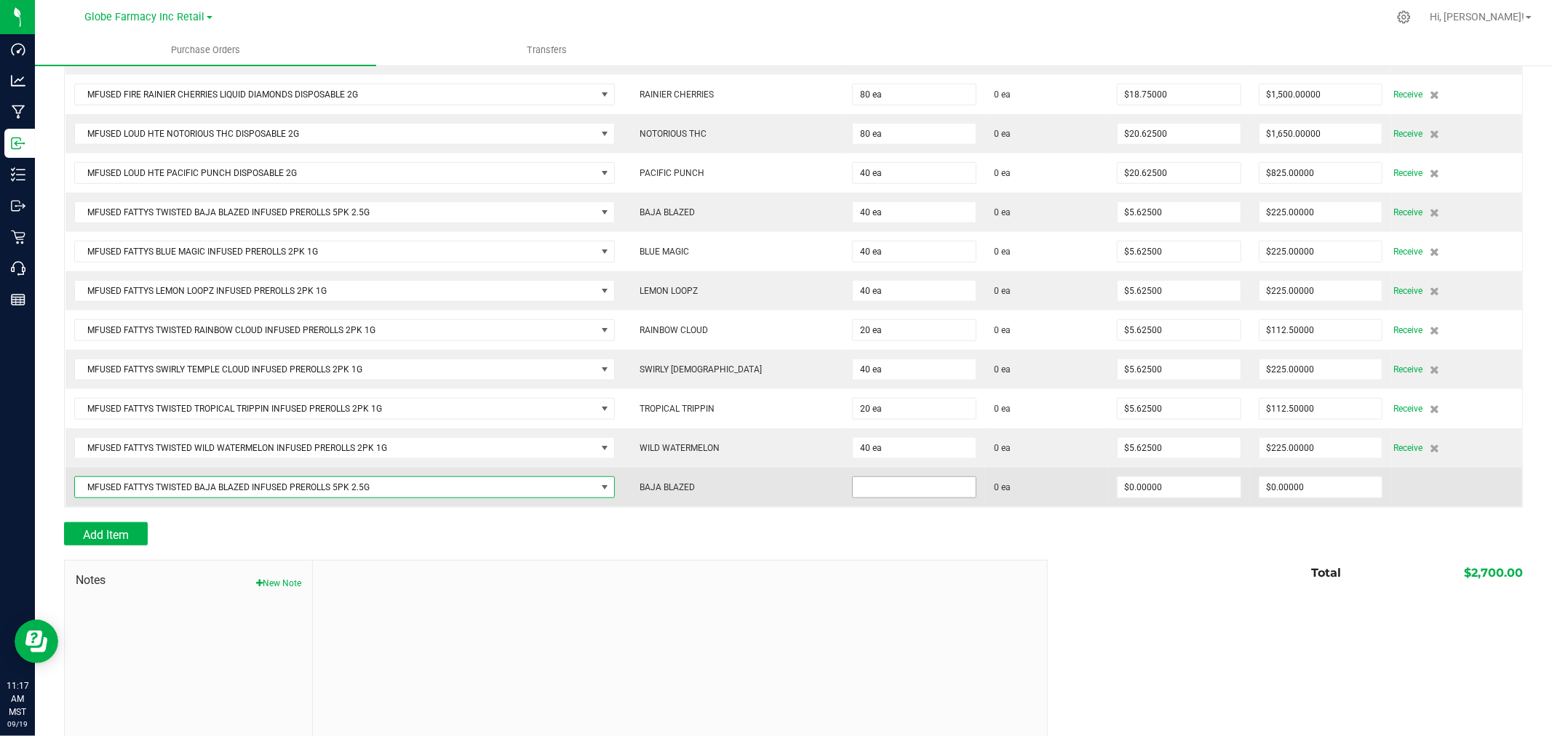
click at [891, 490] on input at bounding box center [914, 487] width 123 height 20
type input "40 ea"
type input "$11.25000"
type input "0"
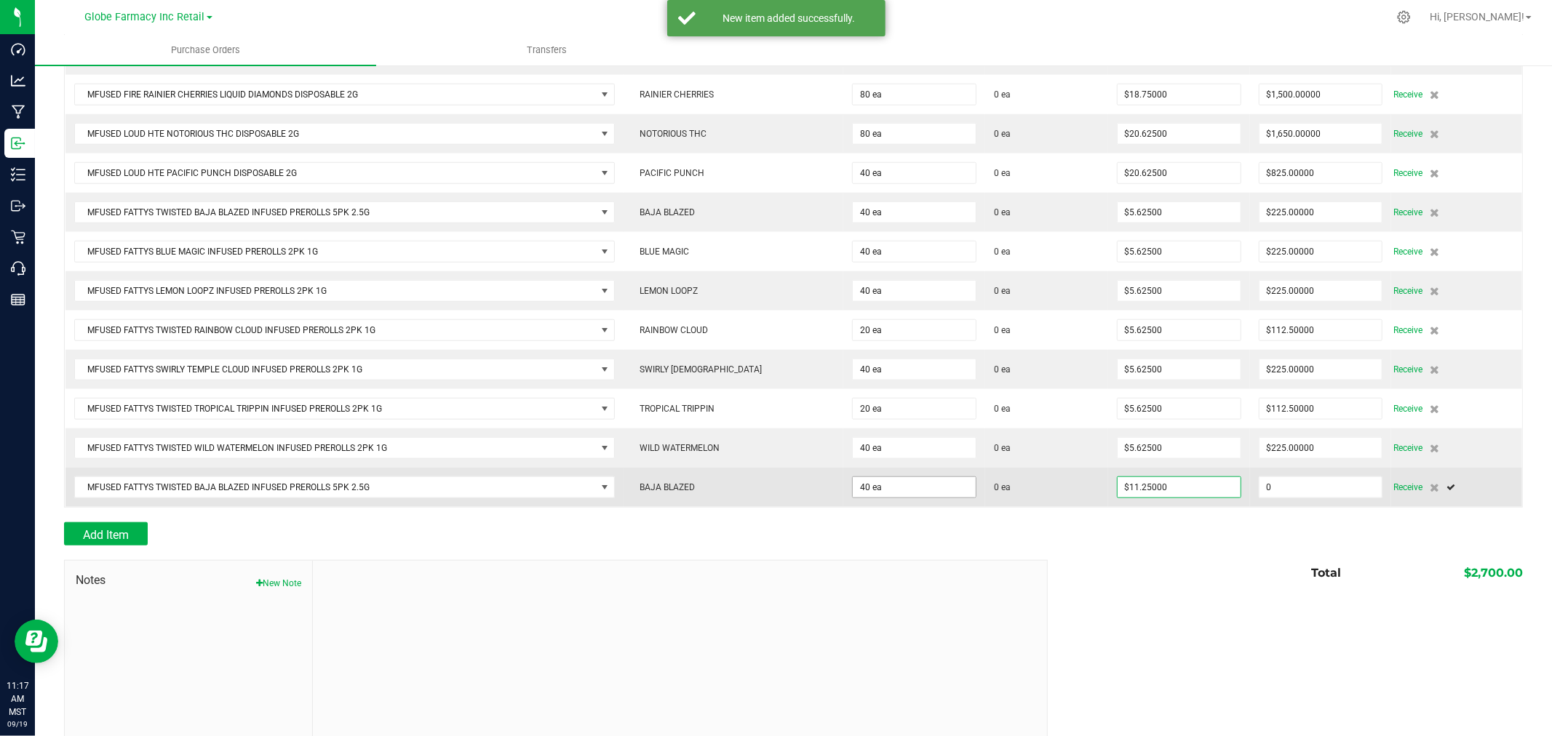
type input "40"
type input "450"
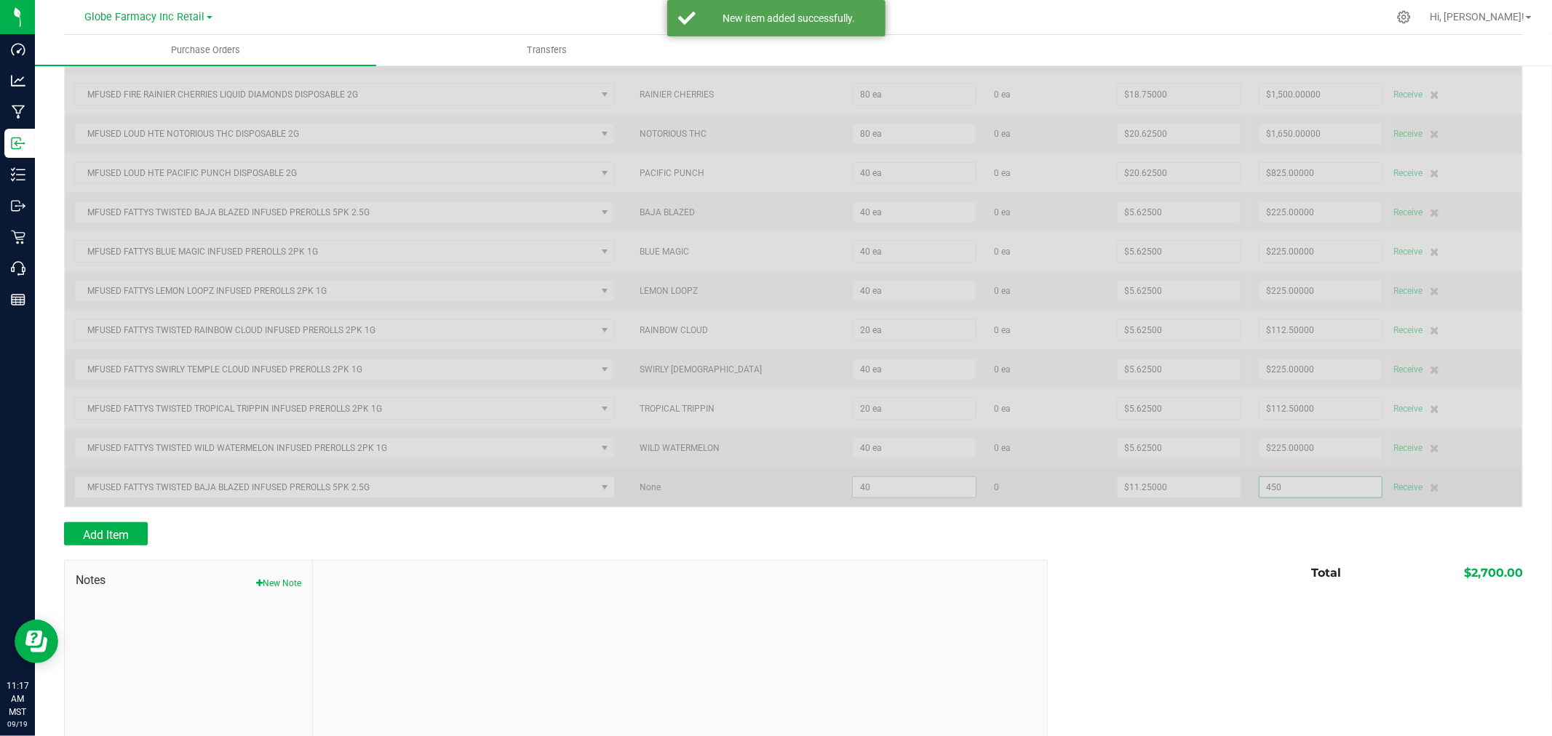
scroll to position [1038, 0]
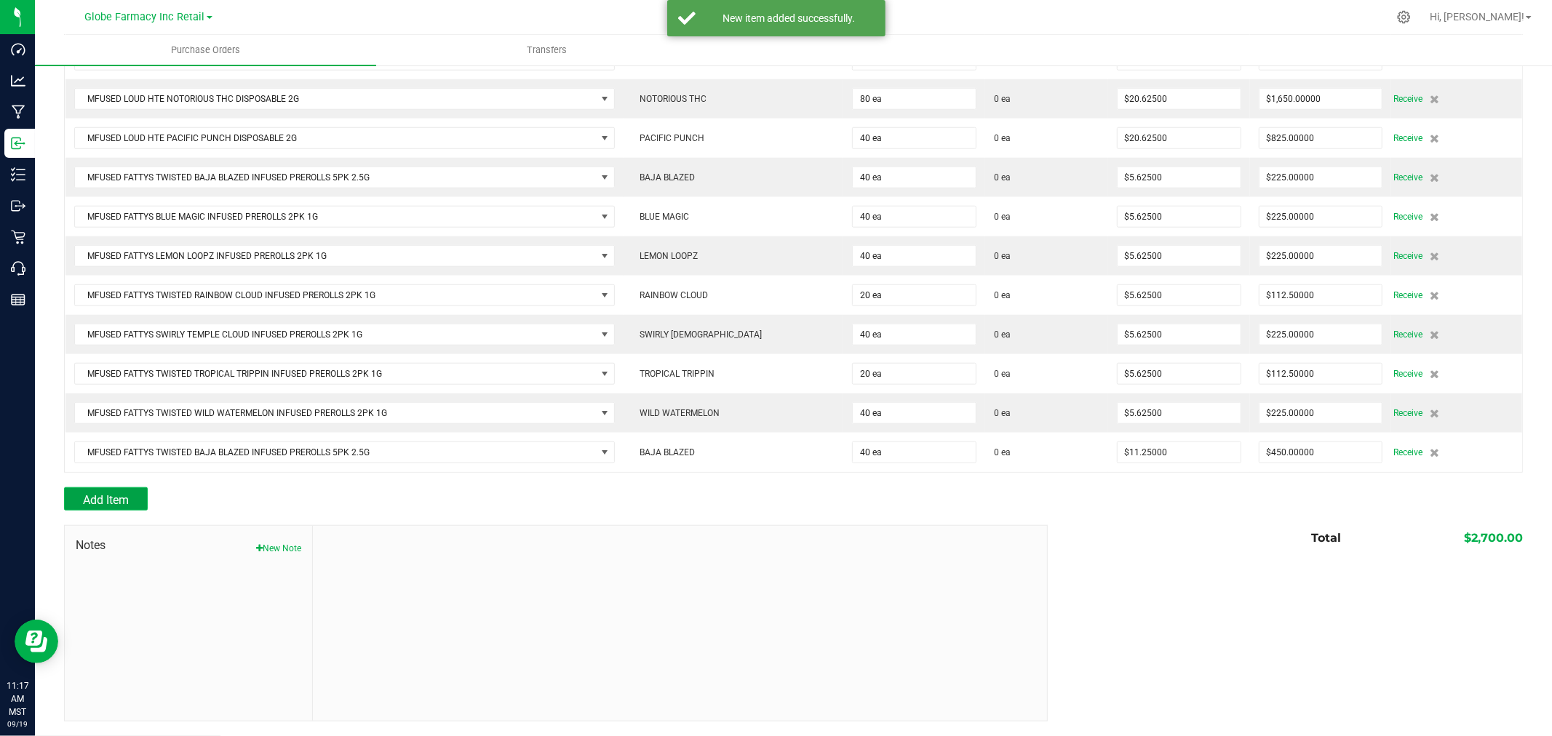
click at [127, 496] on span "Add Item" at bounding box center [106, 500] width 46 height 14
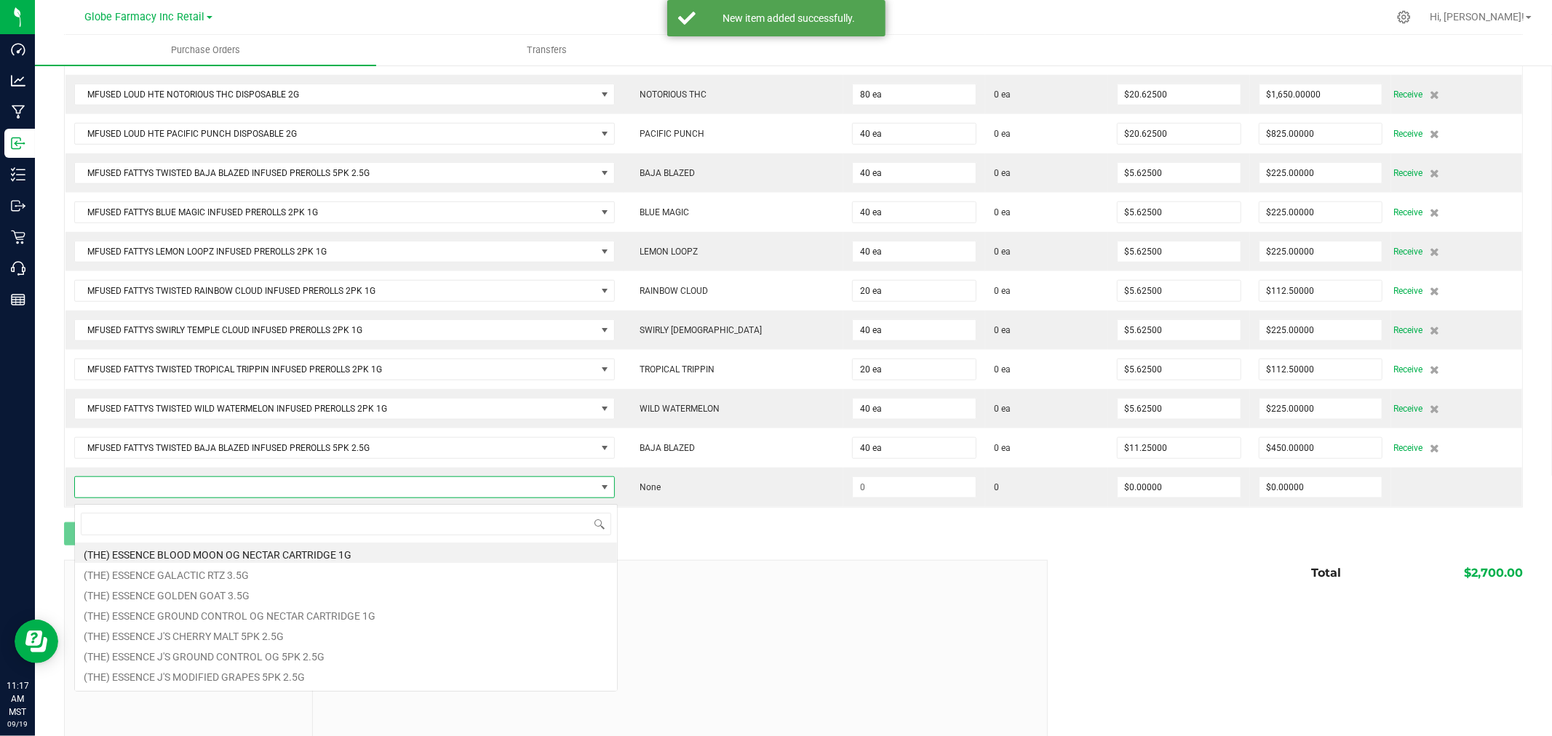
scroll to position [22, 538]
type input "blue magic"
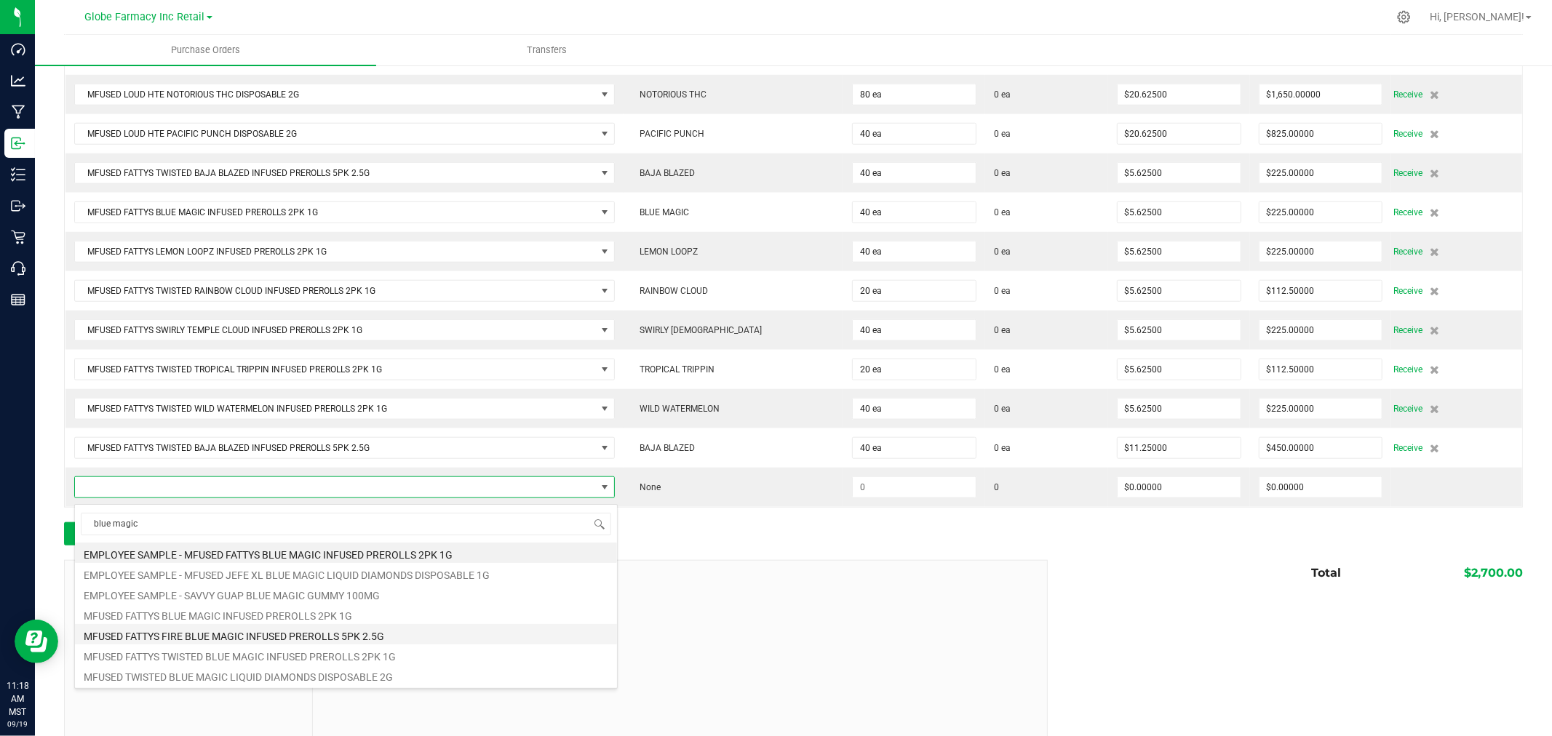
click at [373, 639] on li "MFUSED FATTYS FIRE BLUE MAGIC INFUSED PREROLLS 5PK 2.5G" at bounding box center [346, 634] width 542 height 20
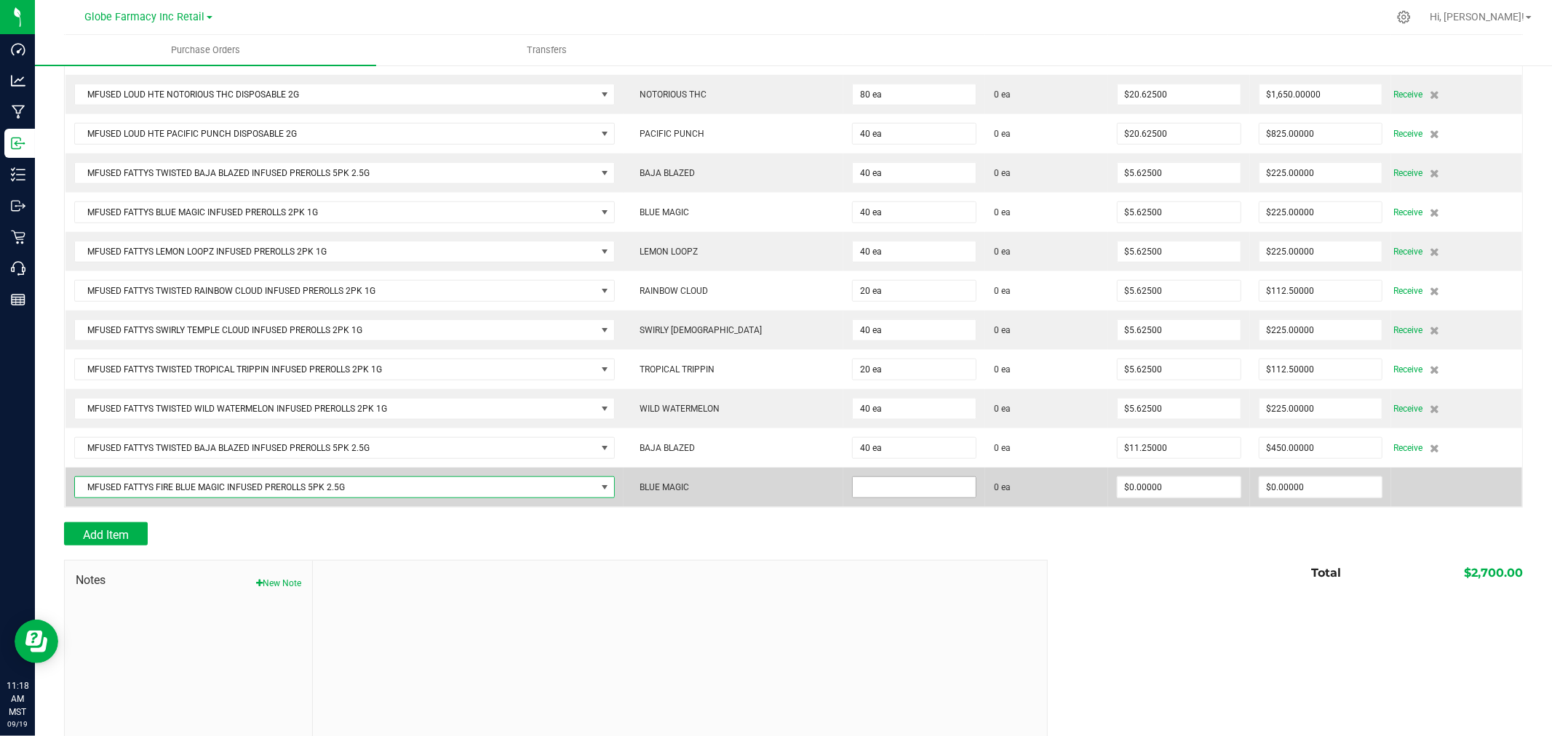
click at [883, 491] on input at bounding box center [914, 487] width 123 height 20
type input "40 ea"
type input "$11.25000"
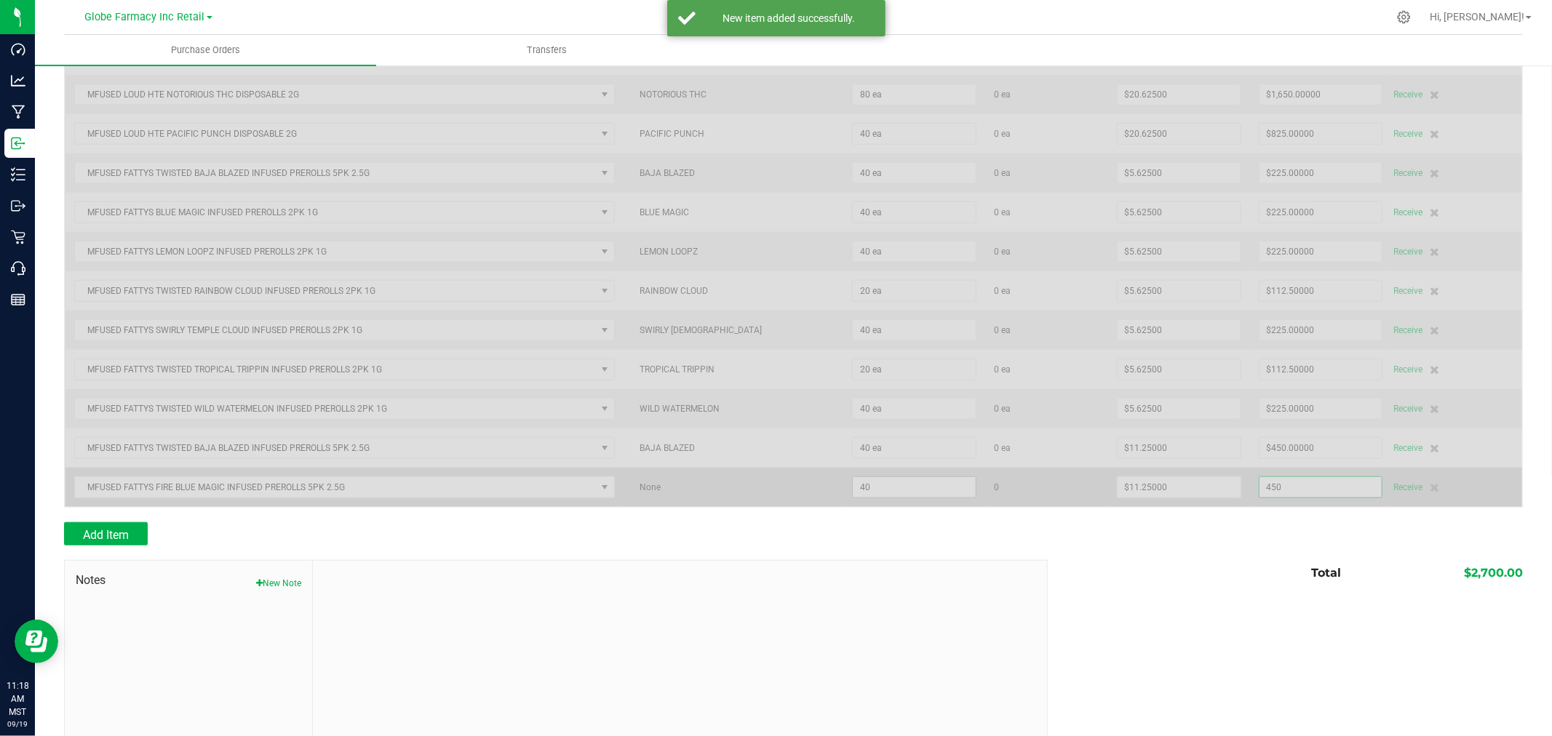
scroll to position [1078, 0]
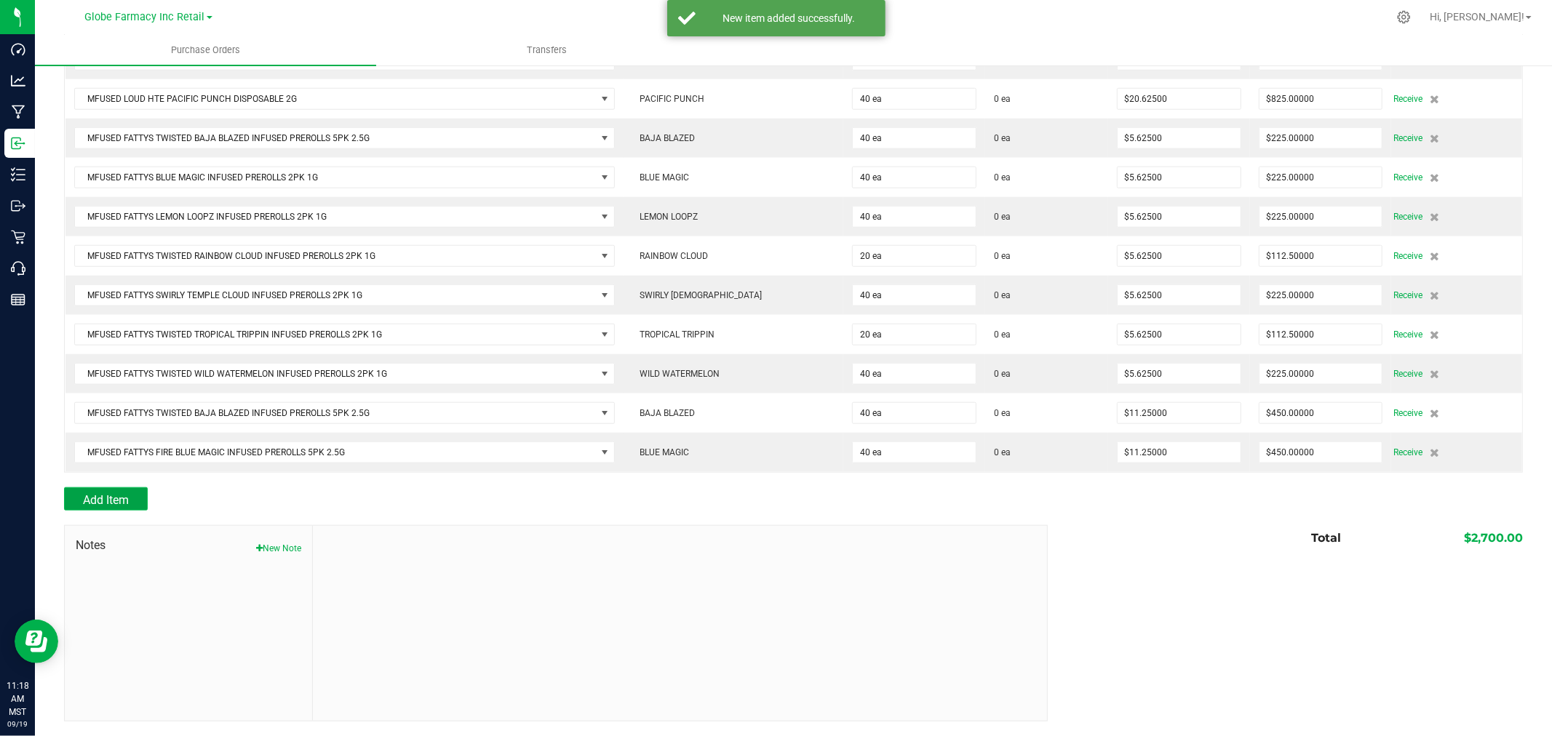
click at [99, 506] on span "Add Item" at bounding box center [106, 500] width 46 height 14
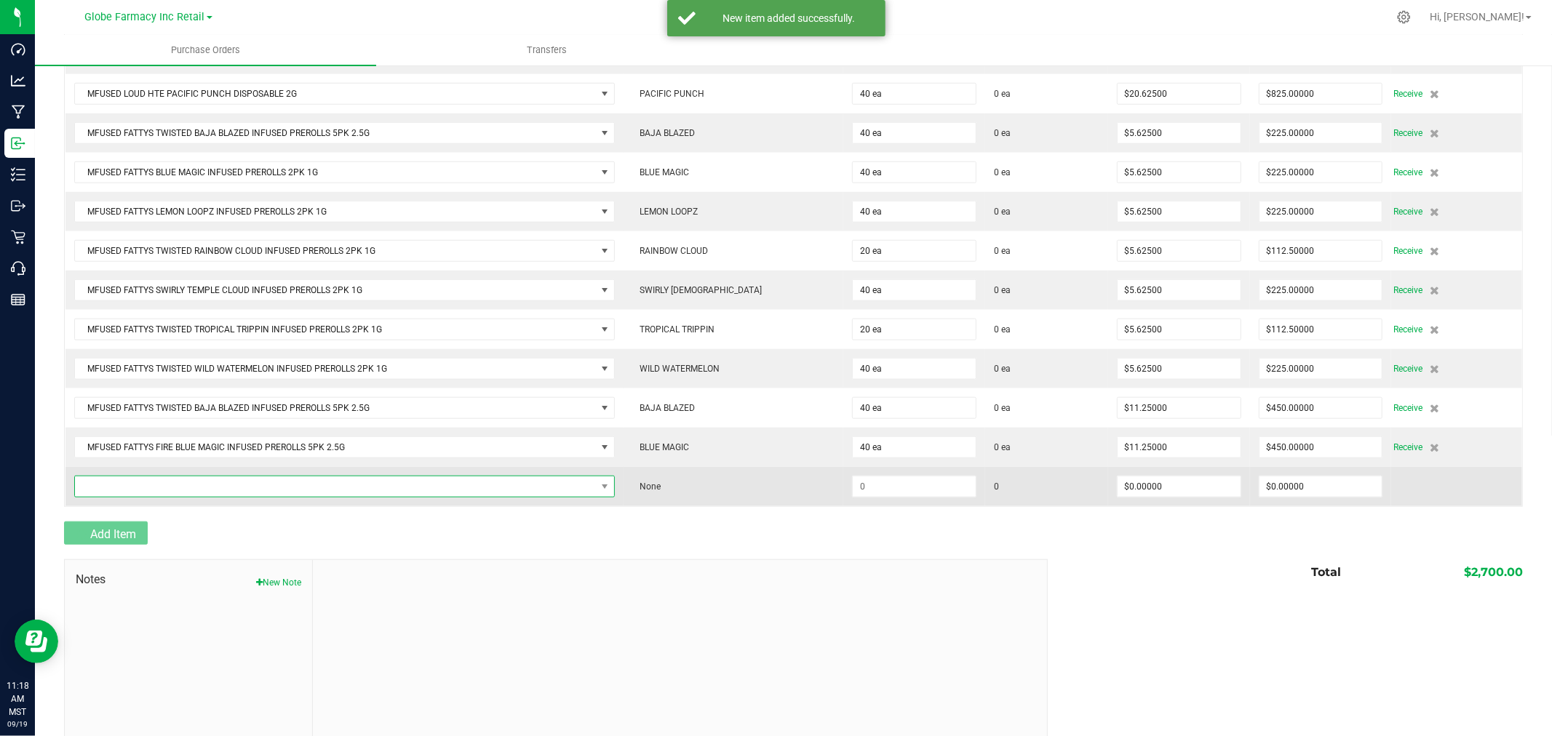
click at [100, 484] on span "NO DATA FOUND" at bounding box center [335, 487] width 521 height 20
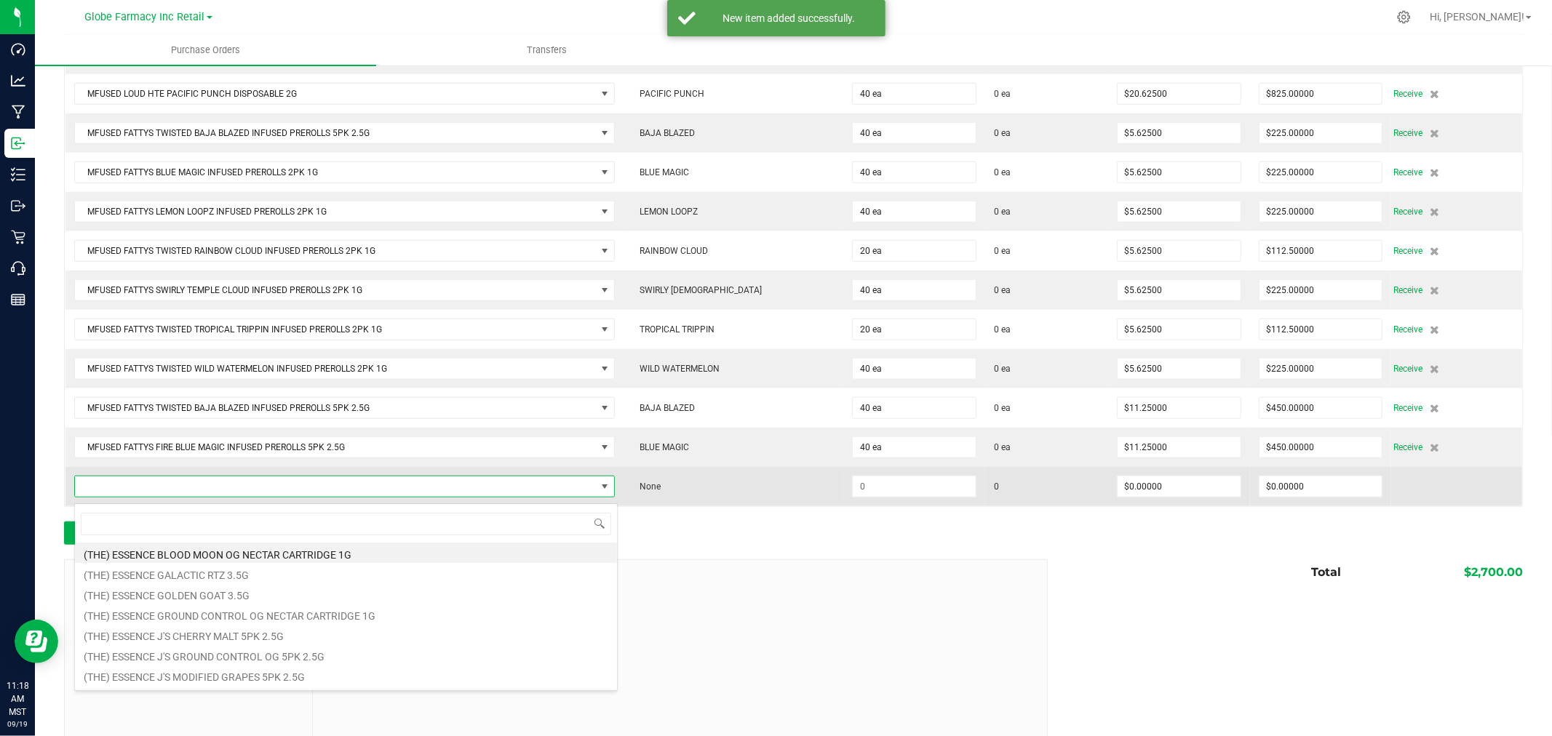
scroll to position [22, 538]
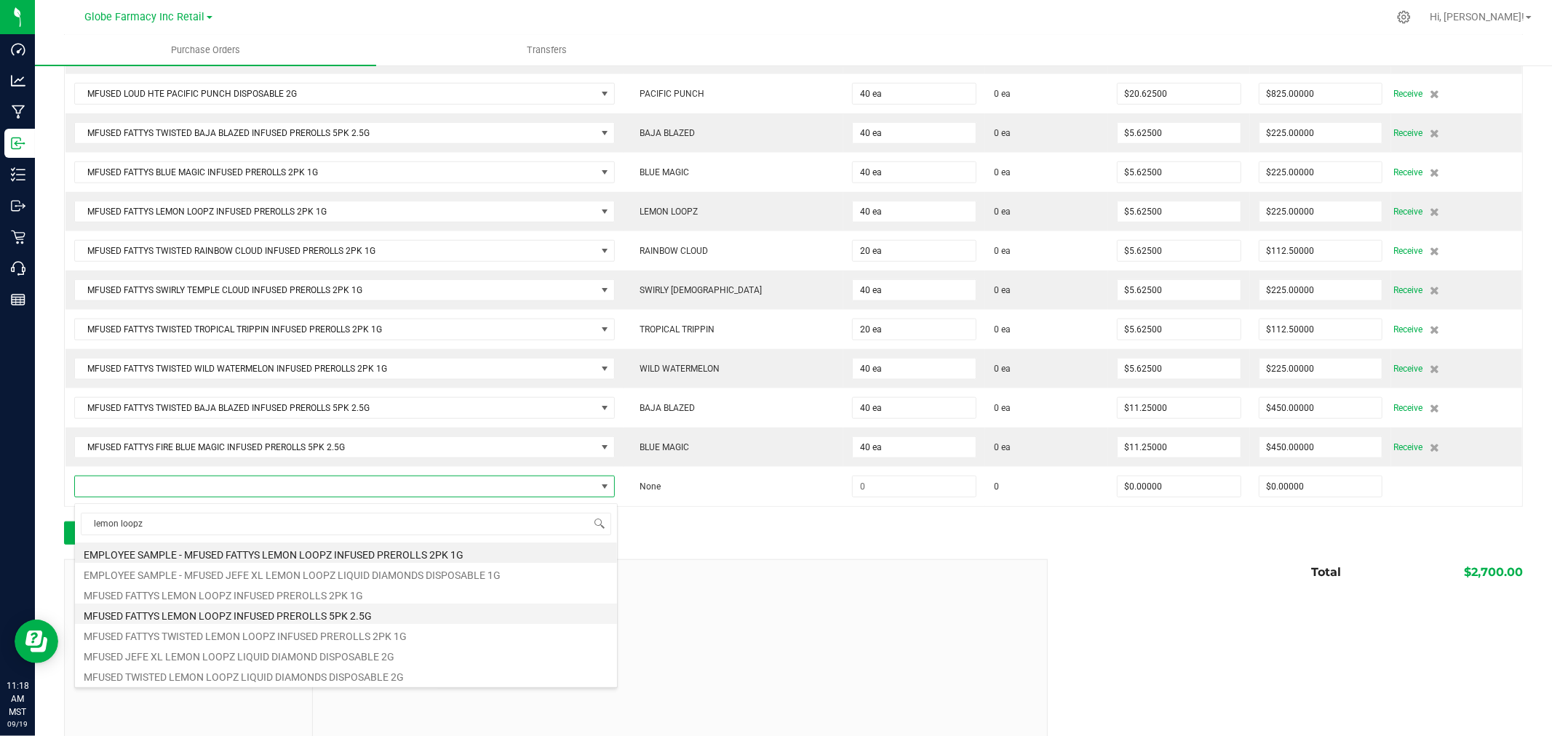
click at [409, 617] on li "MFUSED FATTYS LEMON LOOPZ INFUSED PREROLLS 5PK 2.5G" at bounding box center [346, 614] width 542 height 20
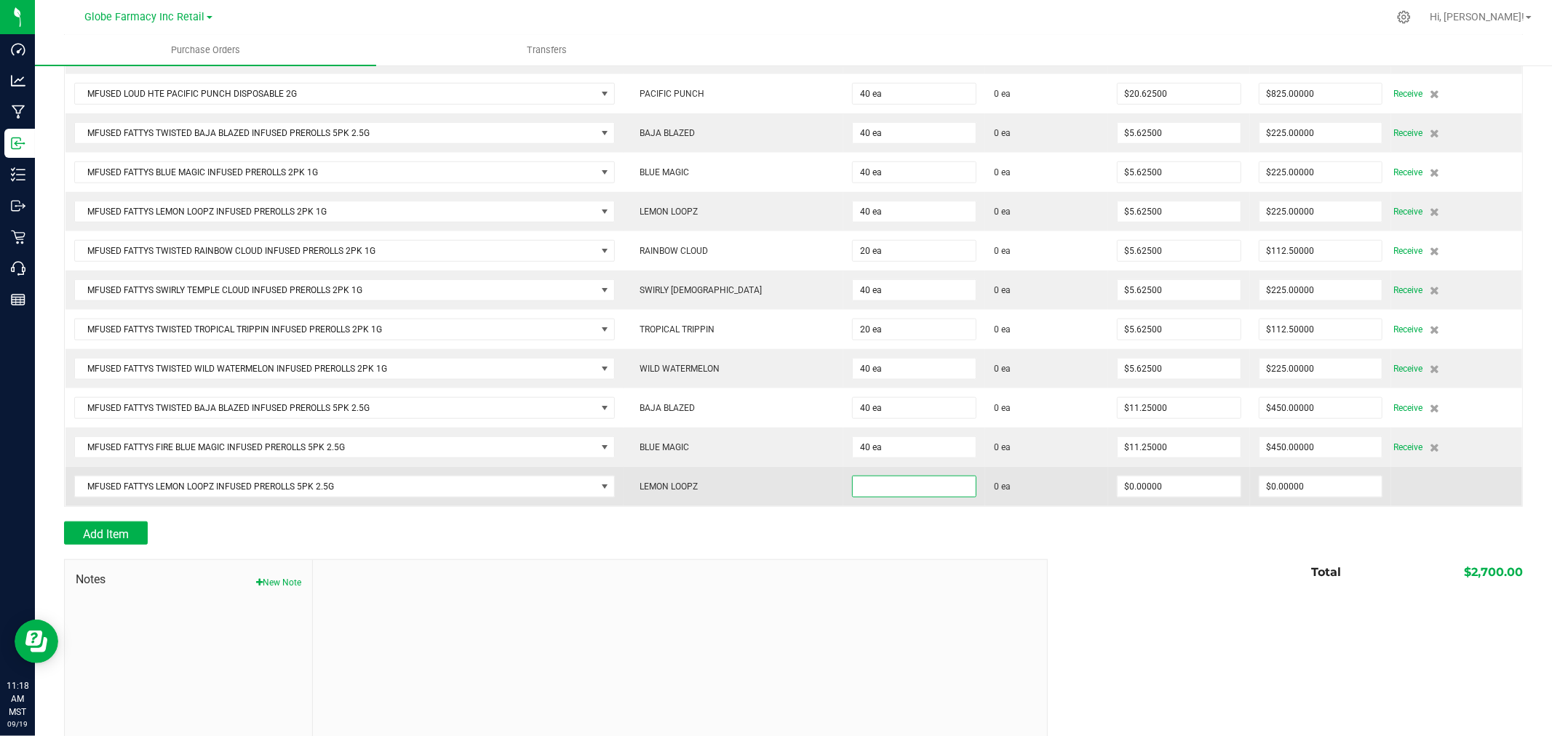
click at [902, 492] on input at bounding box center [914, 487] width 123 height 20
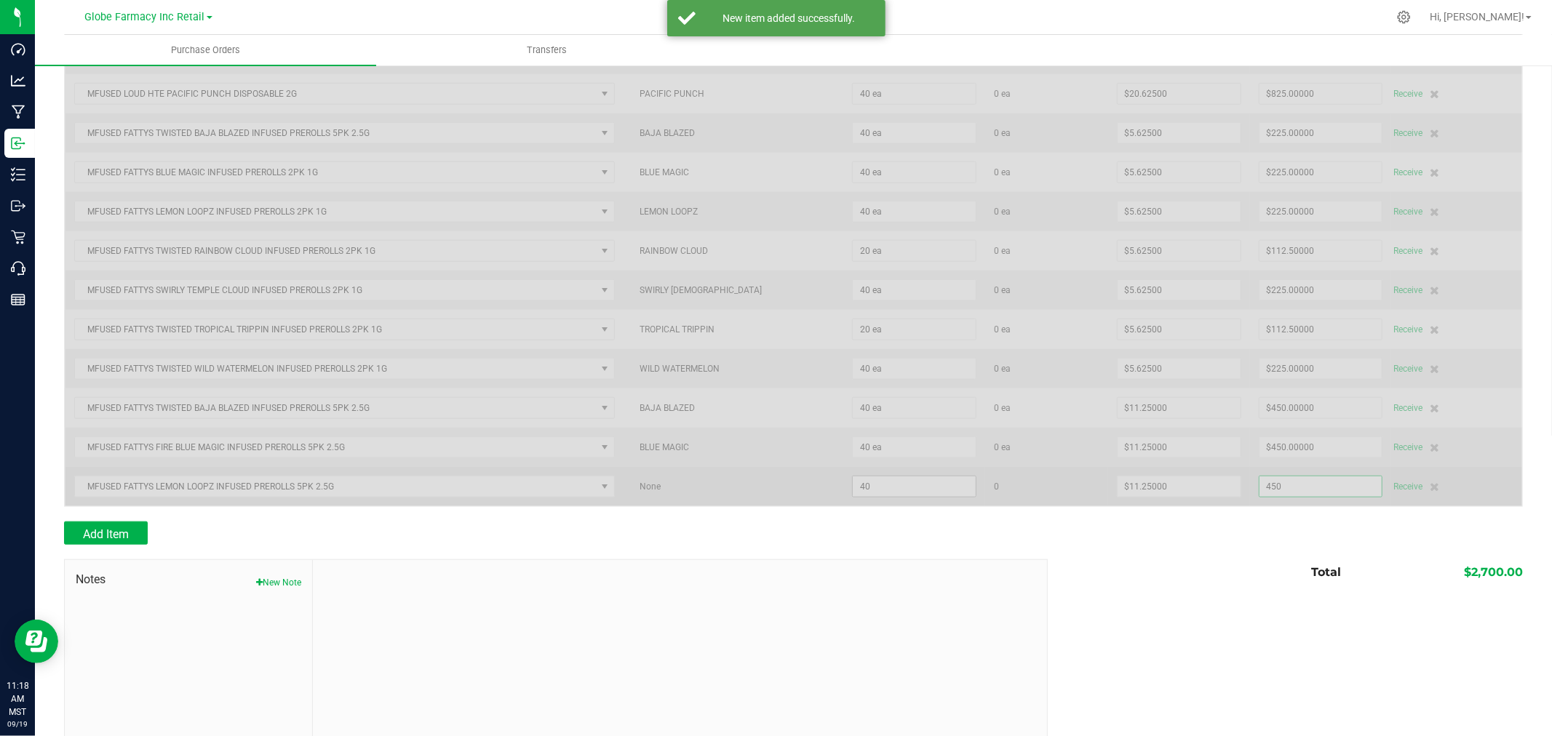
scroll to position [1118, 0]
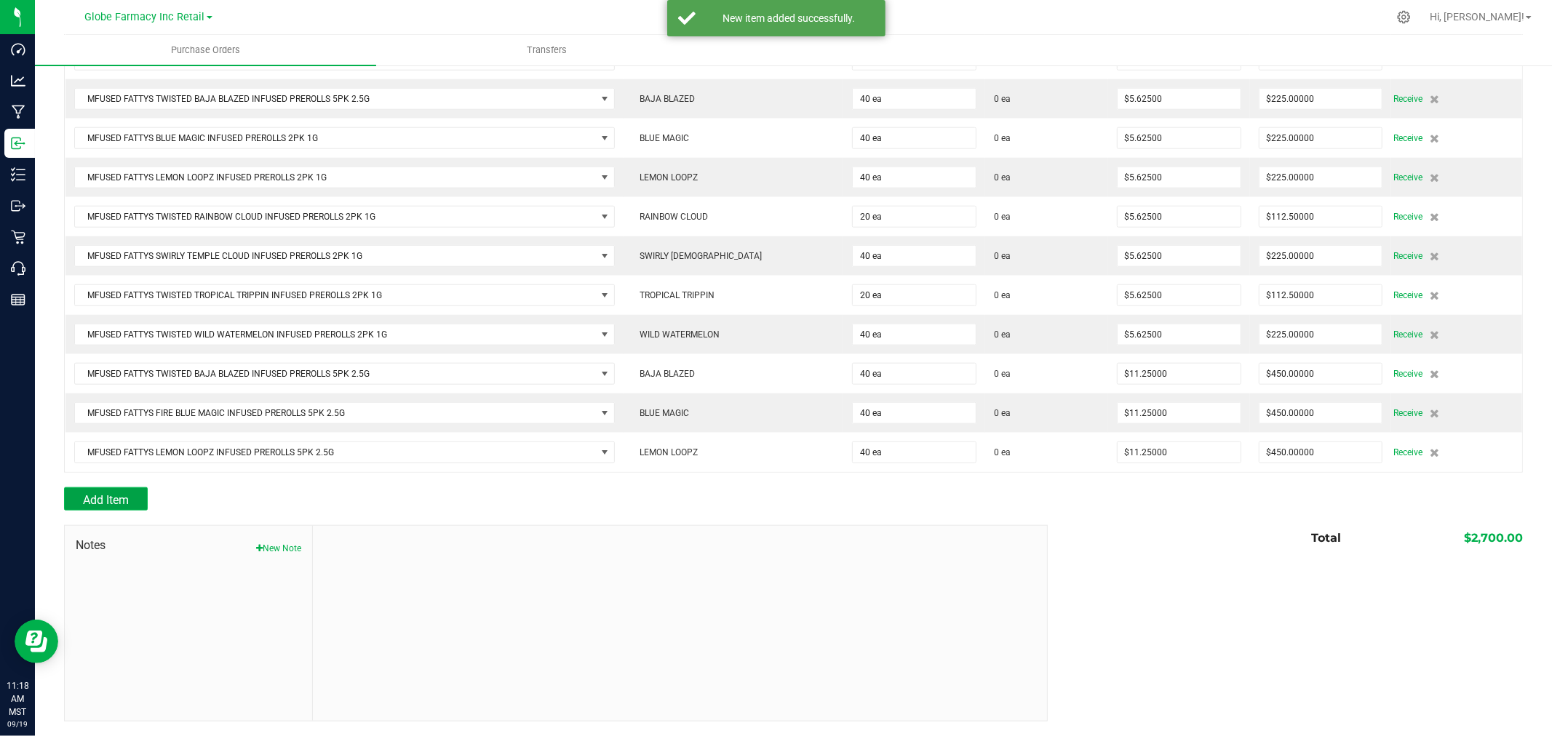
click at [119, 503] on span "Add Item" at bounding box center [106, 500] width 46 height 14
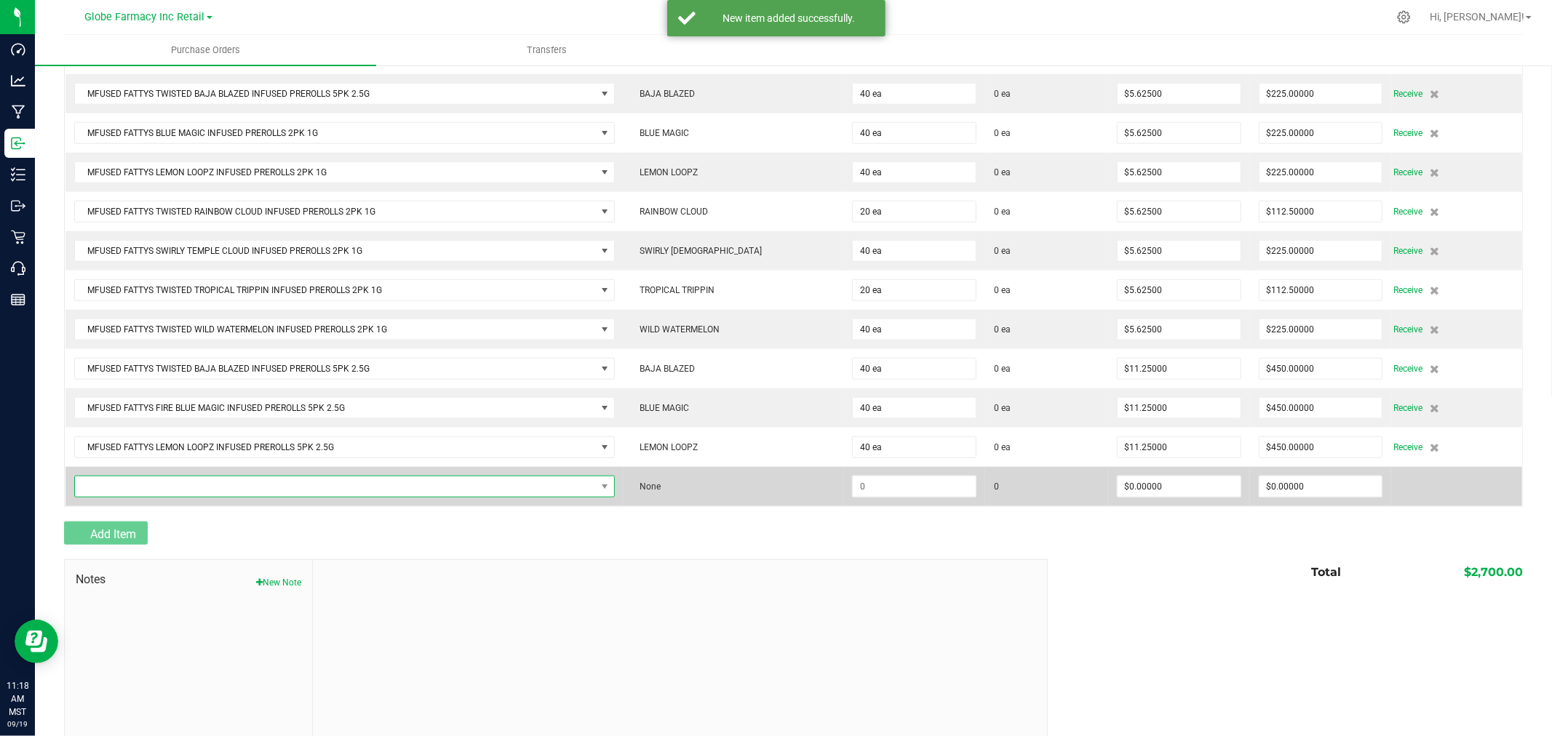
click at [127, 497] on span "NO DATA FOUND" at bounding box center [335, 487] width 521 height 20
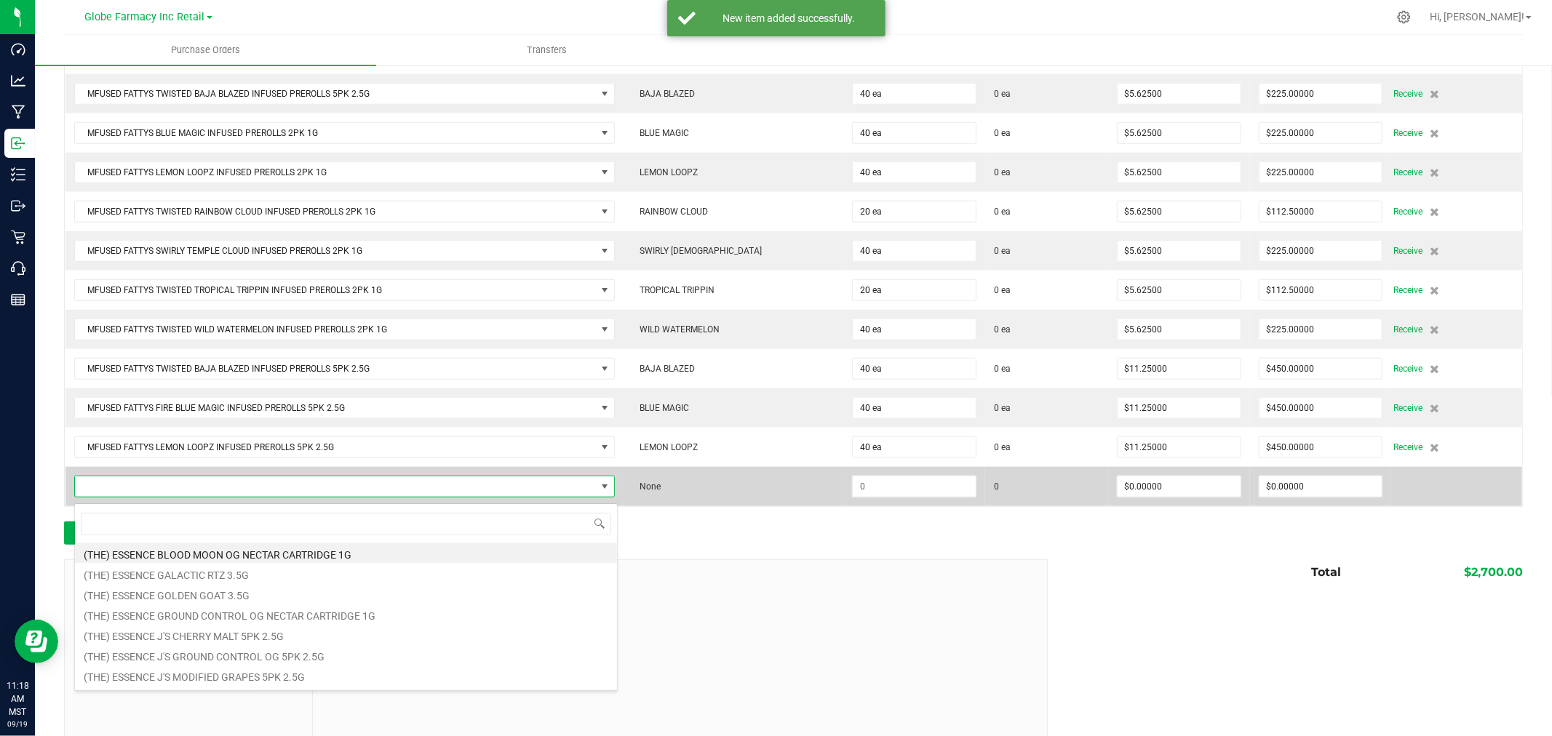
scroll to position [22, 538]
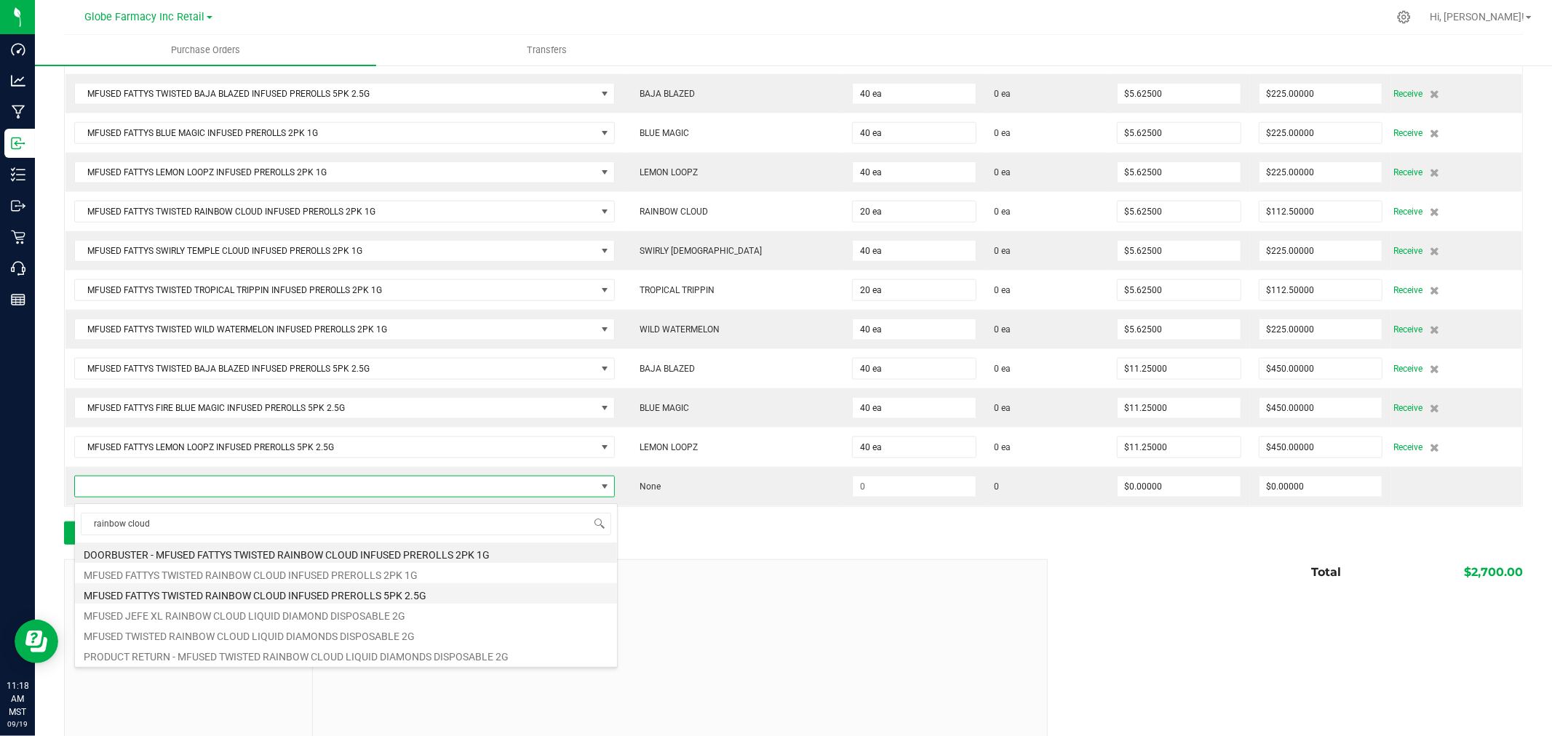
click at [410, 597] on li "MFUSED FATTYS TWISTED RAINBOW CLOUD INFUSED PREROLLS 5PK 2.5G" at bounding box center [346, 594] width 542 height 20
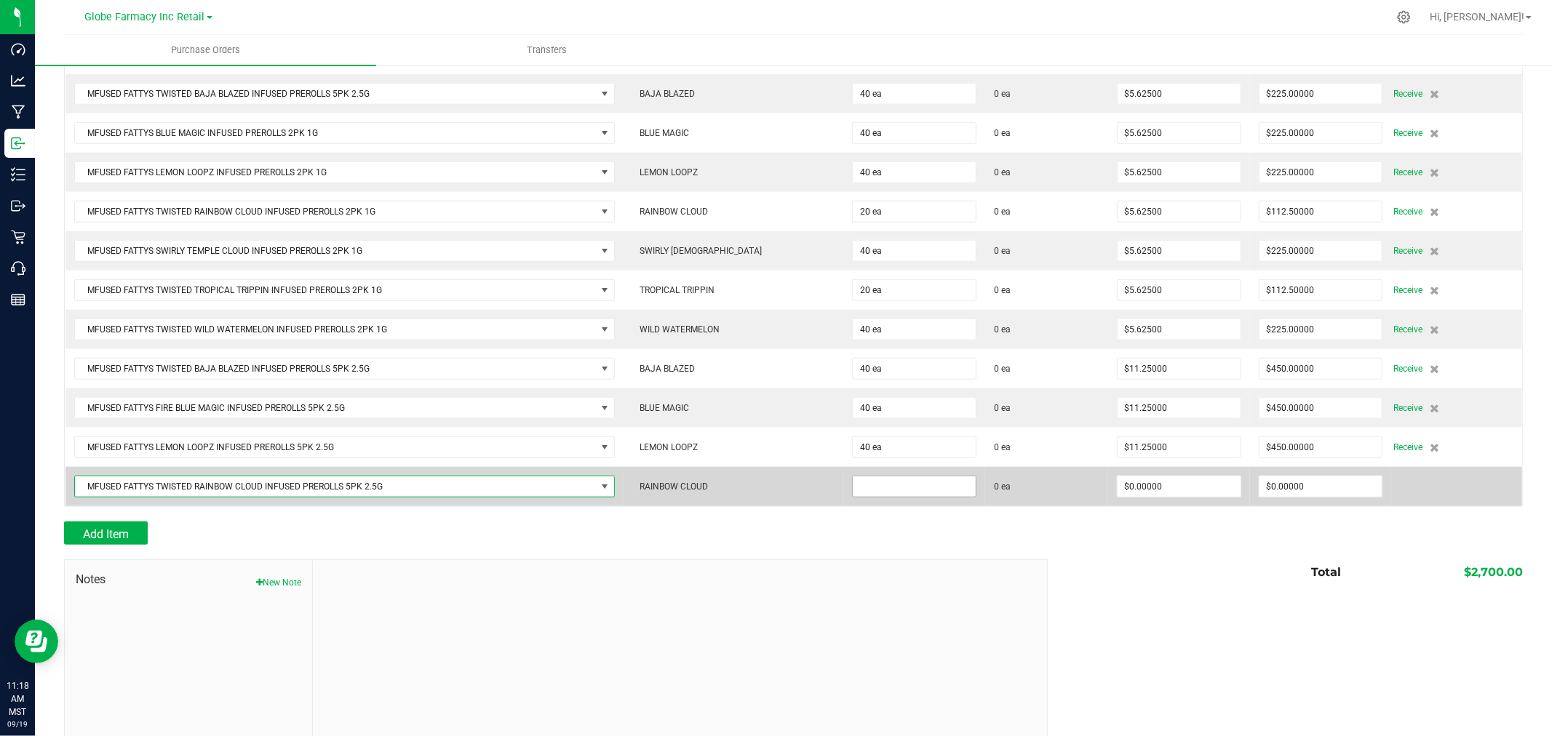
click at [918, 491] on input at bounding box center [914, 487] width 123 height 20
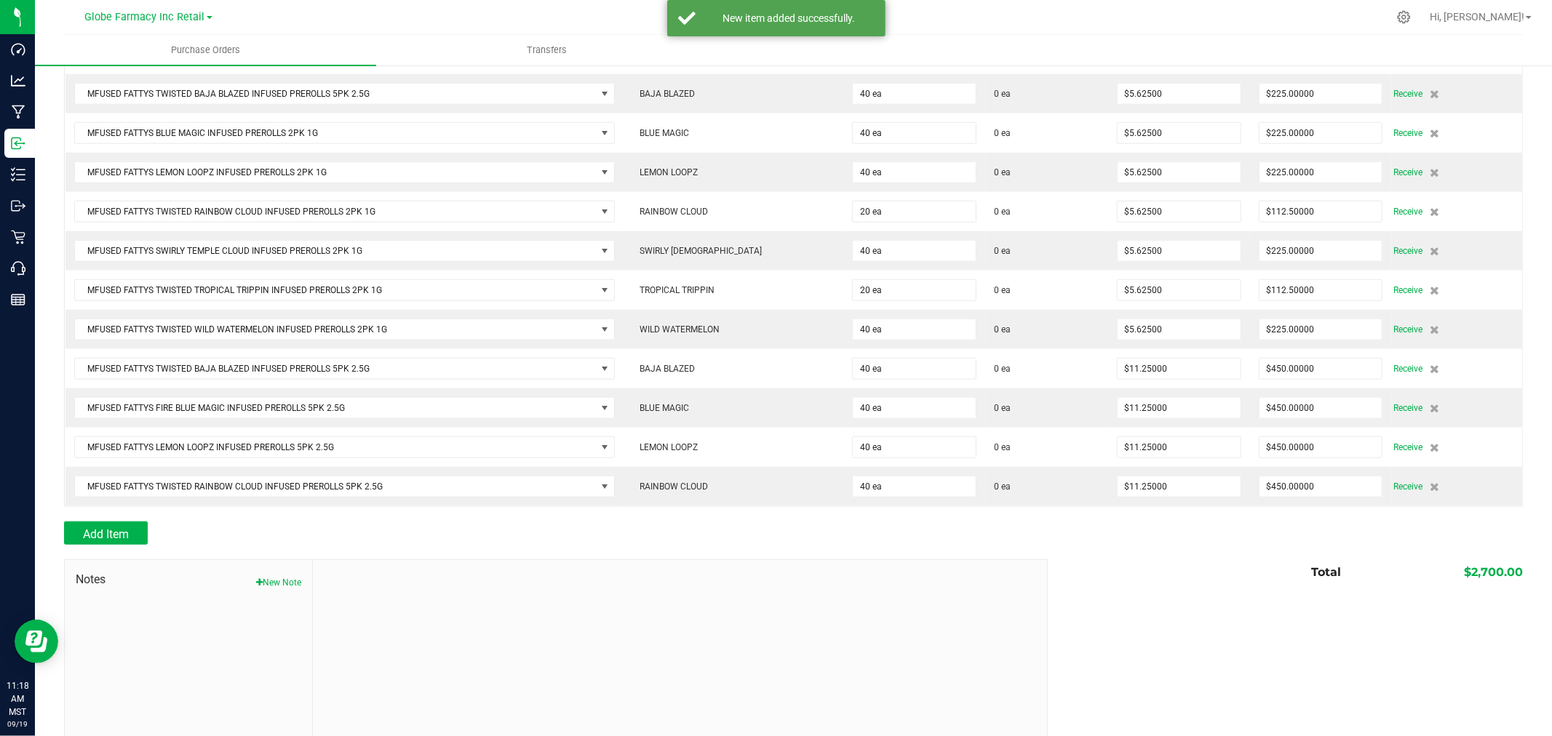
scroll to position [1158, 0]
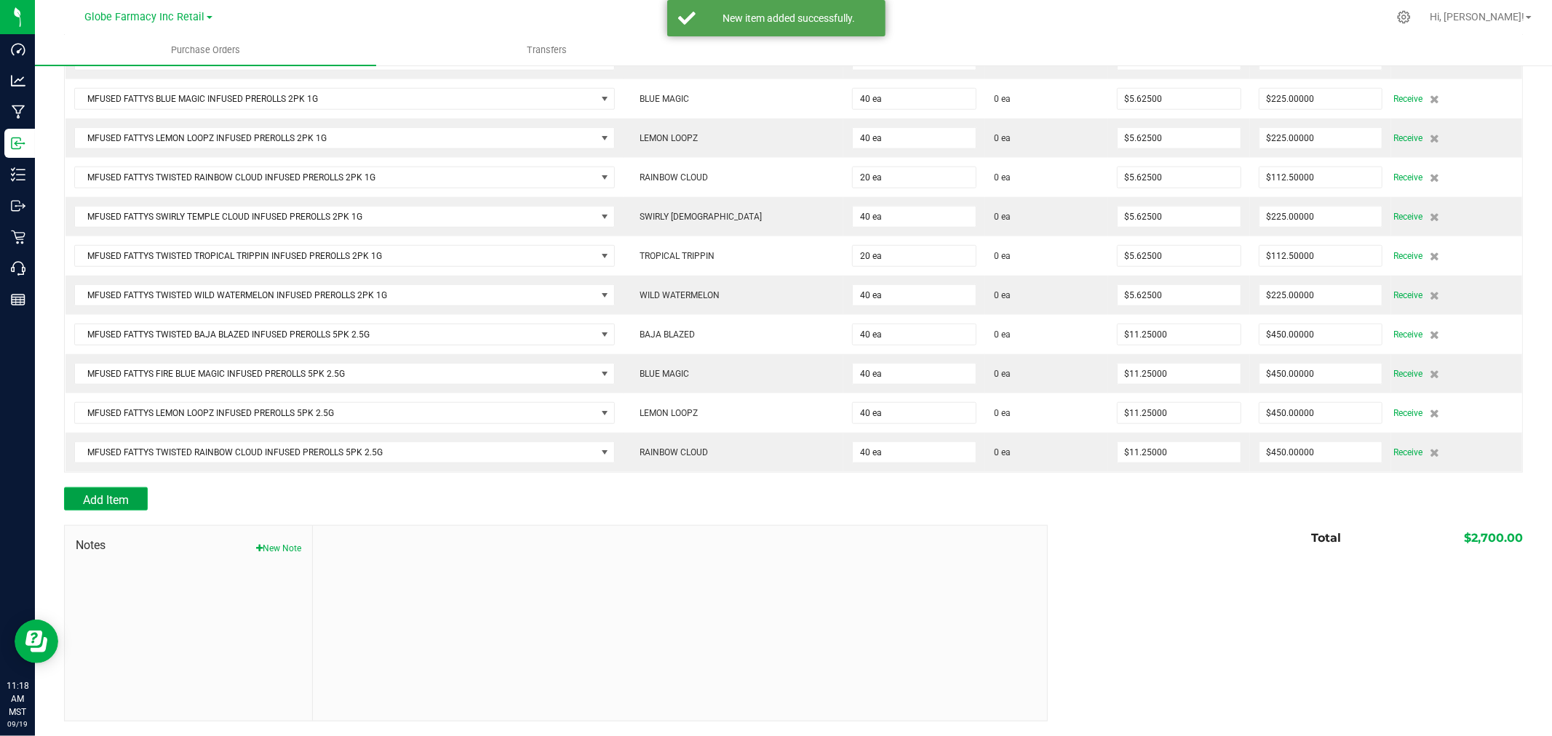
click at [98, 503] on span "Add Item" at bounding box center [106, 500] width 46 height 14
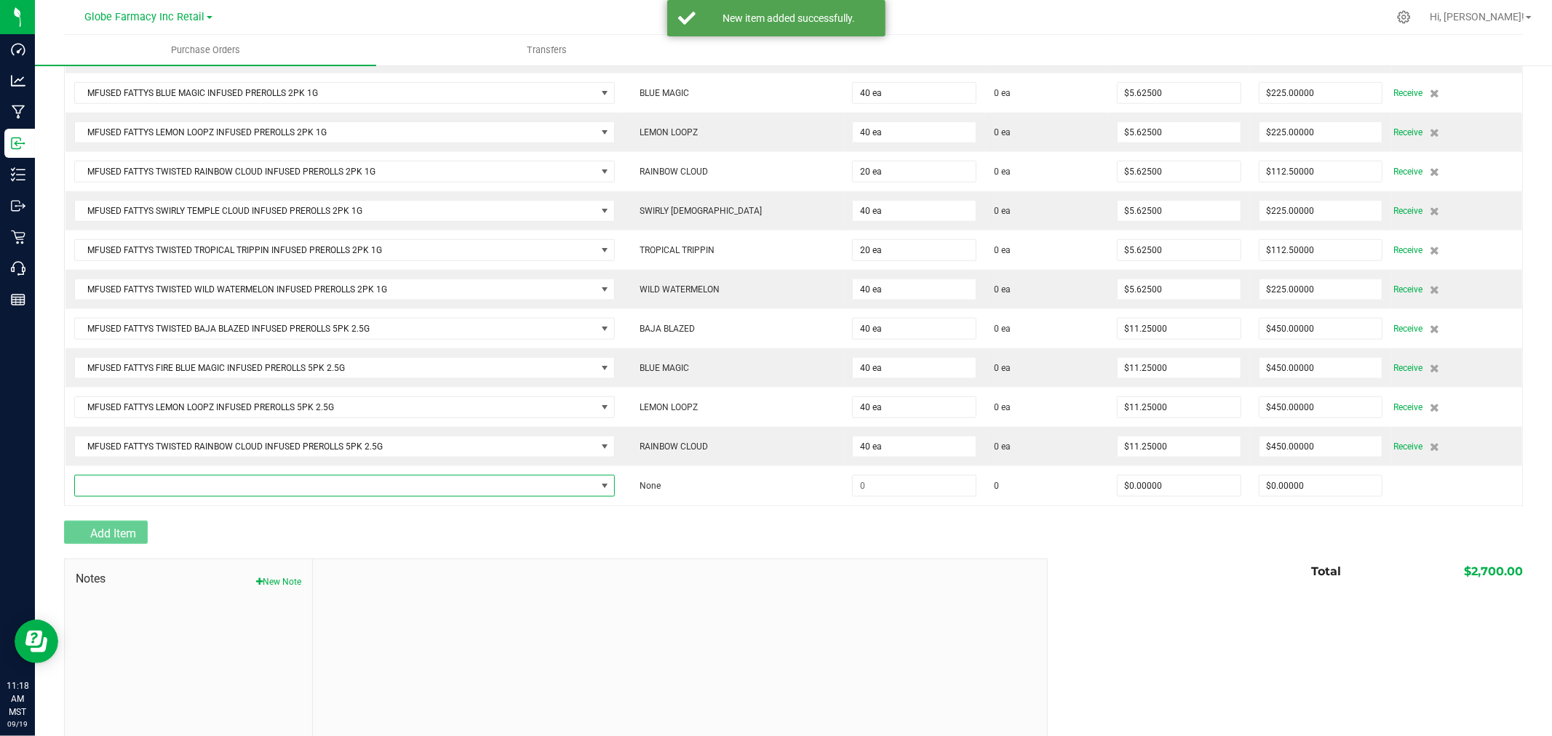
click at [98, 497] on span "NO DATA FOUND" at bounding box center [344, 486] width 541 height 22
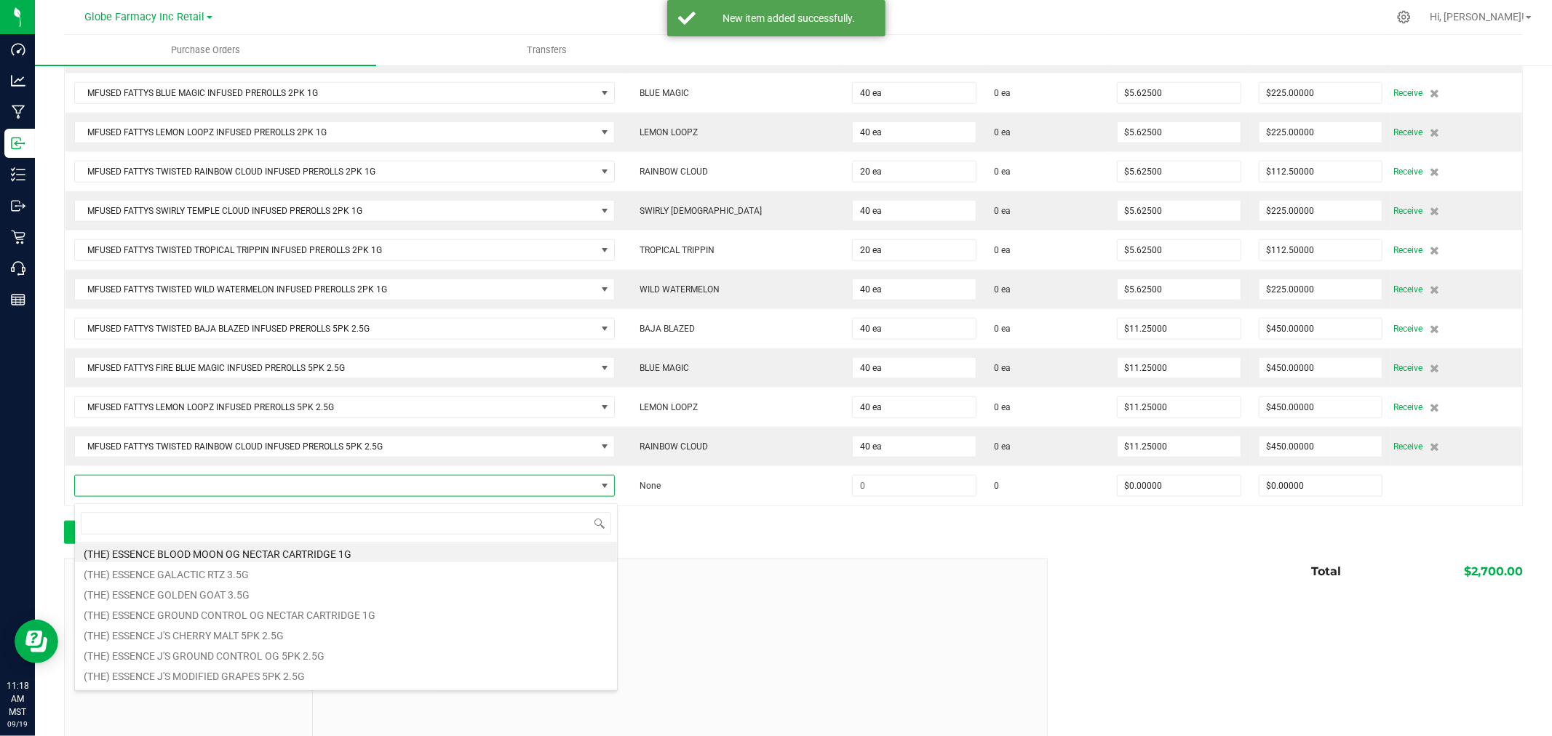
scroll to position [22, 538]
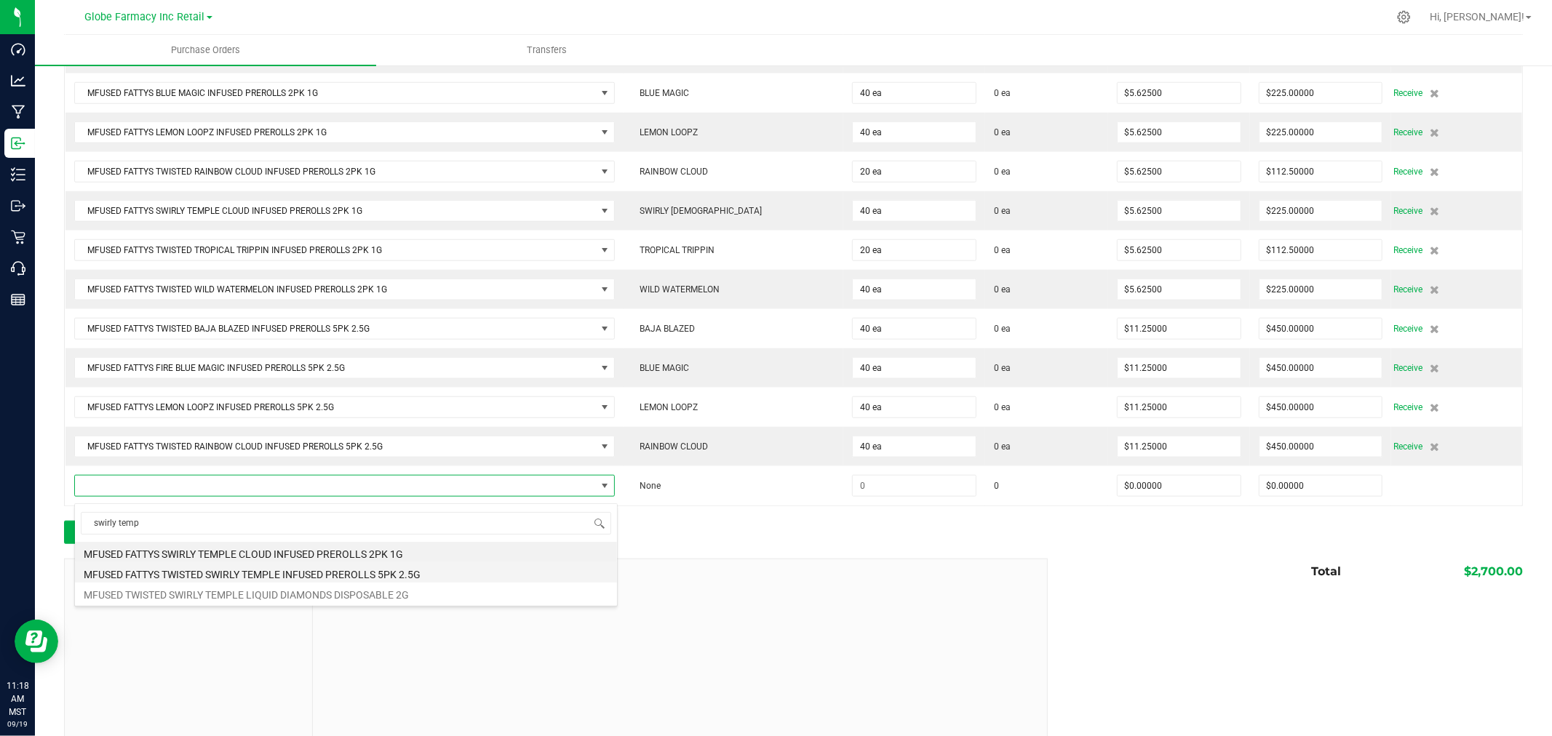
click at [389, 572] on li "MFUSED FATTYS TWISTED SWIRLY TEMPLE INFUSED PREROLLS 5PK 2.5G" at bounding box center [346, 572] width 542 height 20
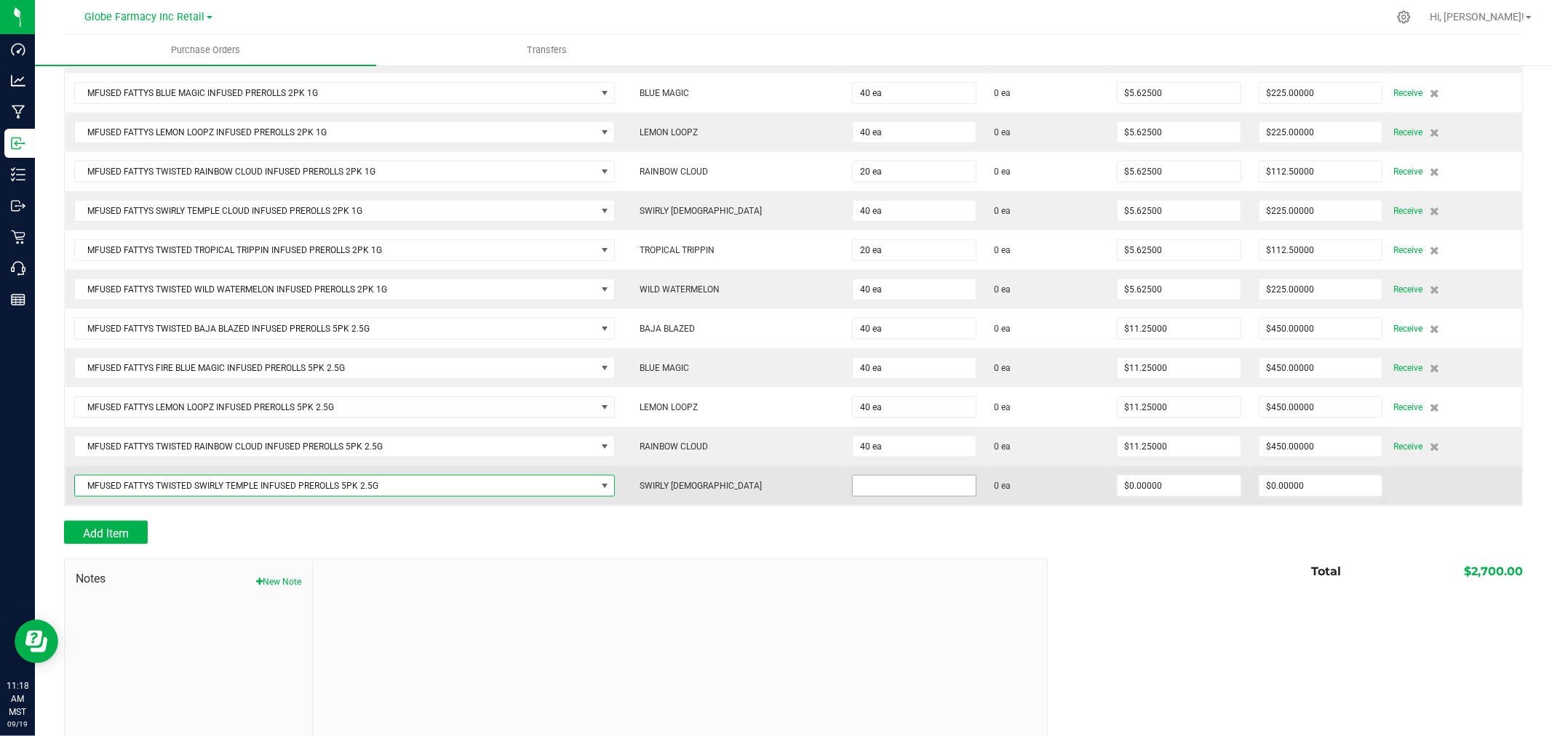
click at [886, 493] on input at bounding box center [914, 486] width 123 height 20
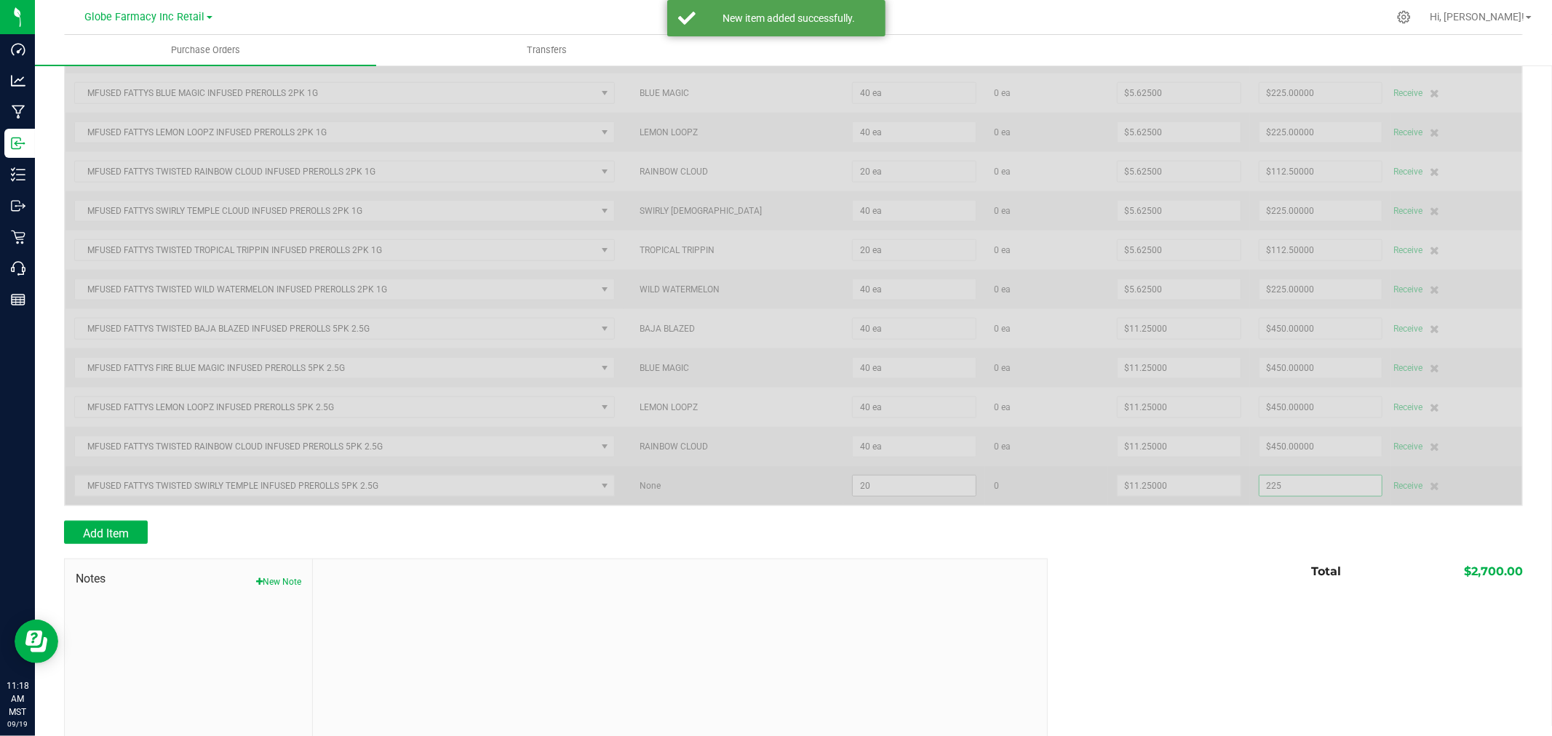
scroll to position [1196, 0]
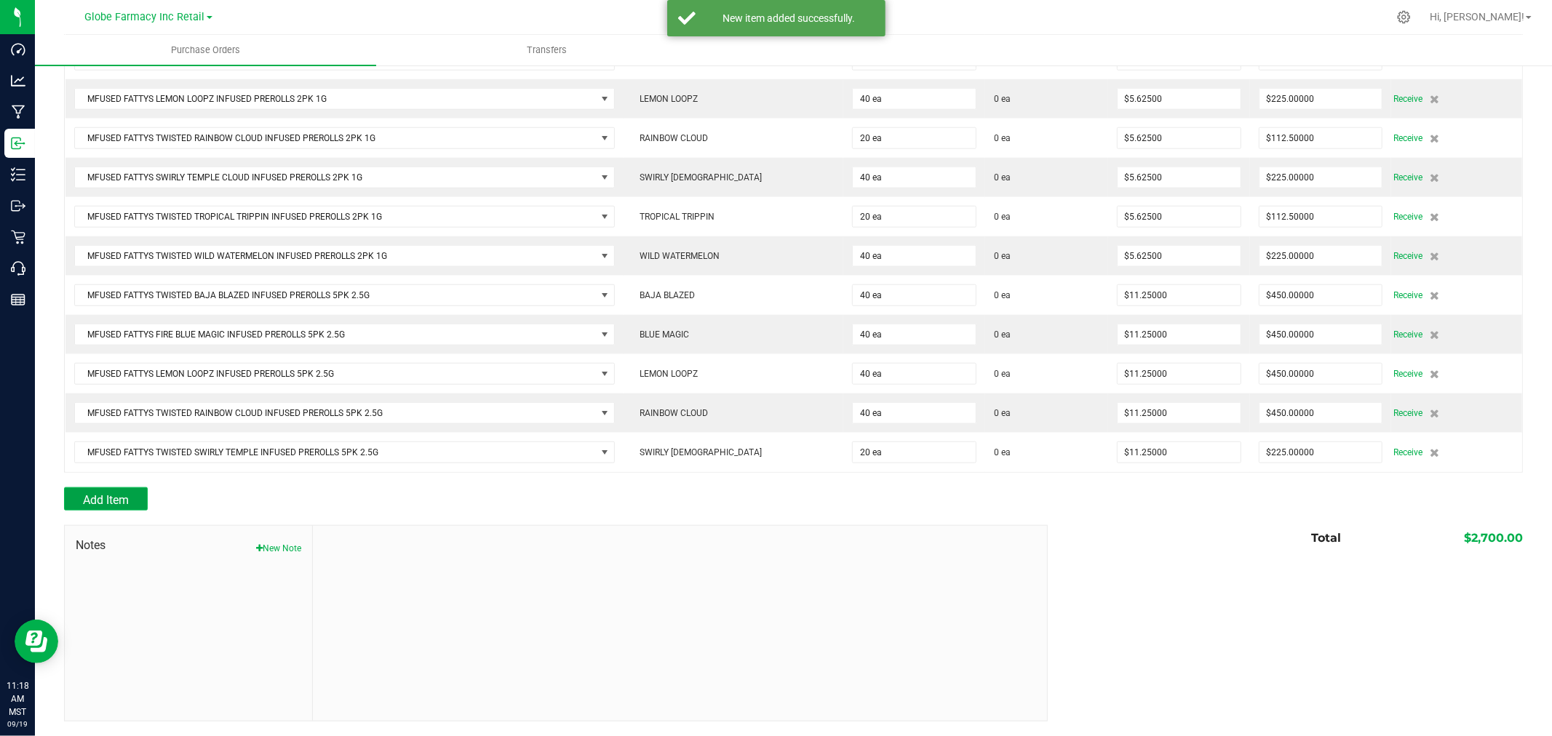
click at [119, 496] on span "Add Item" at bounding box center [106, 500] width 46 height 14
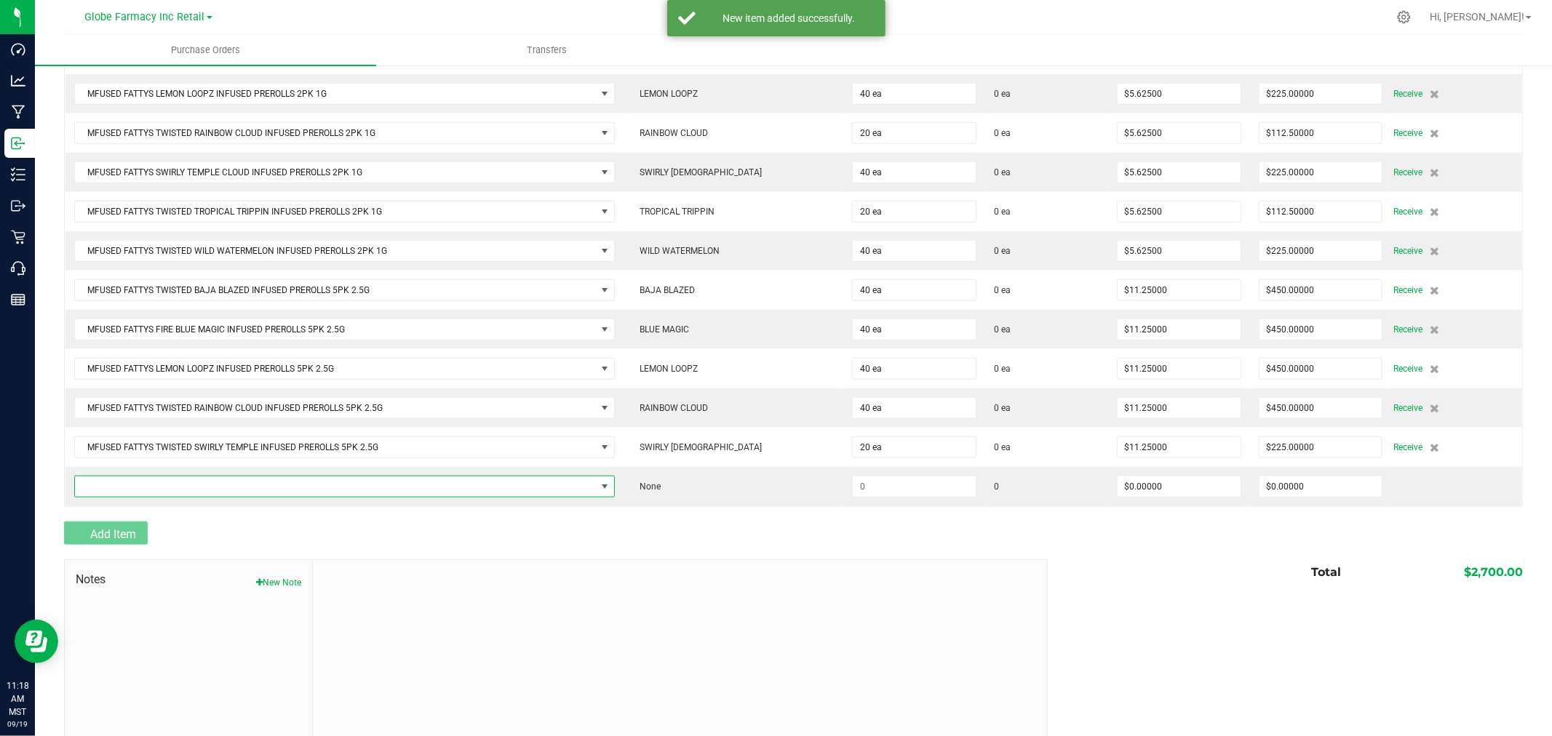
click at [115, 496] on span "NO DATA FOUND" at bounding box center [335, 487] width 521 height 20
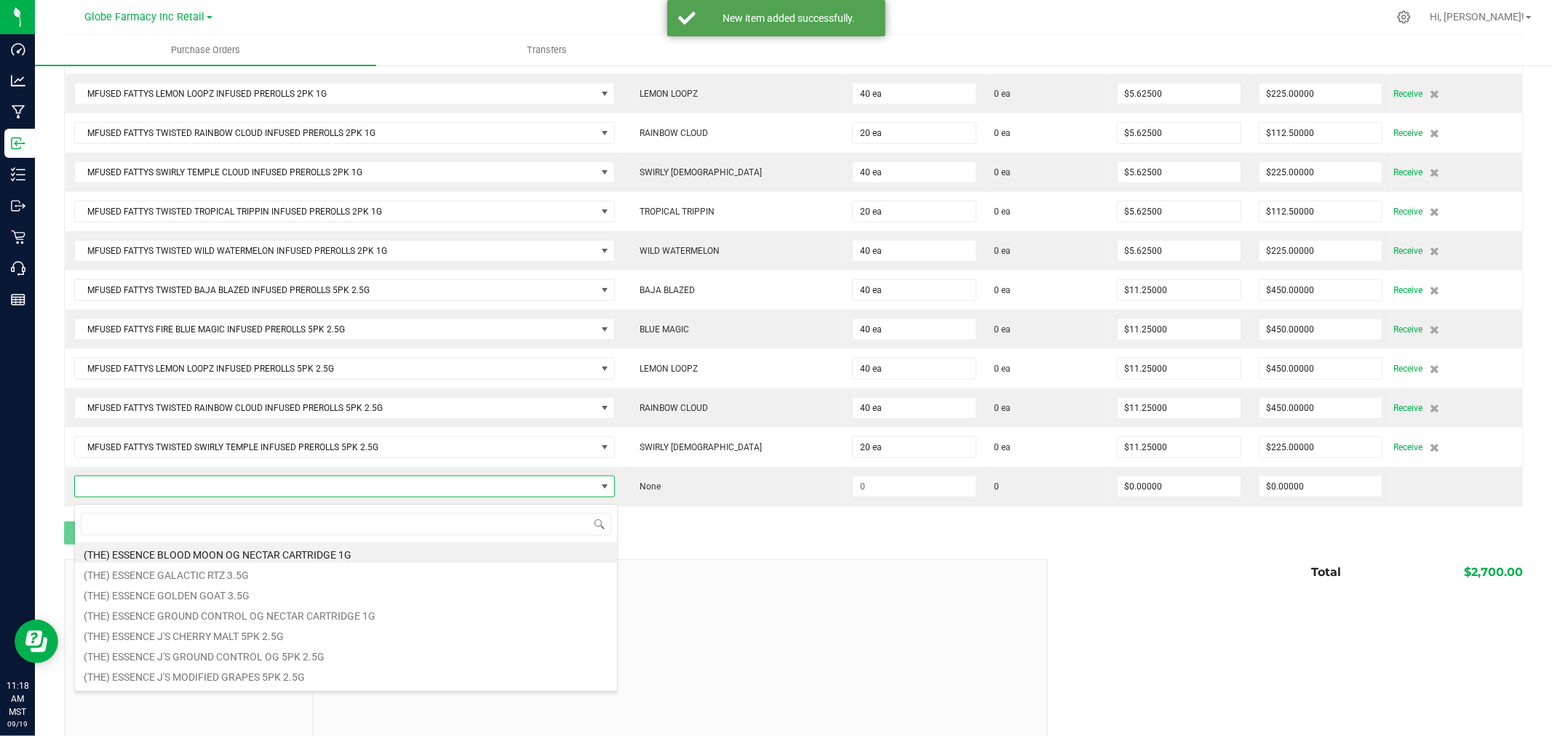
scroll to position [22, 538]
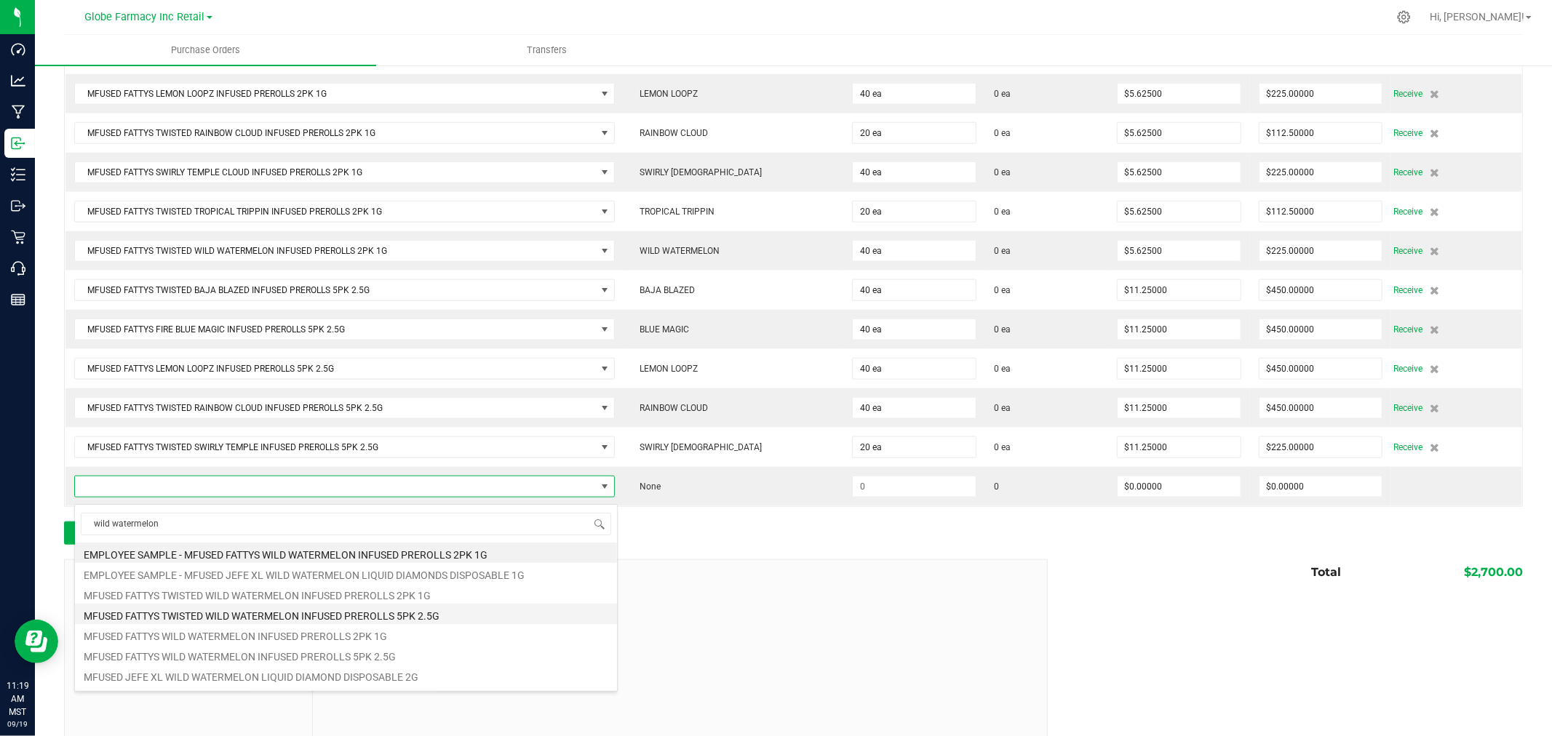
click at [442, 613] on li "MFUSED FATTYS TWISTED WILD WATERMELON INFUSED PREROLLS 5PK 2.5G" at bounding box center [346, 614] width 542 height 20
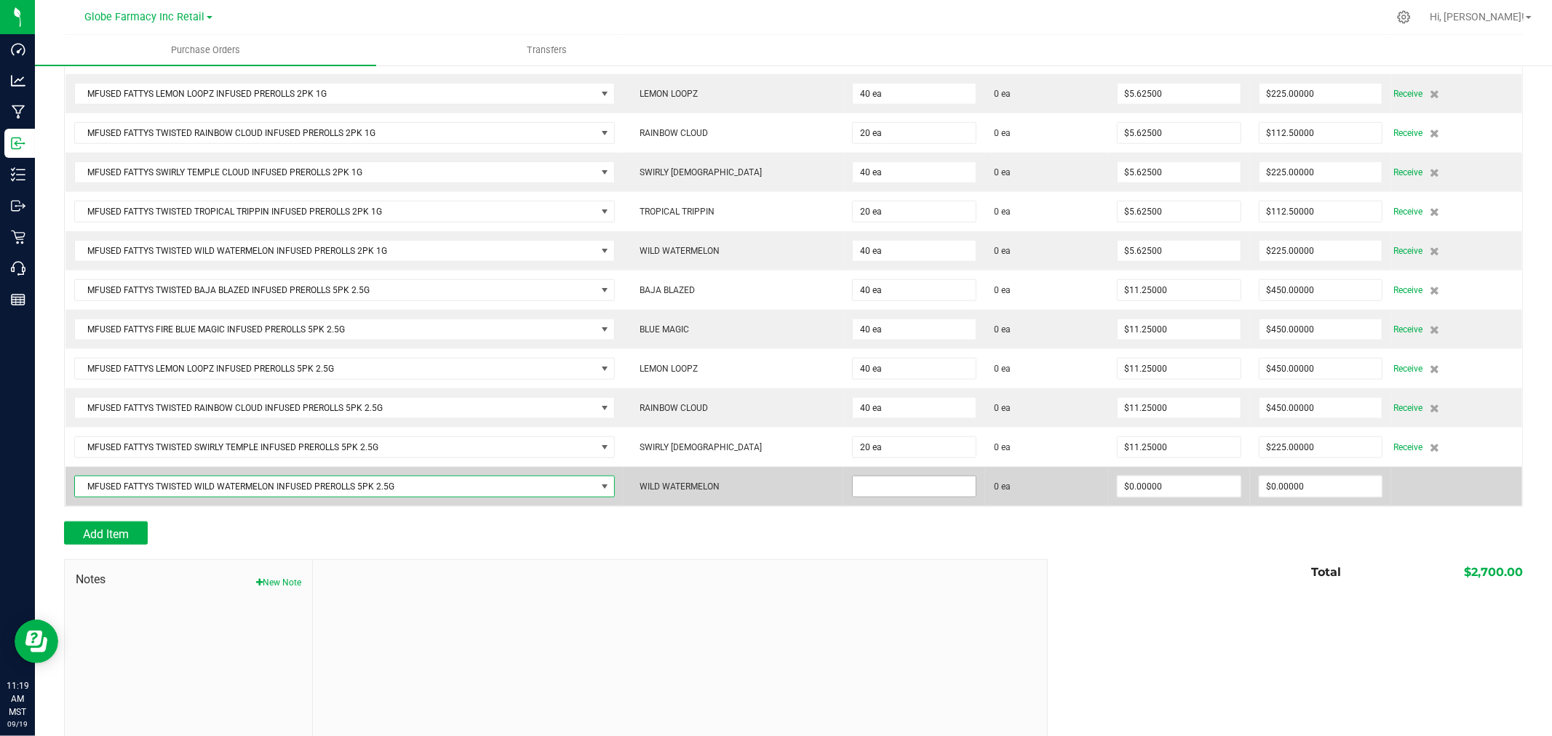
click at [894, 496] on input at bounding box center [914, 487] width 123 height 20
click at [911, 490] on input at bounding box center [914, 487] width 123 height 20
click at [910, 490] on input at bounding box center [914, 487] width 123 height 20
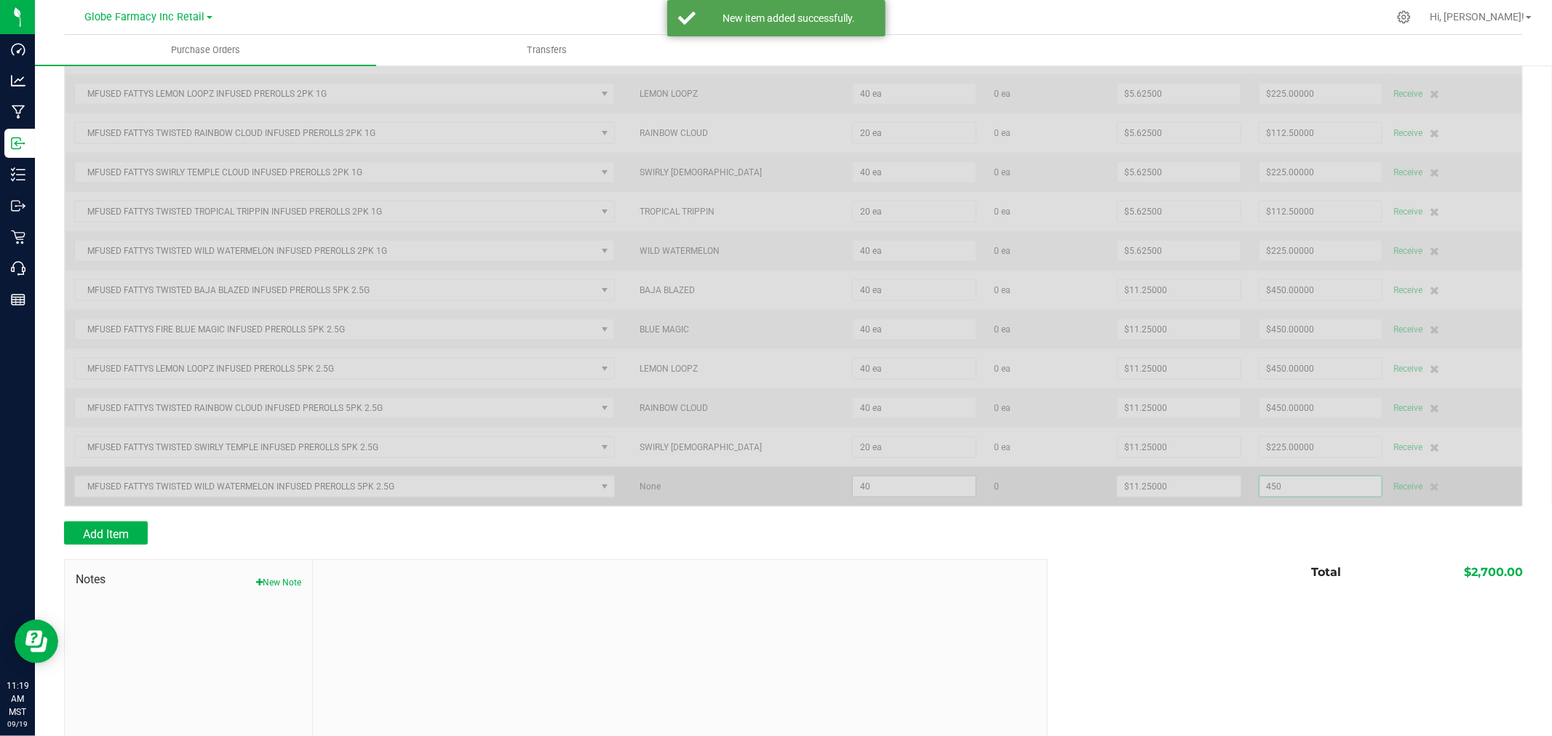
scroll to position [1236, 0]
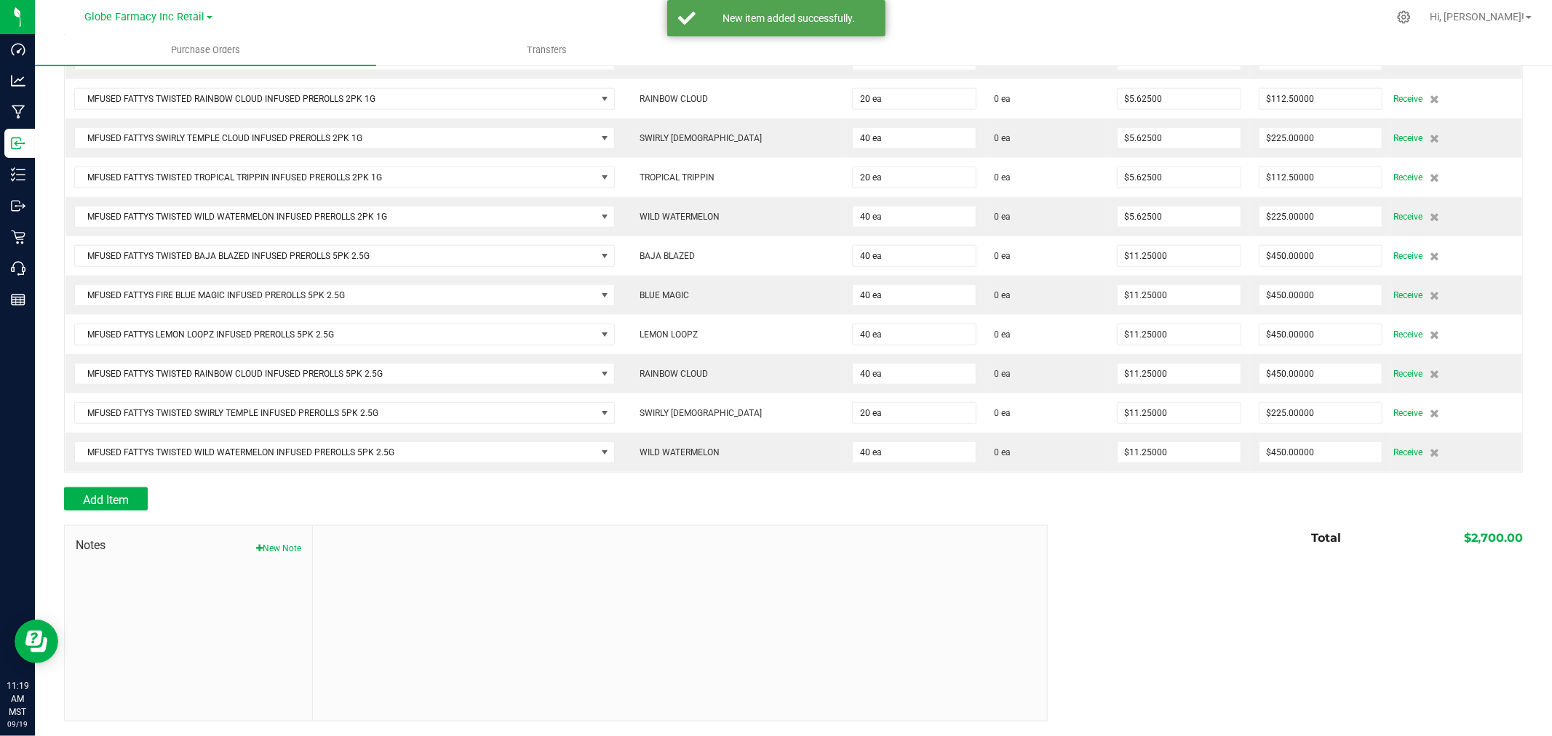
click at [96, 482] on div at bounding box center [793, 480] width 1459 height 15
click at [95, 492] on button "Add Item" at bounding box center [106, 499] width 84 height 23
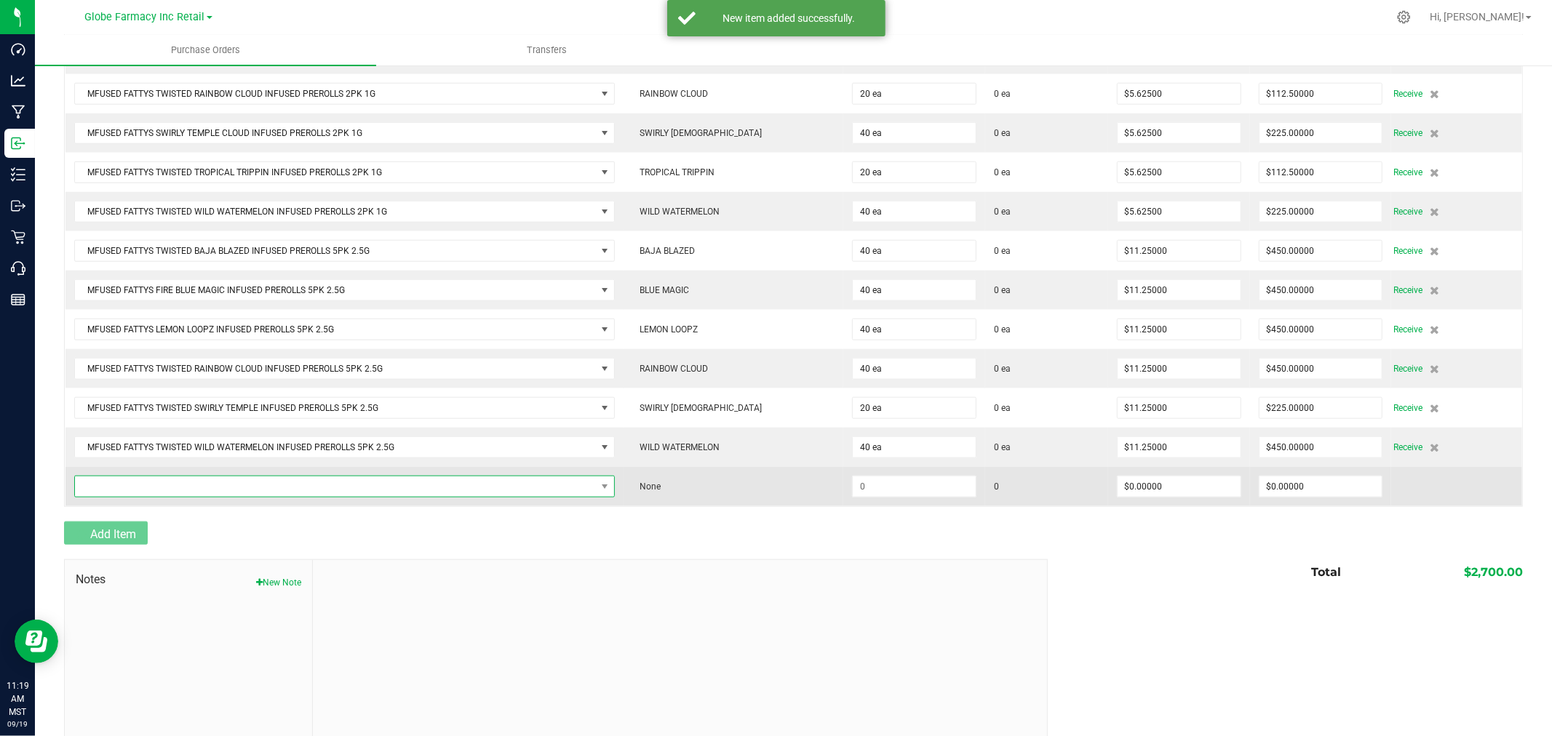
click at [95, 493] on span "NO DATA FOUND" at bounding box center [335, 487] width 521 height 20
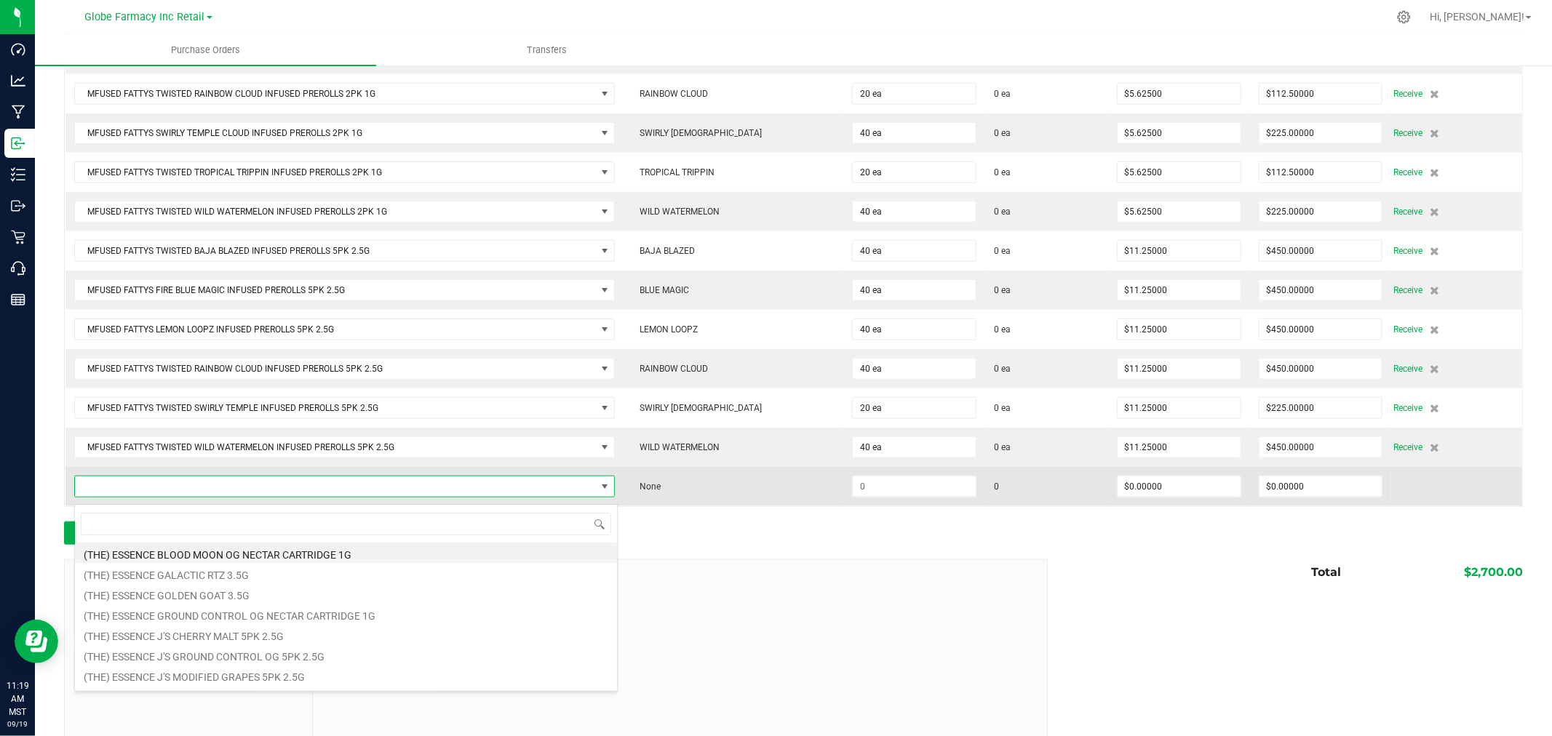
scroll to position [22, 538]
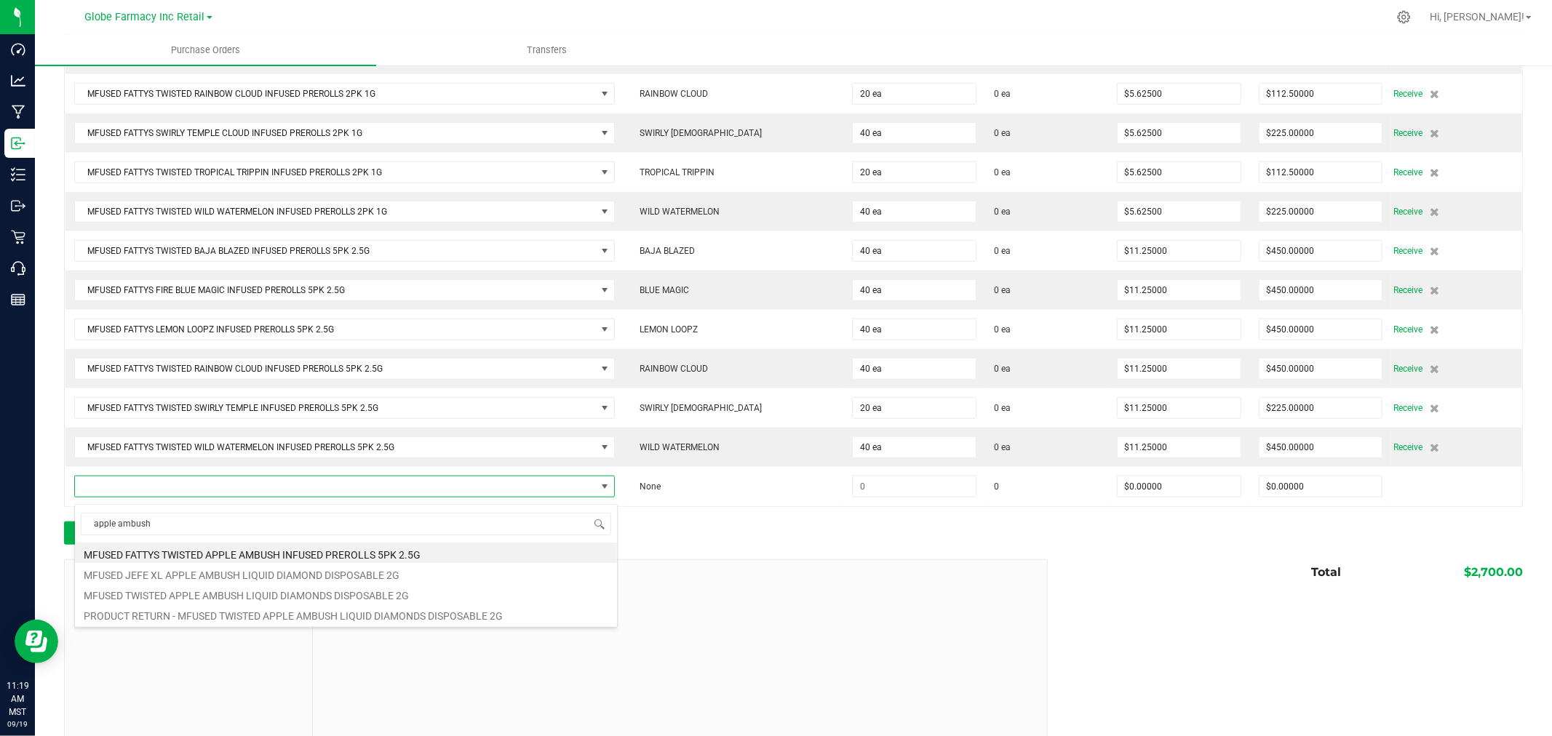
click at [293, 593] on li "MFUSED TWISTED APPLE AMBUSH LIQUID DIAMONDS DISPOSABLE 2G" at bounding box center [346, 594] width 542 height 20
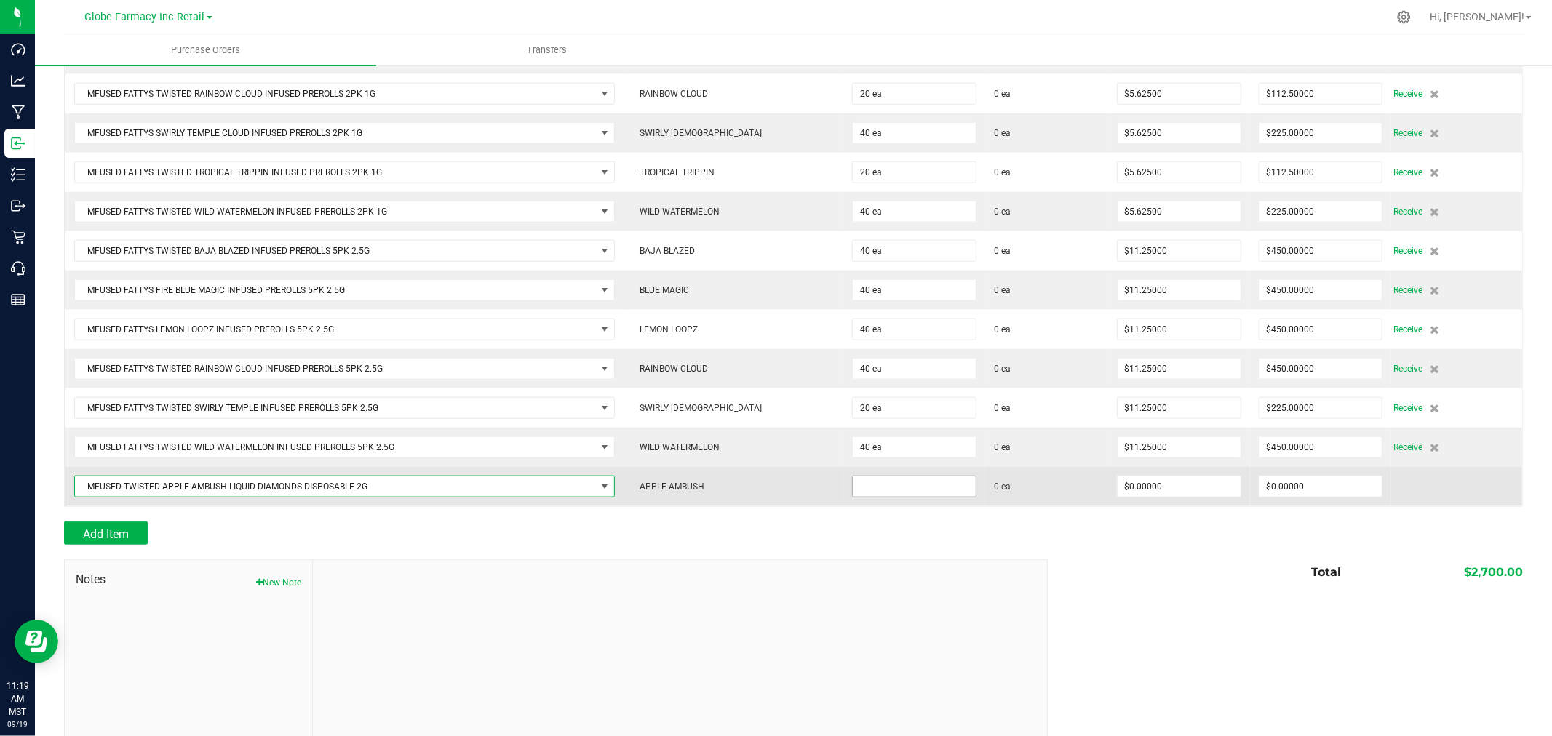
click at [874, 497] on input at bounding box center [914, 487] width 123 height 20
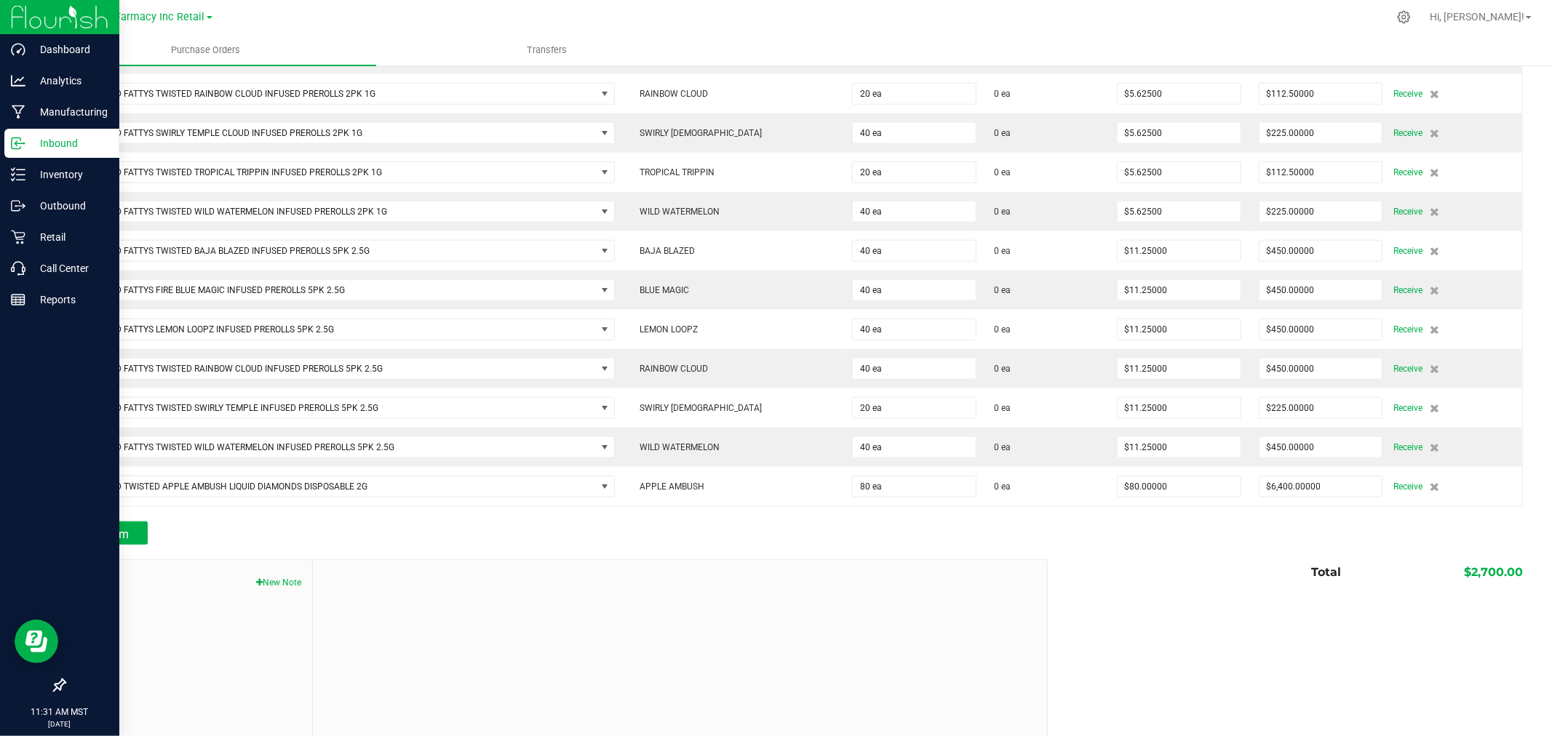
scroll to position [1276, 0]
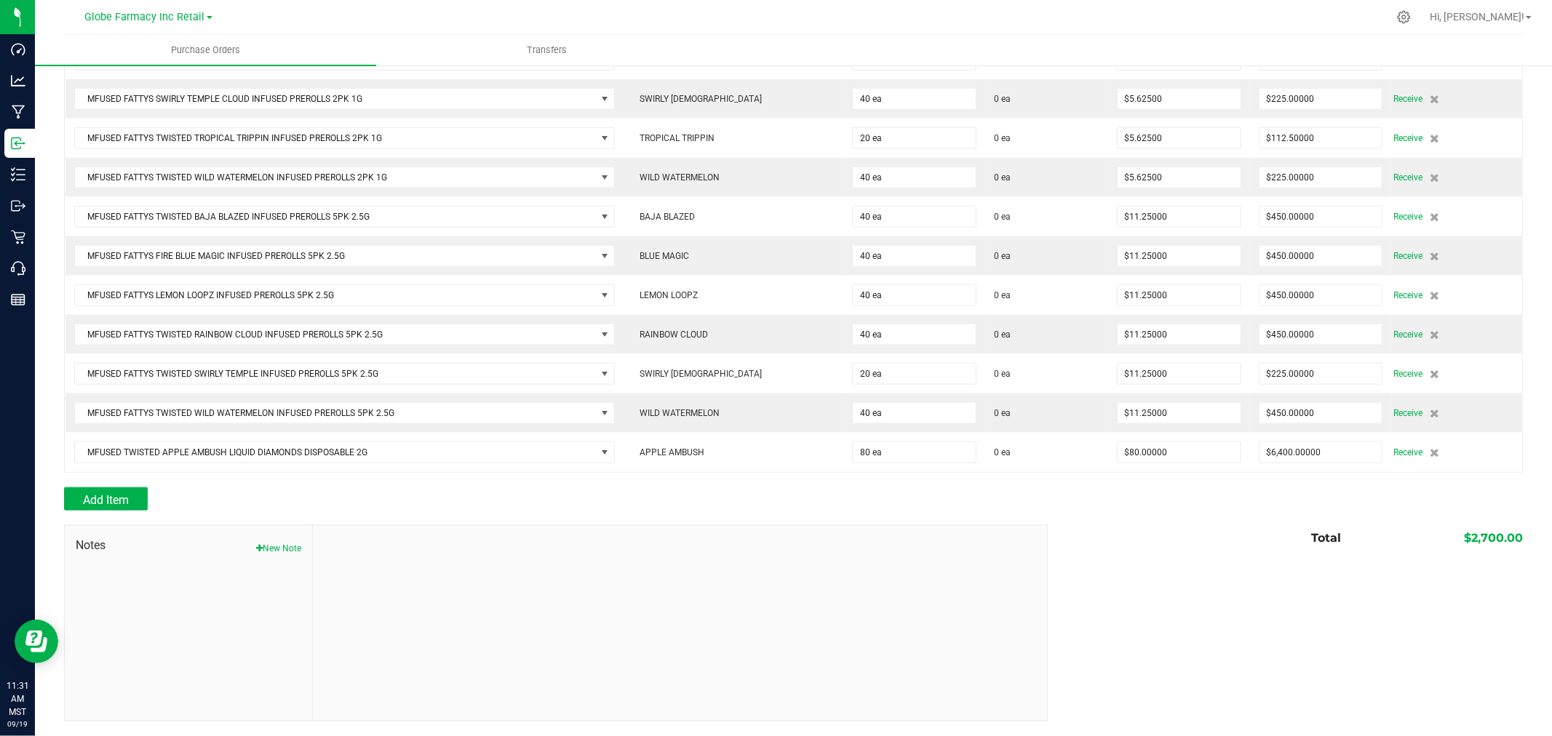
click at [1216, 478] on div at bounding box center [793, 480] width 1459 height 15
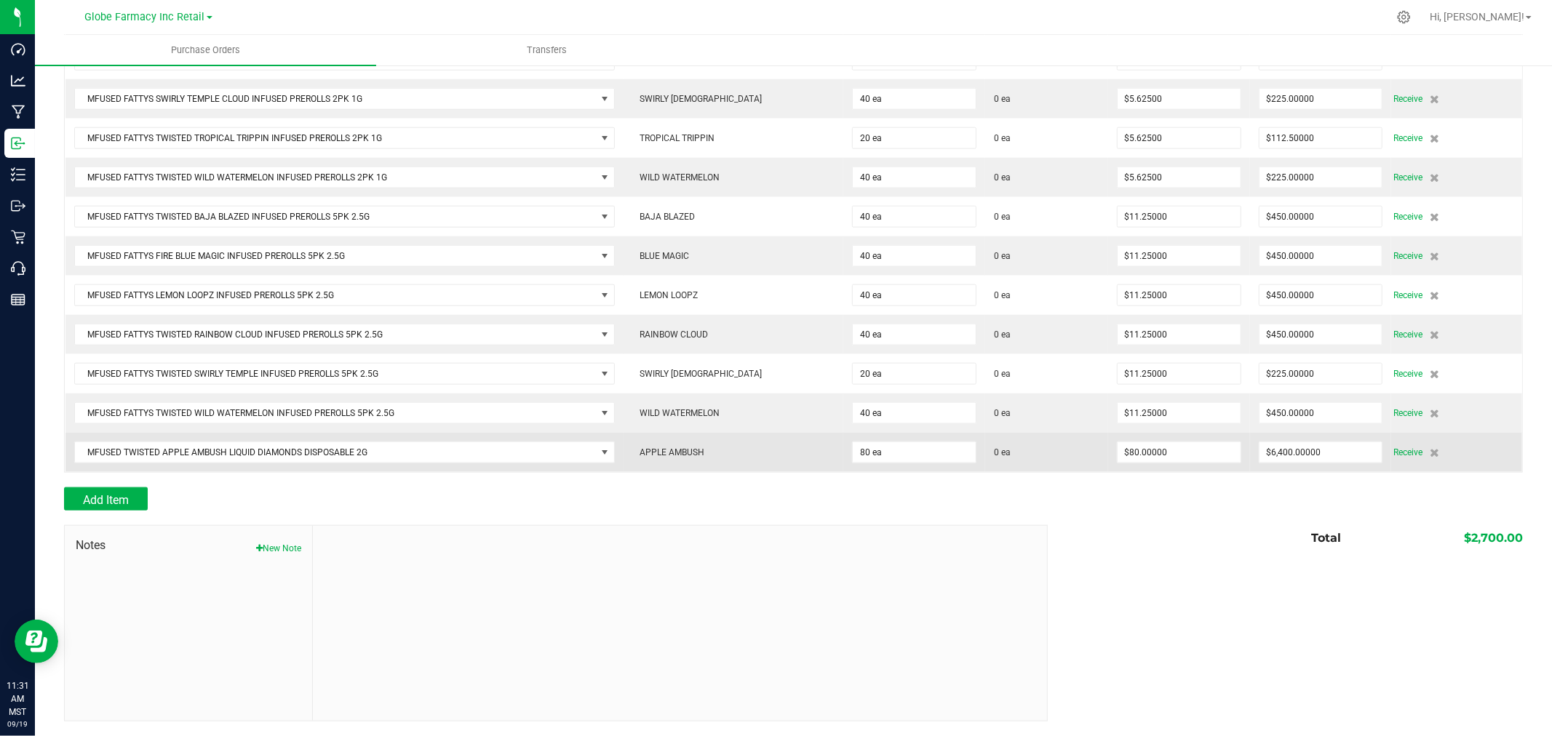
click at [1211, 467] on td "$80.00000" at bounding box center [1179, 452] width 142 height 39
click at [1163, 445] on input "80" at bounding box center [1179, 452] width 123 height 20
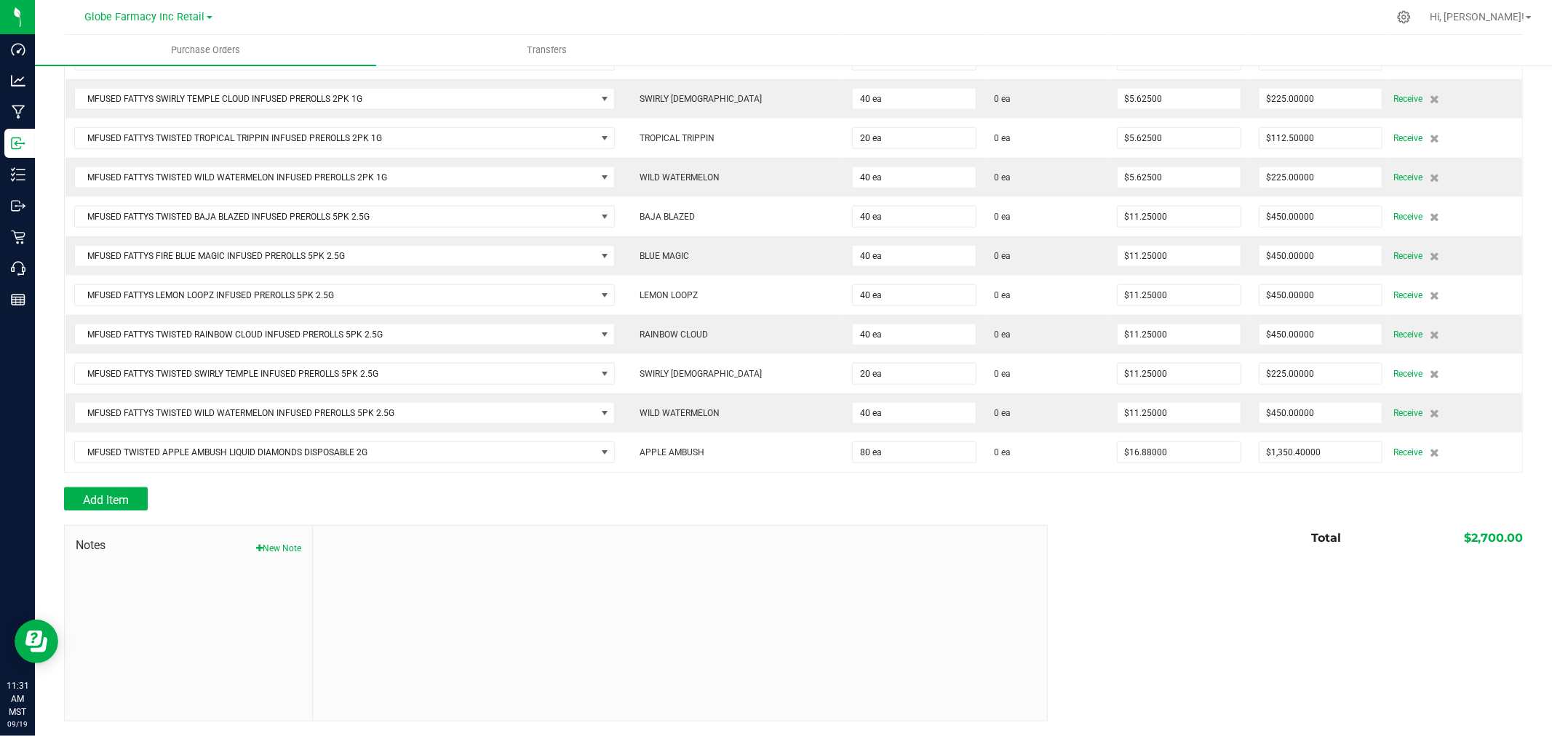
scroll to position [1276, 0]
click at [236, 481] on div at bounding box center [793, 480] width 1459 height 15
click at [130, 482] on div at bounding box center [793, 480] width 1459 height 15
click at [124, 488] on button "Add Item" at bounding box center [106, 499] width 84 height 23
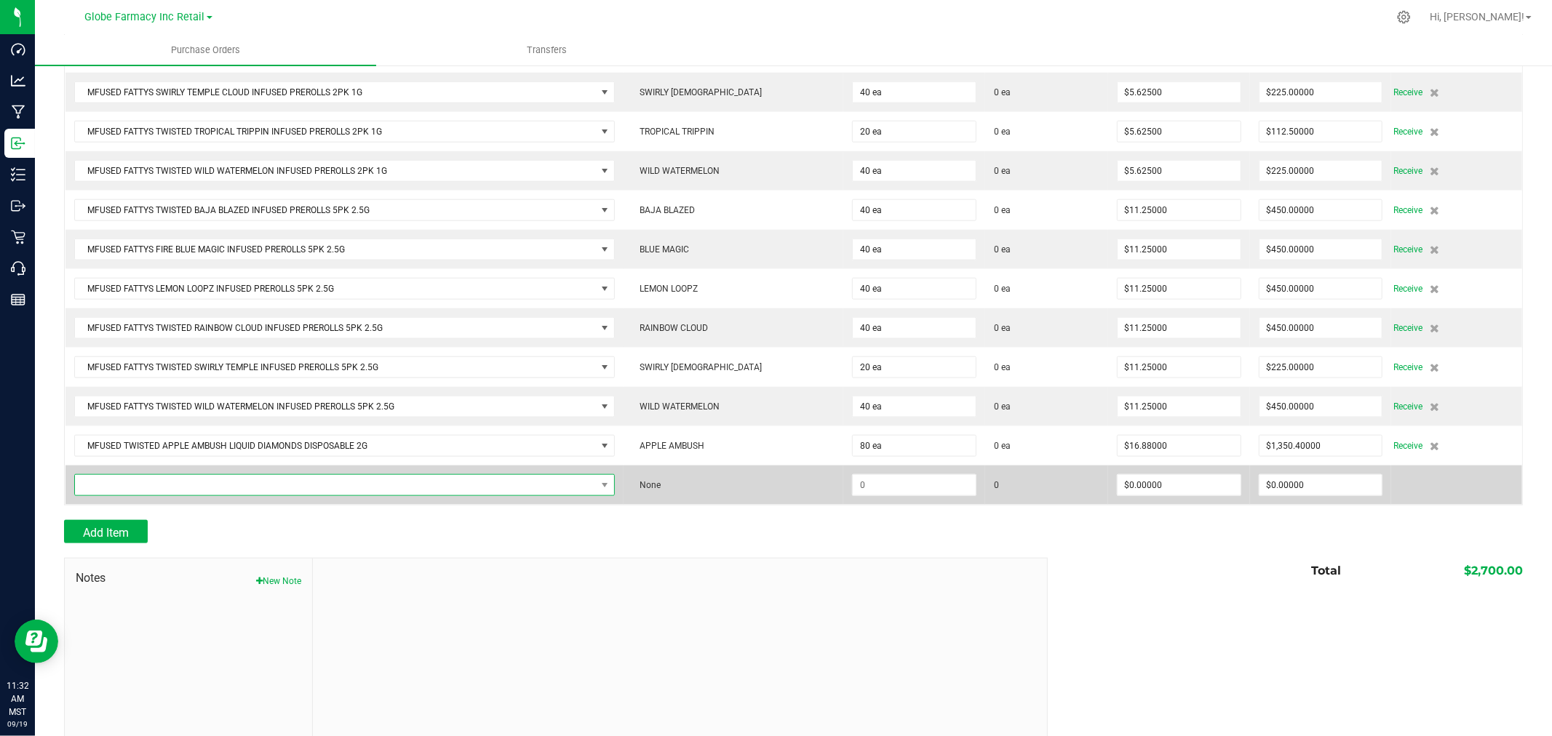
click at [230, 495] on span "NO DATA FOUND" at bounding box center [335, 485] width 521 height 20
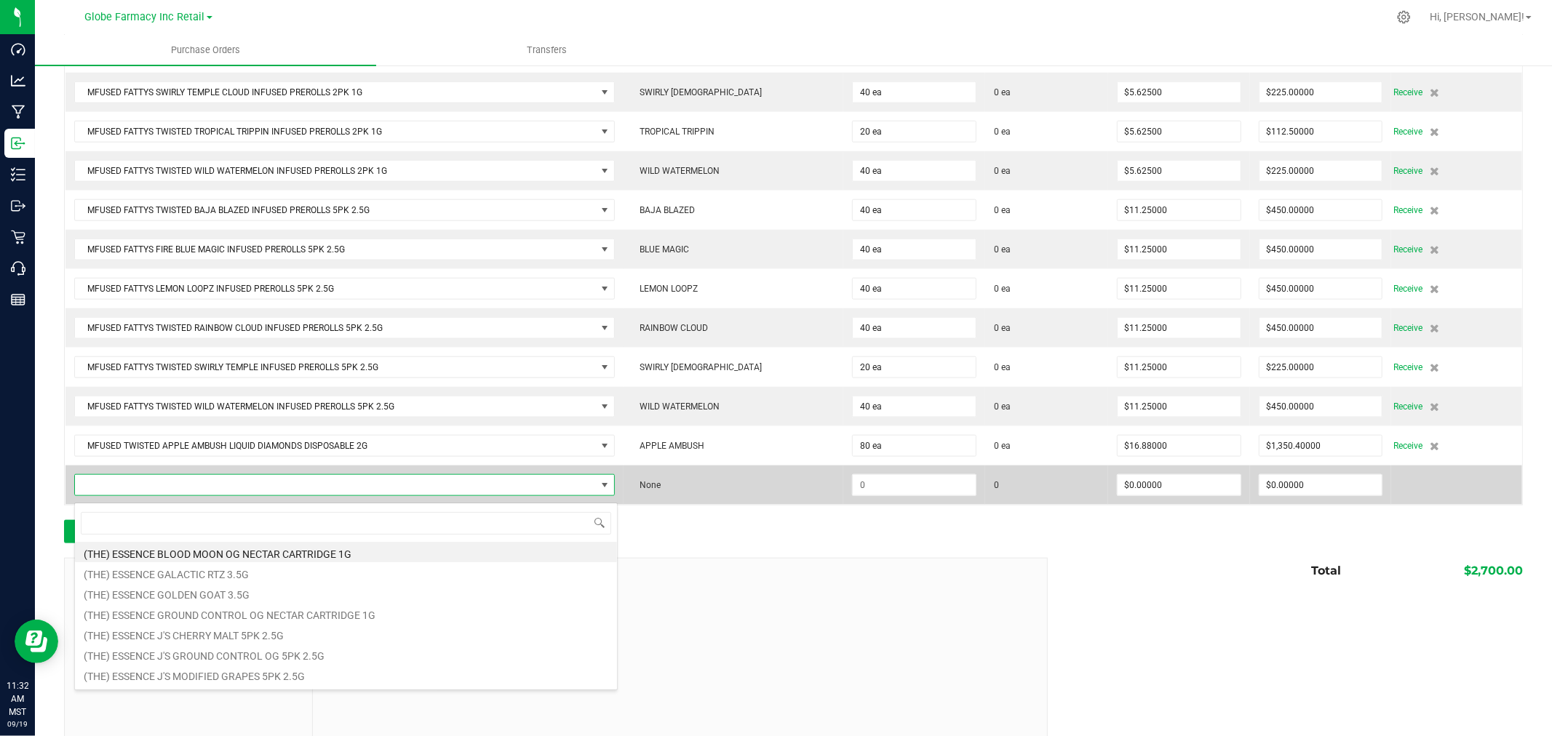
scroll to position [22, 538]
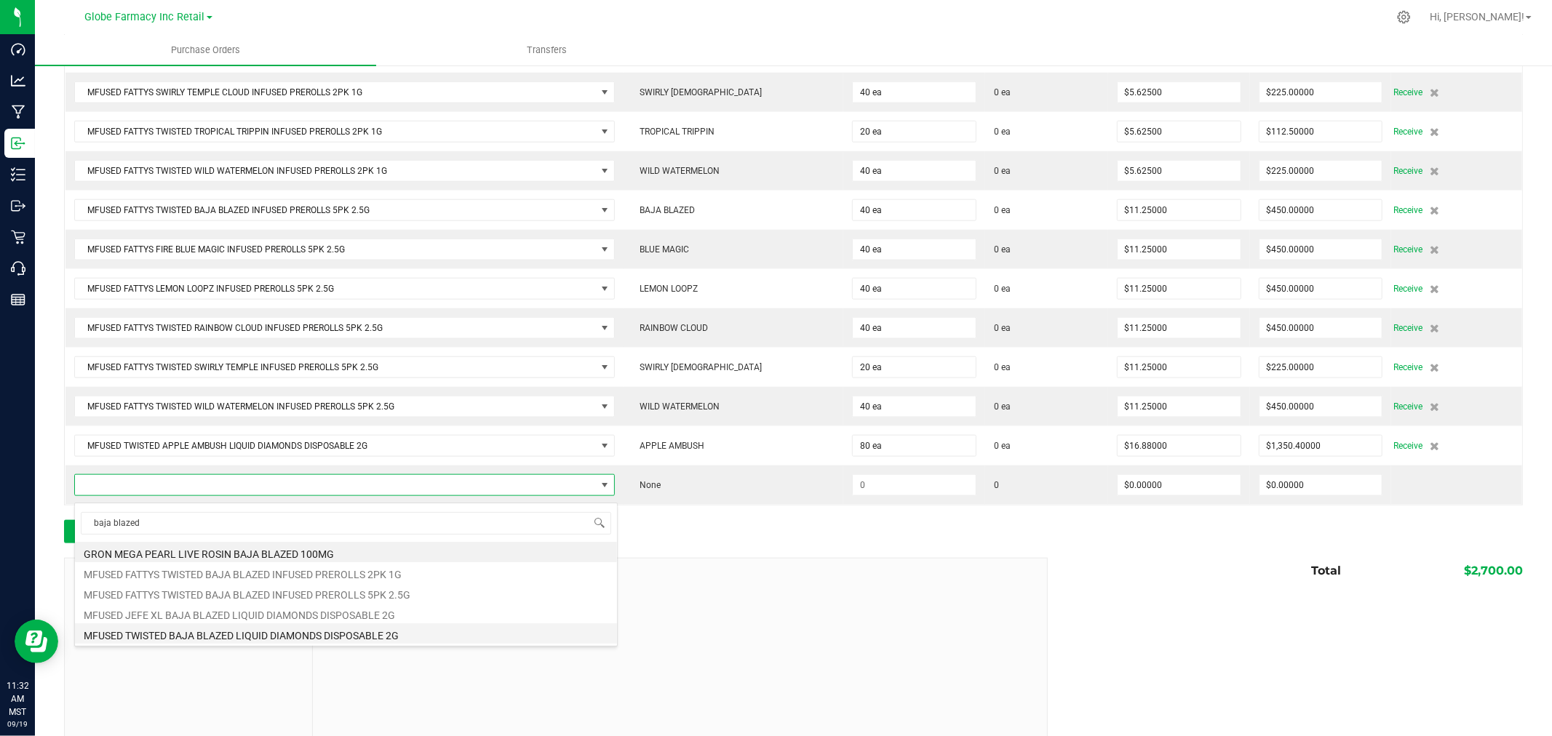
click at [391, 637] on li "MFUSED TWISTED BAJA BLAZED LIQUID DIAMONDS DISPOSABLE 2G" at bounding box center [346, 634] width 542 height 20
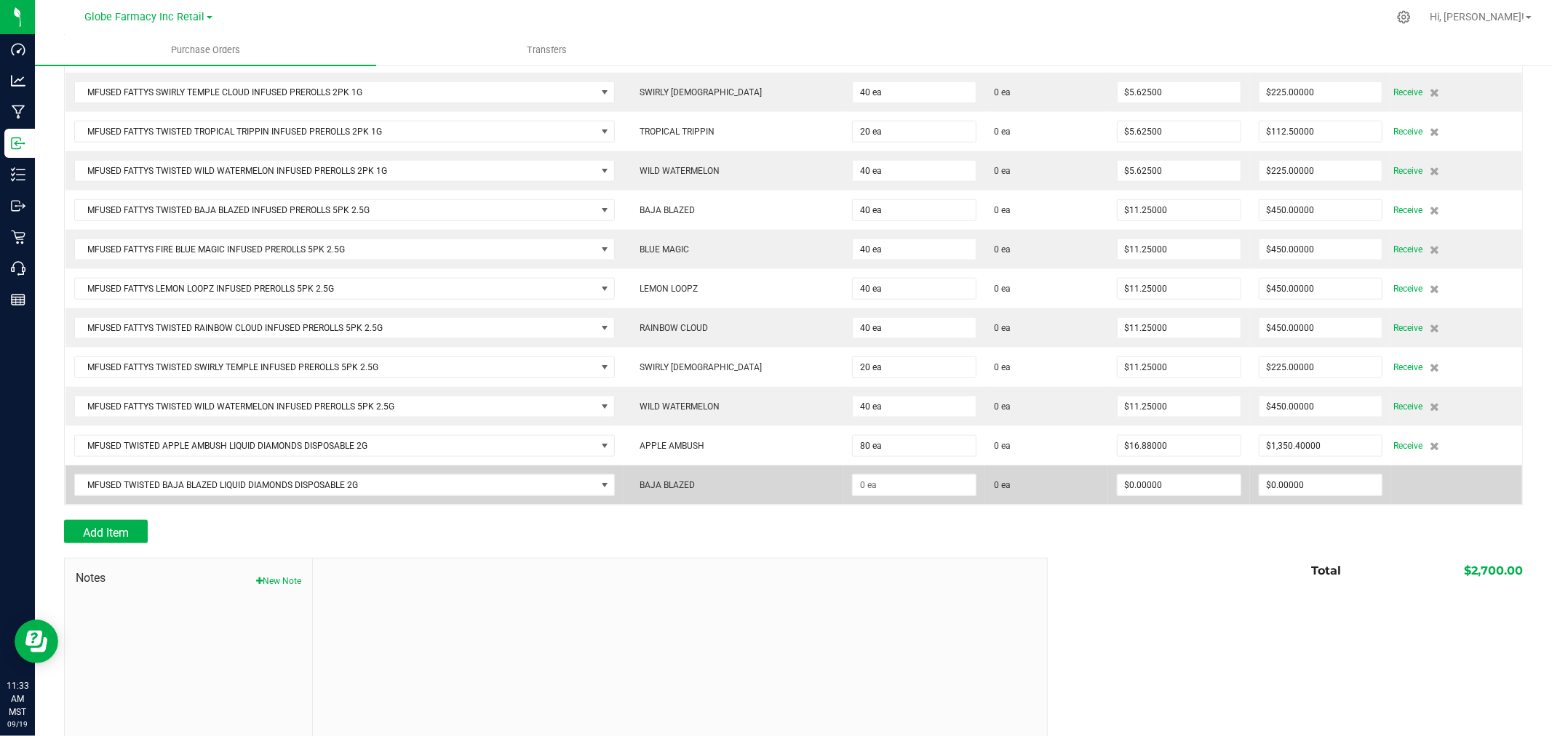
click at [893, 478] on td at bounding box center [914, 485] width 142 height 39
click at [904, 488] on input at bounding box center [914, 485] width 123 height 20
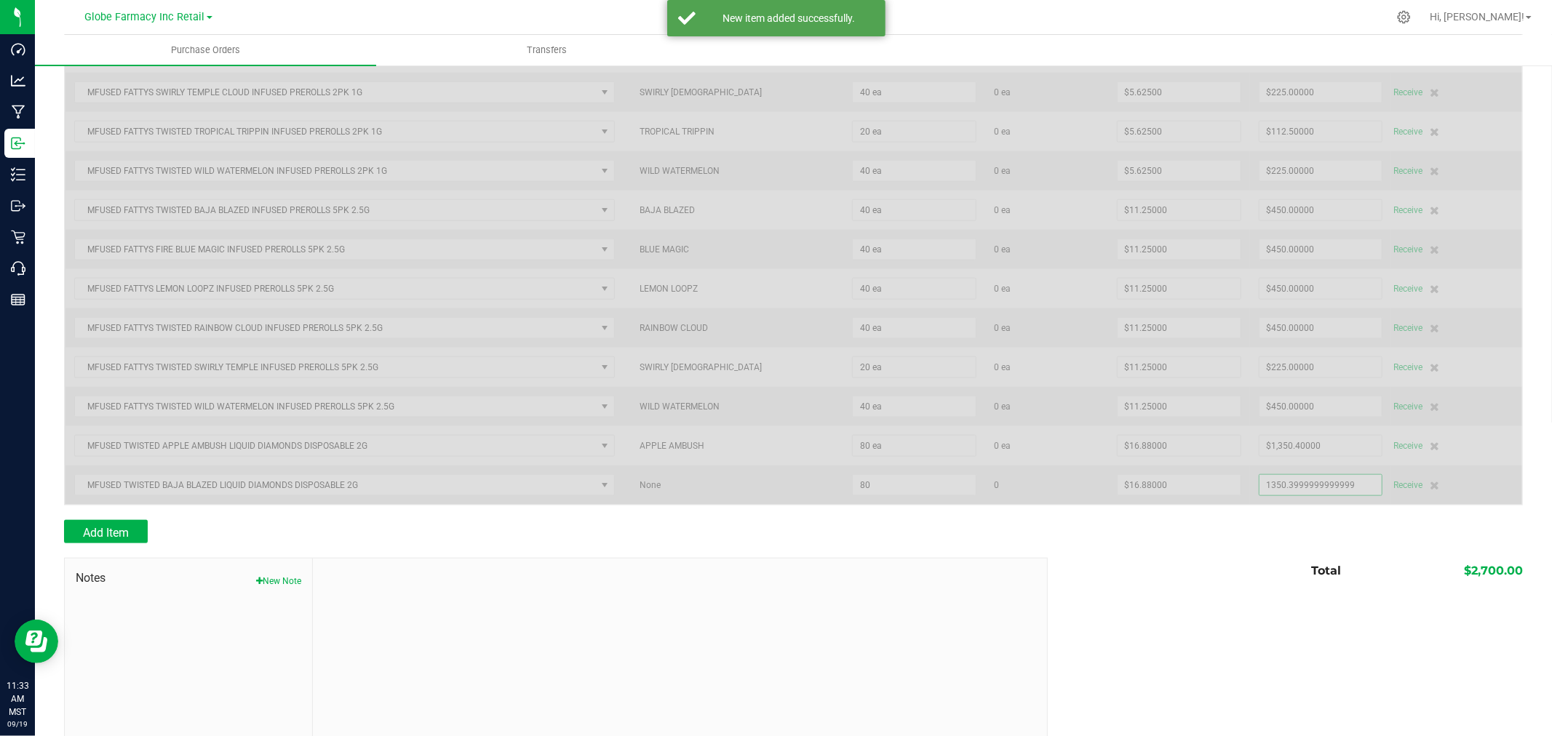
scroll to position [1315, 0]
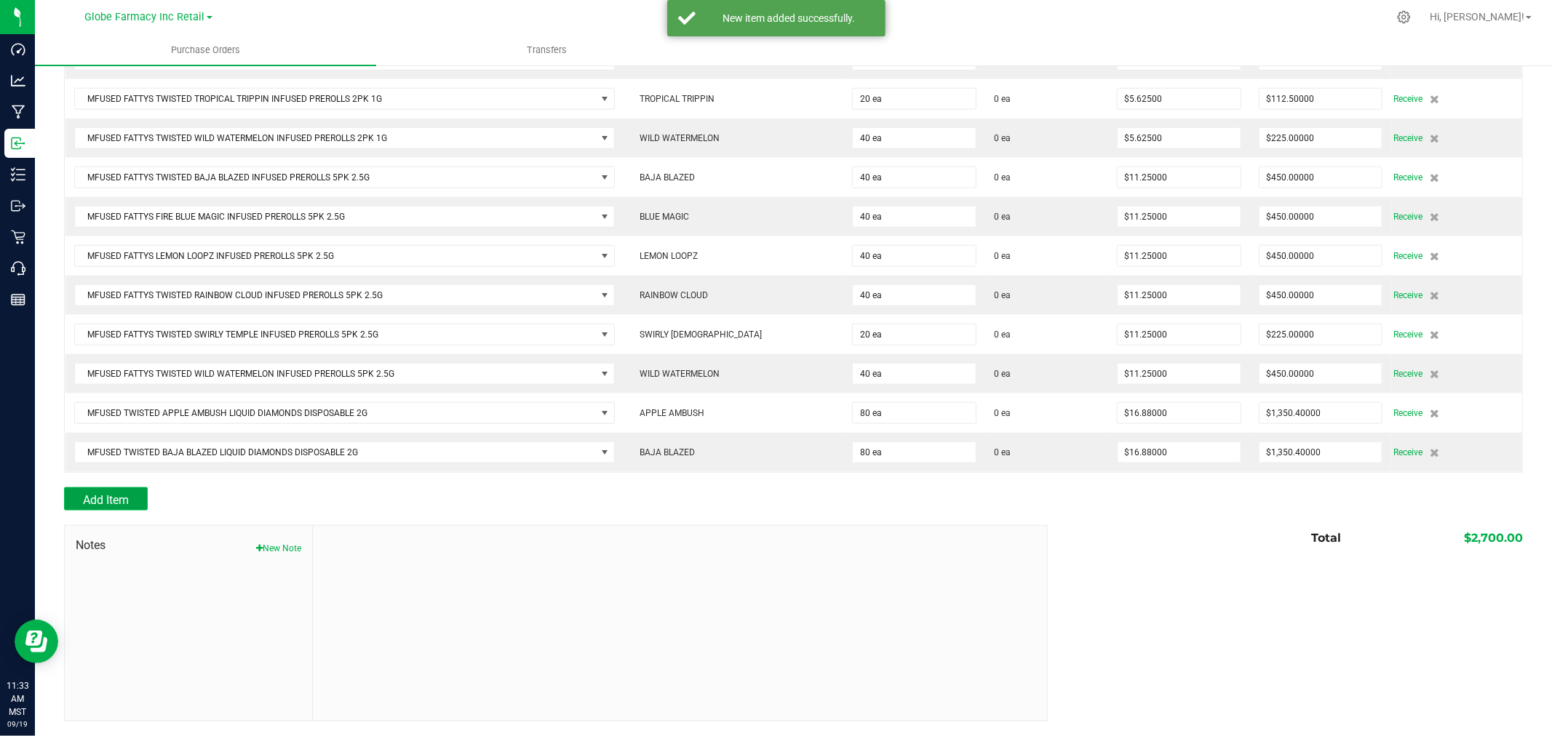
click at [127, 488] on button "Add Item" at bounding box center [106, 499] width 84 height 23
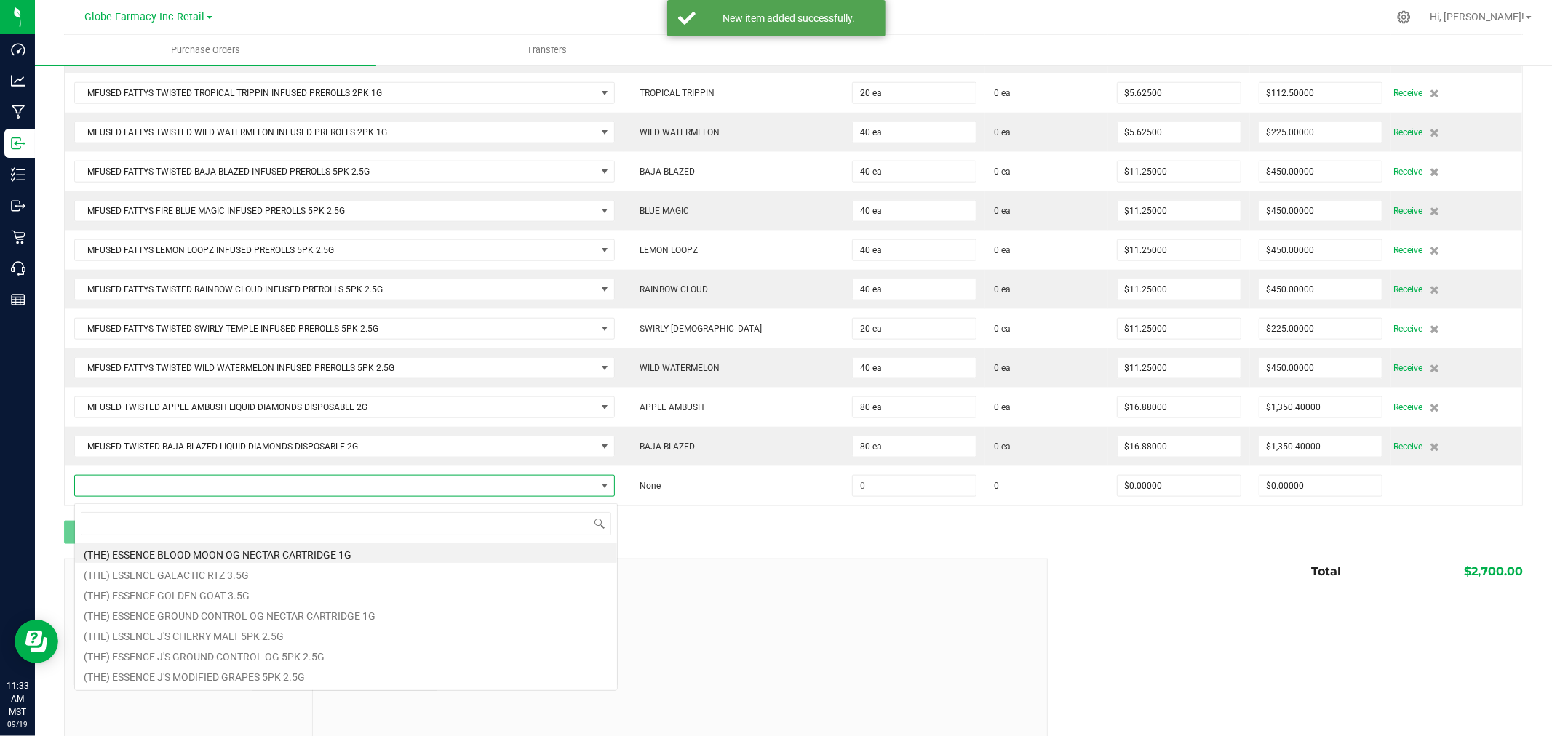
scroll to position [22, 538]
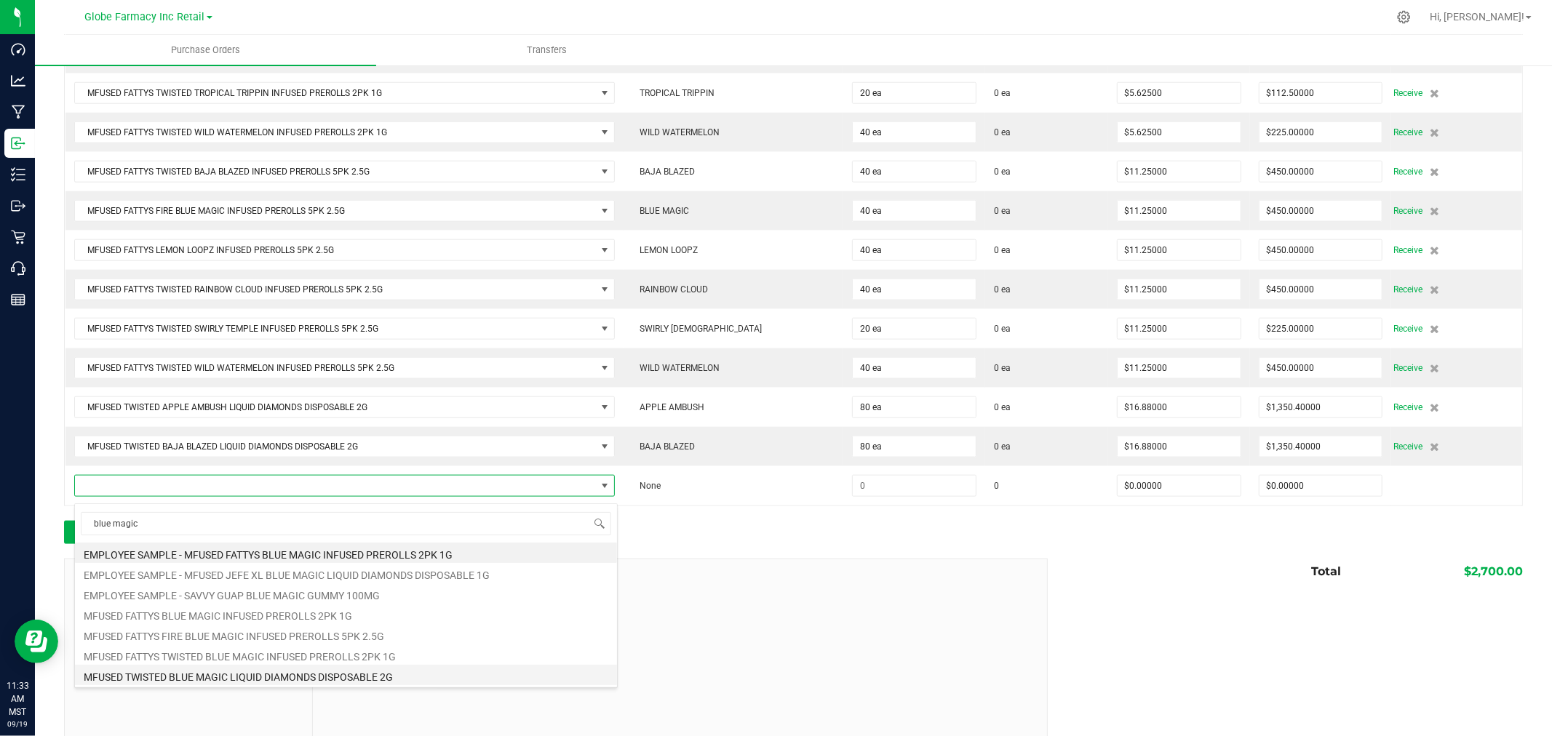
click at [416, 678] on li "MFUSED TWISTED BLUE MAGIC LIQUID DIAMONDS DISPOSABLE 2G" at bounding box center [346, 675] width 542 height 20
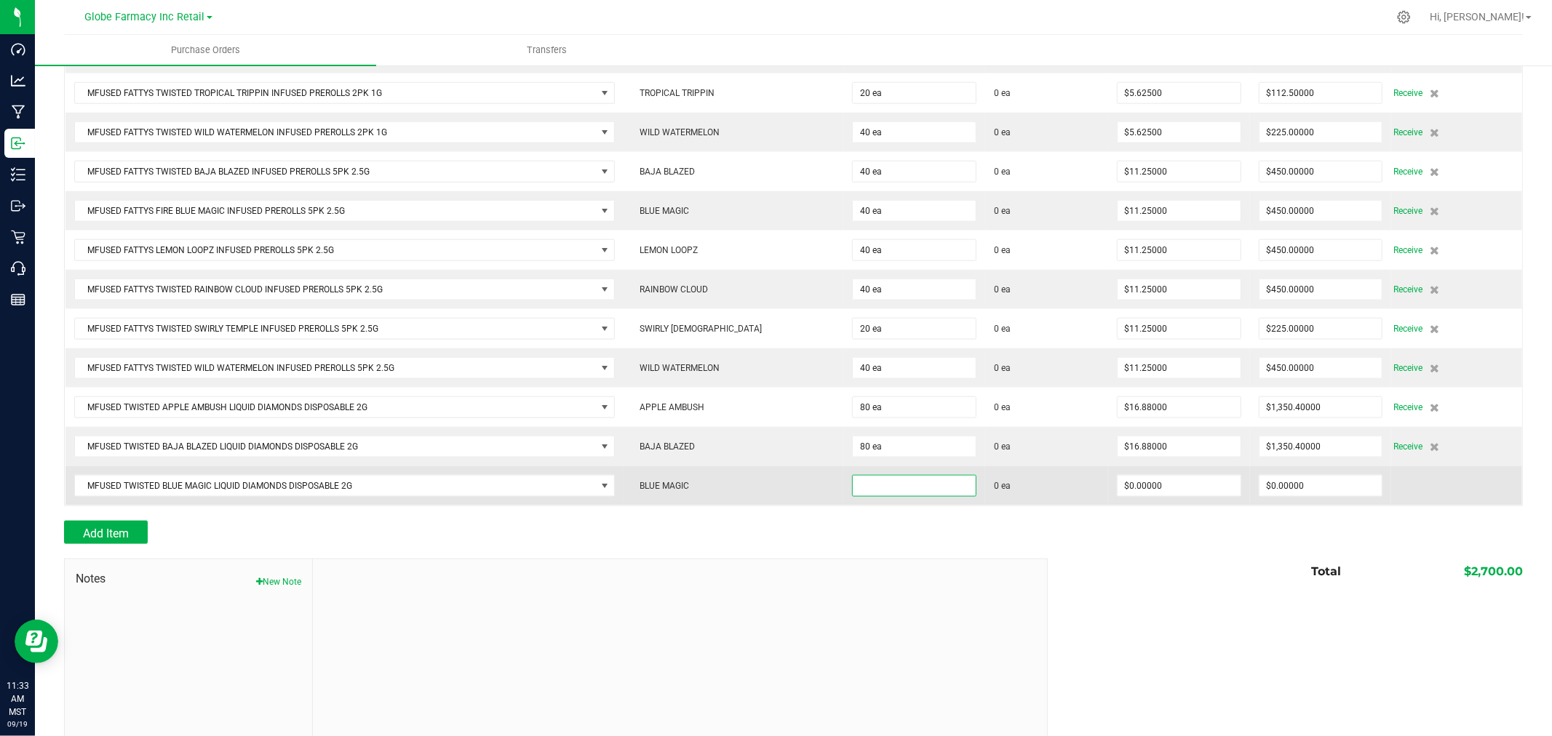
click at [884, 493] on input at bounding box center [914, 486] width 123 height 20
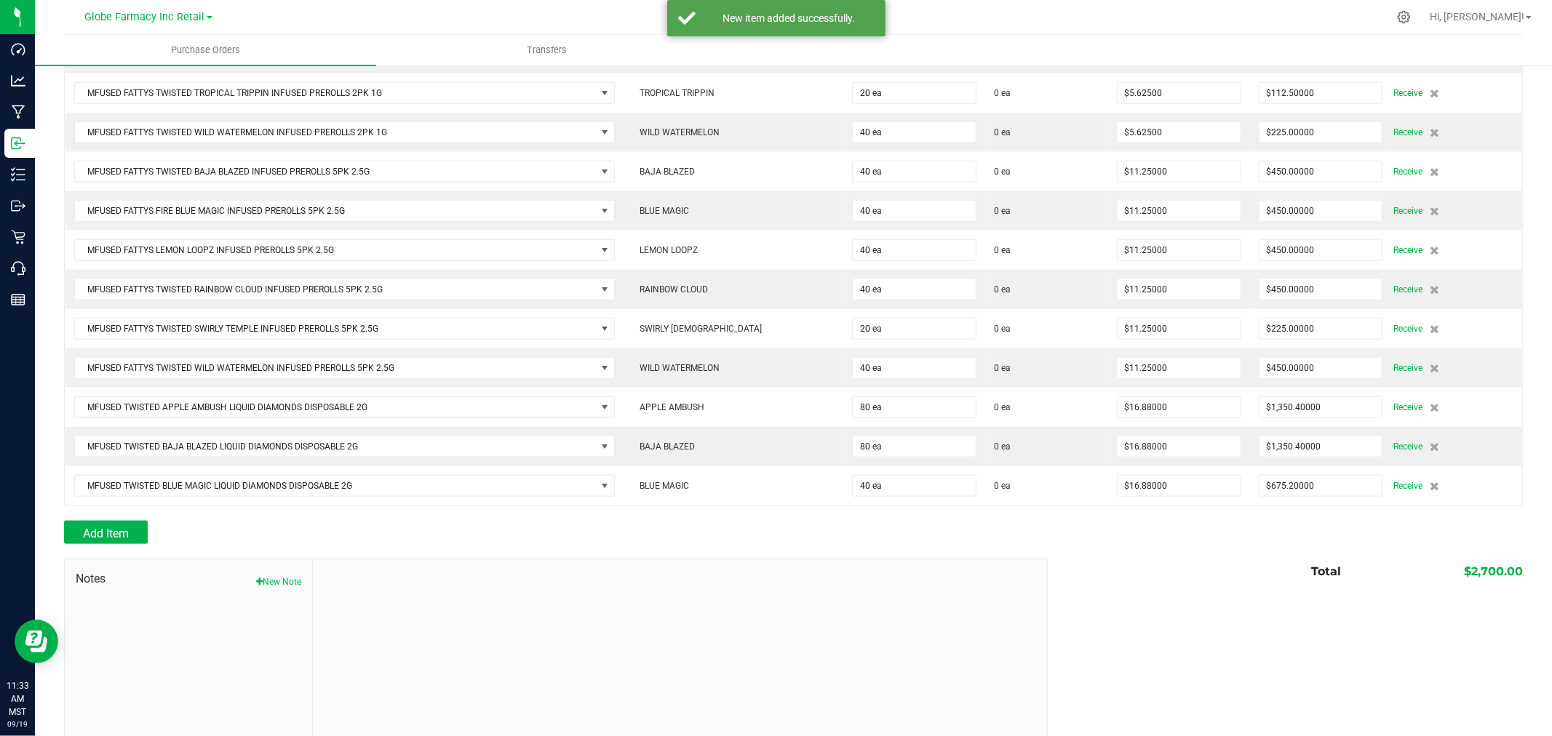
scroll to position [1354, 0]
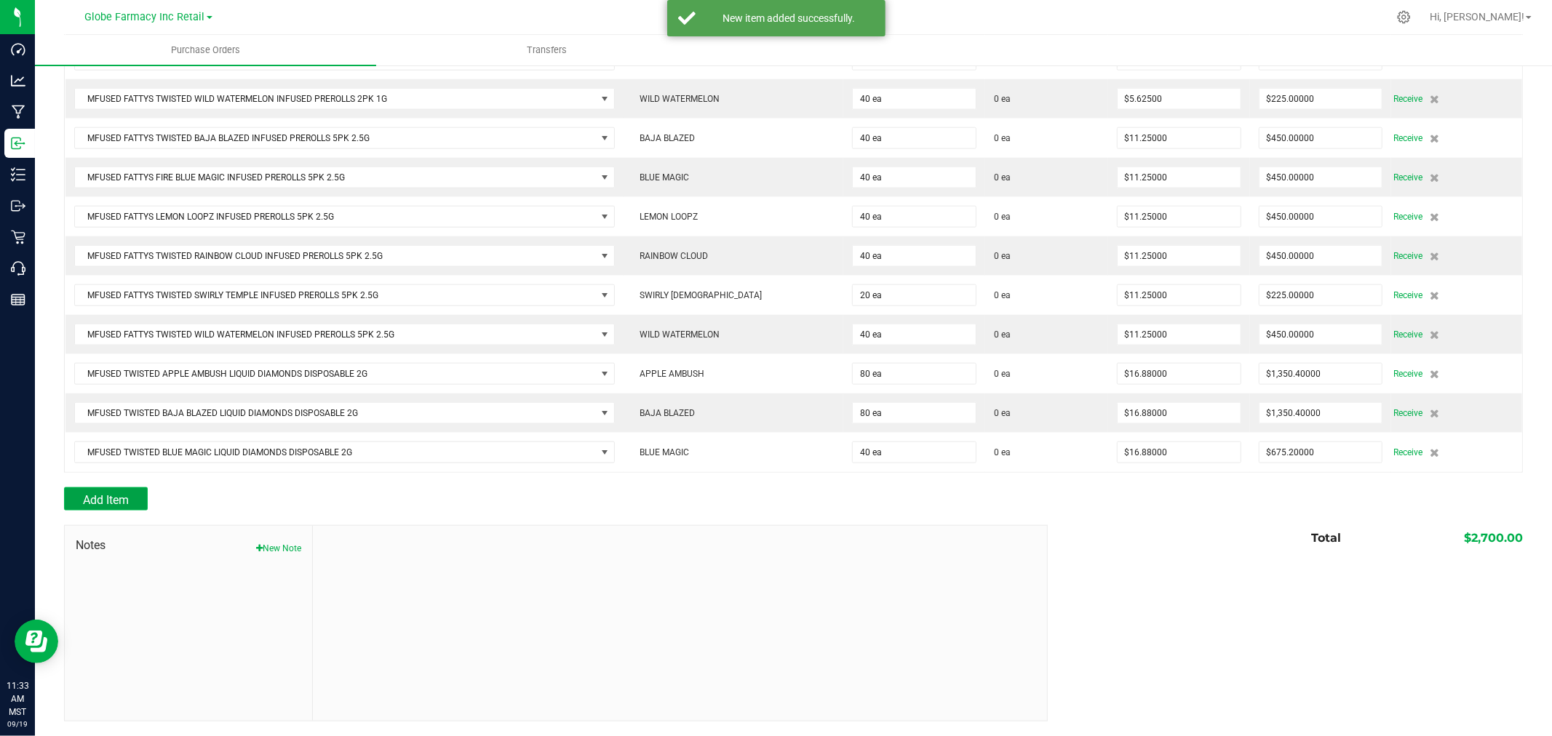
click at [96, 498] on span "Add Item" at bounding box center [106, 500] width 46 height 14
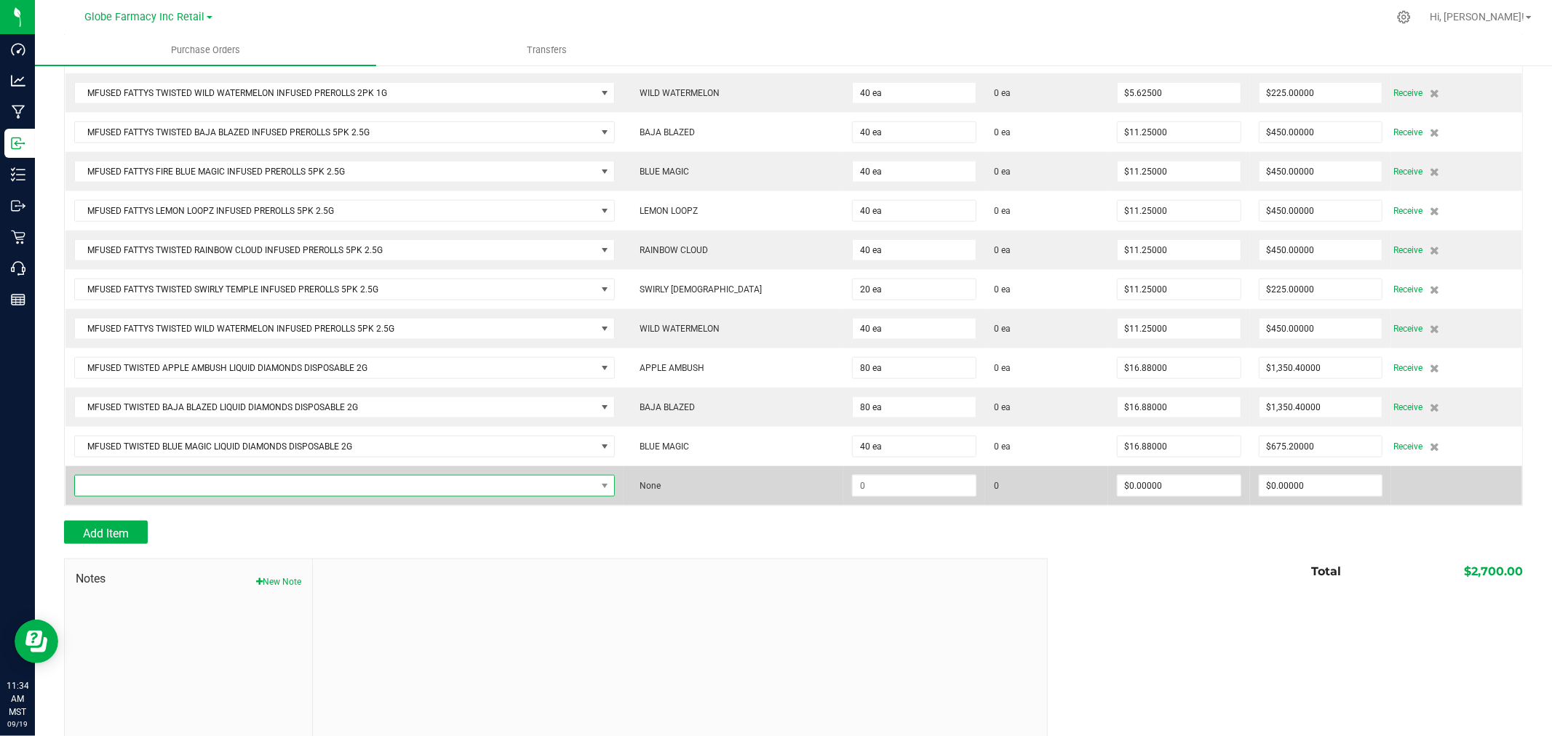
click at [311, 483] on span "NO DATA FOUND" at bounding box center [335, 486] width 521 height 20
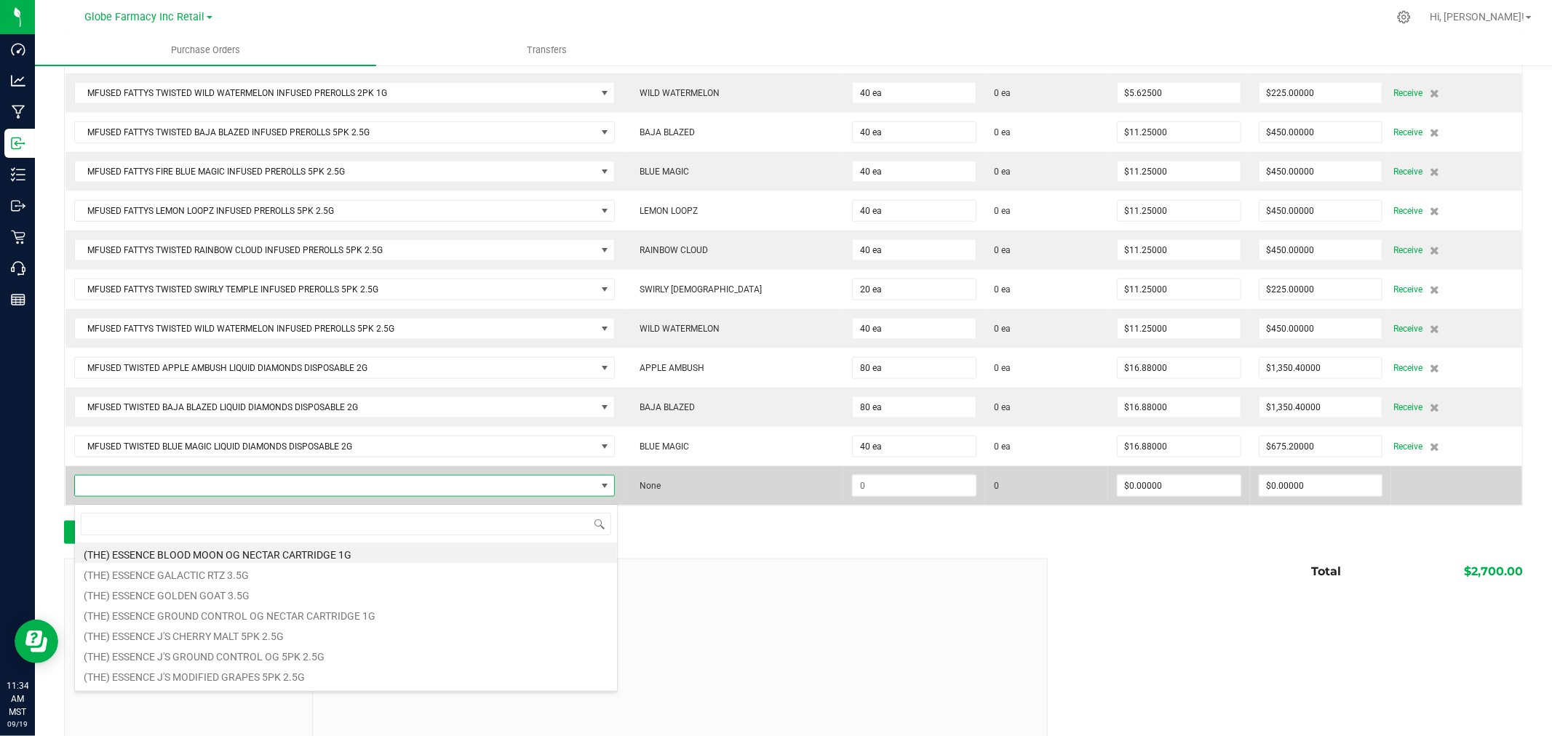
scroll to position [22, 538]
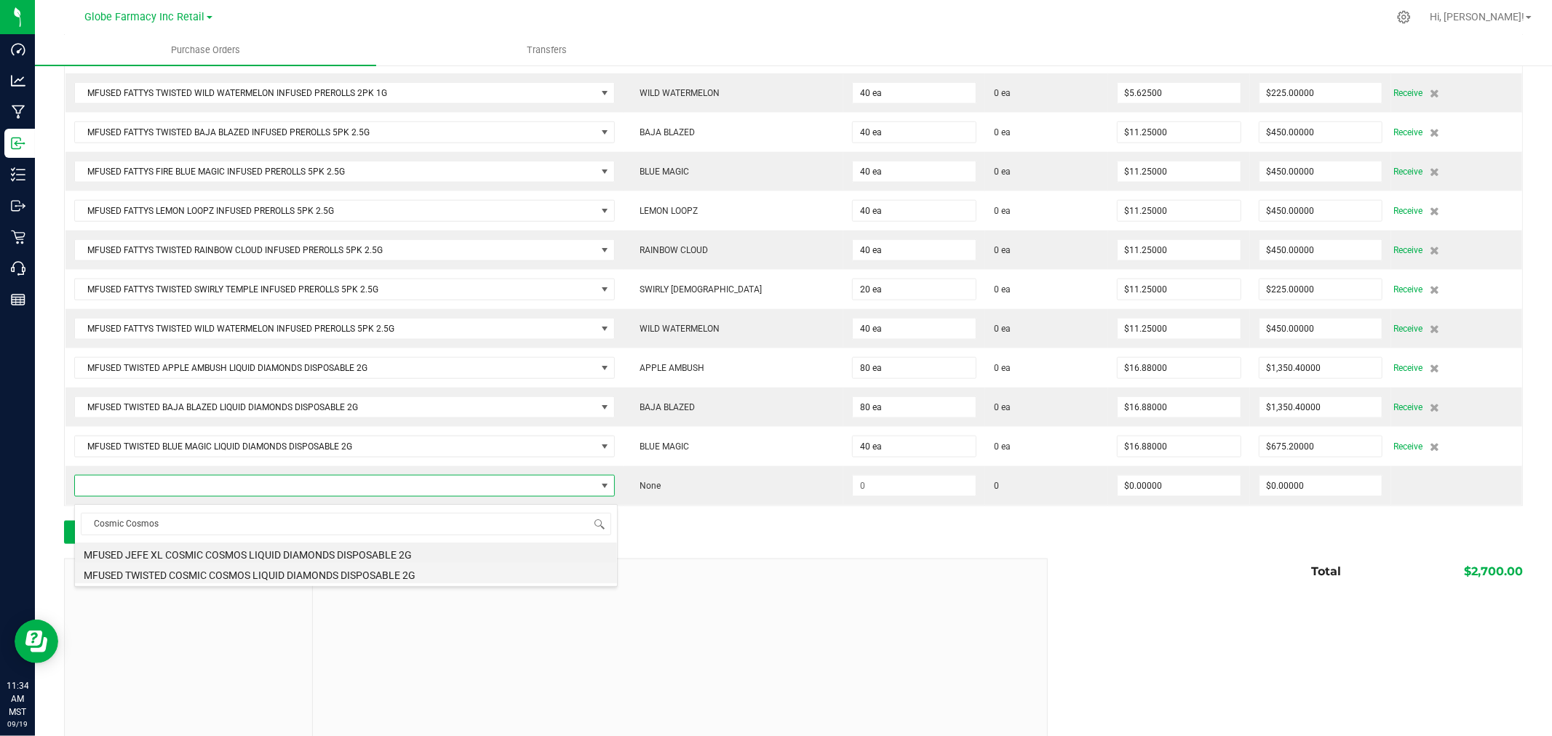
click at [314, 570] on li "MFUSED TWISTED COSMIC COSMOS LIQUID DIAMONDS DISPOSABLE 2G" at bounding box center [346, 573] width 542 height 20
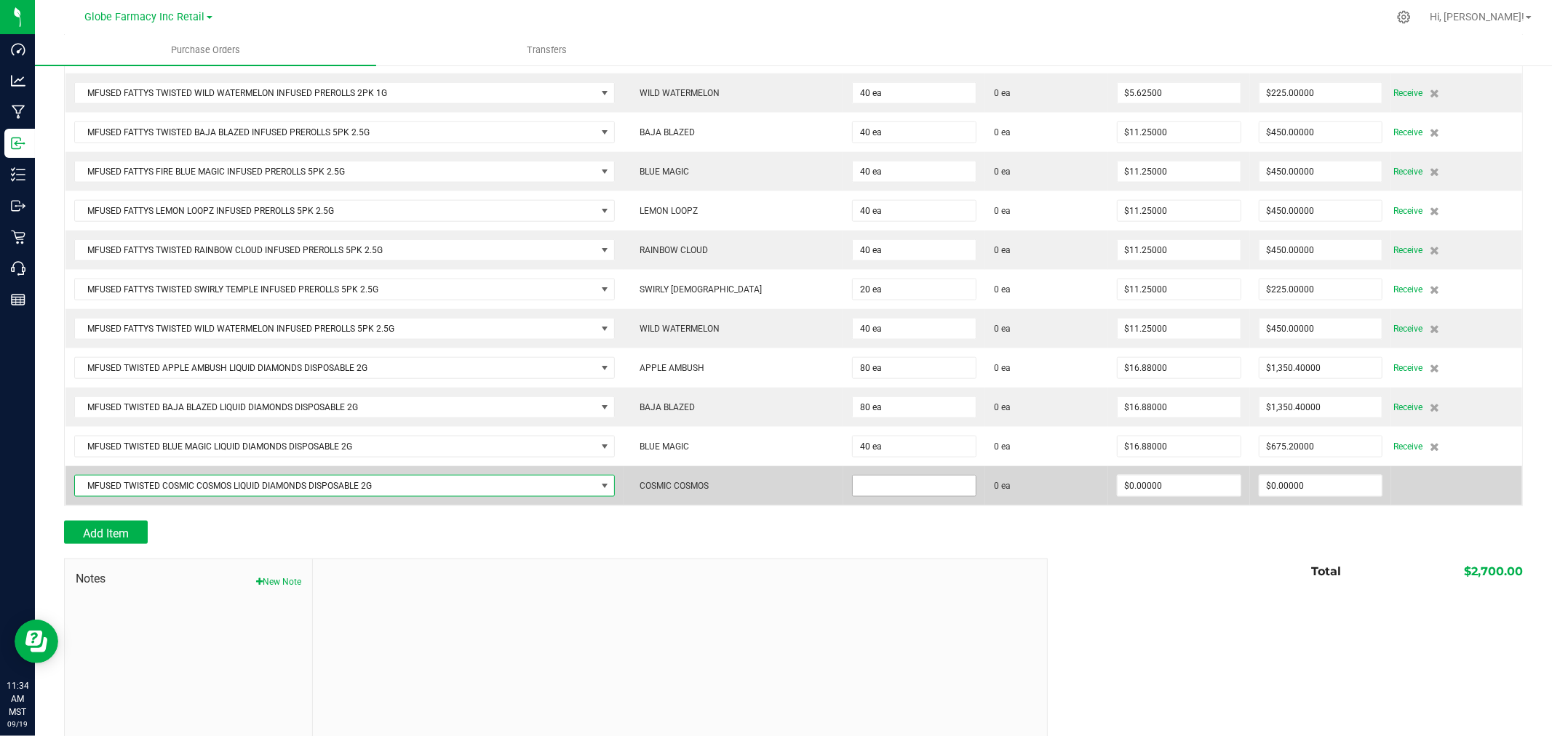
click at [889, 496] on input at bounding box center [914, 486] width 123 height 20
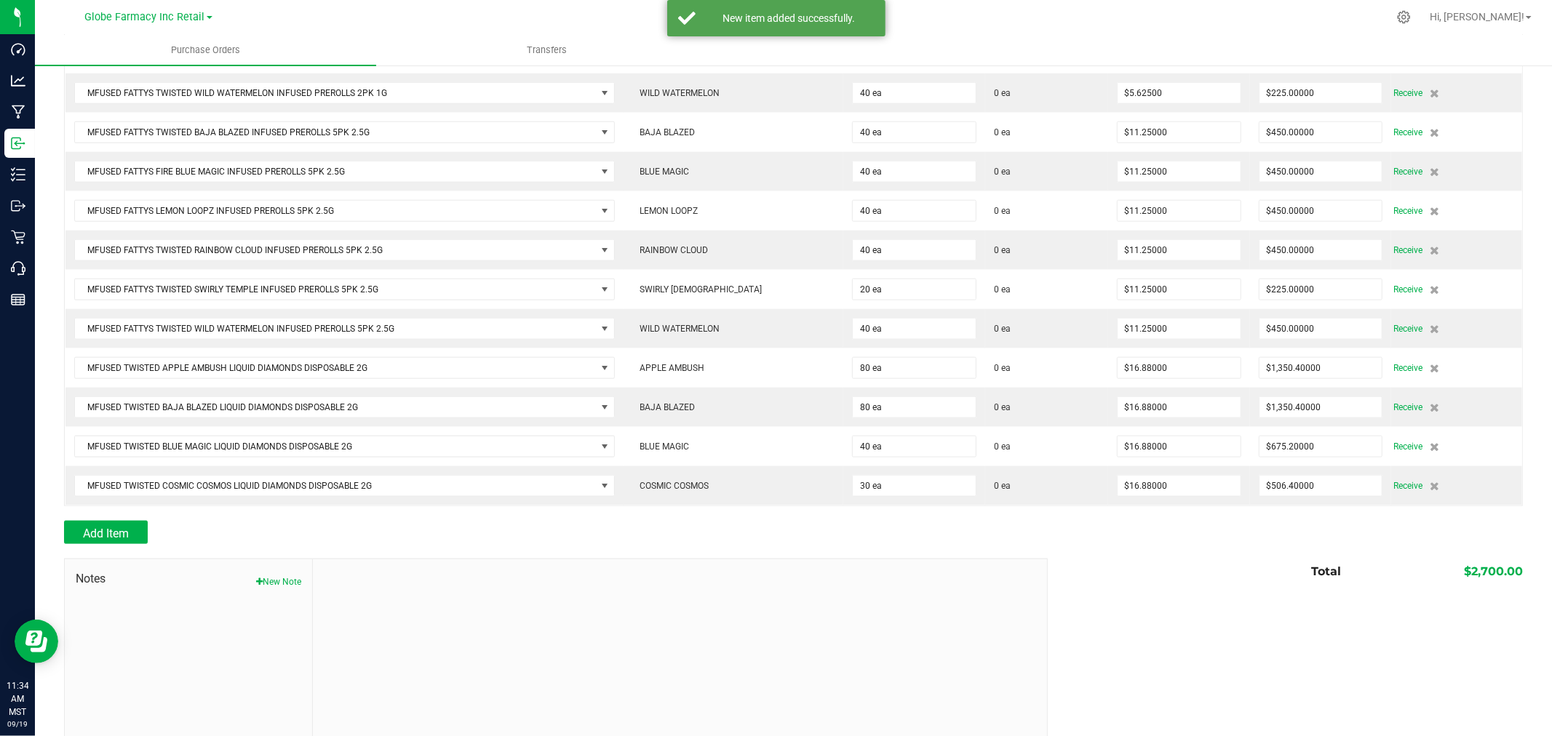
scroll to position [1393, 0]
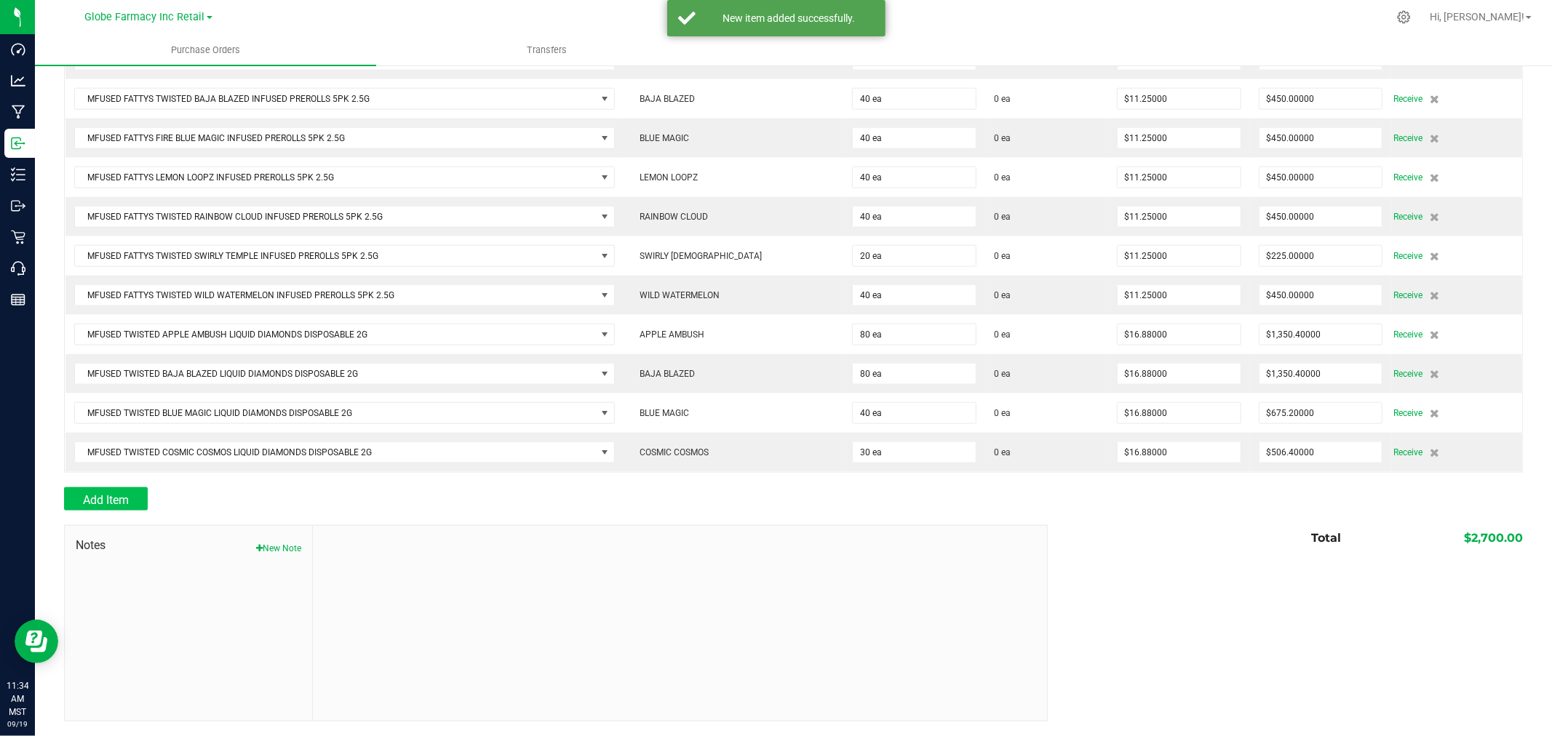
click at [71, 498] on button "Add Item" at bounding box center [106, 499] width 84 height 23
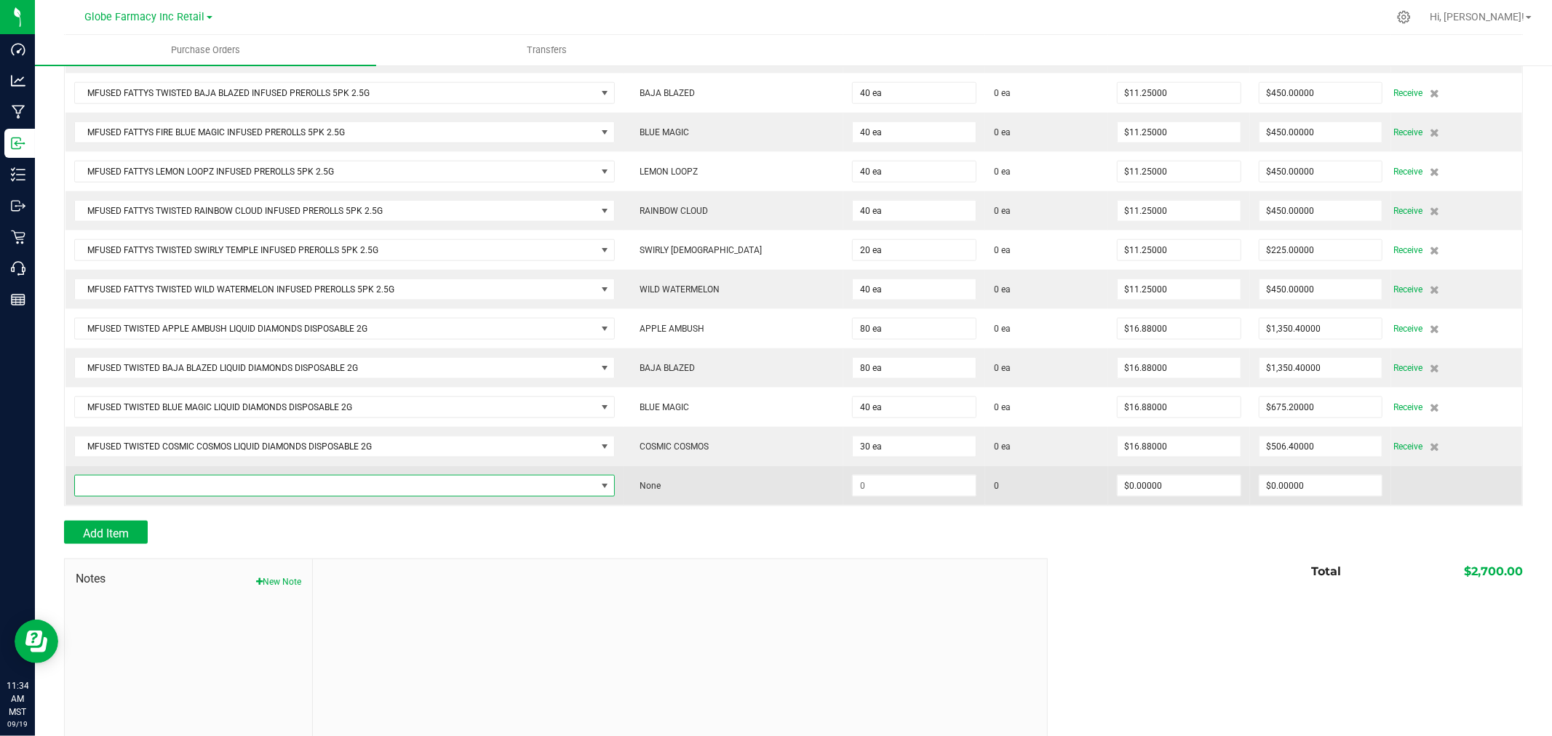
click at [243, 483] on span "NO DATA FOUND" at bounding box center [335, 486] width 521 height 20
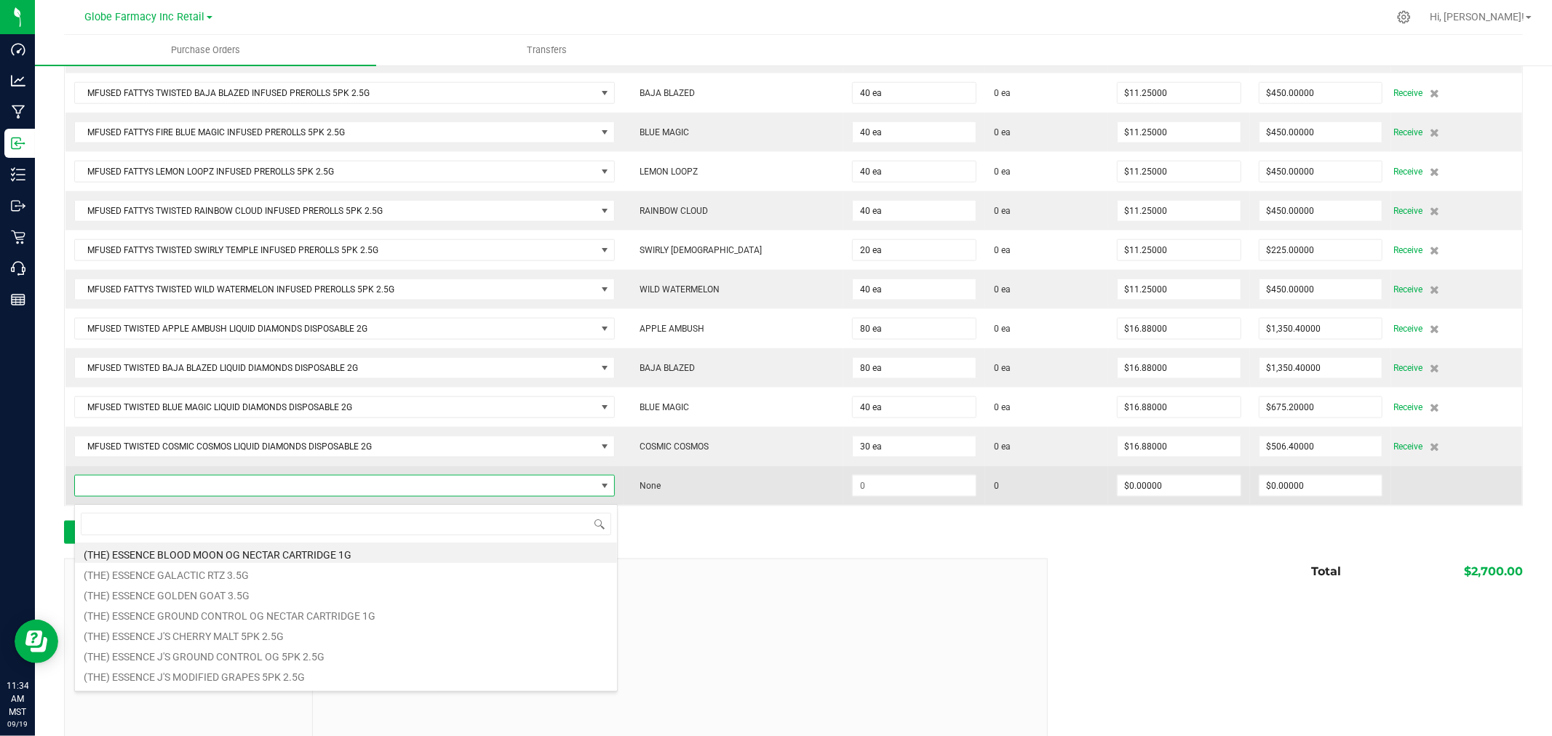
scroll to position [22, 538]
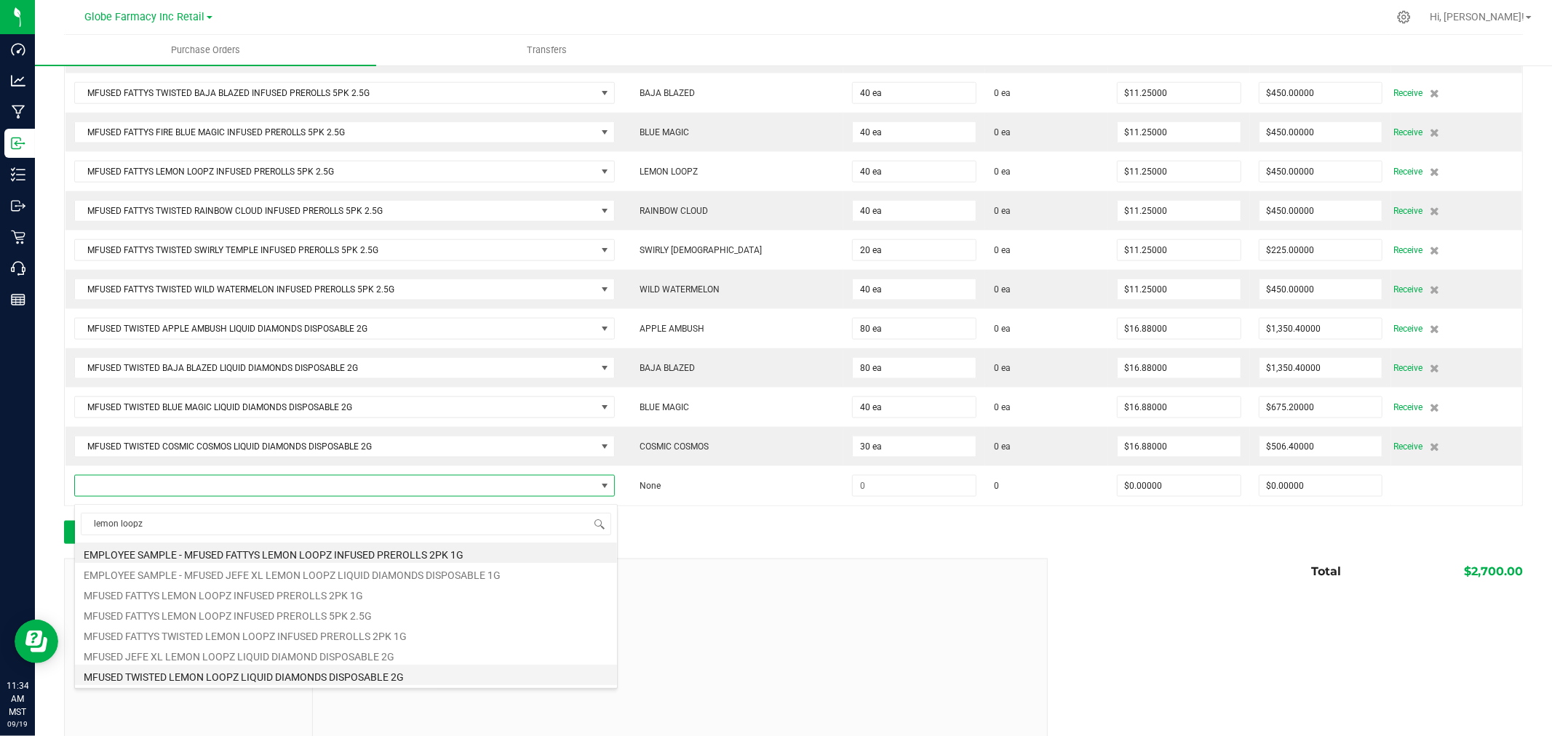
click at [244, 678] on li "MFUSED TWISTED LEMON LOOPZ LIQUID DIAMONDS DISPOSABLE 2G" at bounding box center [346, 675] width 542 height 20
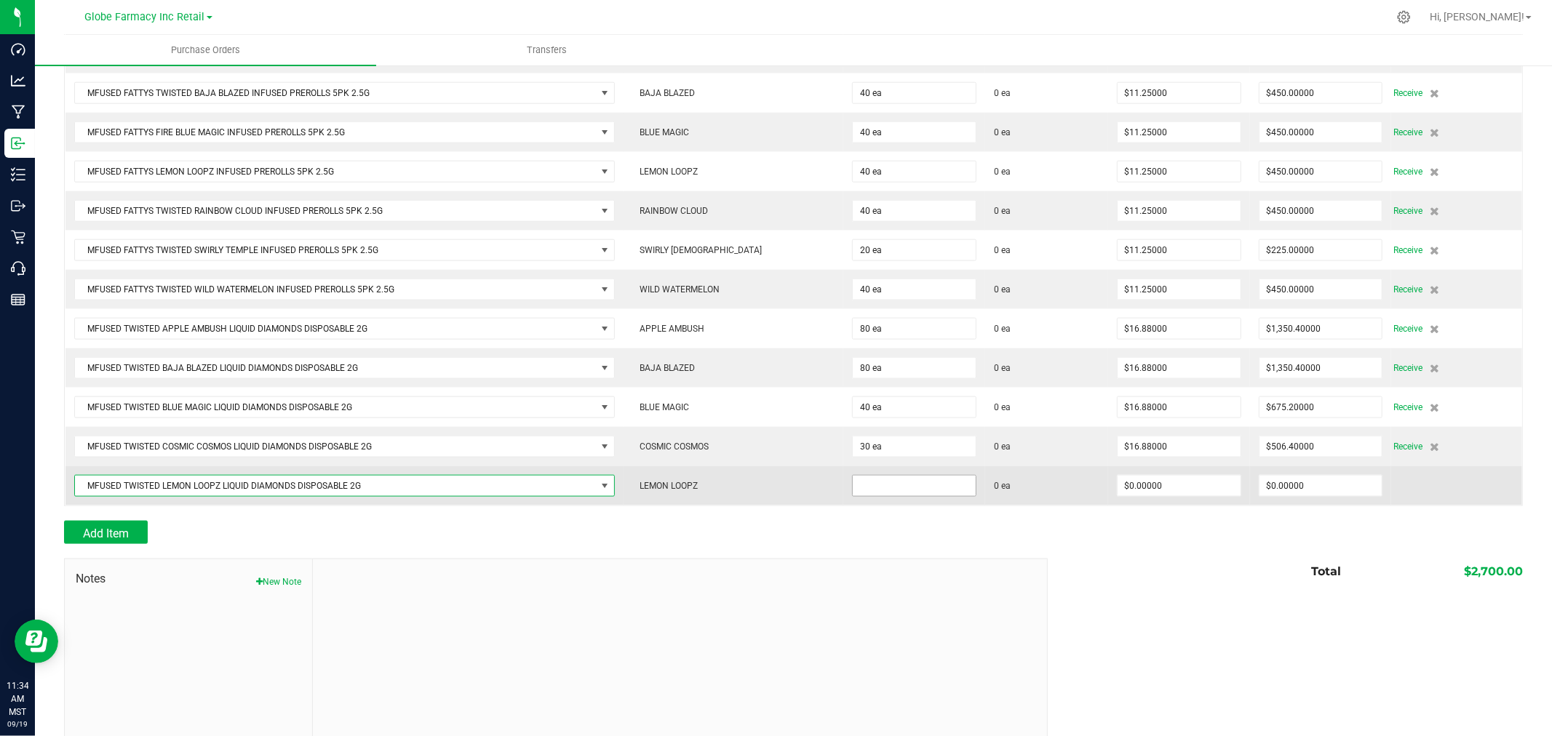
click at [908, 482] on input at bounding box center [914, 486] width 123 height 20
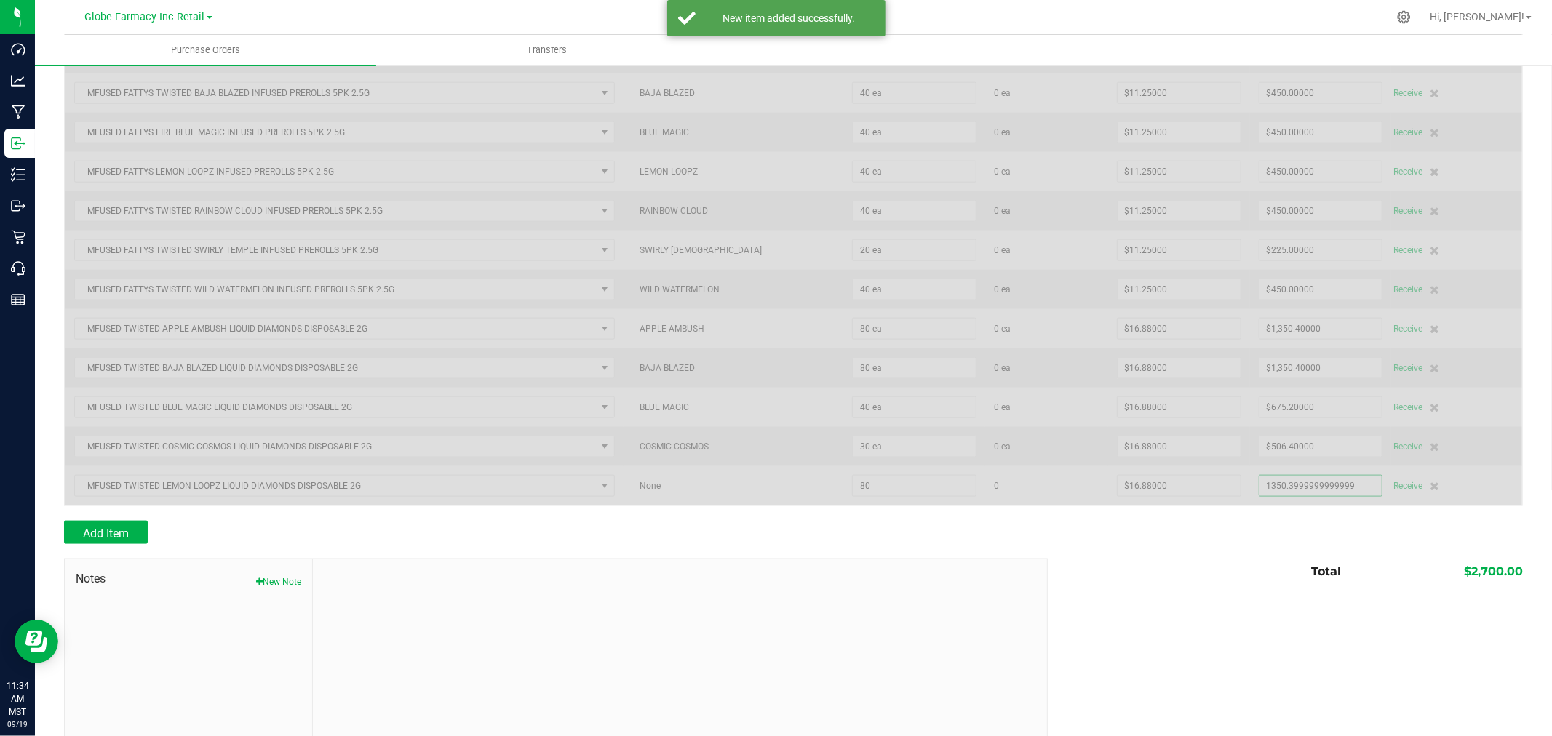
scroll to position [1433, 0]
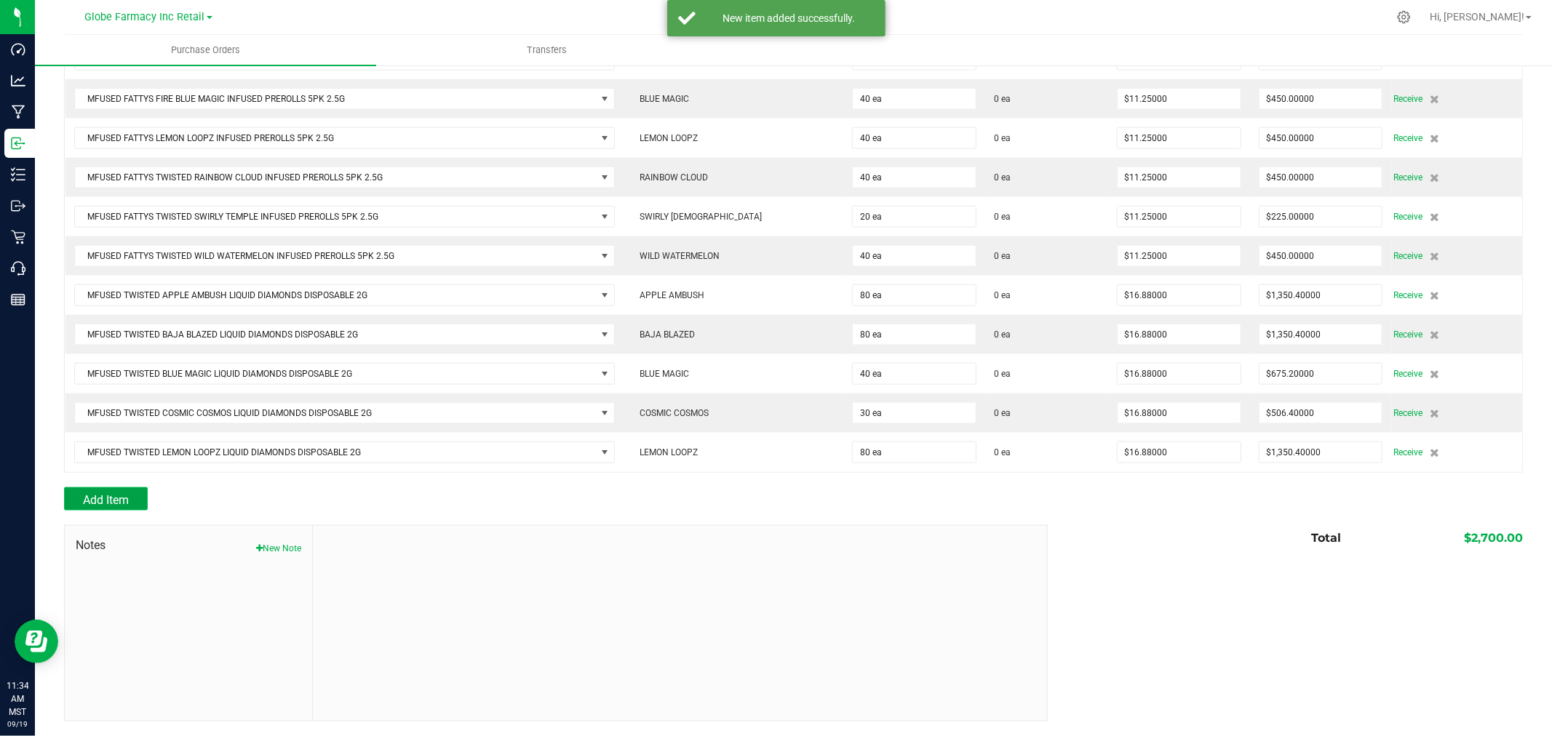
click at [89, 497] on span "Add Item" at bounding box center [106, 500] width 46 height 14
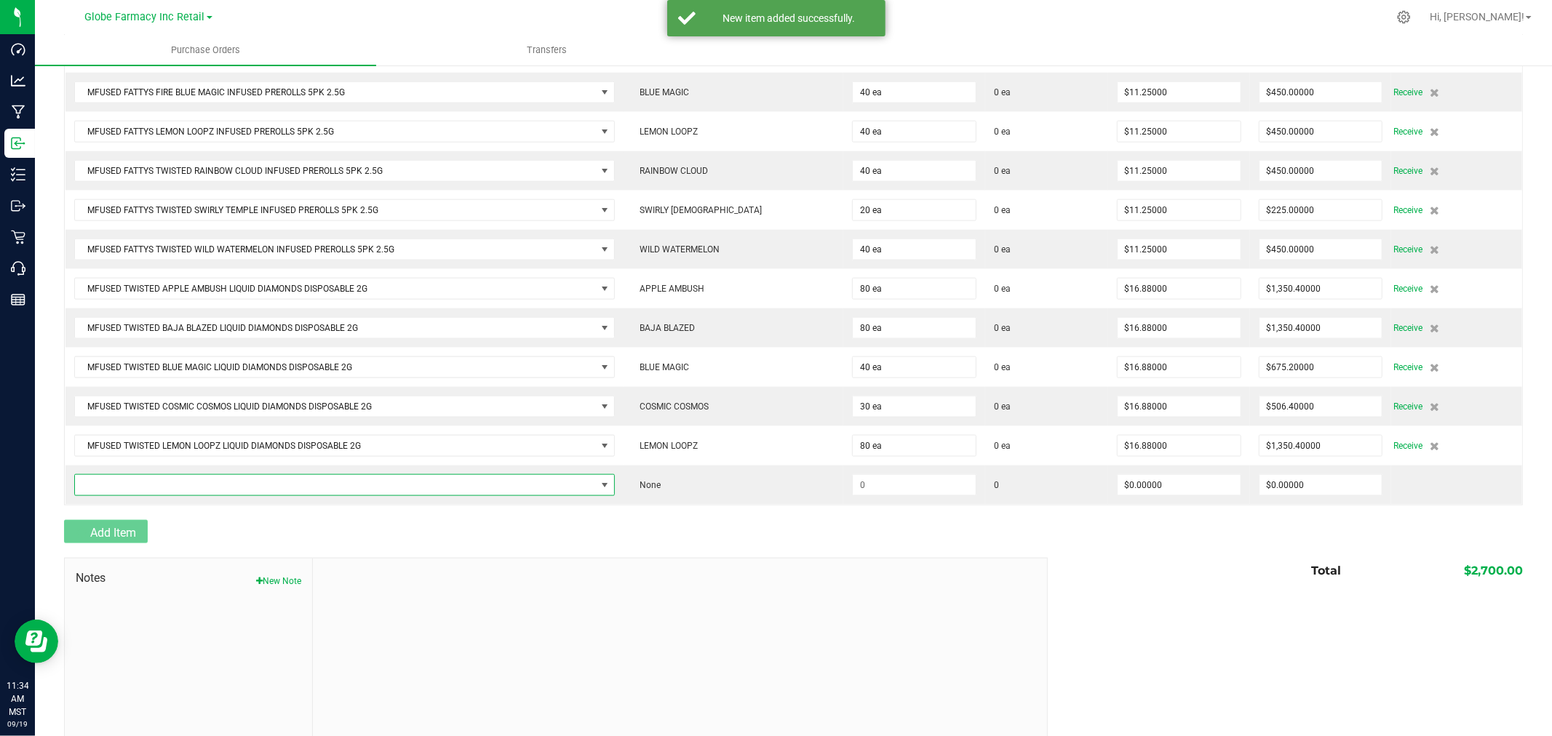
click at [89, 496] on span "NO DATA FOUND" at bounding box center [335, 485] width 521 height 20
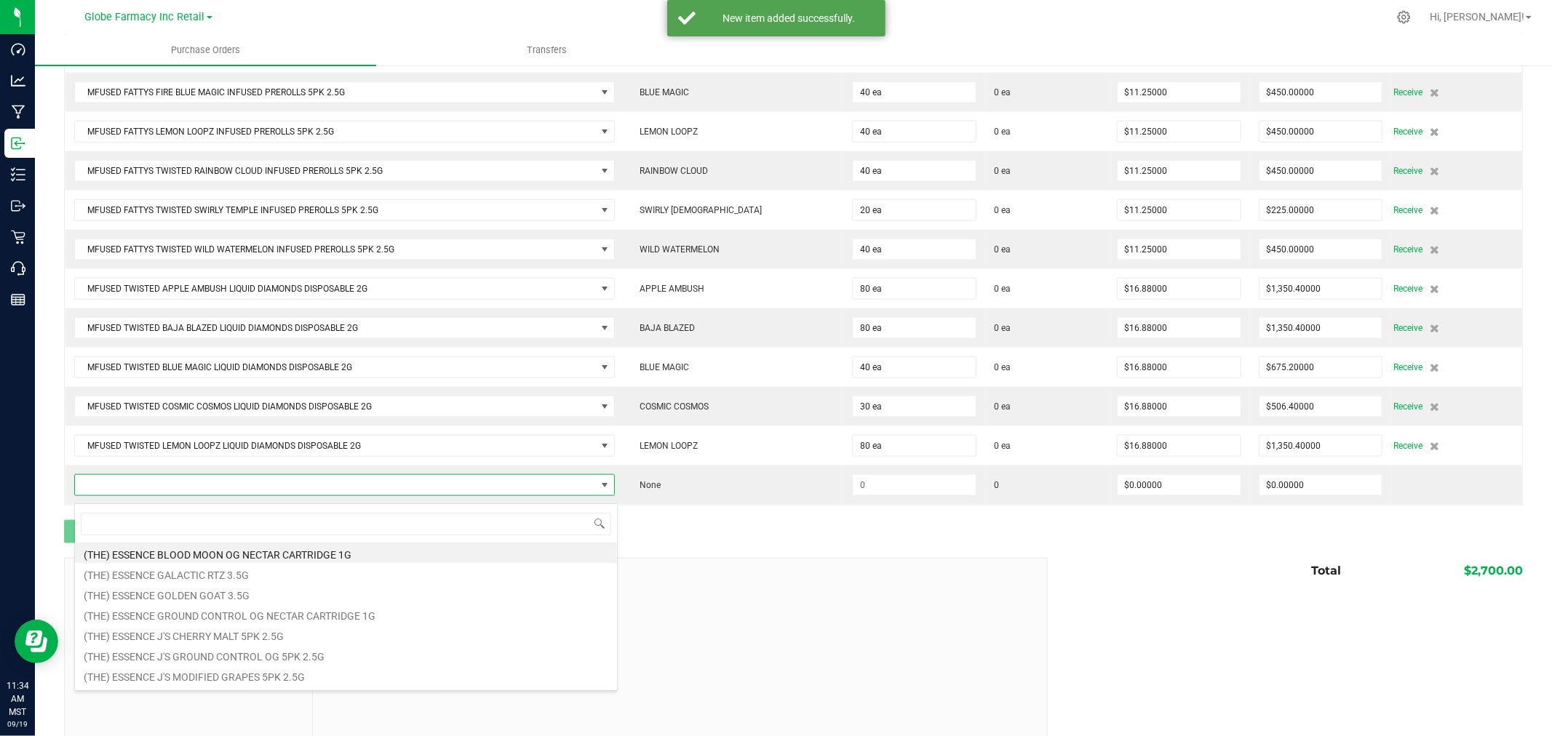
scroll to position [22, 538]
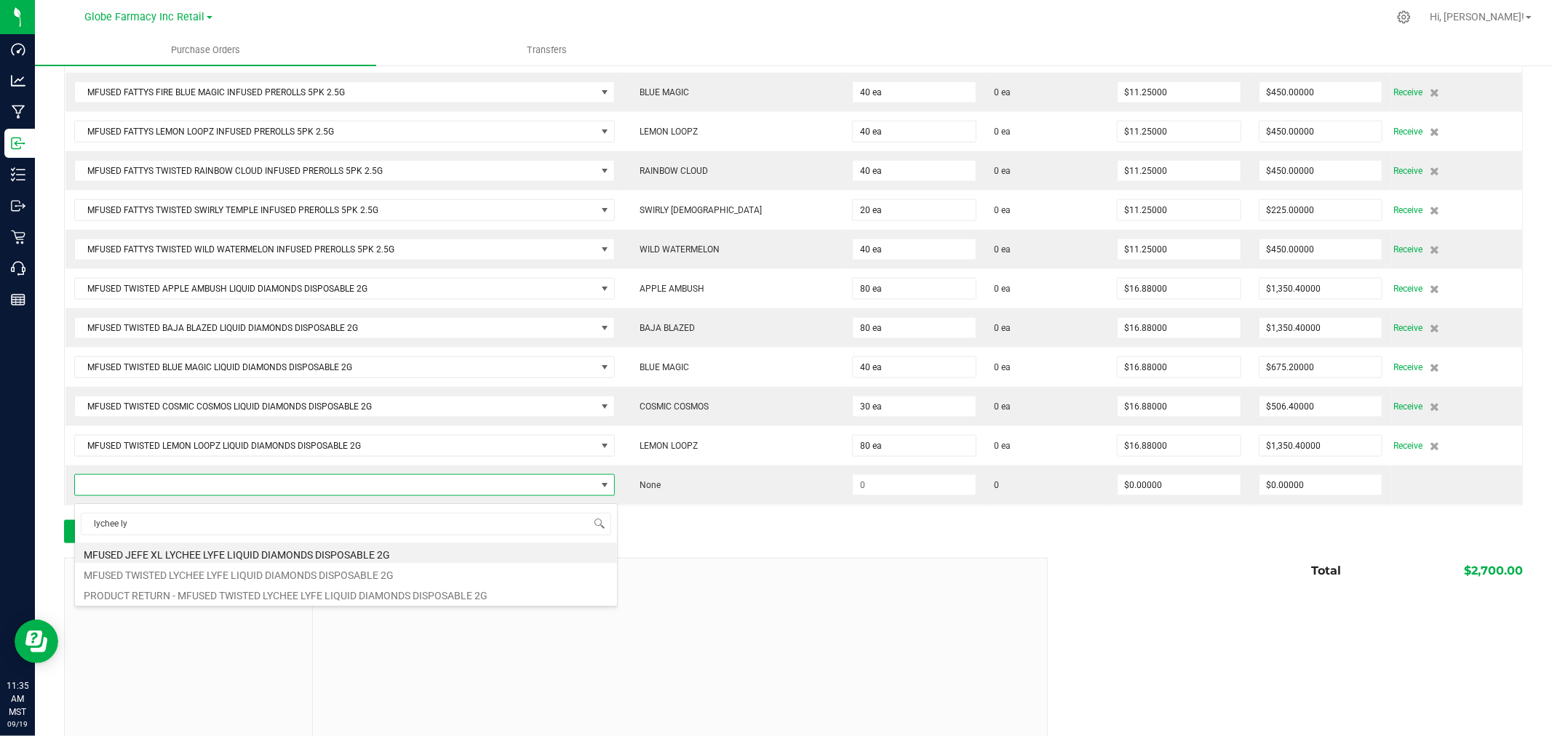
click at [346, 578] on li "MFUSED TWISTED LYCHEE LYFE LIQUID DIAMONDS DISPOSABLE 2G" at bounding box center [346, 573] width 542 height 20
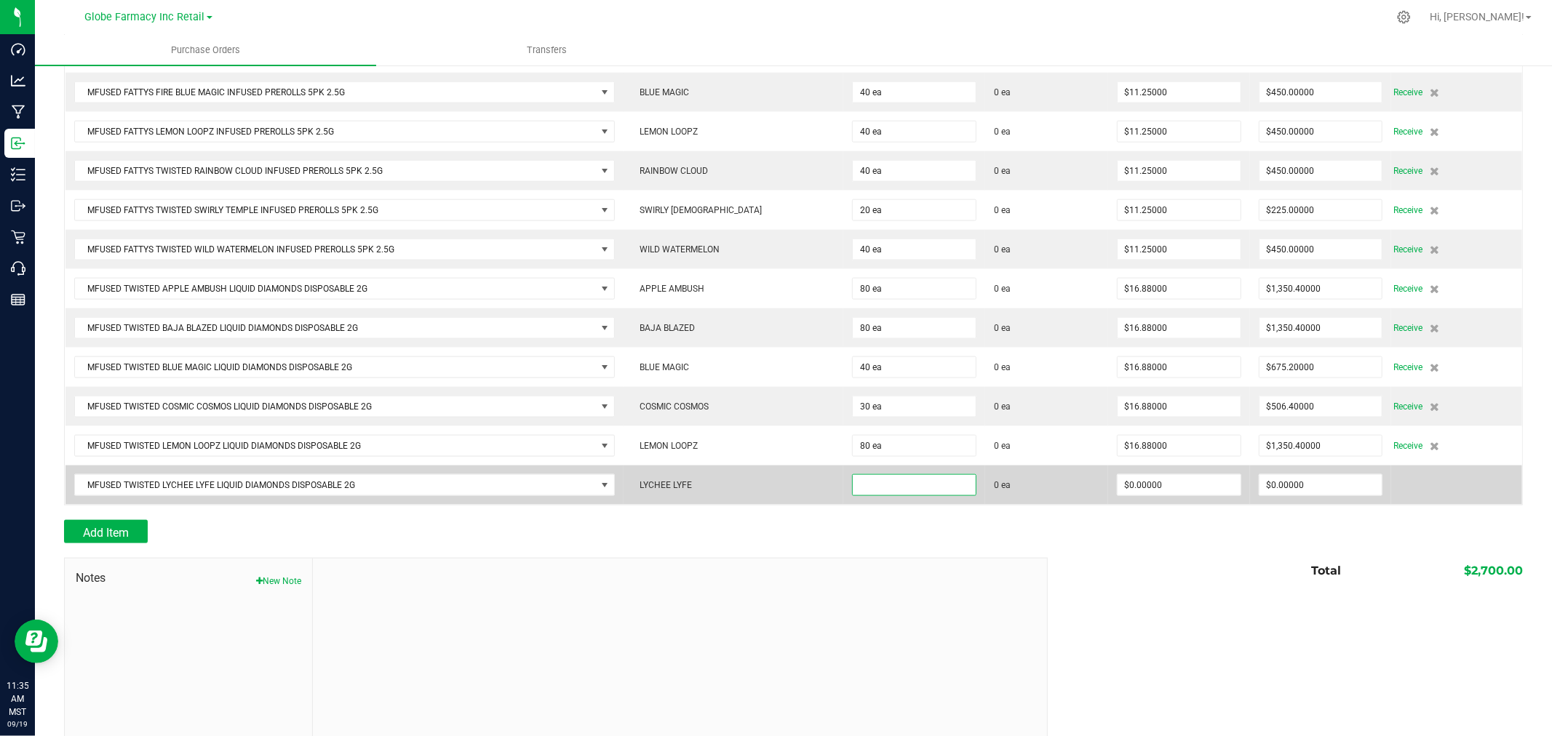
click at [918, 496] on input at bounding box center [914, 485] width 123 height 20
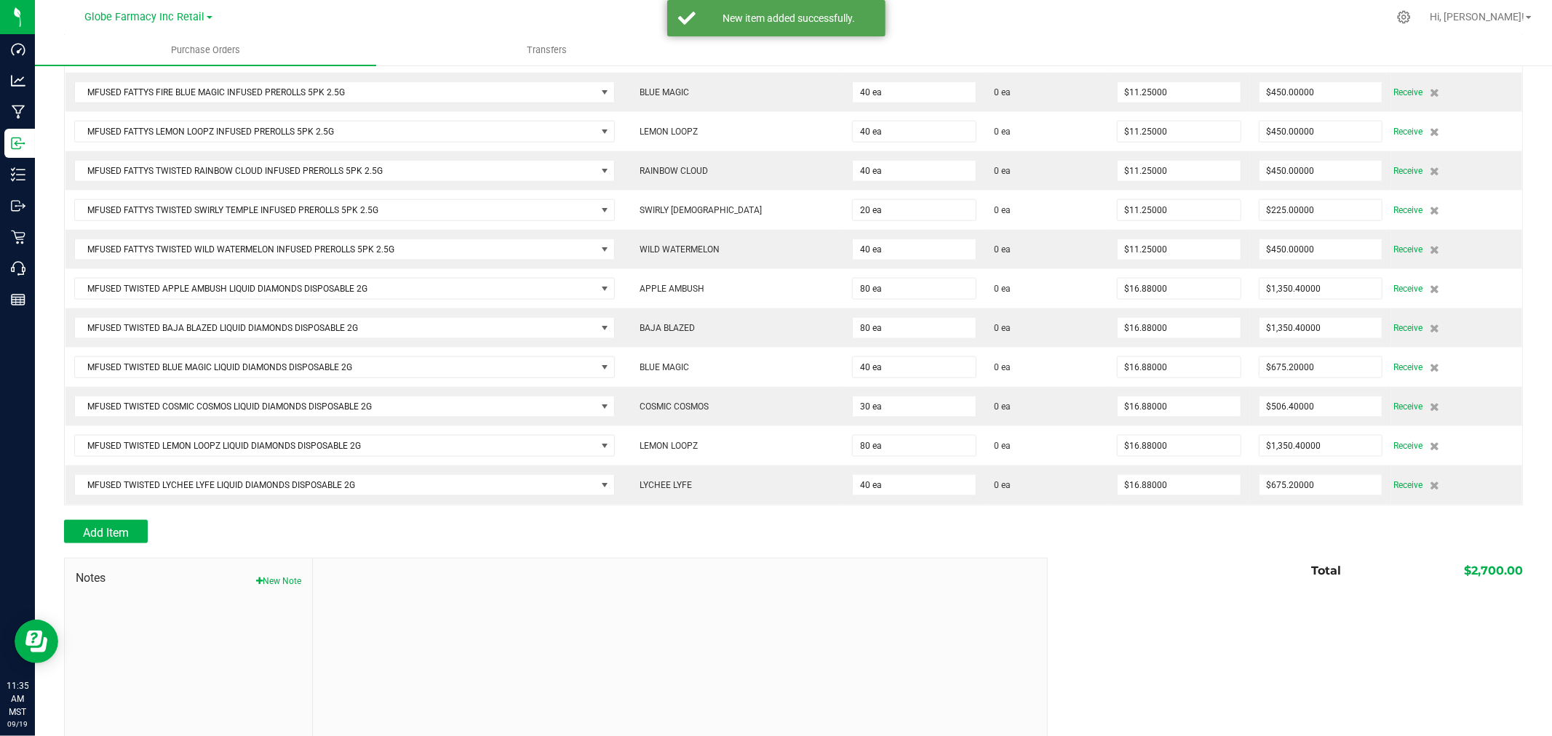
scroll to position [1473, 0]
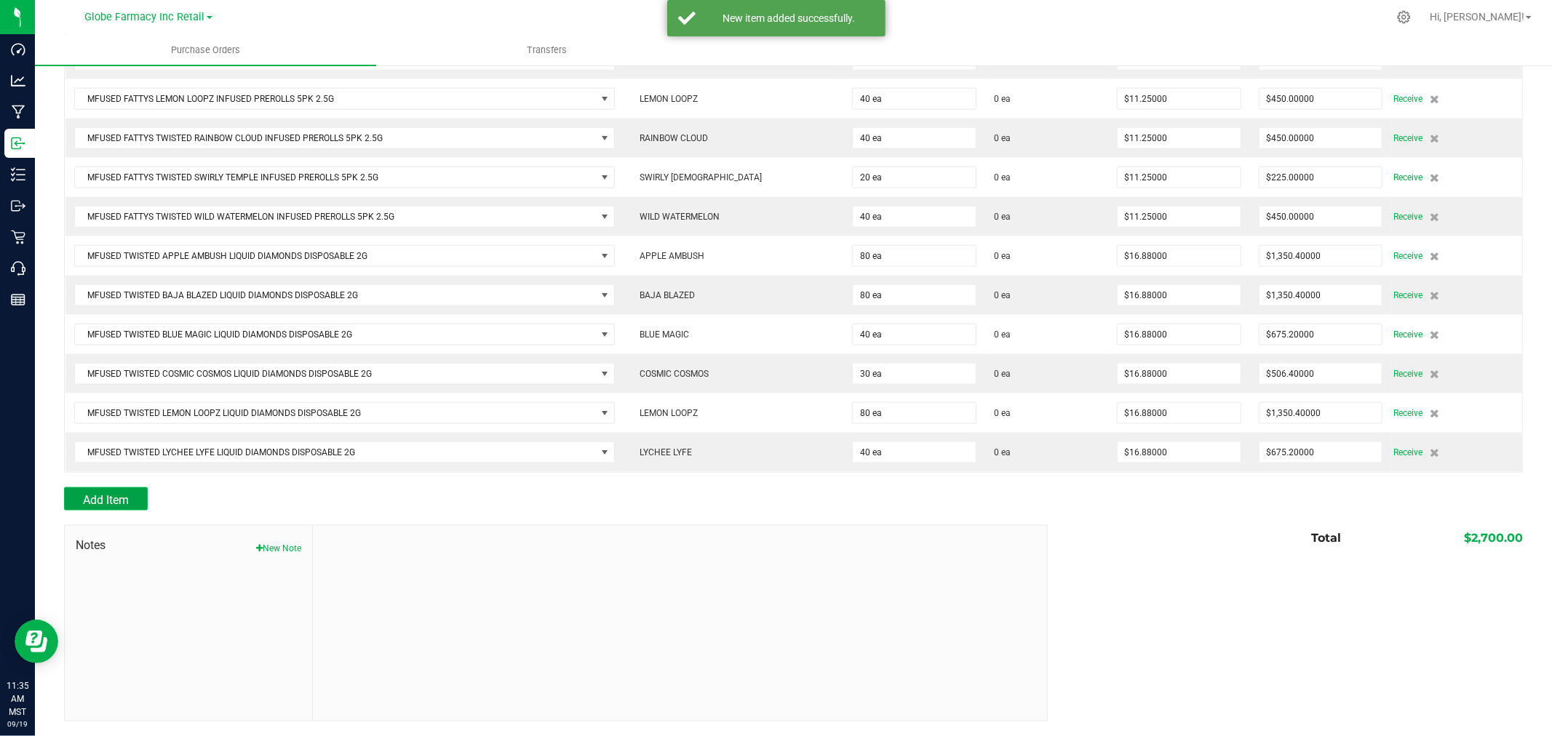
click at [130, 498] on button "Add Item" at bounding box center [106, 499] width 84 height 23
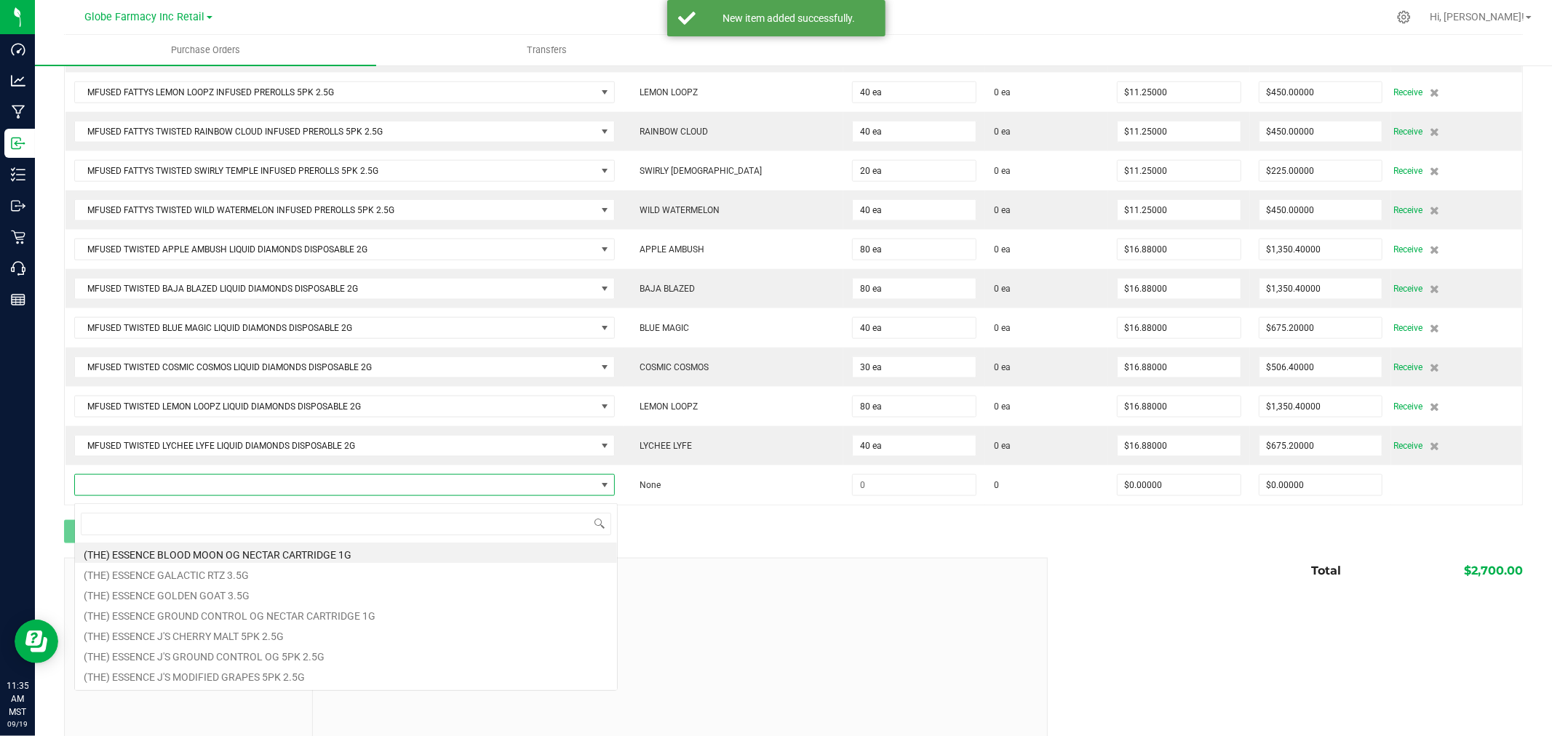
scroll to position [22, 538]
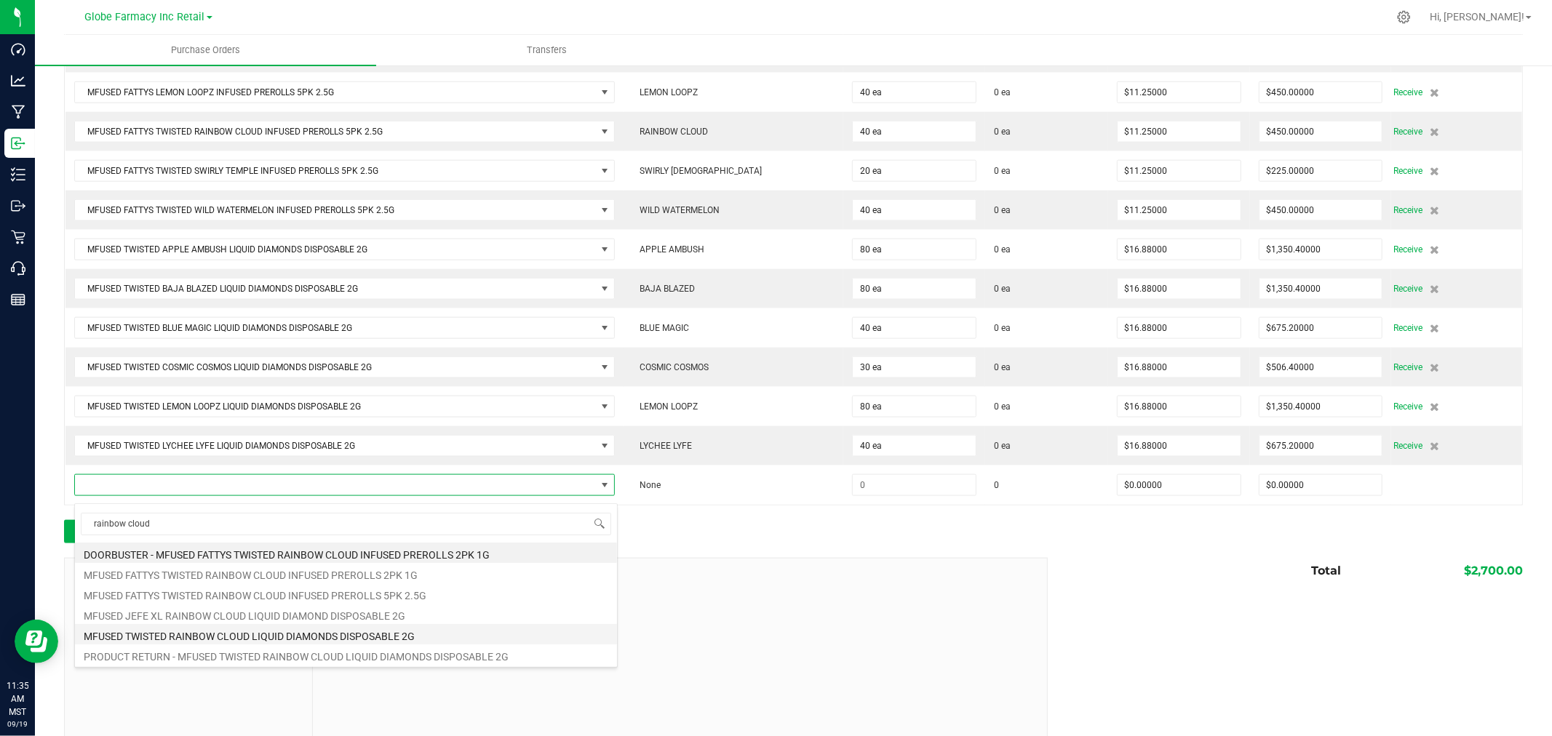
click at [321, 631] on li "MFUSED TWISTED RAINBOW CLOUD LIQUID DIAMONDS DISPOSABLE 2G" at bounding box center [346, 634] width 542 height 20
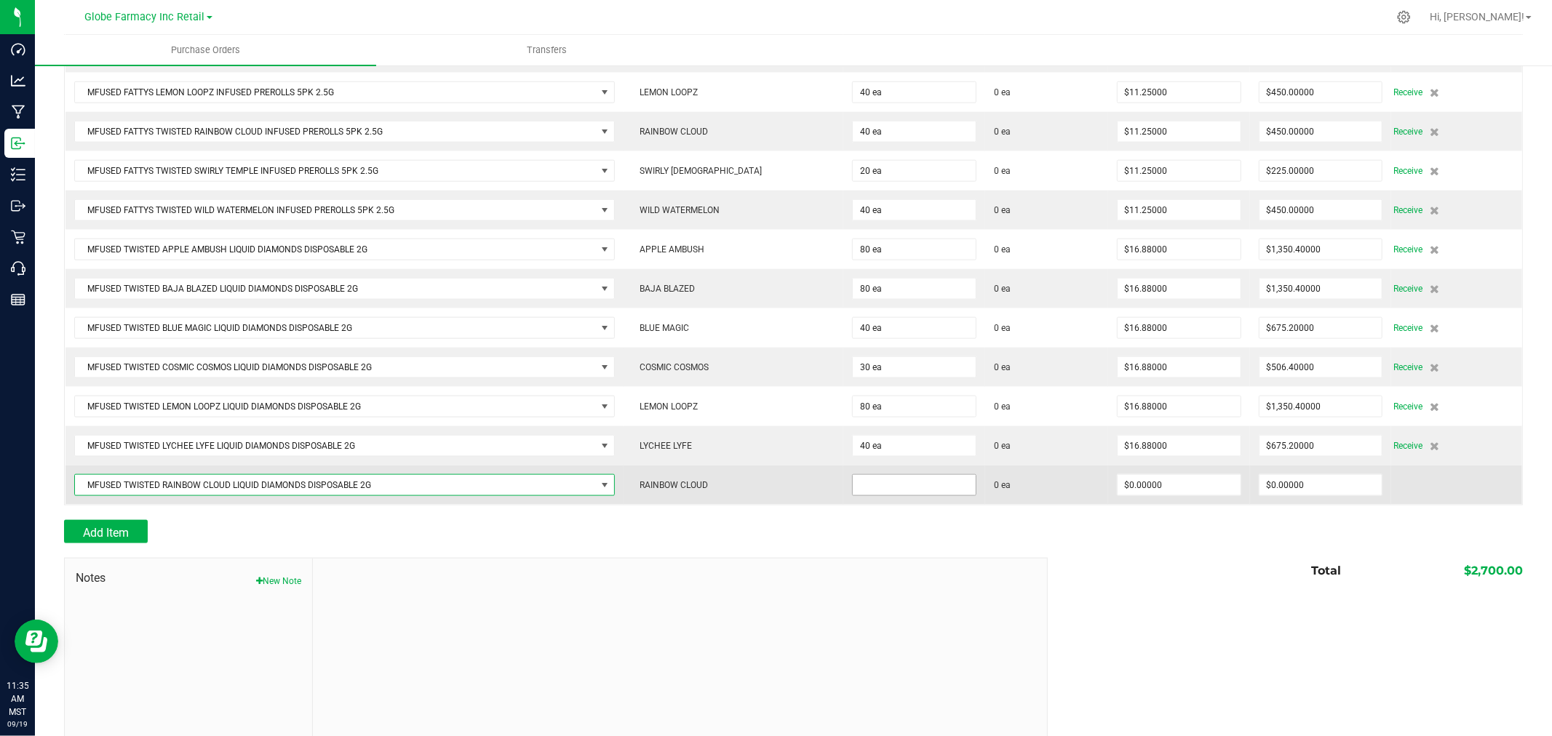
click at [888, 493] on input at bounding box center [914, 485] width 123 height 20
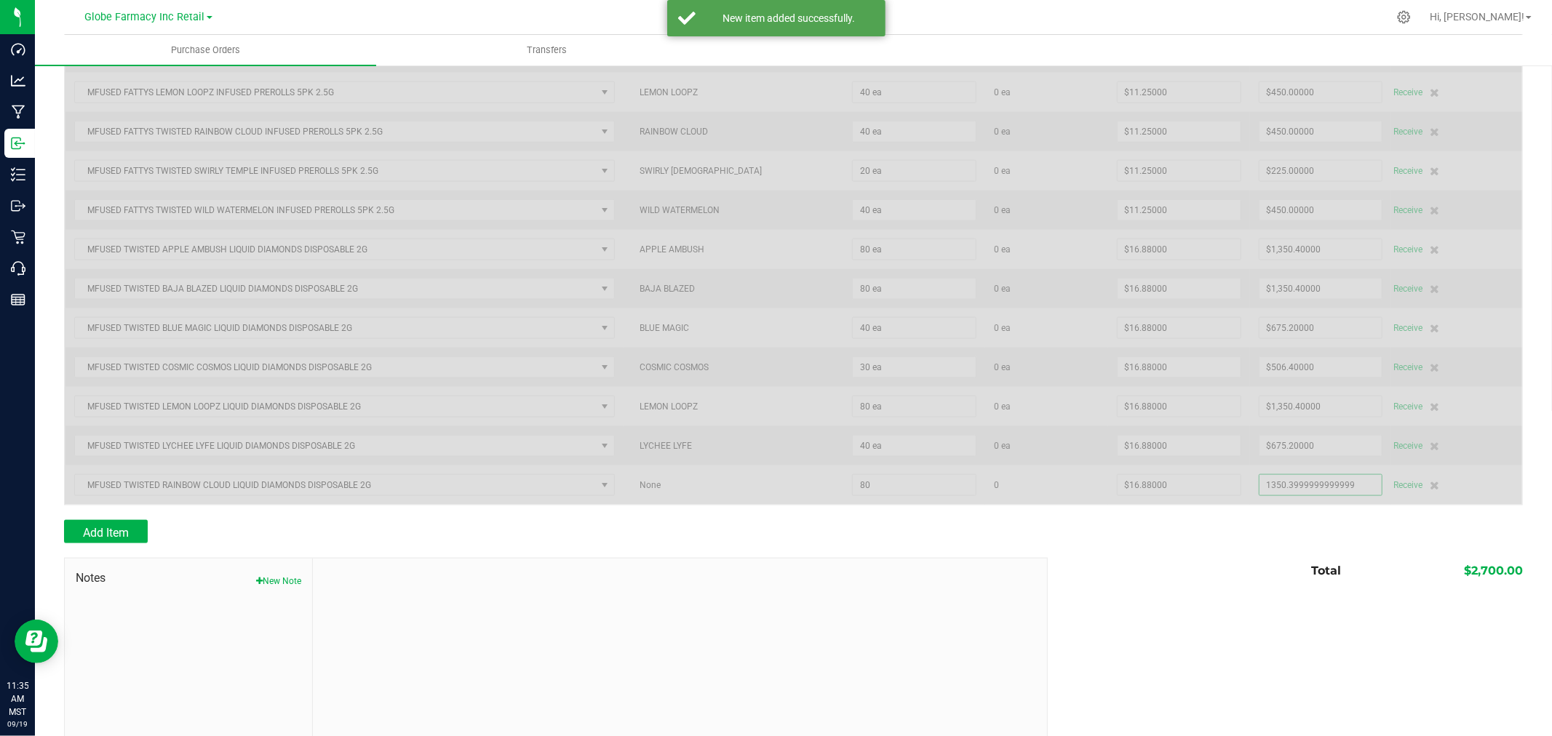
scroll to position [1512, 0]
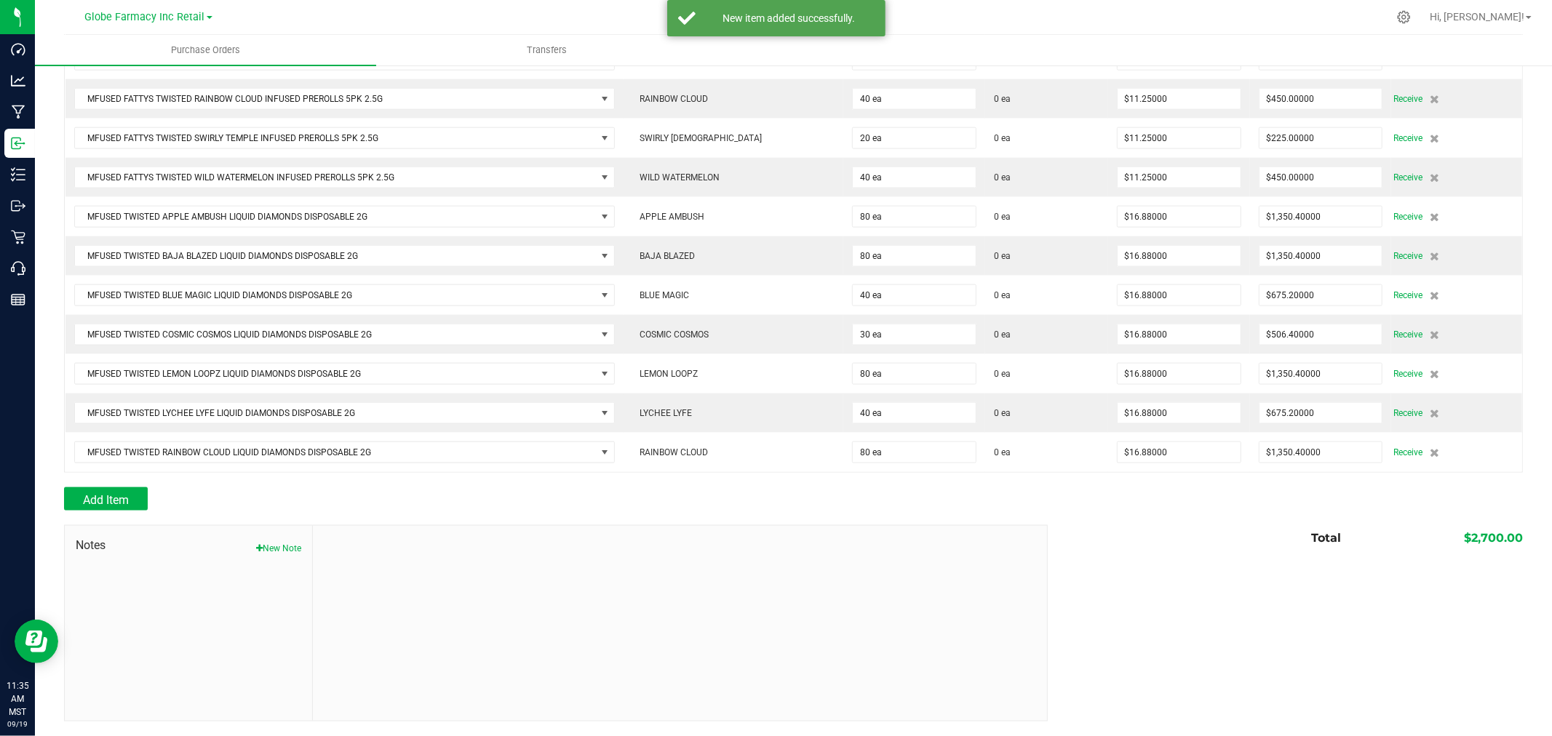
click at [452, 502] on div "Add Item" at bounding box center [550, 499] width 973 height 23
click at [129, 490] on button "Add Item" at bounding box center [106, 499] width 84 height 23
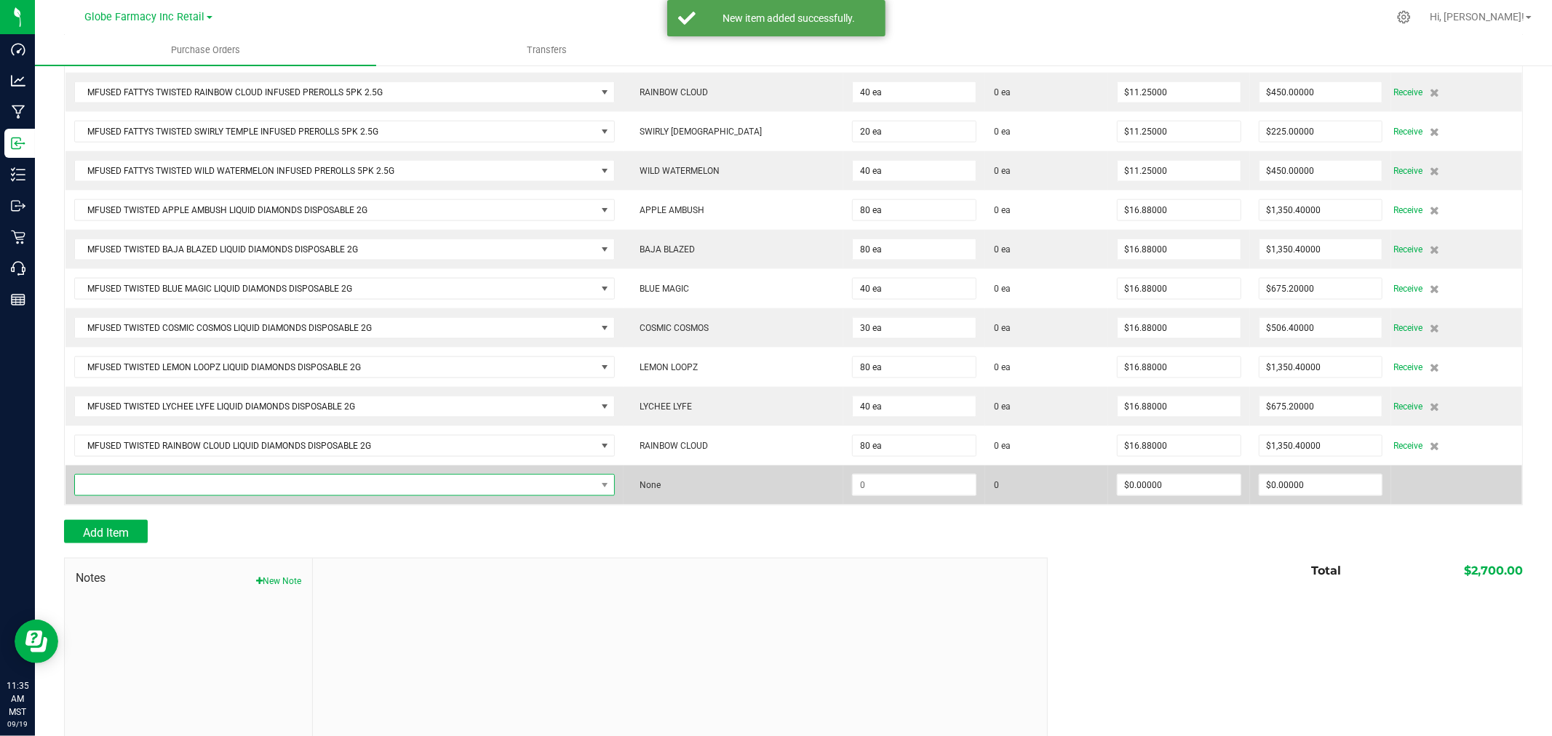
click at [170, 496] on span "NO DATA FOUND" at bounding box center [335, 485] width 521 height 20
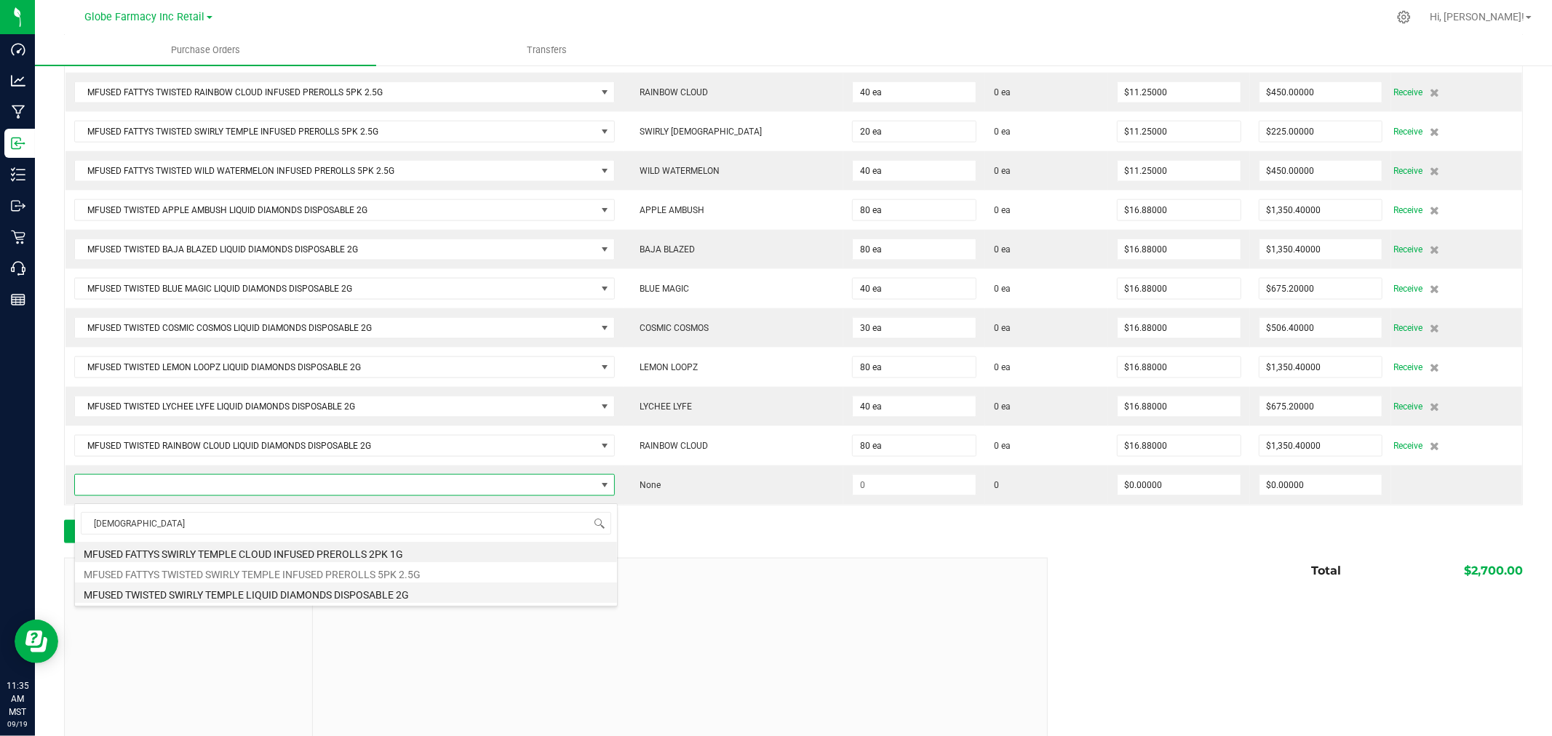
click at [304, 595] on li "MFUSED TWISTED SWIRLY TEMPLE LIQUID DIAMONDS DISPOSABLE 2G" at bounding box center [346, 593] width 542 height 20
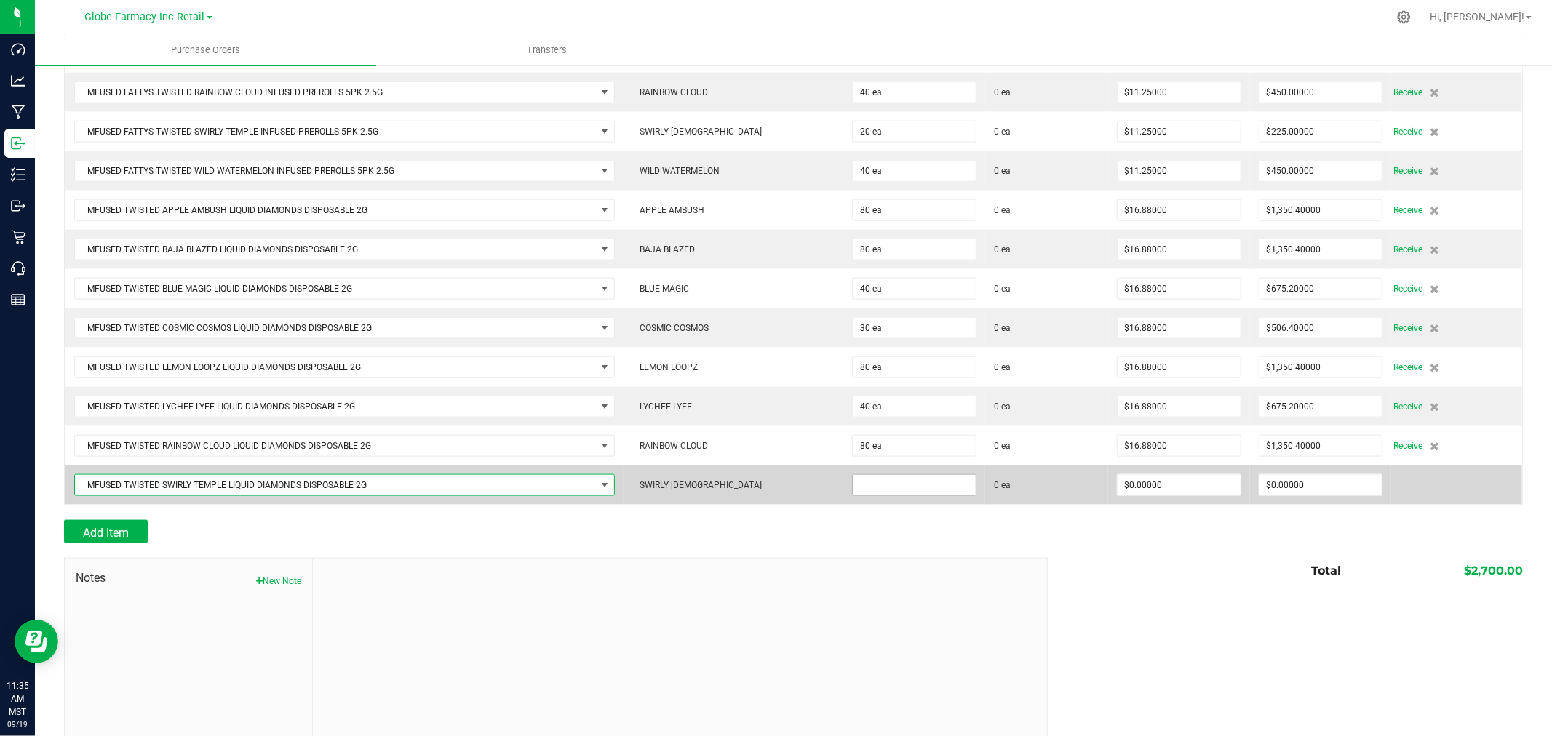
click at [919, 496] on input at bounding box center [914, 485] width 123 height 20
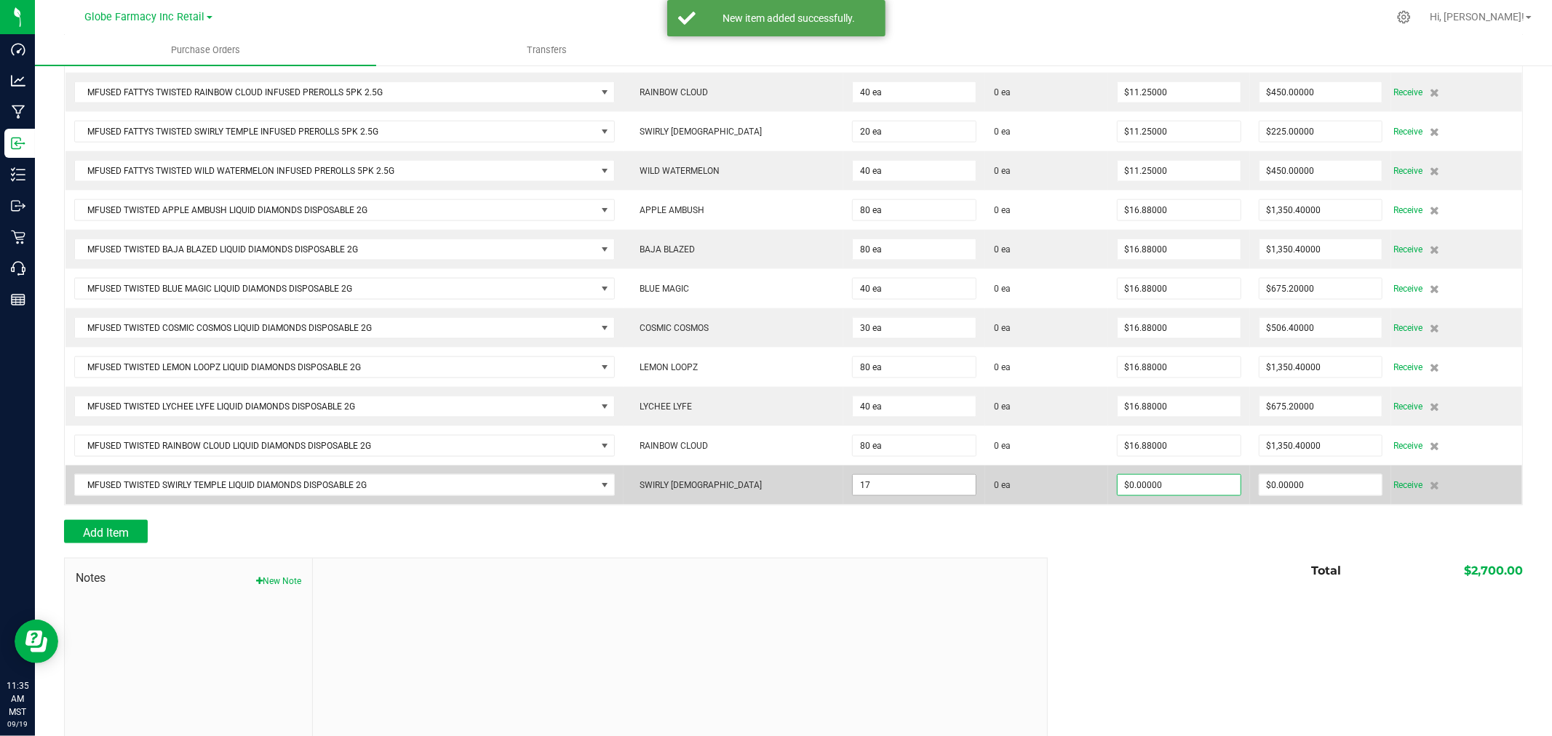
click at [878, 491] on input "17" at bounding box center [914, 485] width 123 height 20
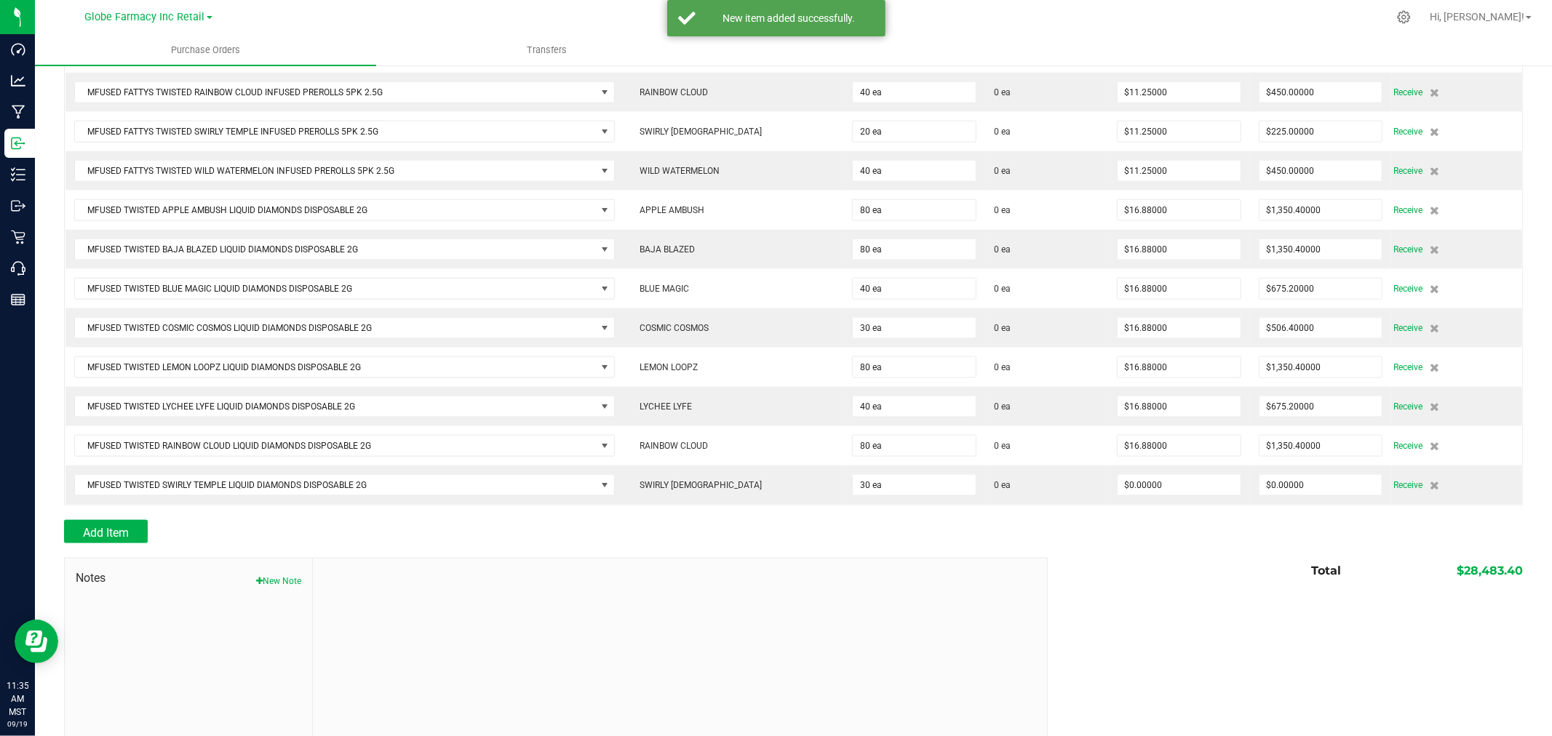
scroll to position [1551, 0]
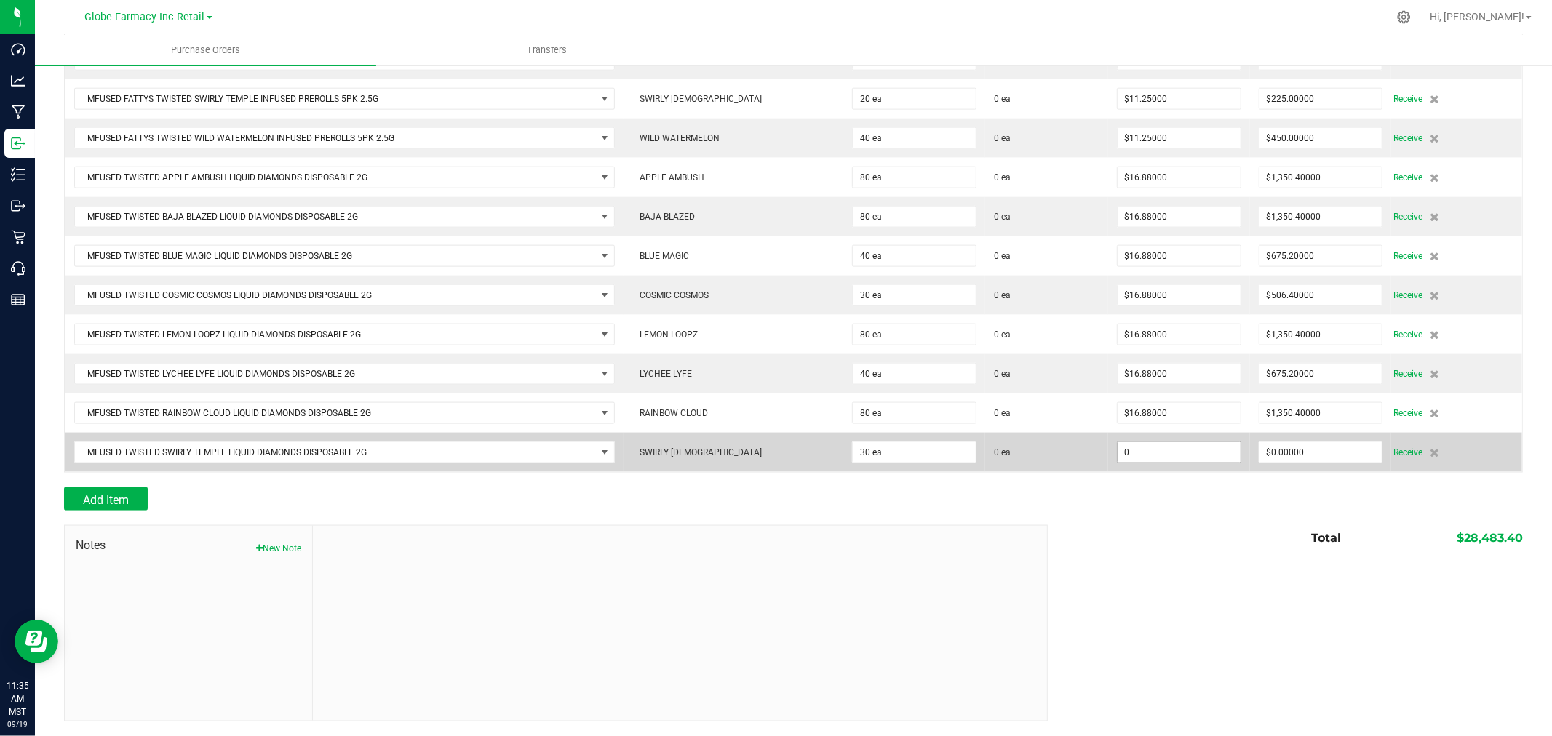
click at [1186, 445] on input "0" at bounding box center [1179, 452] width 123 height 20
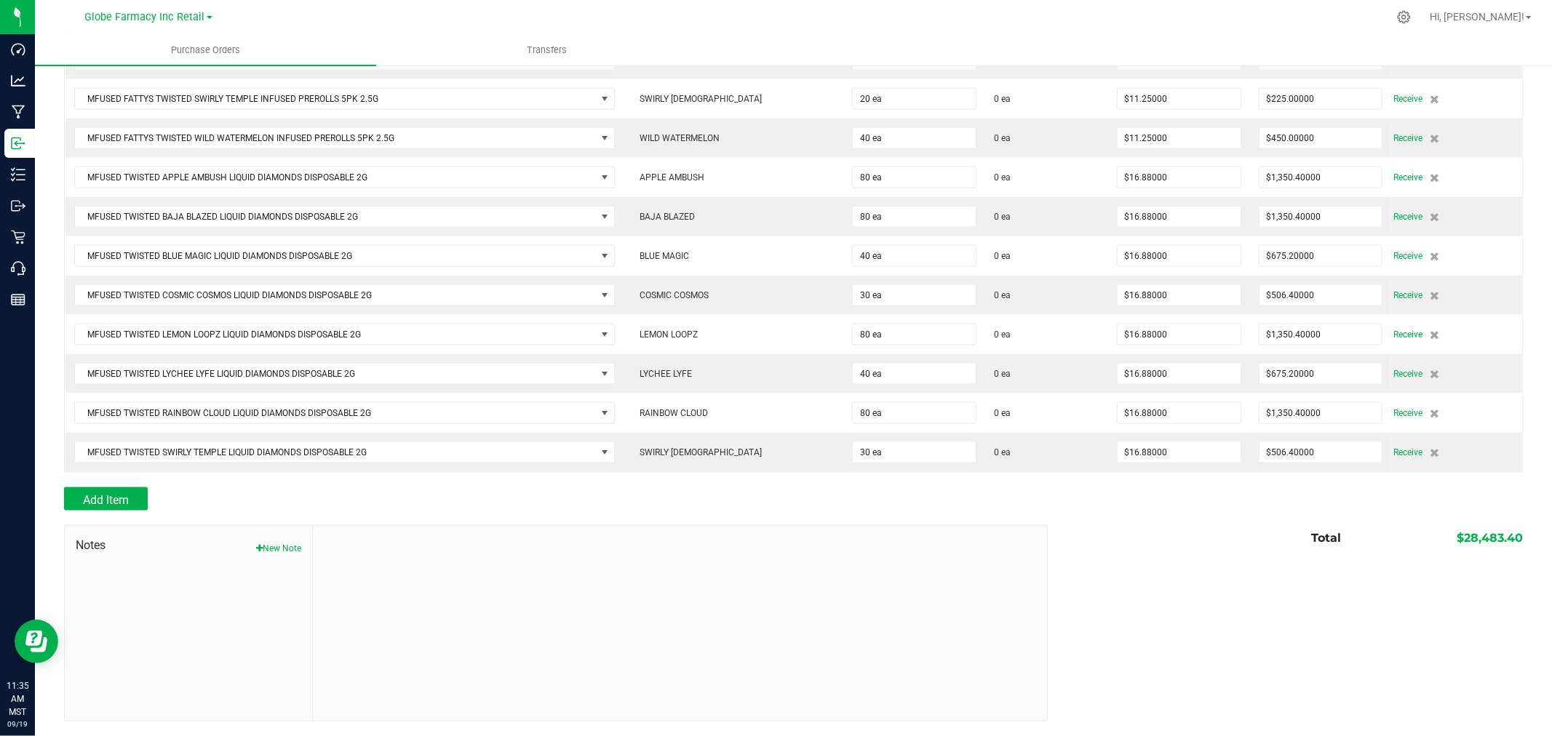
scroll to position [1552, 0]
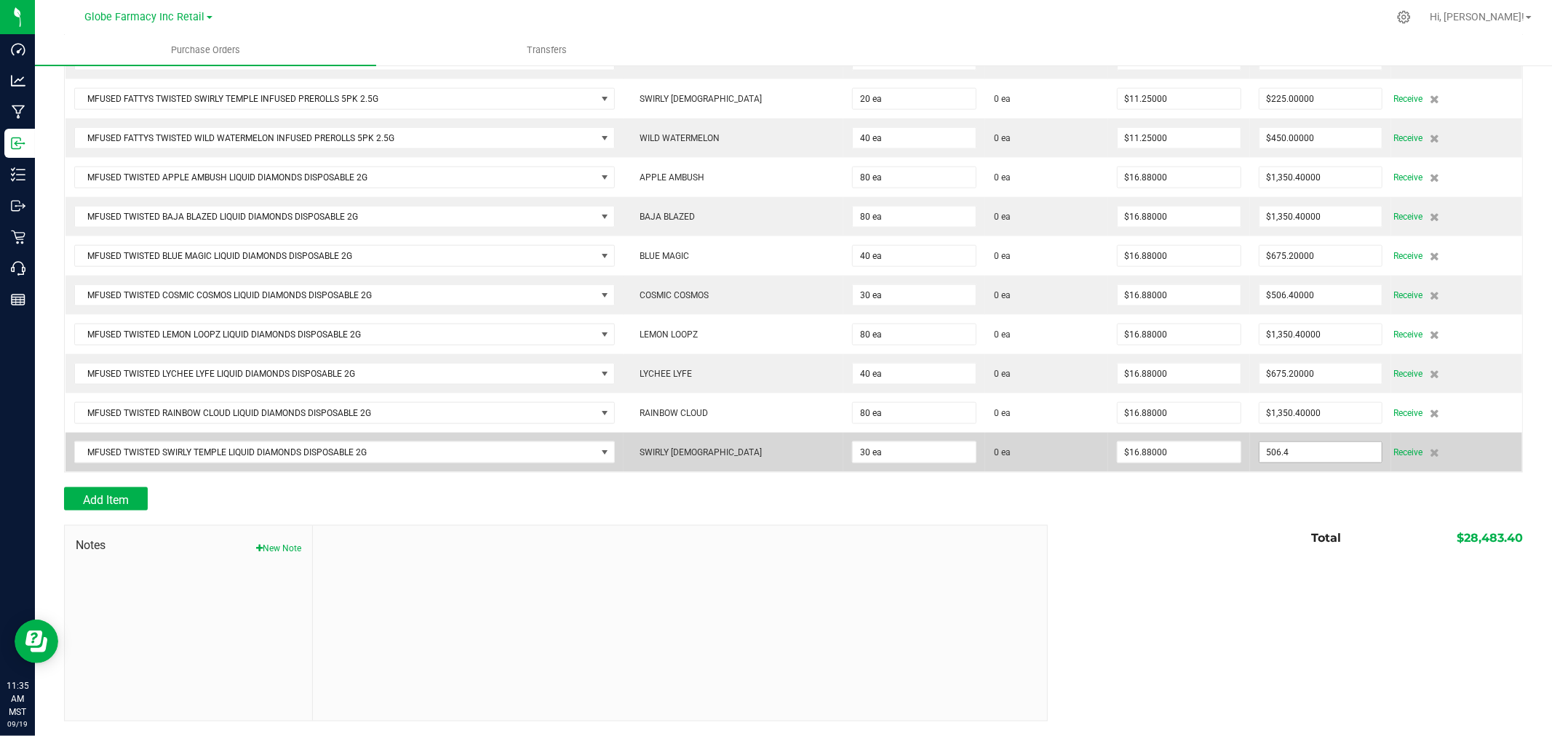
click at [1319, 453] on input "506.4" at bounding box center [1321, 452] width 123 height 20
click at [1153, 447] on input "16.875" at bounding box center [1179, 452] width 123 height 20
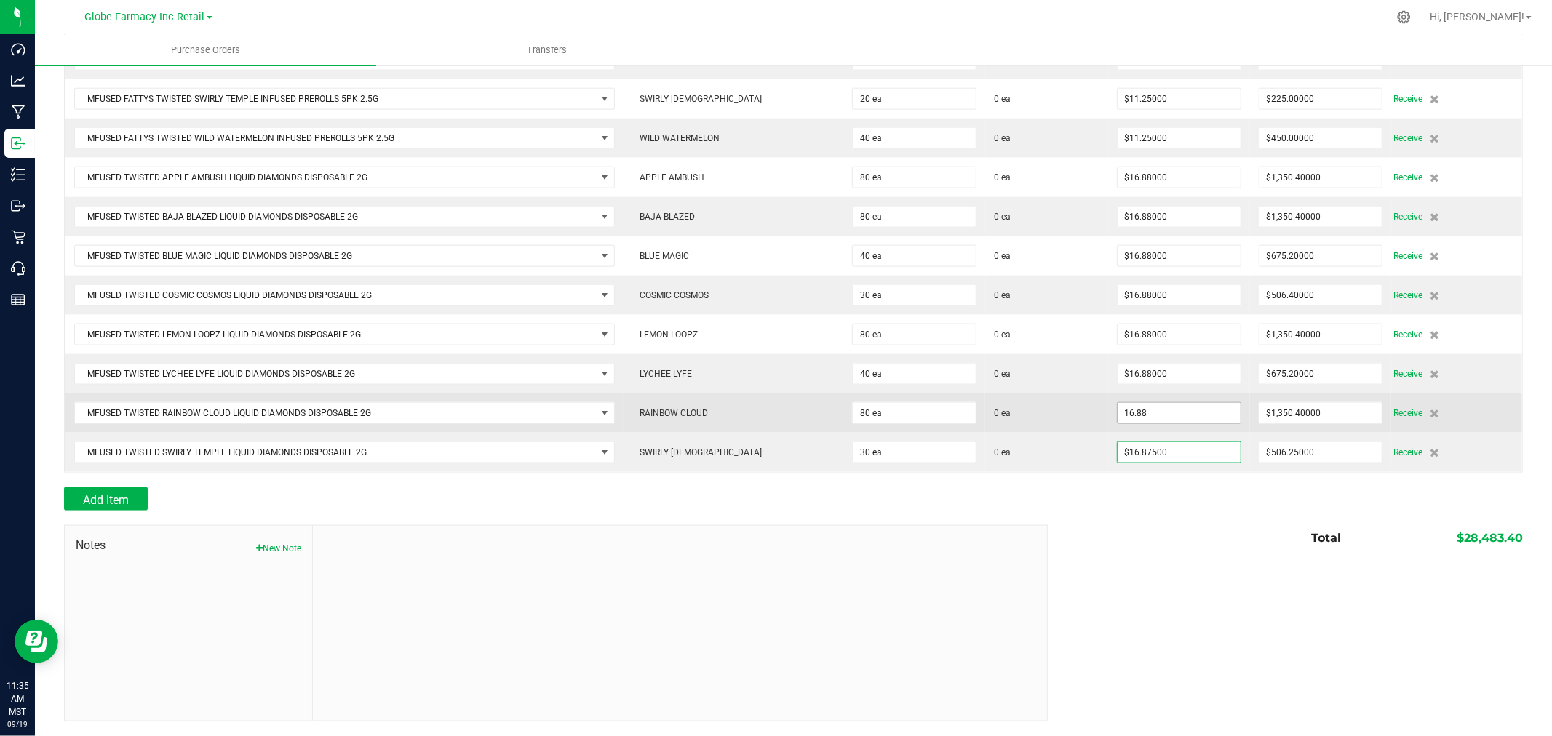
click at [1169, 415] on input "16.88" at bounding box center [1179, 413] width 123 height 20
paste input "75"
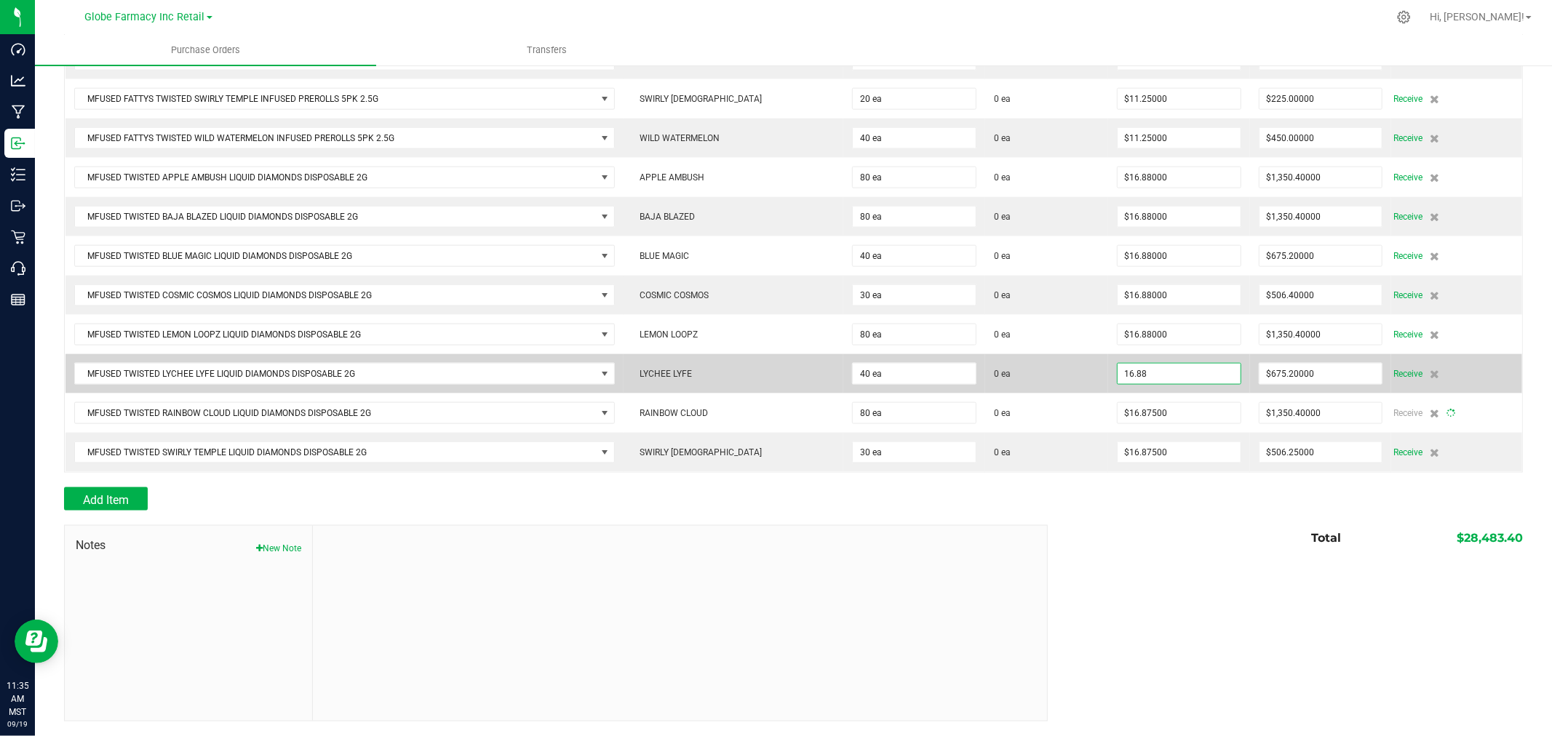
click at [1172, 377] on input "16.88" at bounding box center [1179, 374] width 123 height 20
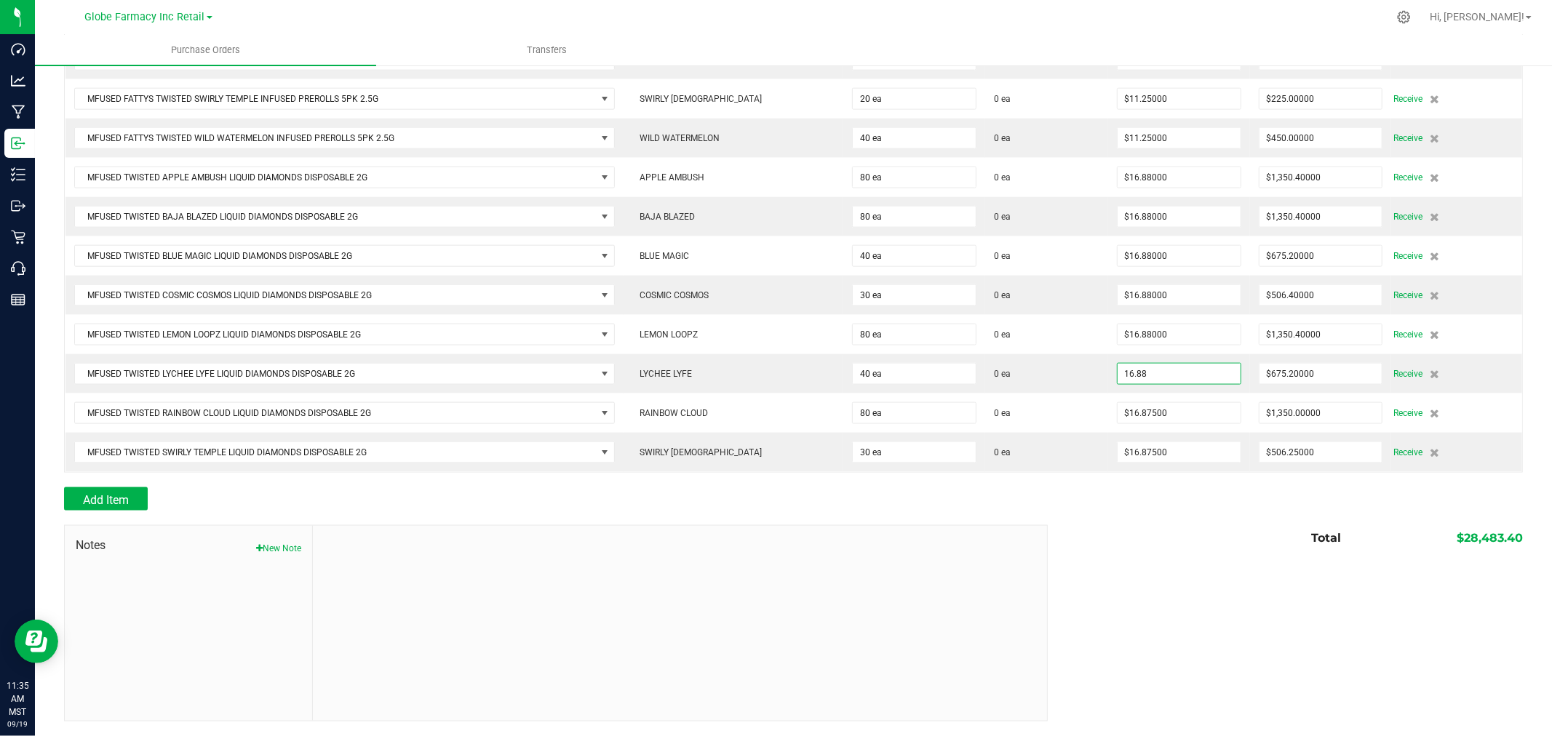
click at [1172, 377] on input "16.88" at bounding box center [1179, 374] width 123 height 20
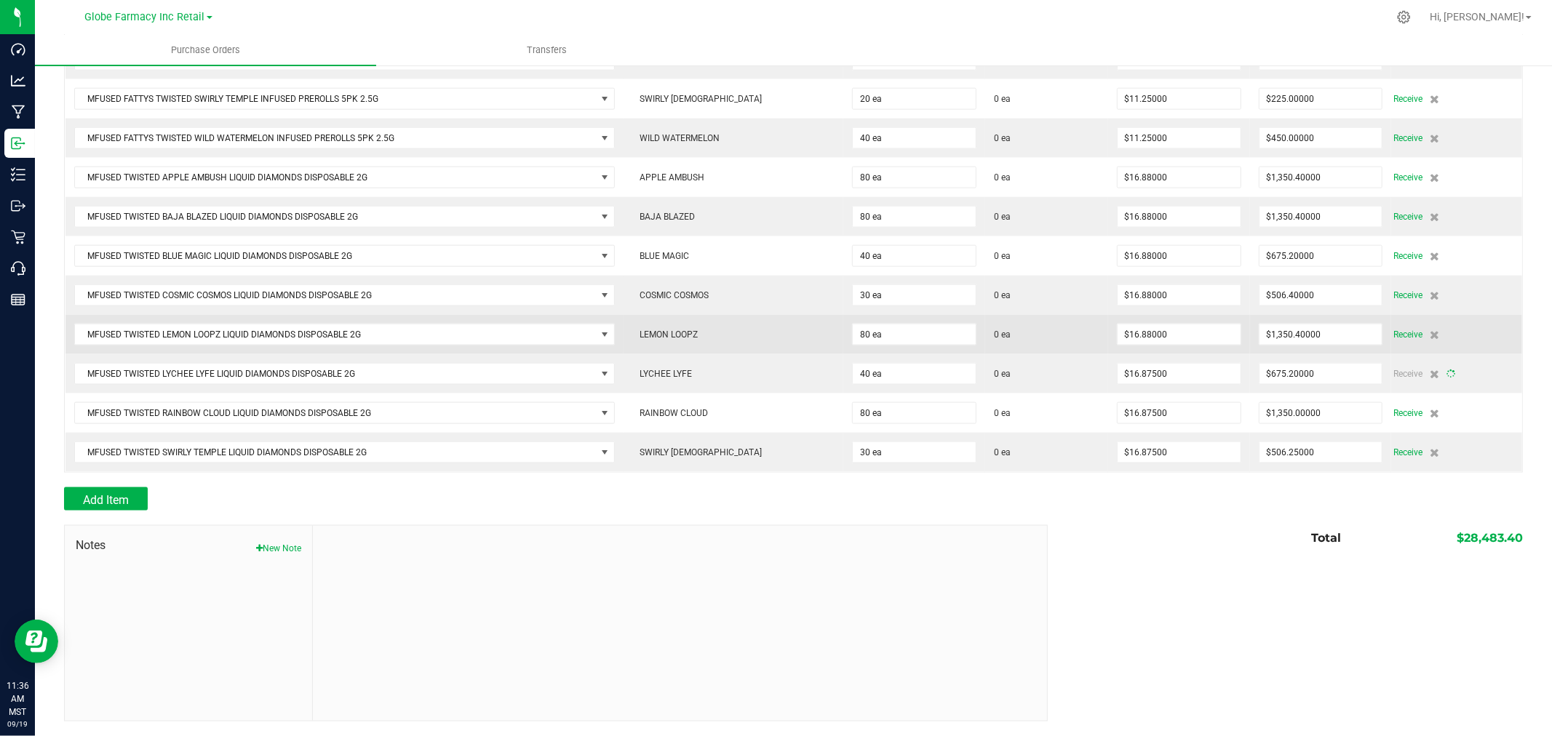
click at [1179, 351] on td "$16.88000" at bounding box center [1179, 334] width 142 height 39
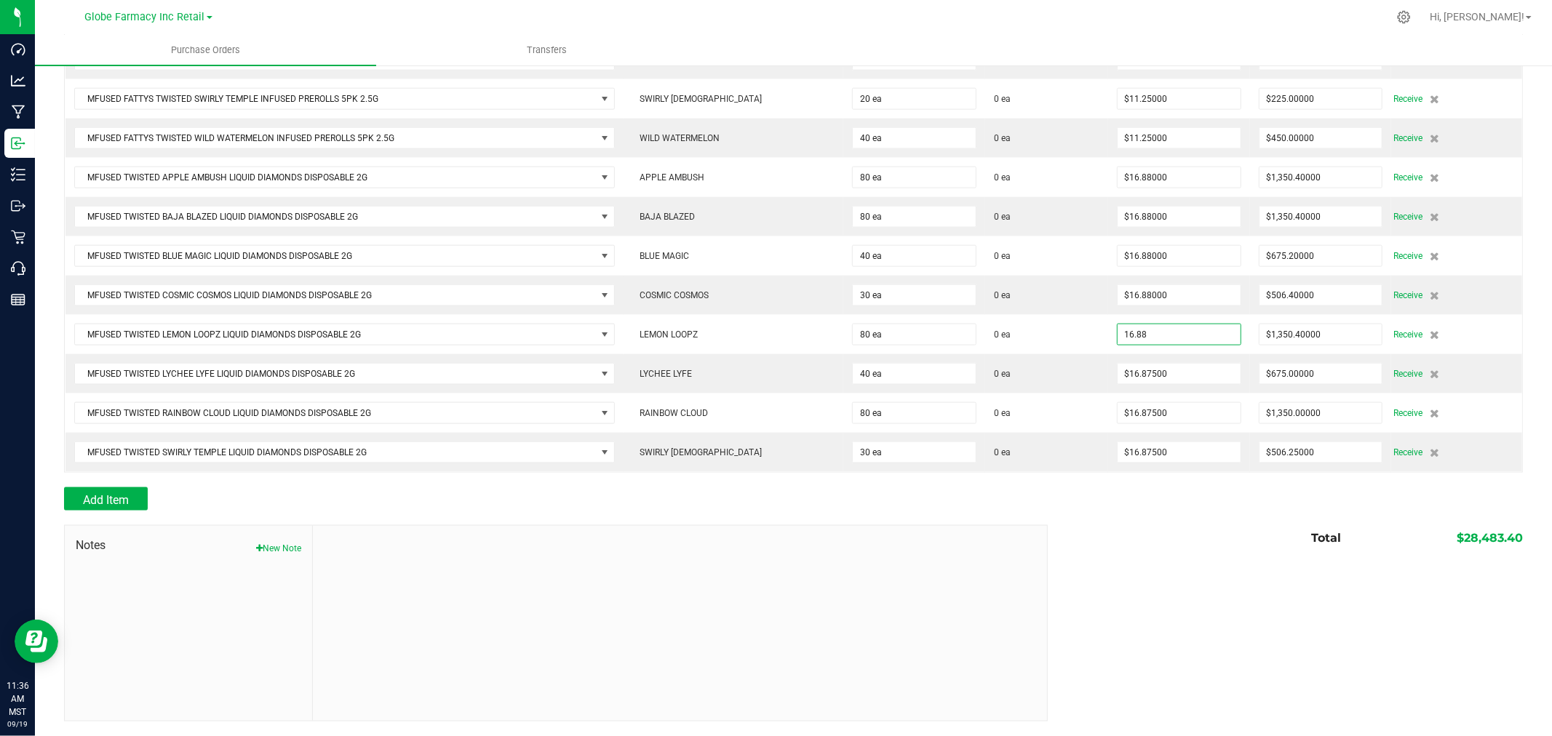
click at [1184, 329] on input "16.88" at bounding box center [1179, 335] width 123 height 20
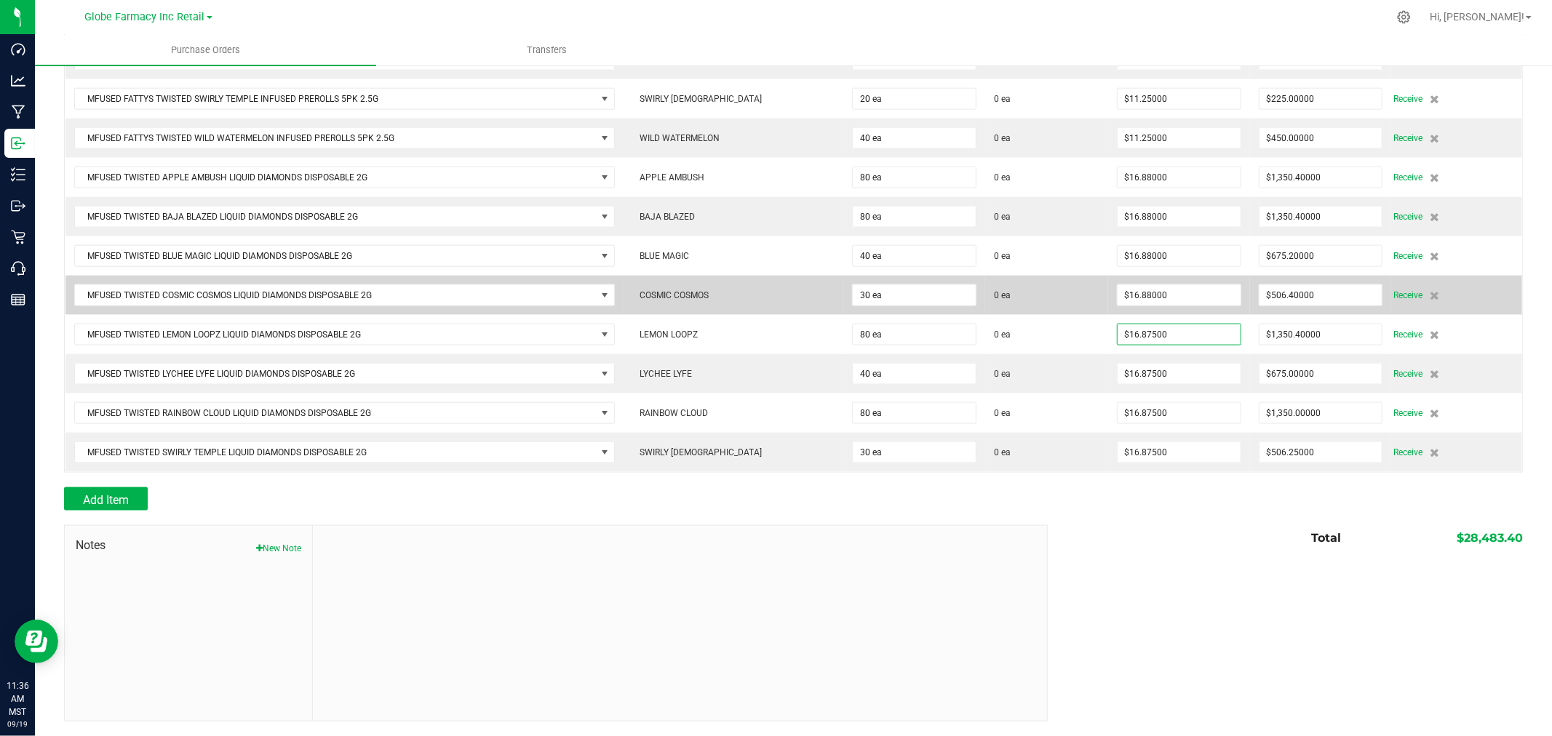
click at [1170, 307] on td "$16.88000" at bounding box center [1179, 295] width 142 height 39
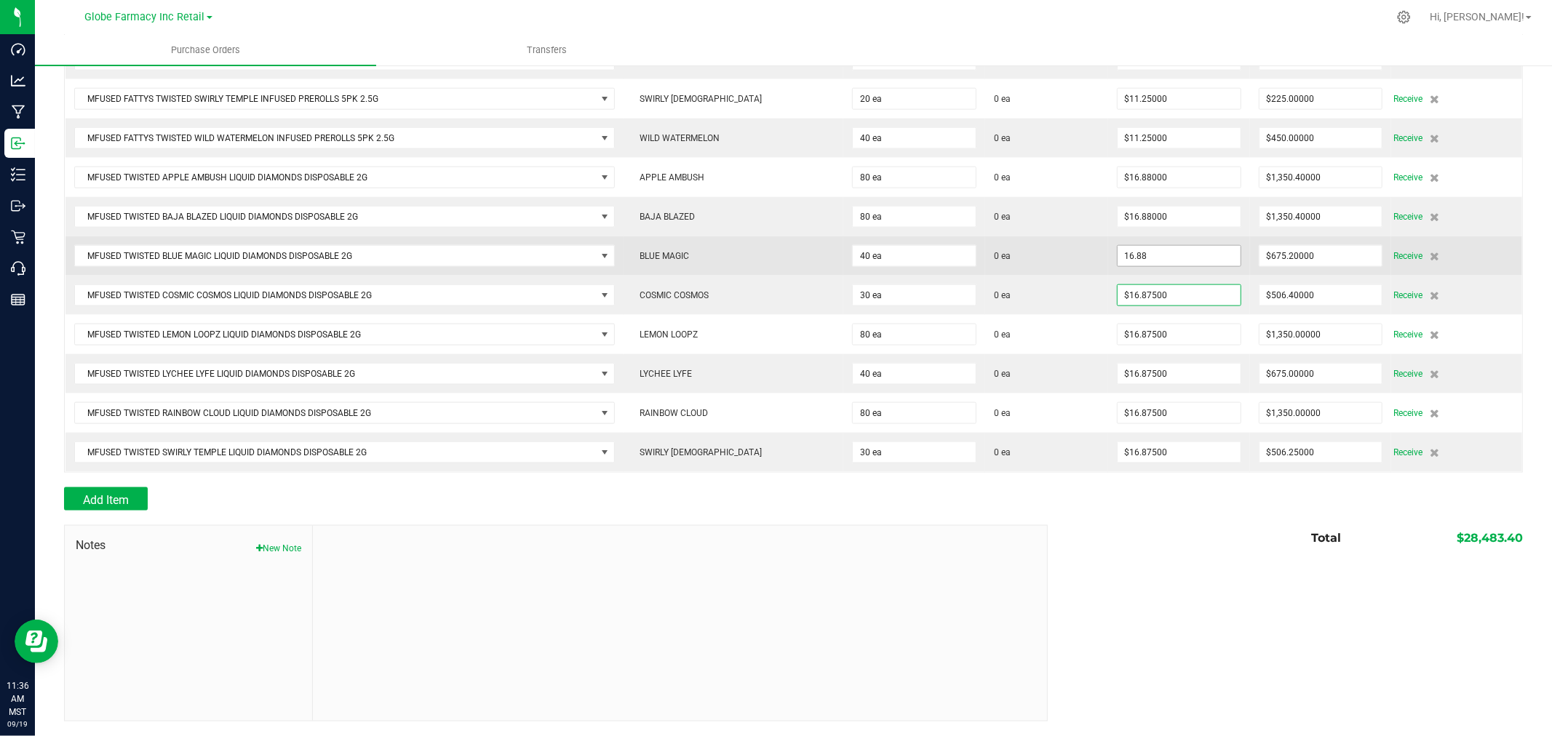
click at [1174, 247] on input "16.88" at bounding box center [1179, 256] width 123 height 20
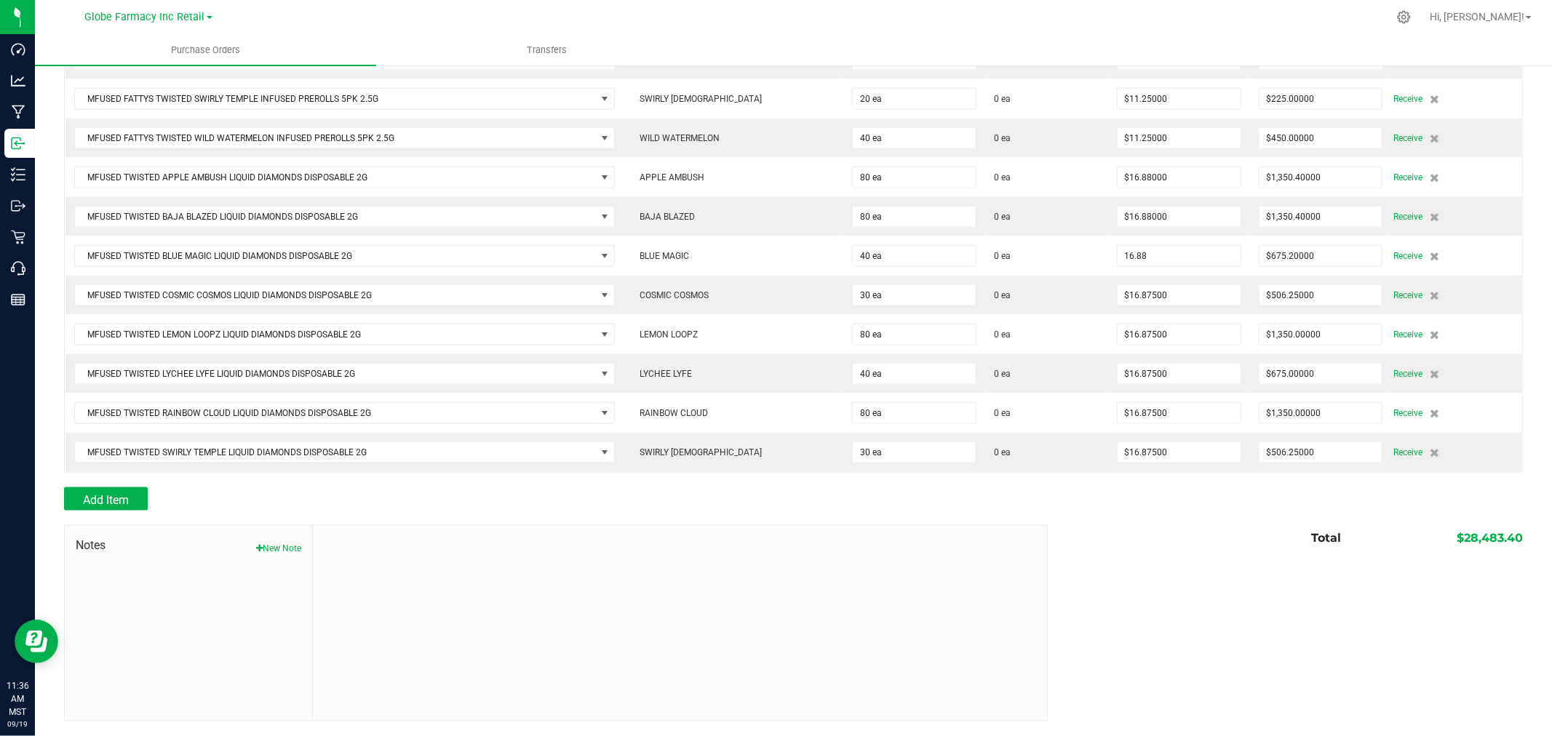
click at [1174, 246] on input "16.88" at bounding box center [1179, 256] width 123 height 20
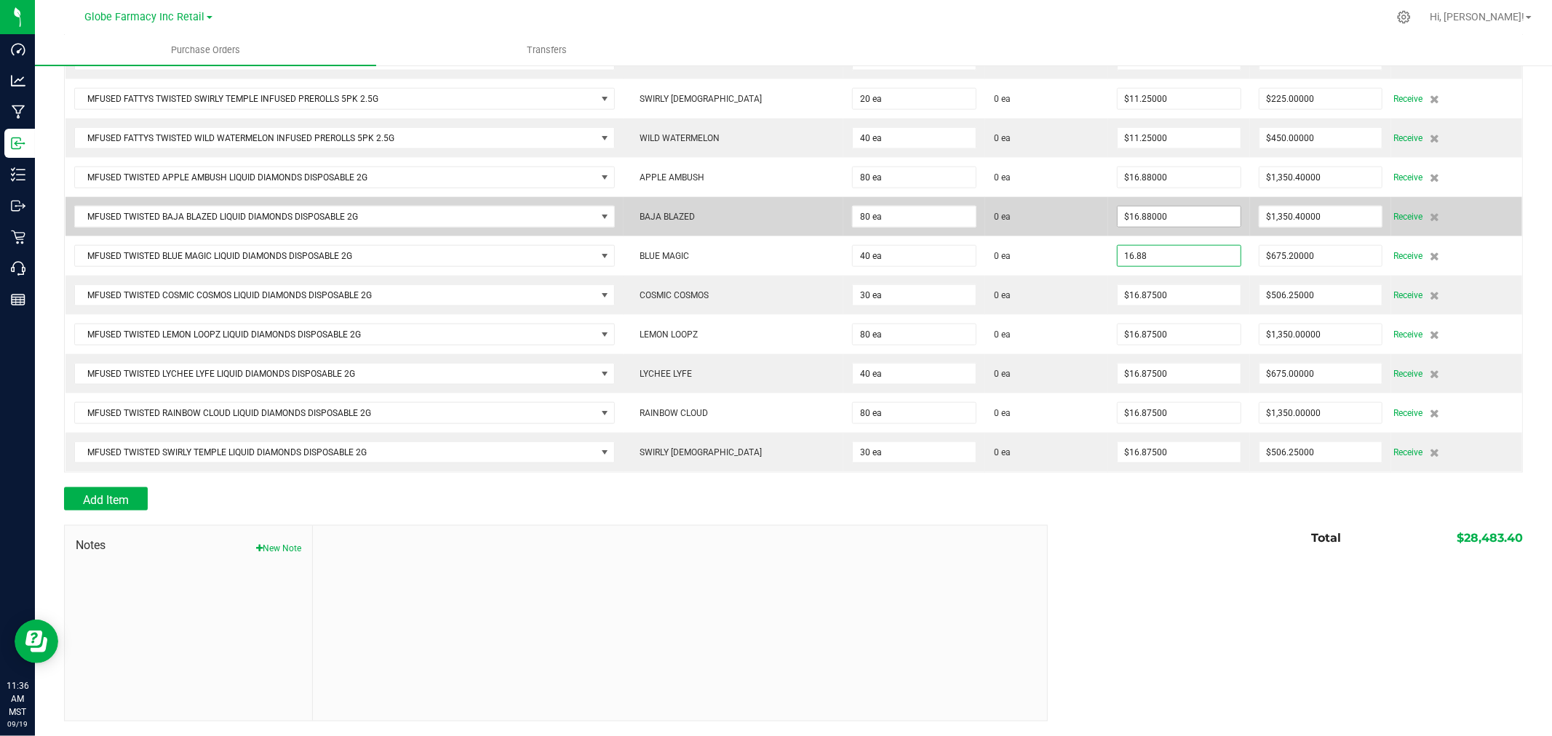
paste input "75"
click at [1188, 197] on td "$16.88000" at bounding box center [1179, 216] width 142 height 39
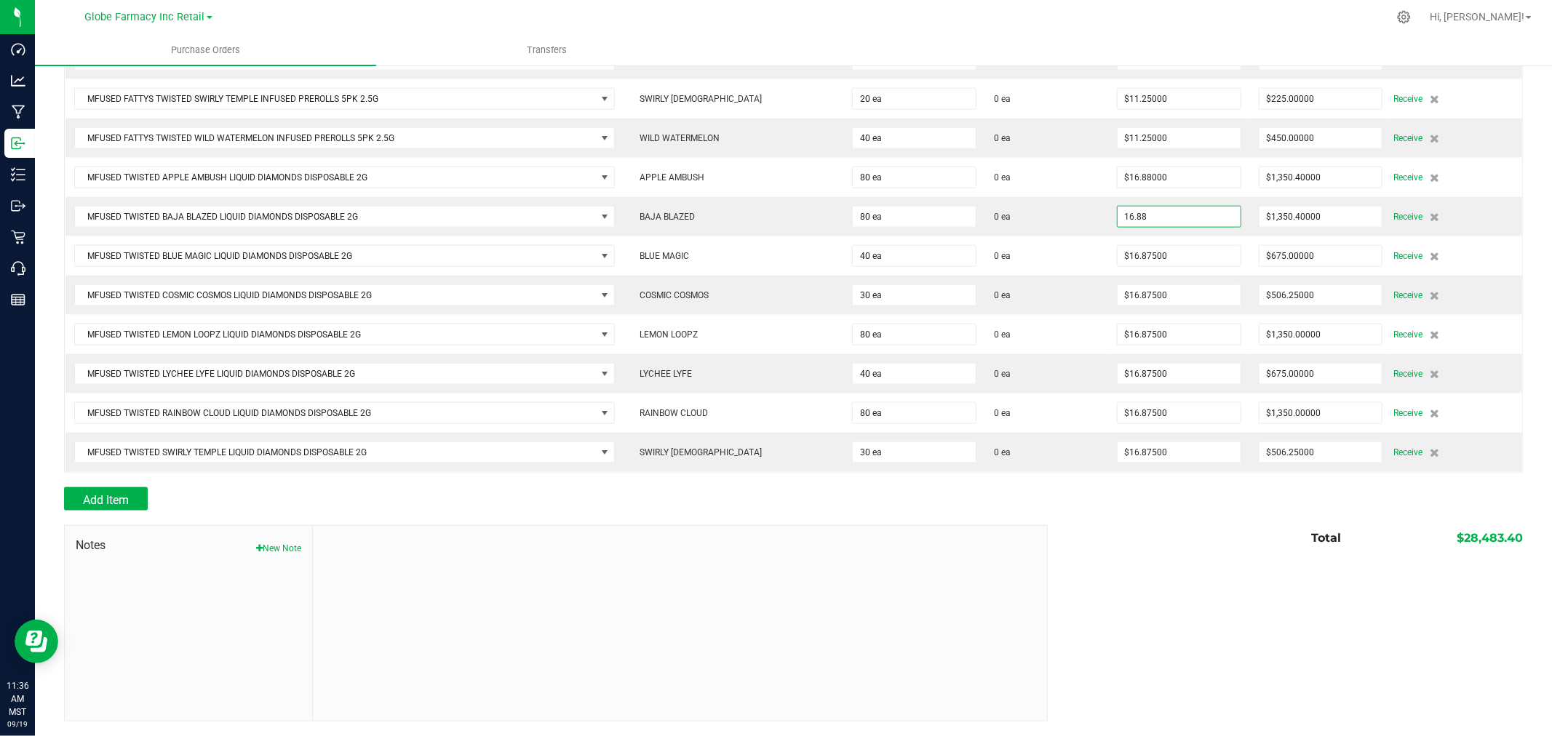
click at [1189, 209] on input "16.88" at bounding box center [1179, 217] width 123 height 20
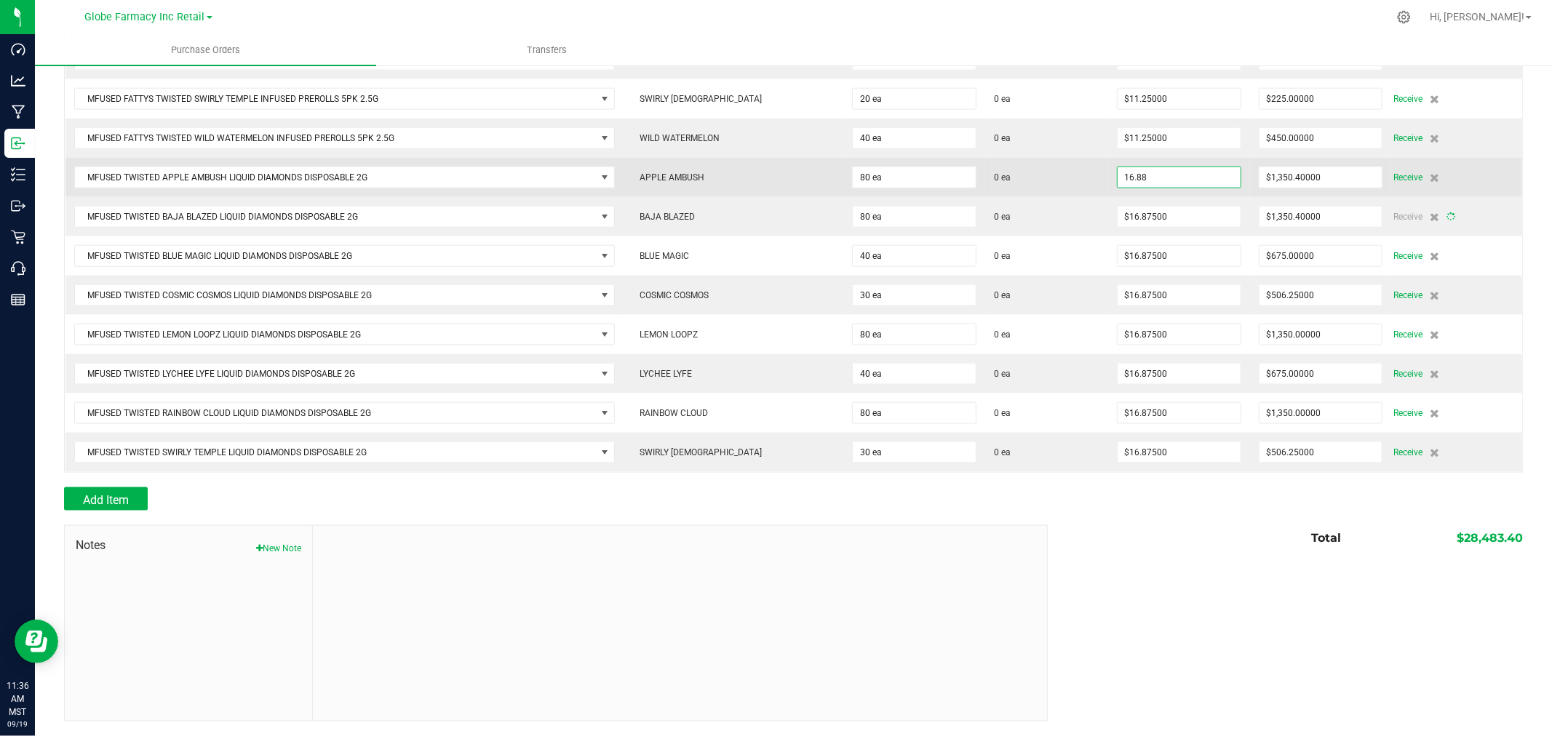
click at [1189, 178] on input "16.88" at bounding box center [1179, 177] width 123 height 20
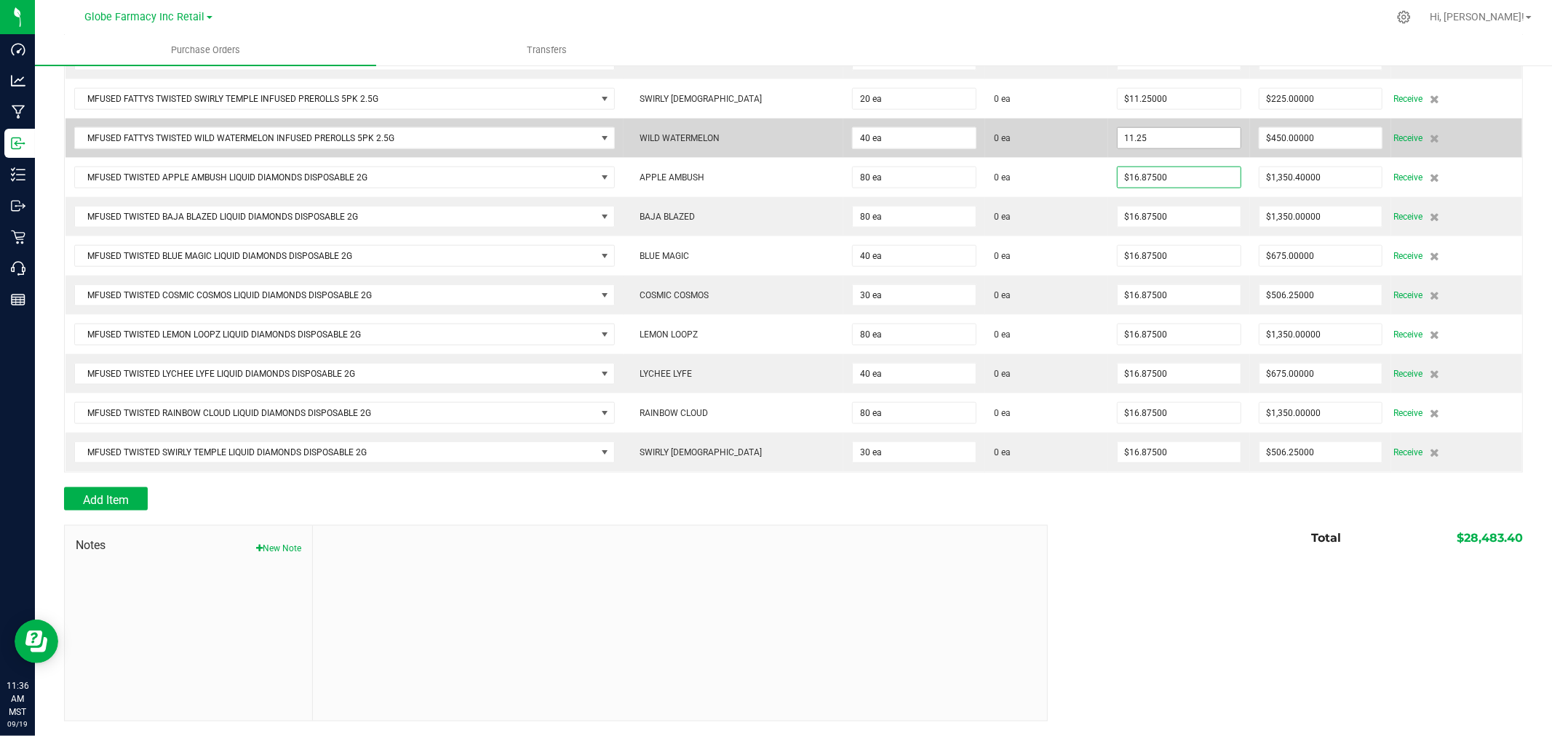
click at [1198, 142] on input "11.25" at bounding box center [1179, 138] width 123 height 20
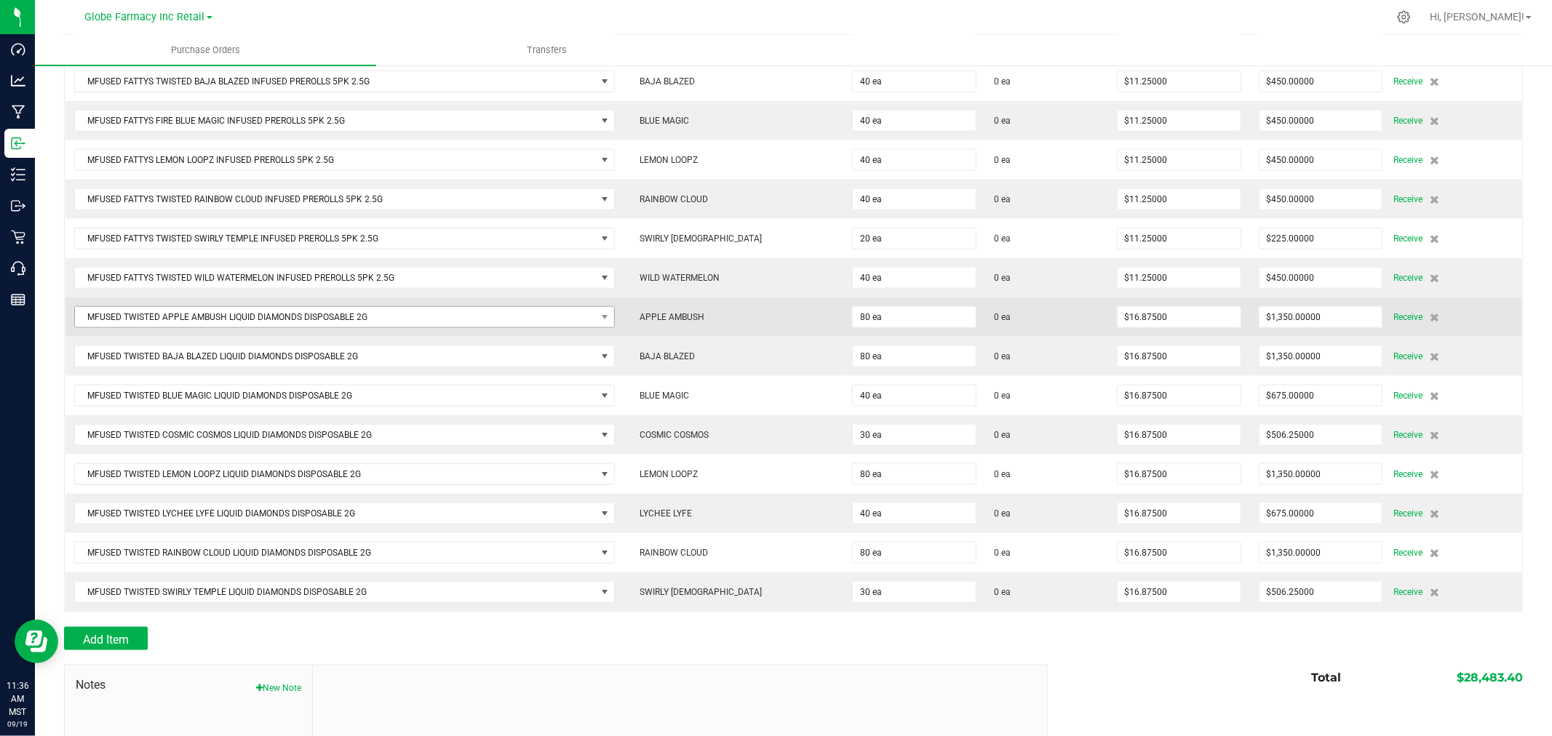
scroll to position [1391, 0]
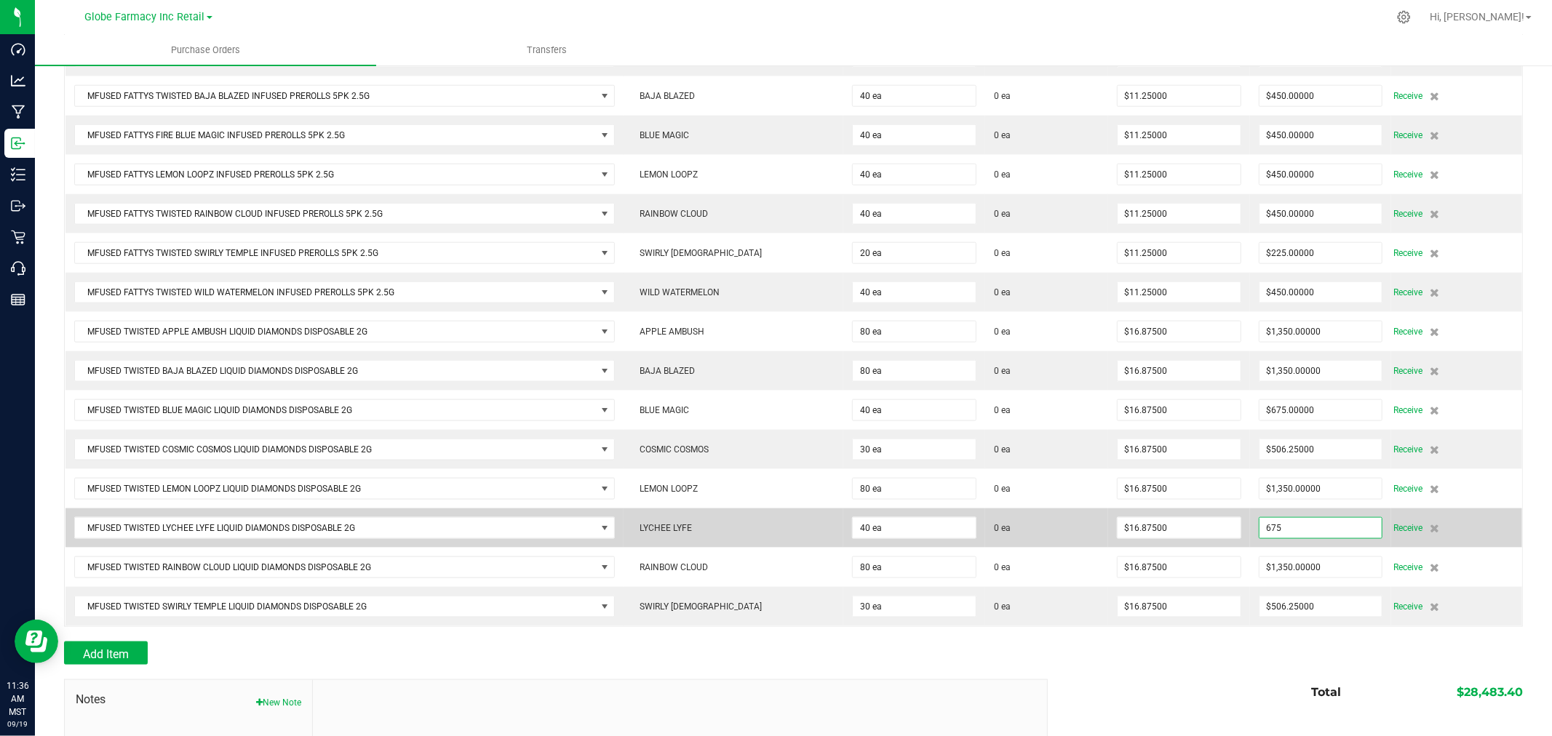
click at [1314, 526] on input "675" at bounding box center [1321, 528] width 123 height 20
paste input ".2"
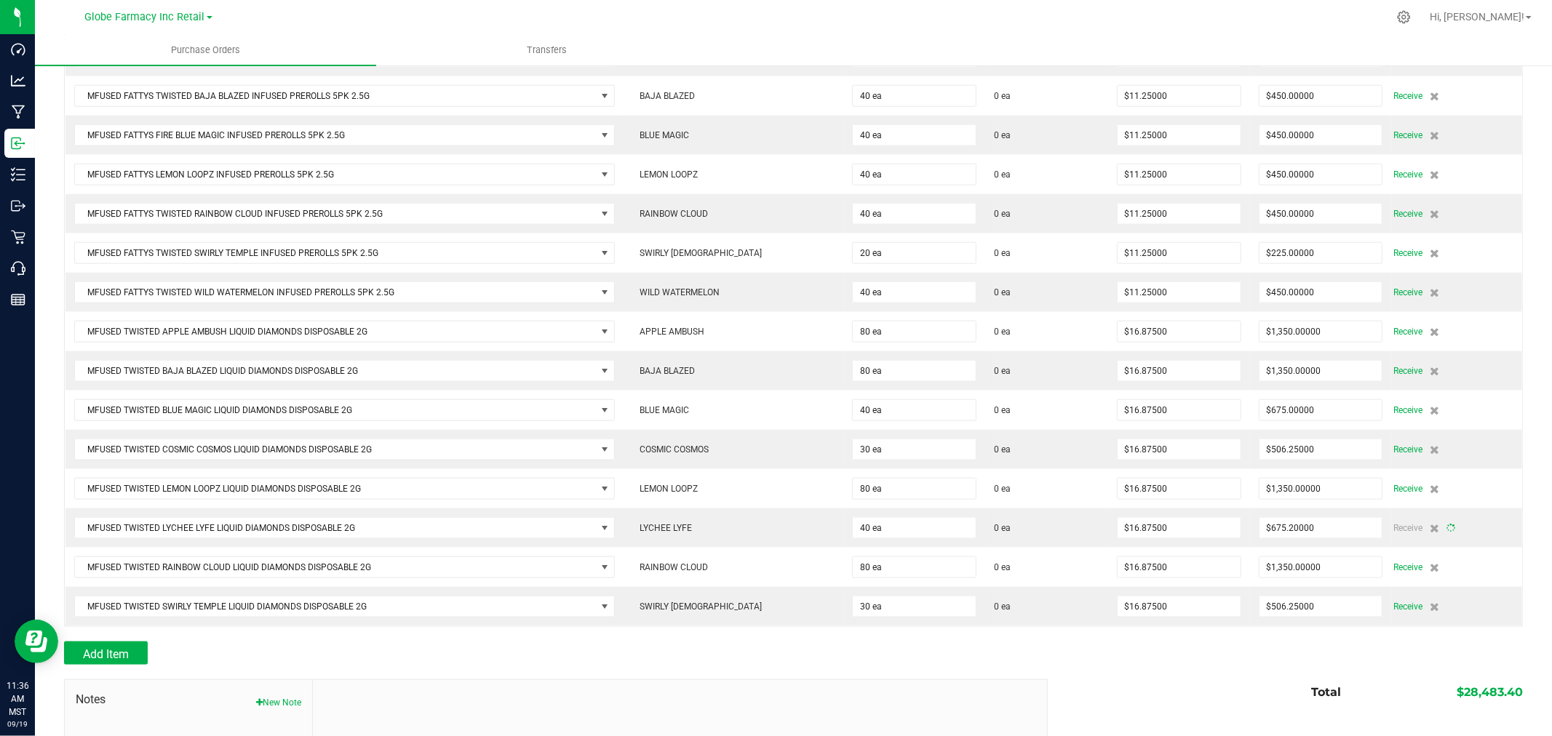
drag, startPoint x: 1270, startPoint y: 630, endPoint x: 1267, endPoint y: 651, distance: 20.7
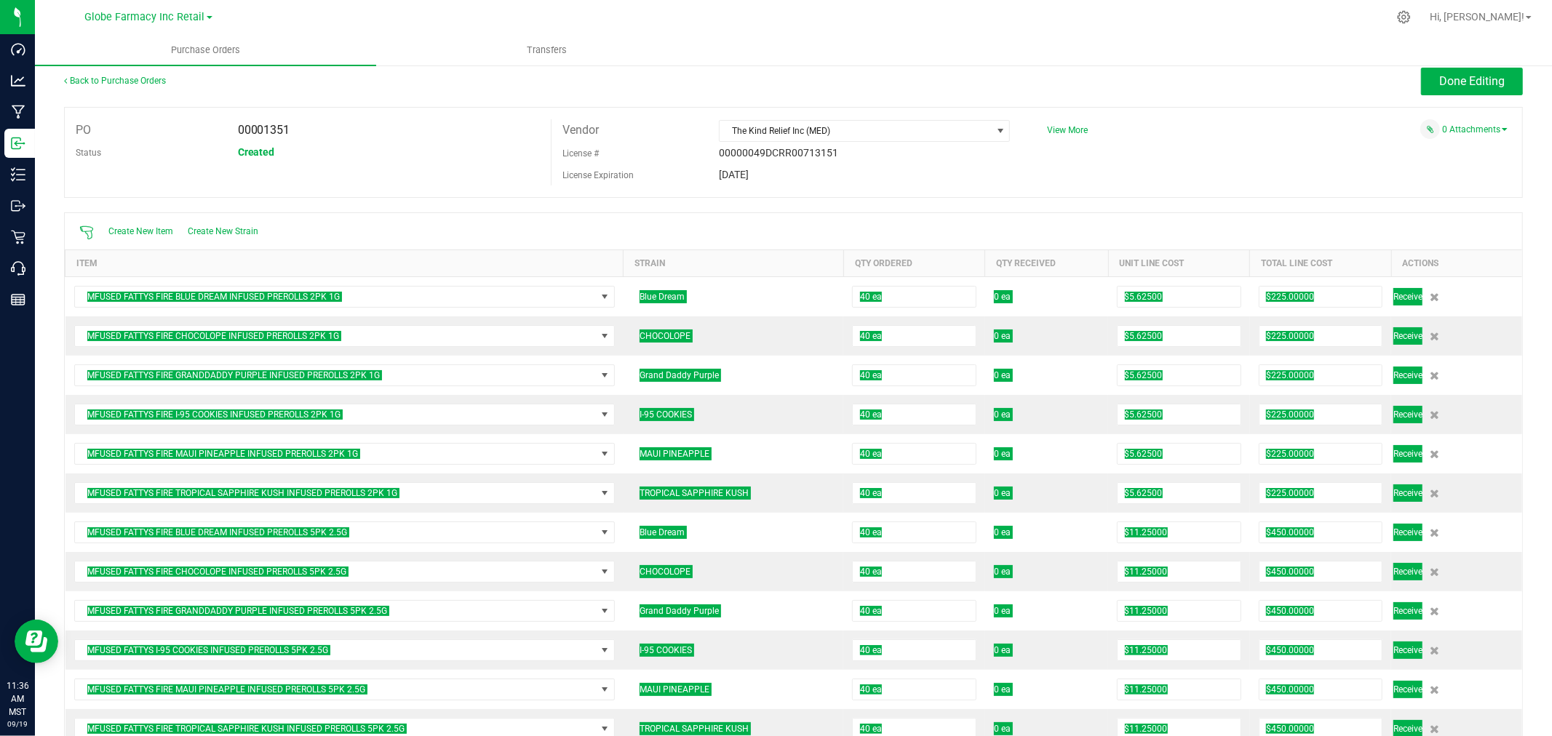
scroll to position [0, 0]
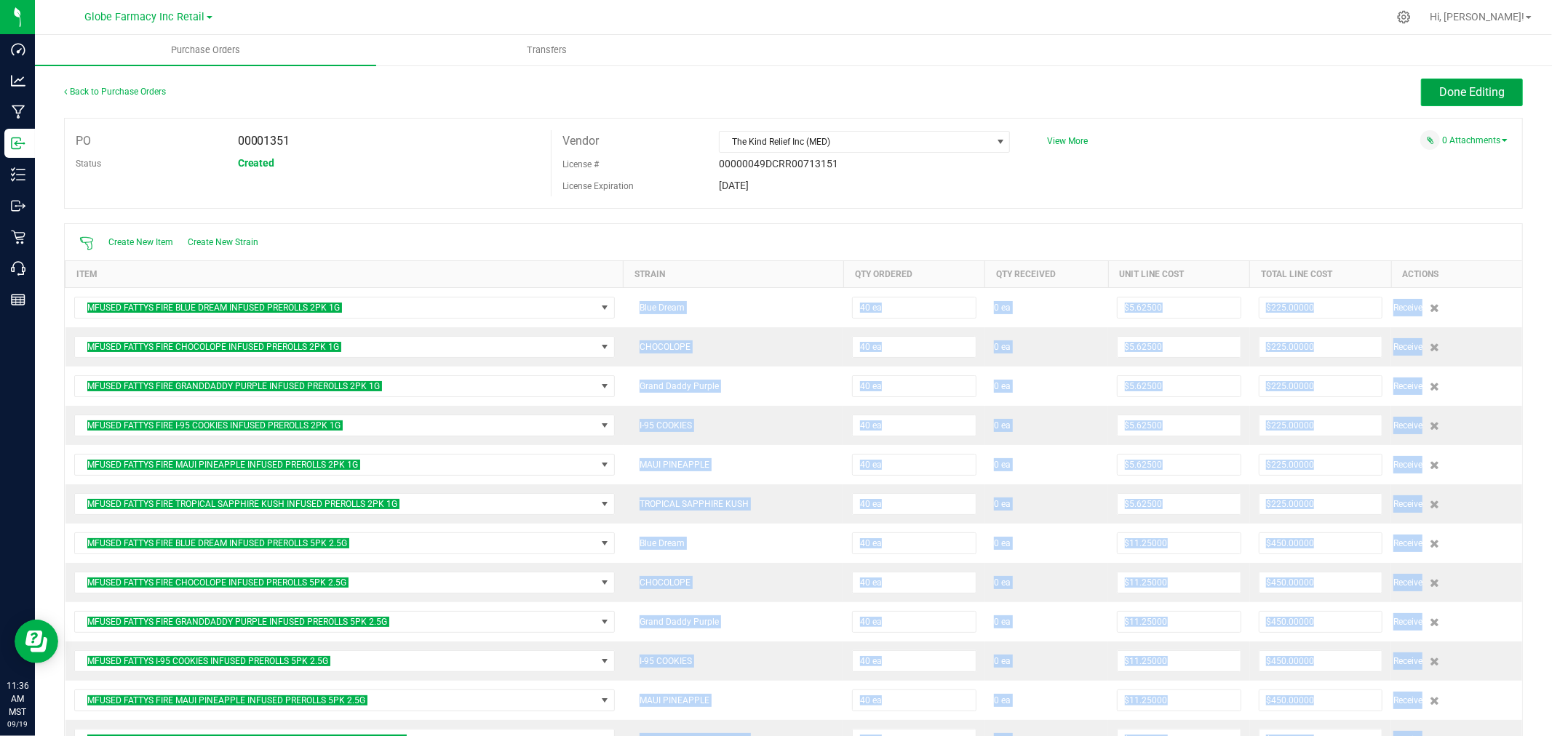
click at [1473, 96] on span "Done Editing" at bounding box center [1471, 92] width 65 height 14
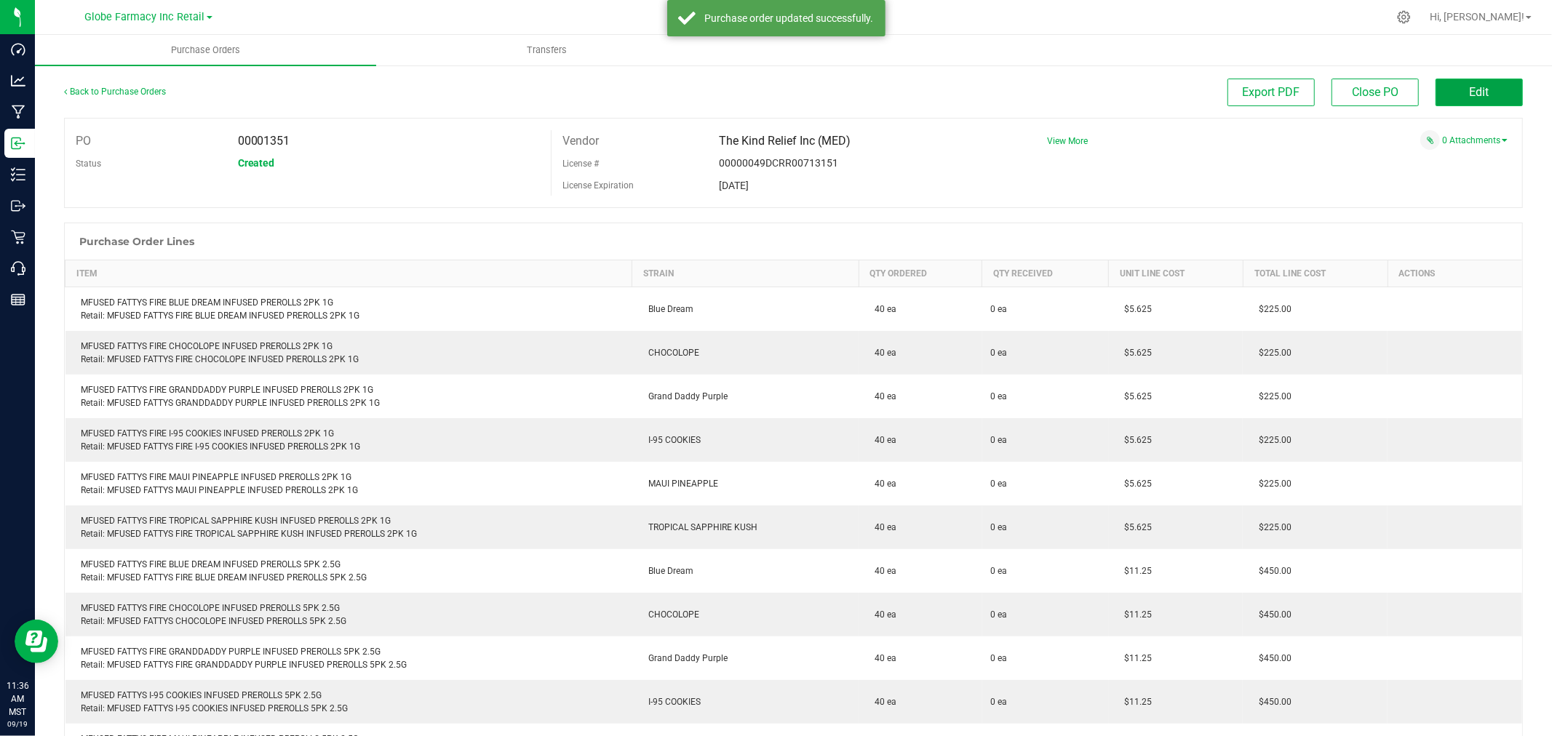
click at [1470, 87] on span "Edit" at bounding box center [1480, 92] width 20 height 14
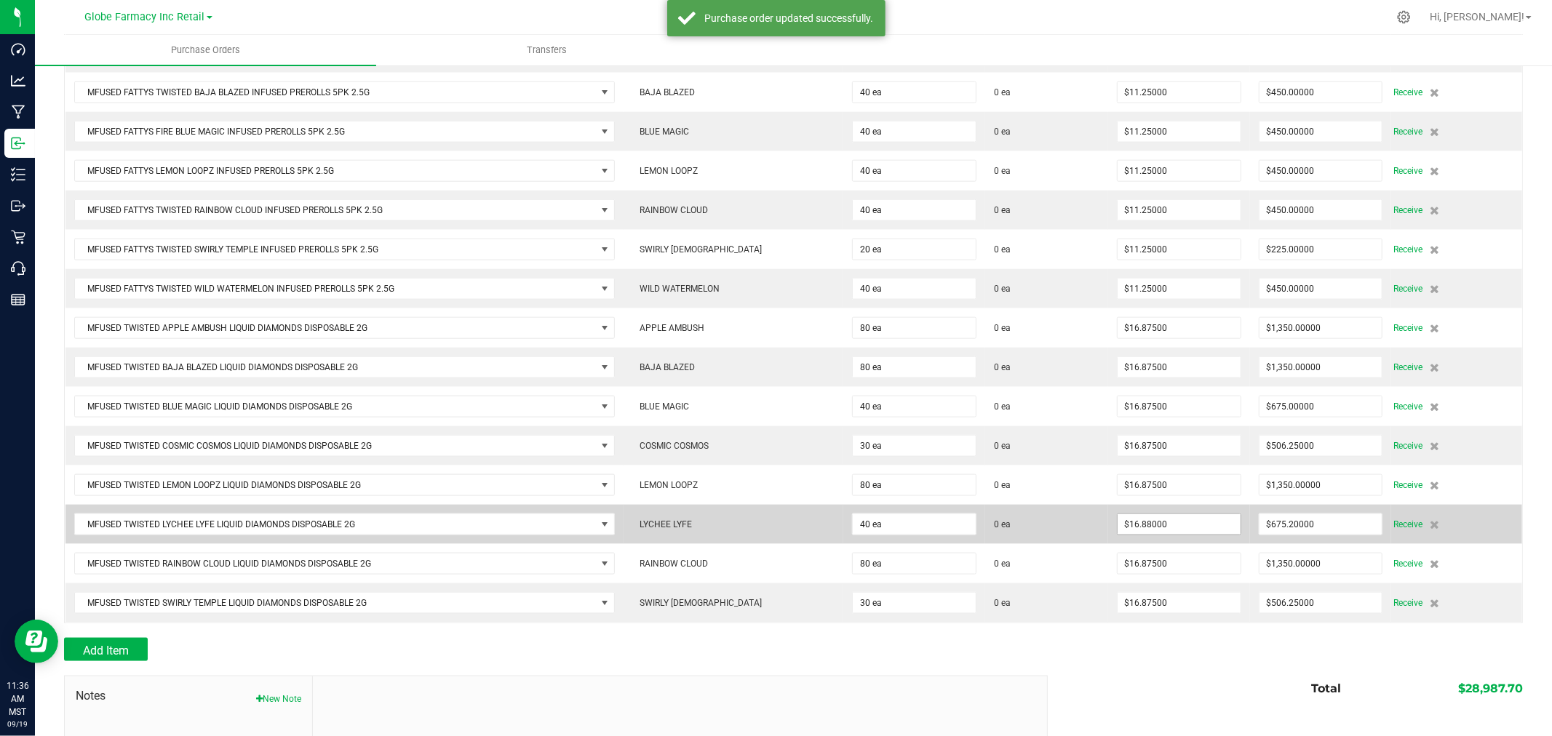
scroll to position [1536, 0]
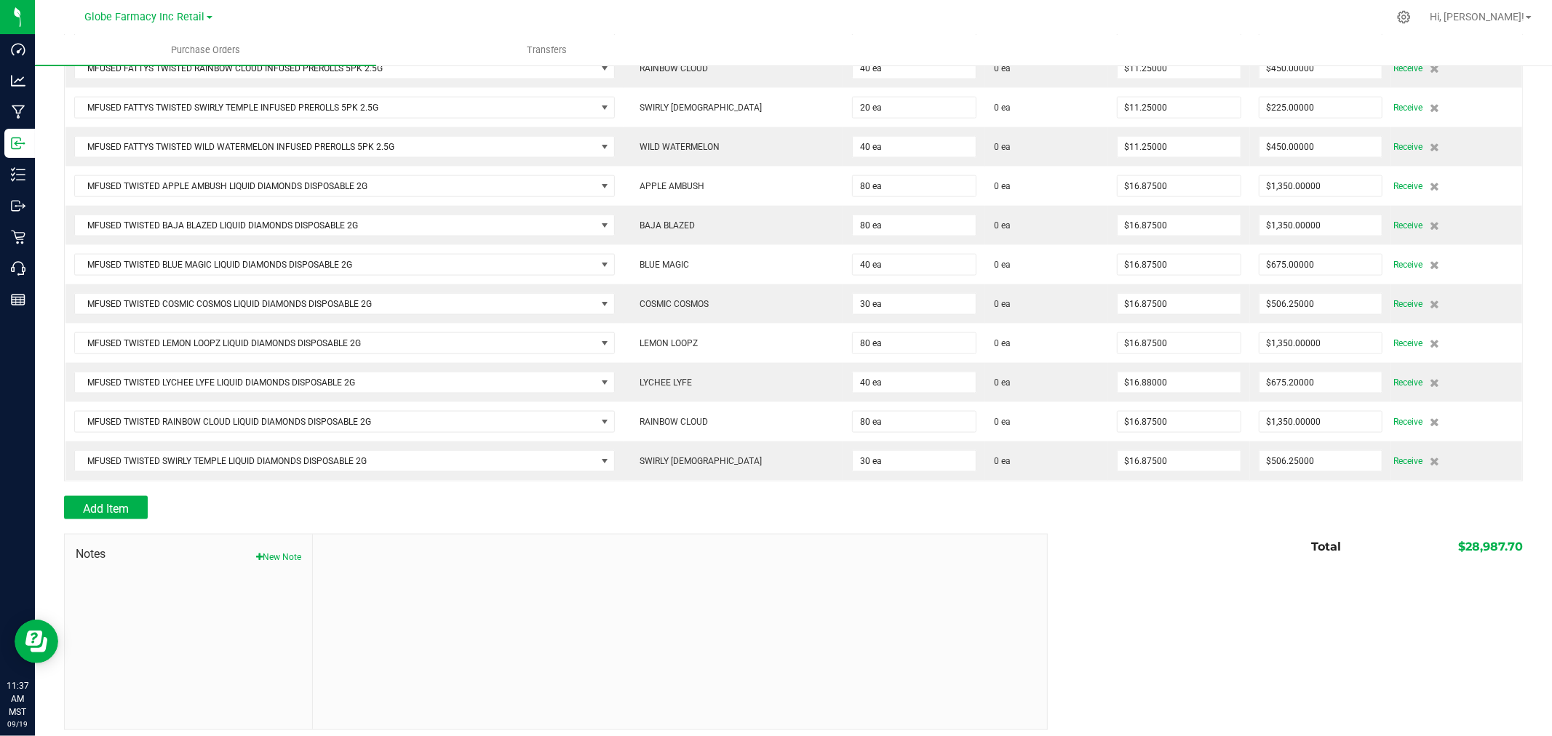
click at [1485, 575] on div "Notes New Note Total $28,987.70" at bounding box center [793, 632] width 1459 height 196
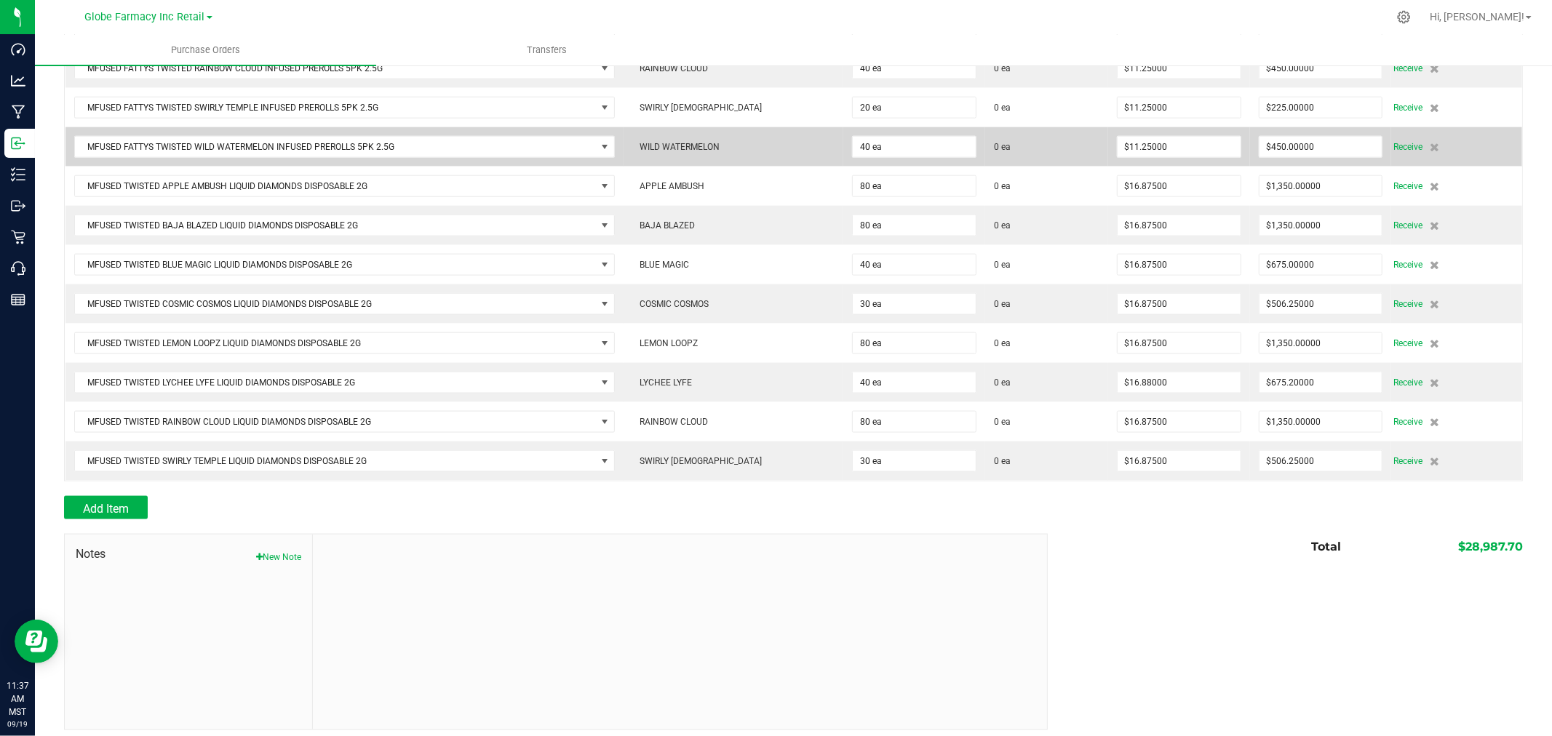
drag, startPoint x: 1204, startPoint y: 673, endPoint x: 1458, endPoint y: 162, distance: 571.1
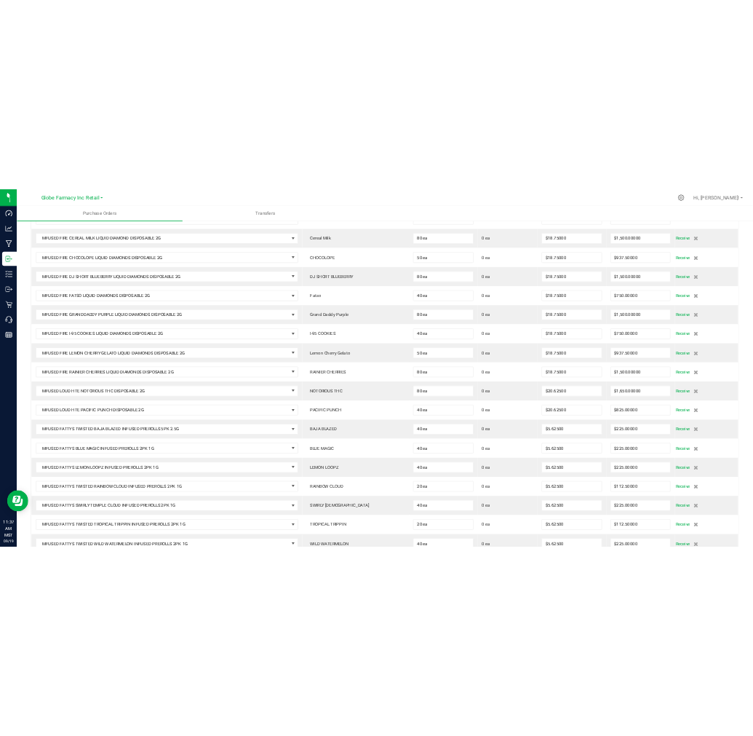
scroll to position [0, 0]
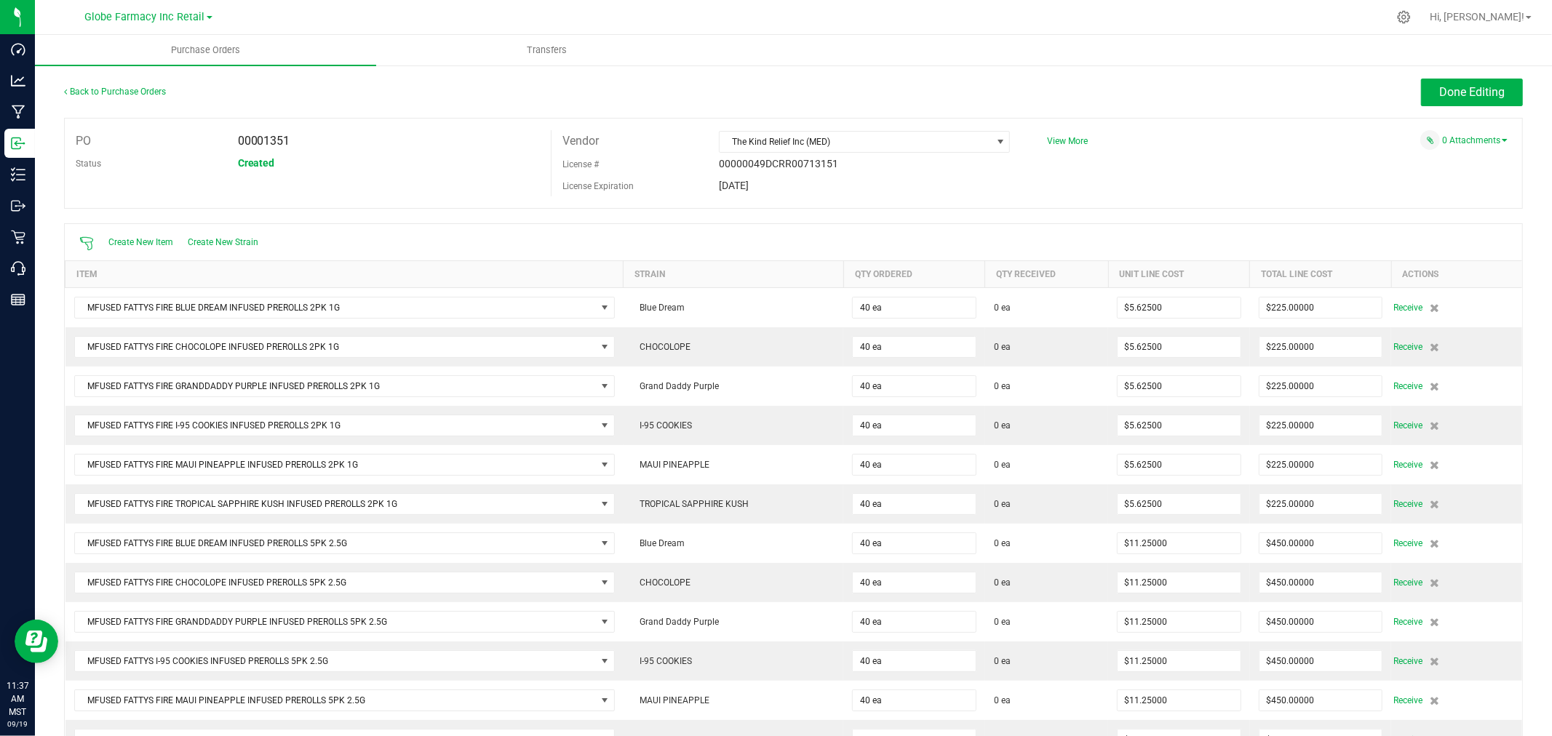
click at [1471, 111] on div "Back to Purchase Orders Done Editing" at bounding box center [793, 98] width 1459 height 39
click at [1468, 92] on span "Done Editing" at bounding box center [1471, 92] width 65 height 14
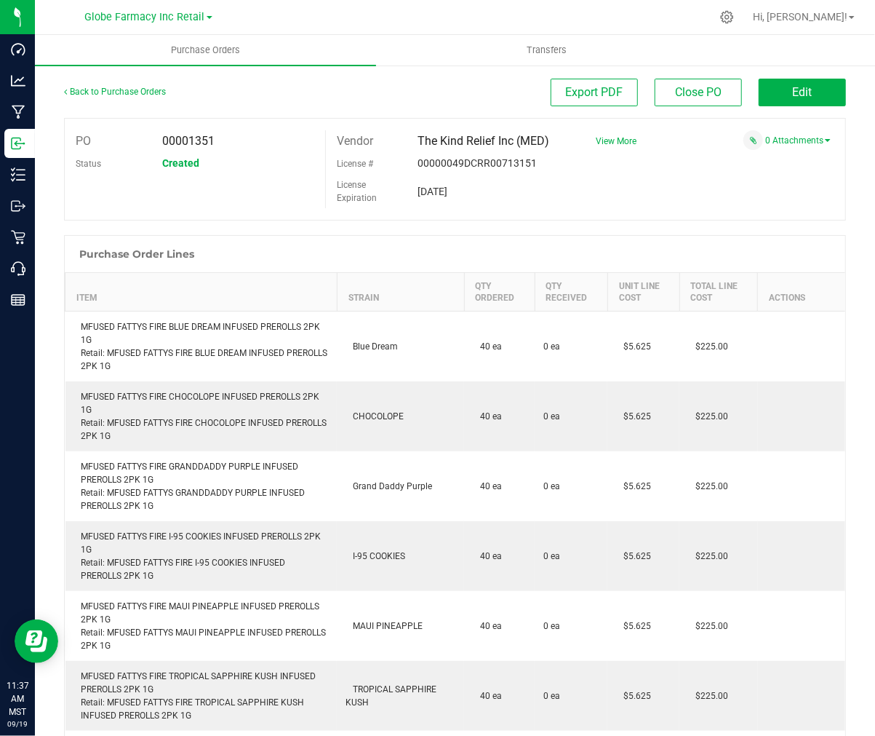
click at [874, 39] on ul "Purchase Orders Transfers" at bounding box center [472, 50] width 875 height 31
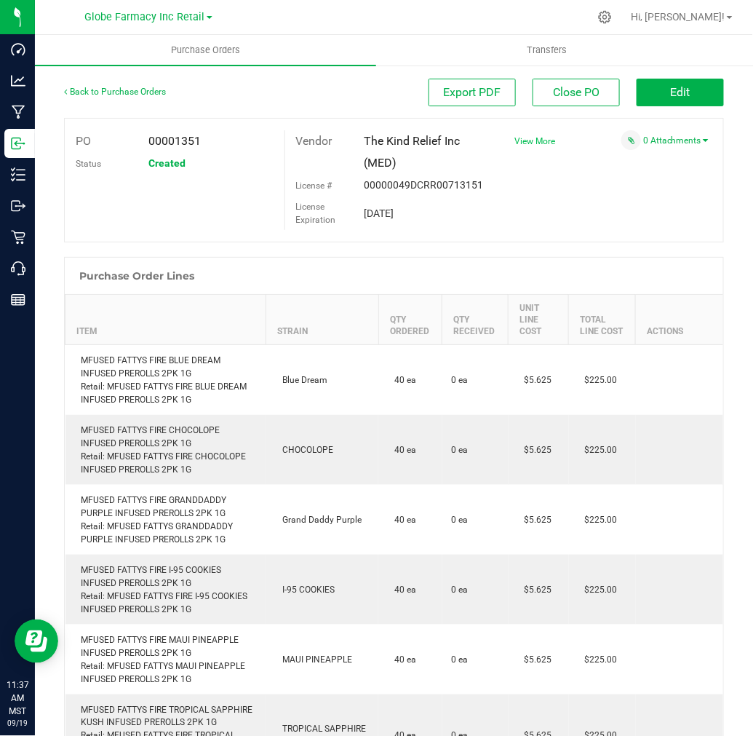
click at [520, 146] on span "View More" at bounding box center [534, 141] width 41 height 10
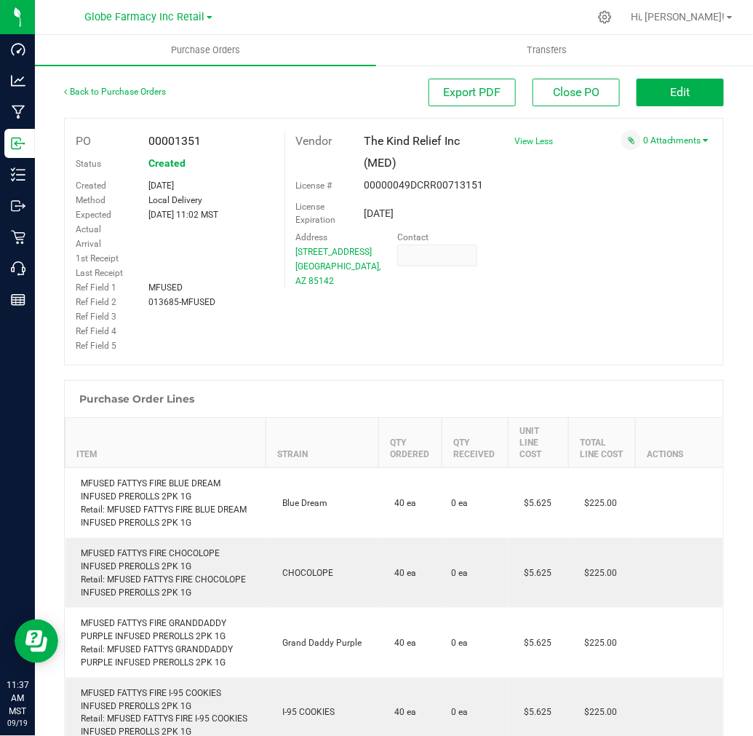
click at [191, 298] on span "013685-MFUSED" at bounding box center [182, 302] width 67 height 10
copy div "013685-MFUSED"
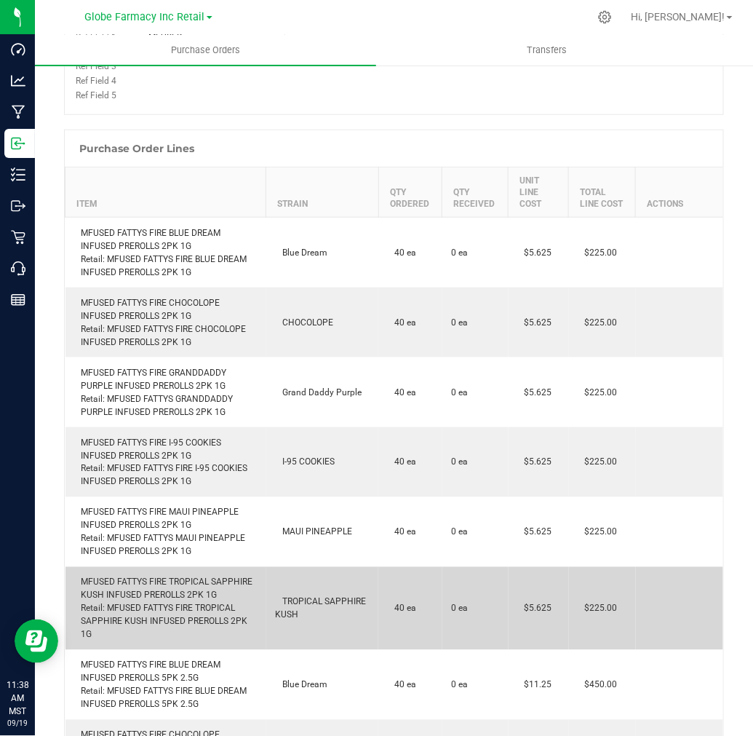
scroll to position [242, 0]
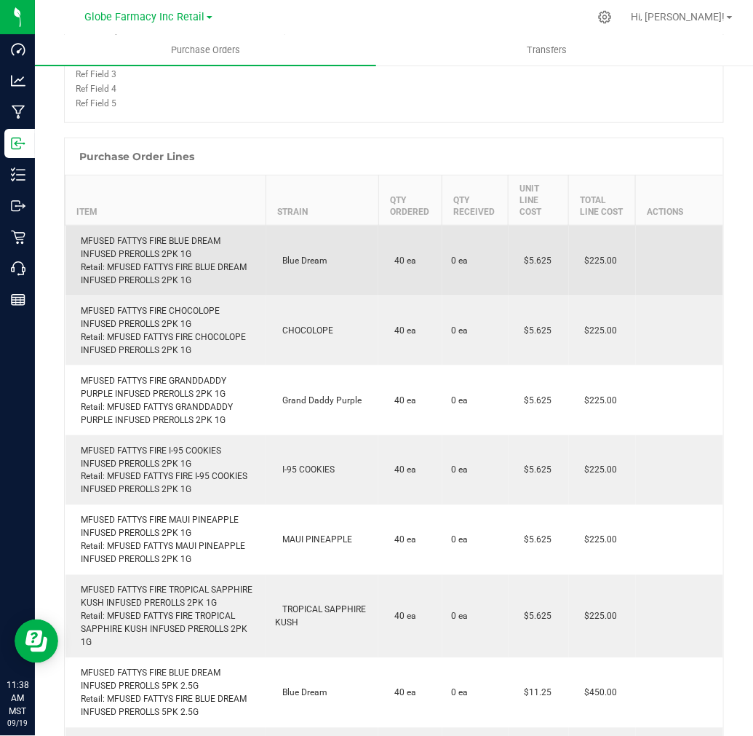
click at [246, 242] on div "MFUSED FATTYS FIRE BLUE DREAM INFUSED PREROLLS 2PK 1G Retail: MFUSED FATTYS FIR…" at bounding box center [165, 260] width 183 height 52
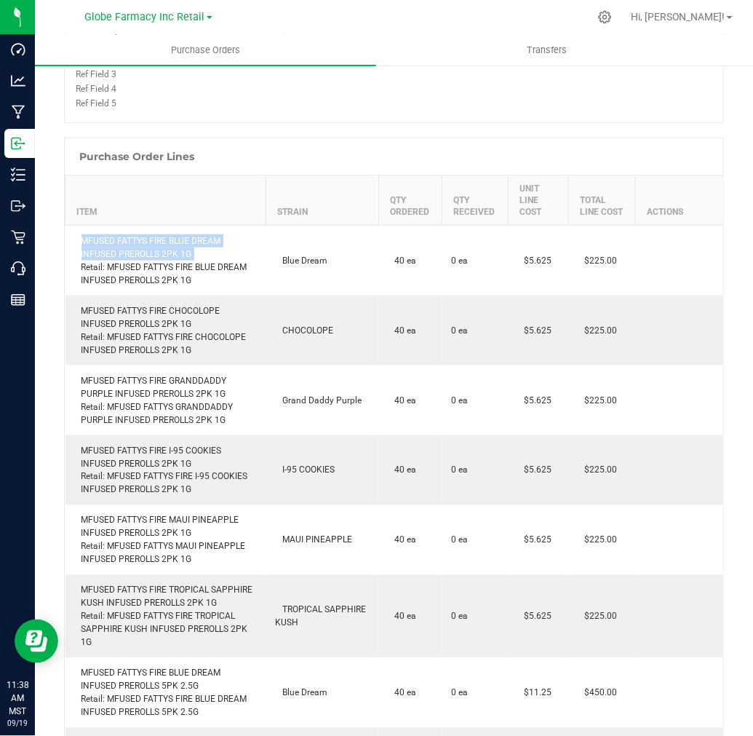
copy div "MFUSED FATTYS FIRE BLUE DREAM INFUSED PREROLLS 2PK 1G"
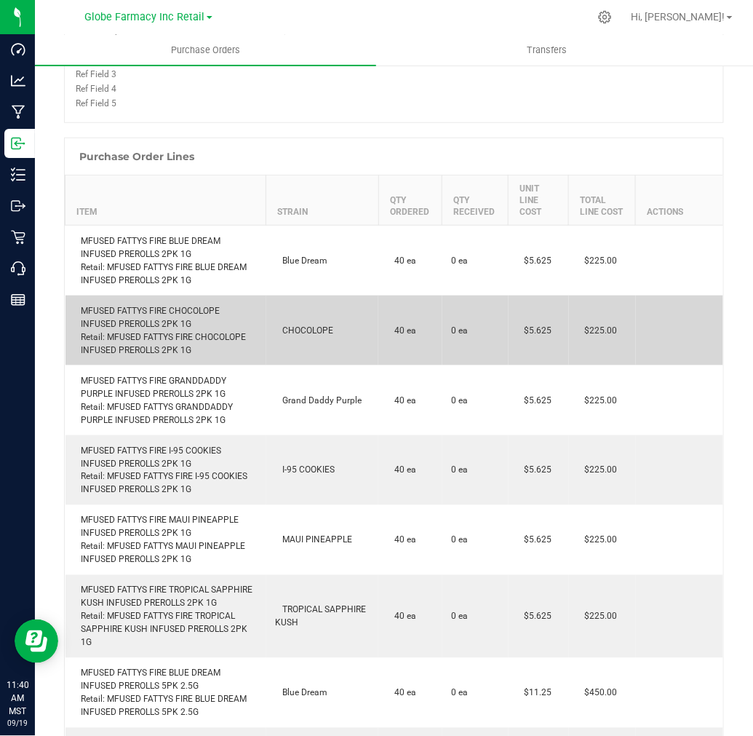
click at [214, 317] on div "MFUSED FATTYS FIRE CHOCOLOPE INFUSED PREROLLS 2PK 1G Retail: MFUSED FATTYS FIRE…" at bounding box center [165, 330] width 183 height 52
click at [213, 316] on div "MFUSED FATTYS FIRE CHOCOLOPE INFUSED PREROLLS 2PK 1G Retail: MFUSED FATTYS FIRE…" at bounding box center [165, 330] width 183 height 52
click at [213, 315] on div "MFUSED FATTYS FIRE CHOCOLOPE INFUSED PREROLLS 2PK 1G Retail: MFUSED FATTYS FIRE…" at bounding box center [165, 330] width 183 height 52
copy div "MFUSED FATTYS FIRE CHOCOLOPE INFUSED PREROLLS 2PK 1G"
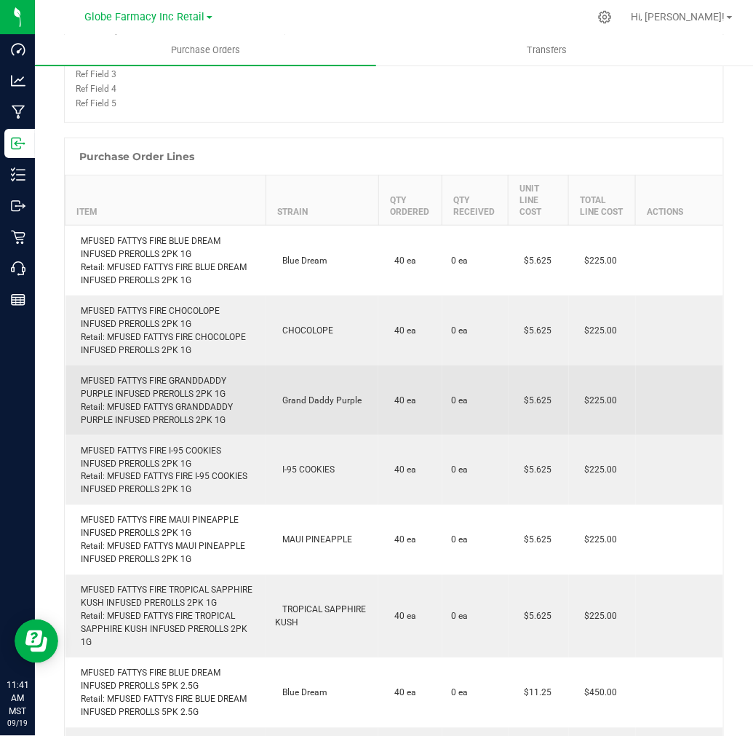
click at [167, 389] on div "MFUSED FATTYS FIRE GRANDDADDY PURPLE INFUSED PREROLLS 2PK 1G Retail: MFUSED FAT…" at bounding box center [165, 400] width 183 height 52
copy div "MFUSED FATTYS FIRE GRANDDADDY PURPLE INFUSED PREROLLS 2PK 1G"
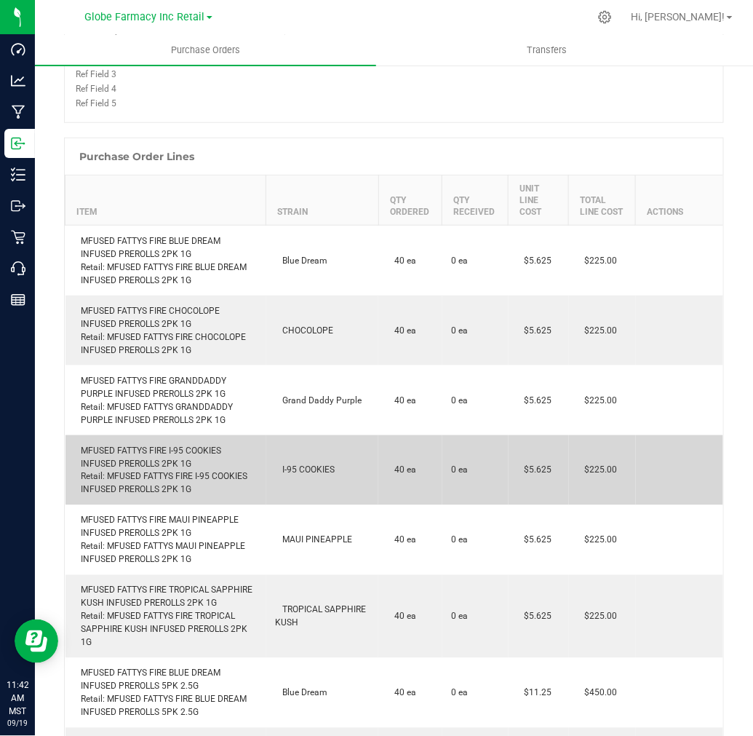
click at [173, 440] on td "MFUSED FATTYS FIRE I-95 COOKIES INFUSED PREROLLS 2PK 1G Retail: MFUSED FATTYS F…" at bounding box center [165, 470] width 201 height 70
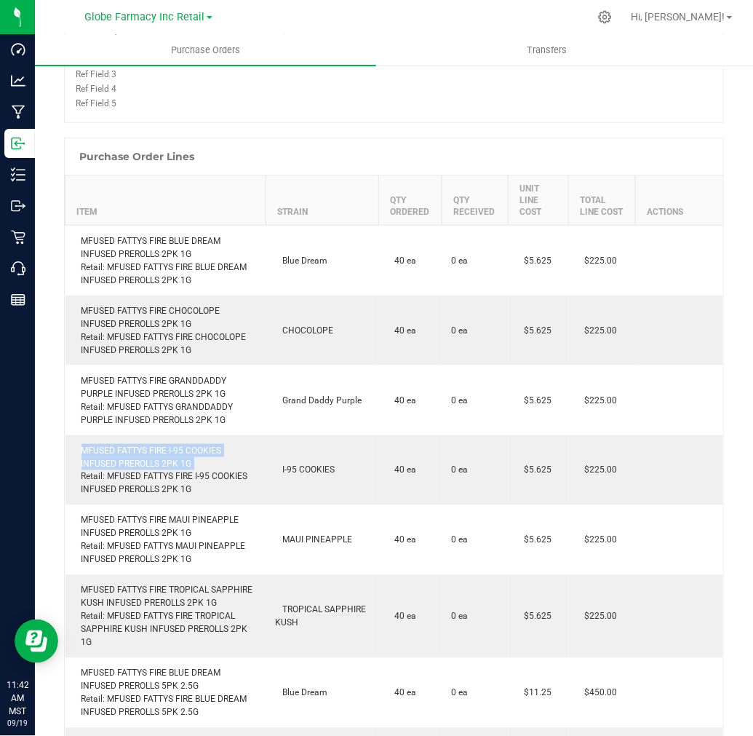
copy div "MFUSED FATTYS FIRE I-95 COOKIES INFUSED PREROLLS 2PK 1G"
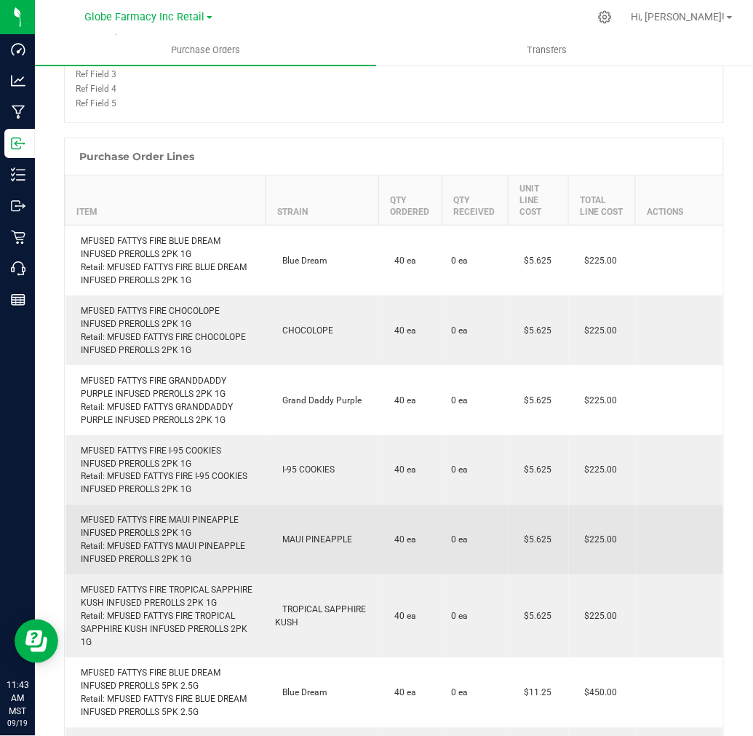
click at [146, 515] on div "MFUSED FATTYS FIRE MAUI PINEAPPLE INFUSED PREROLLS 2PK 1G Retail: MFUSED FATTYS…" at bounding box center [165, 540] width 183 height 52
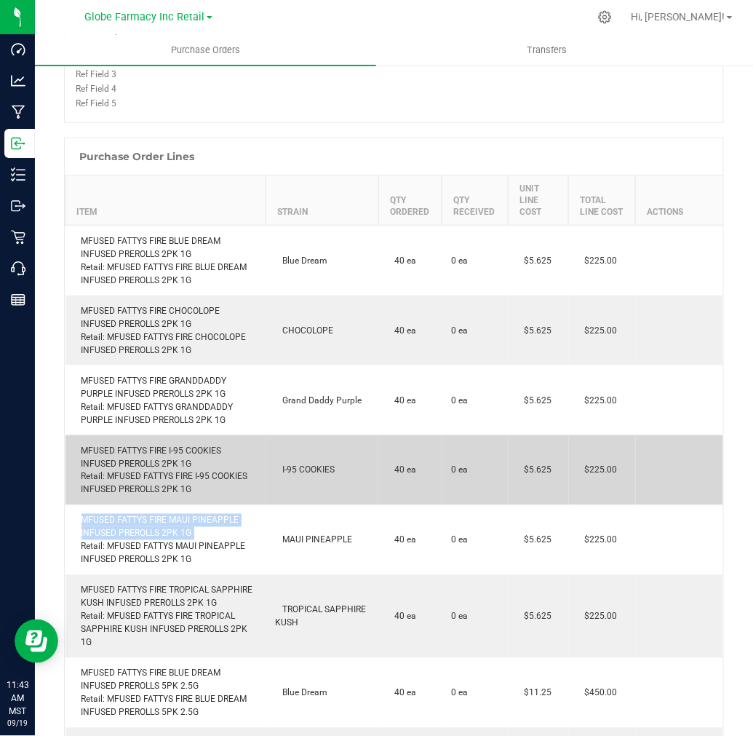
copy div "MFUSED FATTYS FIRE MAUI PINEAPPLE INFUSED PREROLLS 2PK 1G"
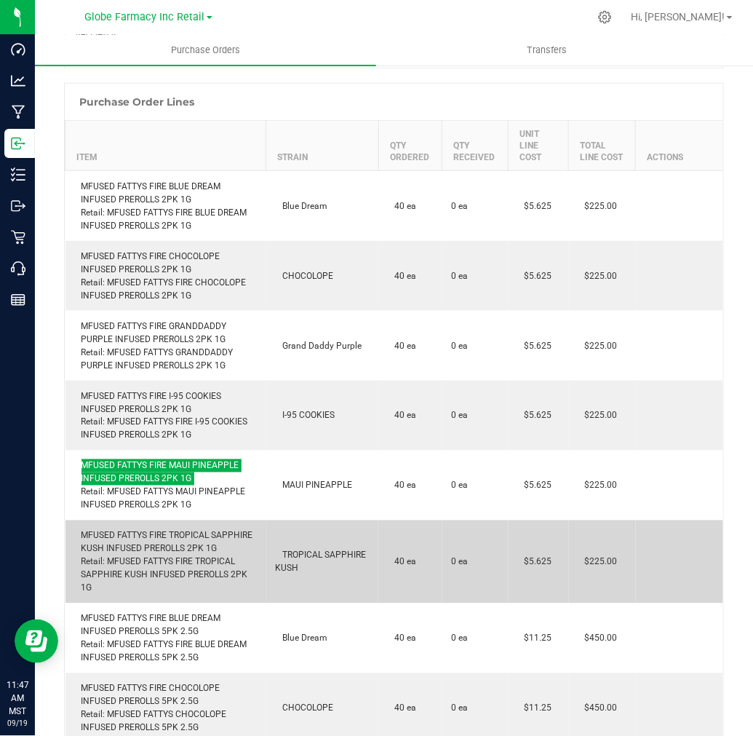
scroll to position [323, 0]
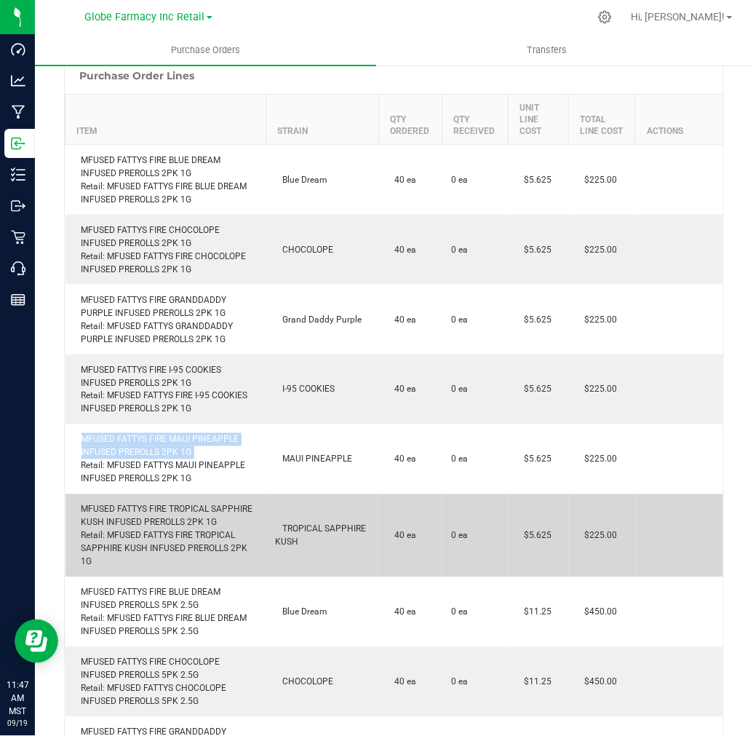
click at [187, 509] on div "MFUSED FATTYS FIRE TROPICAL SAPPHIRE KUSH INFUSED PREROLLS 2PK 1G Retail: MFUSE…" at bounding box center [165, 535] width 183 height 65
click at [187, 507] on div "MFUSED FATTYS FIRE TROPICAL SAPPHIRE KUSH INFUSED PREROLLS 2PK 1G Retail: MFUSE…" at bounding box center [165, 535] width 183 height 65
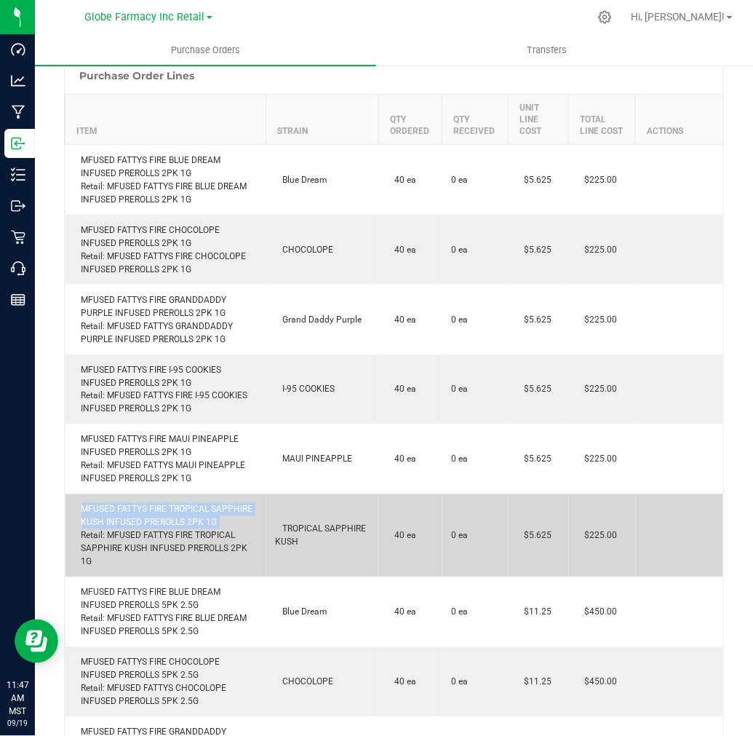
click at [187, 507] on div "MFUSED FATTYS FIRE TROPICAL SAPPHIRE KUSH INFUSED PREROLLS 2PK 1G Retail: MFUSE…" at bounding box center [165, 535] width 183 height 65
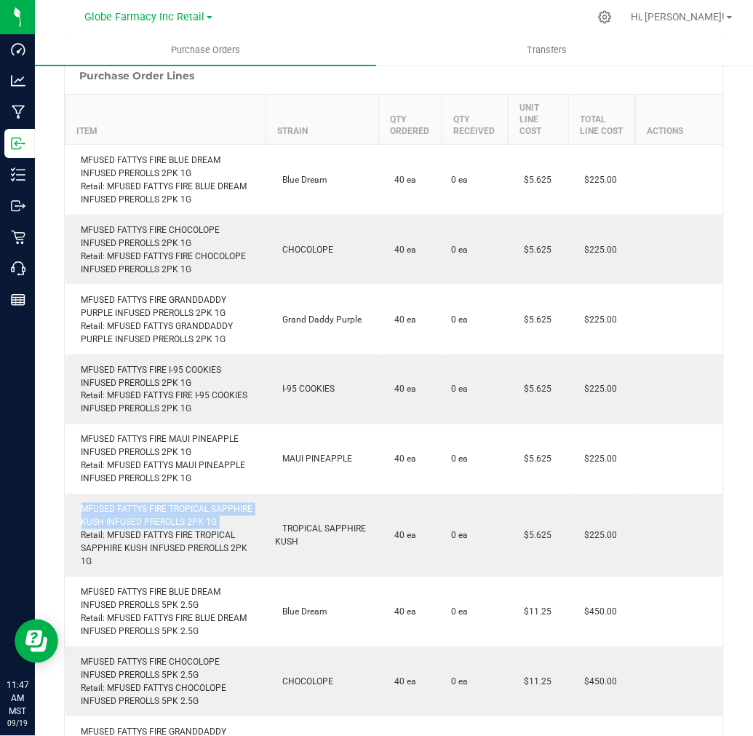
copy div "MFUSED FATTYS FIRE TROPICAL SAPPHIRE KUSH INFUSED PREROLLS 2PK 1G"
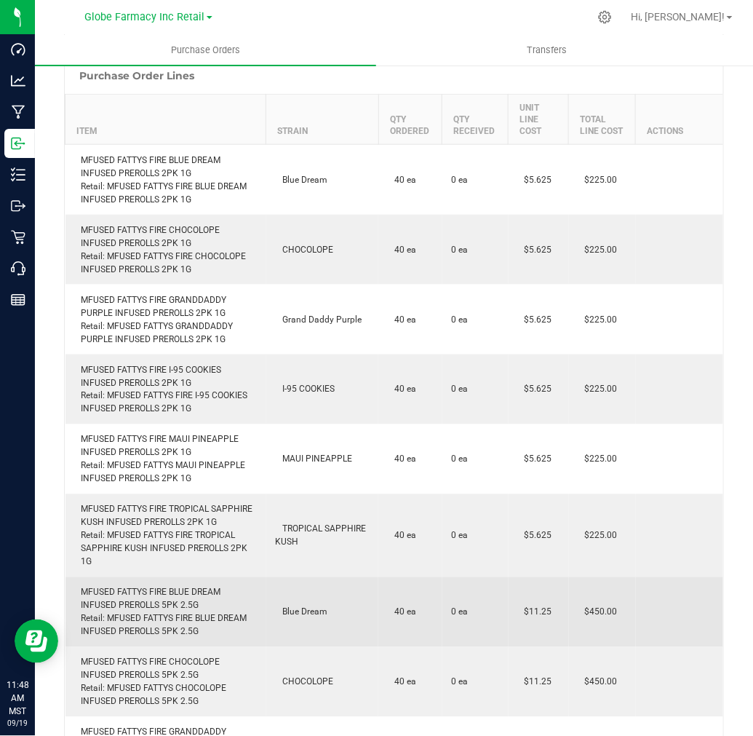
click at [128, 586] on div "MFUSED FATTYS FIRE BLUE DREAM INFUSED PREROLLS 5PK 2.5G Retail: MFUSED FATTYS F…" at bounding box center [165, 612] width 183 height 52
click at [127, 586] on div "MFUSED FATTYS FIRE BLUE DREAM INFUSED PREROLLS 5PK 2.5G Retail: MFUSED FATTYS F…" at bounding box center [165, 612] width 183 height 52
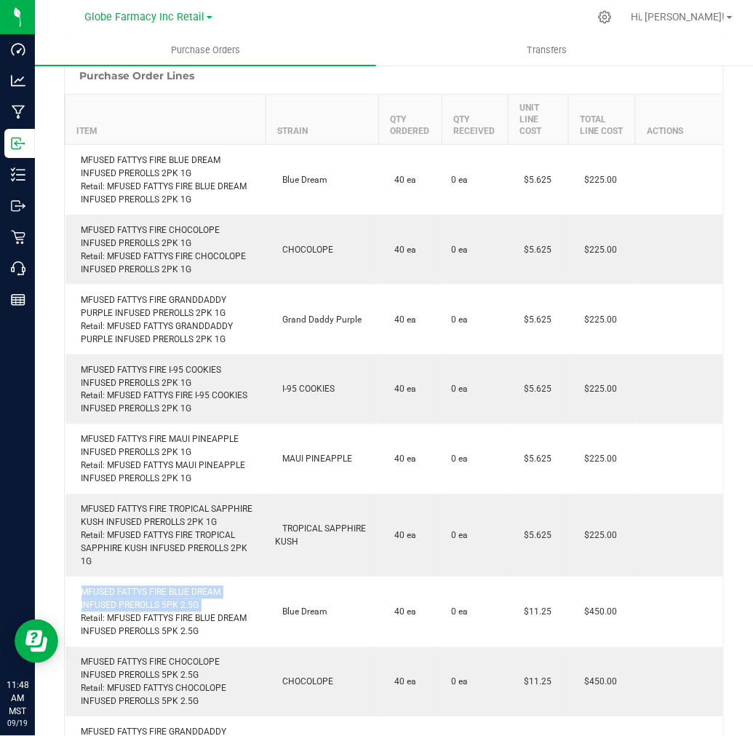
copy div "MFUSED FATTYS FIRE BLUE DREAM INFUSED PREROLLS 5PK 2.5G"
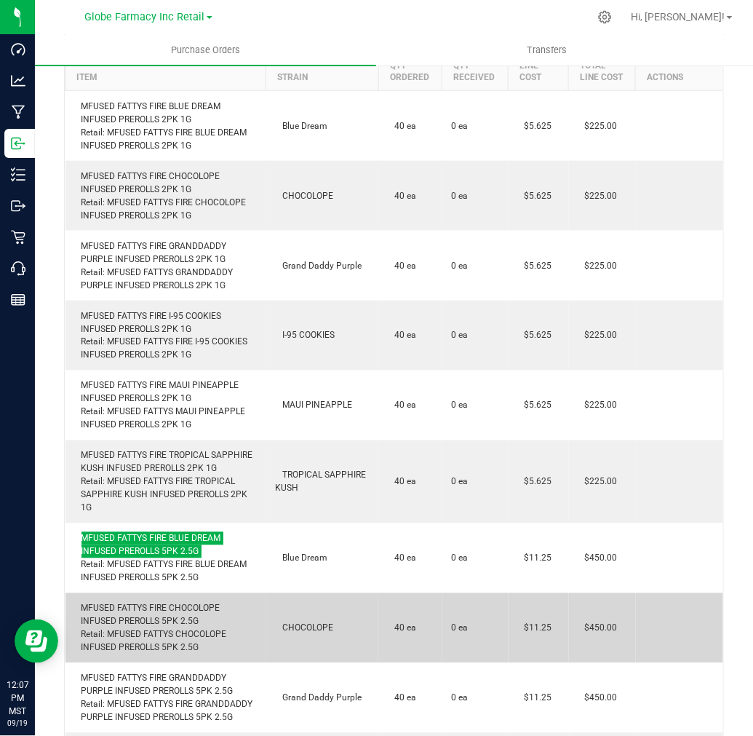
scroll to position [404, 0]
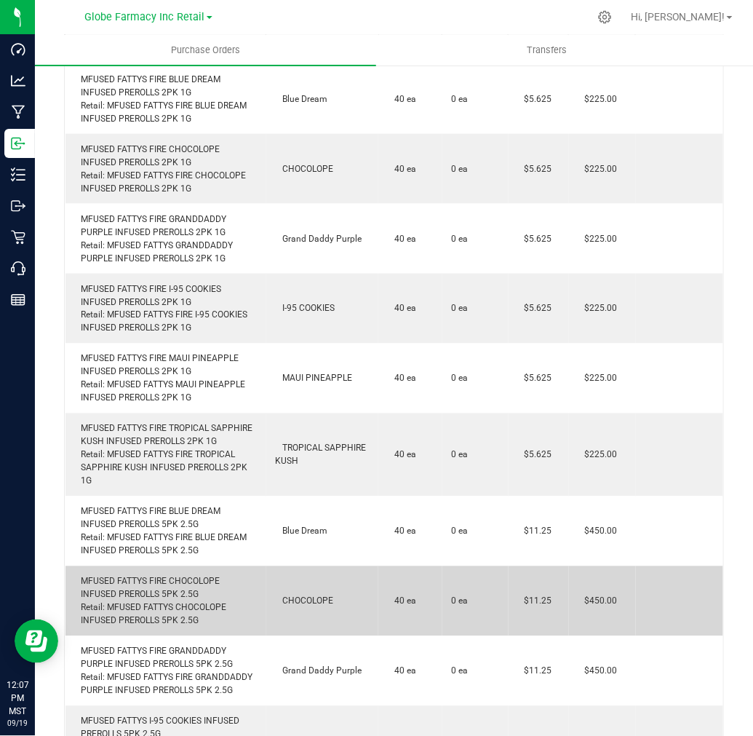
click at [132, 575] on div "MFUSED FATTYS FIRE CHOCOLOPE INFUSED PREROLLS 5PK 2.5G Retail: MFUSED FATTYS CH…" at bounding box center [165, 601] width 183 height 52
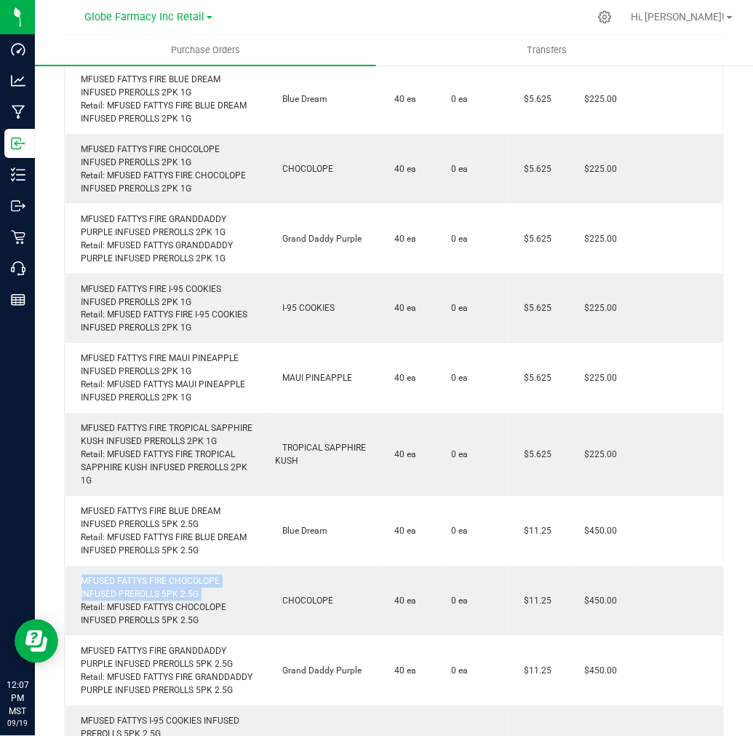
copy div "MFUSED FATTYS FIRE CHOCOLOPE INFUSED PREROLLS 5PK 2.5G"
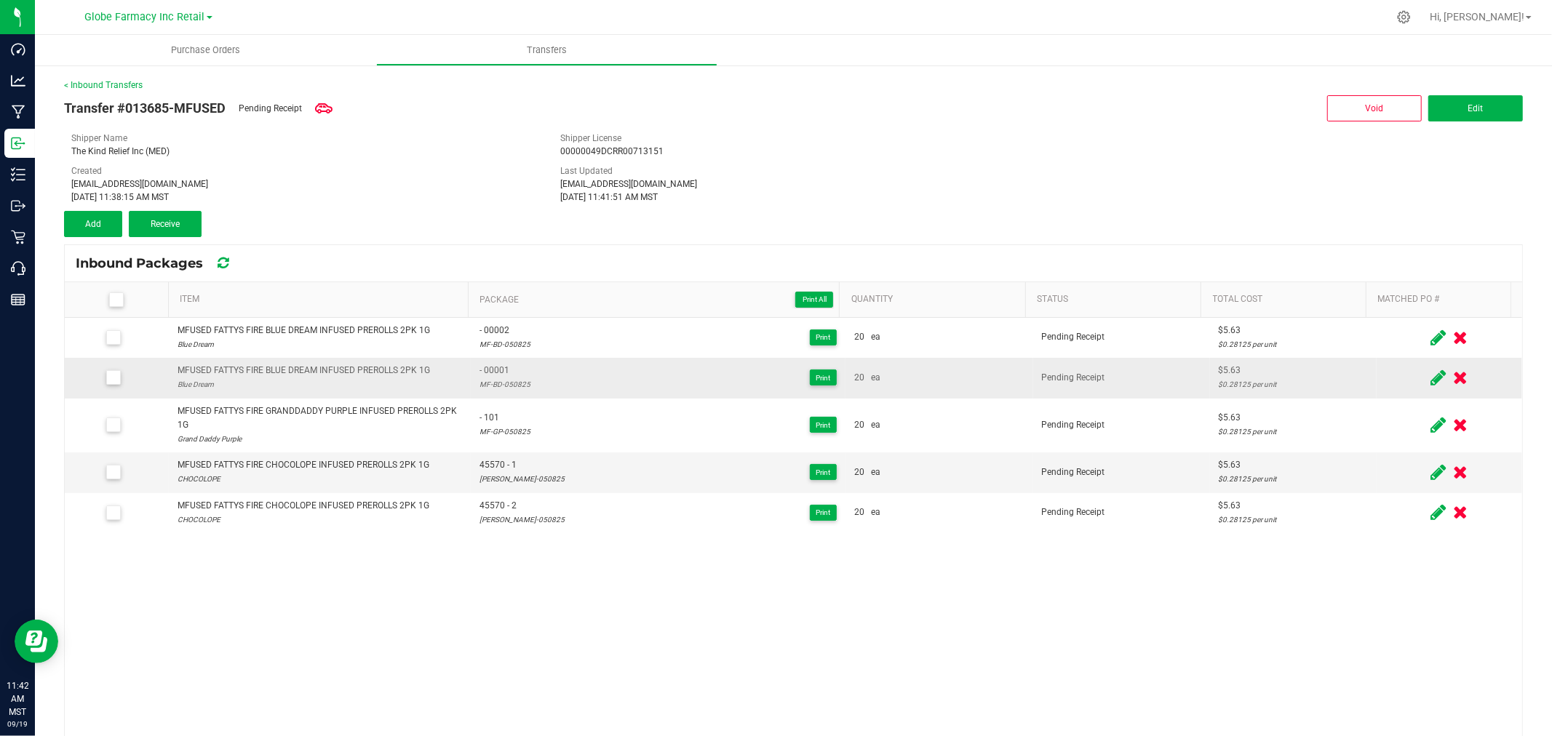
click at [1431, 380] on icon at bounding box center [1438, 378] width 15 height 18
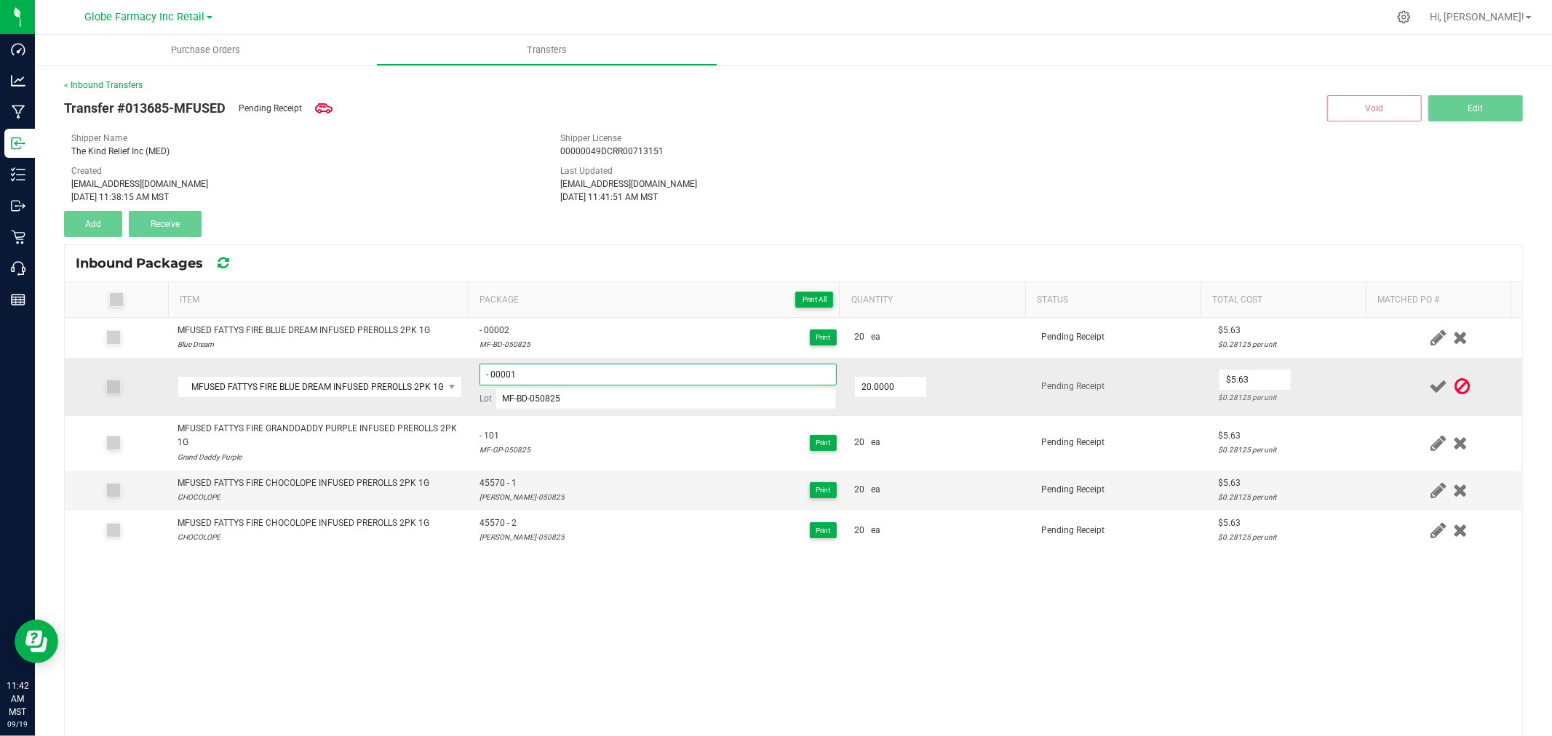
click at [522, 367] on input "- 00001" at bounding box center [658, 375] width 357 height 22
click at [1455, 383] on icon at bounding box center [1462, 387] width 15 height 18
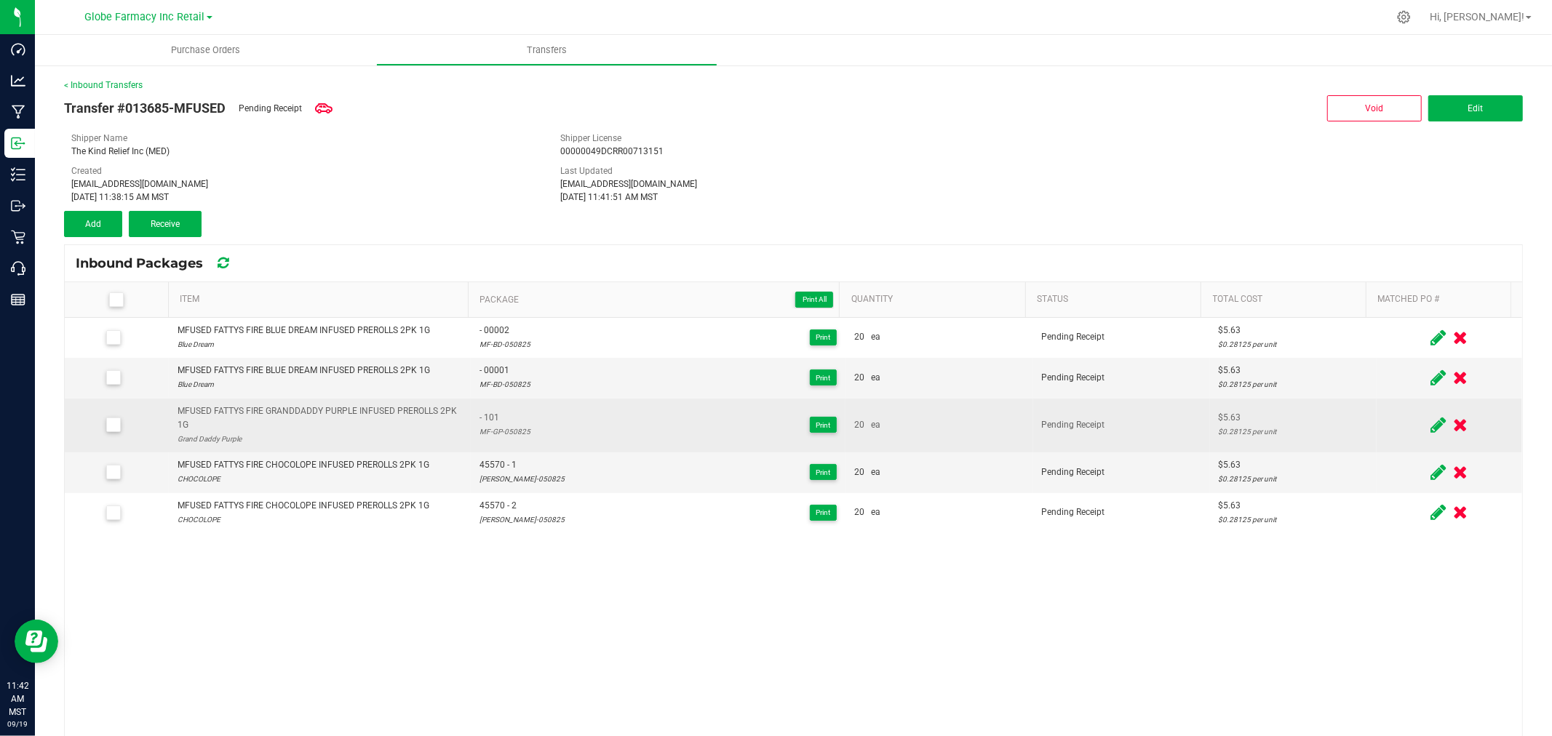
click at [1427, 426] on span at bounding box center [1438, 425] width 23 height 28
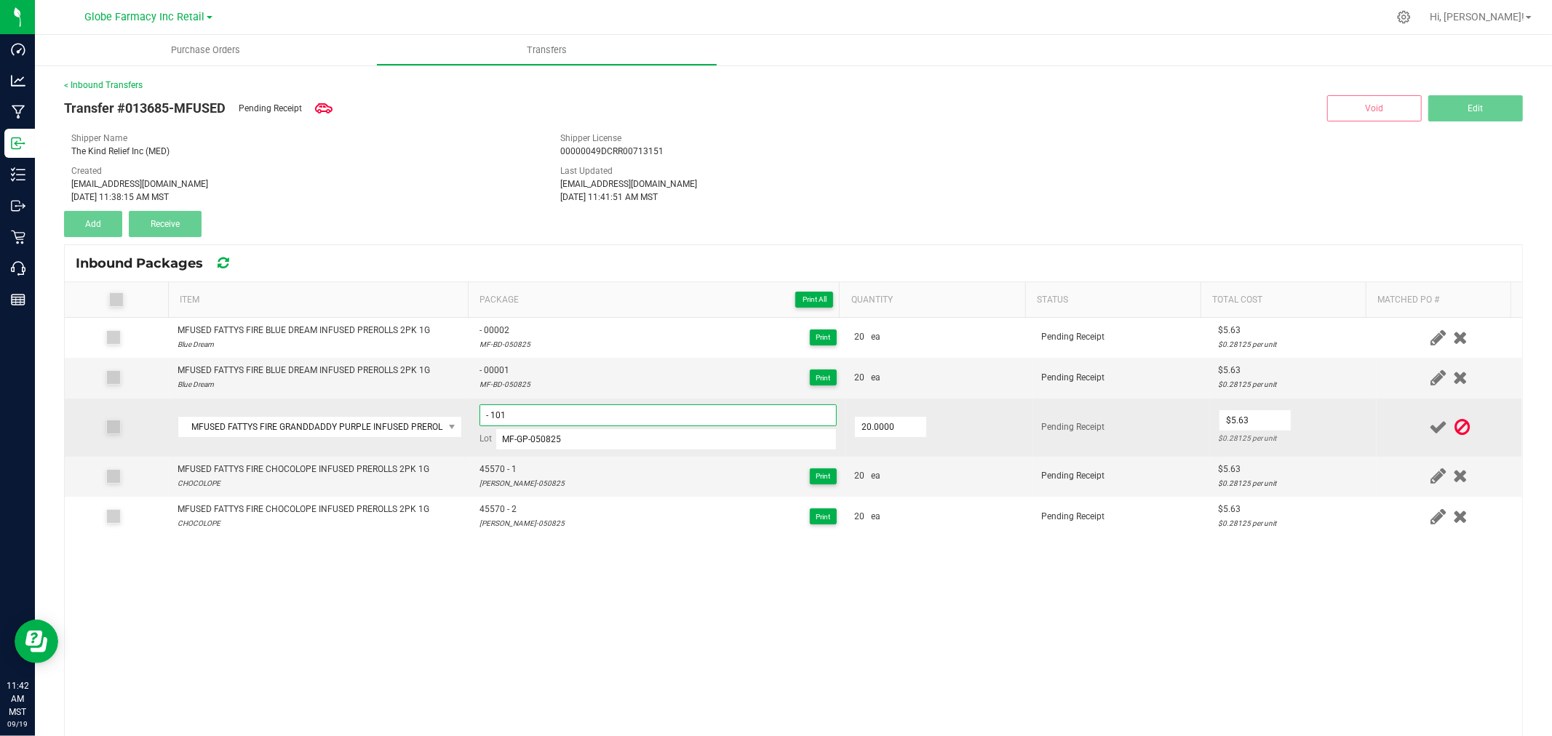
click at [520, 412] on input "- 101" at bounding box center [658, 416] width 357 height 22
type input "- 103"
click at [1320, 415] on td "$5.63 $0.28125 per unit" at bounding box center [1293, 428] width 167 height 58
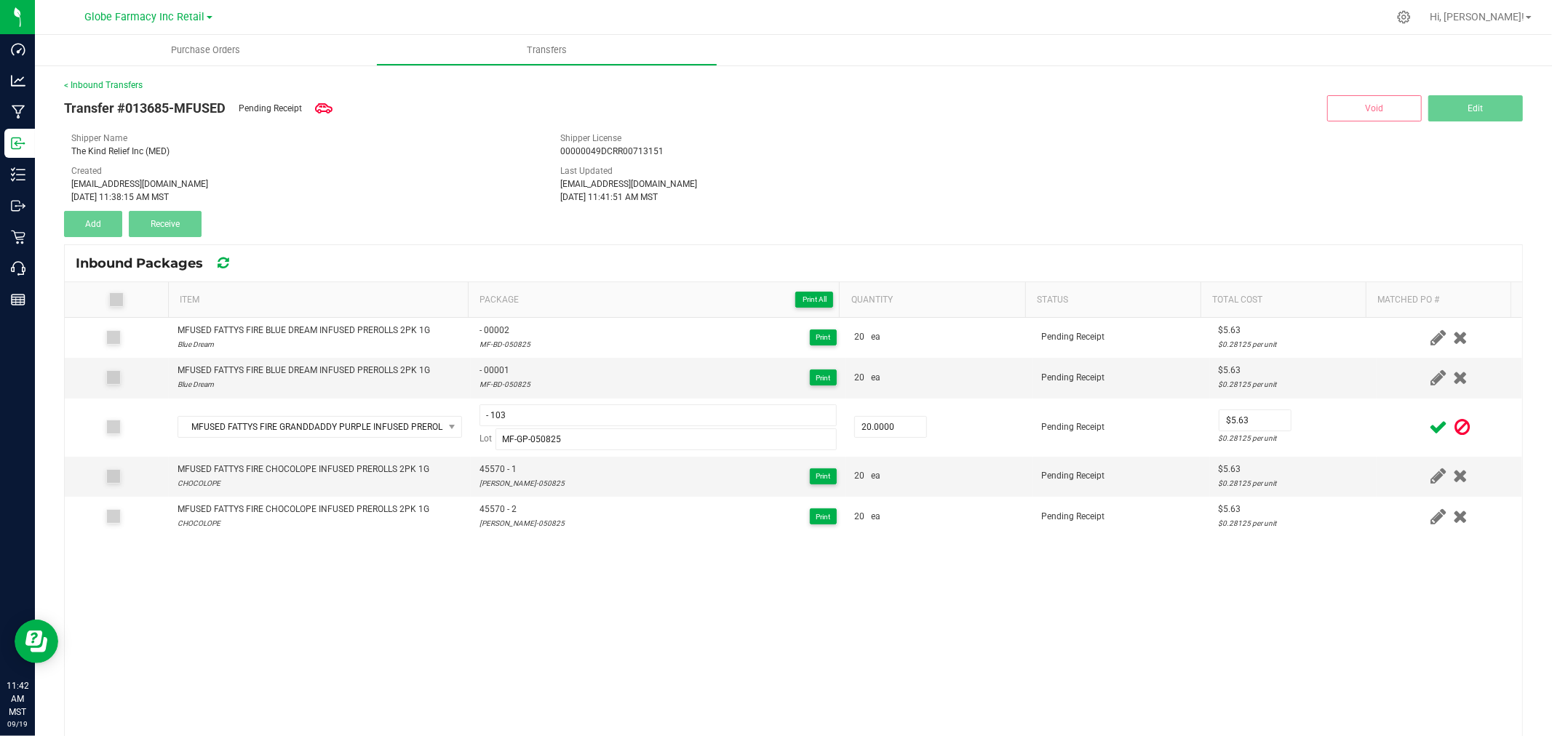
click at [1429, 426] on icon at bounding box center [1438, 427] width 18 height 18
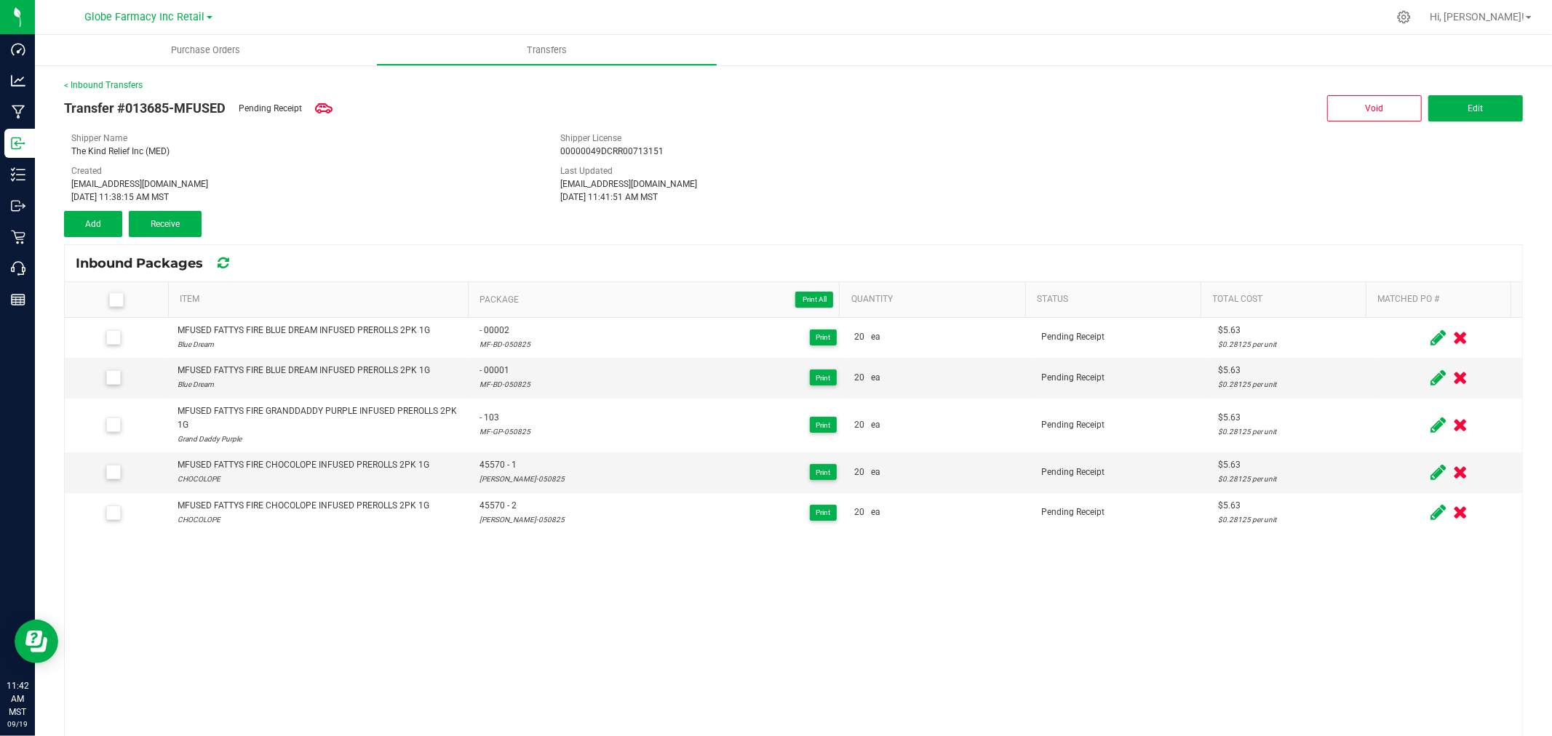
click at [1431, 374] on icon at bounding box center [1438, 378] width 15 height 18
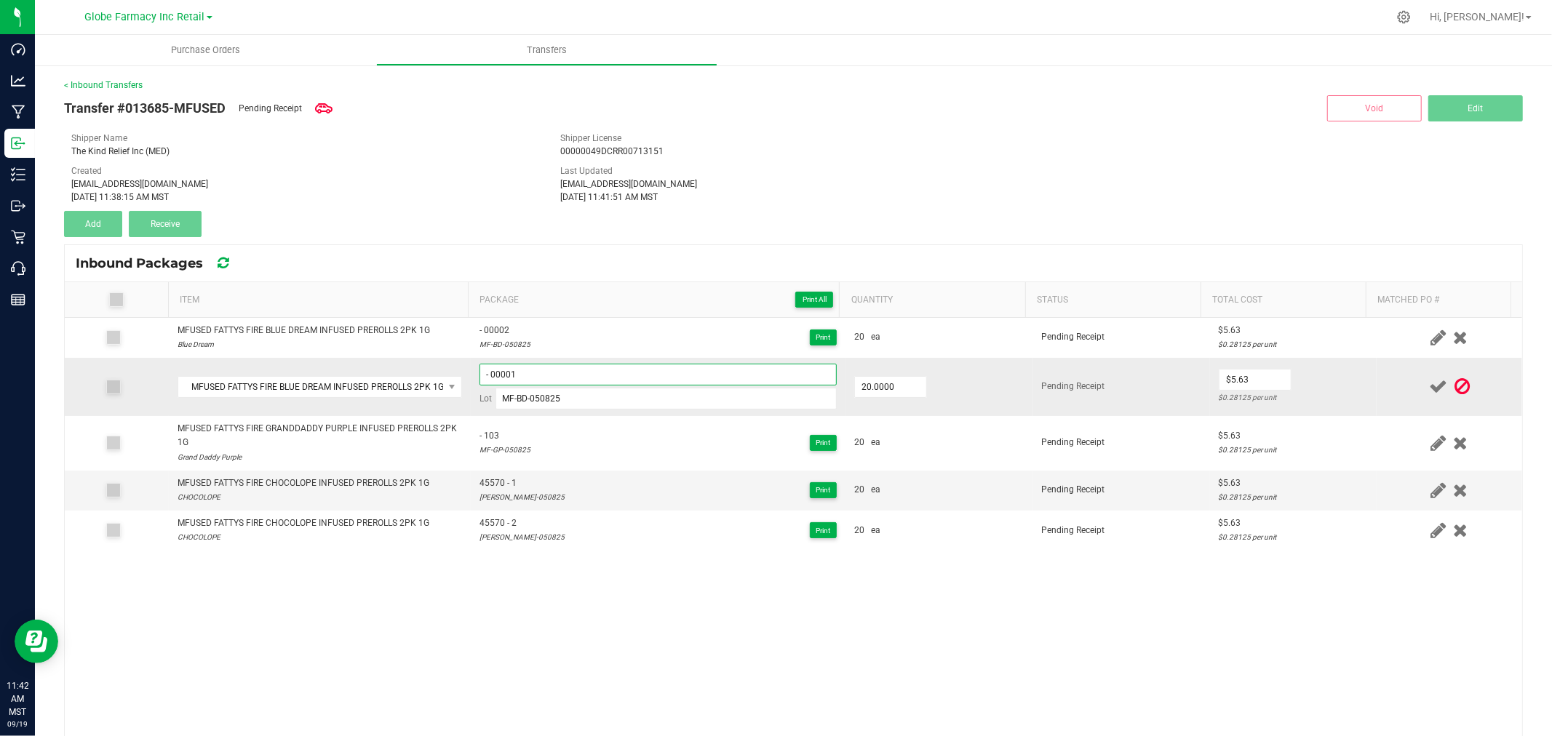
click at [585, 377] on input "- 00001" at bounding box center [658, 375] width 357 height 22
type input "- 101"
click at [1332, 367] on td "$5.63 $0.28125 per unit" at bounding box center [1293, 387] width 167 height 58
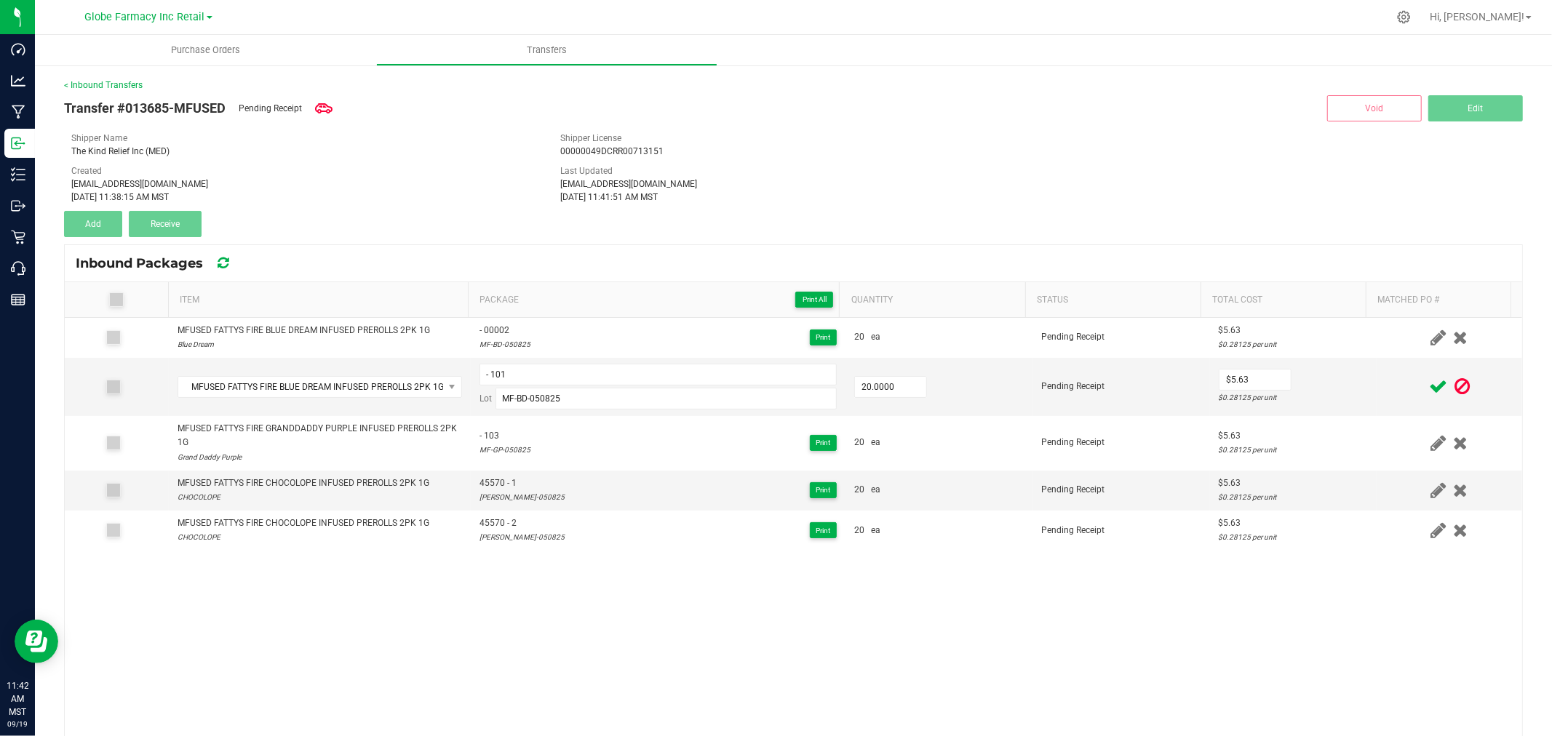
click at [1429, 387] on icon at bounding box center [1438, 387] width 18 height 18
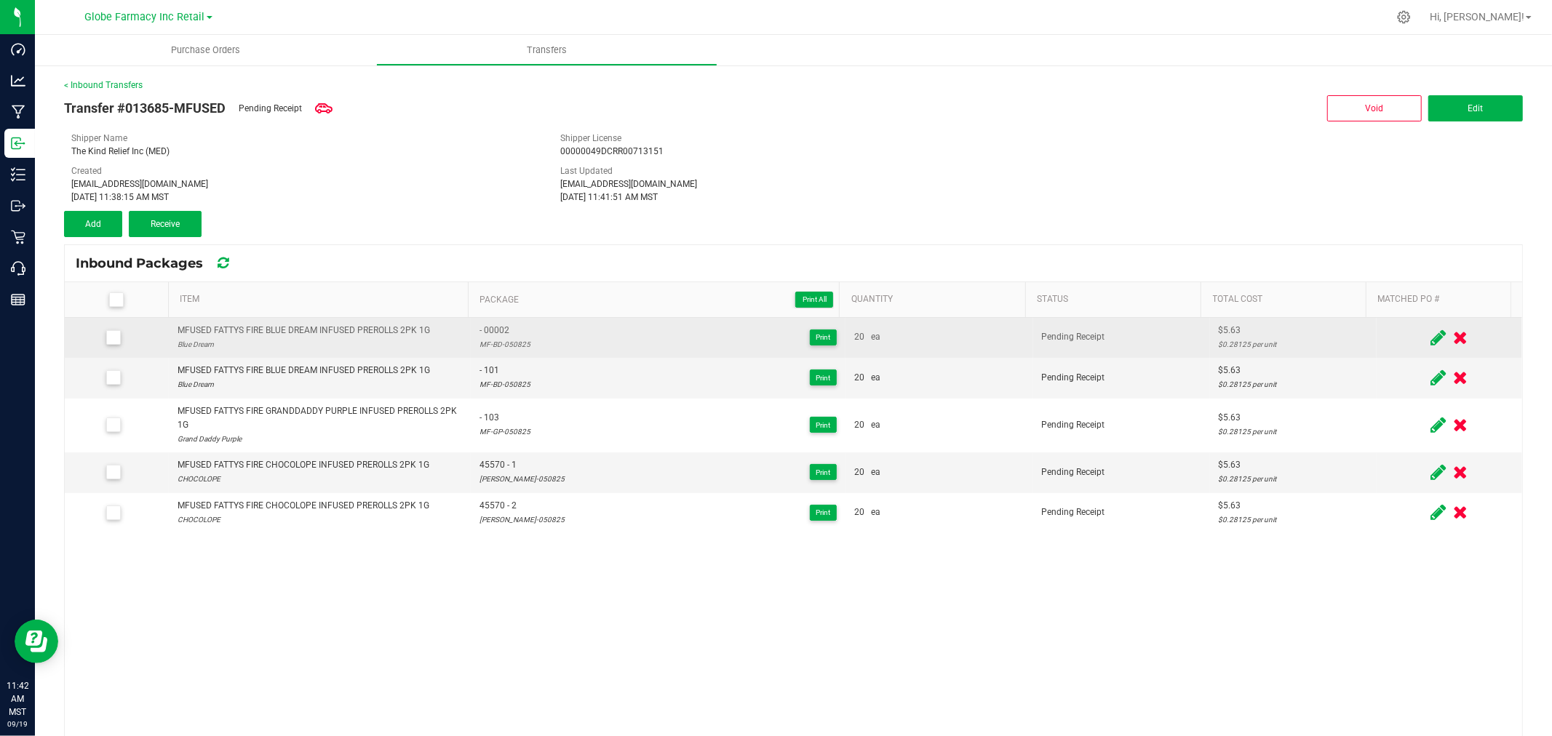
click at [1431, 338] on icon at bounding box center [1438, 338] width 15 height 18
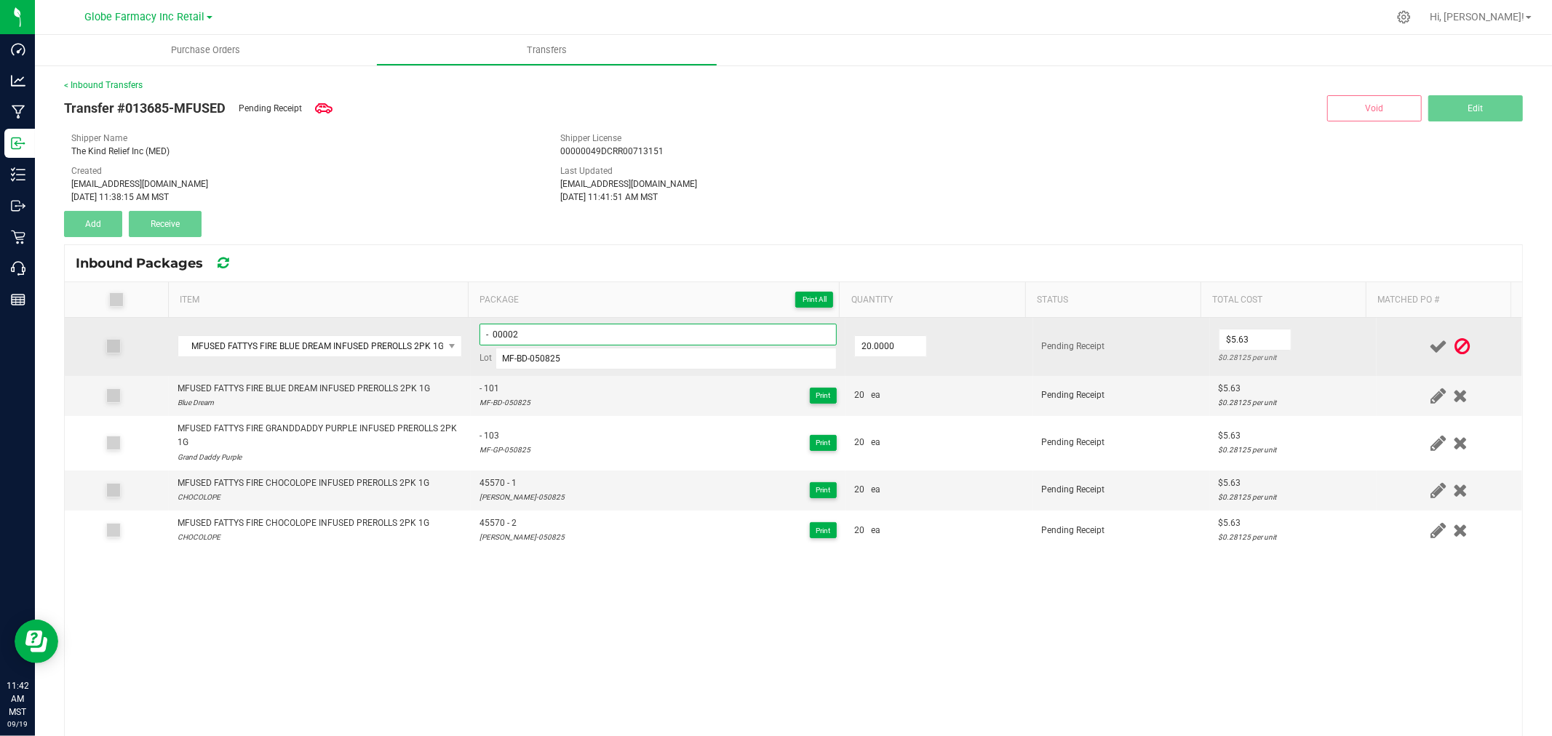
click at [696, 340] on input "- 00002" at bounding box center [658, 335] width 357 height 22
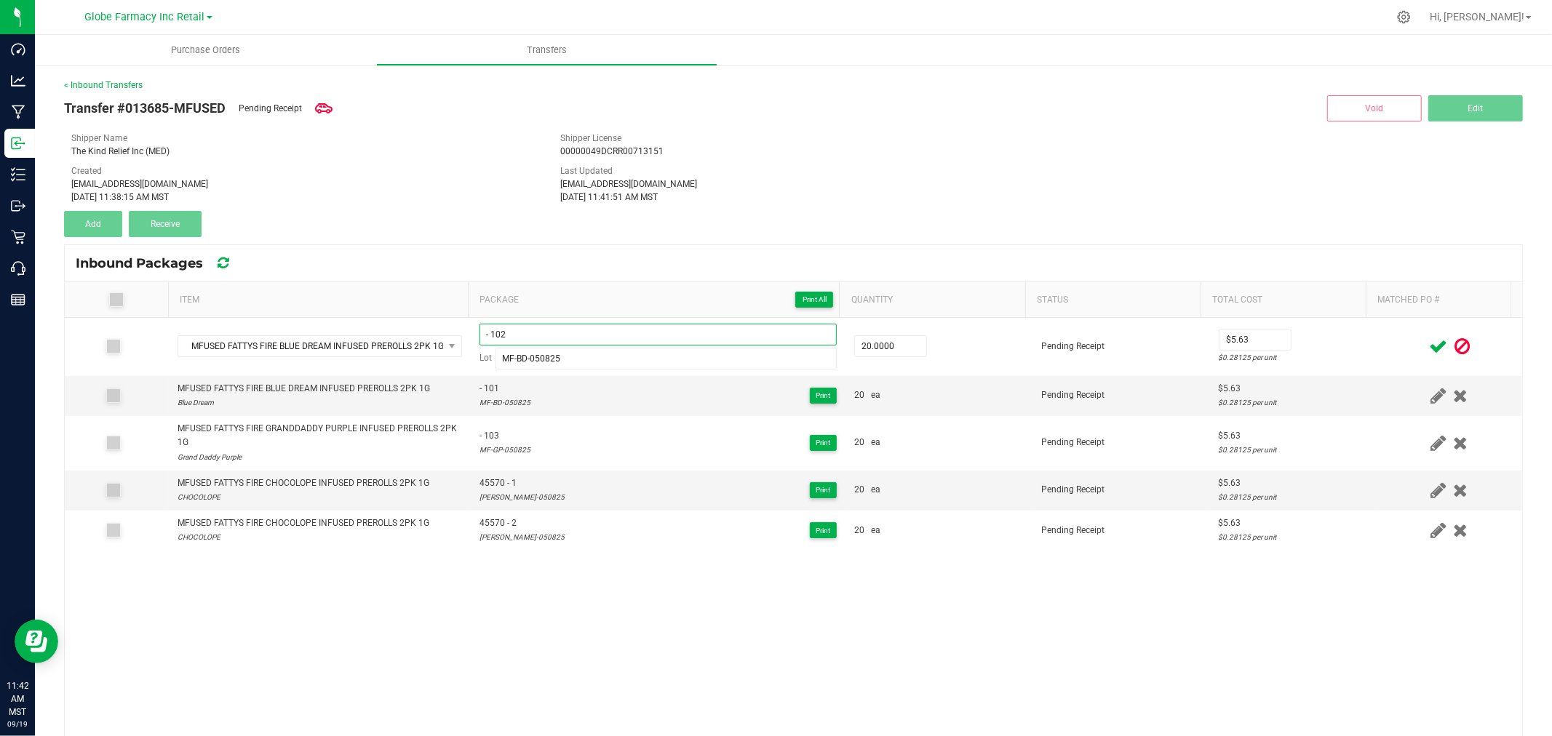
type input "- 102"
click at [1377, 339] on td at bounding box center [1450, 347] width 146 height 58
click at [1429, 343] on icon at bounding box center [1438, 347] width 18 height 18
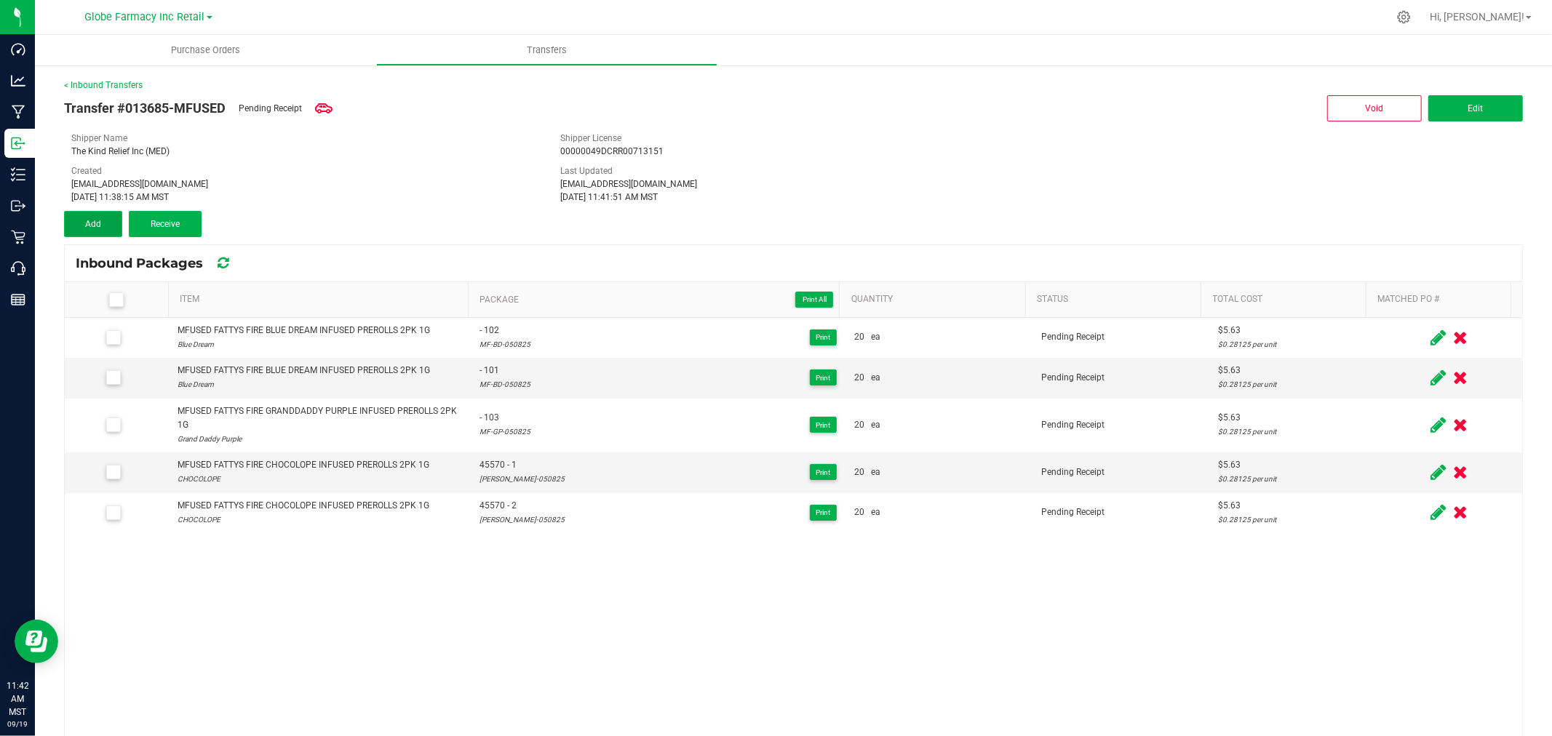
click at [98, 215] on button "Add" at bounding box center [93, 224] width 58 height 26
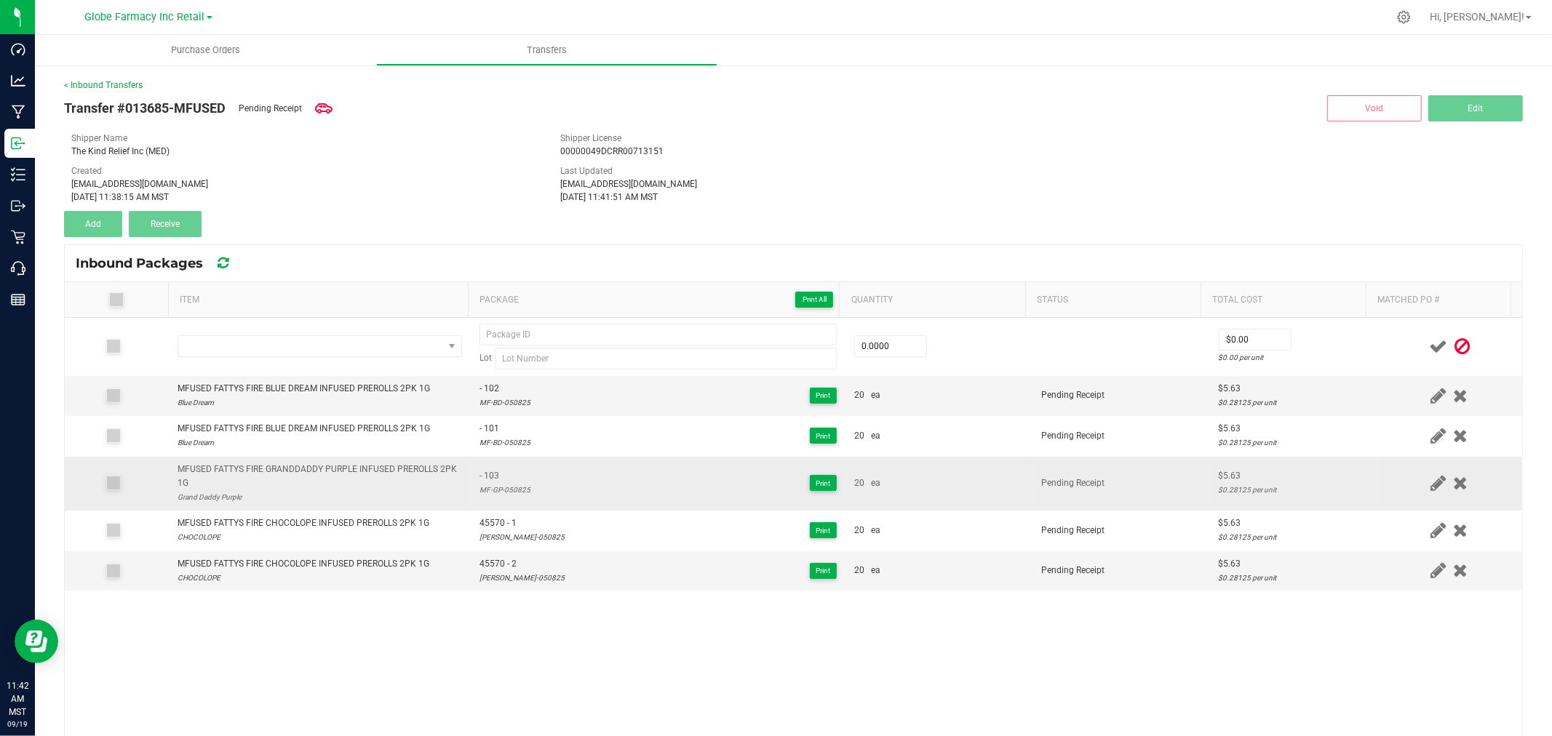
click at [311, 463] on div "MFUSED FATTYS FIRE GRANDDADDY PURPLE INFUSED PREROLLS 2PK 1G" at bounding box center [320, 477] width 285 height 28
copy div "MFUSED FATTYS FIRE GRANDDADDY PURPLE INFUSED PREROLLS 2PK 1G"
click at [330, 296] on th "Item" at bounding box center [318, 300] width 300 height 36
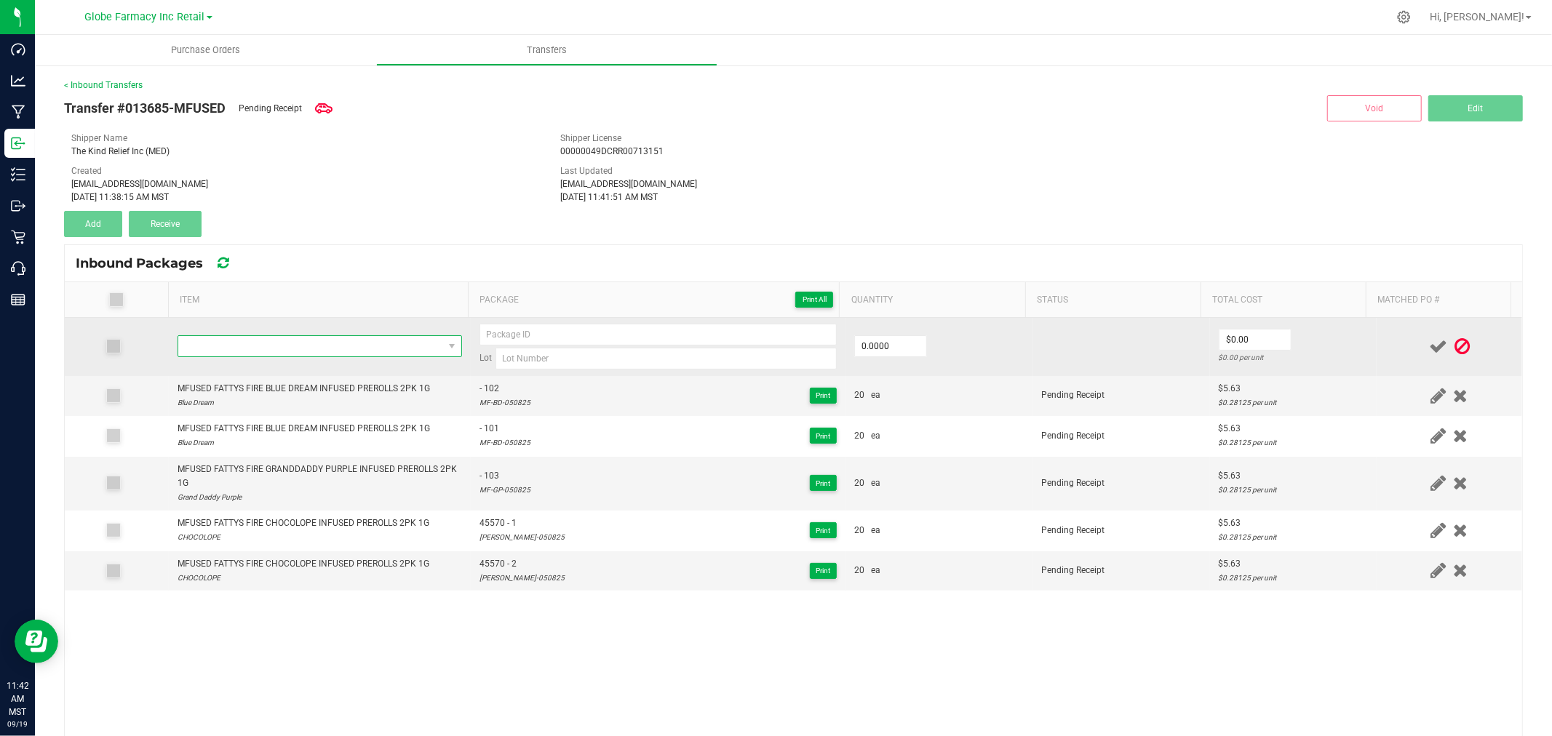
click at [337, 345] on span "NO DATA FOUND" at bounding box center [310, 346] width 265 height 20
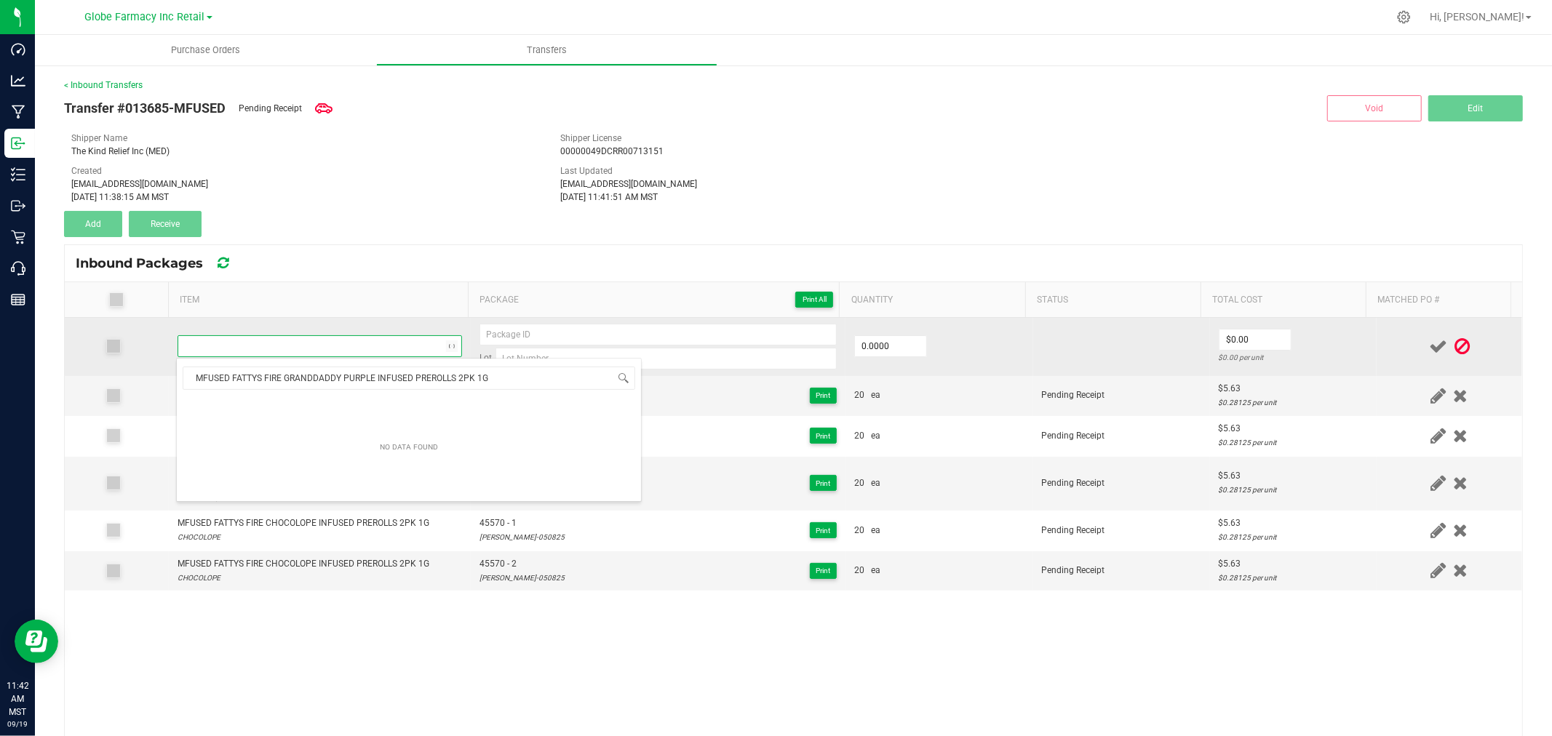
scroll to position [22, 279]
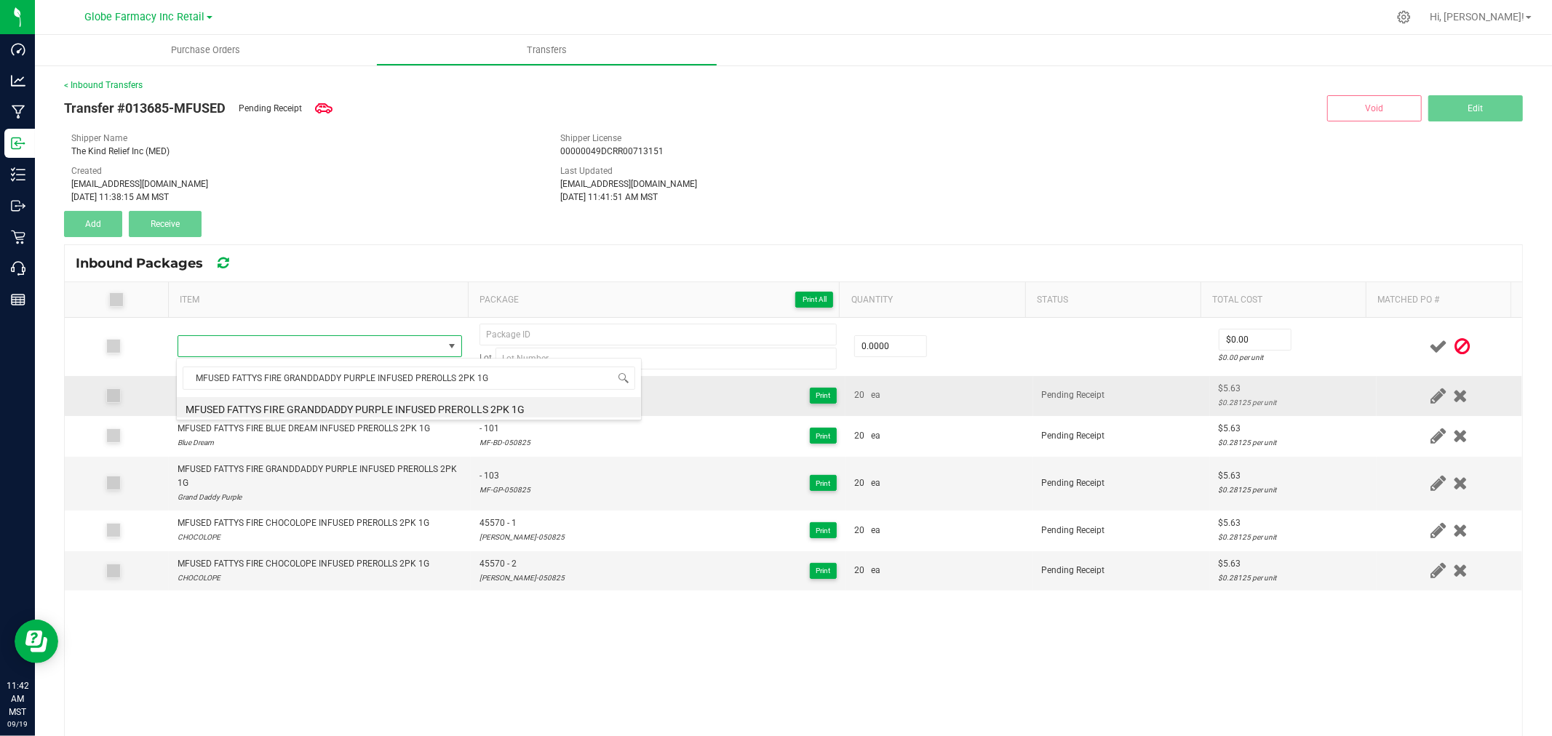
click at [358, 415] on li "MFUSED FATTYS FIRE GRANDDADDY PURPLE INFUSED PREROLLS 2PK 1G" at bounding box center [409, 407] width 464 height 20
type input "0 ea"
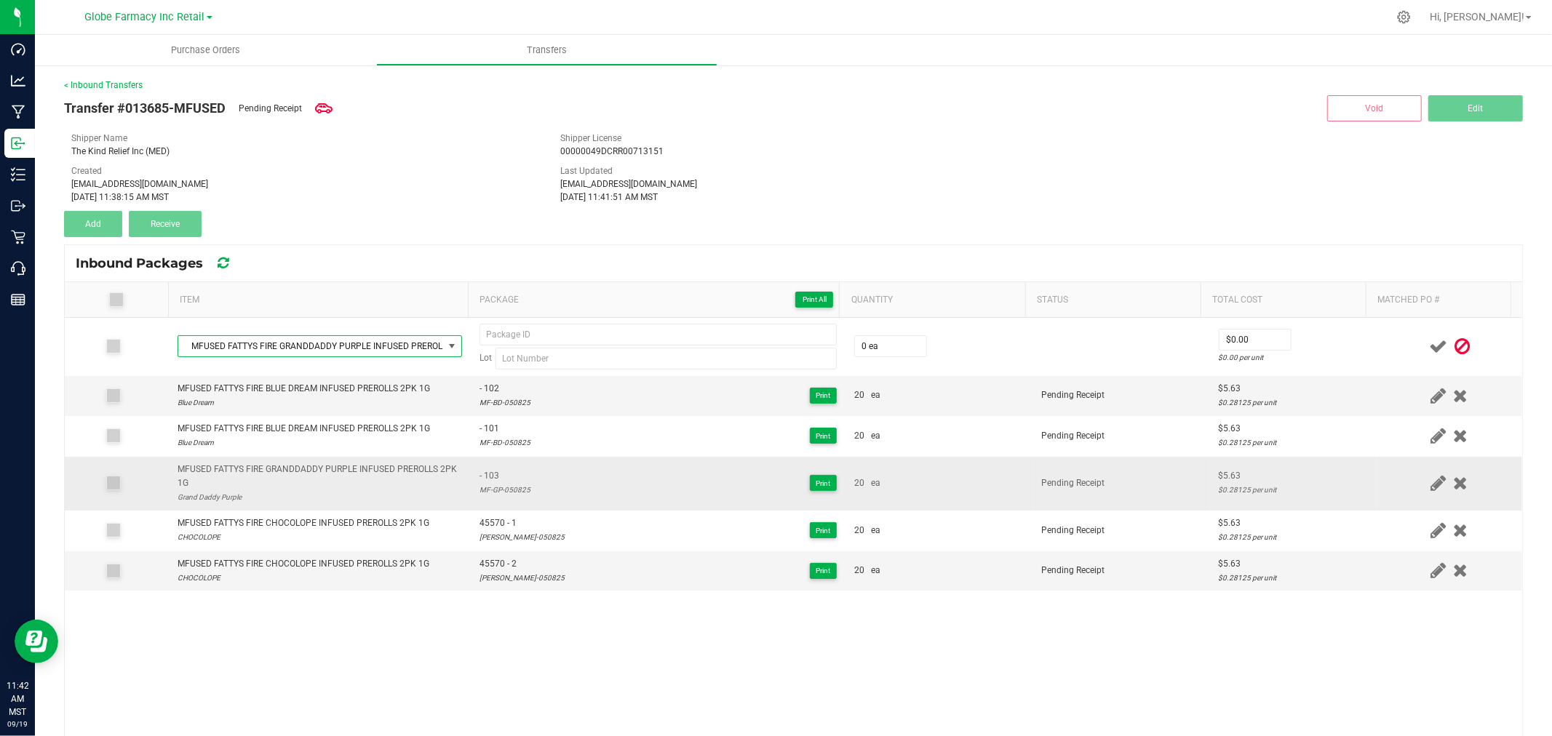
click at [485, 475] on span "- 103" at bounding box center [505, 476] width 51 height 14
click at [480, 473] on span "- 103" at bounding box center [505, 476] width 51 height 14
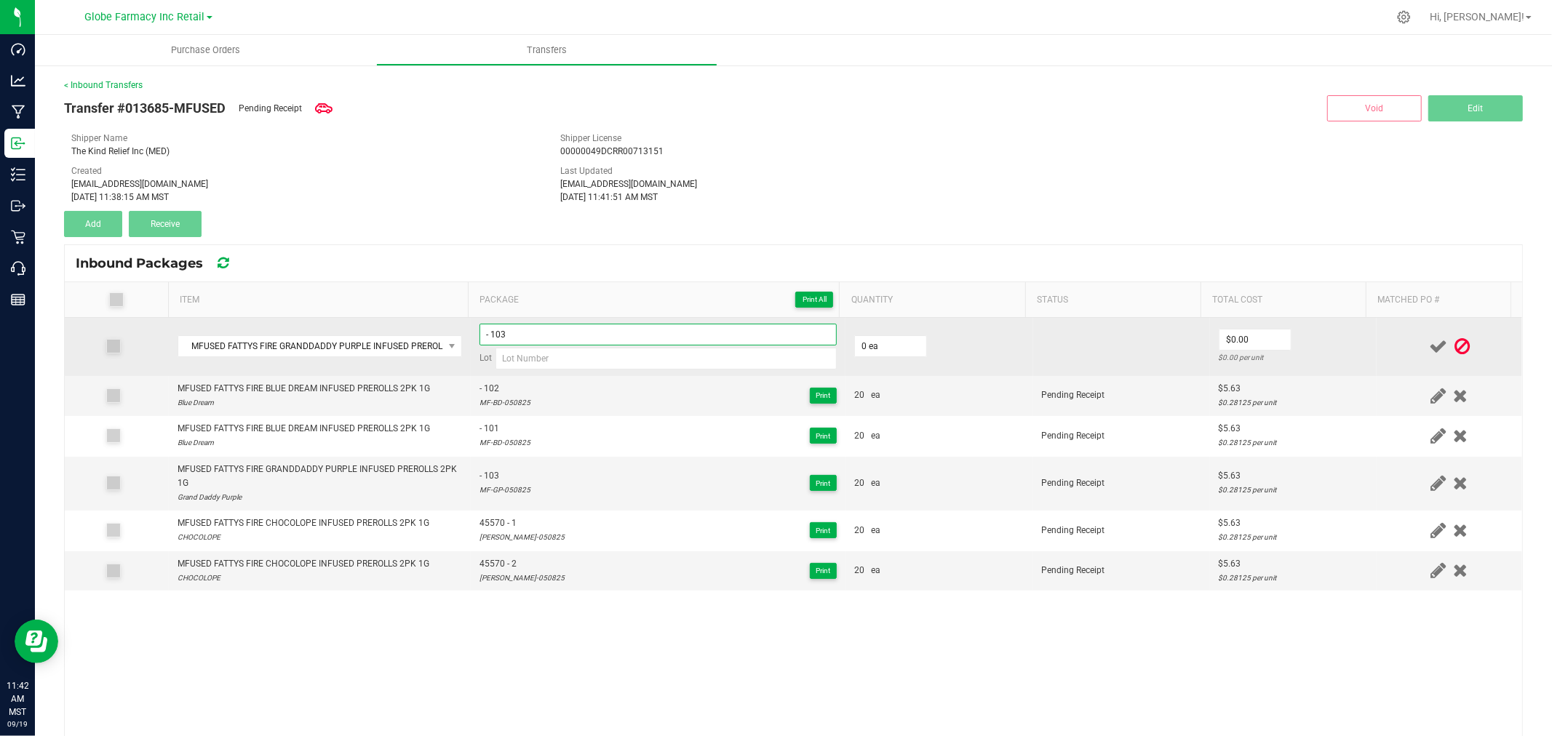
click at [519, 335] on input "- 103" at bounding box center [658, 335] width 357 height 22
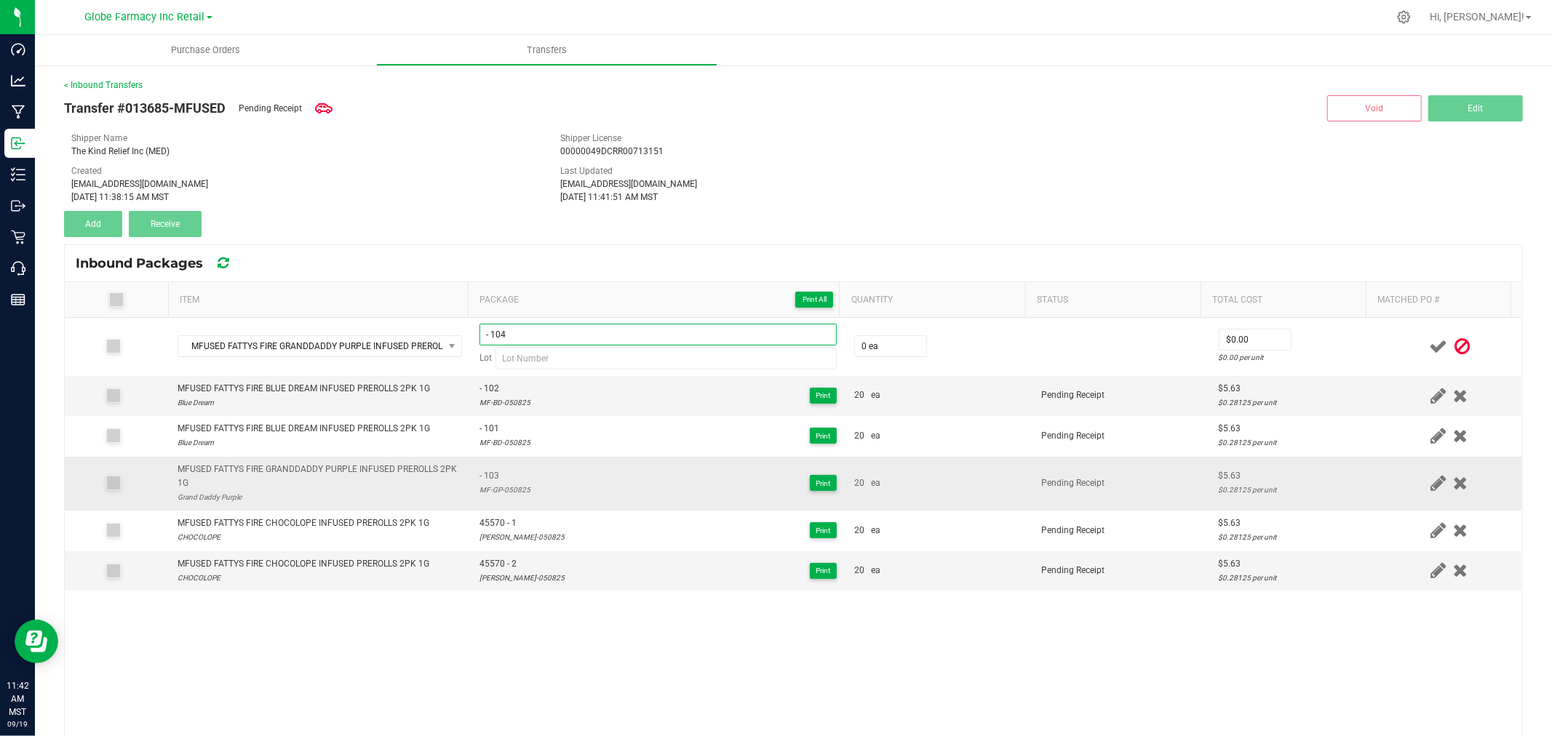
type input "- 104"
click at [499, 490] on div "MF-GP-050825" at bounding box center [505, 490] width 51 height 14
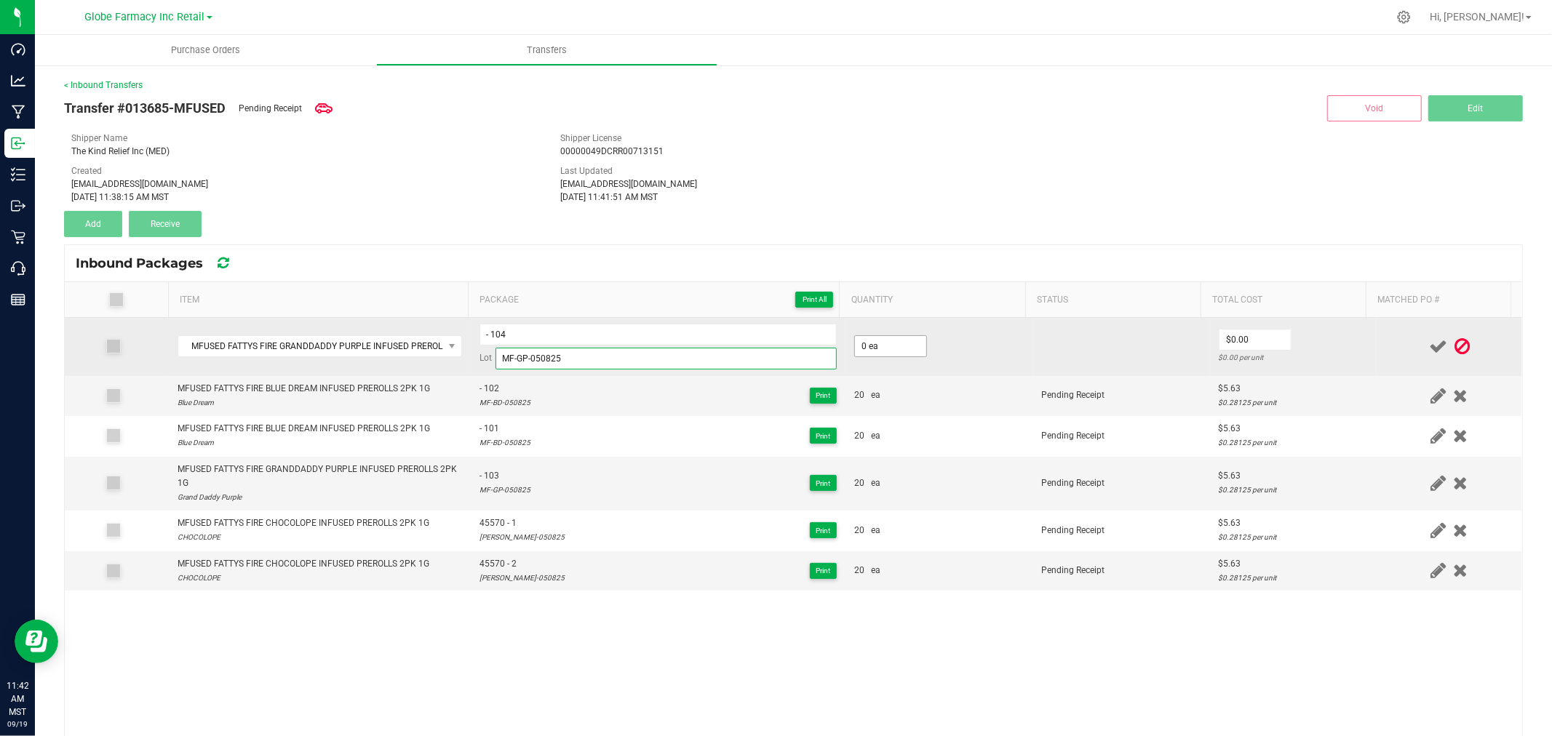
type input "MF-GP-050825"
click at [886, 352] on input "0" at bounding box center [890, 346] width 71 height 20
type input "20 ea"
type input "$5.63"
click at [1332, 336] on td "$5.63 $0.28125 per unit" at bounding box center [1293, 347] width 167 height 58
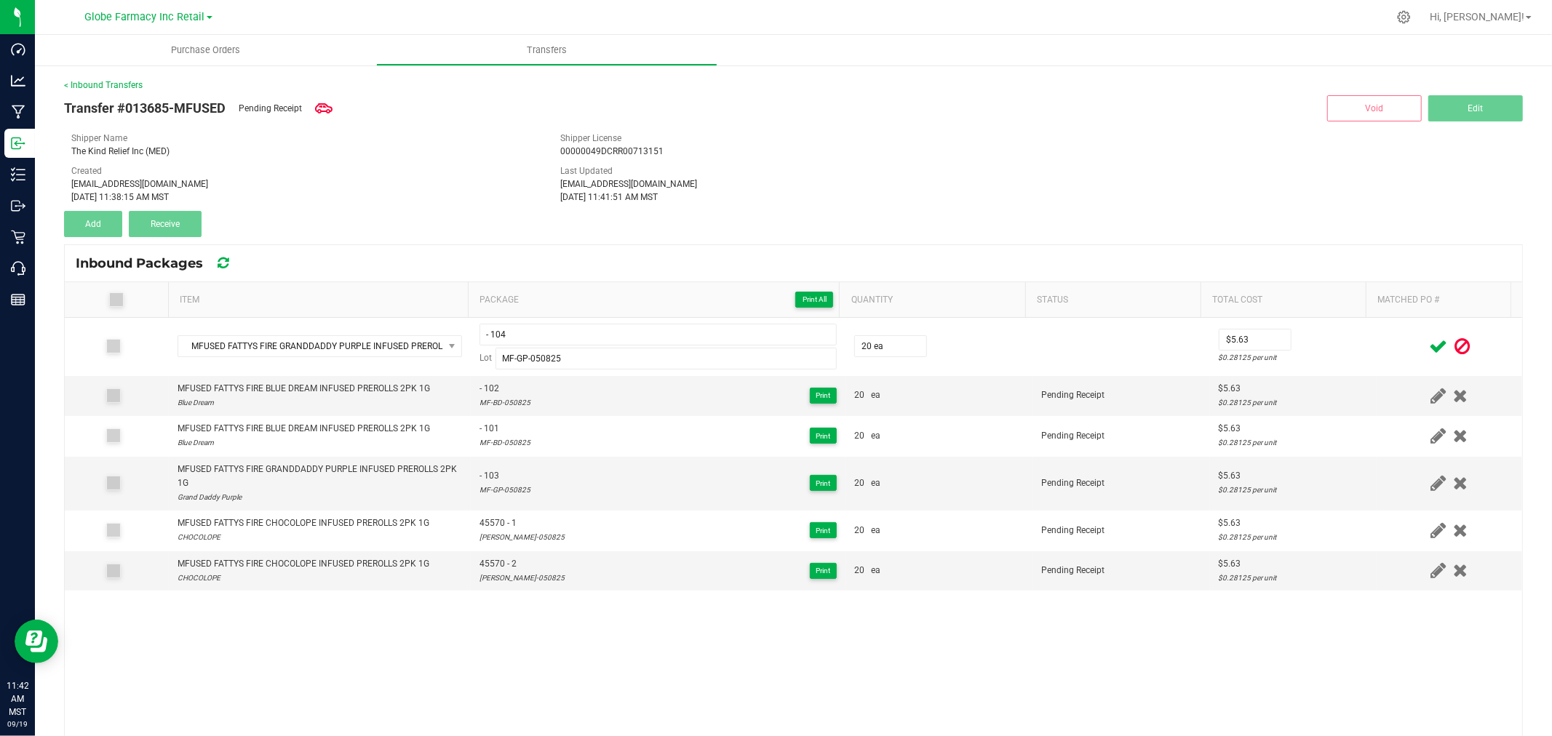
click at [1429, 346] on icon at bounding box center [1438, 347] width 18 height 18
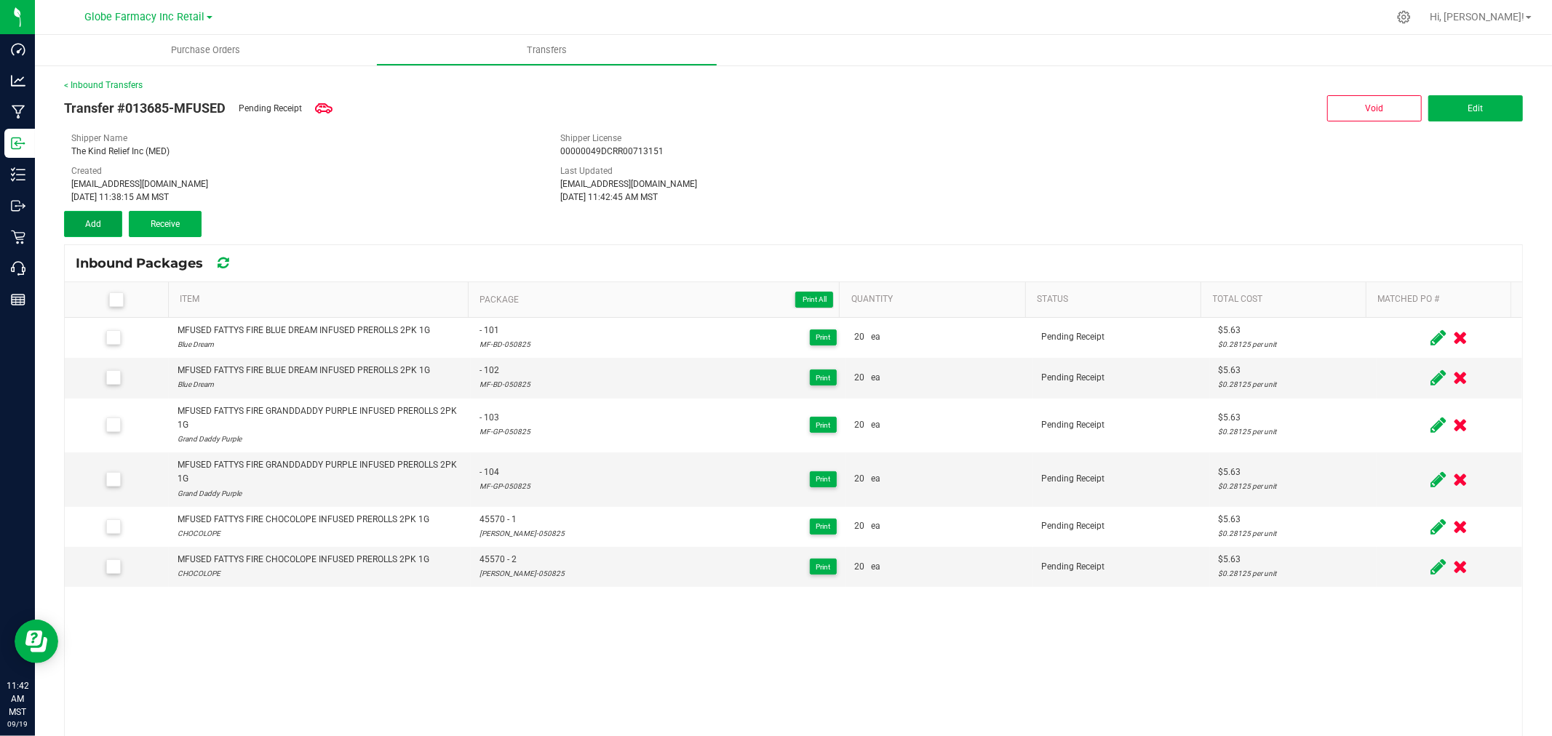
click at [98, 219] on span "Add" at bounding box center [93, 224] width 16 height 10
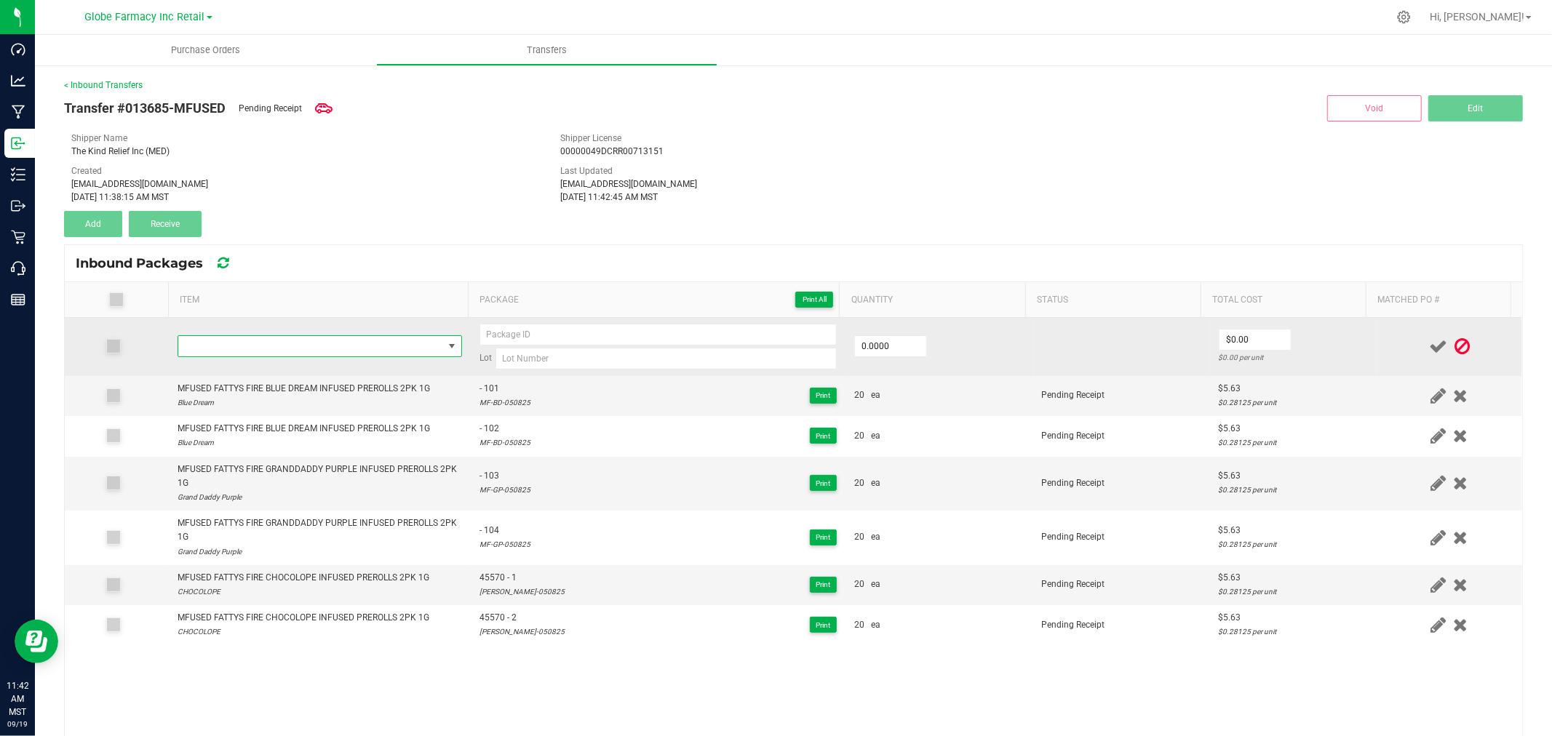
click at [317, 346] on span "NO DATA FOUND" at bounding box center [310, 346] width 265 height 20
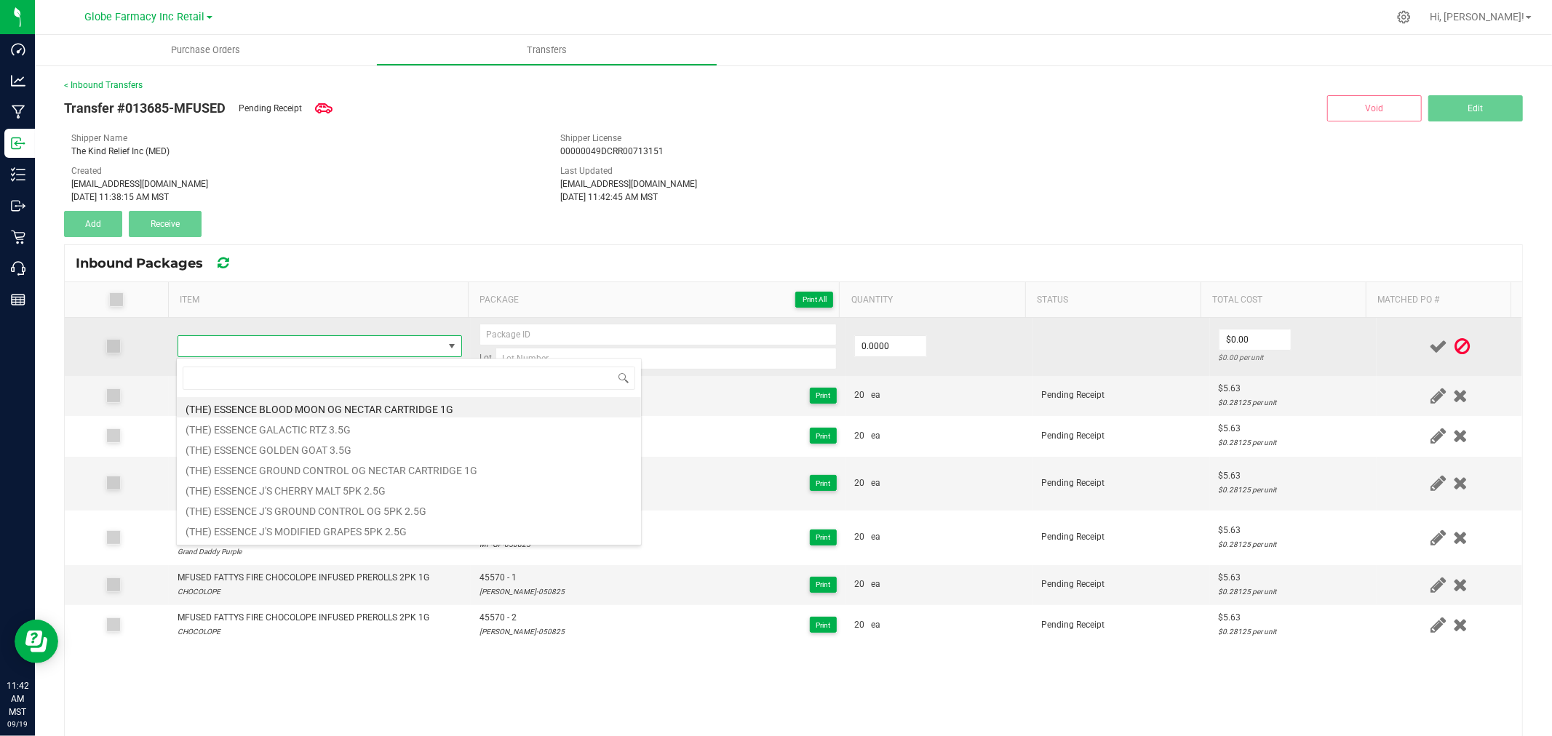
type input "MFUSED FATTYS FIRE I-95 COOKIES INFUSED PREROLLS 2PK 1G"
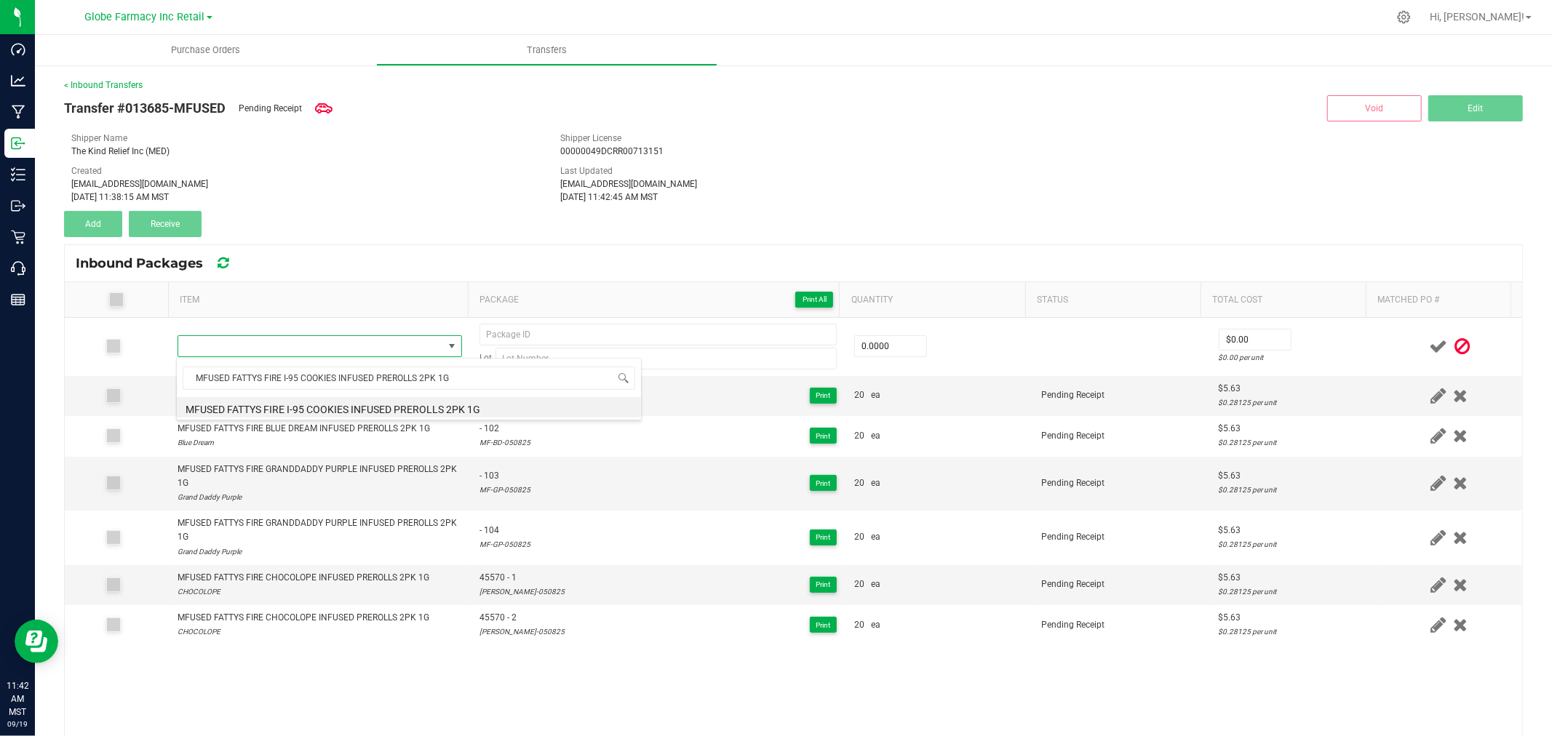
click at [389, 406] on li "MFUSED FATTYS FIRE I-95 COOKIES INFUSED PREROLLS 2PK 1G" at bounding box center [409, 407] width 464 height 20
type input "0 ea"
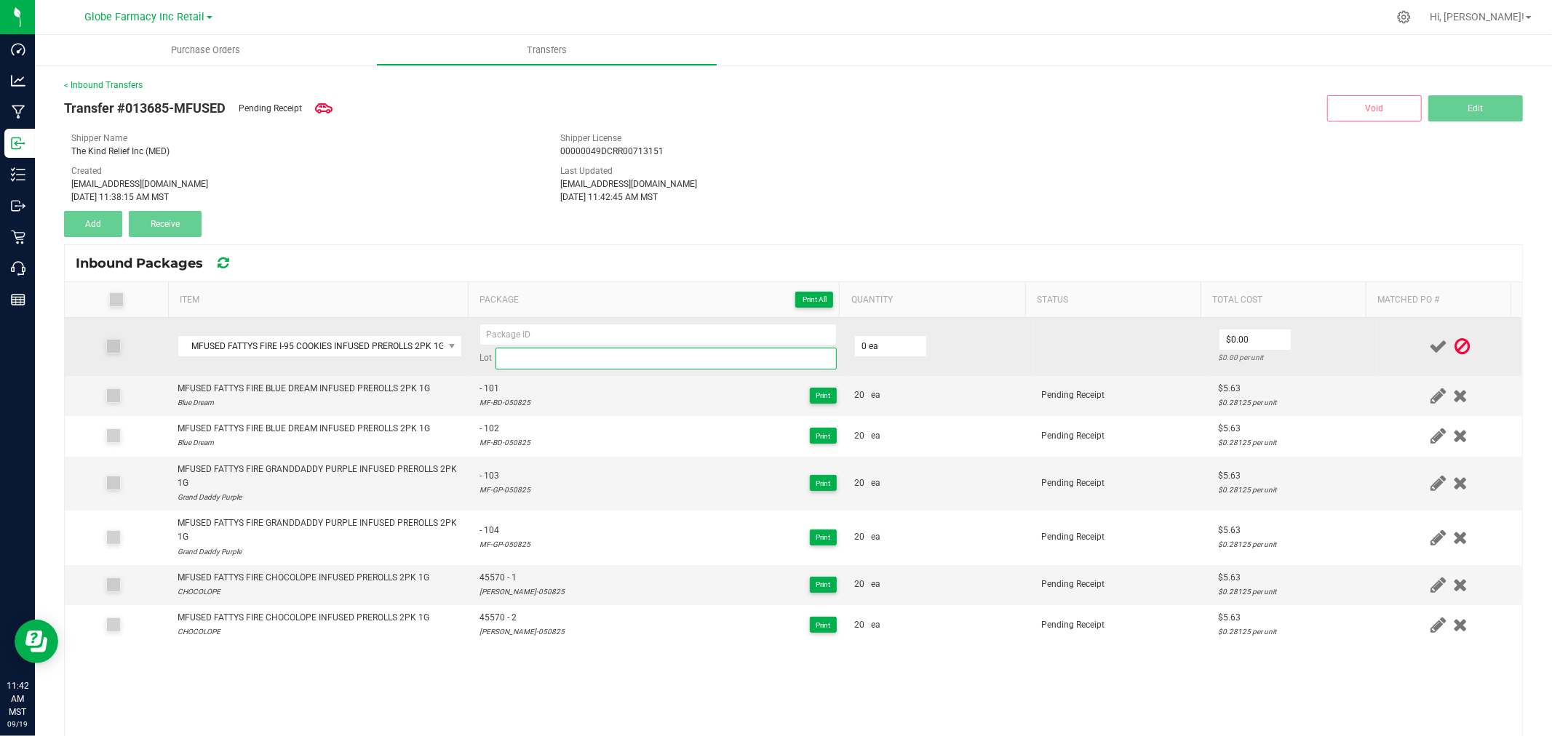
click at [602, 365] on input at bounding box center [666, 359] width 341 height 22
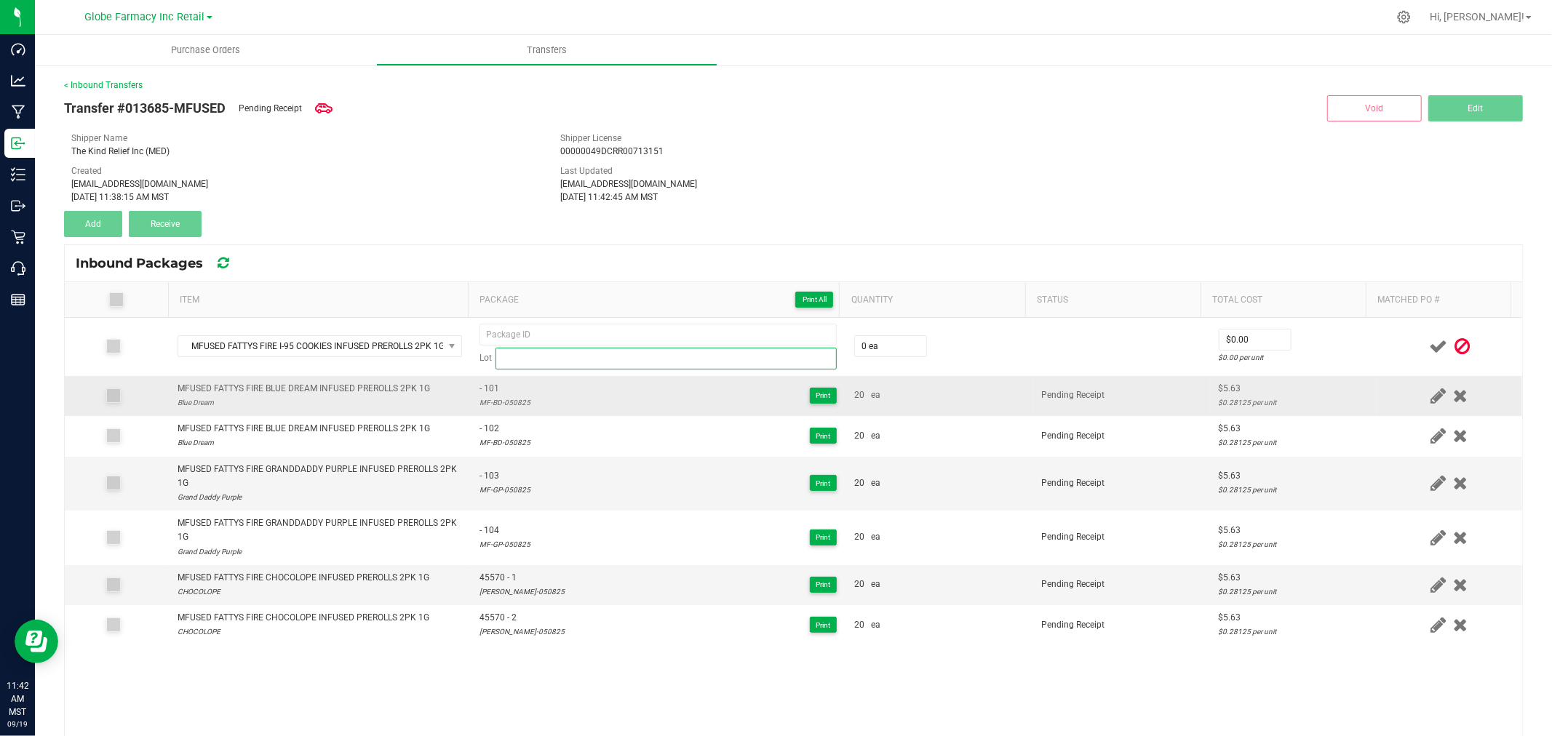
paste input "MFUSED FATTYS FIRE I-95 COOKIES INFUSED PRERO"
type input "MFUSED FATTYS FIRE I-95 COOKIES INFUSED PRERO"
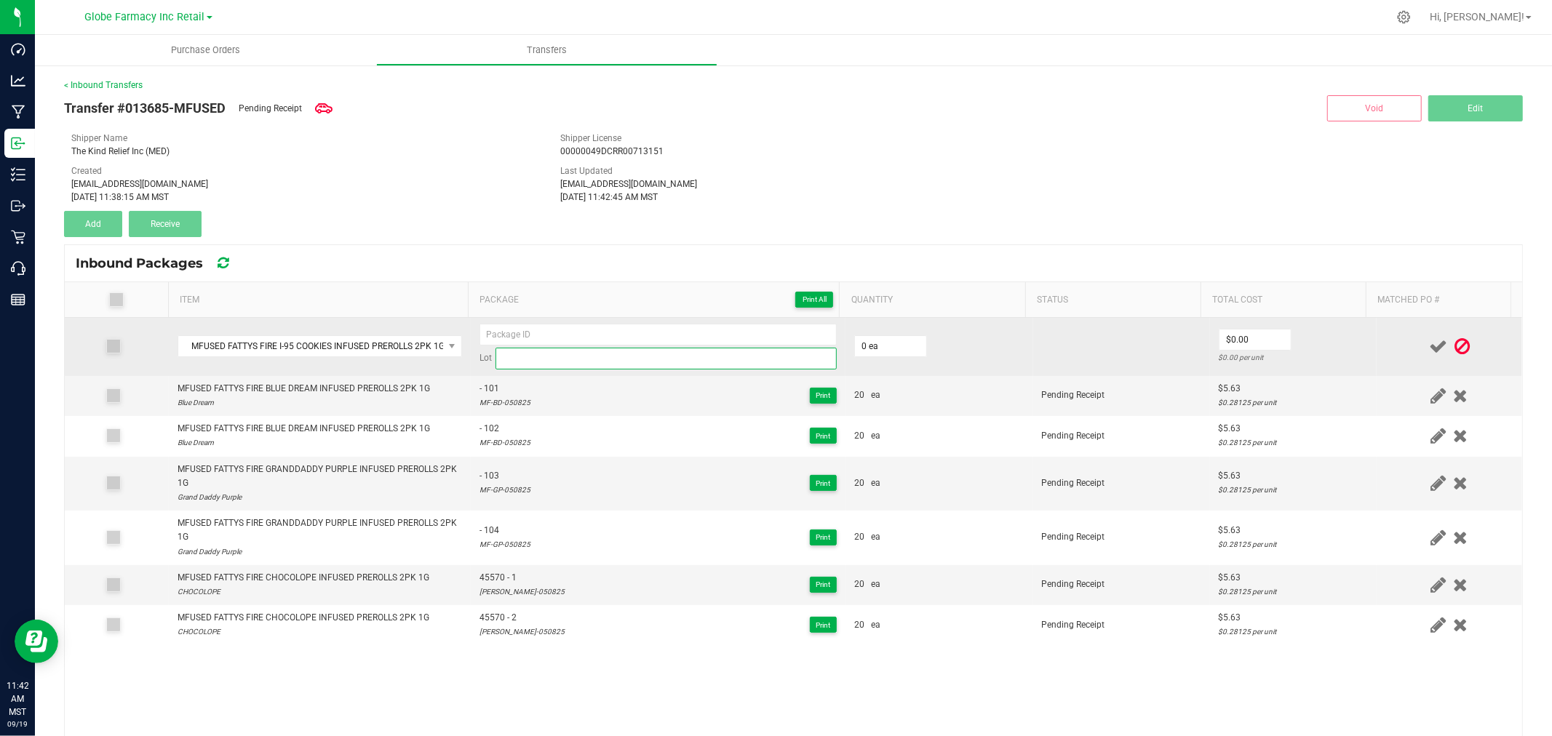
drag, startPoint x: 773, startPoint y: 361, endPoint x: 757, endPoint y: 360, distance: 16.8
click at [773, 361] on input at bounding box center [666, 359] width 341 height 22
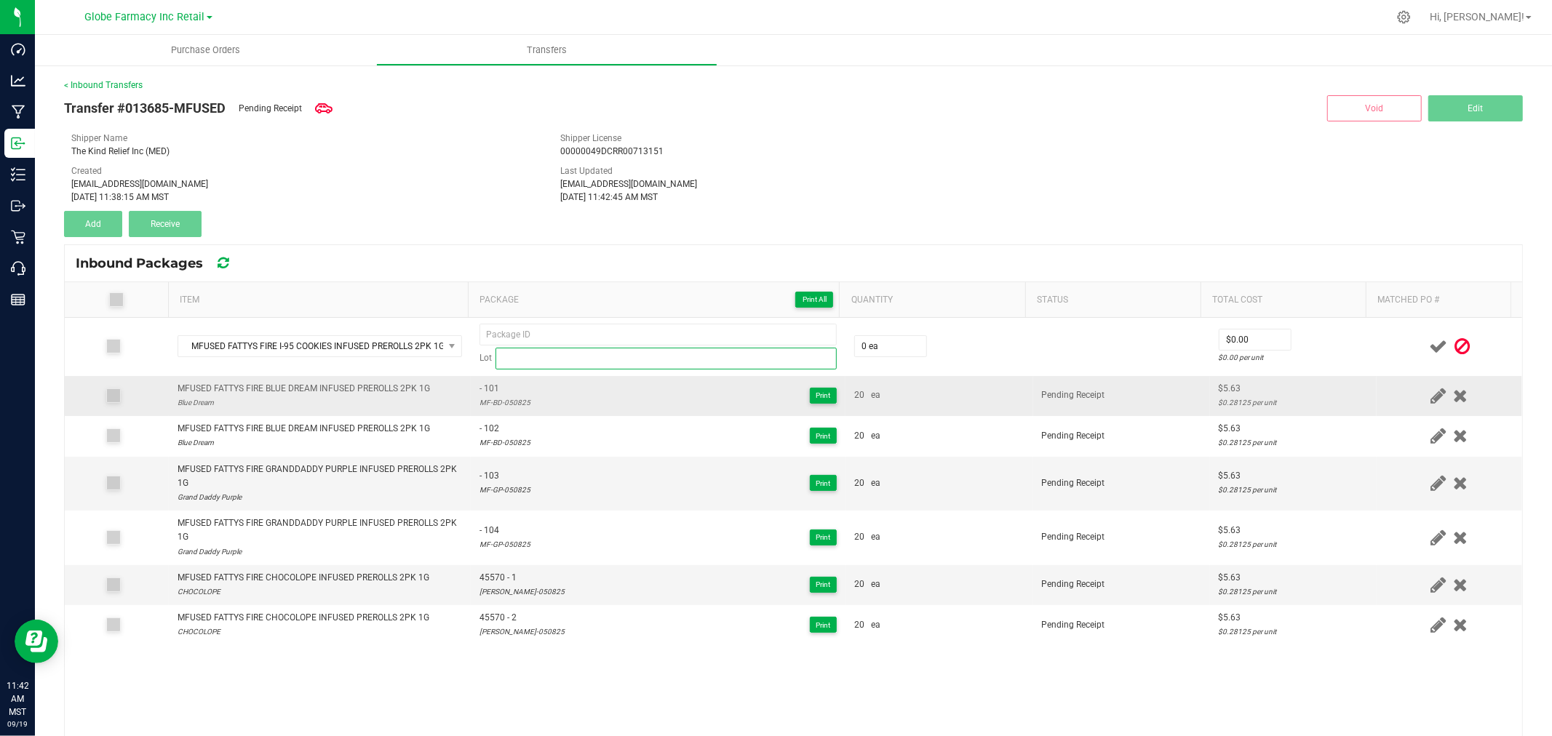
paste input "MF-I95-050825"
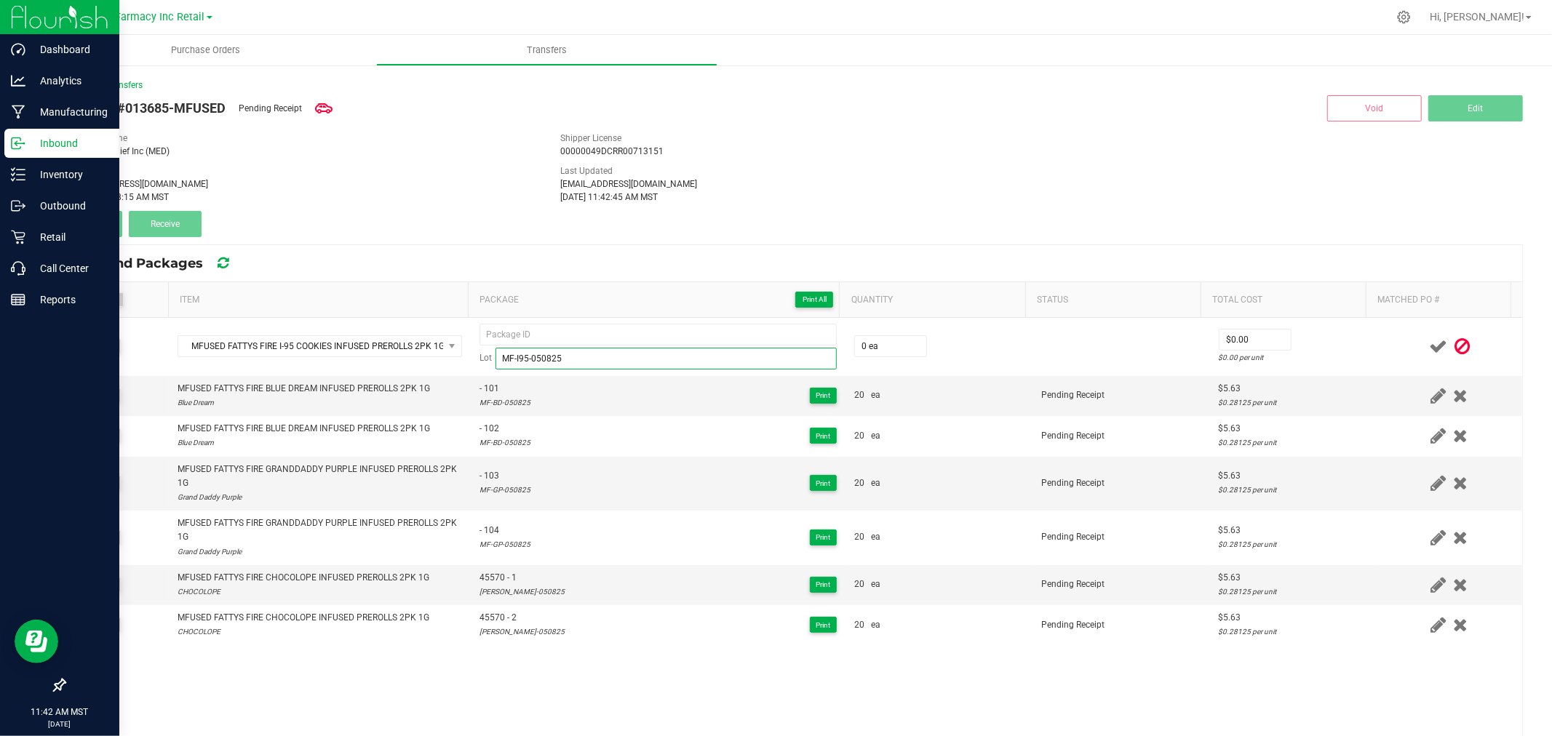
type input "MF-I95-050825"
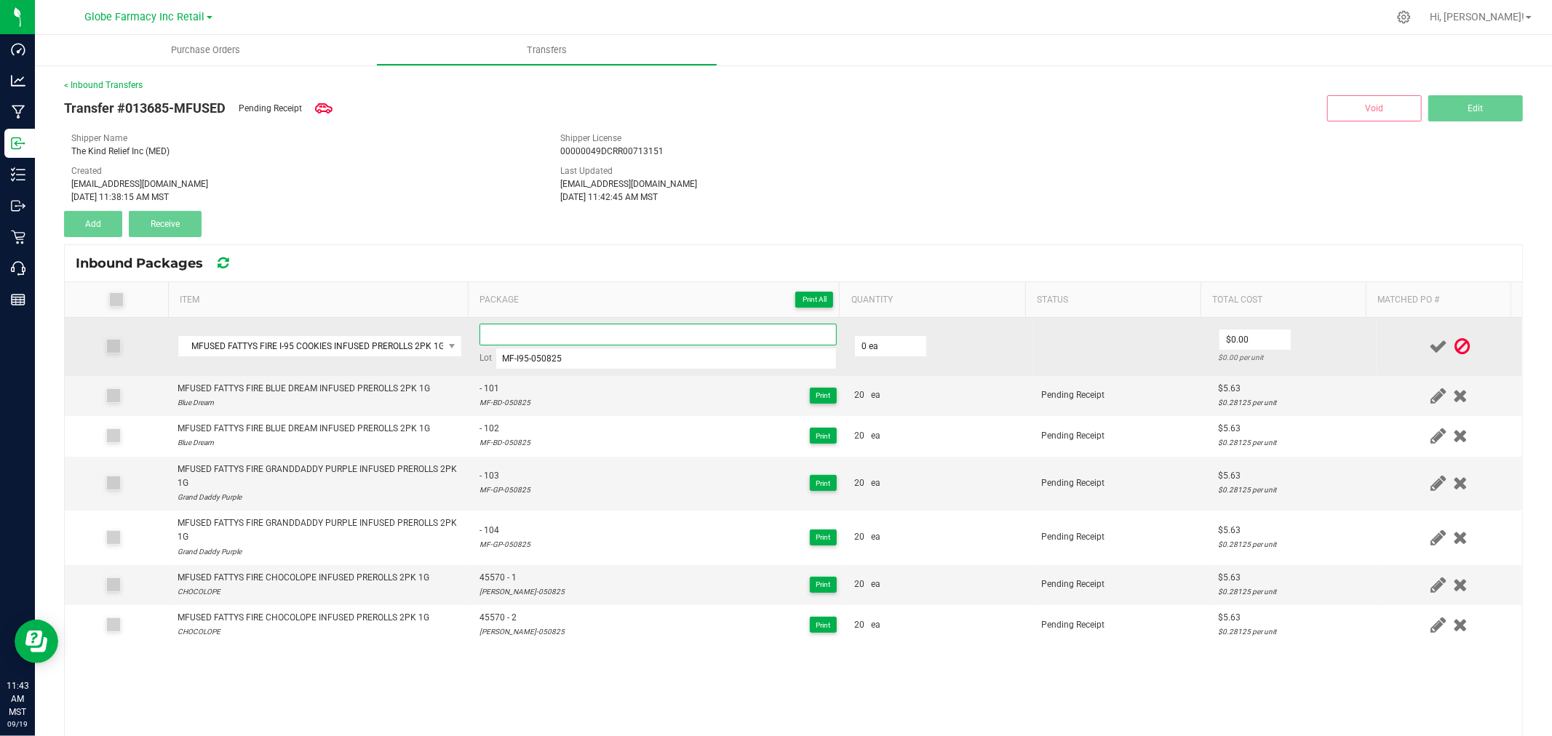
click at [581, 324] on input at bounding box center [658, 335] width 357 height 22
paste input "MF-I95-050825"
type input "MF-I95-050825"
click at [656, 342] on input at bounding box center [658, 335] width 357 height 22
paste input "04983-Exp."
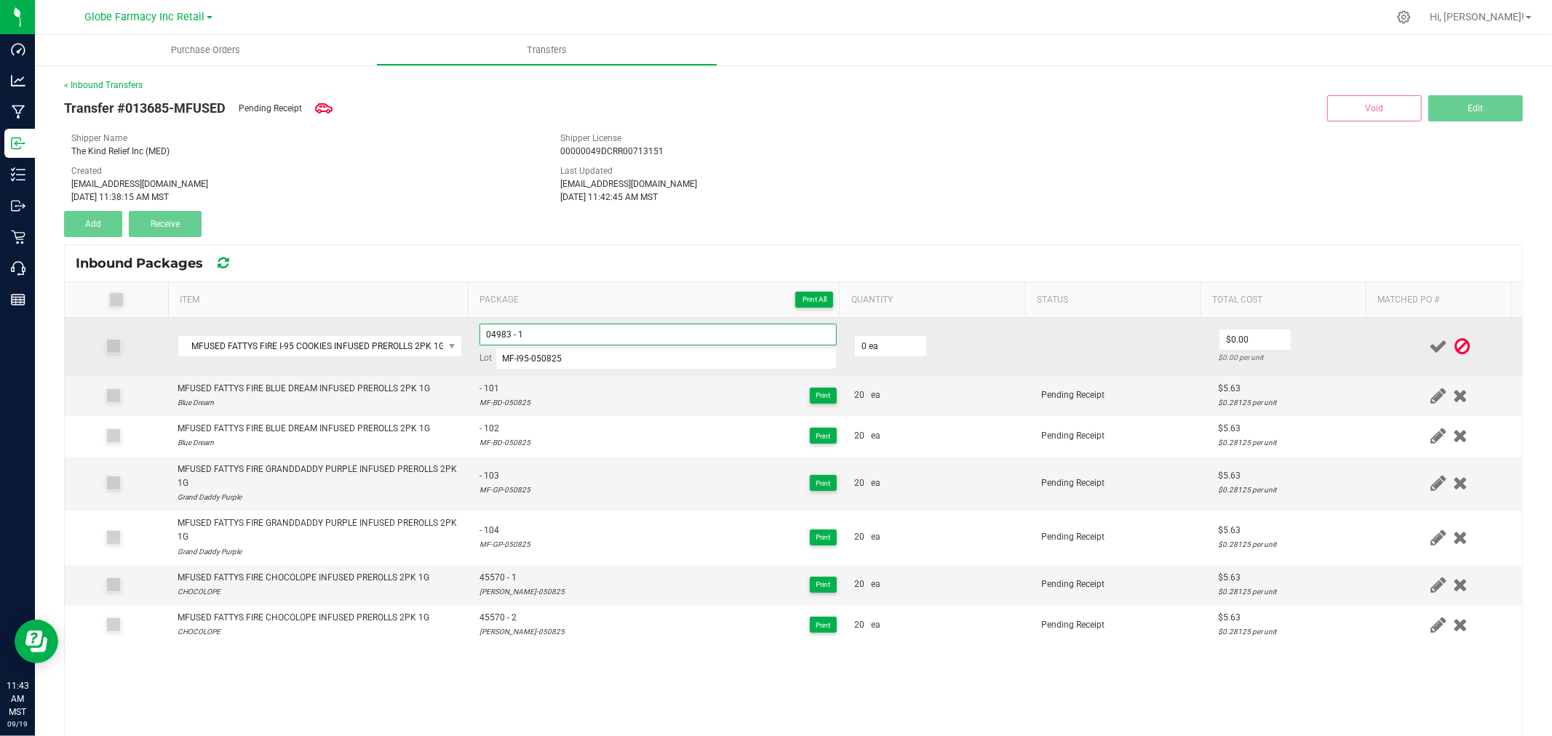
type input "04983 - 1"
type input "20 ea"
type input "$5.63"
click at [1336, 343] on td "$5.63 $0.28125 per unit" at bounding box center [1293, 347] width 167 height 58
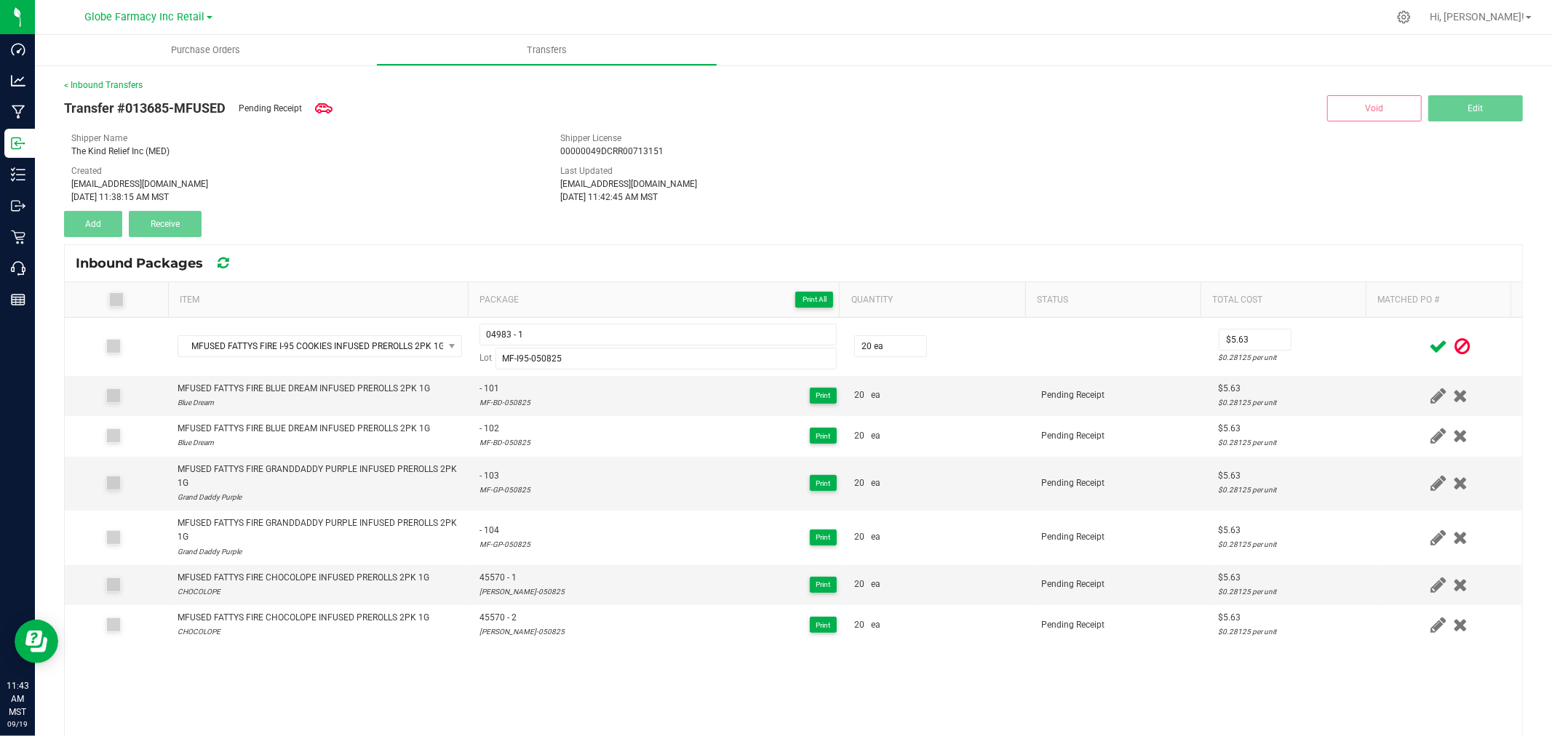
click at [1429, 338] on icon at bounding box center [1438, 347] width 18 height 18
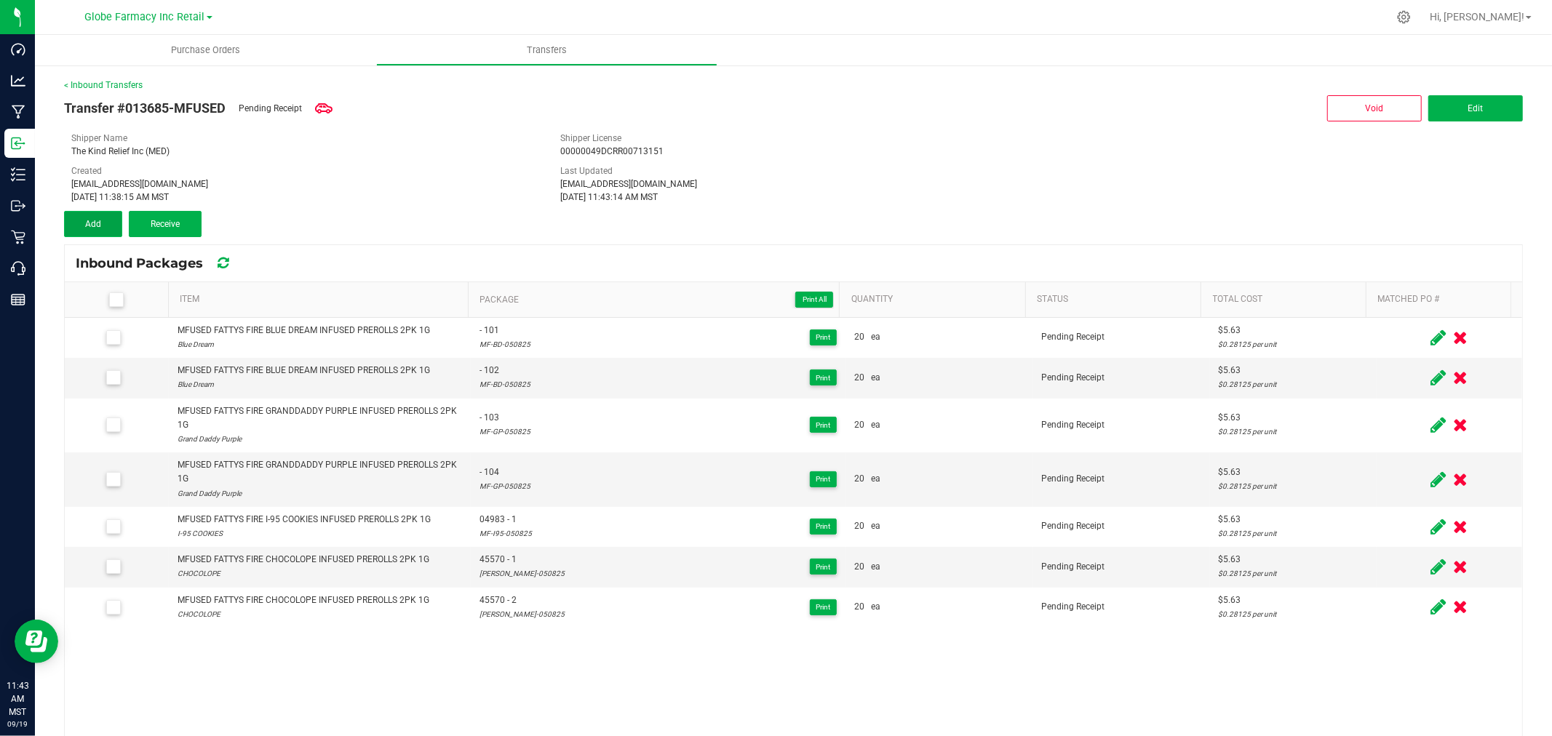
click at [95, 229] on button "Add" at bounding box center [93, 224] width 58 height 26
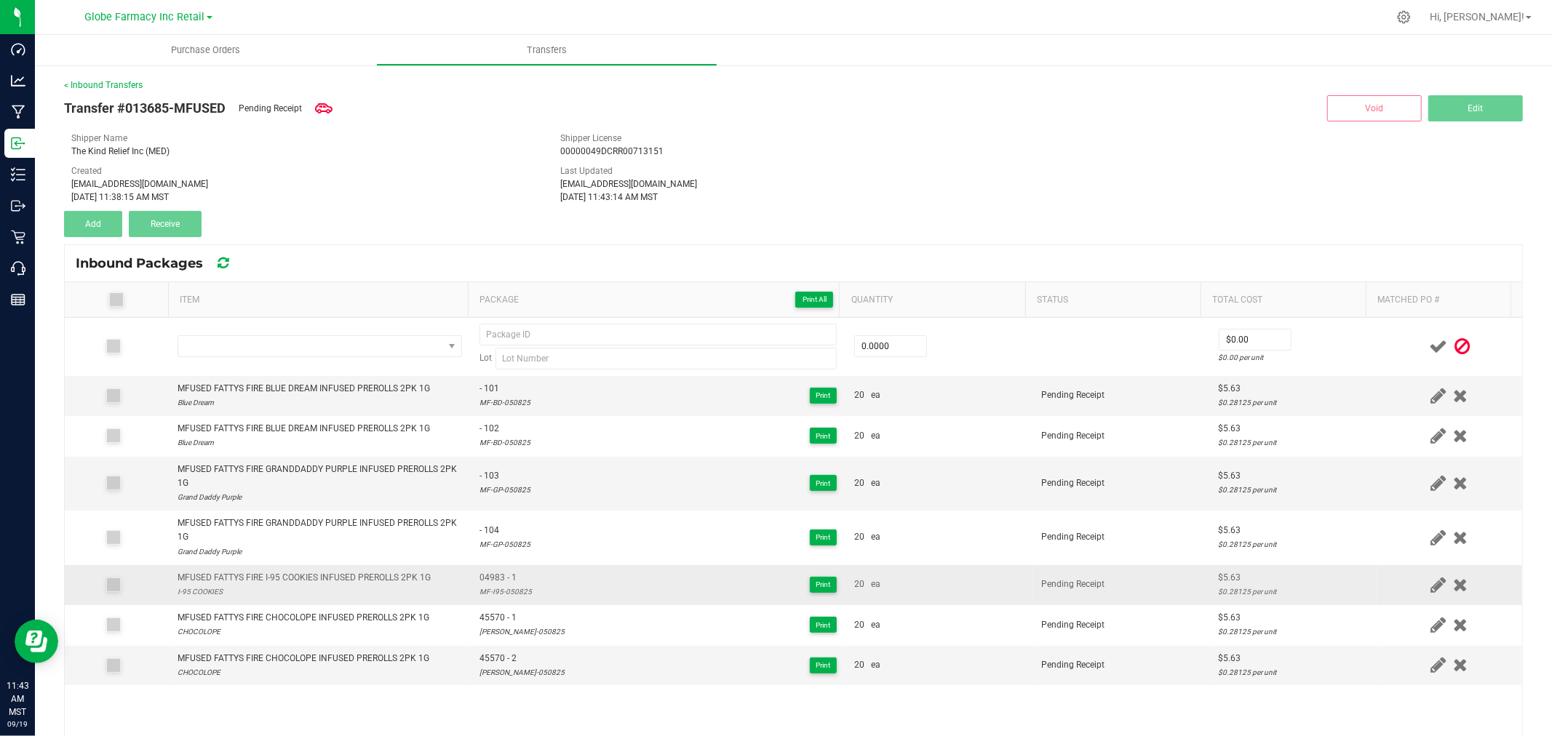
click at [297, 569] on td "MFUSED FATTYS FIRE I-95 COOKIES INFUSED PREROLLS 2PK 1G I-95 COOKIES" at bounding box center [320, 585] width 302 height 40
copy div "MFUSED FATTYS FIRE I-95 COOKIES INFUSED PREROLLS 2PK 1G"
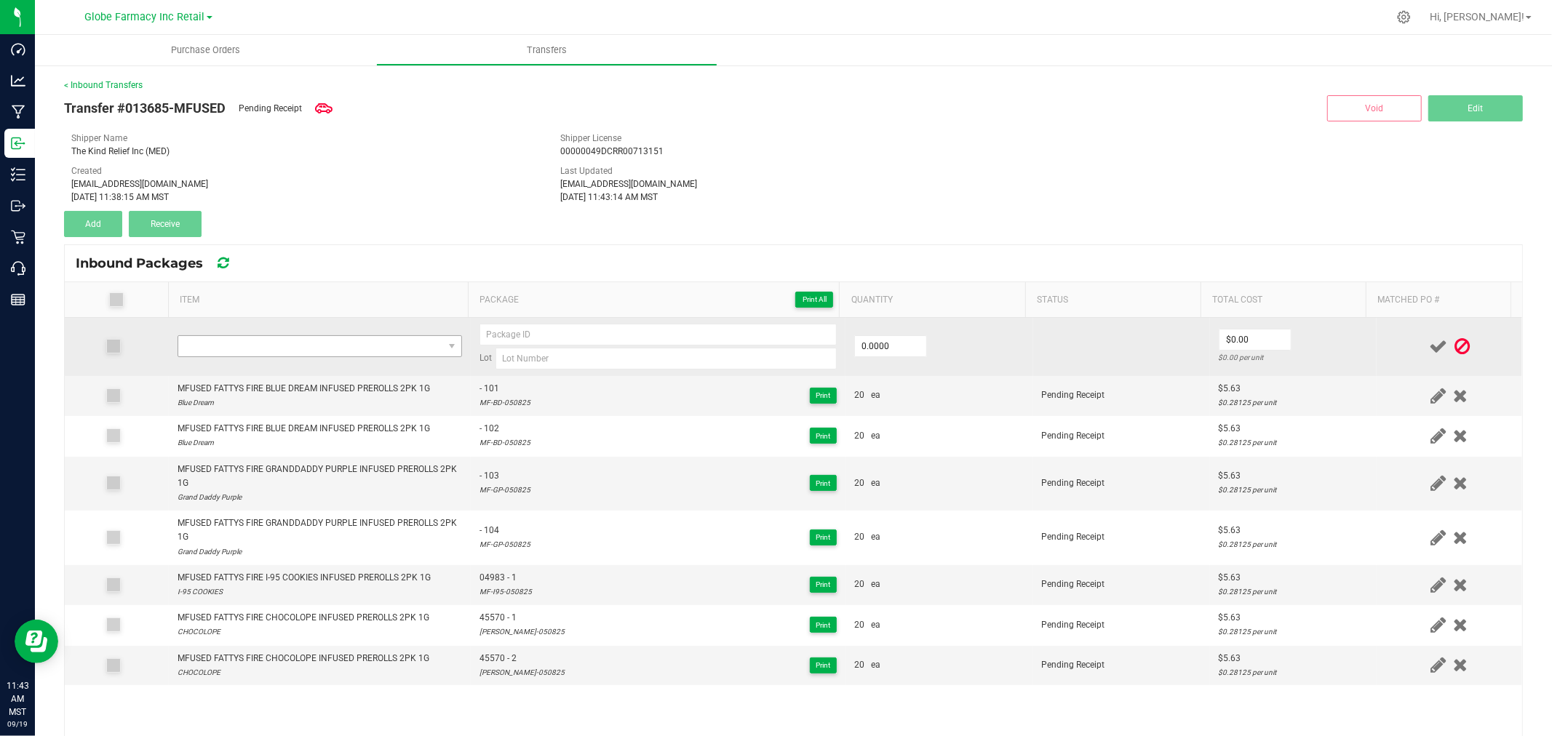
click at [395, 357] on td at bounding box center [320, 347] width 302 height 58
click at [395, 355] on span "NO DATA FOUND" at bounding box center [310, 346] width 265 height 20
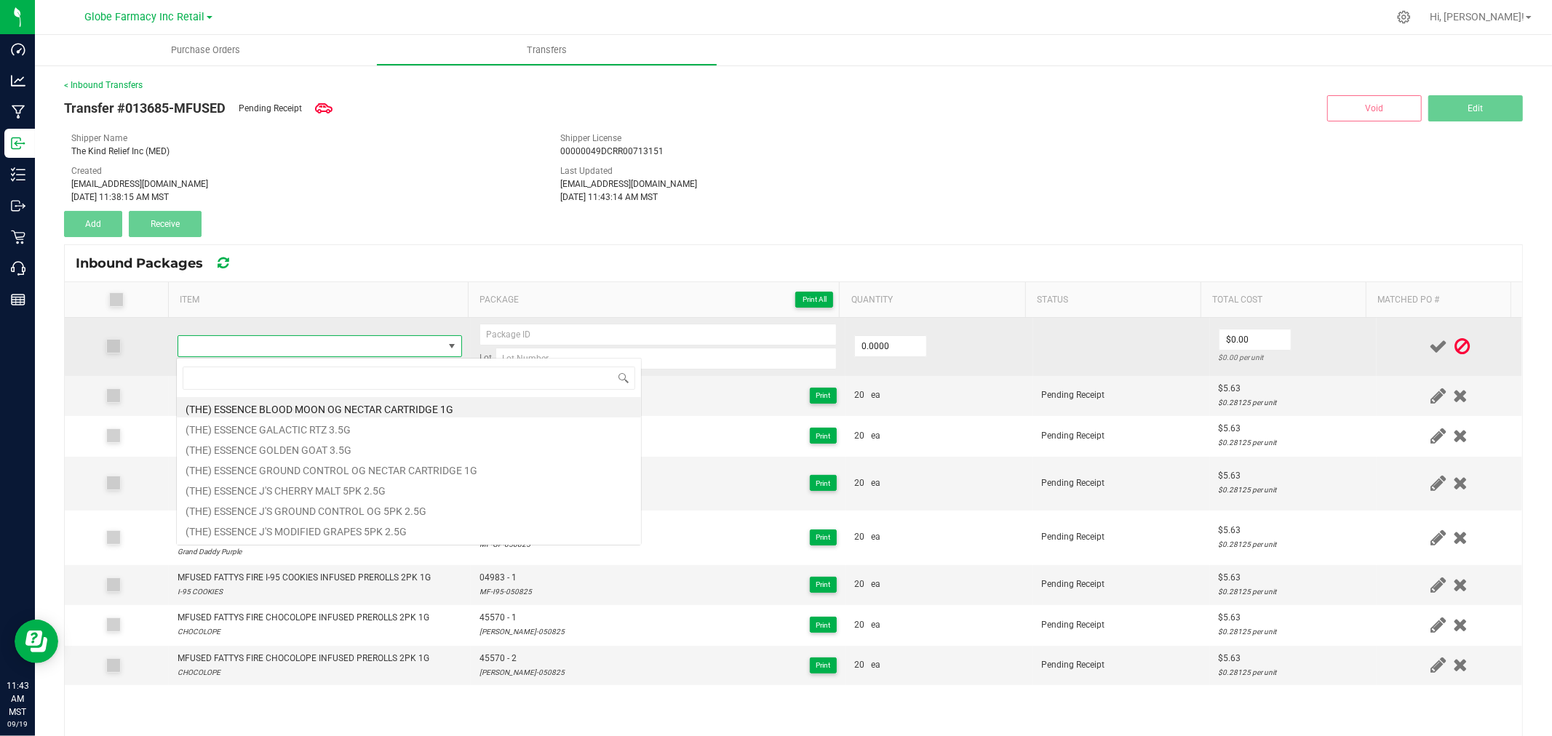
type input "MFUSED FATTYS FIRE I-95 COOKIES INFUSED PREROLLS 2PK 1G"
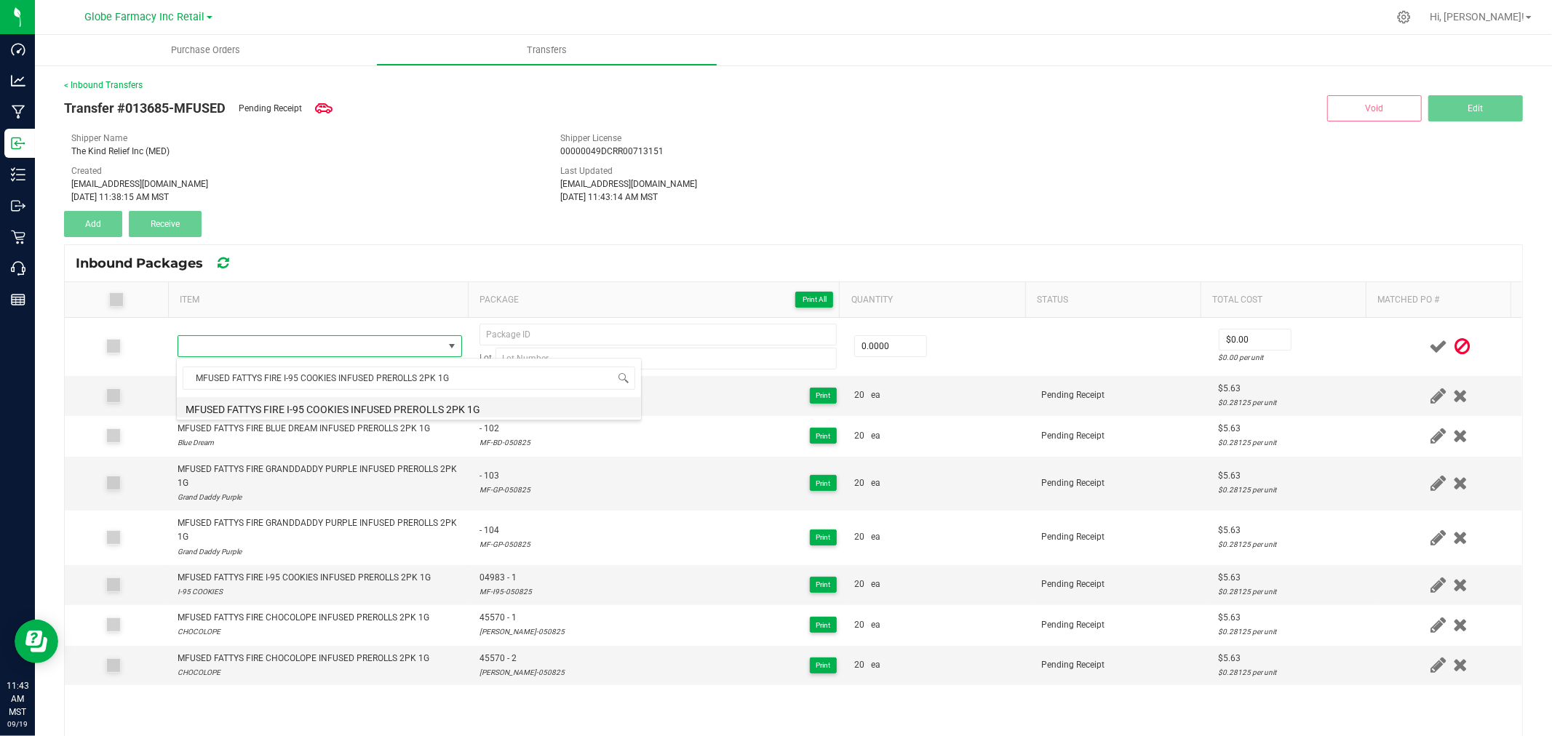
click at [306, 406] on li "MFUSED FATTYS FIRE I-95 COOKIES INFUSED PREROLLS 2PK 1G" at bounding box center [409, 407] width 464 height 20
type input "0 ea"
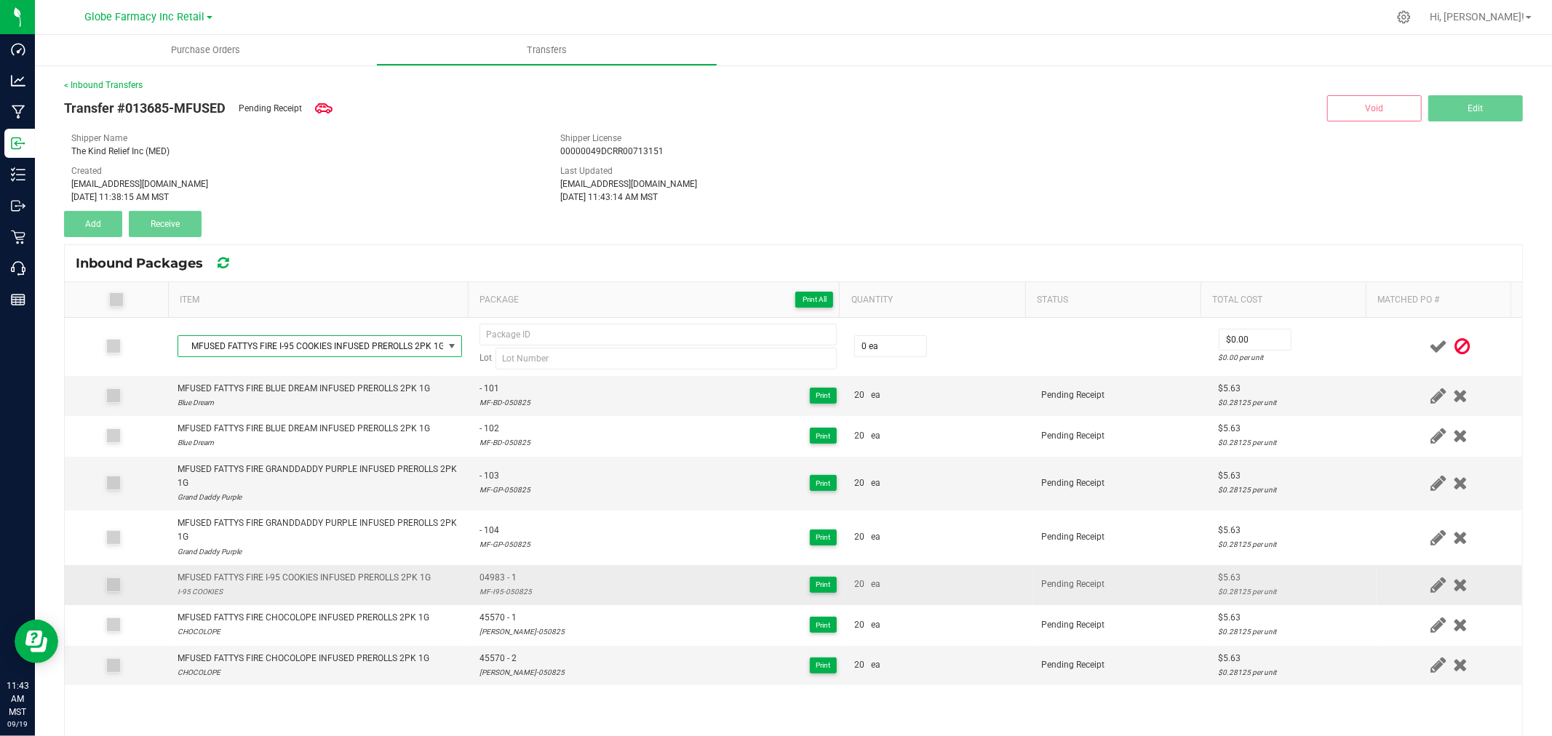
click at [504, 578] on span "04983 - 1" at bounding box center [506, 578] width 52 height 14
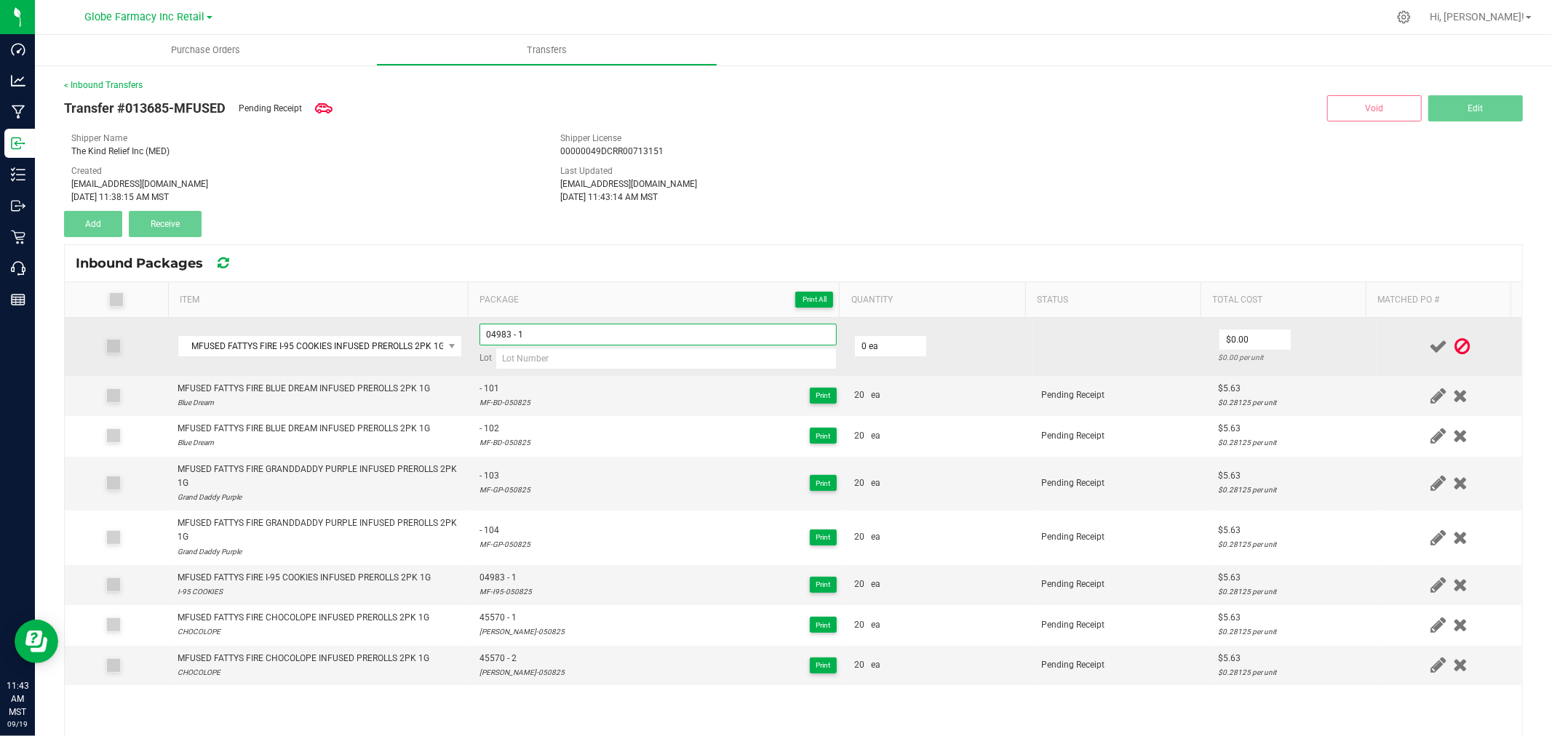
click at [565, 331] on input "04983 - 1" at bounding box center [658, 335] width 357 height 22
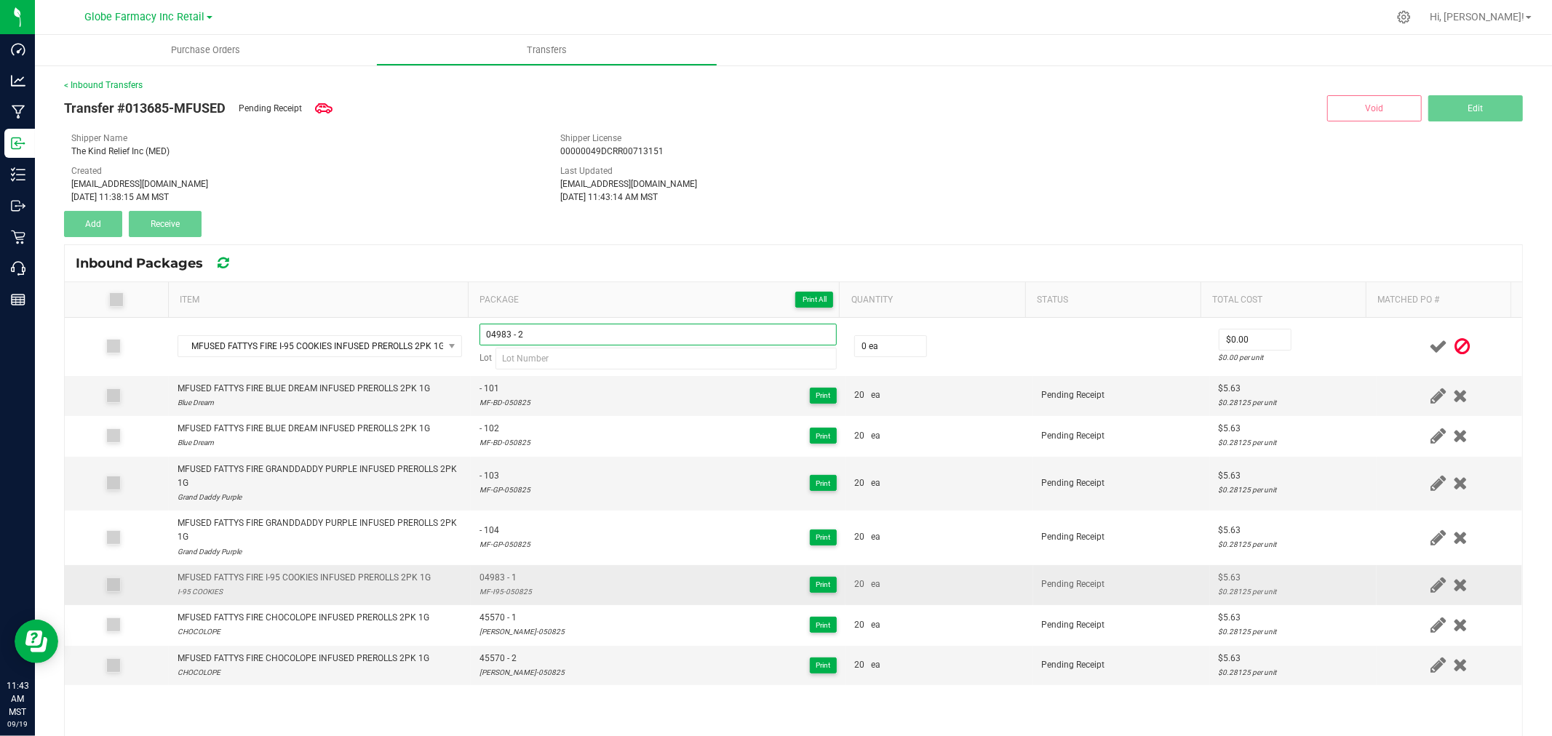
type input "04983 - 2"
click at [480, 589] on div "MF-I95-050825" at bounding box center [506, 592] width 52 height 14
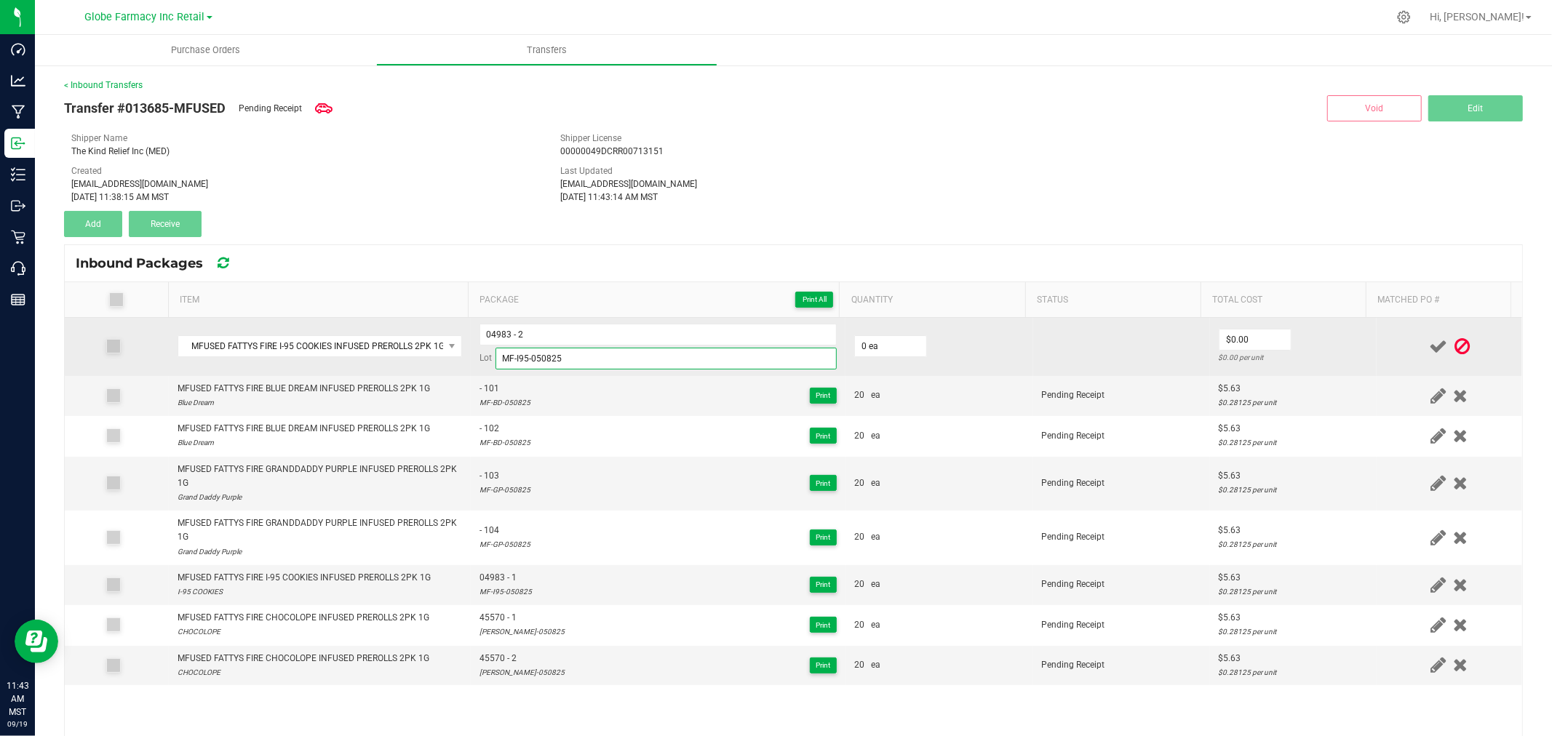
type input "MF-I95-050825"
drag, startPoint x: 898, startPoint y: 330, endPoint x: 896, endPoint y: 338, distance: 7.6
click at [899, 330] on td "0 ea" at bounding box center [940, 347] width 188 height 58
click at [895, 338] on input "0" at bounding box center [890, 346] width 71 height 20
type input "20 ea"
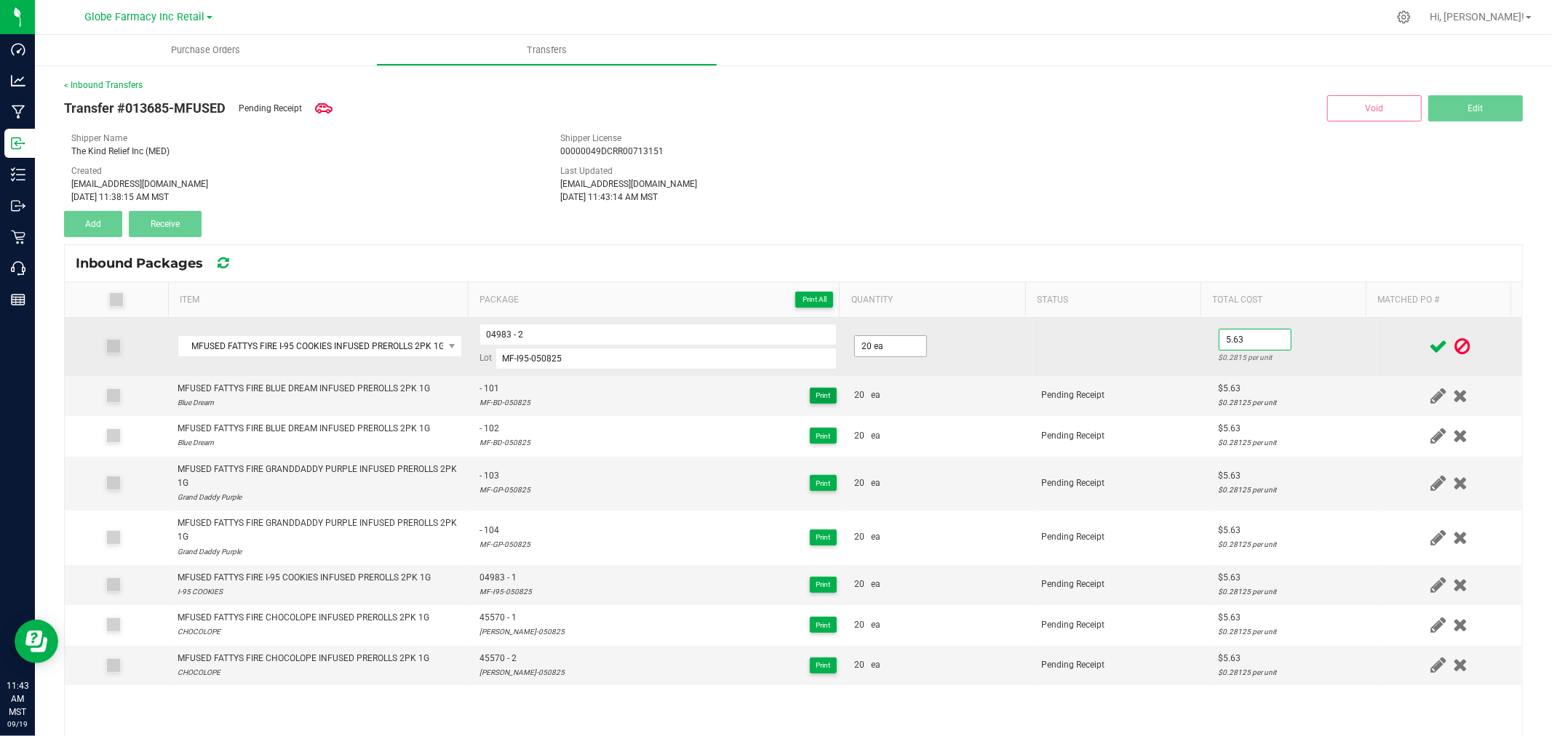
type input "$5.63"
click at [1298, 338] on td "$5.63 $0.2815 per unit" at bounding box center [1293, 347] width 167 height 58
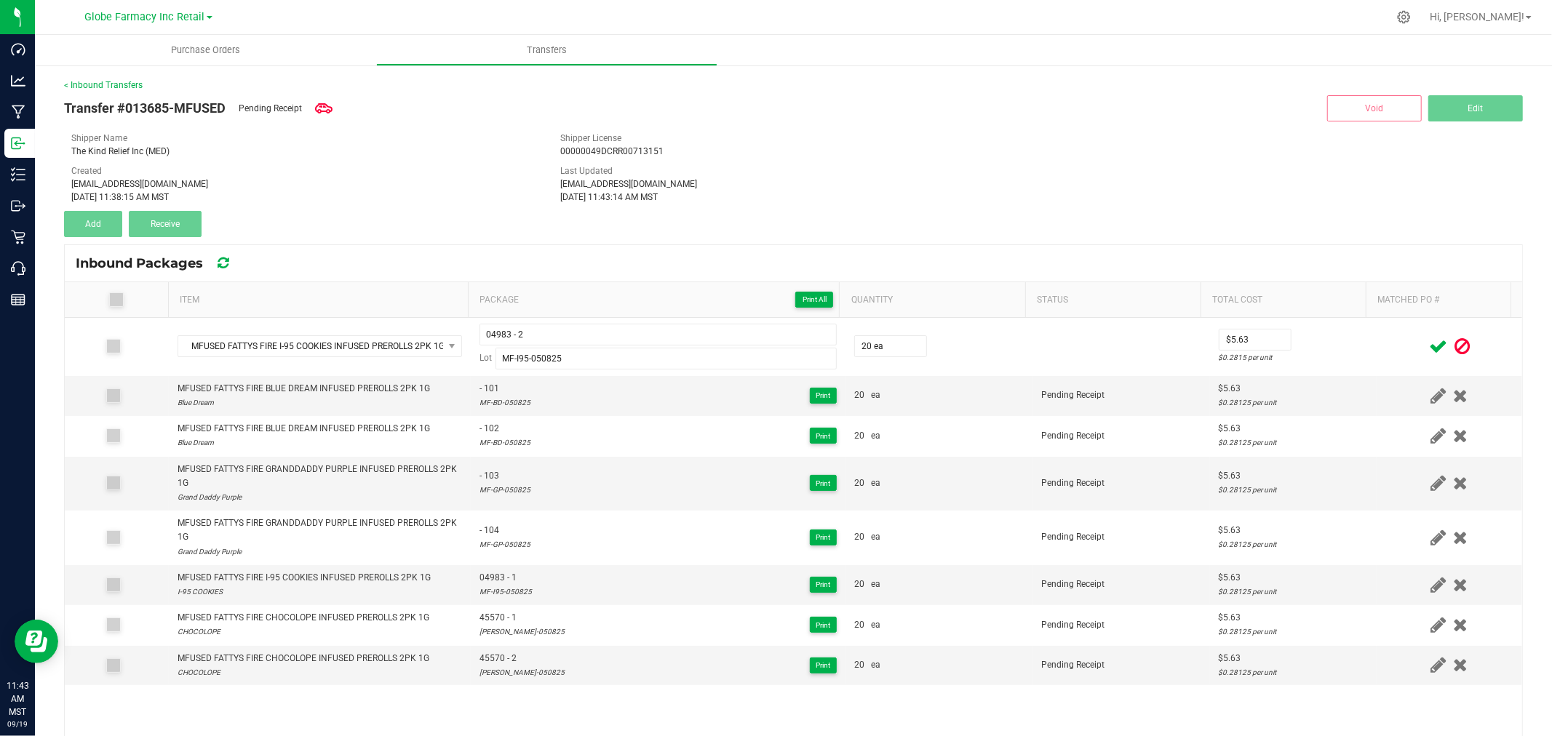
click at [1429, 339] on icon at bounding box center [1438, 347] width 18 height 18
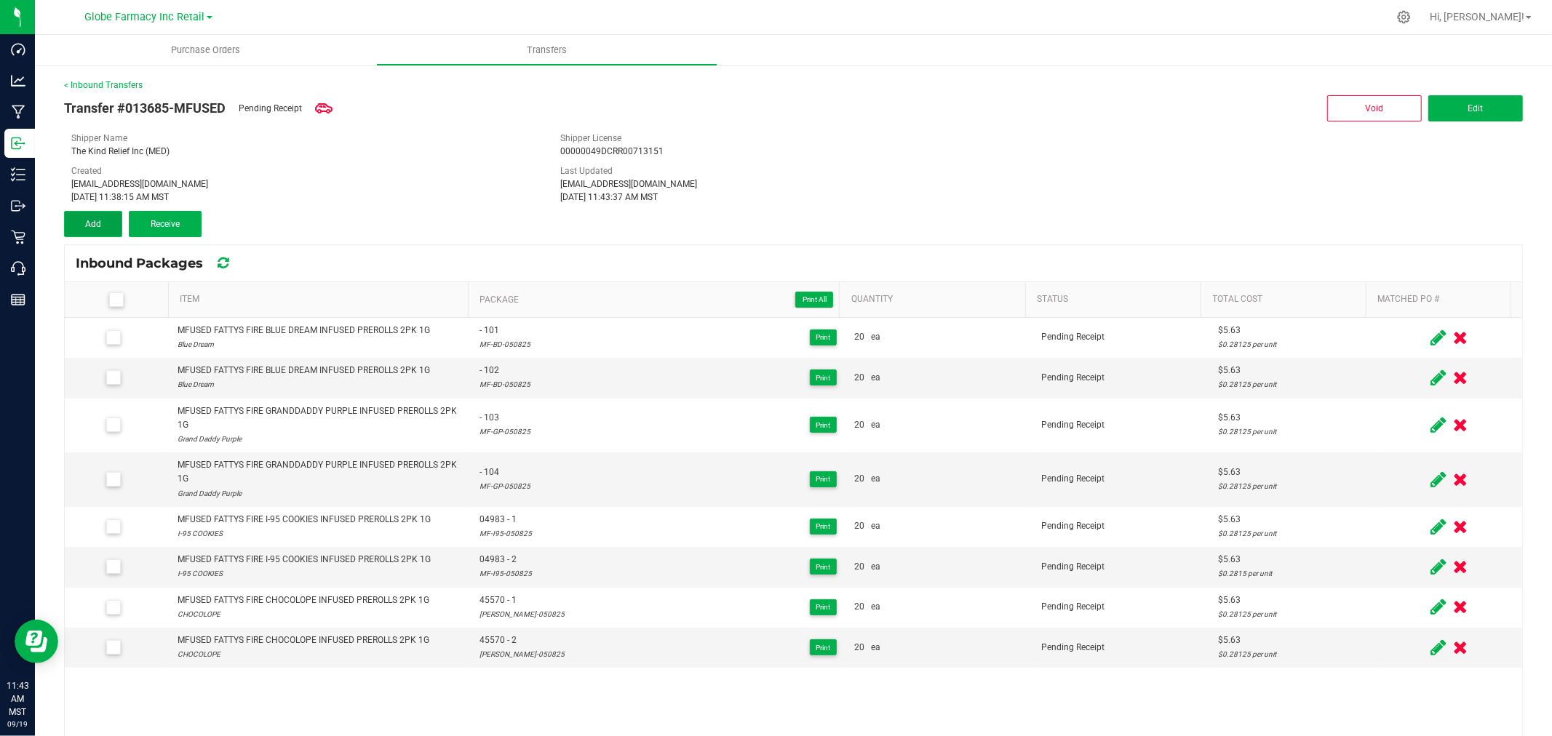
click at [80, 226] on button "Add" at bounding box center [93, 224] width 58 height 26
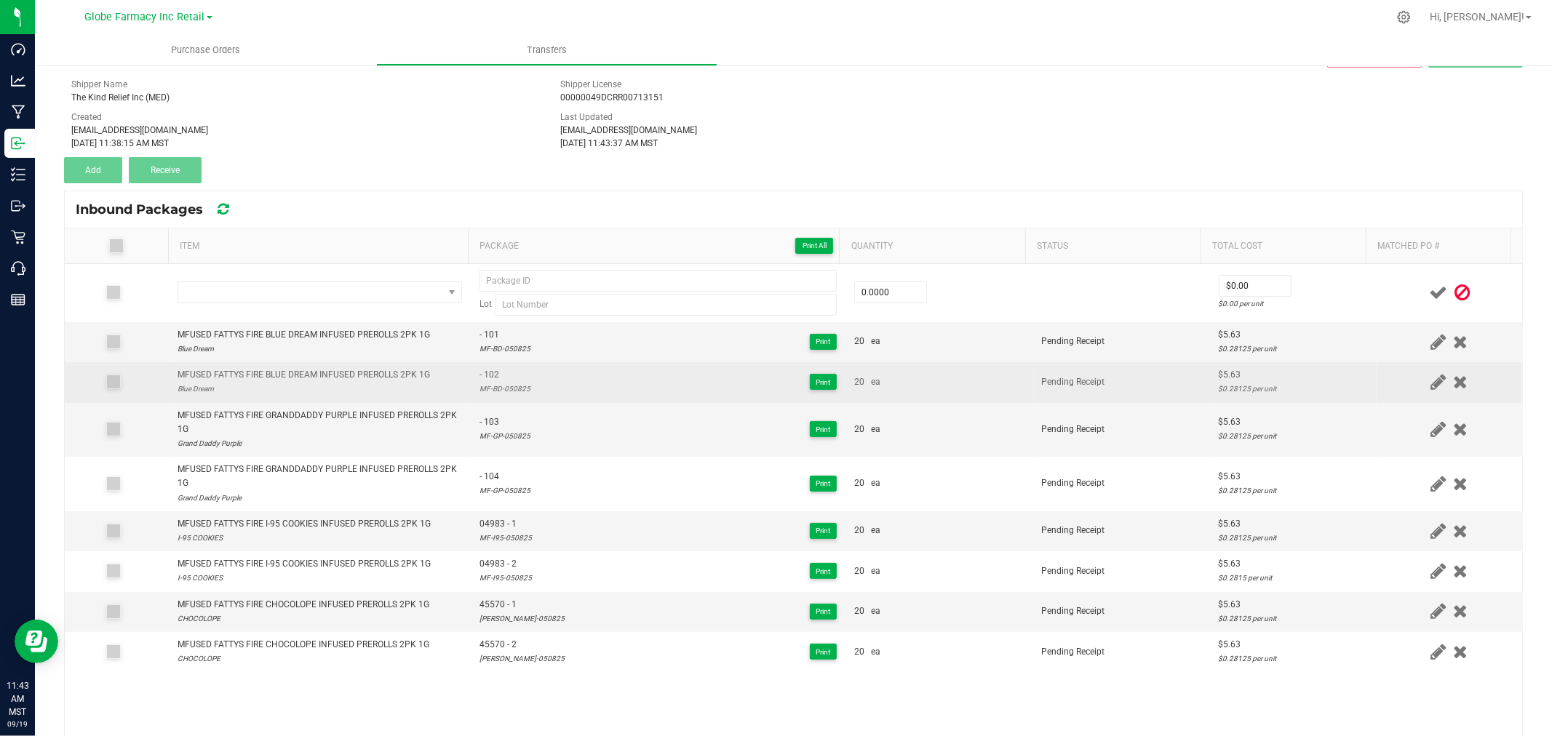
scroll to position [81, 0]
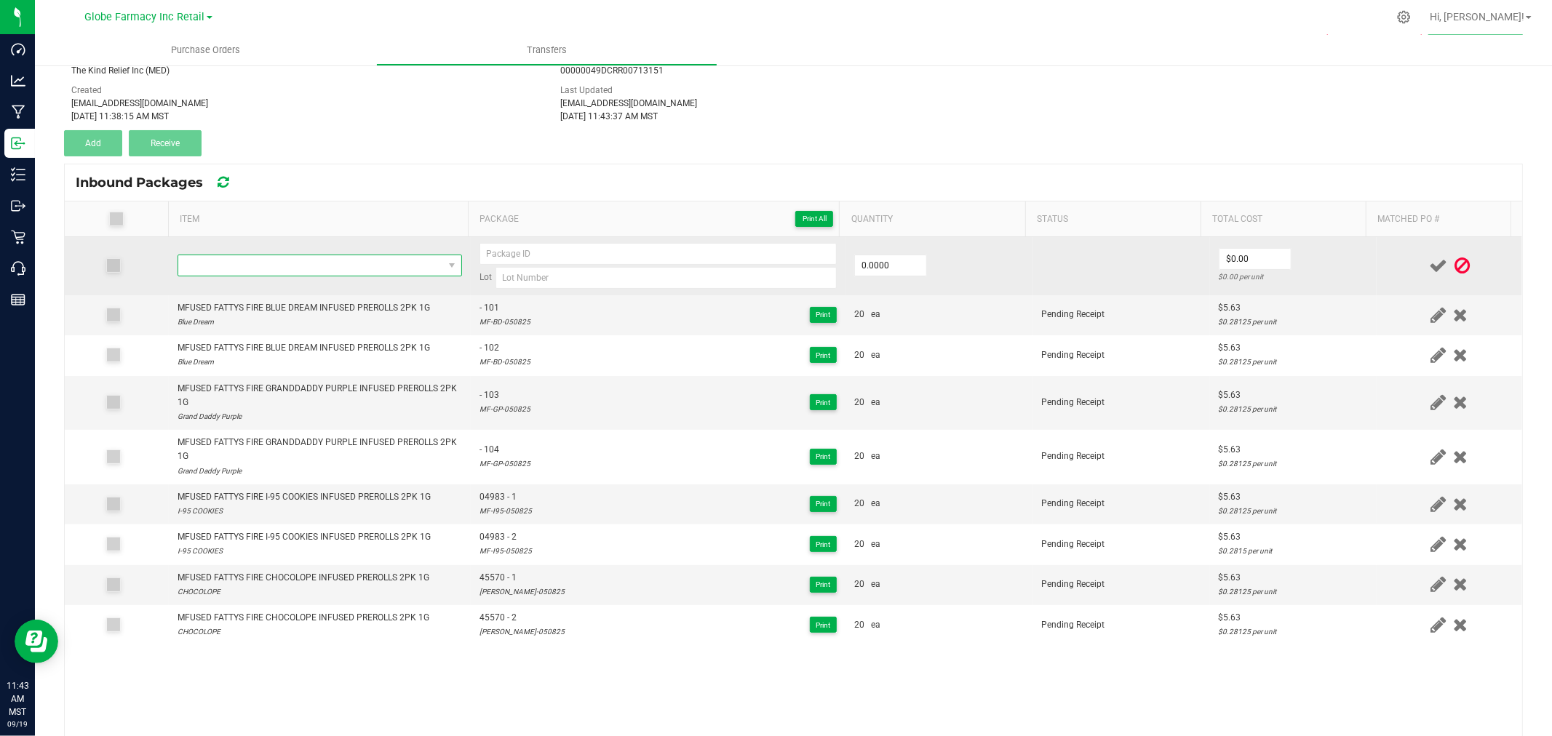
click at [375, 257] on span "NO DATA FOUND" at bounding box center [310, 265] width 265 height 20
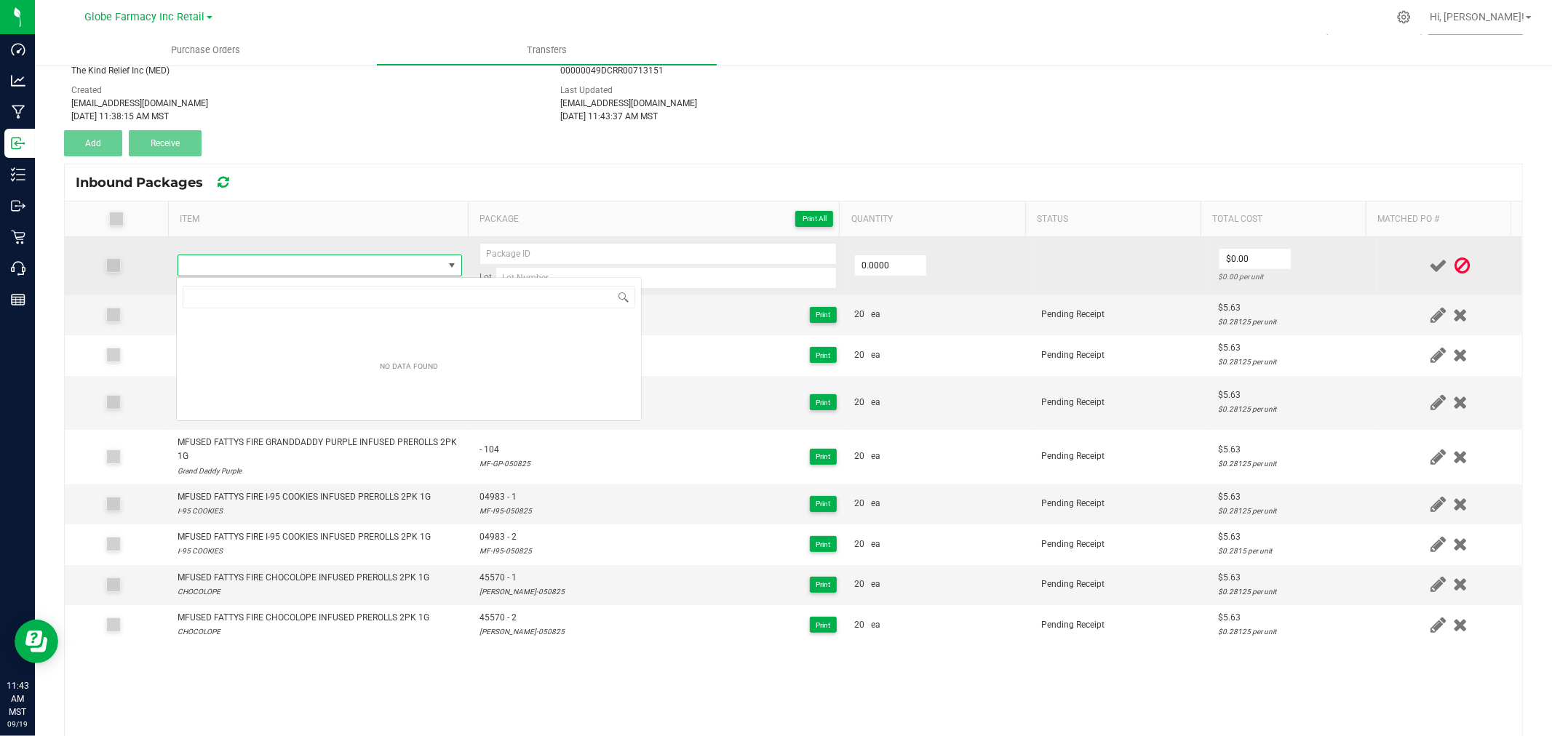
scroll to position [22, 279]
type input "MFUSED FATTYS FIRE MAUI PINEAPPLE INFUSED PREROLLS 2PK 1G"
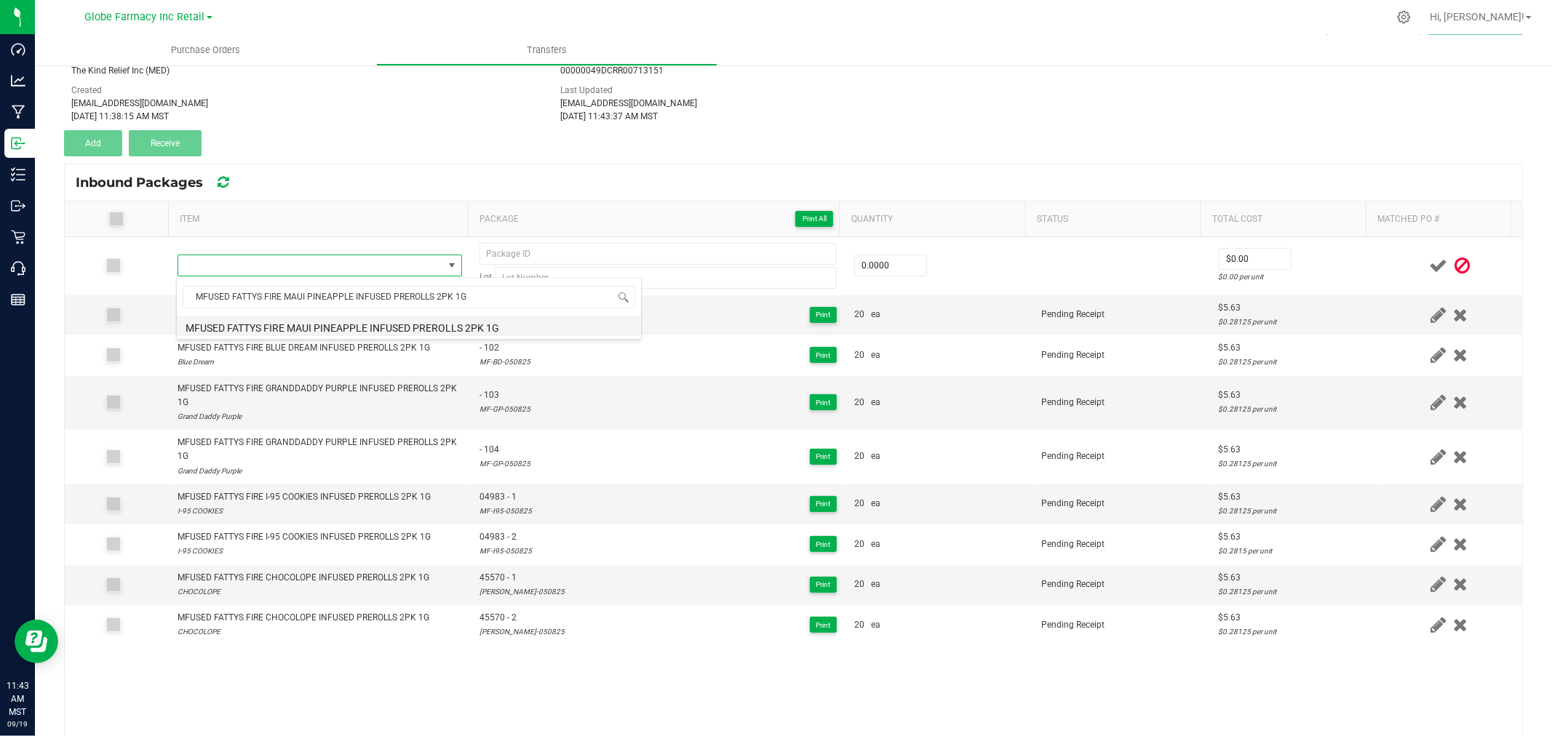
click at [341, 324] on li "MFUSED FATTYS FIRE MAUI PINEAPPLE INFUSED PREROLLS 2PK 1G" at bounding box center [409, 326] width 464 height 20
type input "0 ea"
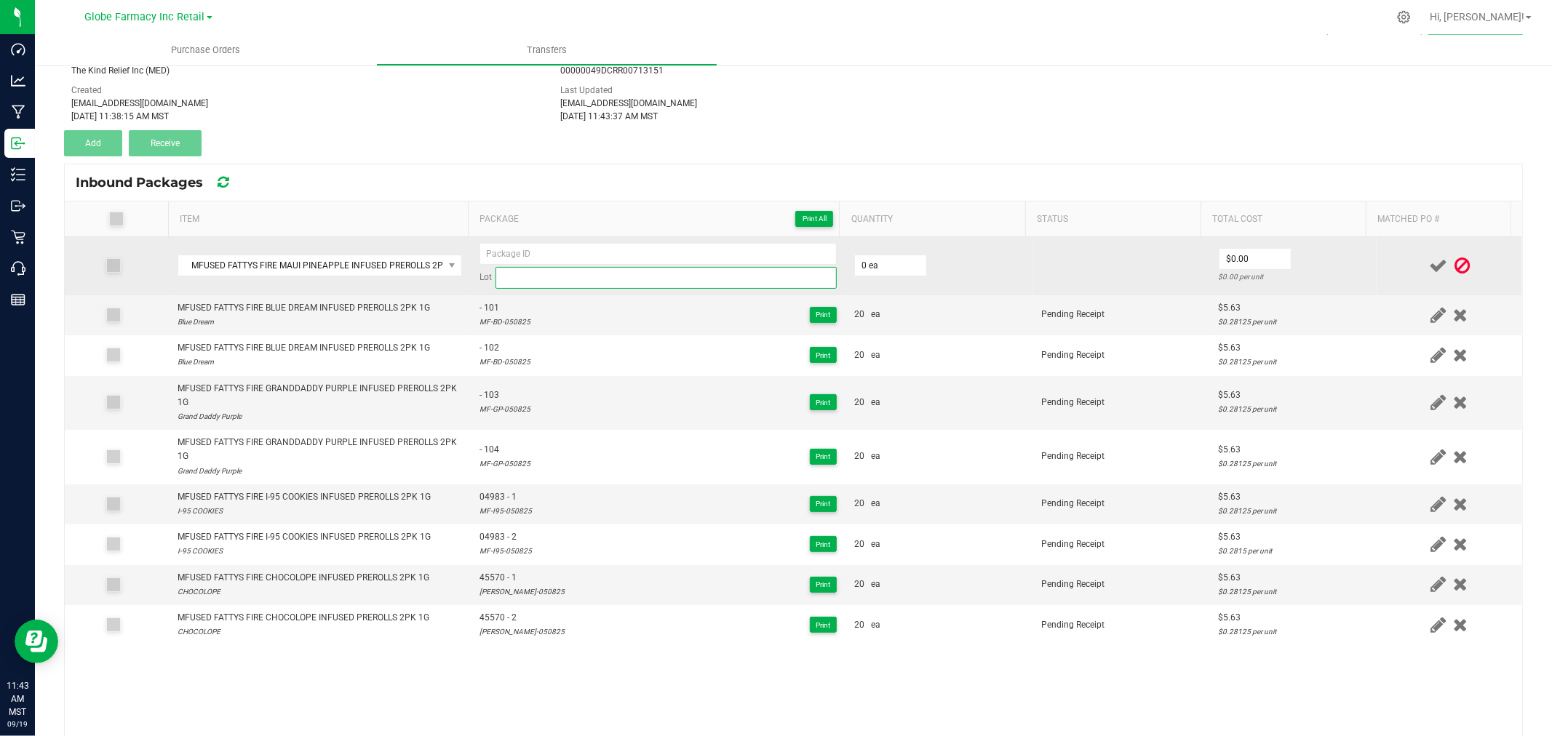
click at [695, 268] on input at bounding box center [666, 278] width 341 height 22
paste input "MF-MP-051225"
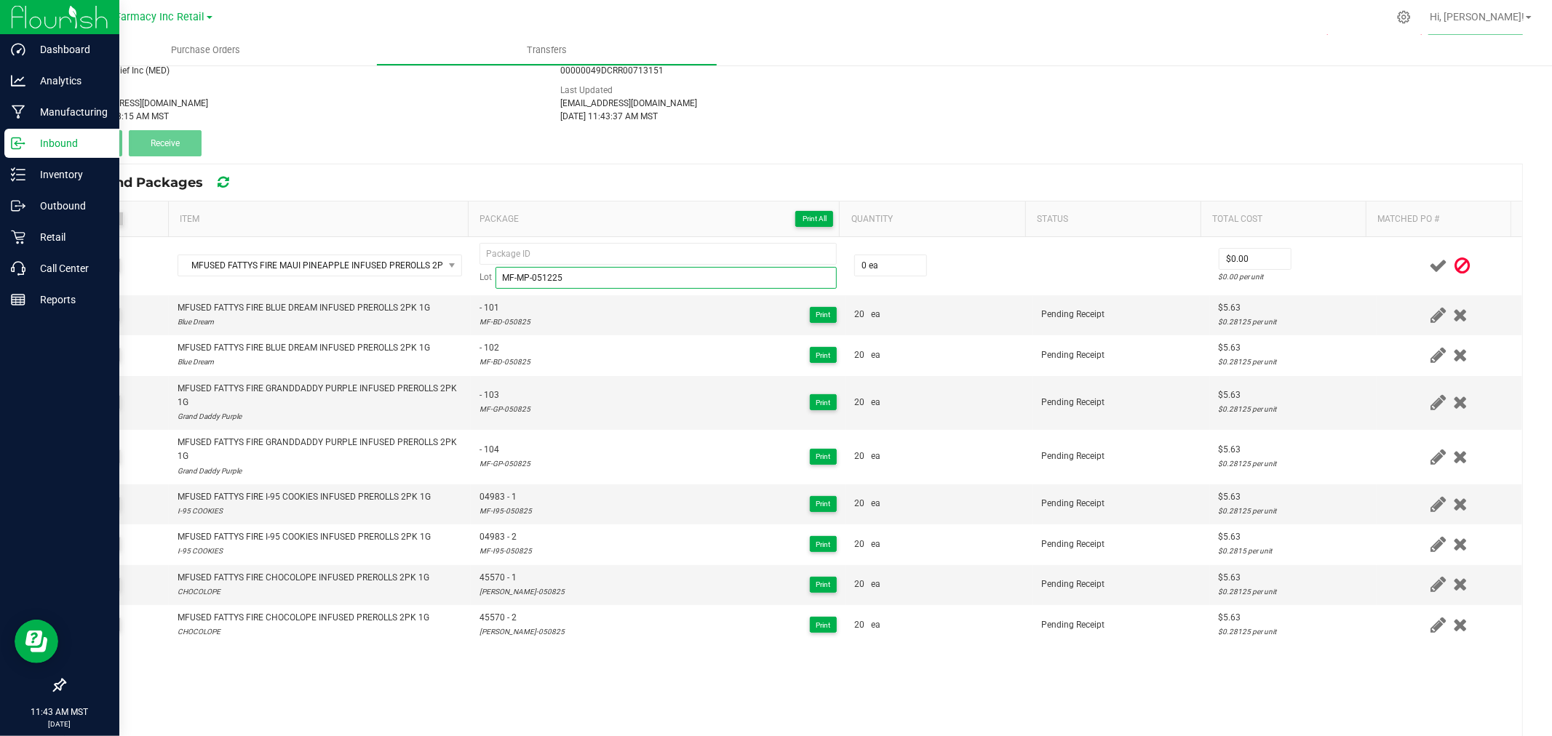
type input "MF-MP-051225"
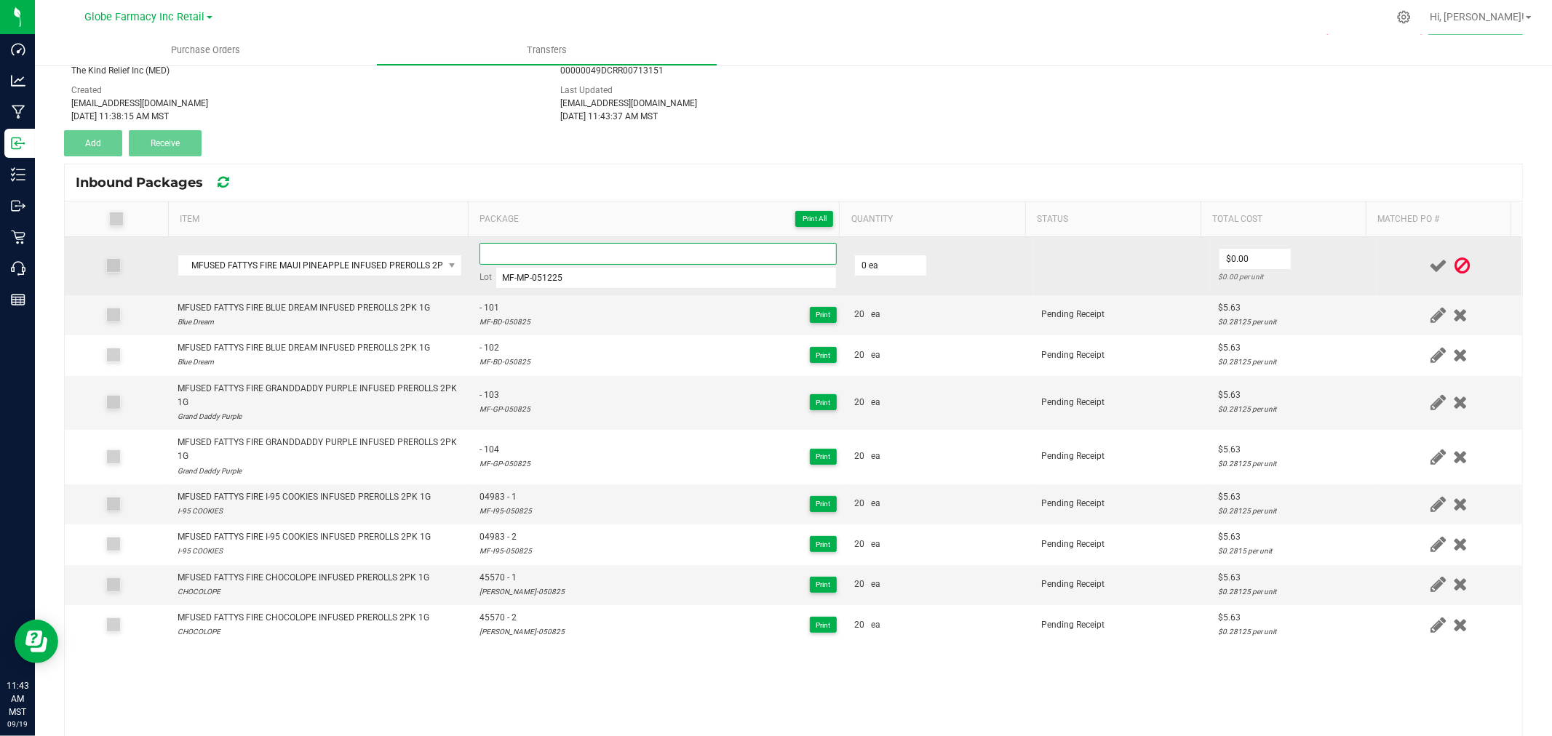
click at [645, 245] on input at bounding box center [658, 254] width 357 height 22
paste input "04609-Exp."
type input "04609 - 1"
type input "20 ea"
type input "$5.63"
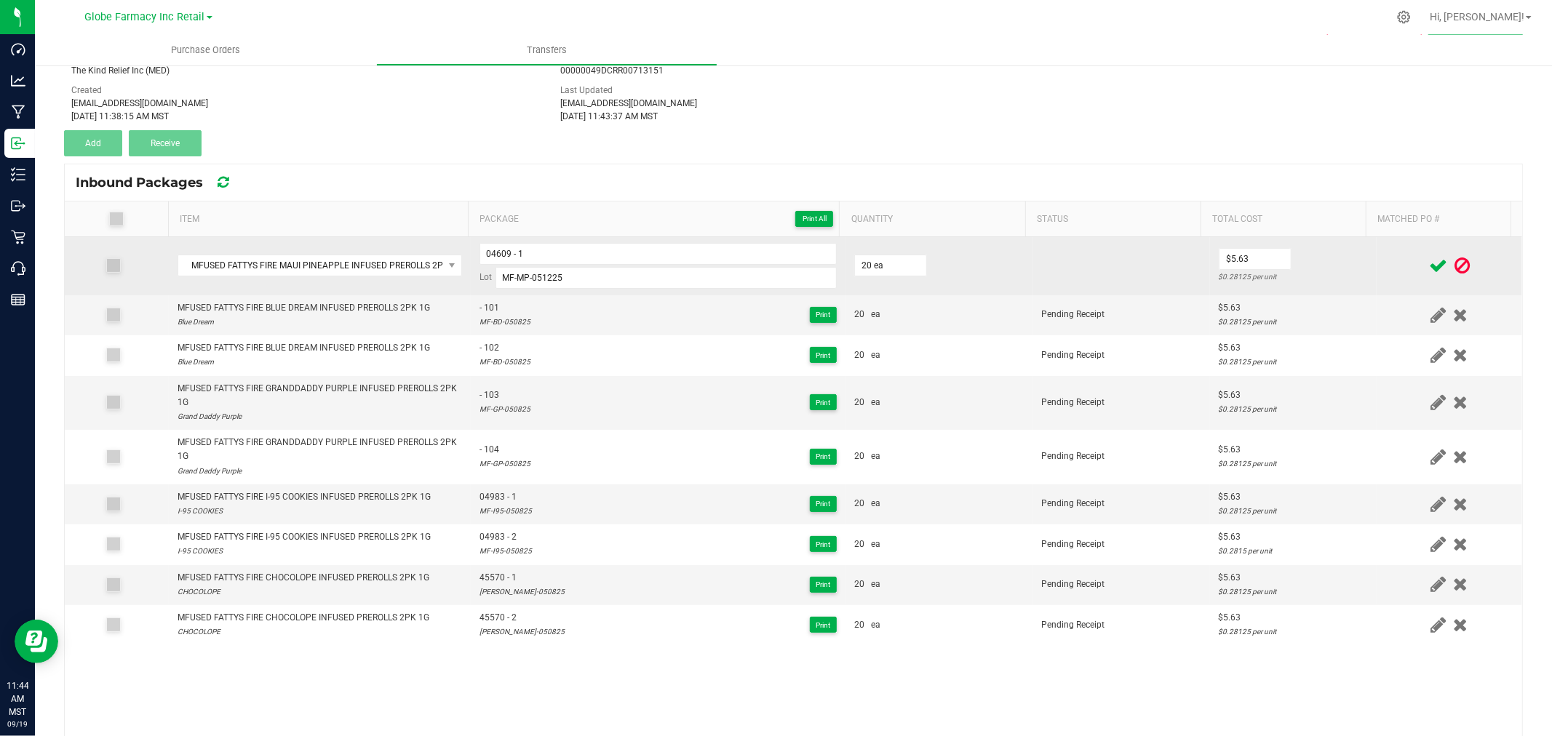
click at [1341, 268] on td "$5.63 $0.28125 per unit" at bounding box center [1293, 266] width 167 height 58
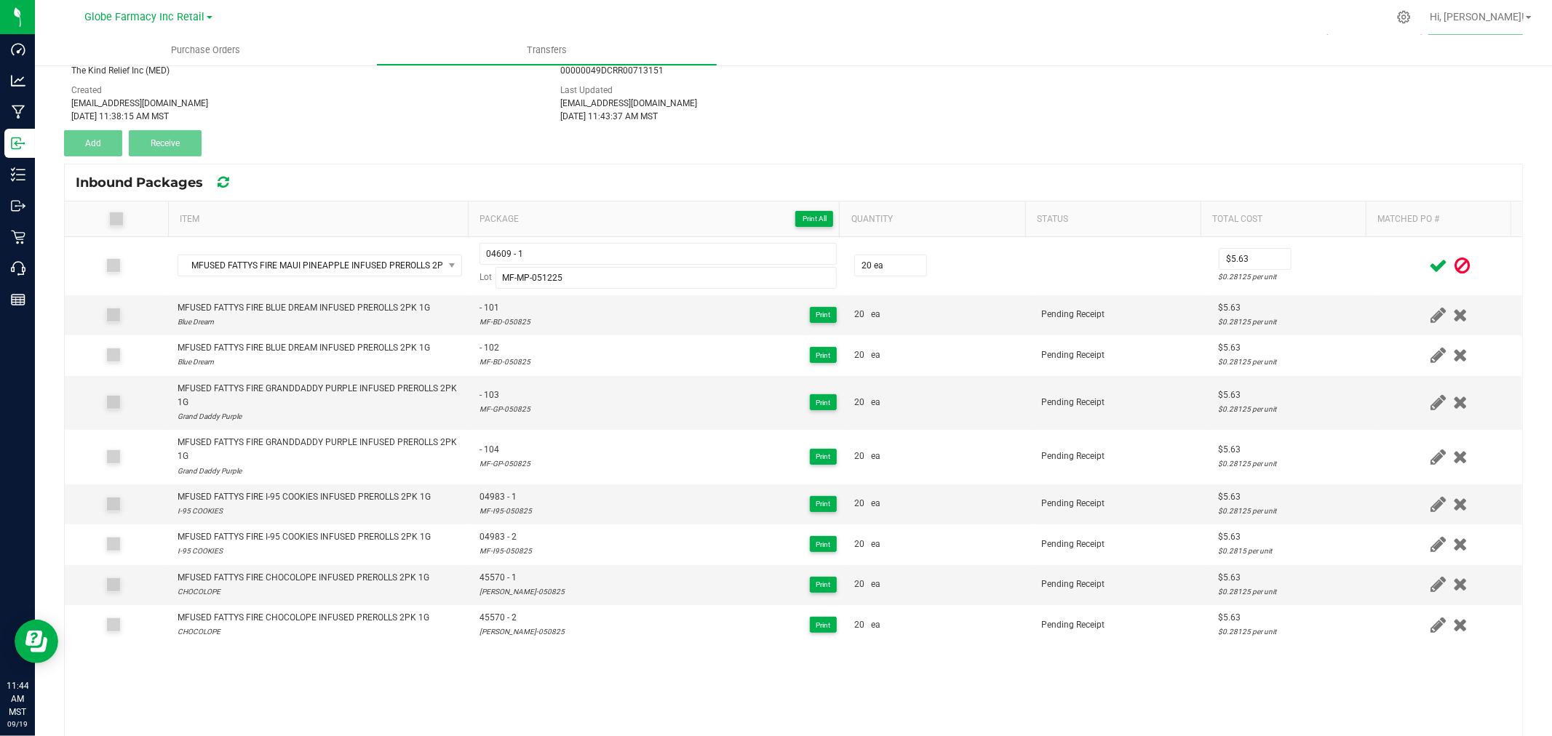
click at [1429, 270] on icon at bounding box center [1438, 266] width 18 height 18
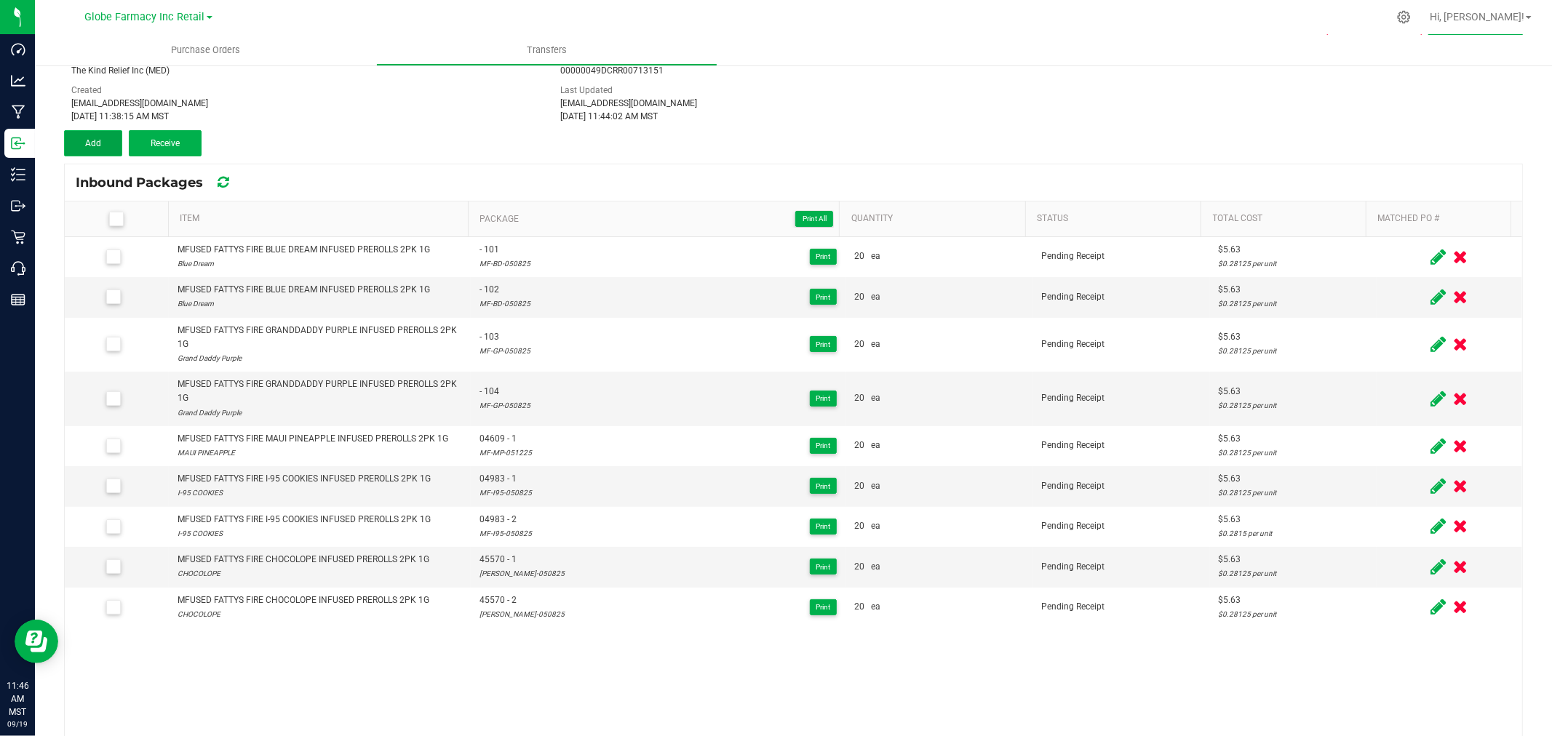
click at [93, 147] on span "Add" at bounding box center [93, 143] width 16 height 10
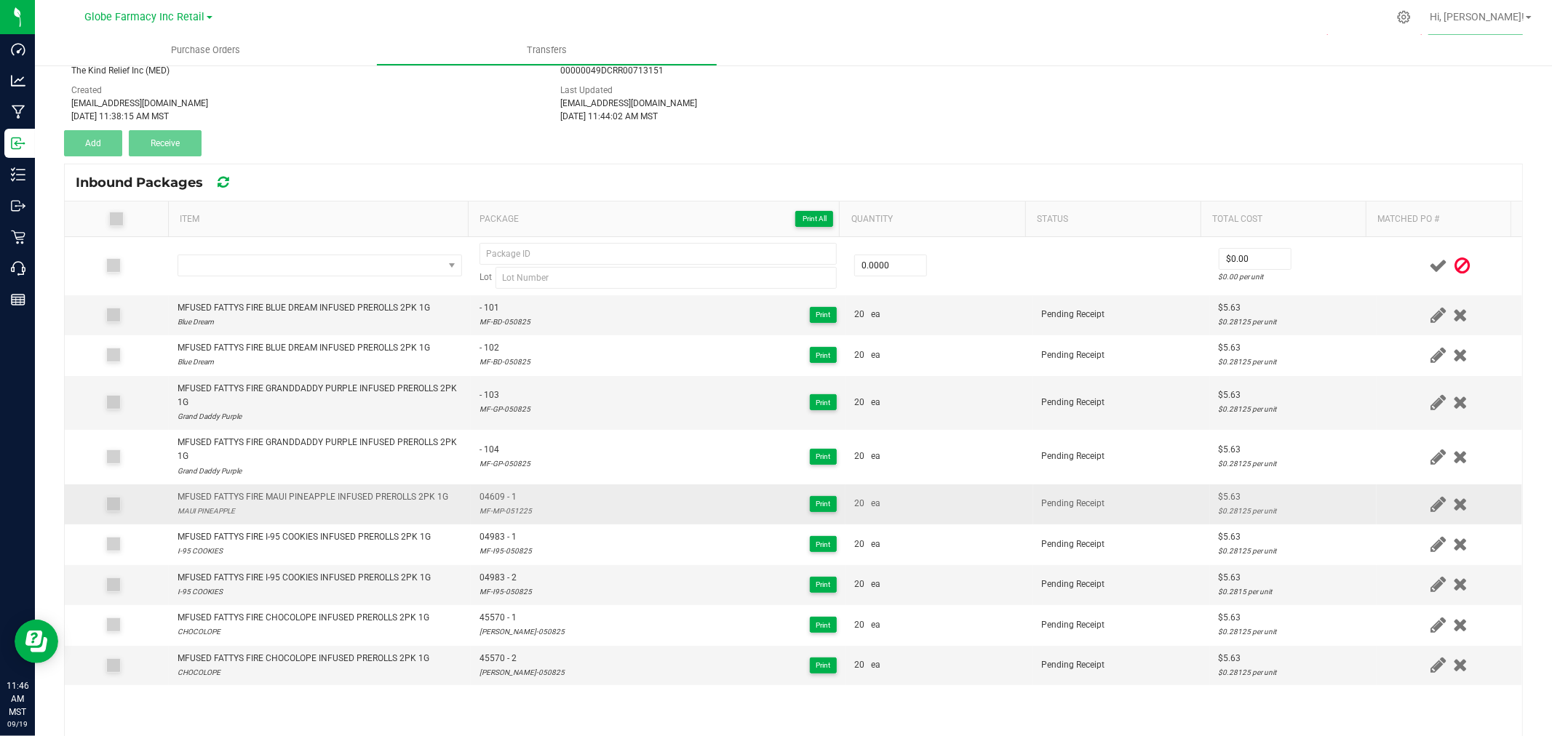
click at [307, 489] on td "MFUSED FATTYS FIRE MAUI PINEAPPLE INFUSED PREROLLS 2PK 1G MAUI PINEAPPLE" at bounding box center [320, 505] width 302 height 40
copy div "MFUSED FATTYS FIRE MAUI PINEAPPLE INFUSED PREROLLS 2PK 1G"
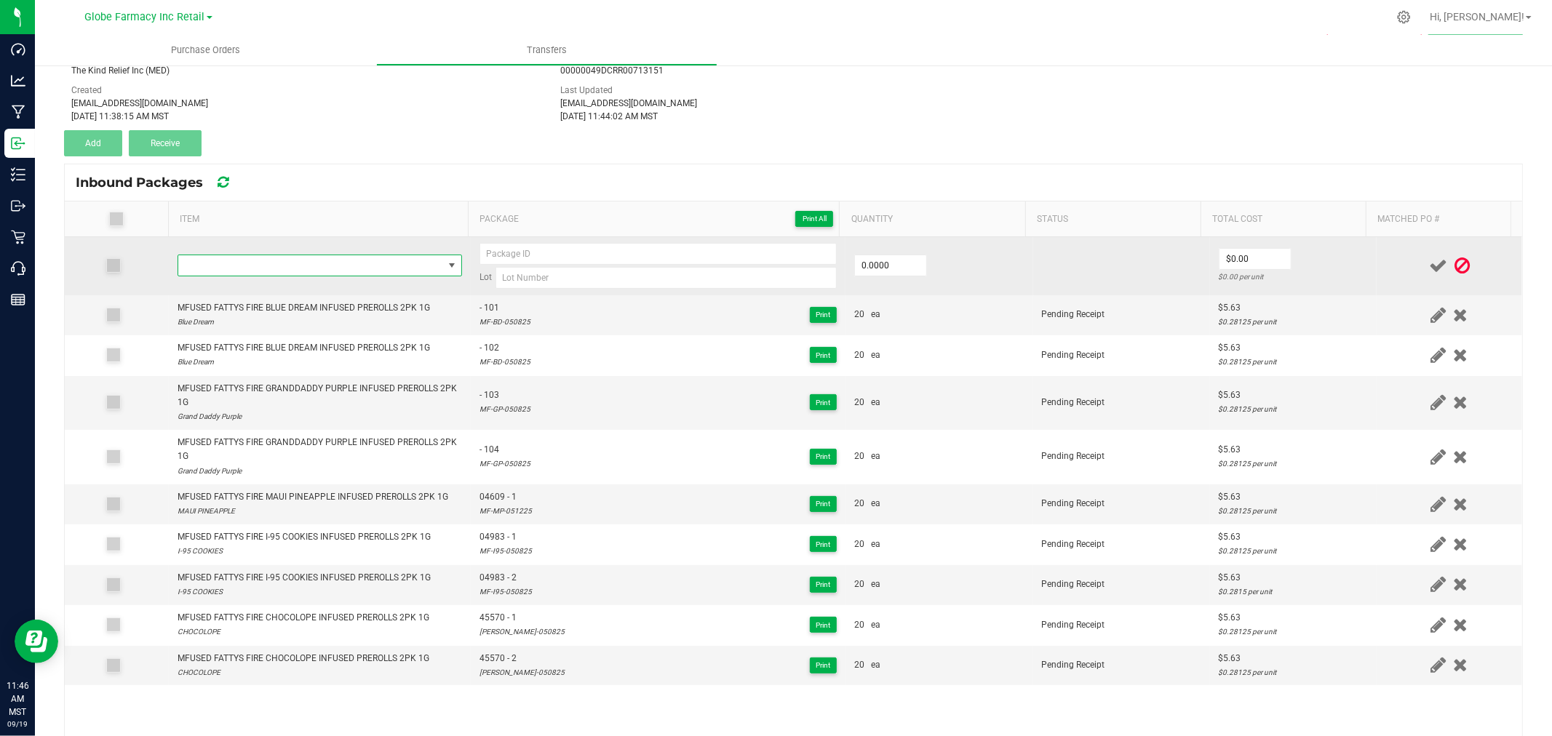
click at [347, 262] on span "NO DATA FOUND" at bounding box center [310, 265] width 265 height 20
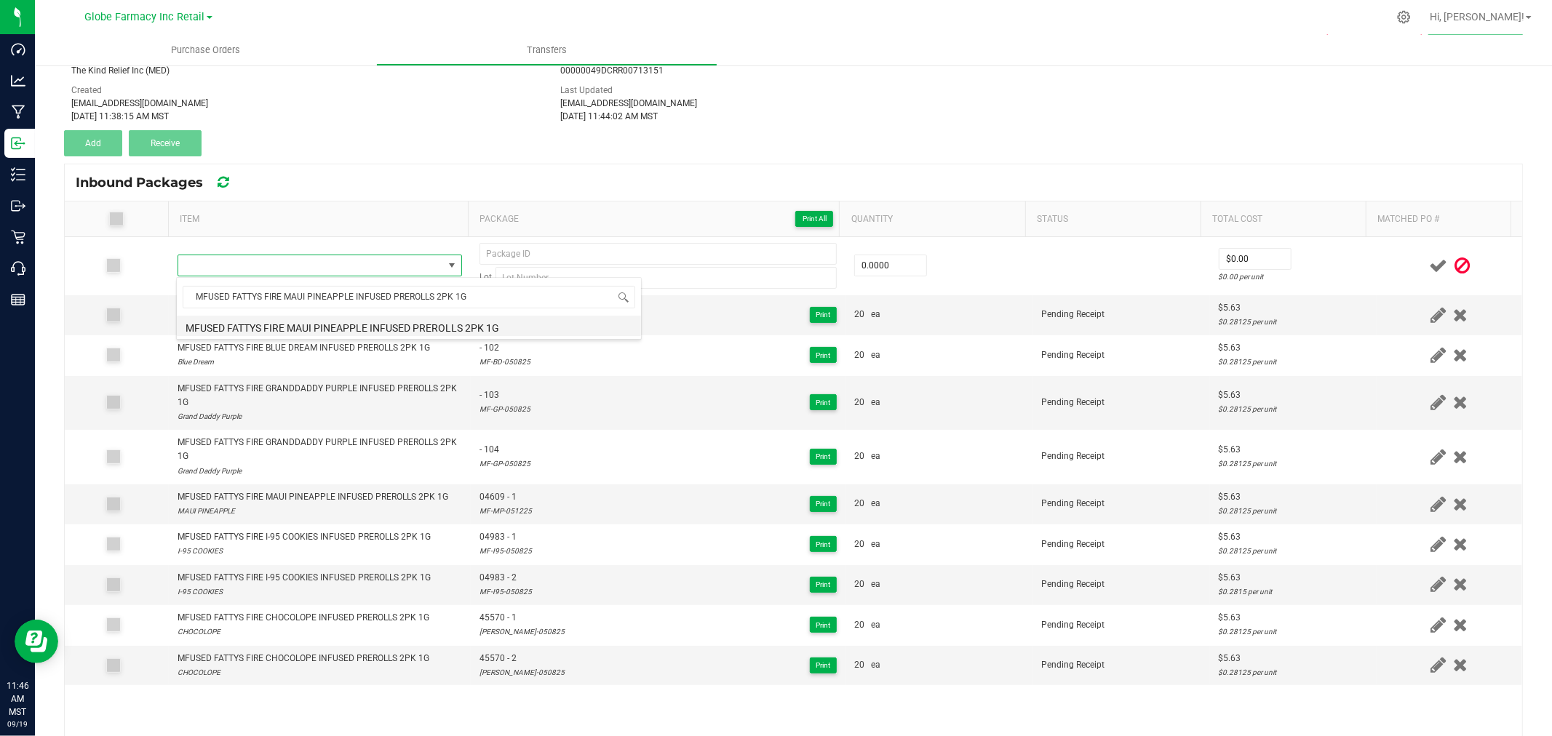
click at [358, 322] on li "MFUSED FATTYS FIRE MAUI PINEAPPLE INFUSED PREROLLS 2PK 1G" at bounding box center [409, 326] width 464 height 20
type input "0 ea"
click at [482, 496] on span "04609 - 1" at bounding box center [506, 497] width 52 height 14
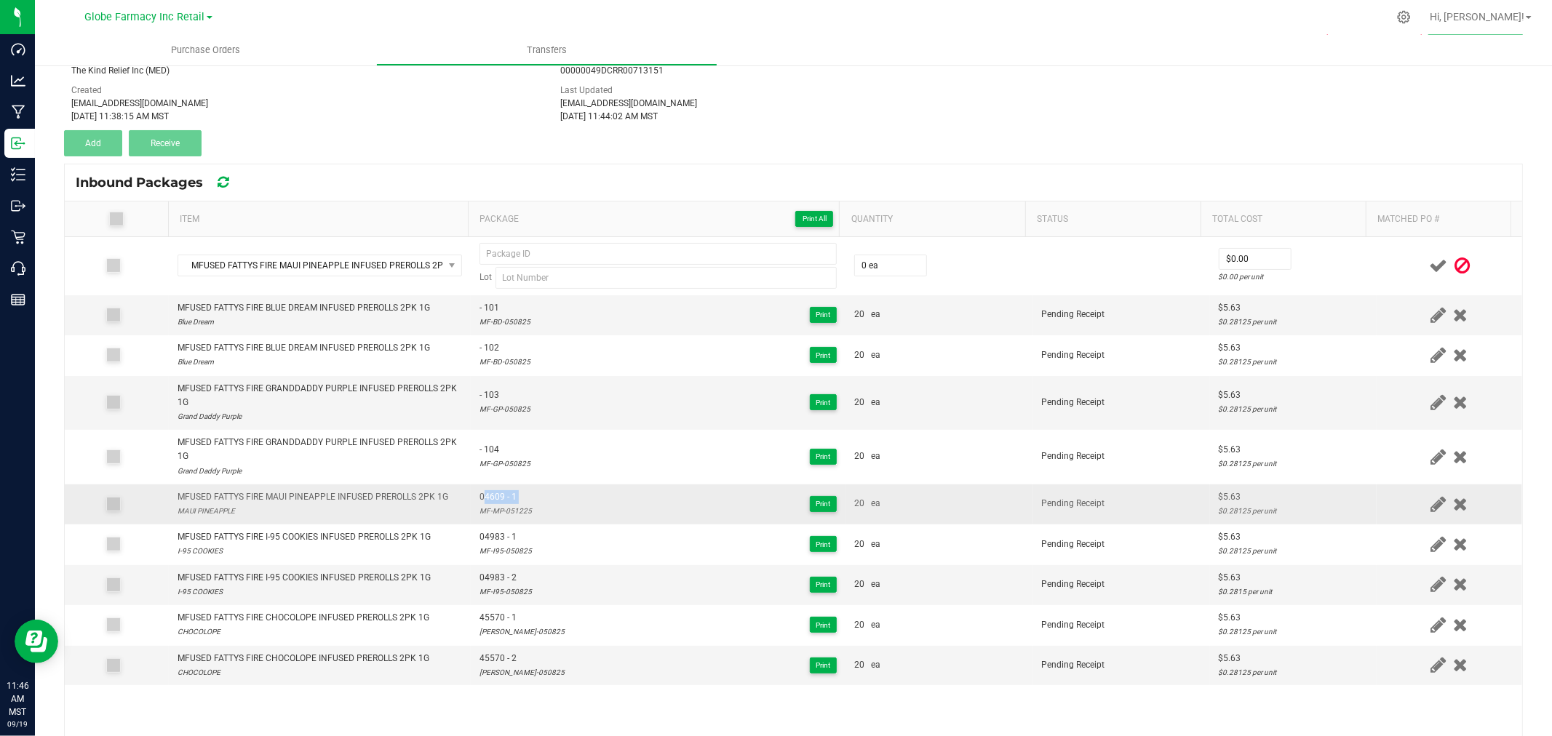
click at [482, 496] on span "04609 - 1" at bounding box center [506, 497] width 52 height 14
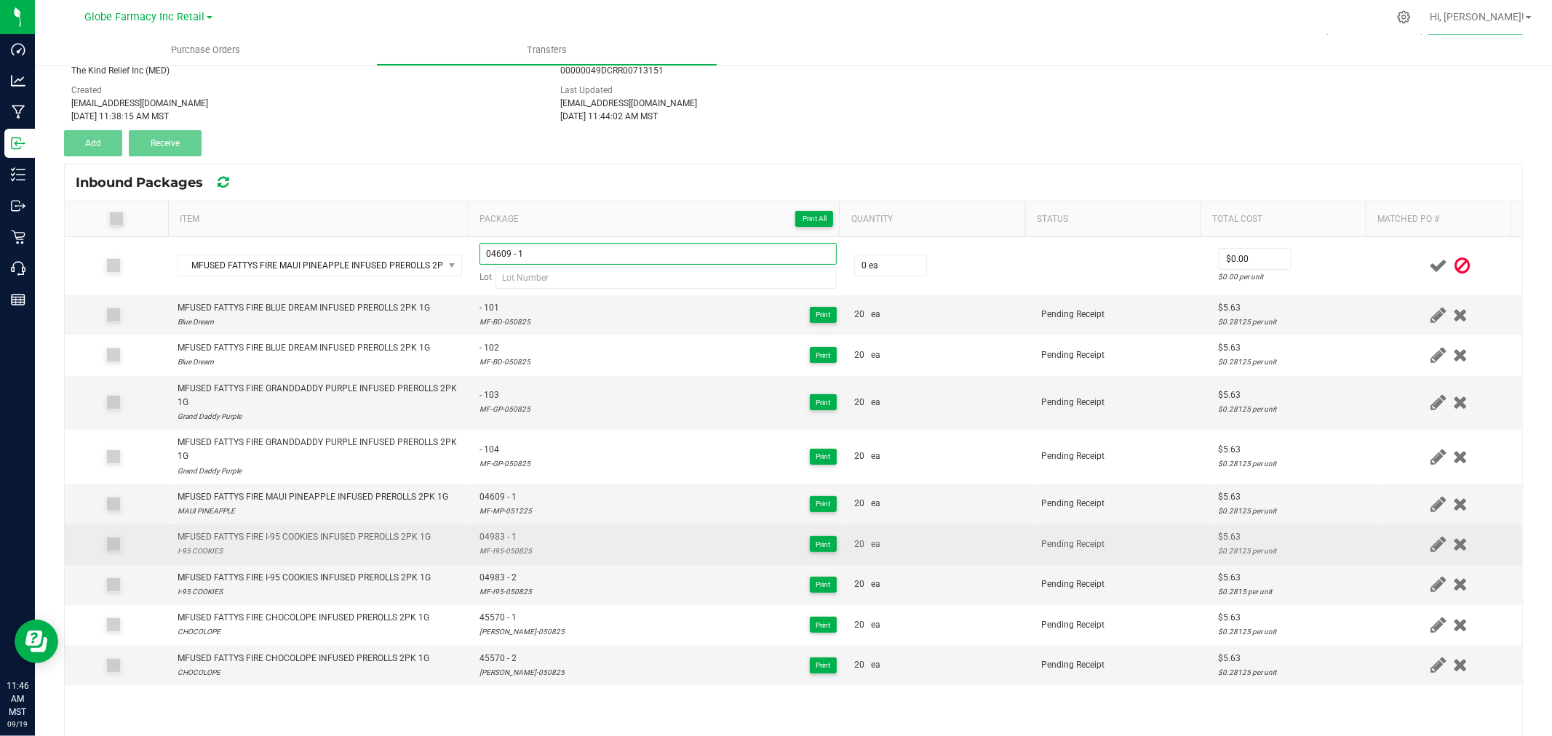
type input "04609 - 1"
click at [492, 543] on span "04983 - 1" at bounding box center [506, 537] width 52 height 14
click at [492, 546] on div "MF-I95-050825" at bounding box center [506, 551] width 52 height 14
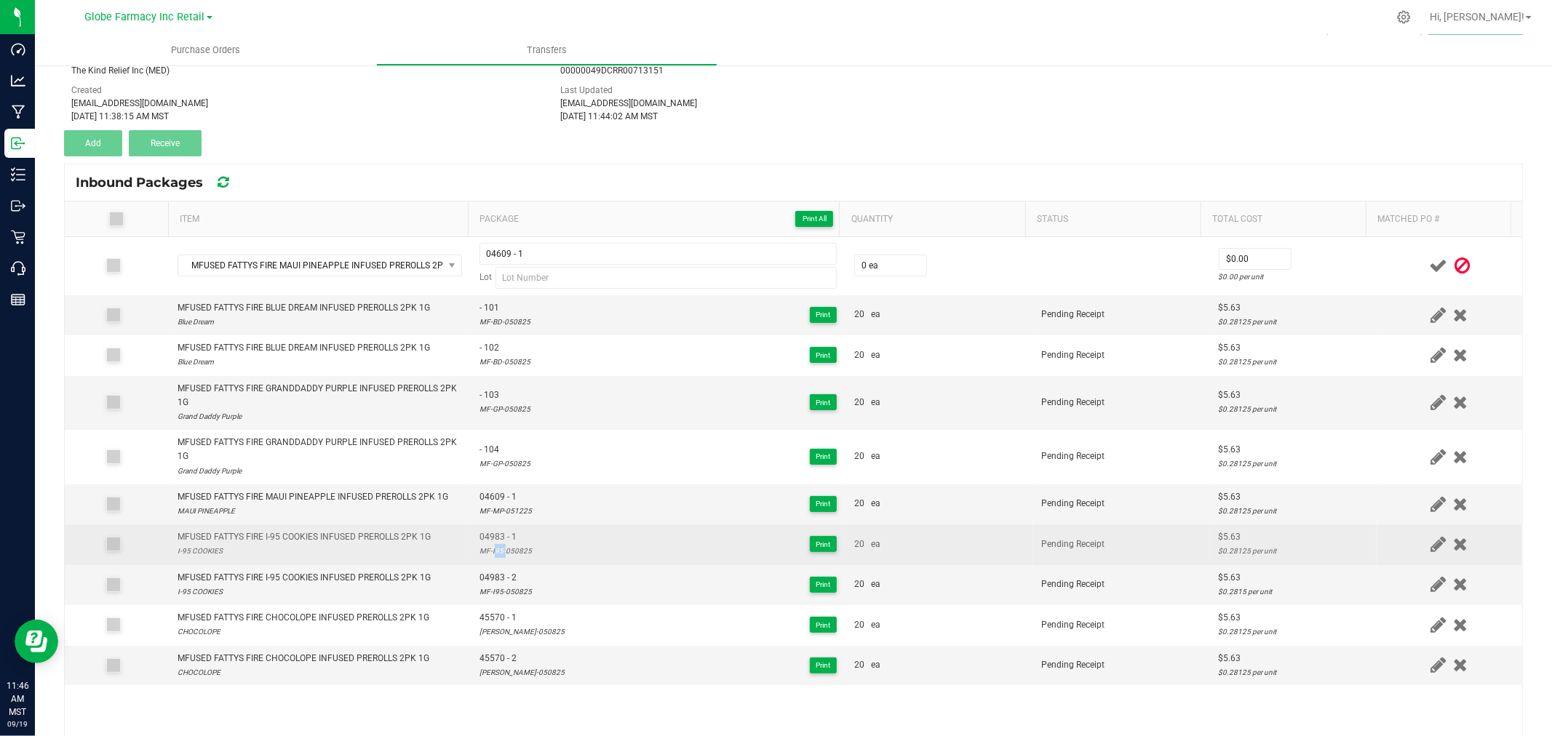
click at [492, 546] on div "MF-I95-050825" at bounding box center [506, 551] width 52 height 14
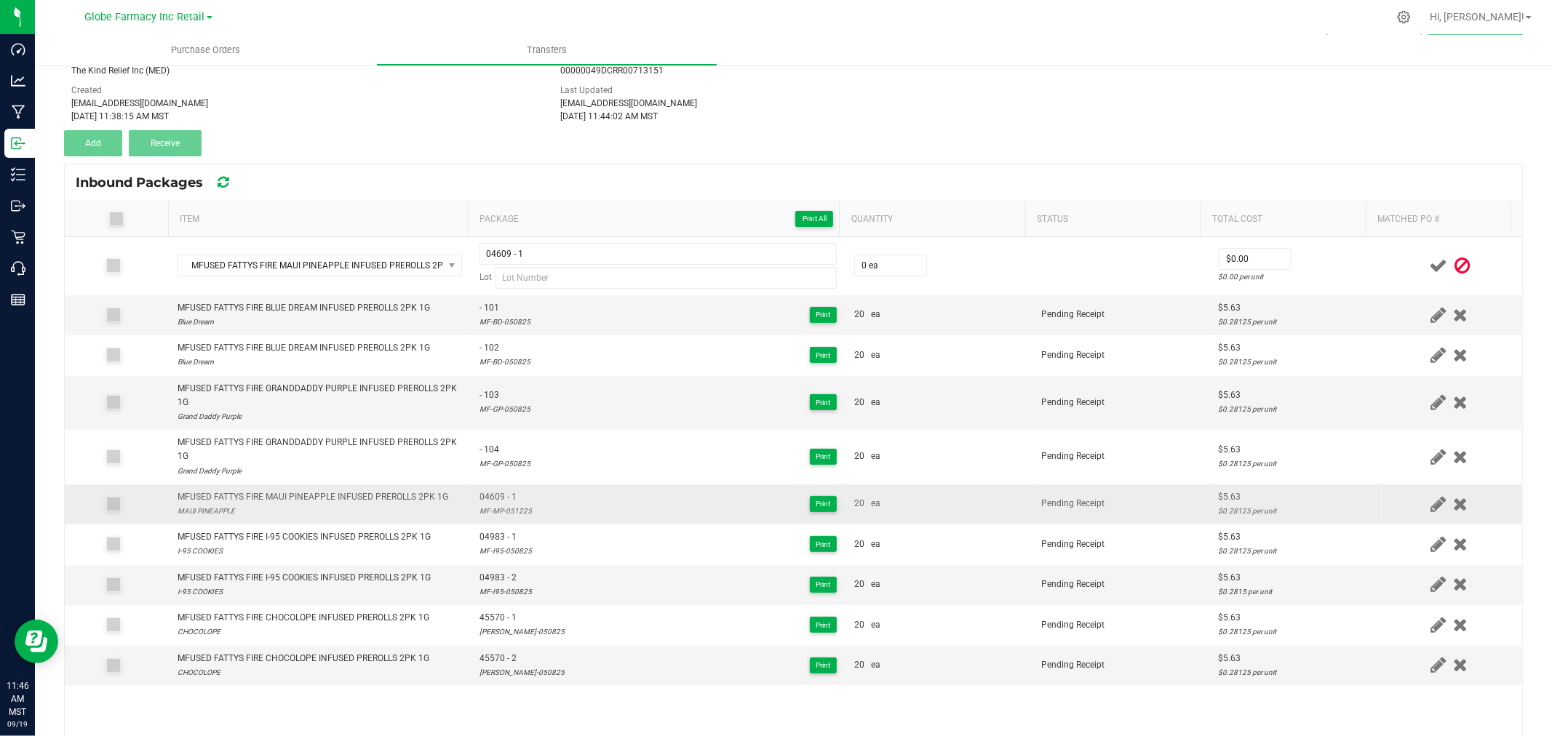
click at [497, 508] on div "MF-MP-051225" at bounding box center [506, 511] width 52 height 14
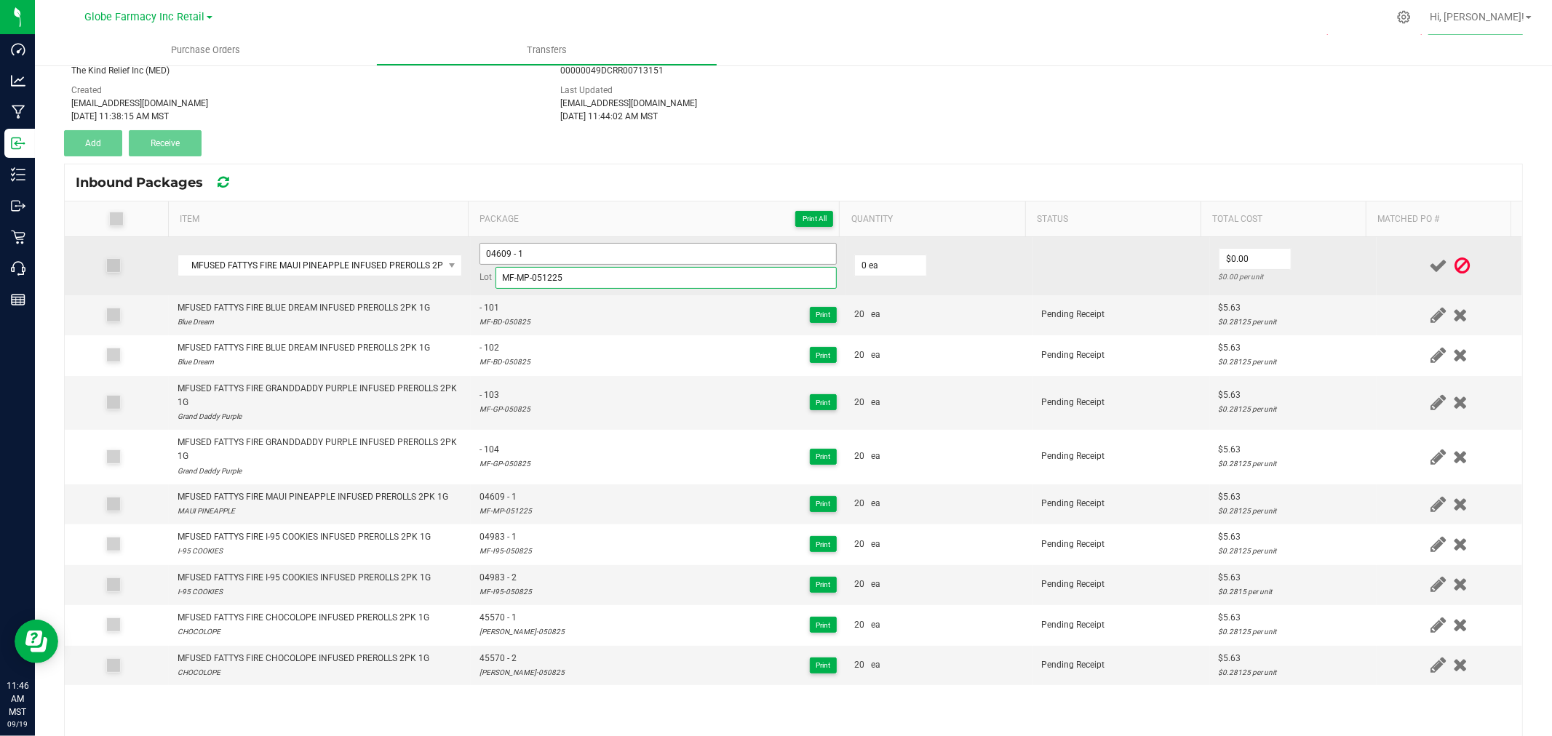
type input "MF-MP-051225"
click at [604, 250] on input "04609 - 1" at bounding box center [658, 254] width 357 height 22
type input "04609 - 2"
click at [872, 271] on input "0" at bounding box center [890, 265] width 71 height 20
type input "20 ea"
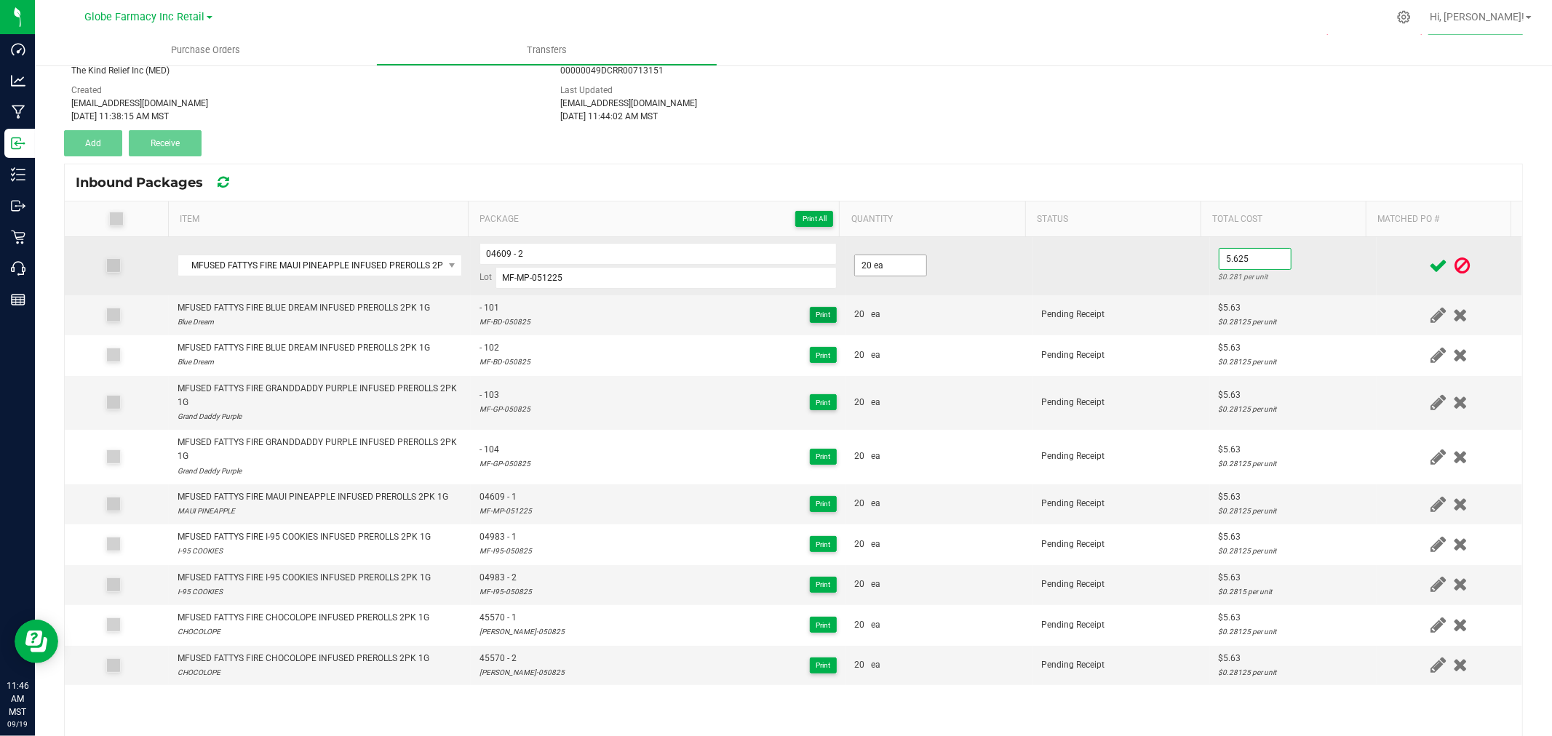
type input "$5.63"
click at [1377, 251] on td at bounding box center [1450, 266] width 146 height 58
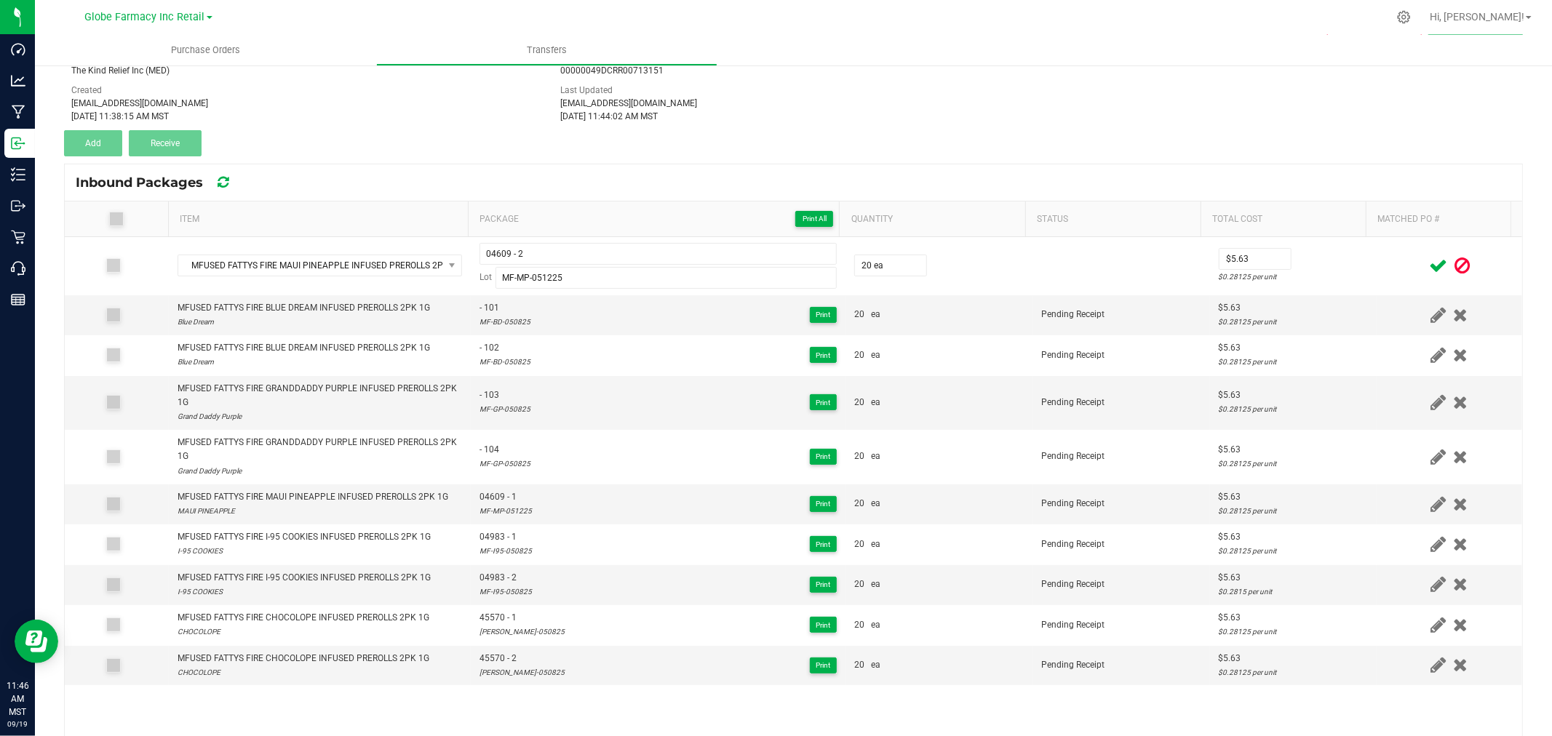
click at [1429, 264] on icon at bounding box center [1438, 266] width 18 height 18
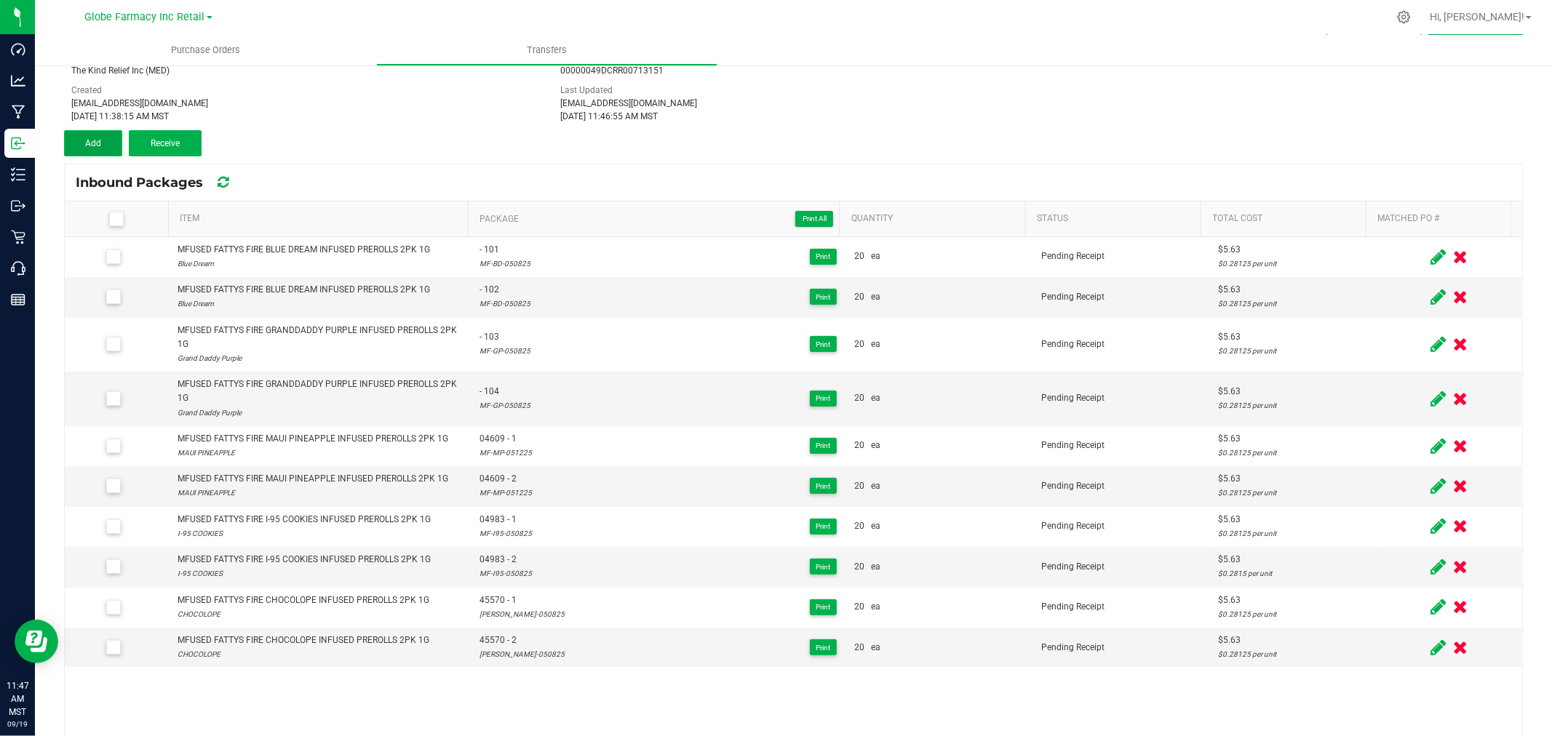
click at [96, 140] on span "Add" at bounding box center [93, 143] width 16 height 10
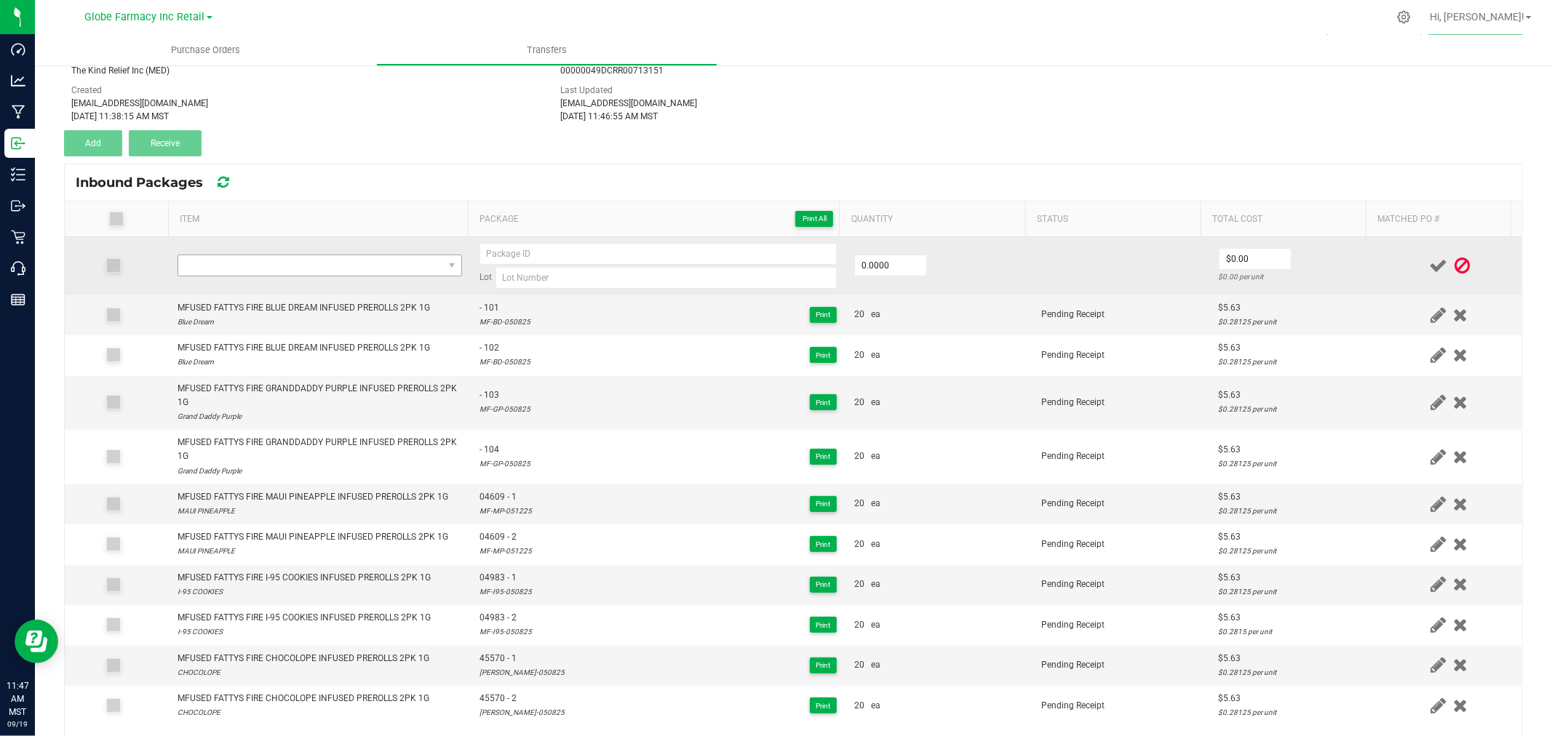
drag, startPoint x: 369, startPoint y: 248, endPoint x: 367, endPoint y: 256, distance: 8.3
click at [368, 251] on td at bounding box center [320, 266] width 302 height 58
click at [367, 256] on span "NO DATA FOUND" at bounding box center [310, 265] width 265 height 20
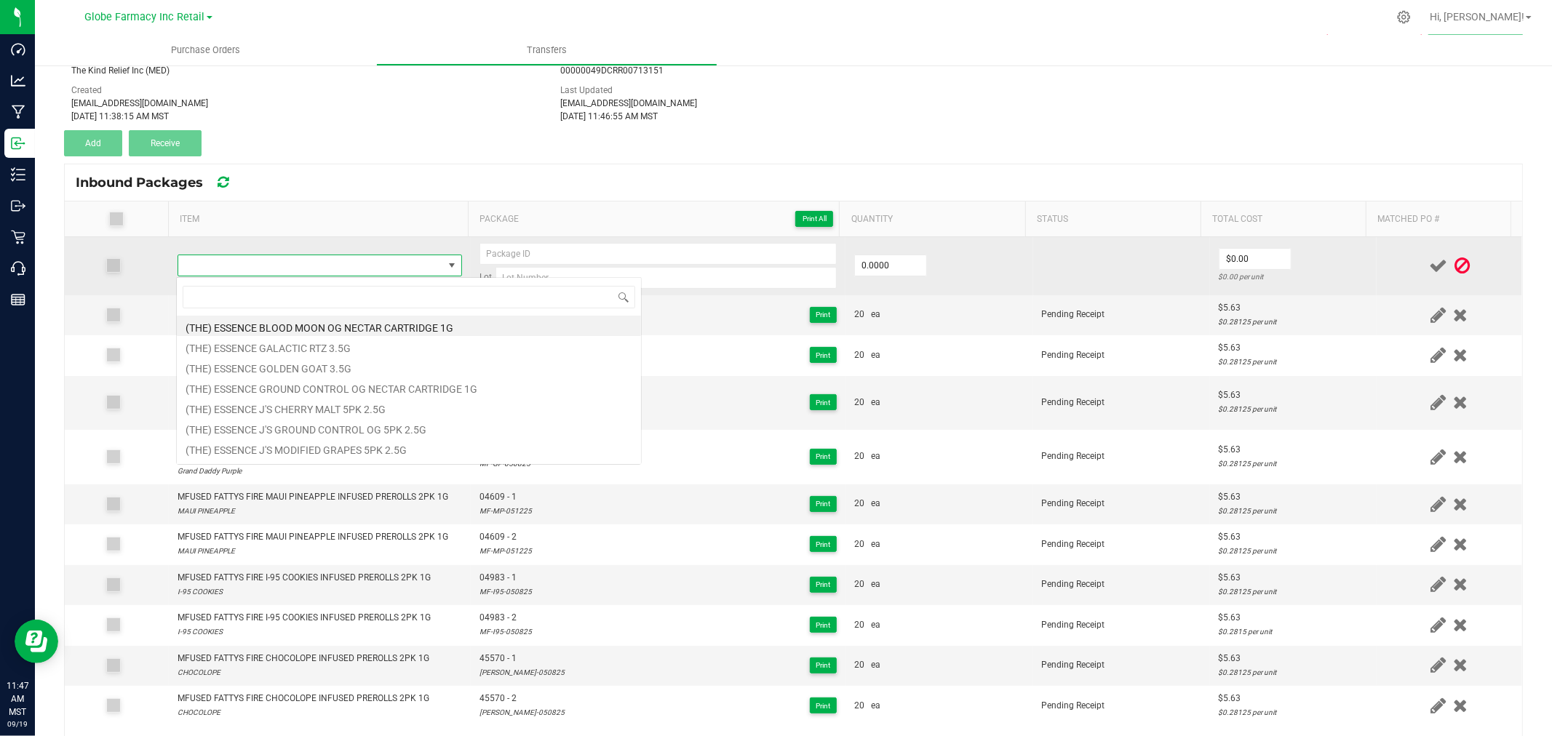
type input "MFUSED FATTYS FIRE TROPICAL SAPPHIRE KUSH INFUSED PREROLLS 2PK 1G"
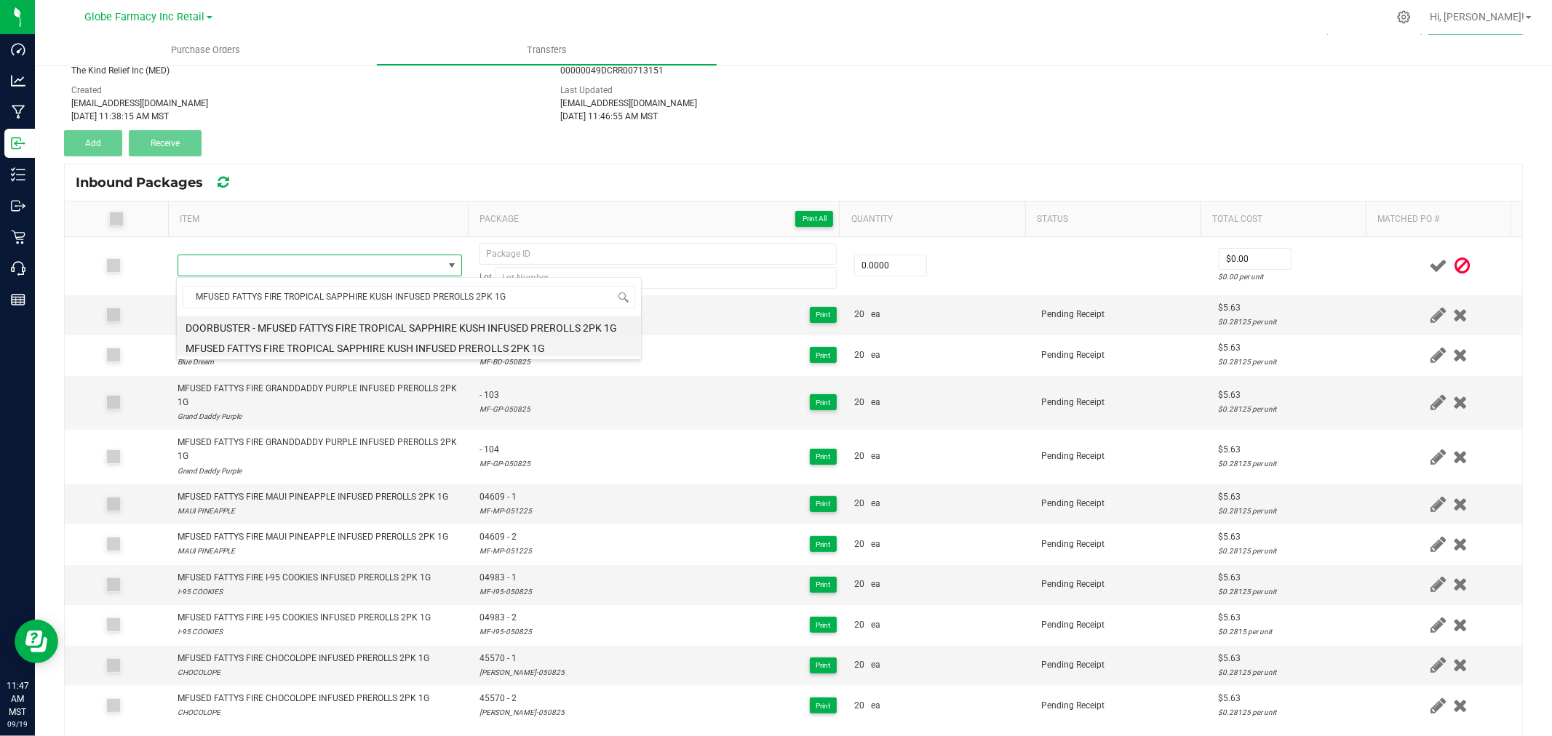
click at [348, 345] on li "MFUSED FATTYS FIRE TROPICAL SAPPHIRE KUSH INFUSED PREROLLS 2PK 1G" at bounding box center [409, 346] width 464 height 20
type input "0 ea"
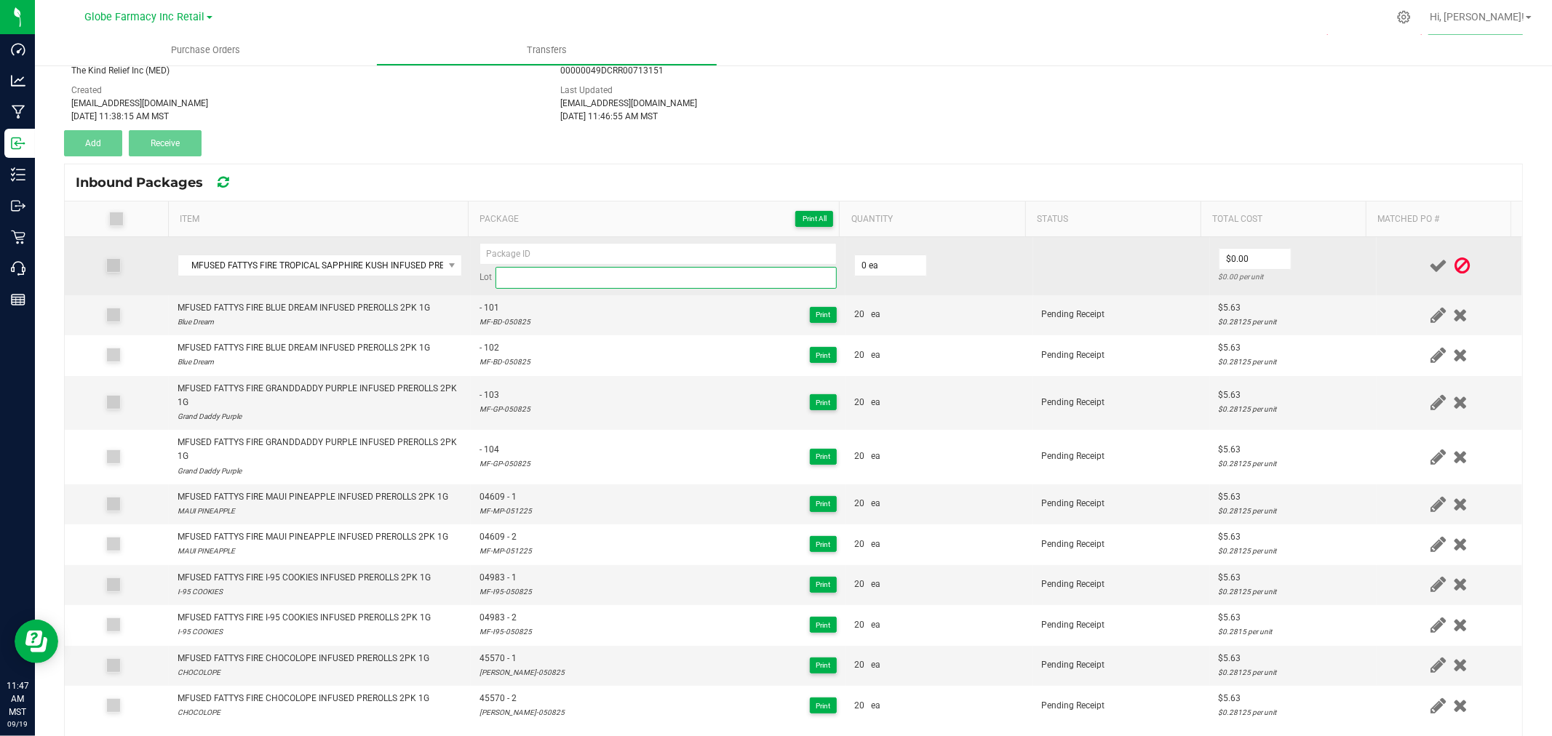
click at [576, 271] on input at bounding box center [666, 278] width 341 height 22
paste input "MF-TSK-050825"
type input "MF-TSK-050825"
click at [576, 243] on input at bounding box center [658, 254] width 357 height 22
paste input "45572-Exp."
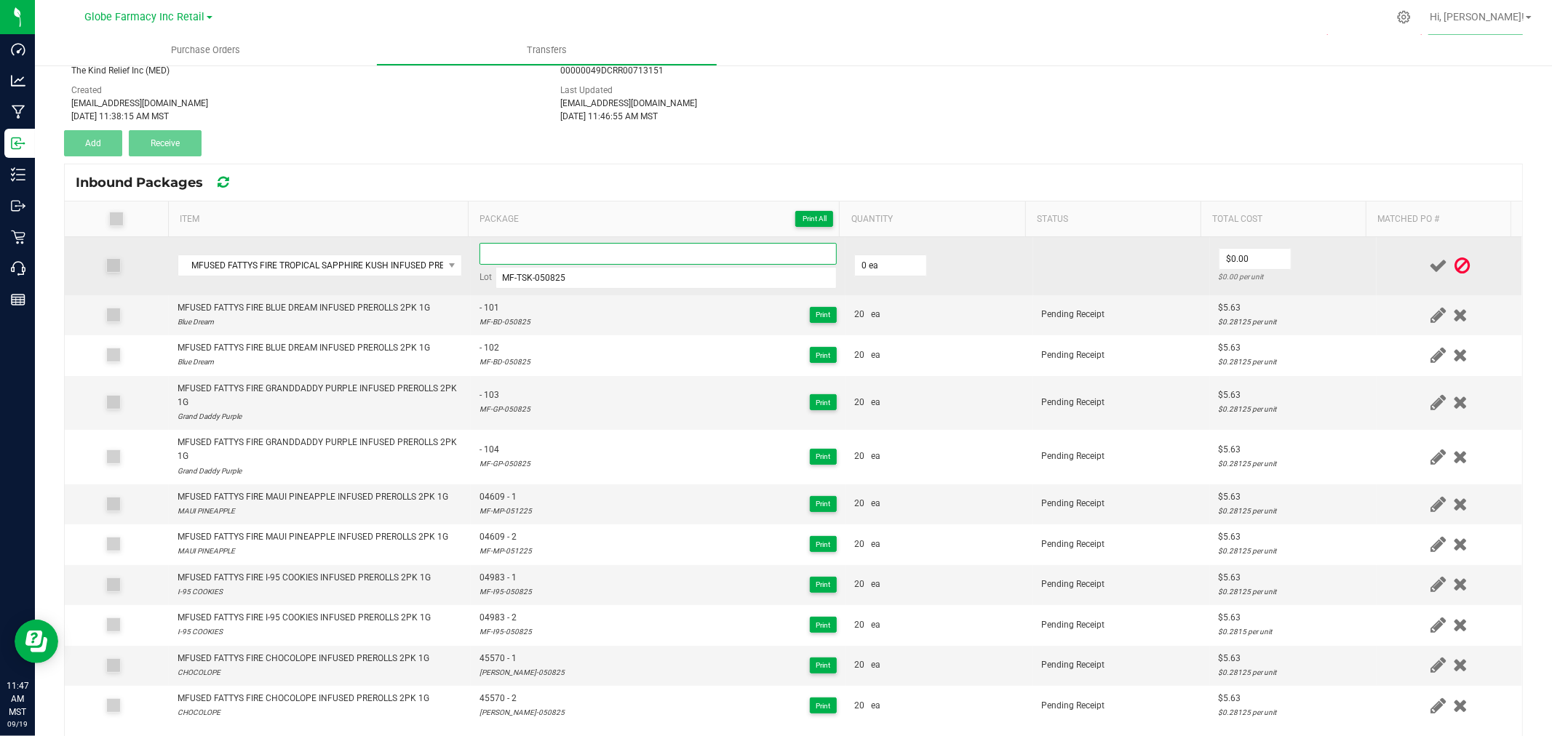
click at [514, 262] on input at bounding box center [658, 254] width 357 height 22
type input "45572 - 1"
type input "20 ea"
type input "$5.63"
click at [1342, 259] on td "$5.63 $0.28125 per unit" at bounding box center [1293, 266] width 167 height 58
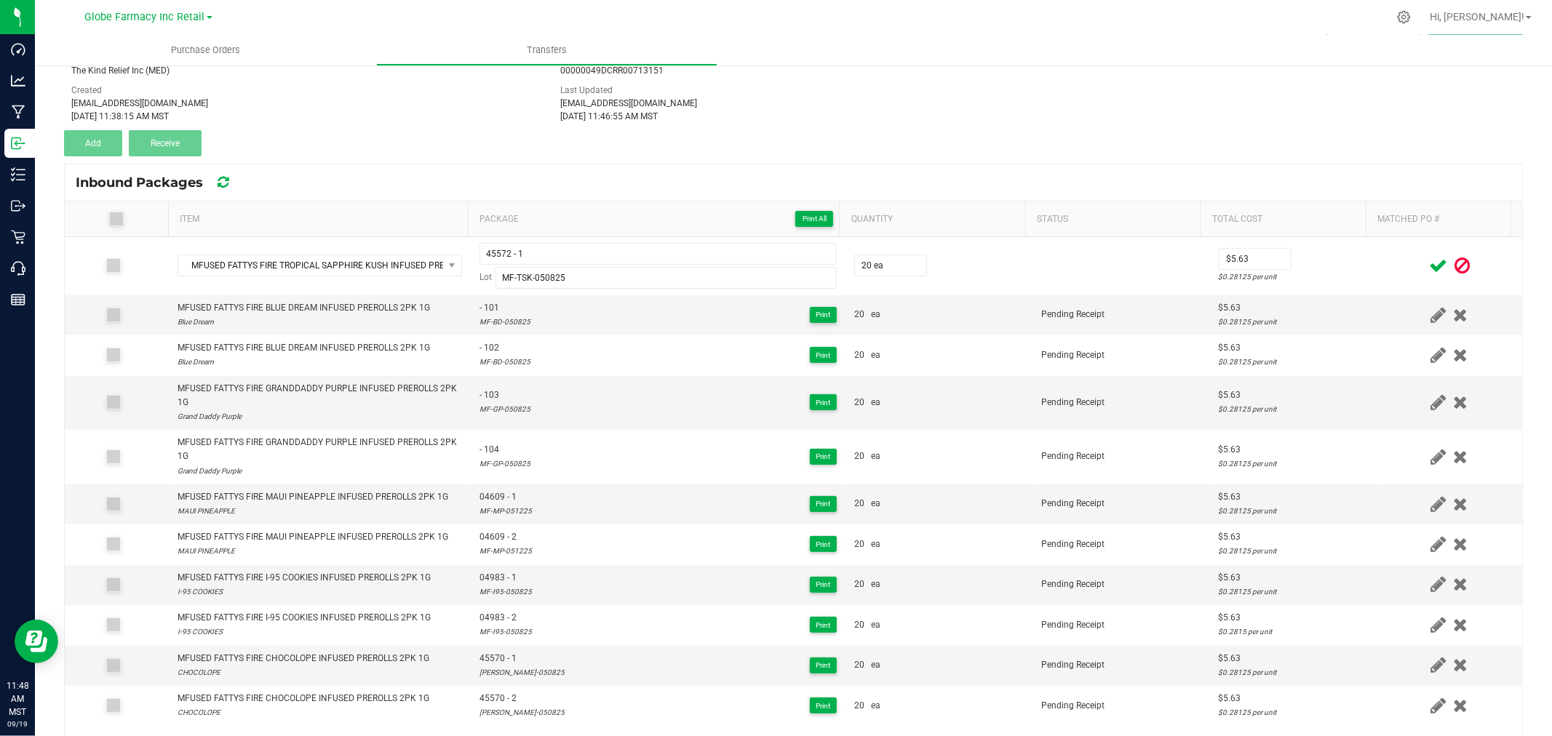
click at [1425, 262] on span at bounding box center [1437, 266] width 25 height 28
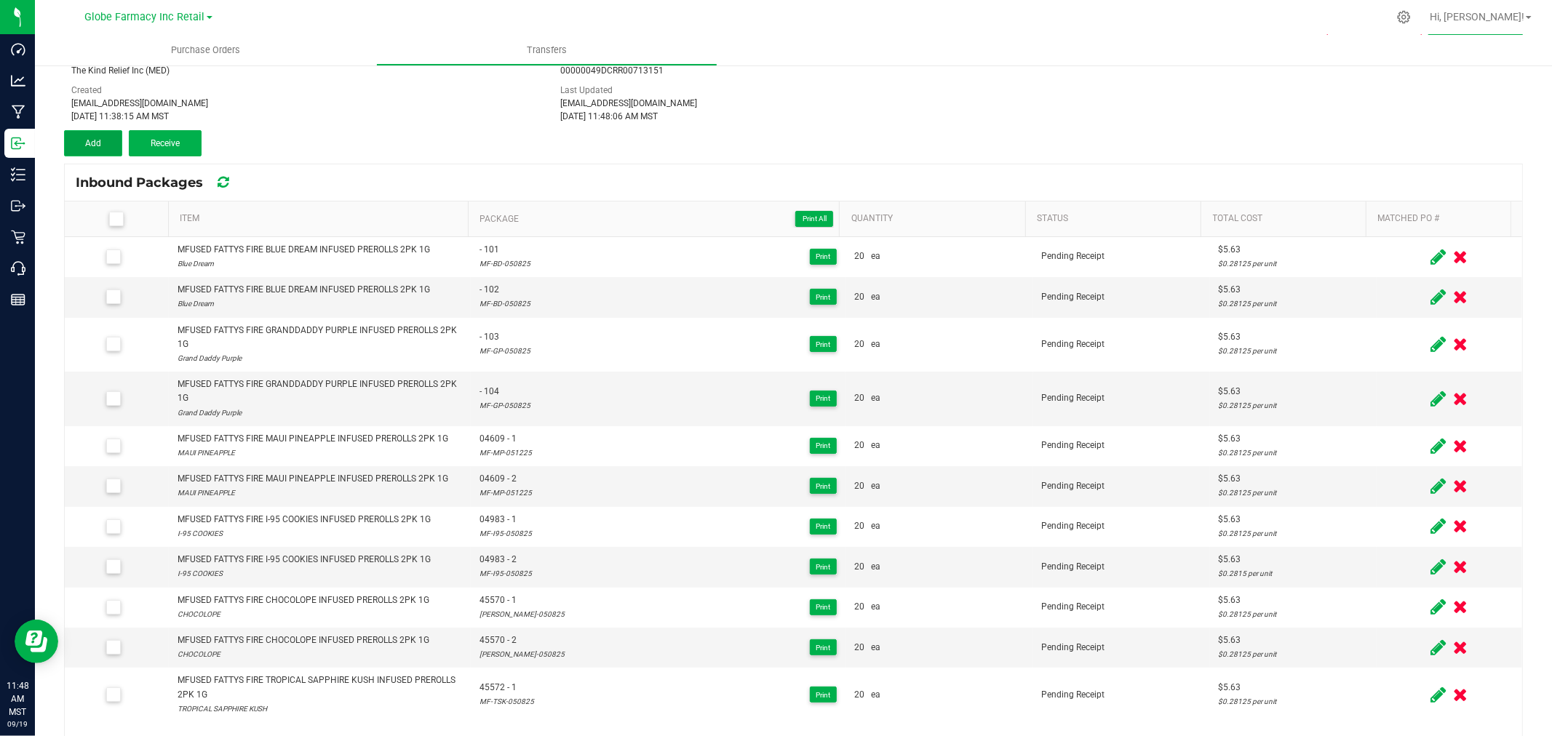
click at [98, 139] on span "Add" at bounding box center [93, 143] width 16 height 10
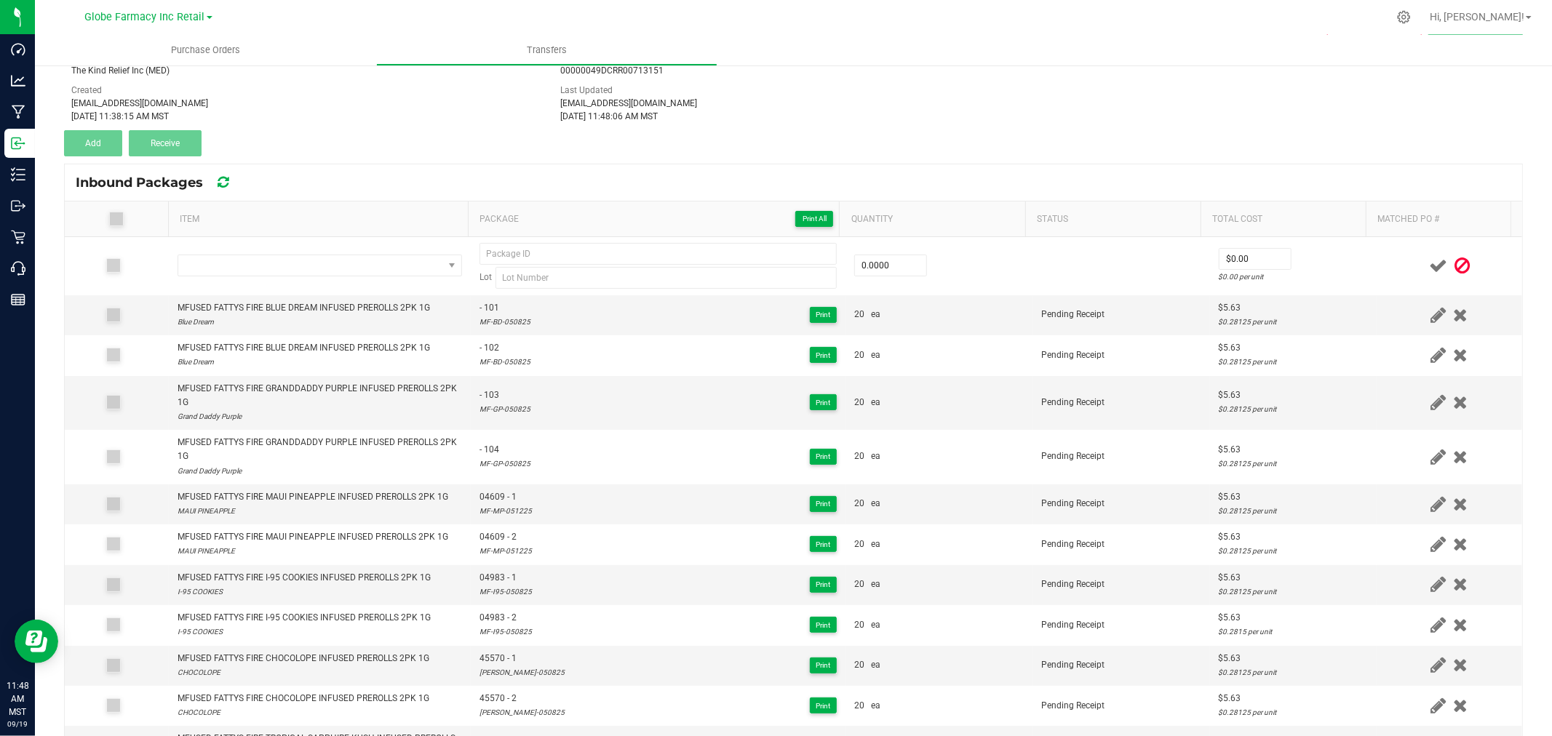
click at [1455, 267] on icon at bounding box center [1462, 266] width 15 height 18
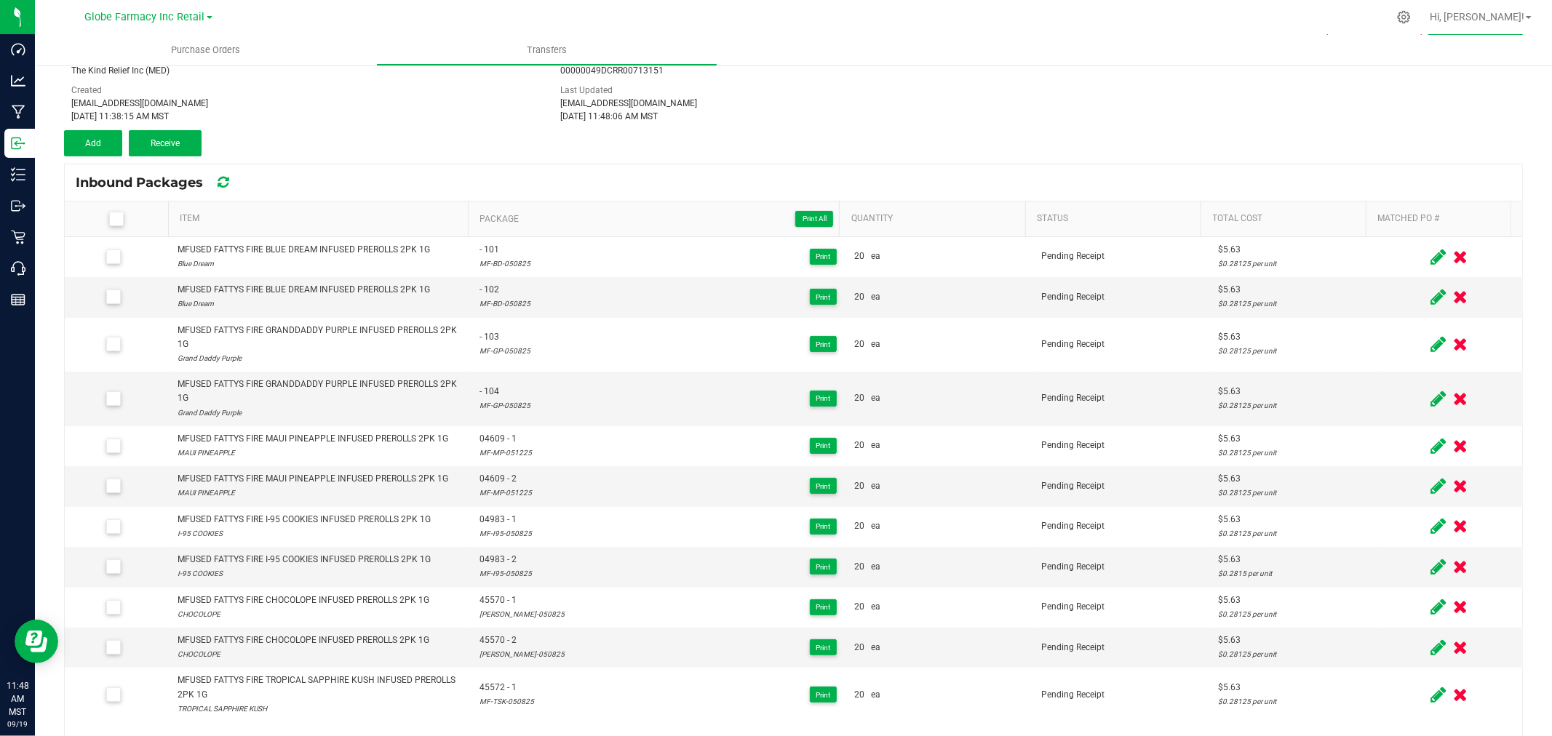
click at [677, 209] on th "Package Print All" at bounding box center [654, 220] width 372 height 36
click at [649, 227] on span "Package Print All" at bounding box center [657, 218] width 354 height 17
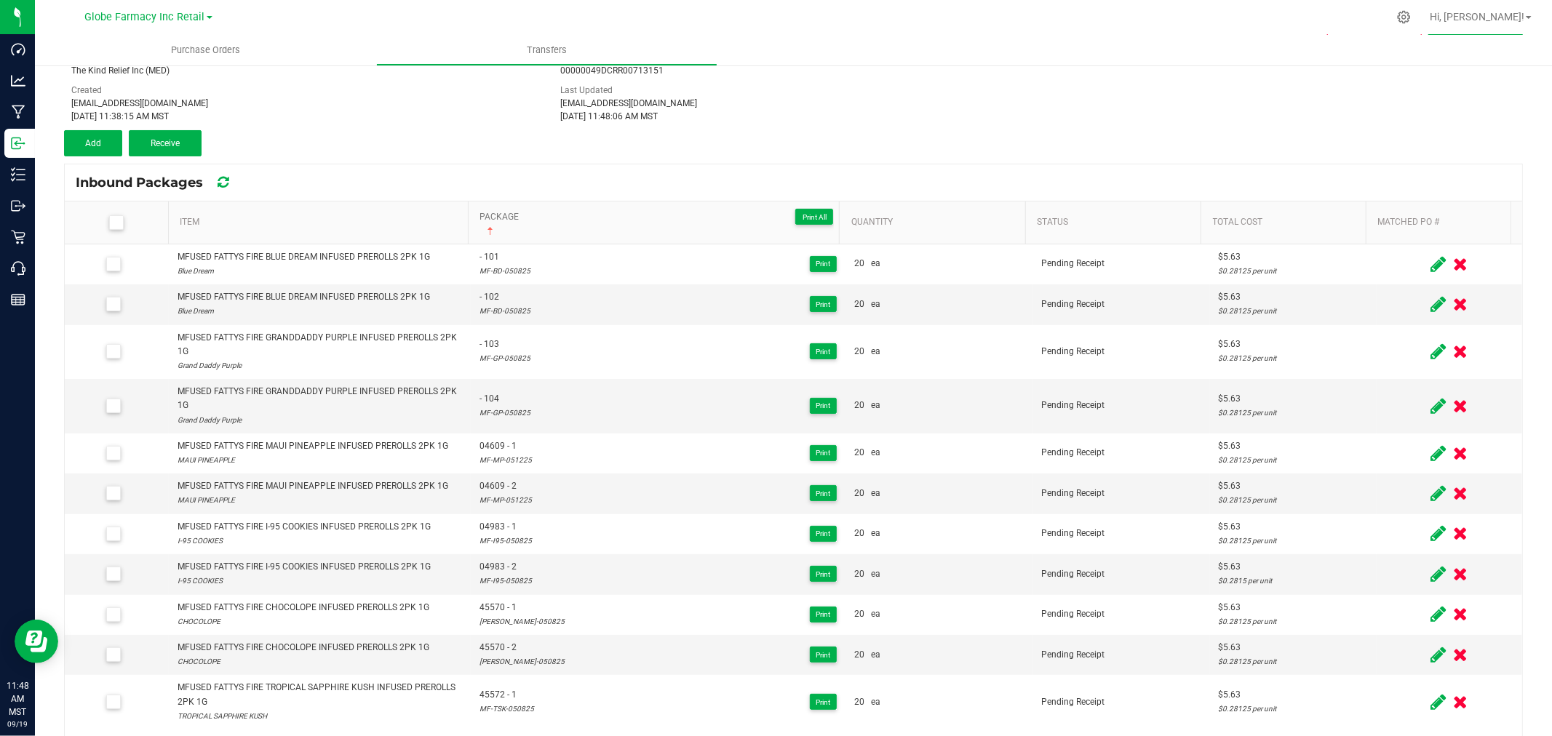
click at [573, 228] on link "Package Print All" at bounding box center [657, 222] width 354 height 28
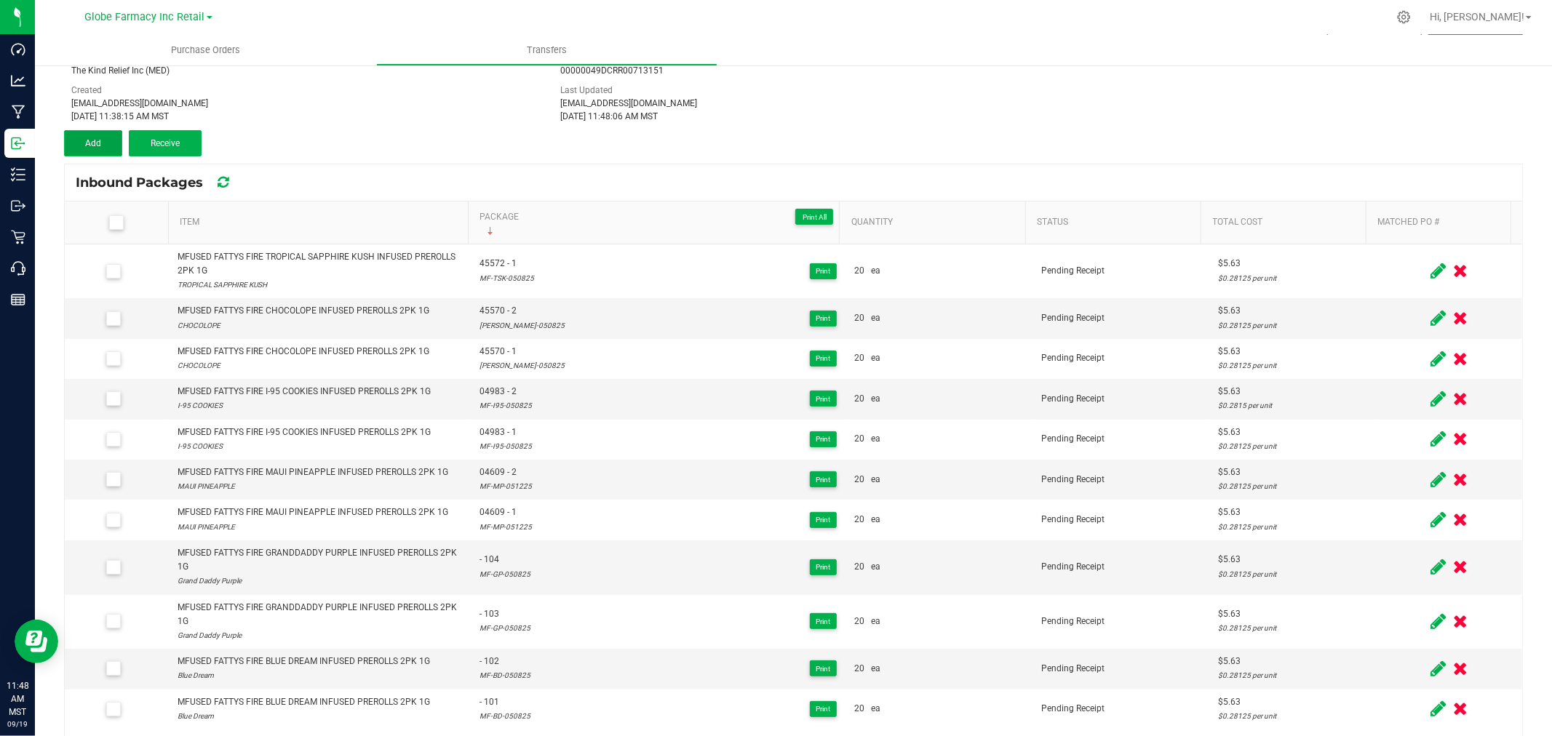
click at [85, 141] on span "Add" at bounding box center [93, 143] width 16 height 10
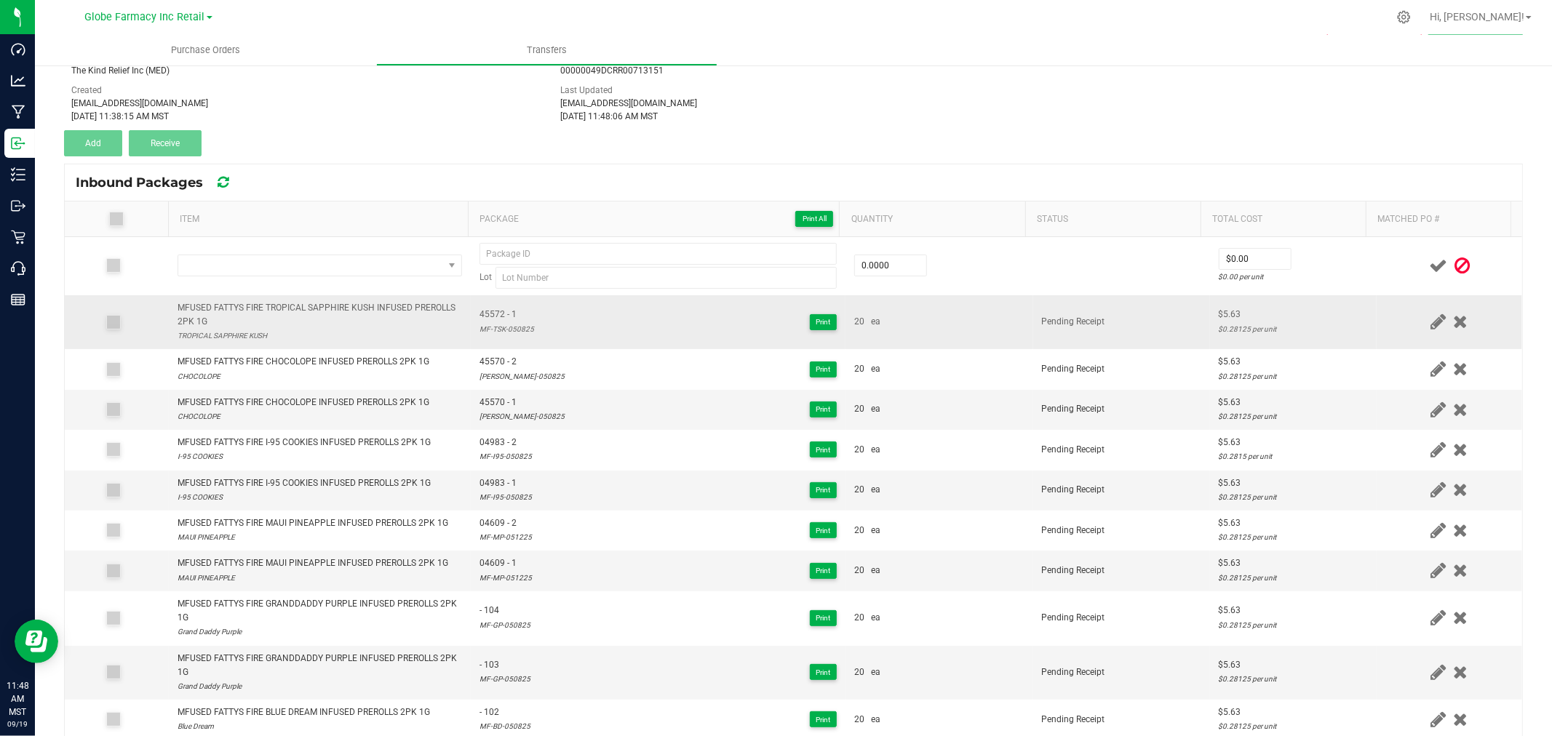
click at [302, 306] on div "MFUSED FATTYS FIRE TROPICAL SAPPHIRE KUSH INFUSED PREROLLS 2PK 1G" at bounding box center [320, 315] width 285 height 28
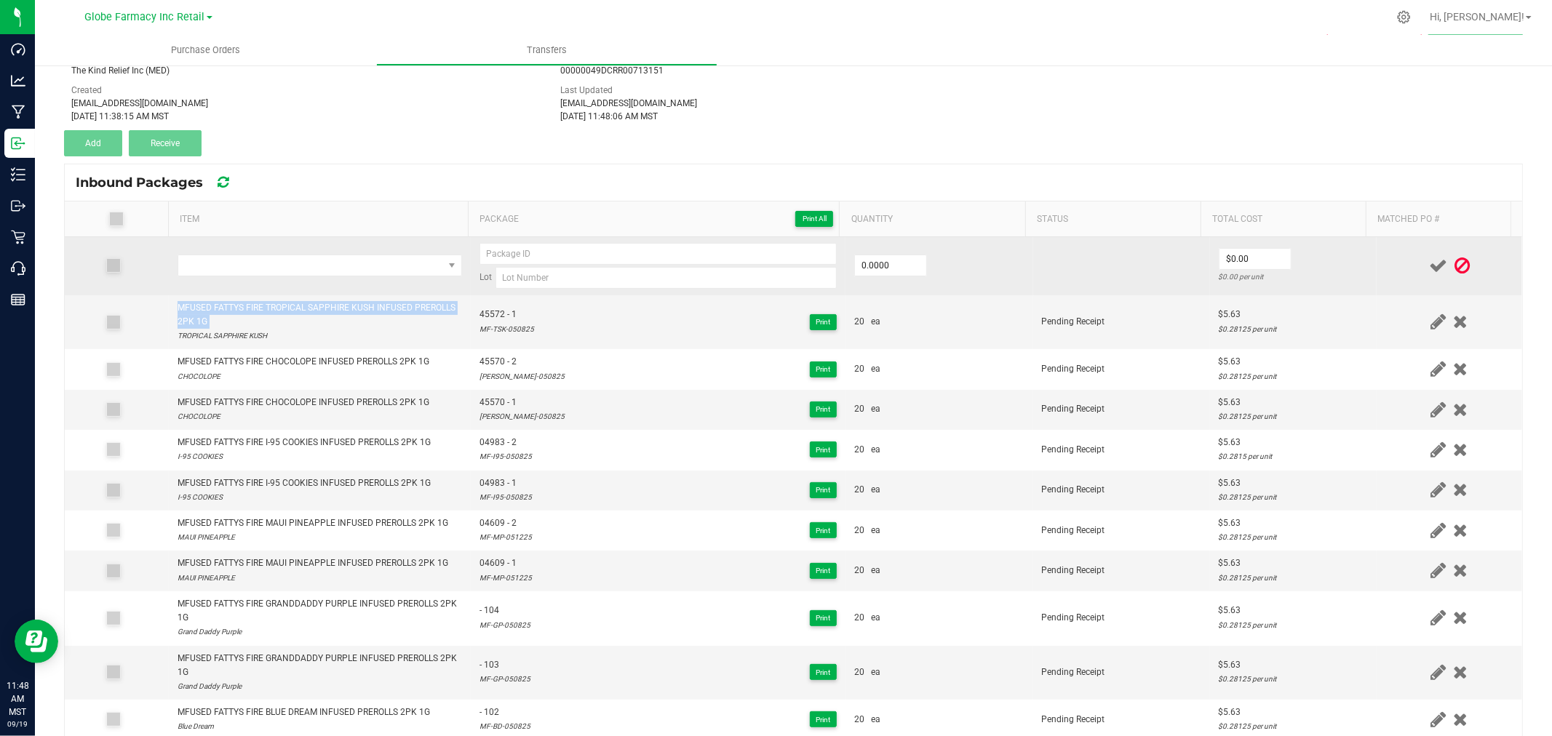
copy div "MFUSED FATTYS FIRE TROPICAL SAPPHIRE KUSH INFUSED PREROLLS 2PK 1G"
drag, startPoint x: 311, startPoint y: 259, endPoint x: 272, endPoint y: 251, distance: 39.4
click at [311, 258] on span "NO DATA FOUND" at bounding box center [310, 265] width 265 height 20
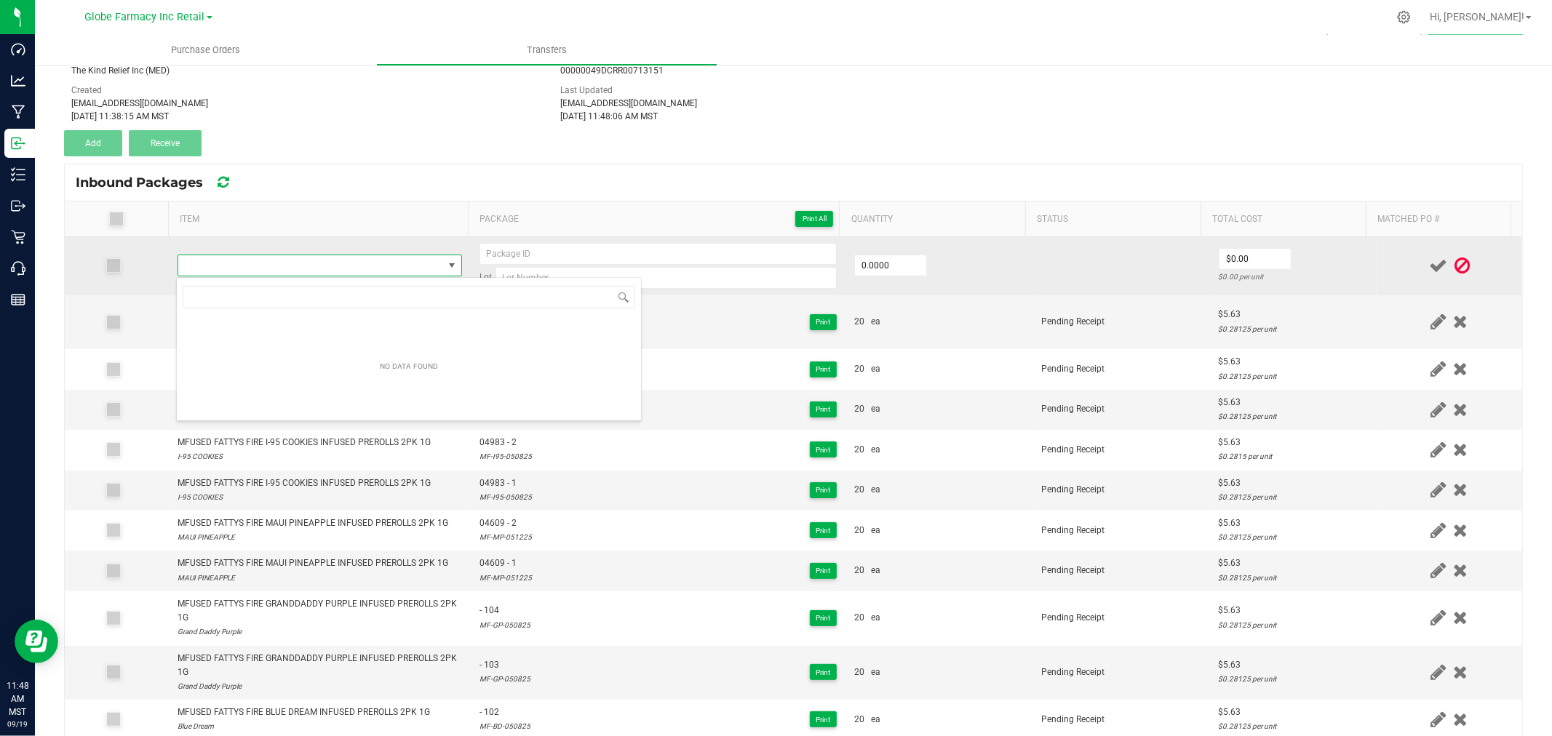
type input "MFUSED FATTYS FIRE TROPICAL SAPPHIRE KUSH INFUSED PREROLLS 2PK 1G"
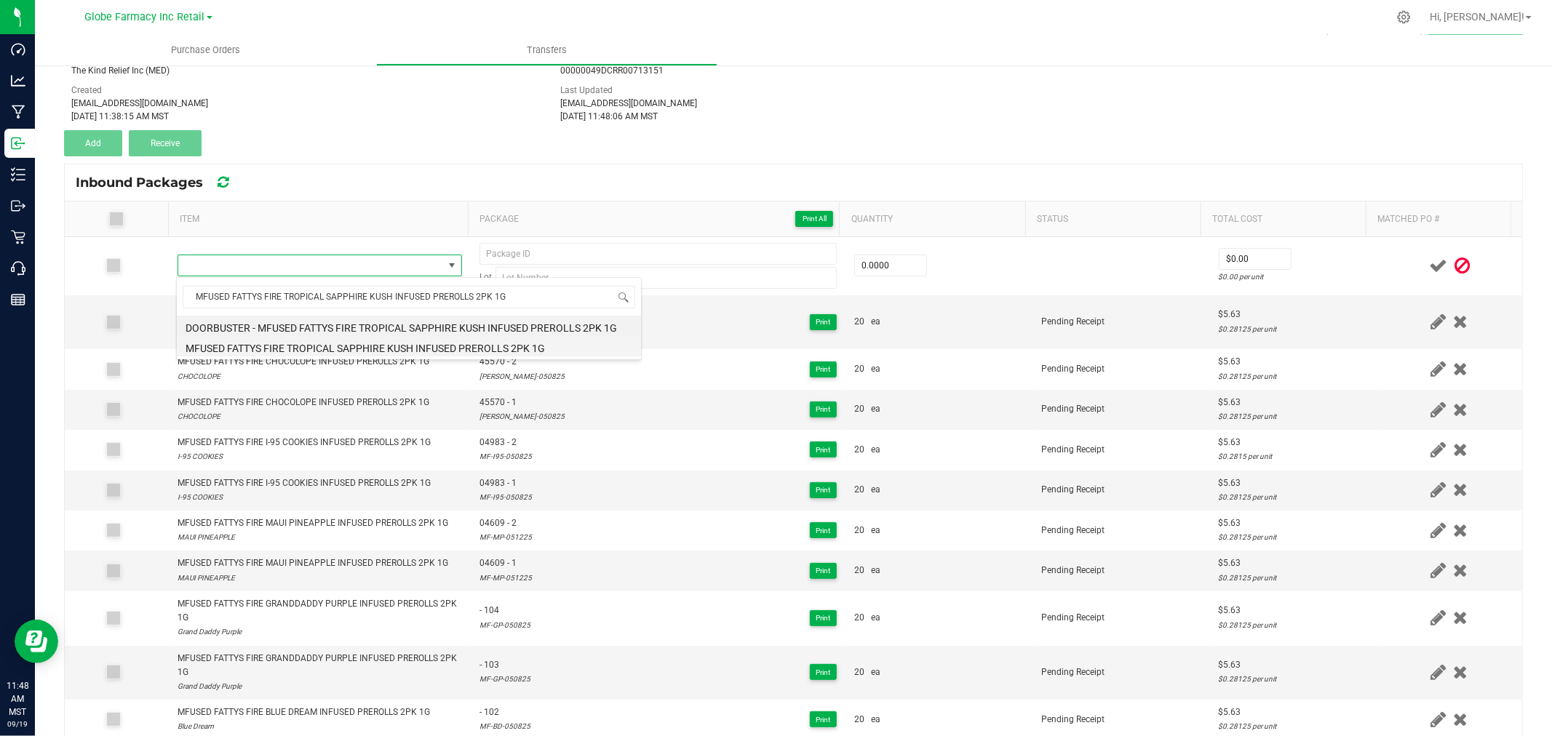
click at [338, 343] on li "MFUSED FATTYS FIRE TROPICAL SAPPHIRE KUSH INFUSED PREROLLS 2PK 1G" at bounding box center [409, 346] width 464 height 20
type input "0 ea"
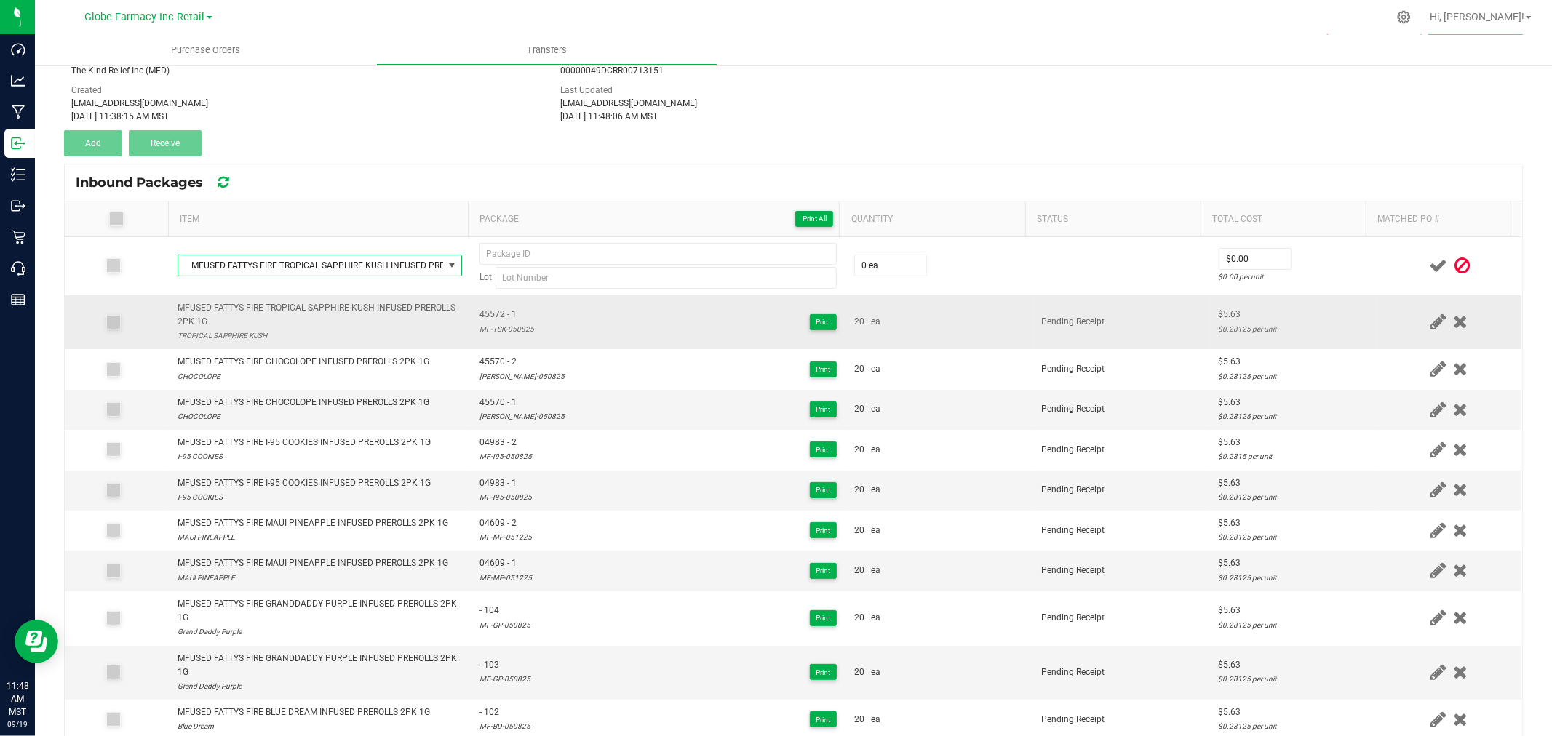
click at [493, 313] on span "45572 - 1" at bounding box center [507, 315] width 55 height 14
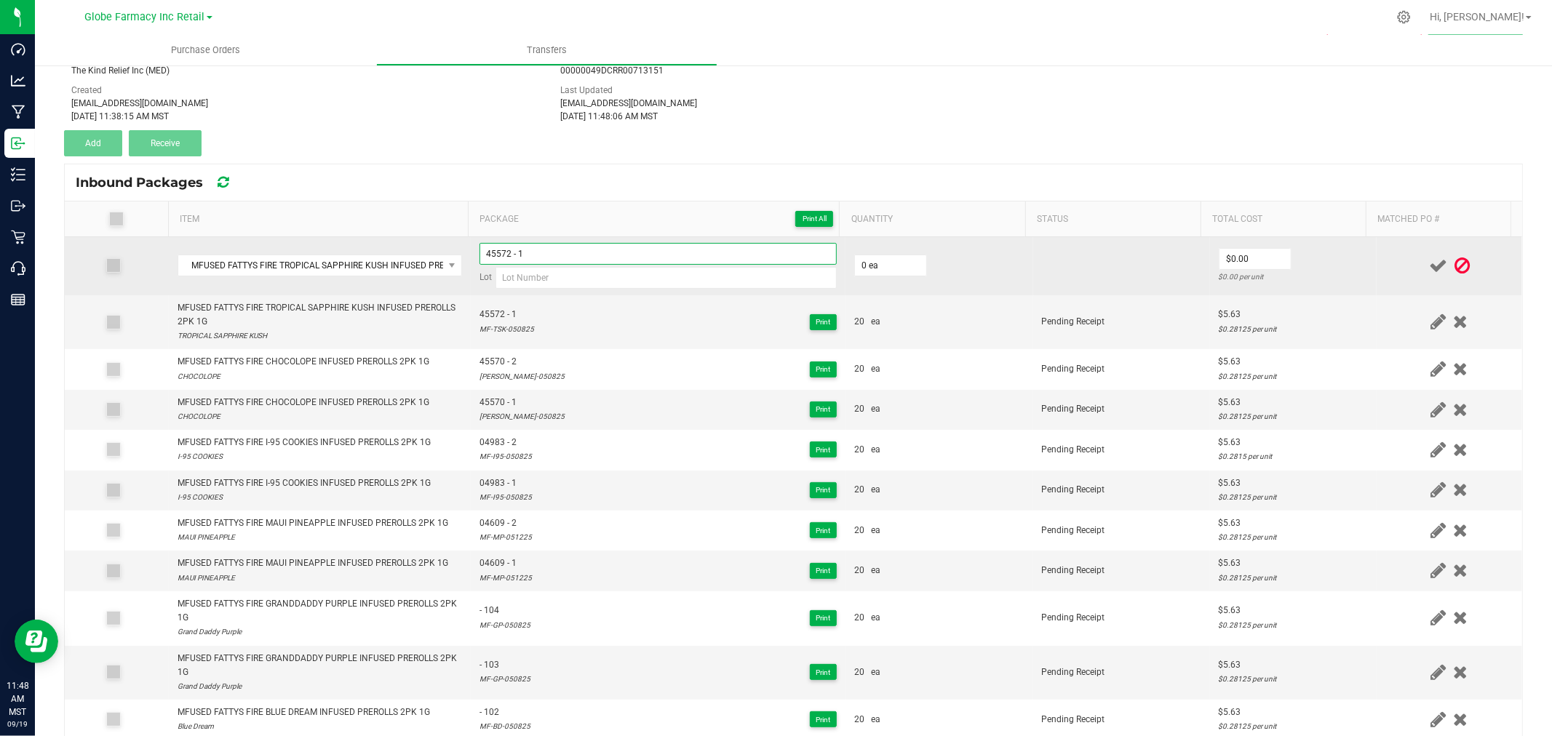
click at [544, 252] on input "45572 - 1" at bounding box center [658, 254] width 357 height 22
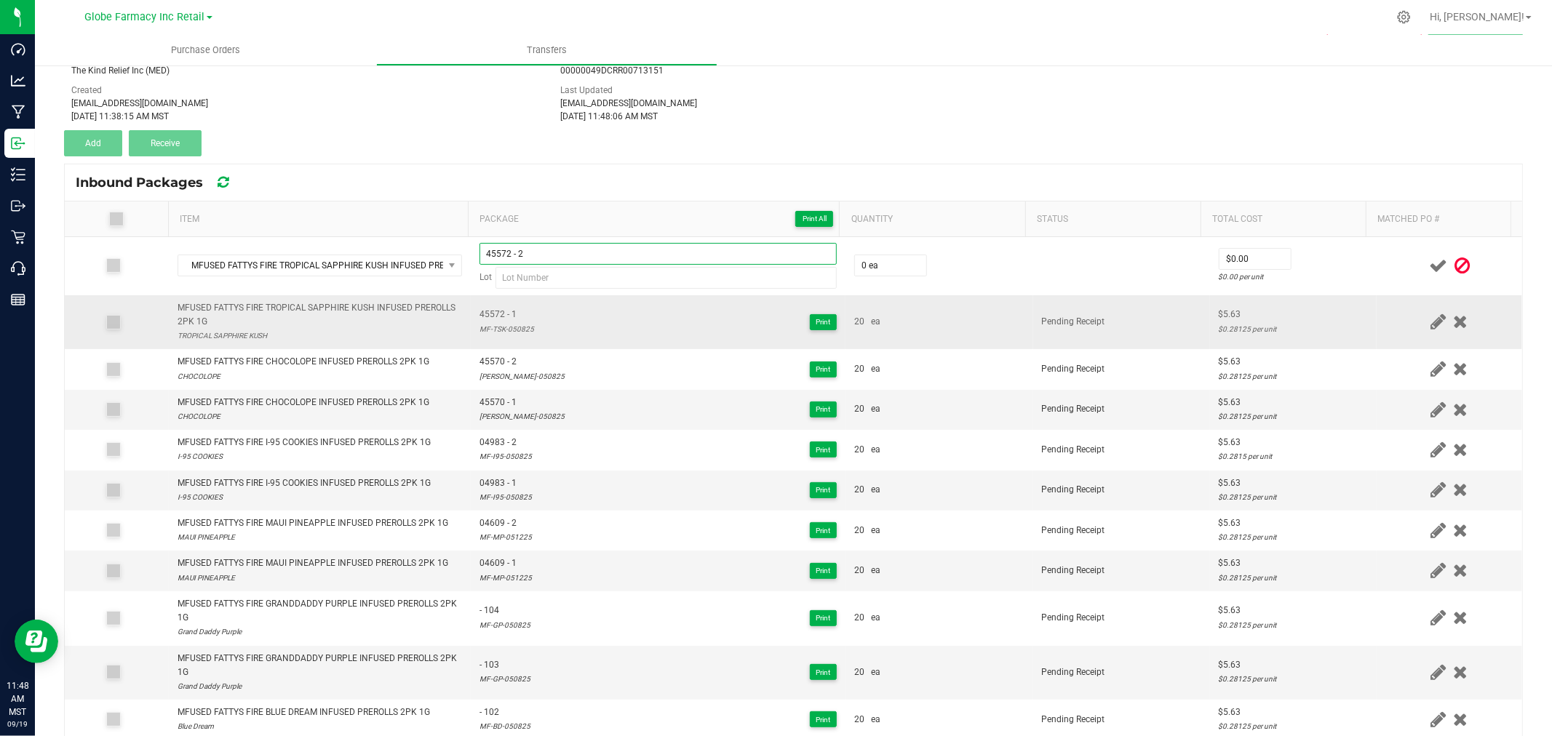
type input "45572 - 2"
click at [510, 330] on div "MF-TSK-050825" at bounding box center [507, 329] width 55 height 14
click at [509, 330] on div "MF-TSK-050825" at bounding box center [507, 329] width 55 height 14
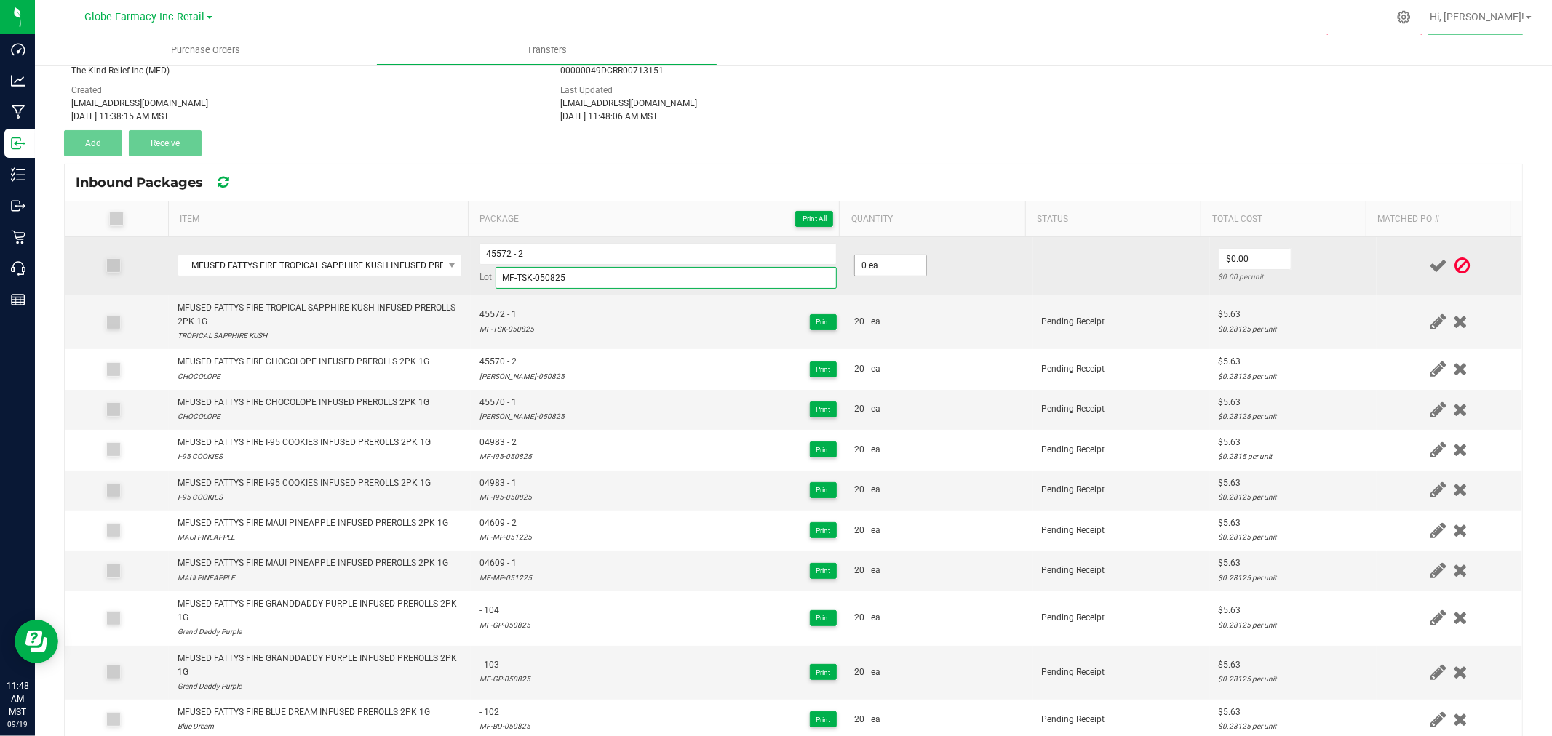
type input "MF-TSK-050825"
click at [884, 262] on input "0" at bounding box center [890, 265] width 71 height 20
type input "20 ea"
click at [1228, 251] on input "0" at bounding box center [1255, 259] width 71 height 20
type input "$5.63"
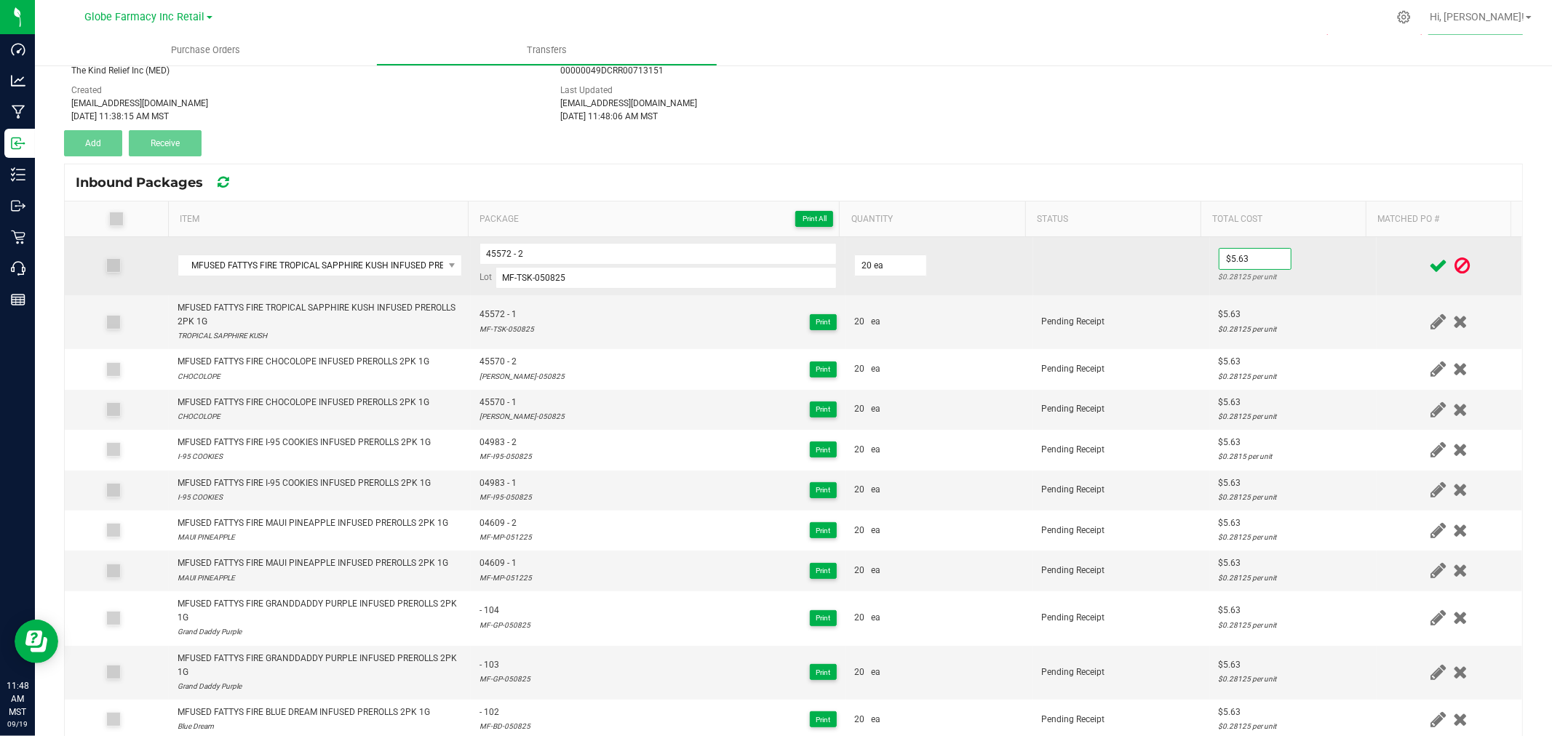
click at [1312, 256] on td "$5.63 $0.28125 per unit" at bounding box center [1293, 266] width 167 height 58
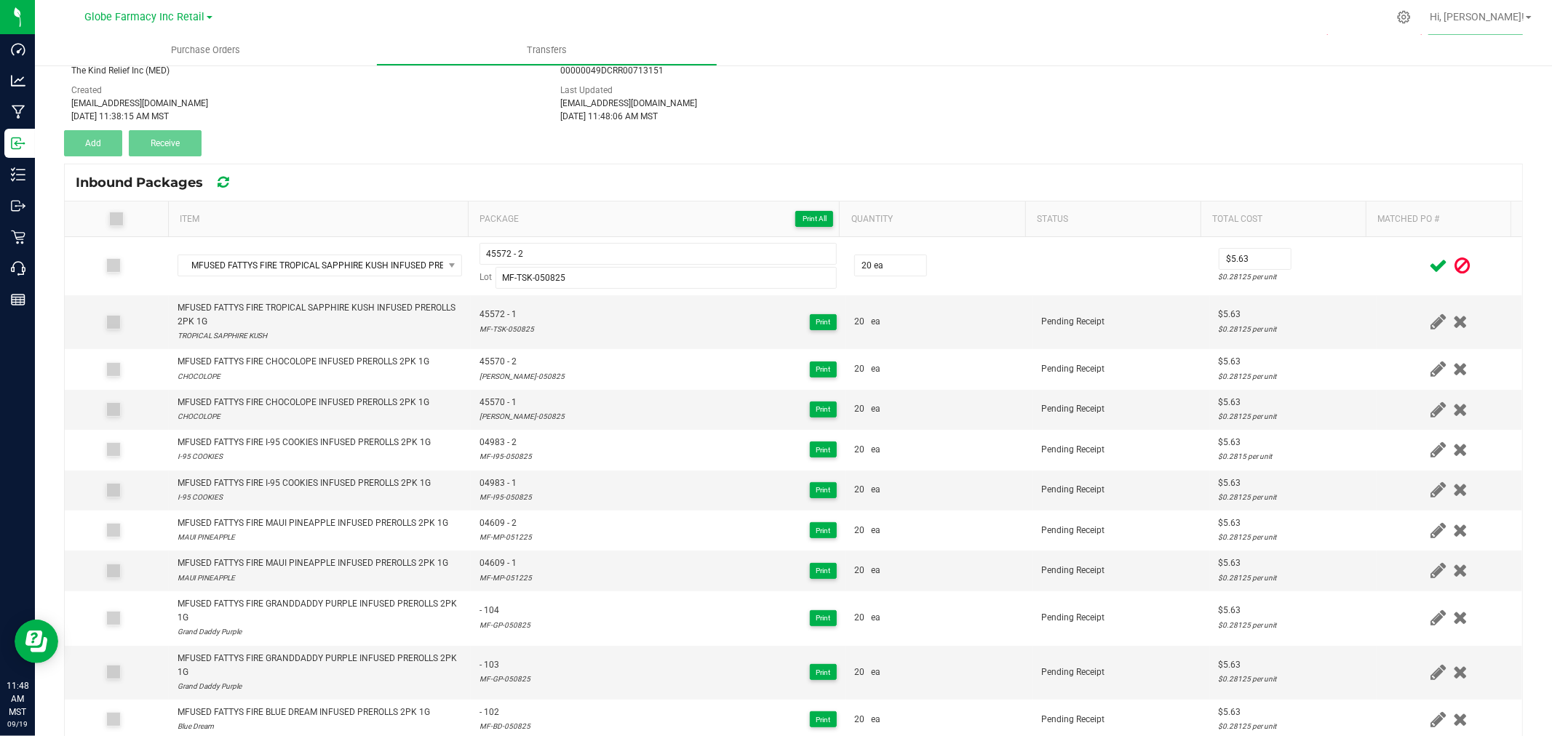
click at [1429, 264] on icon at bounding box center [1438, 266] width 18 height 18
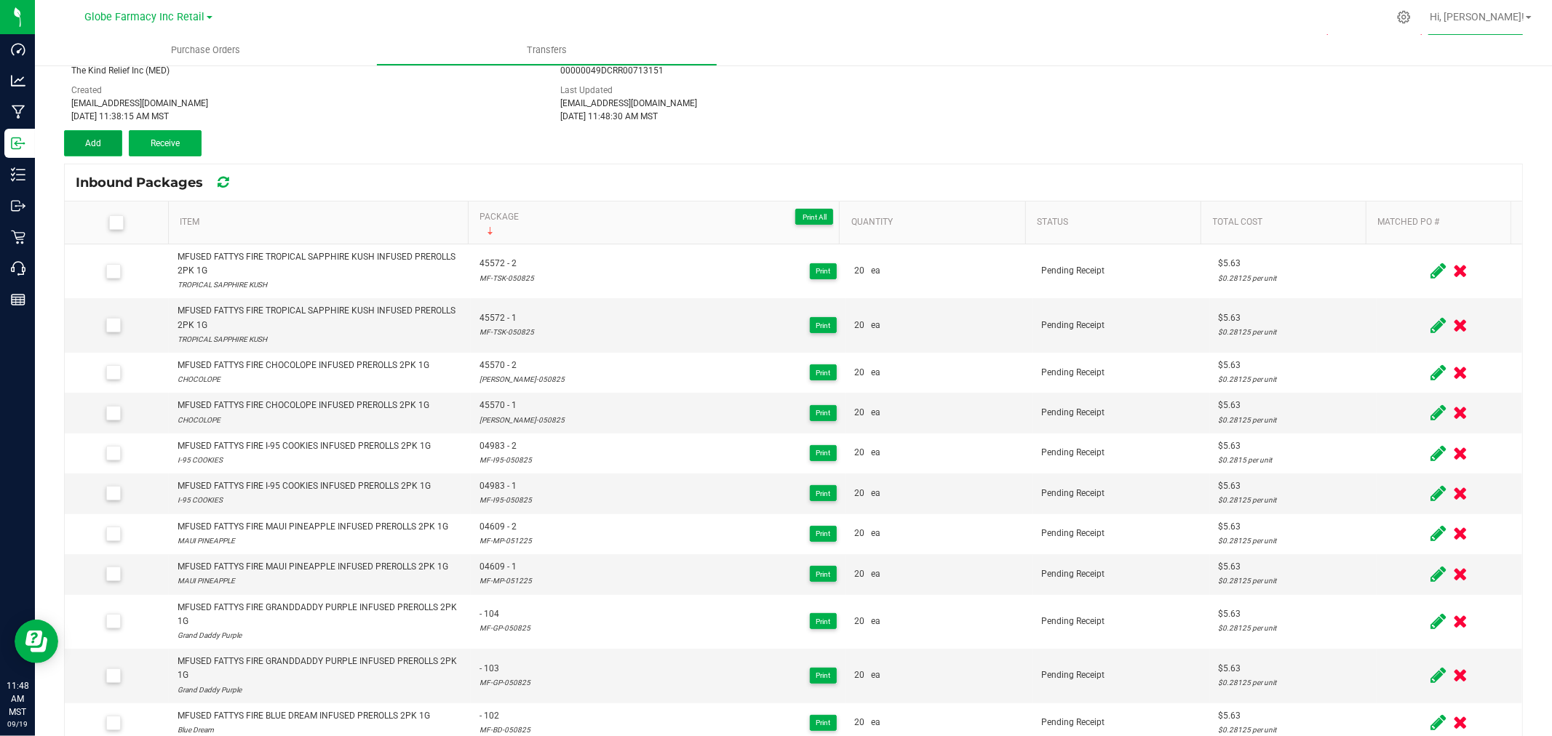
click at [100, 138] on span "Add" at bounding box center [93, 143] width 16 height 10
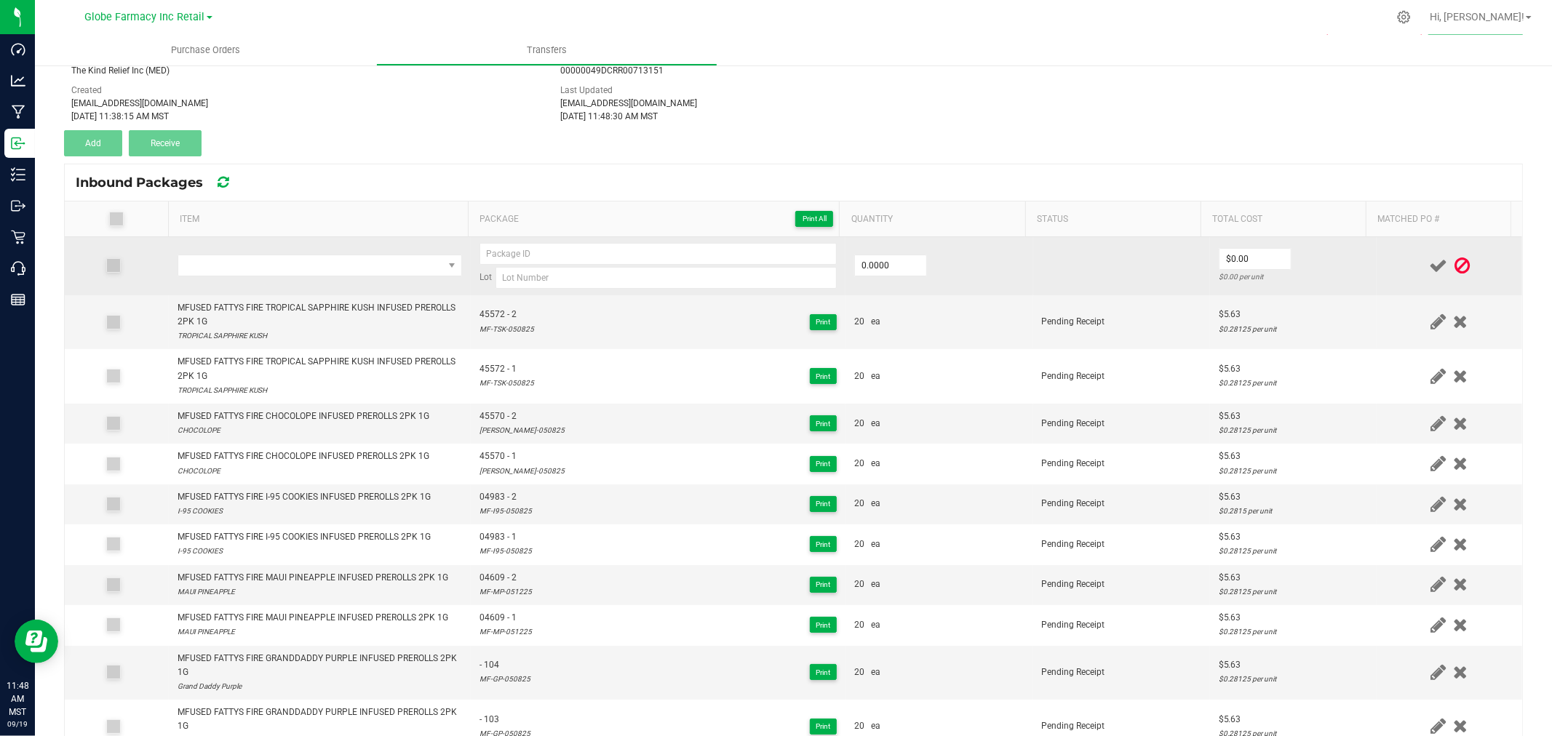
click at [228, 251] on td at bounding box center [320, 266] width 302 height 58
click at [231, 271] on span "NO DATA FOUND" at bounding box center [310, 265] width 265 height 20
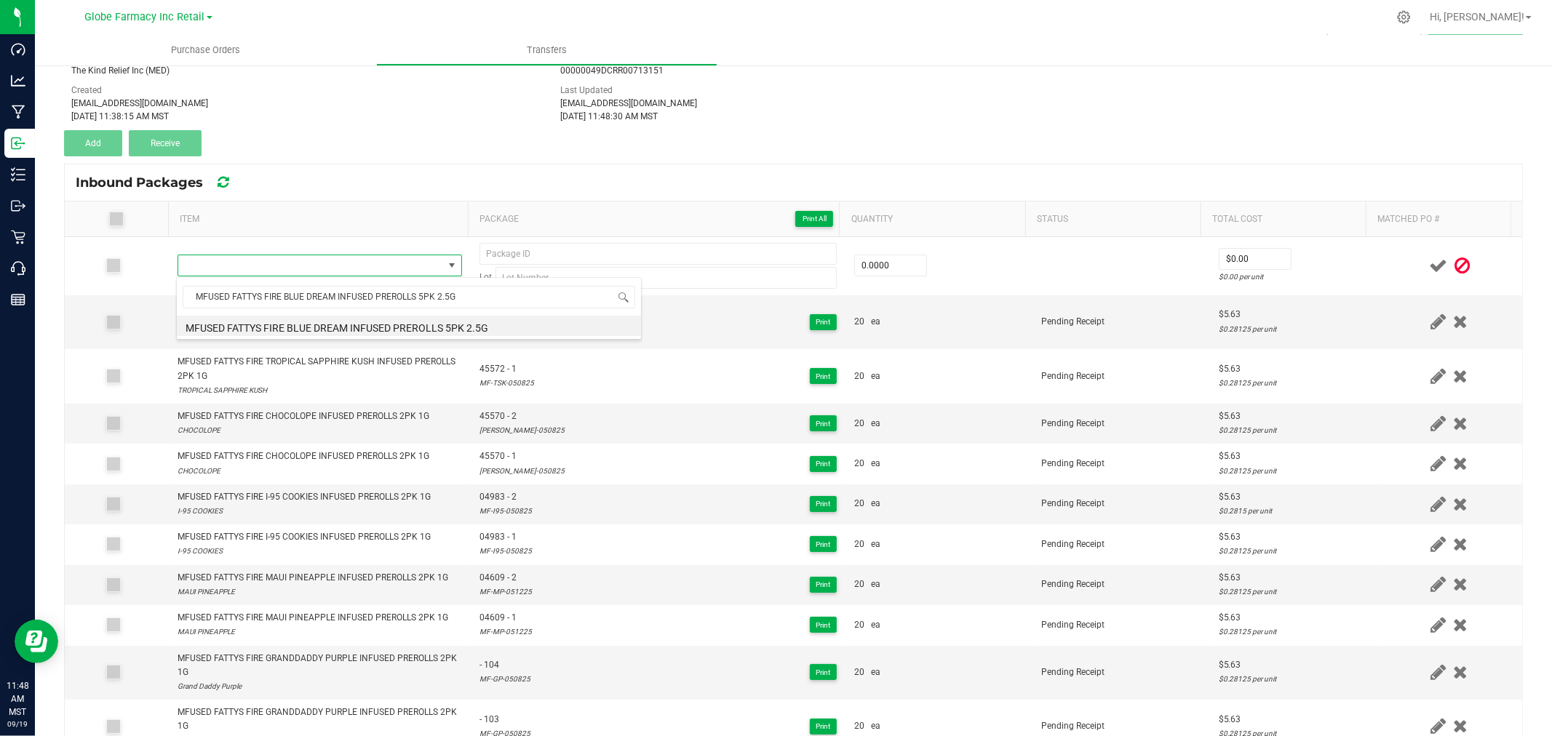
click at [349, 325] on li "MFUSED FATTYS FIRE BLUE DREAM INFUSED PREROLLS 5PK 2.5G" at bounding box center [409, 326] width 464 height 20
type input "0 ea"
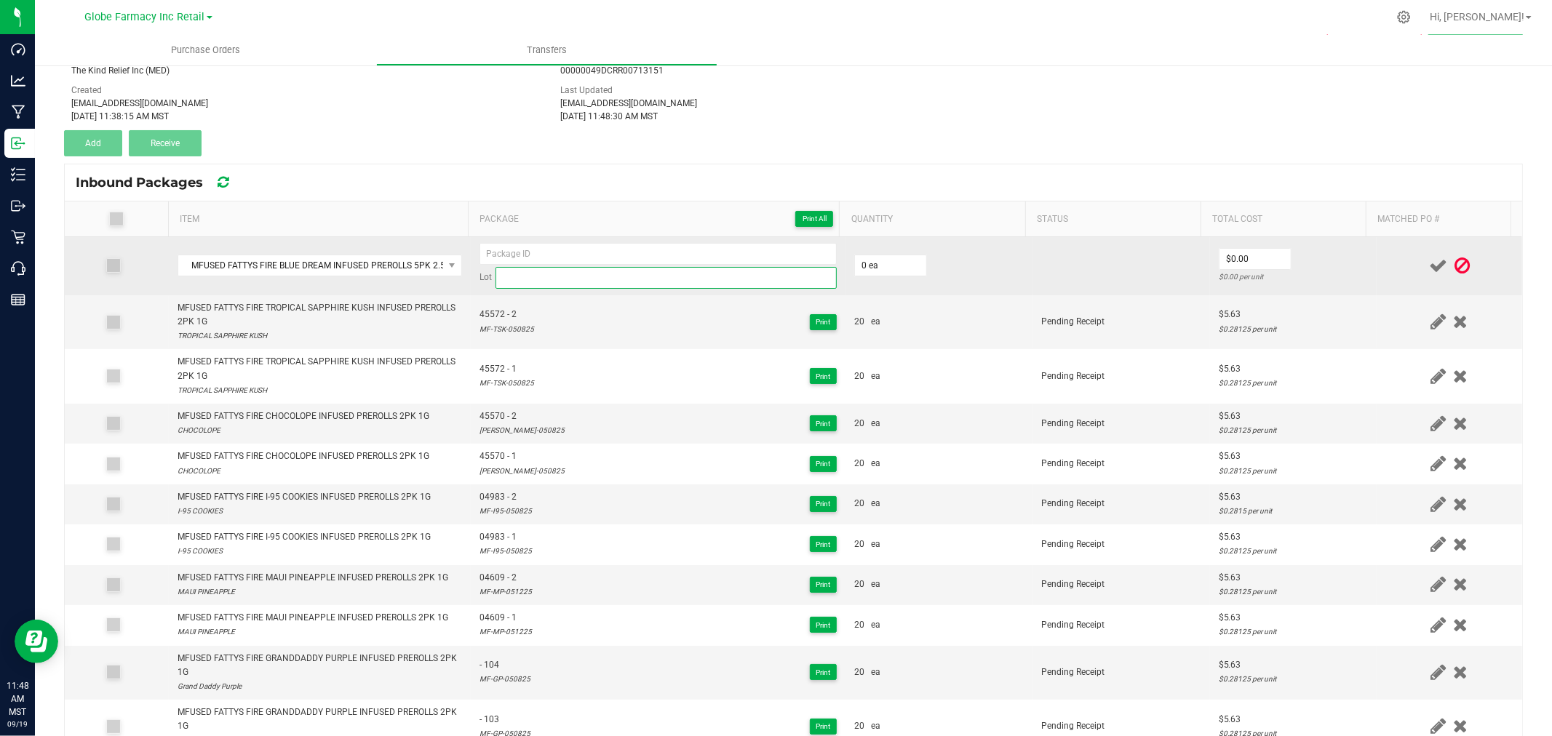
click at [629, 272] on input at bounding box center [666, 278] width 341 height 22
paste input "MF-BD-050825"
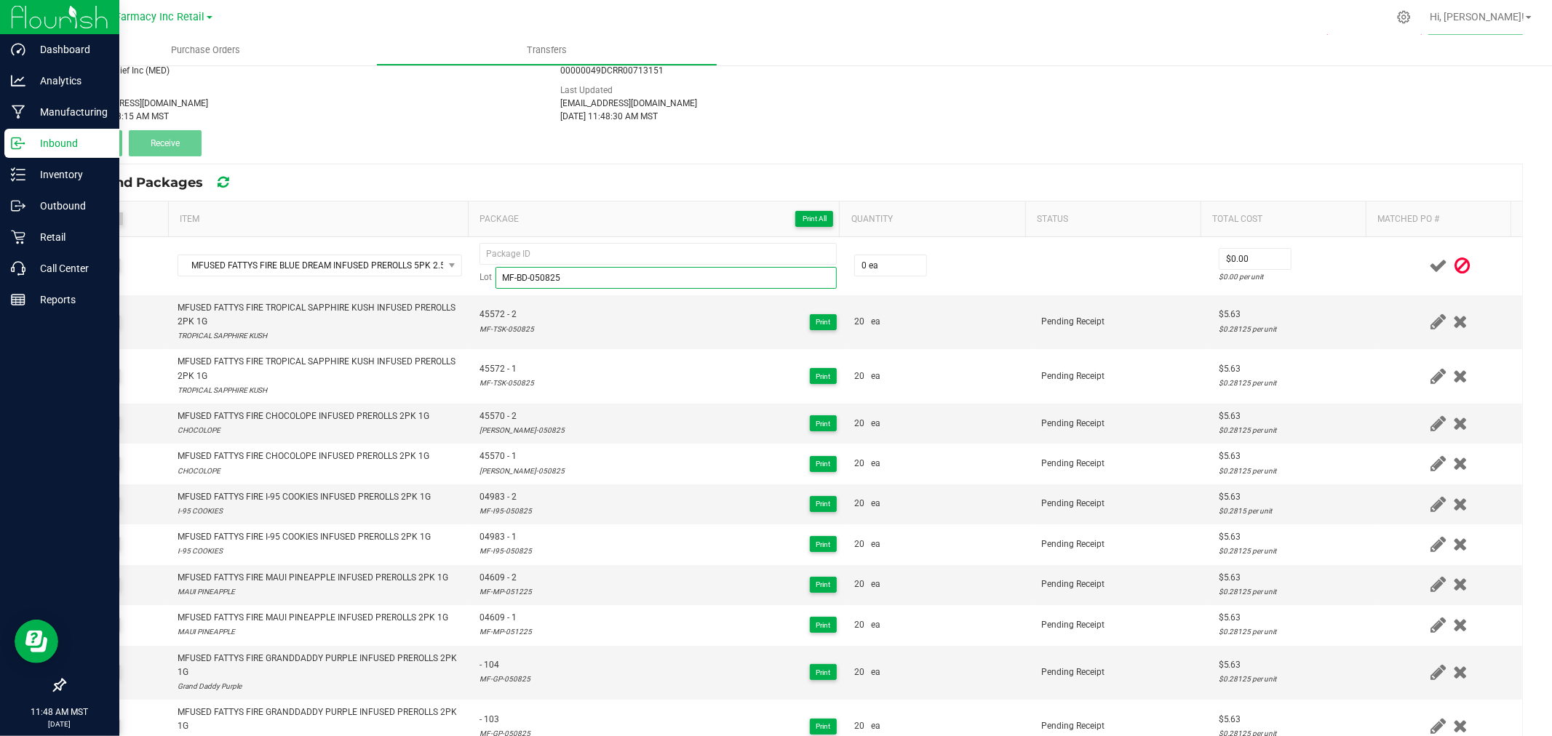
type input "MF-BD-050825"
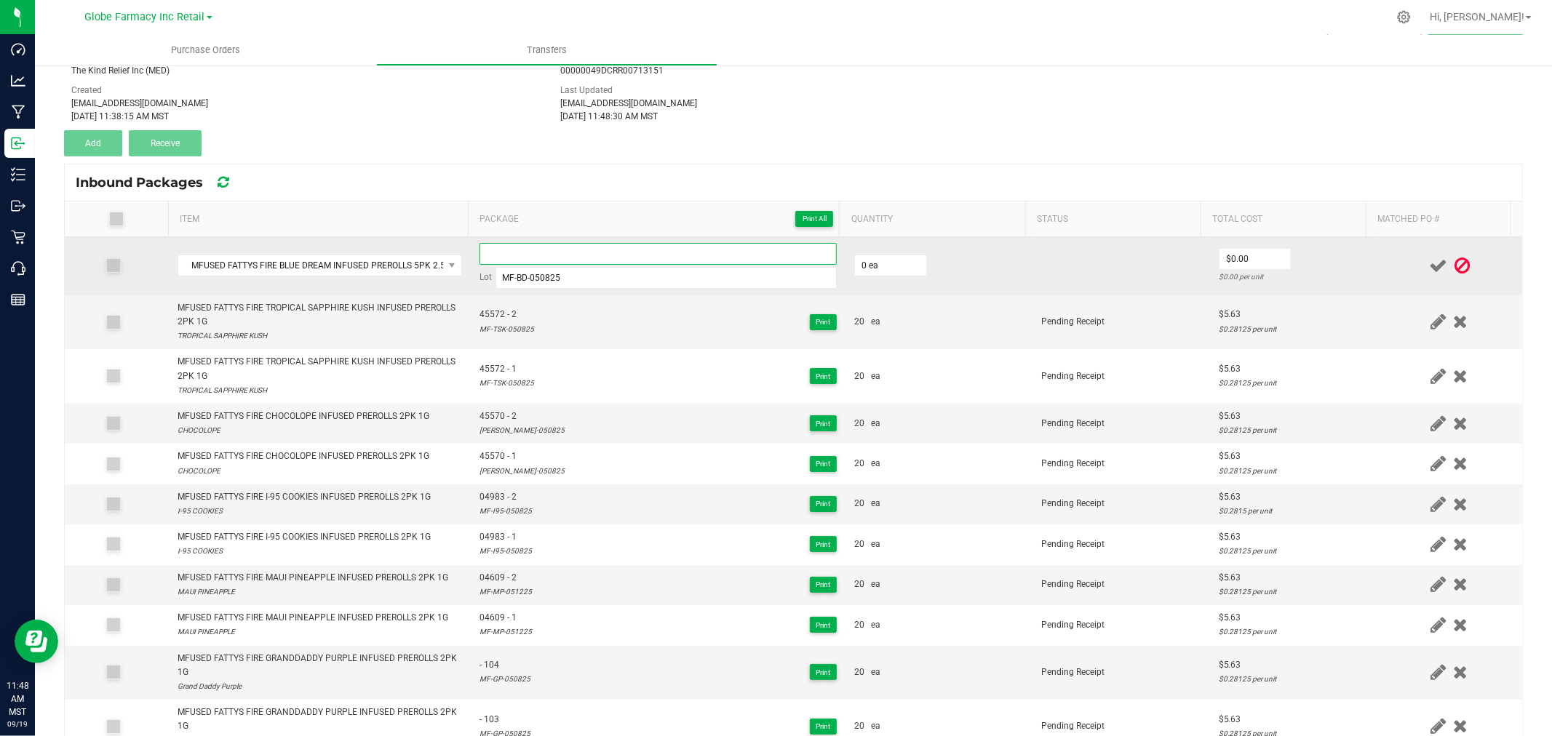
click at [519, 252] on input at bounding box center [658, 254] width 357 height 22
paste input "45569-Exp."
type input "45569 - 1"
type input "20 ea"
type input "$11.25"
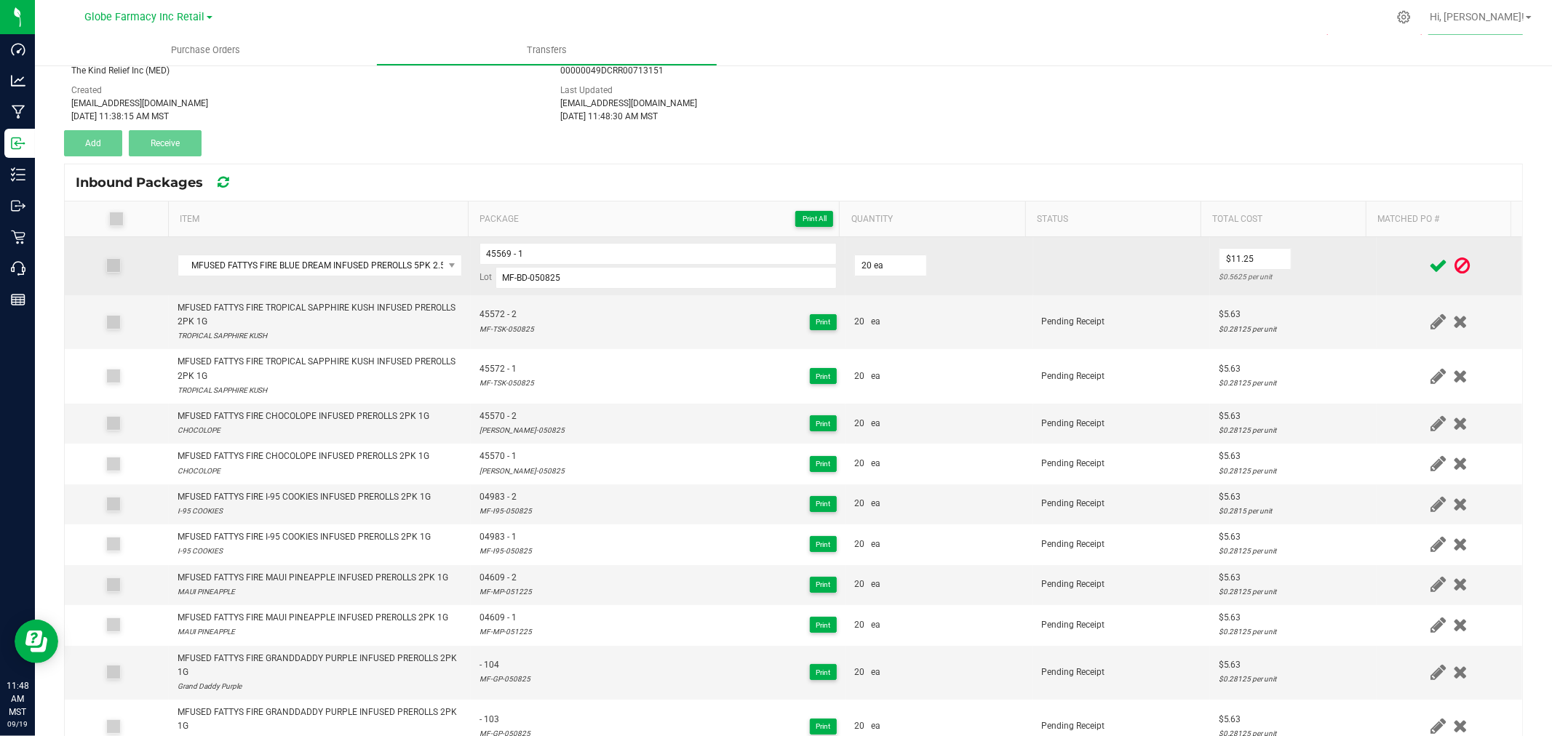
drag, startPoint x: 1340, startPoint y: 265, endPoint x: 1351, endPoint y: 270, distance: 12.0
click at [1342, 268] on td "$11.25 $0.5625 per unit" at bounding box center [1293, 266] width 167 height 58
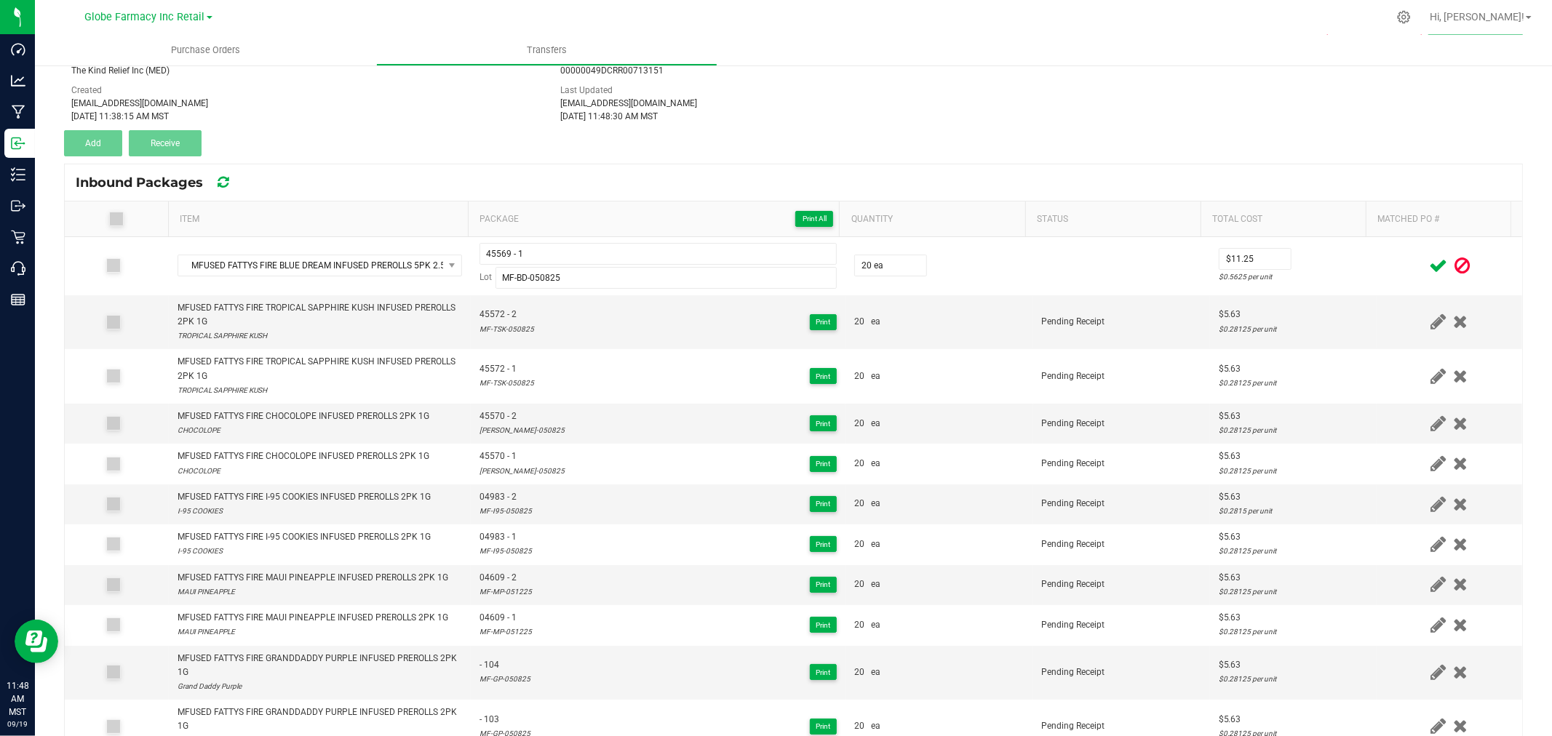
click at [1429, 264] on icon at bounding box center [1438, 266] width 18 height 18
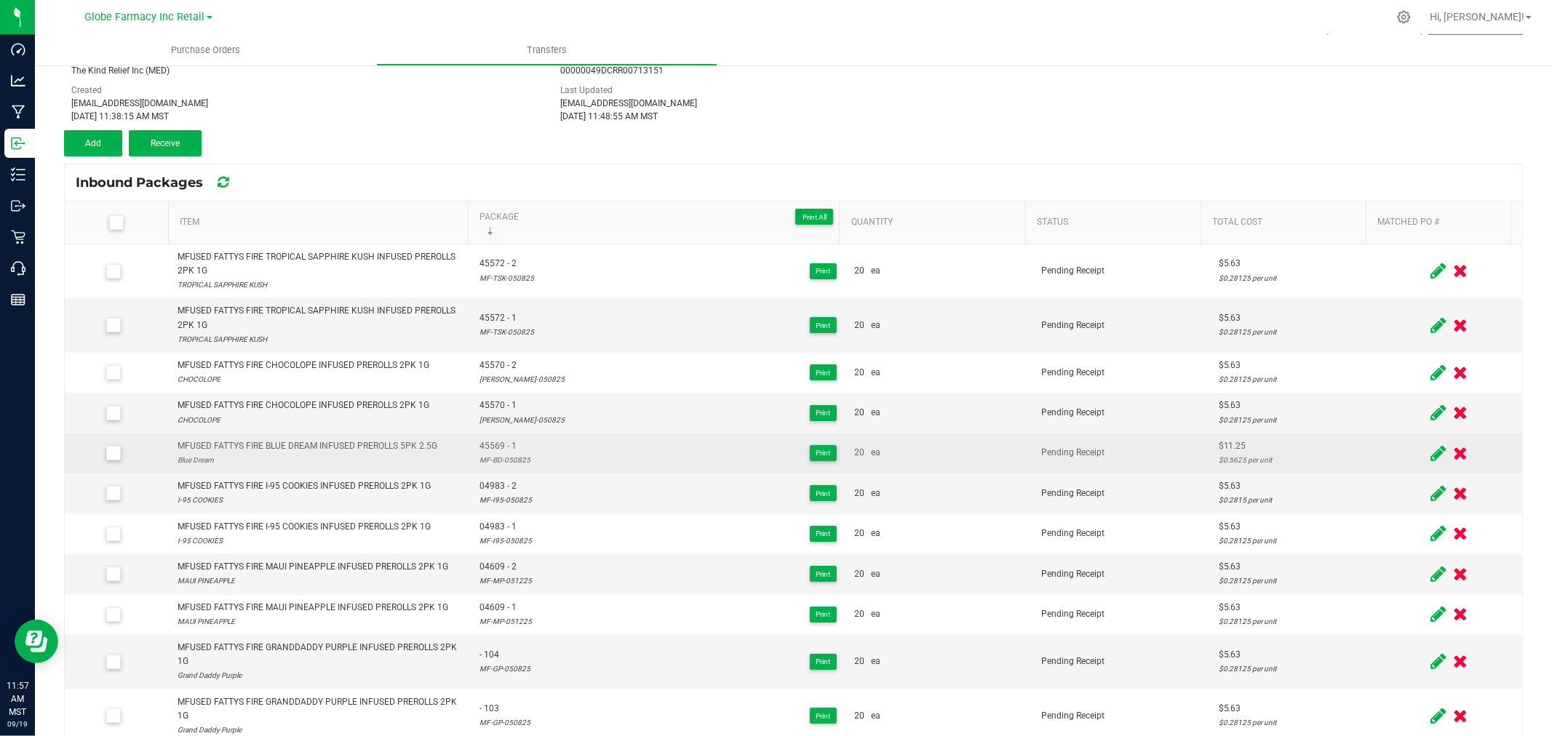
click at [296, 447] on div "MFUSED FATTYS FIRE BLUE DREAM INFUSED PREROLLS 5PK 2.5G" at bounding box center [308, 446] width 260 height 14
copy div "MFUSED FATTYS FIRE BLUE DREAM INFUSED PREROLLS 5PK 2.5G"
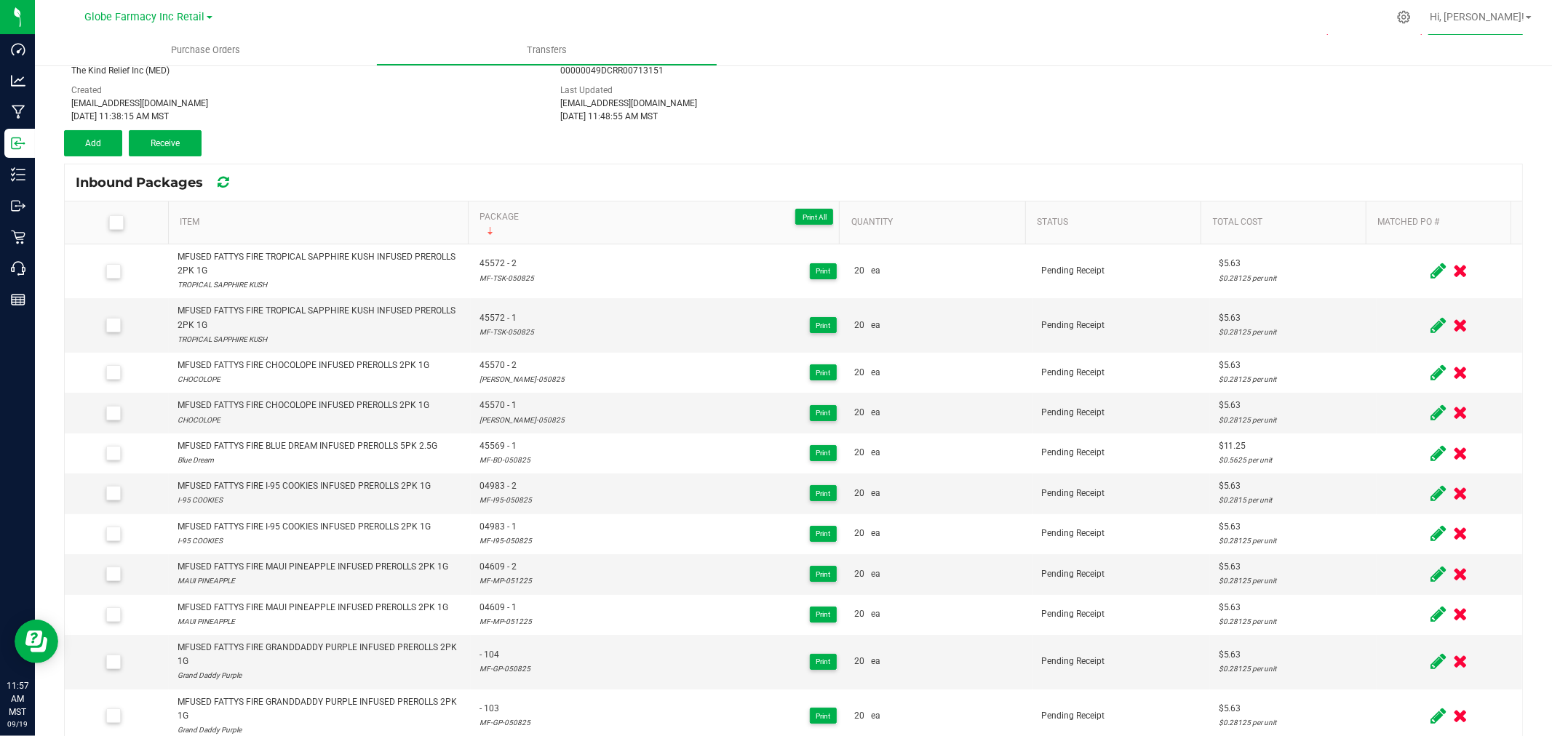
click at [95, 162] on div "< Inbound Transfers Transfer #013685-MFUSED Pending Receipt Void Edit Shipper N…" at bounding box center [793, 402] width 1459 height 808
click at [98, 148] on button "Add" at bounding box center [93, 143] width 58 height 26
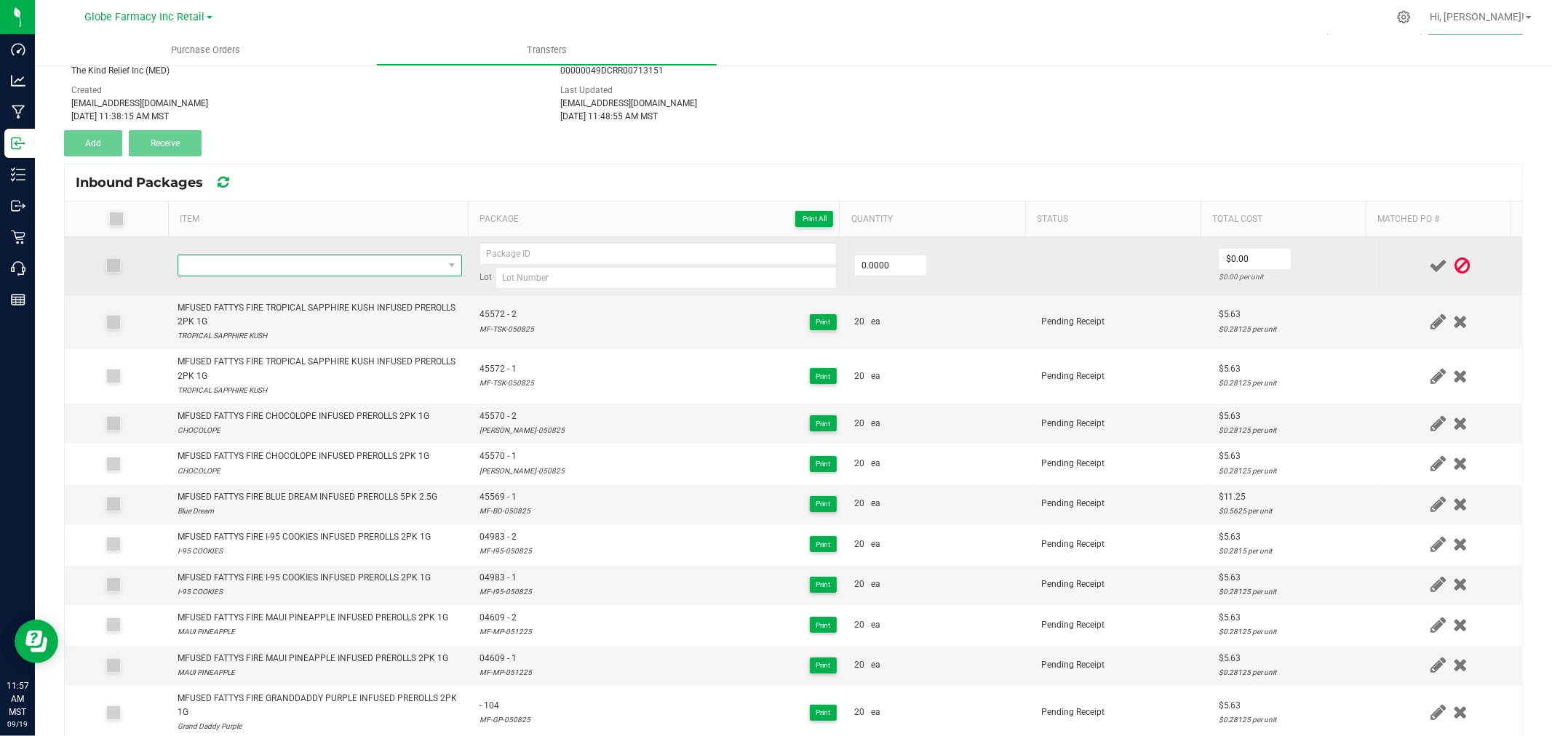
click at [234, 259] on span "NO DATA FOUND" at bounding box center [310, 265] width 265 height 20
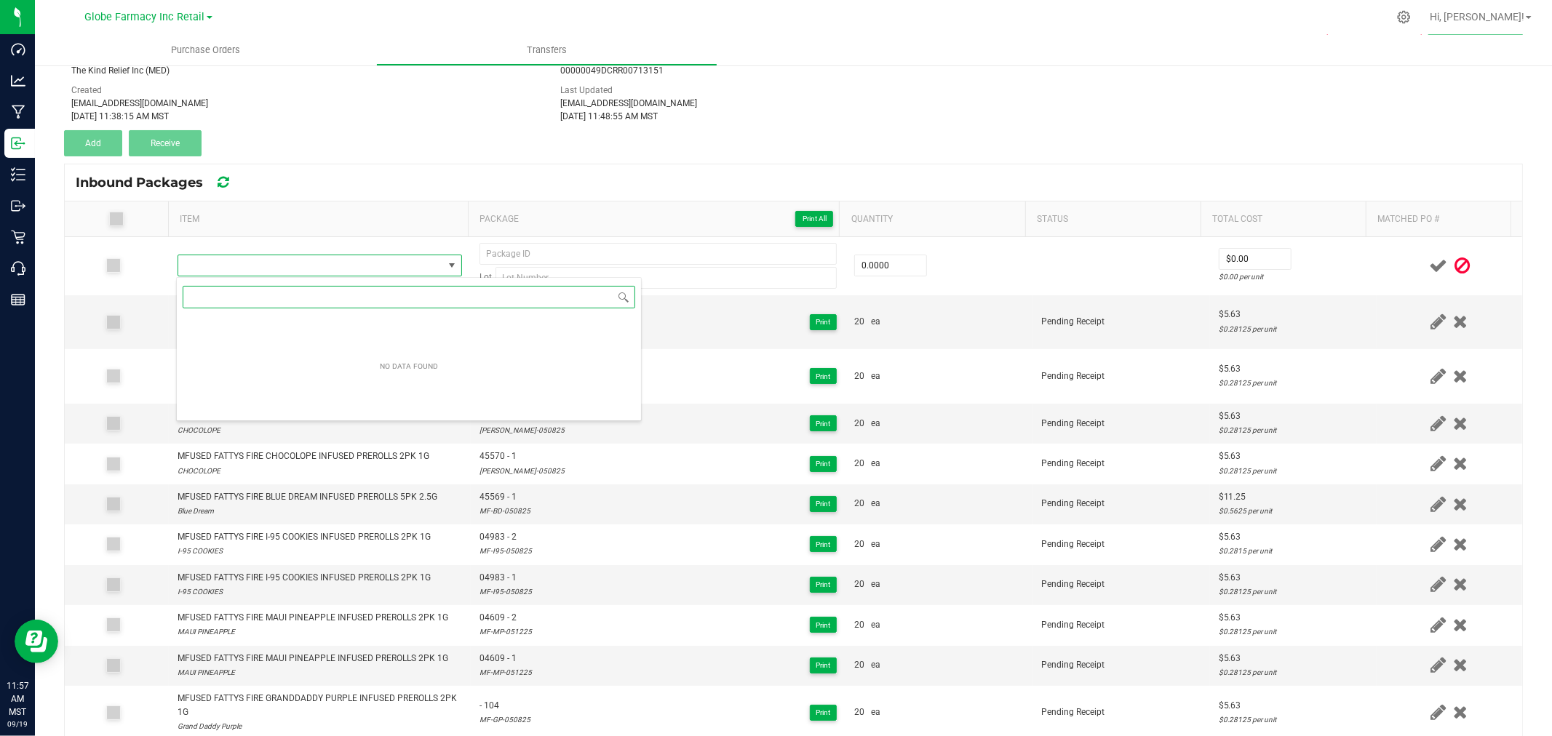
drag, startPoint x: 240, startPoint y: 267, endPoint x: 191, endPoint y: 306, distance: 63.2
click at [191, 306] on input "NO DATA FOUND" at bounding box center [409, 297] width 453 height 23
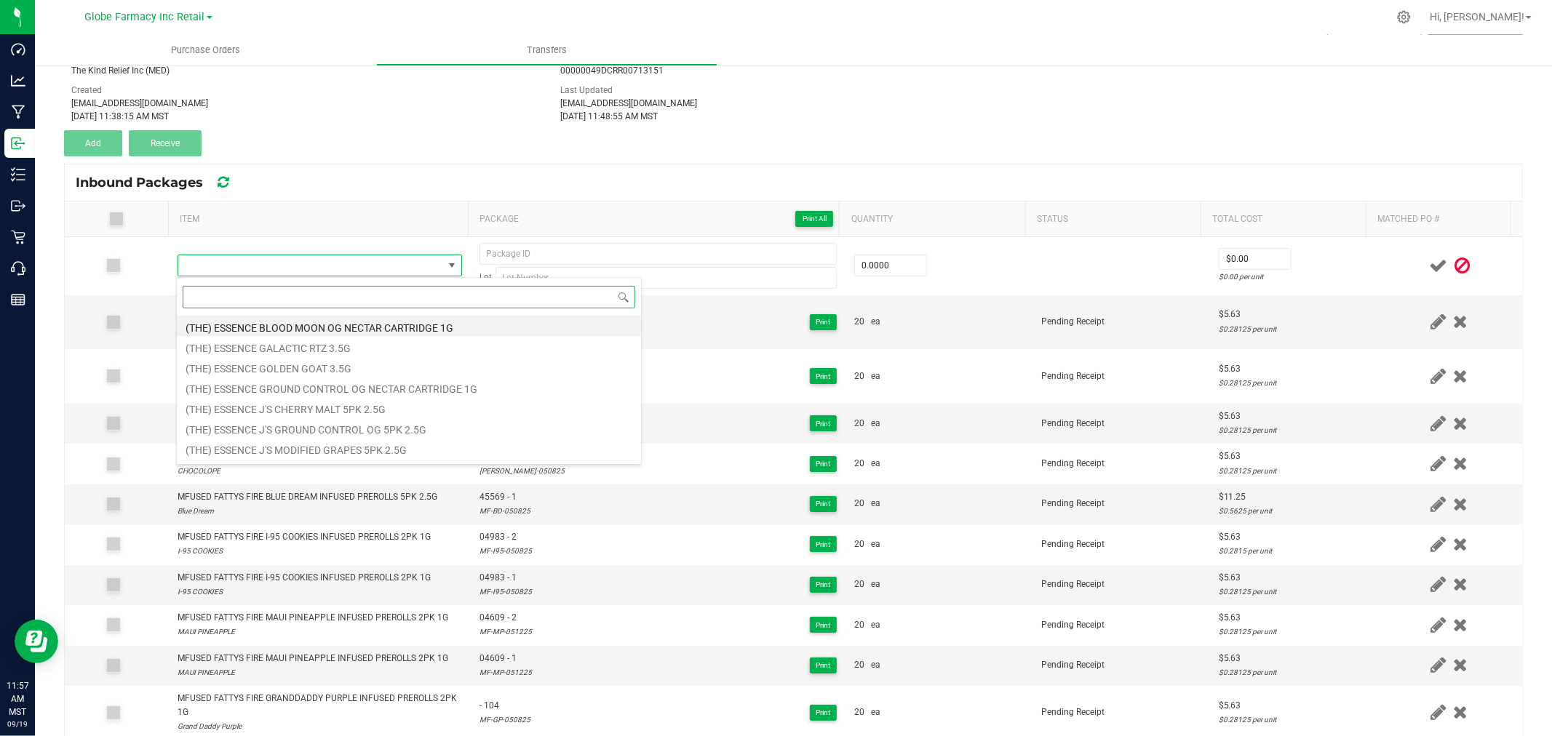
paste input "MFUSED FATTYS FIRE BLUE DREAM INFUSED PREROLLS 5PK 2.5G"
type input "MFUSED FATTYS FIRE BLUE DREAM INFUSED PREROLLS 5PK 2.5G"
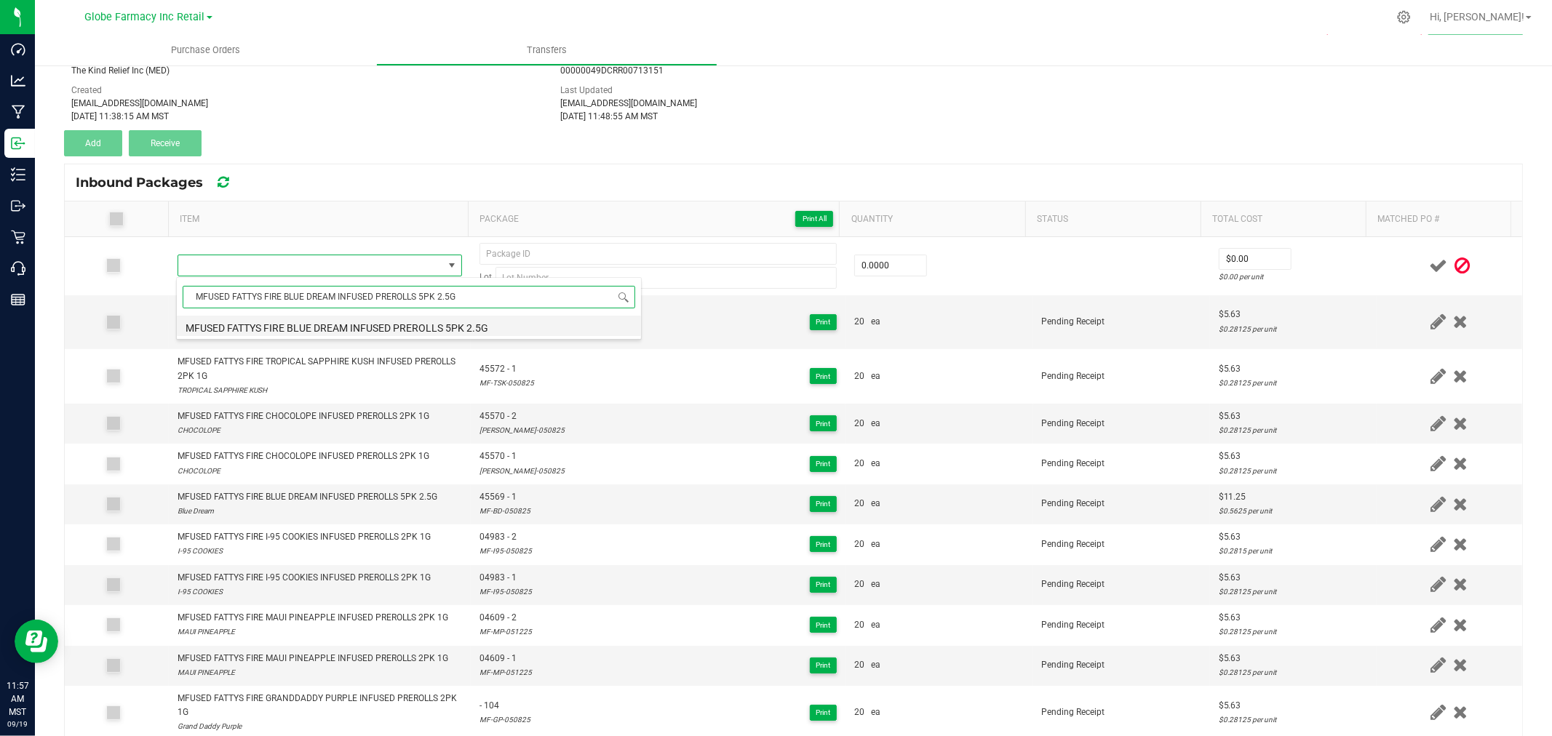
click at [298, 325] on li "MFUSED FATTYS FIRE BLUE DREAM INFUSED PREROLLS 5PK 2.5G" at bounding box center [409, 326] width 464 height 20
type input "0 ea"
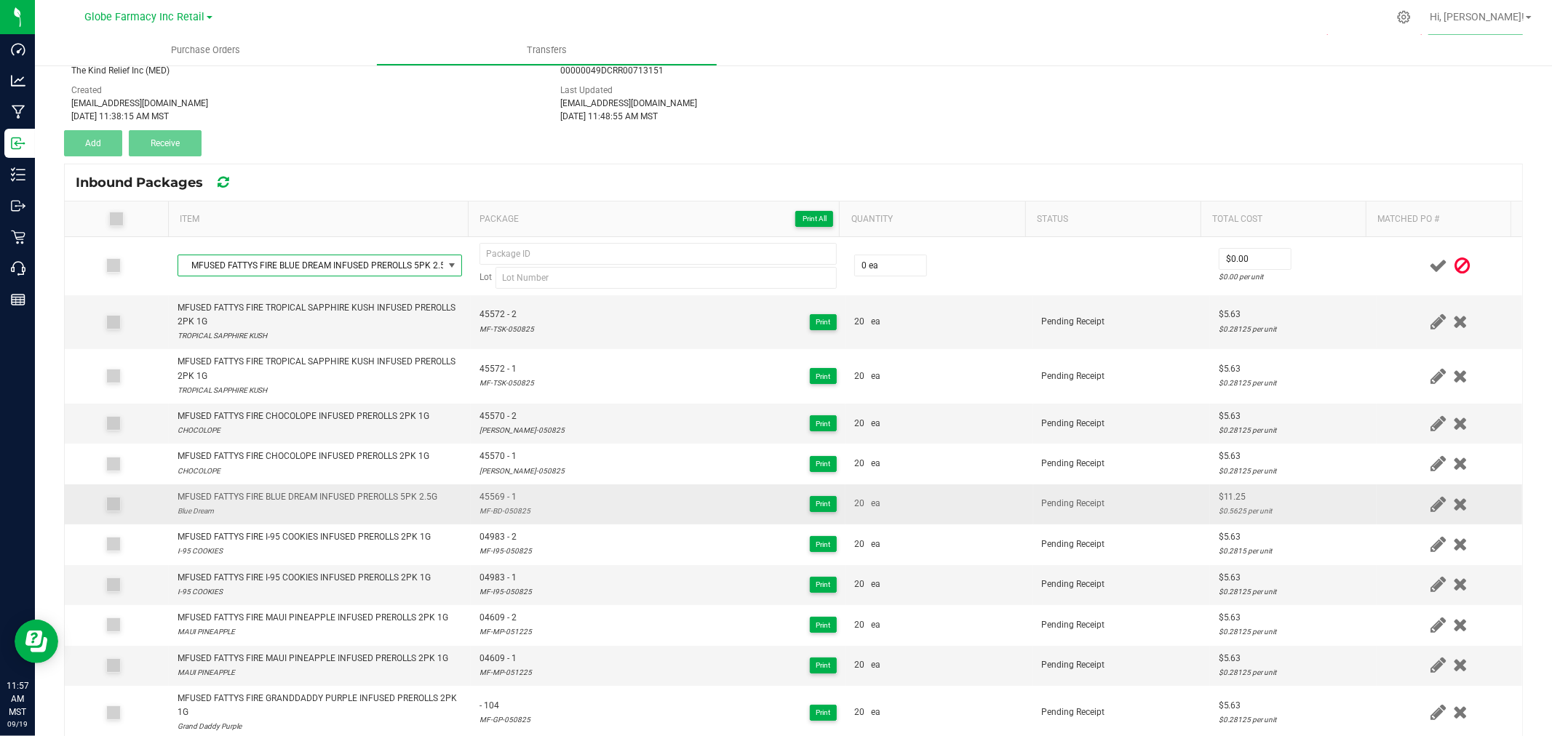
click at [493, 498] on span "45569 - 1" at bounding box center [505, 497] width 51 height 14
drag, startPoint x: 493, startPoint y: 498, endPoint x: 506, endPoint y: 498, distance: 13.1
click at [496, 498] on span "45569 - 1" at bounding box center [505, 497] width 51 height 14
type input "45569 - 1"
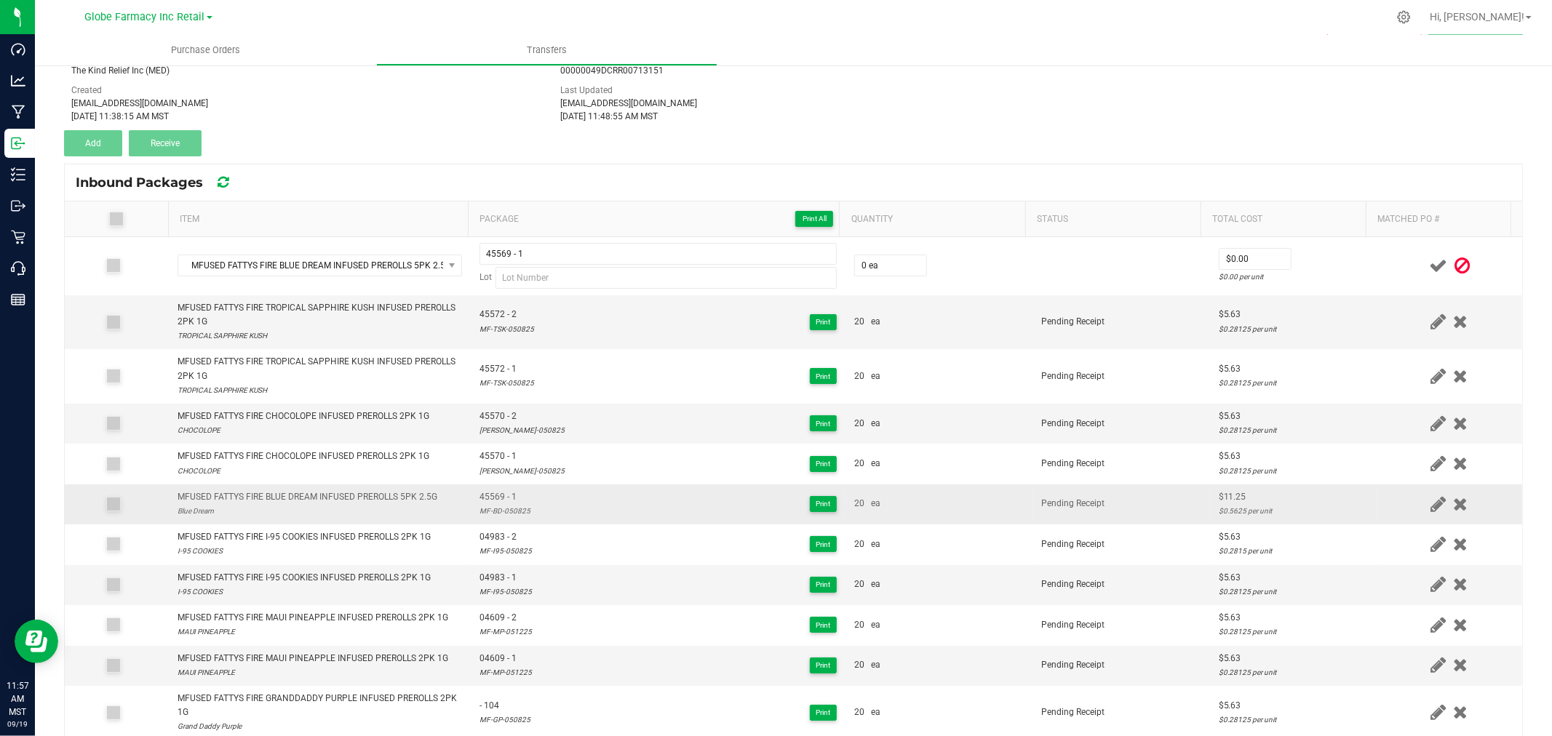
click at [496, 507] on div "MF-BD-050825" at bounding box center [505, 511] width 51 height 14
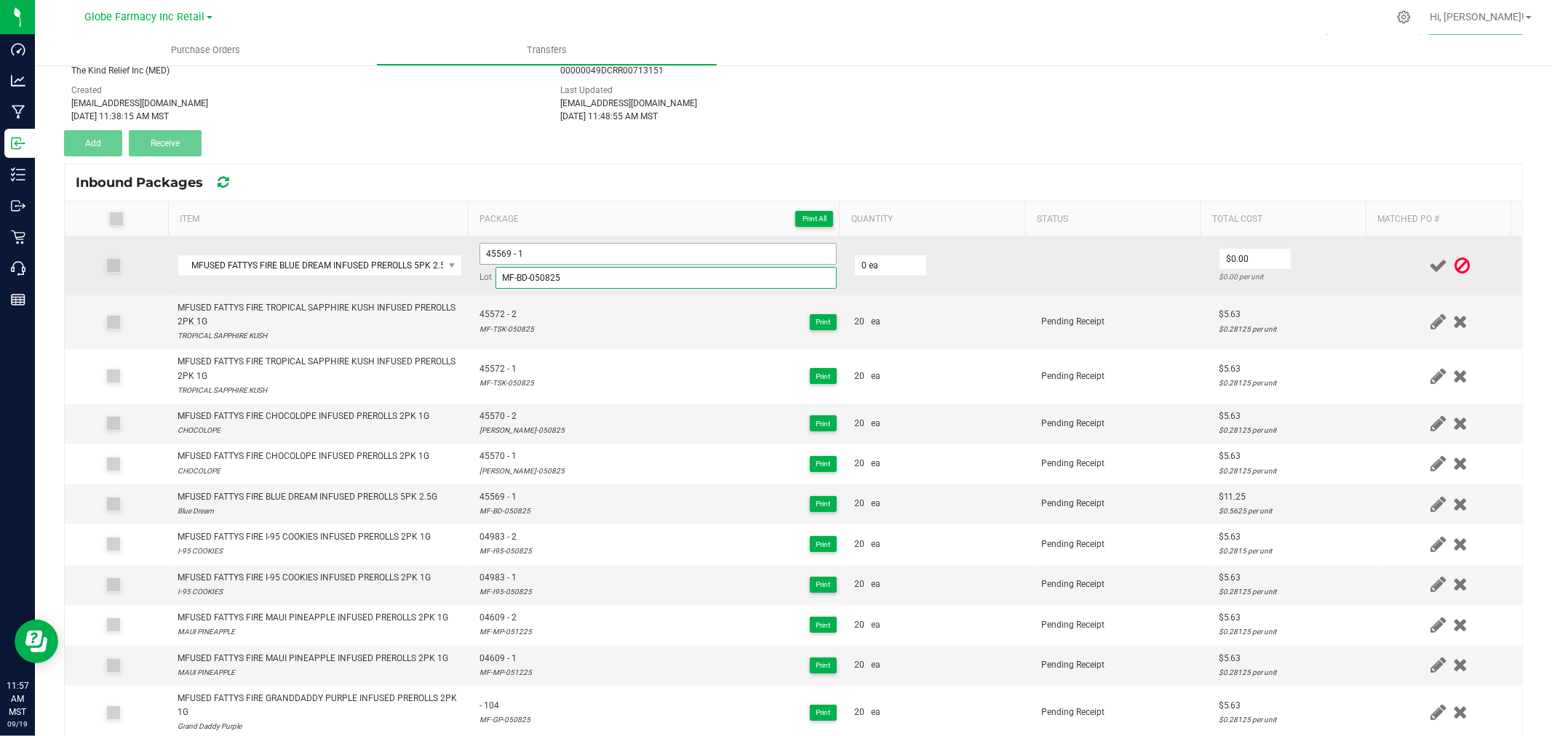
type input "MF-BD-050825"
click at [560, 245] on input "45569 - 1" at bounding box center [658, 254] width 357 height 22
type input "45569 - 2"
click at [873, 244] on td "0 ea" at bounding box center [940, 266] width 188 height 58
click at [881, 258] on input "0" at bounding box center [890, 265] width 71 height 20
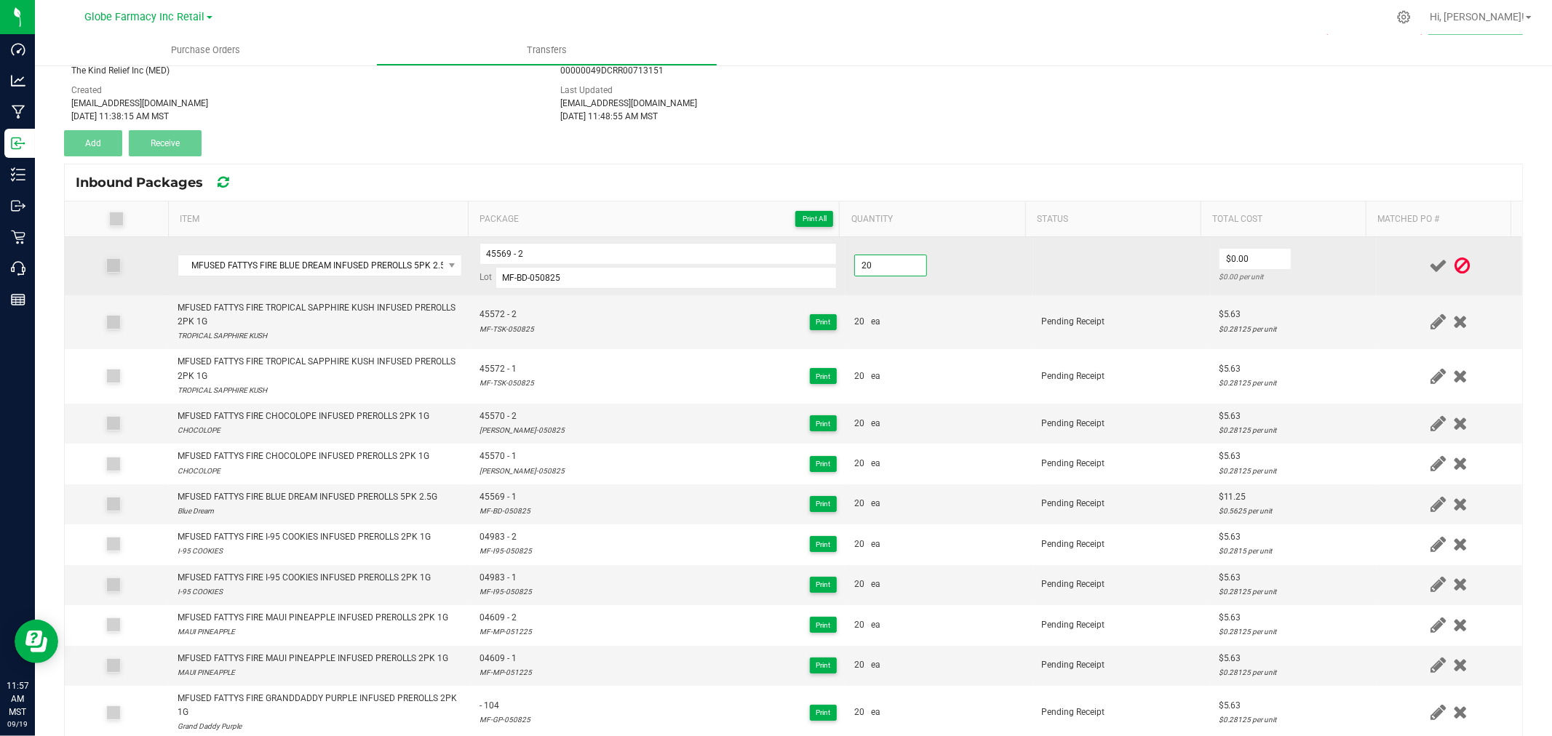
type input "20 ea"
type input "$11.25"
click at [1347, 257] on td "$11.25 $0.5625 per unit" at bounding box center [1293, 266] width 167 height 58
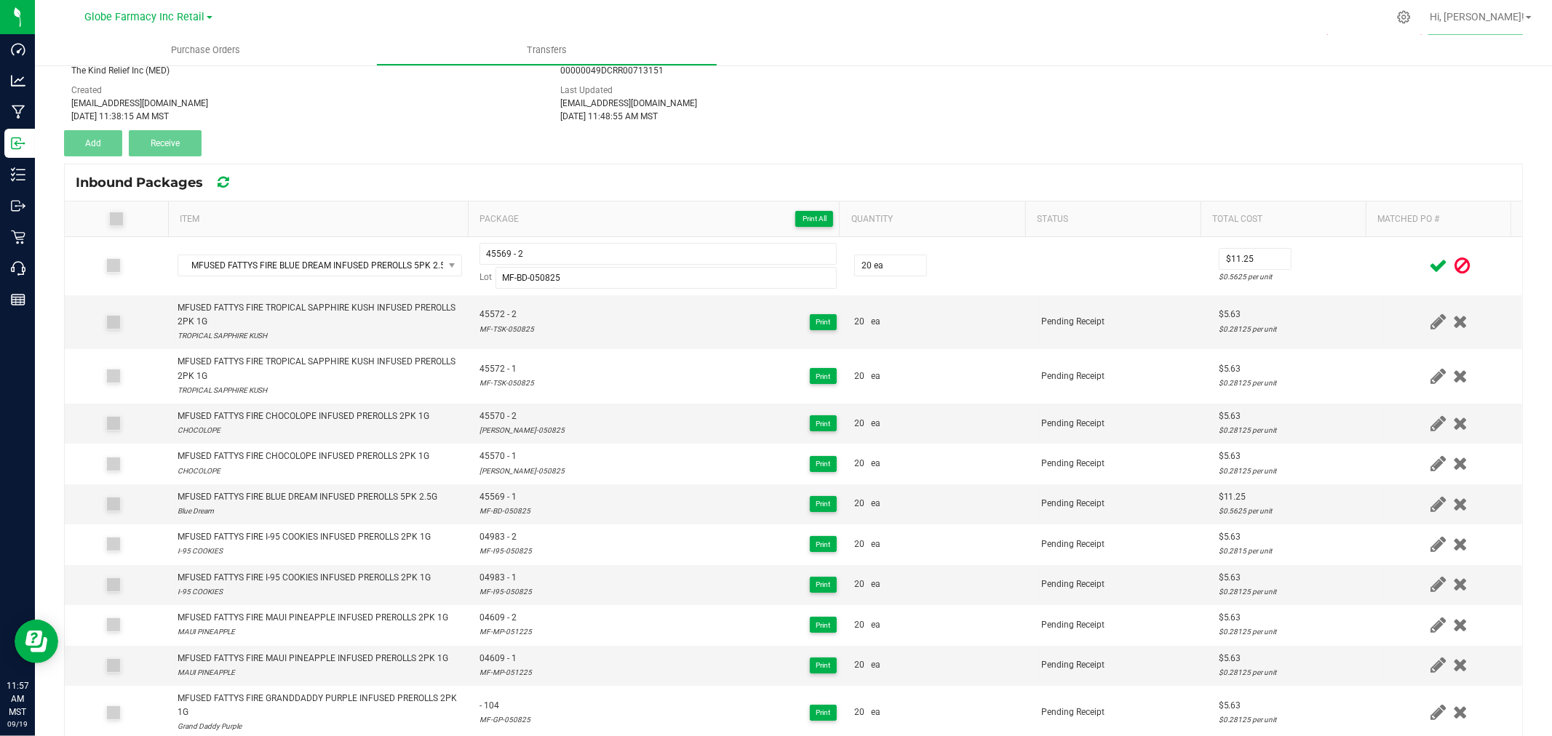
click at [1429, 263] on icon at bounding box center [1438, 266] width 18 height 18
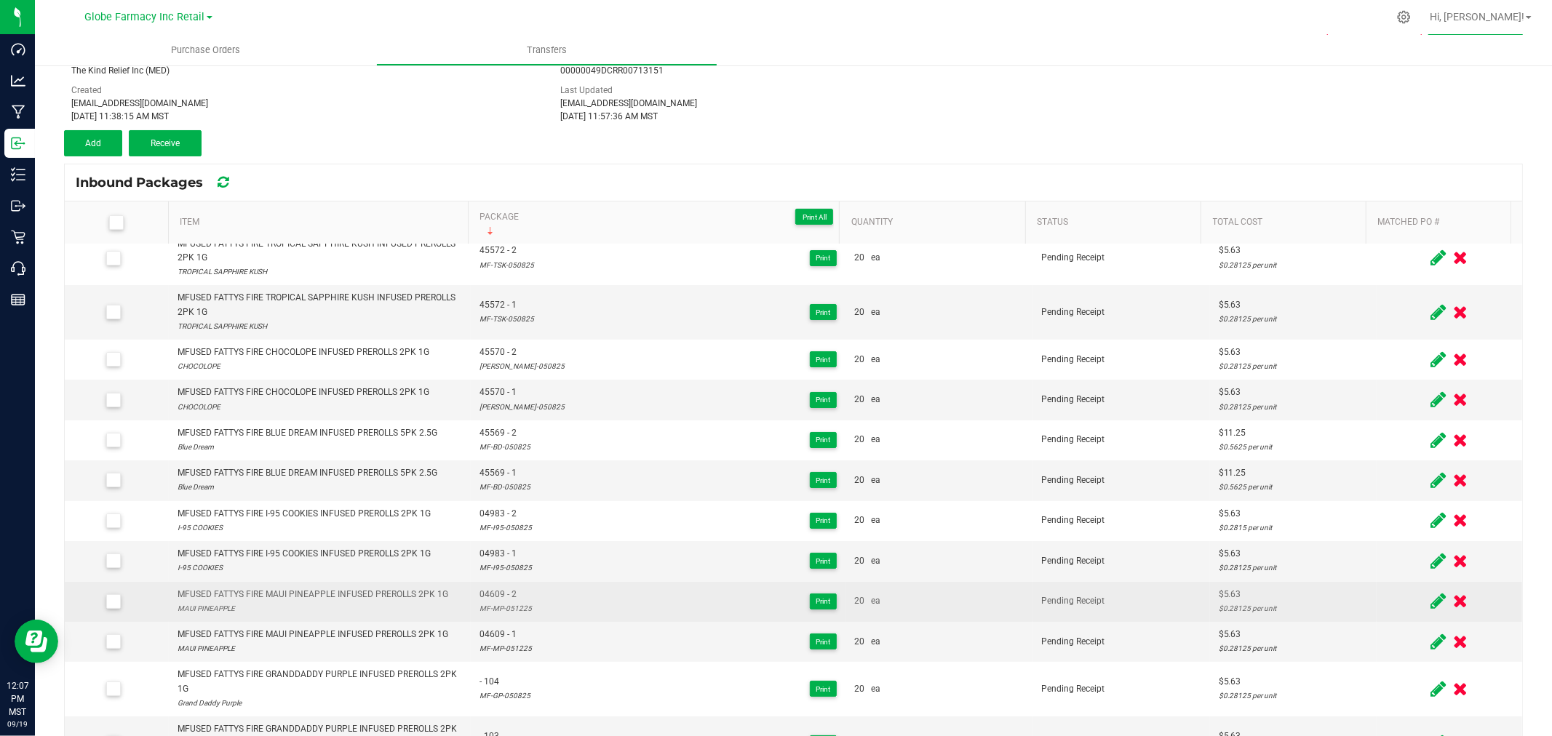
scroll to position [0, 0]
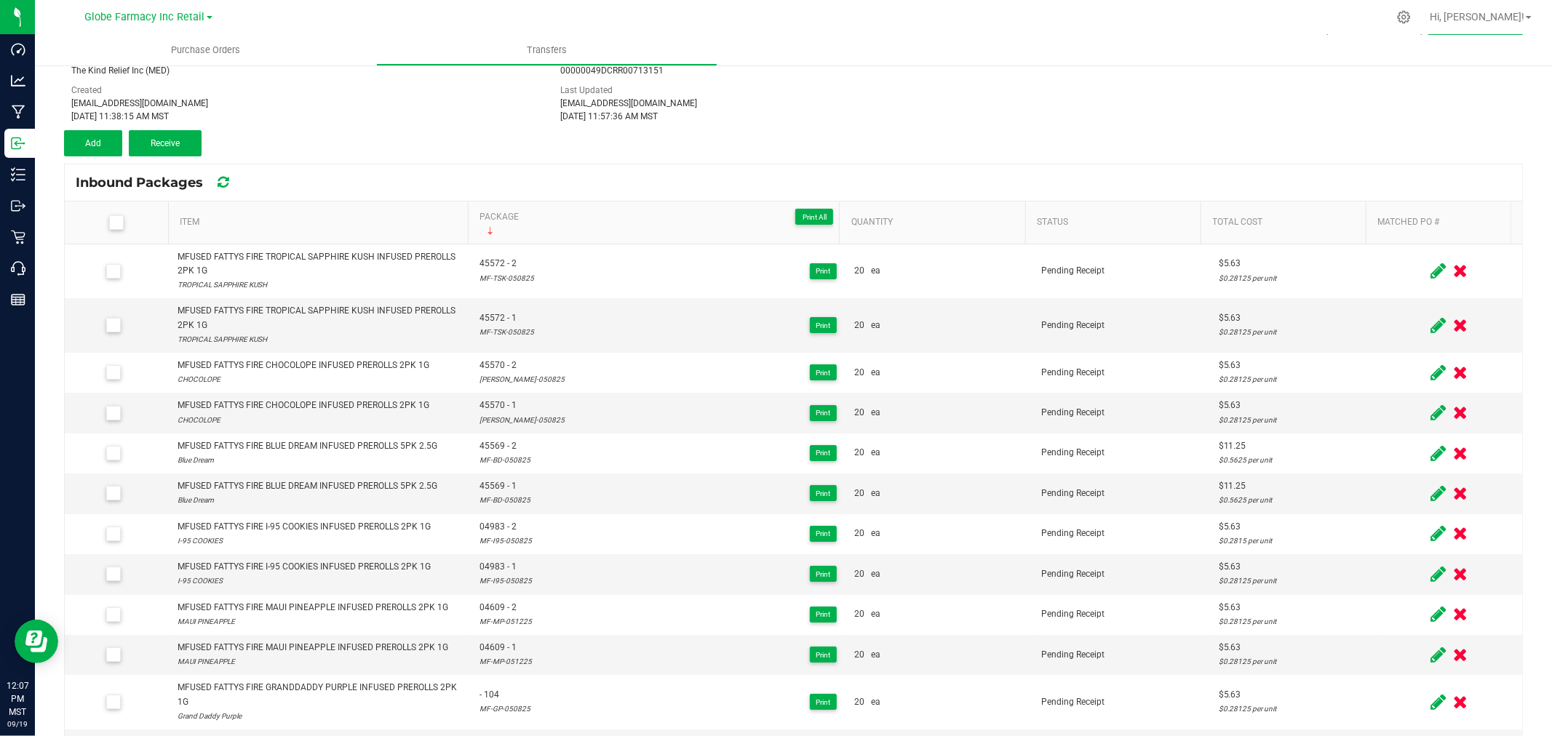
click at [57, 132] on div "< Inbound Transfers Transfer #013685-MFUSED Pending Receipt Void Edit Shipper N…" at bounding box center [793, 401] width 1517 height 837
click at [66, 137] on button "Add" at bounding box center [93, 143] width 58 height 26
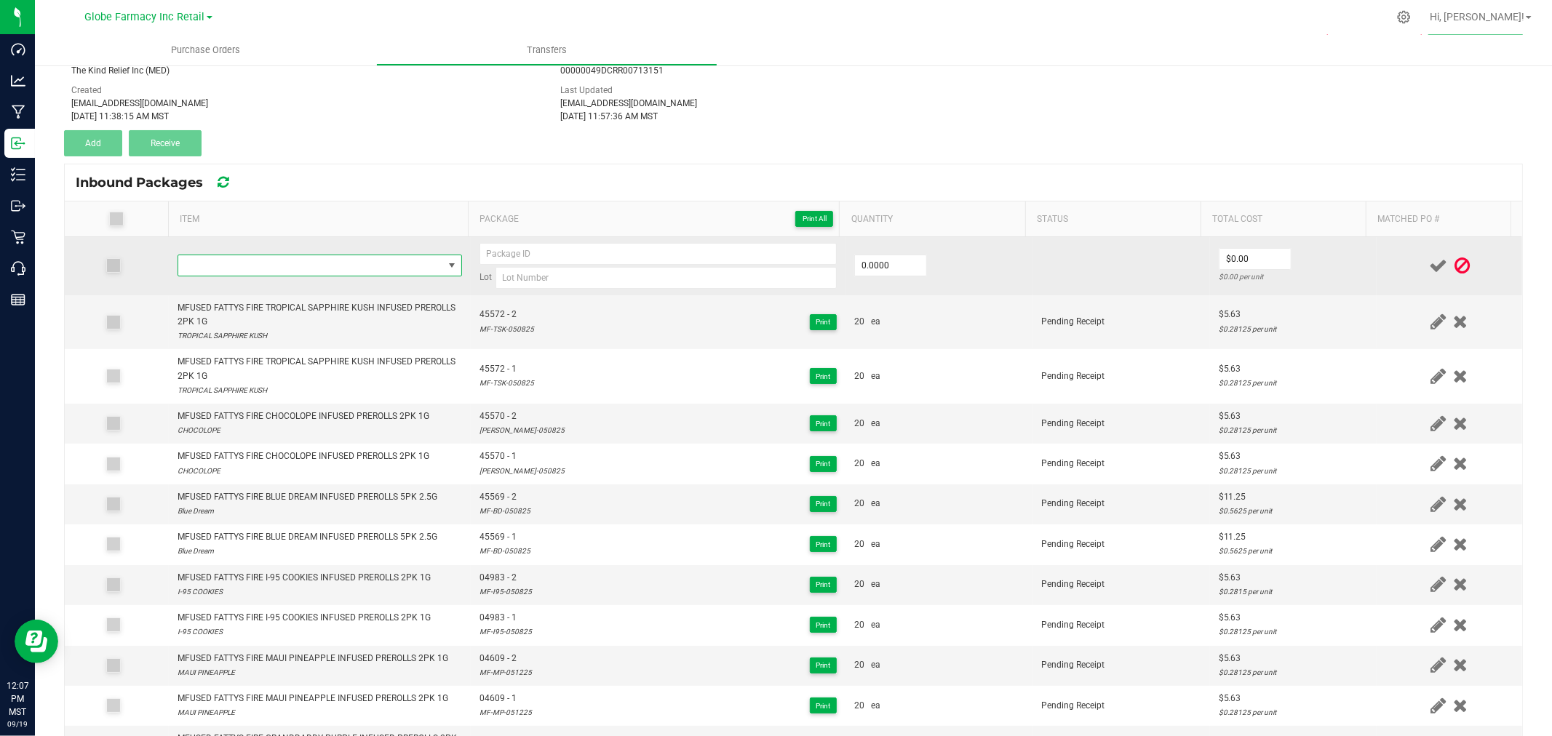
click at [318, 258] on span "NO DATA FOUND" at bounding box center [310, 265] width 265 height 20
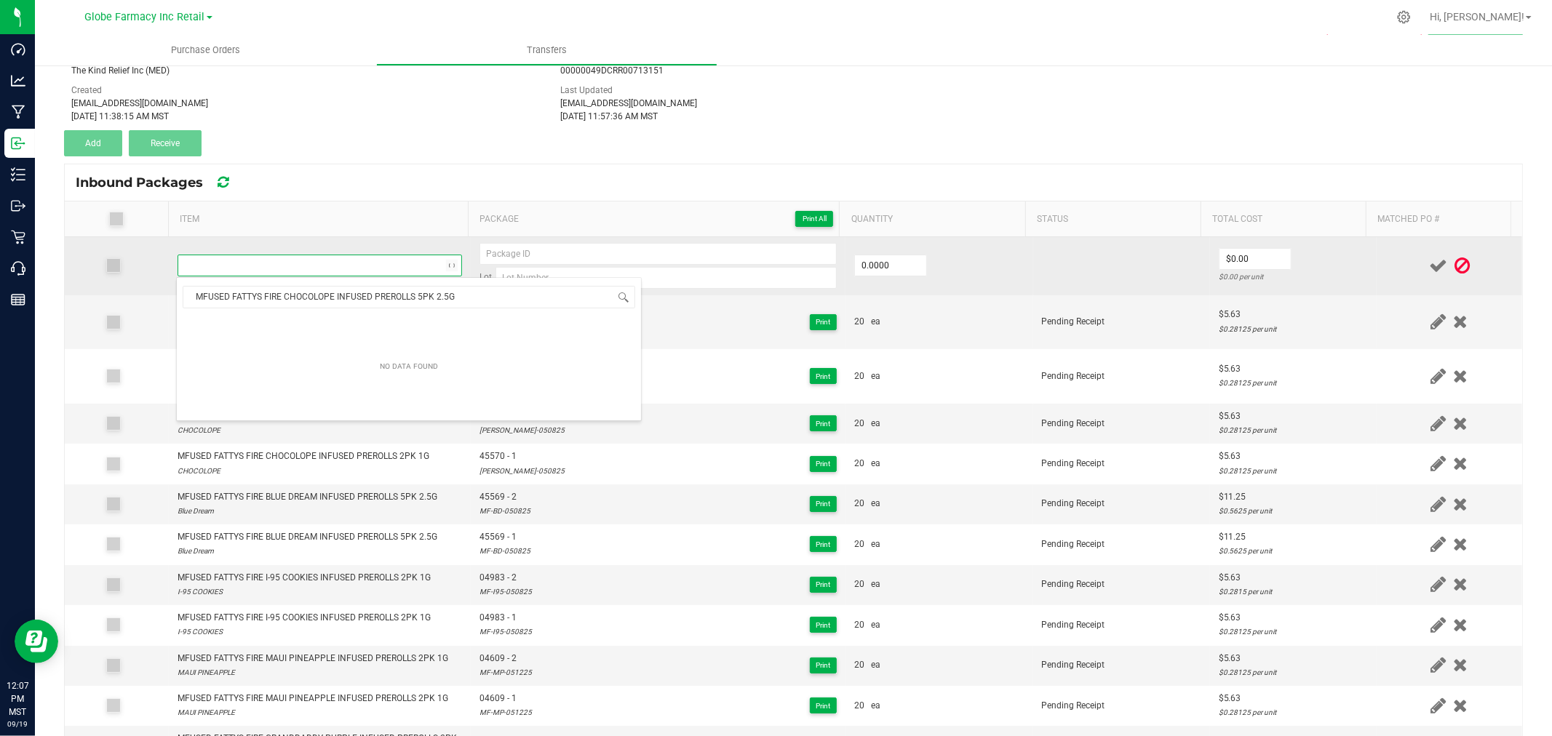
scroll to position [22, 279]
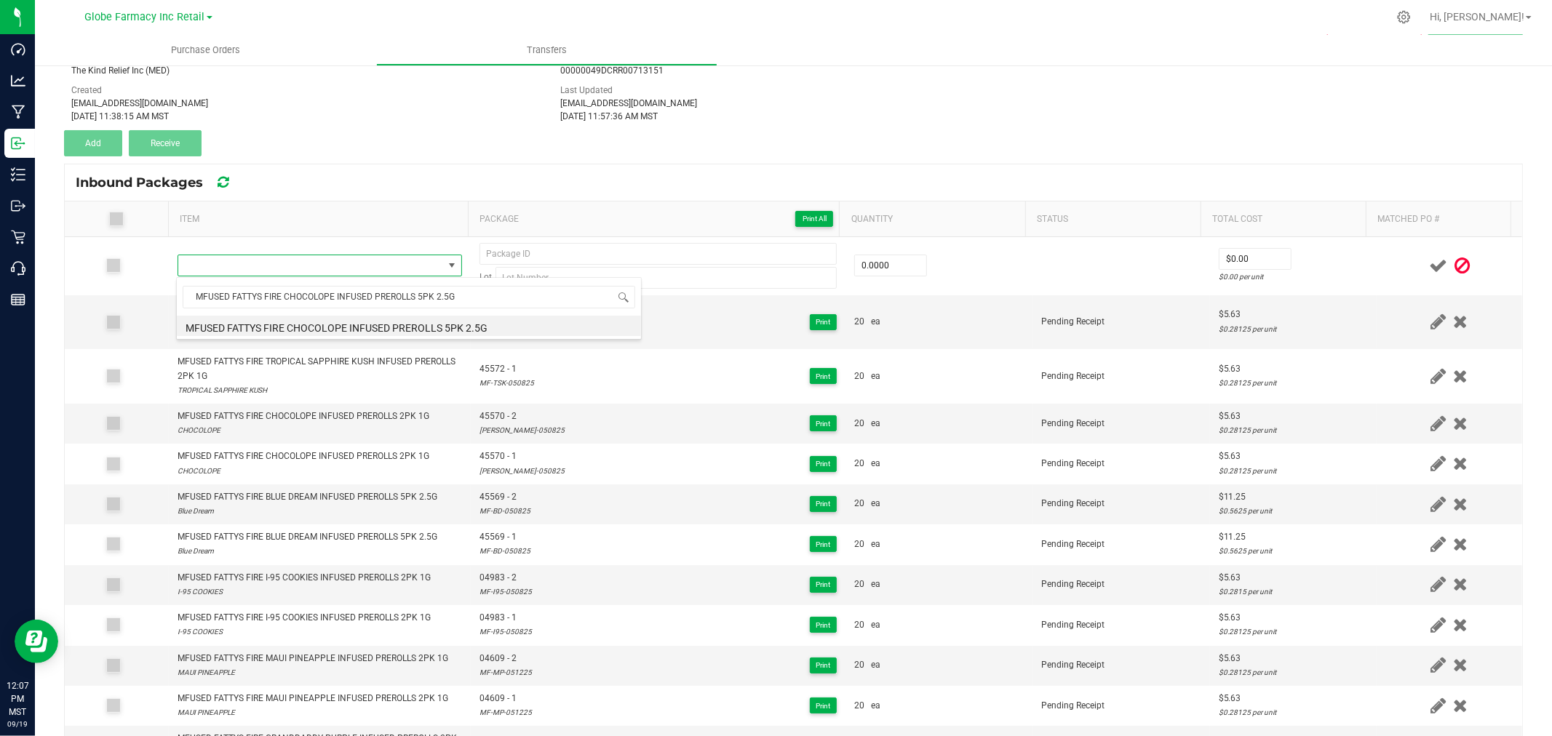
click at [338, 332] on li "MFUSED FATTYS FIRE CHOCOLOPE INFUSED PREROLLS 5PK 2.5G" at bounding box center [409, 326] width 464 height 20
type input "0 ea"
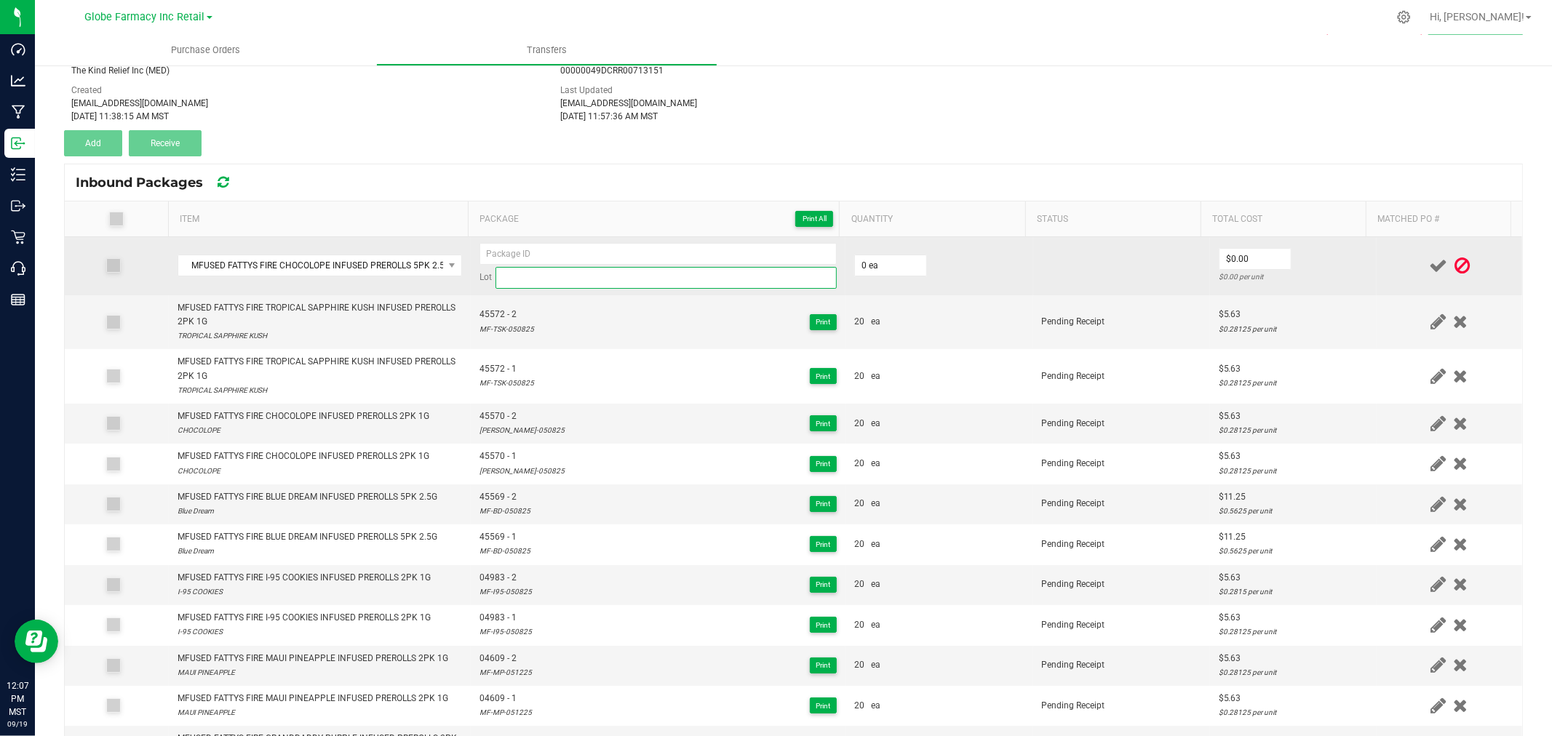
click at [616, 274] on input at bounding box center [666, 278] width 341 height 22
paste input "MF-CL-050825"
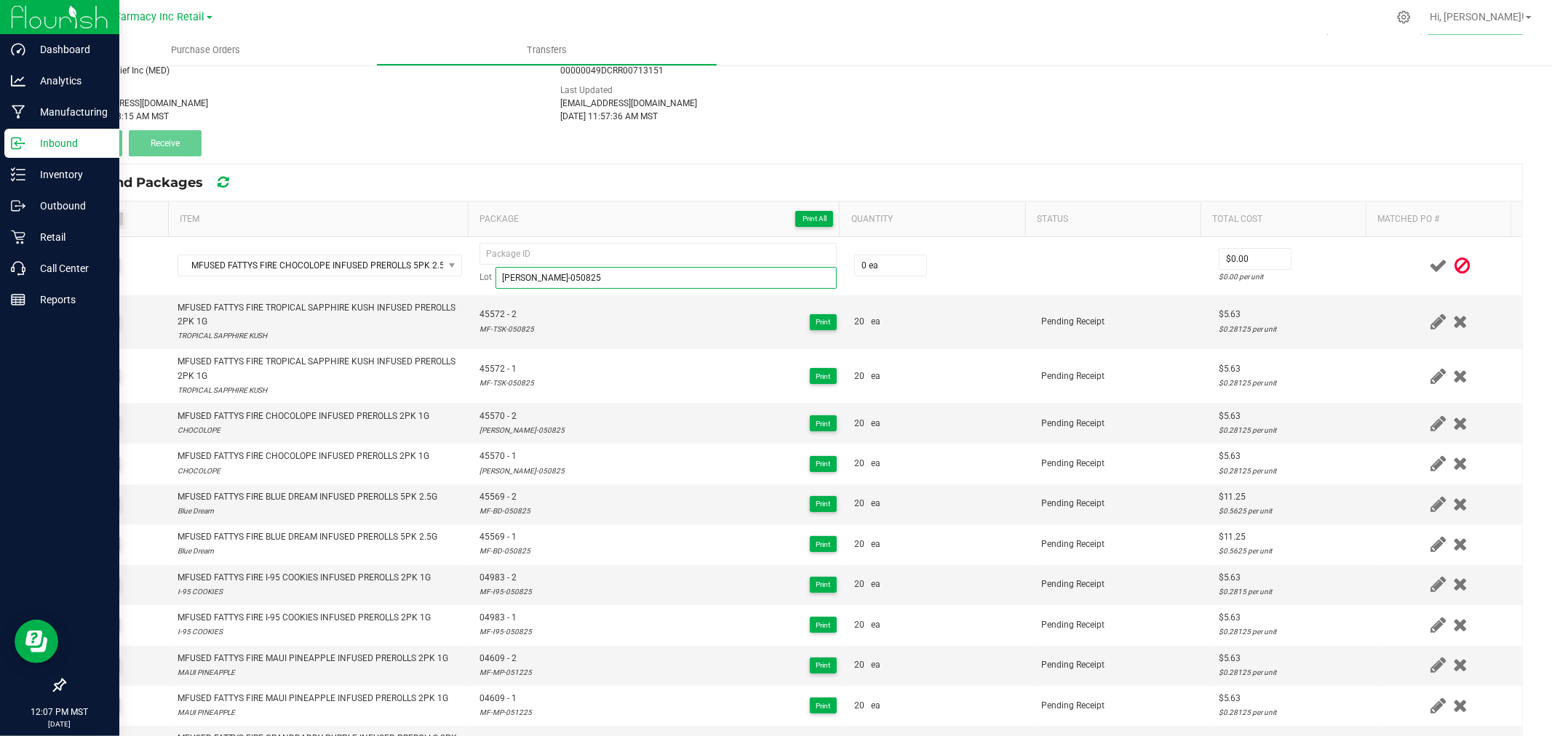
type input "MF-CL-050825"
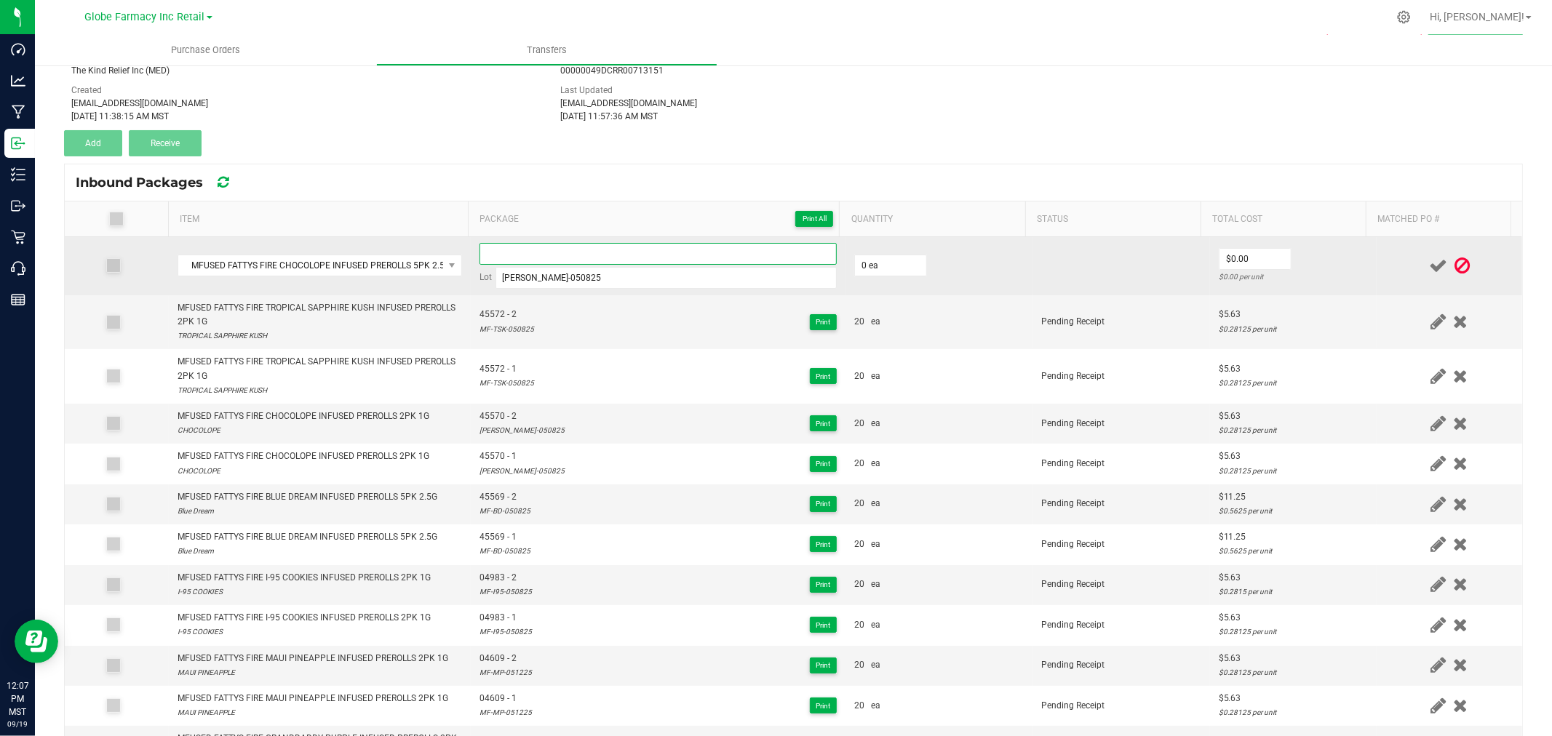
click at [546, 260] on input at bounding box center [658, 254] width 357 height 22
paste input "45571-Exp."
drag, startPoint x: 586, startPoint y: 255, endPoint x: 504, endPoint y: 266, distance: 82.3
click at [504, 266] on div "45571-Exp. Lot MF-CL-050825" at bounding box center [658, 266] width 357 height 46
type input "45571 - 1"
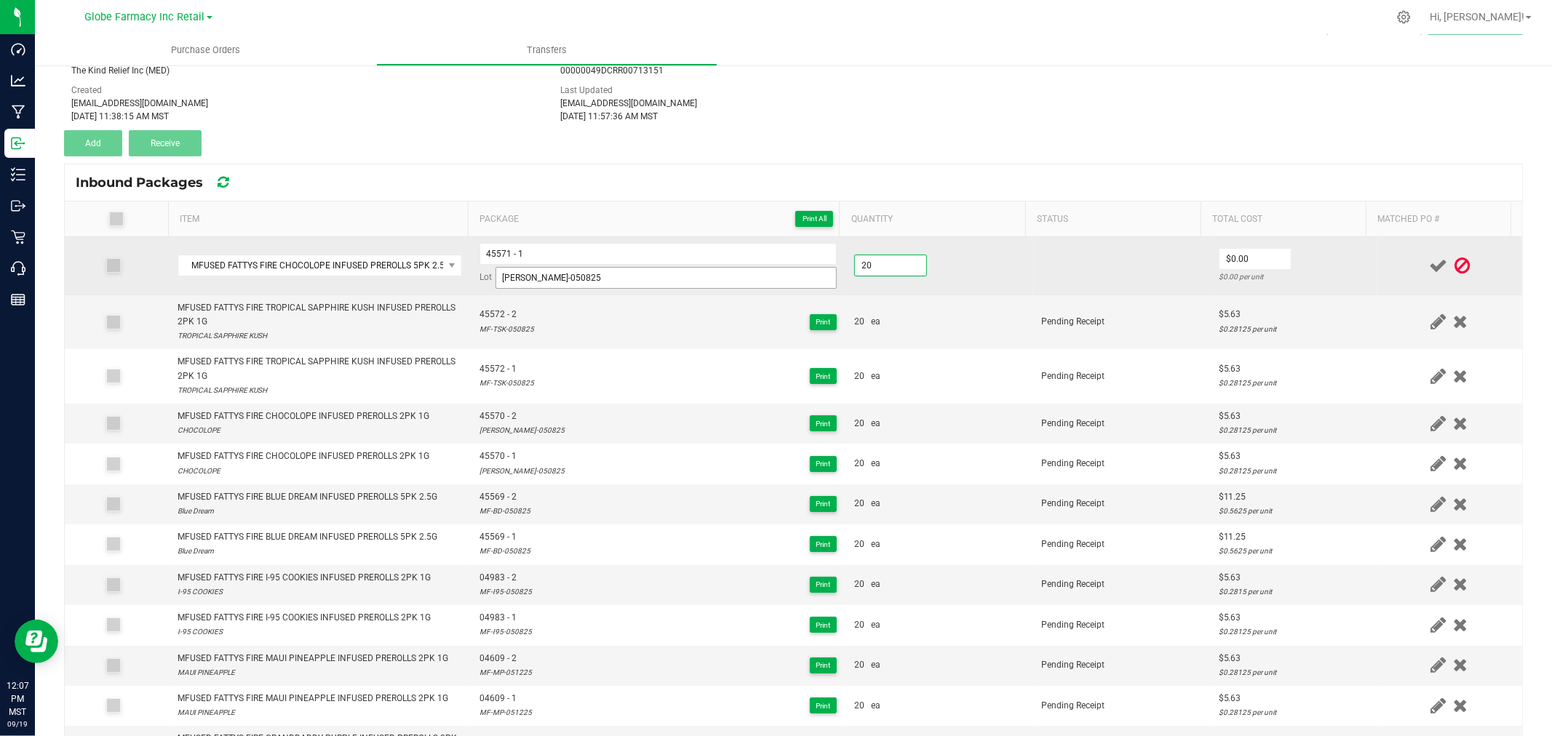
type input "20 ea"
type input "$11.25"
click at [1345, 285] on td "$11.25 $0.5625 per unit" at bounding box center [1293, 266] width 167 height 58
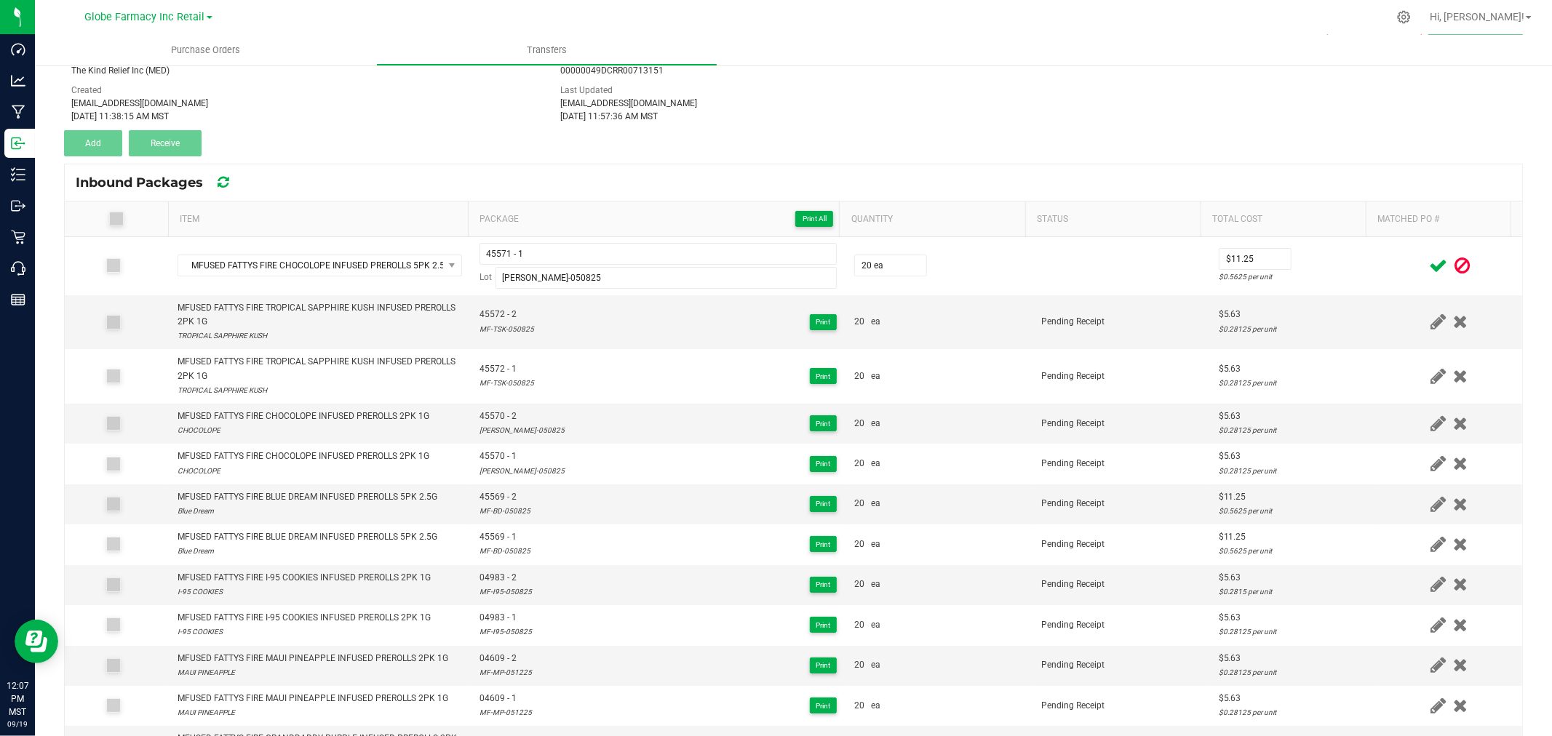
click at [1429, 258] on icon at bounding box center [1438, 266] width 18 height 18
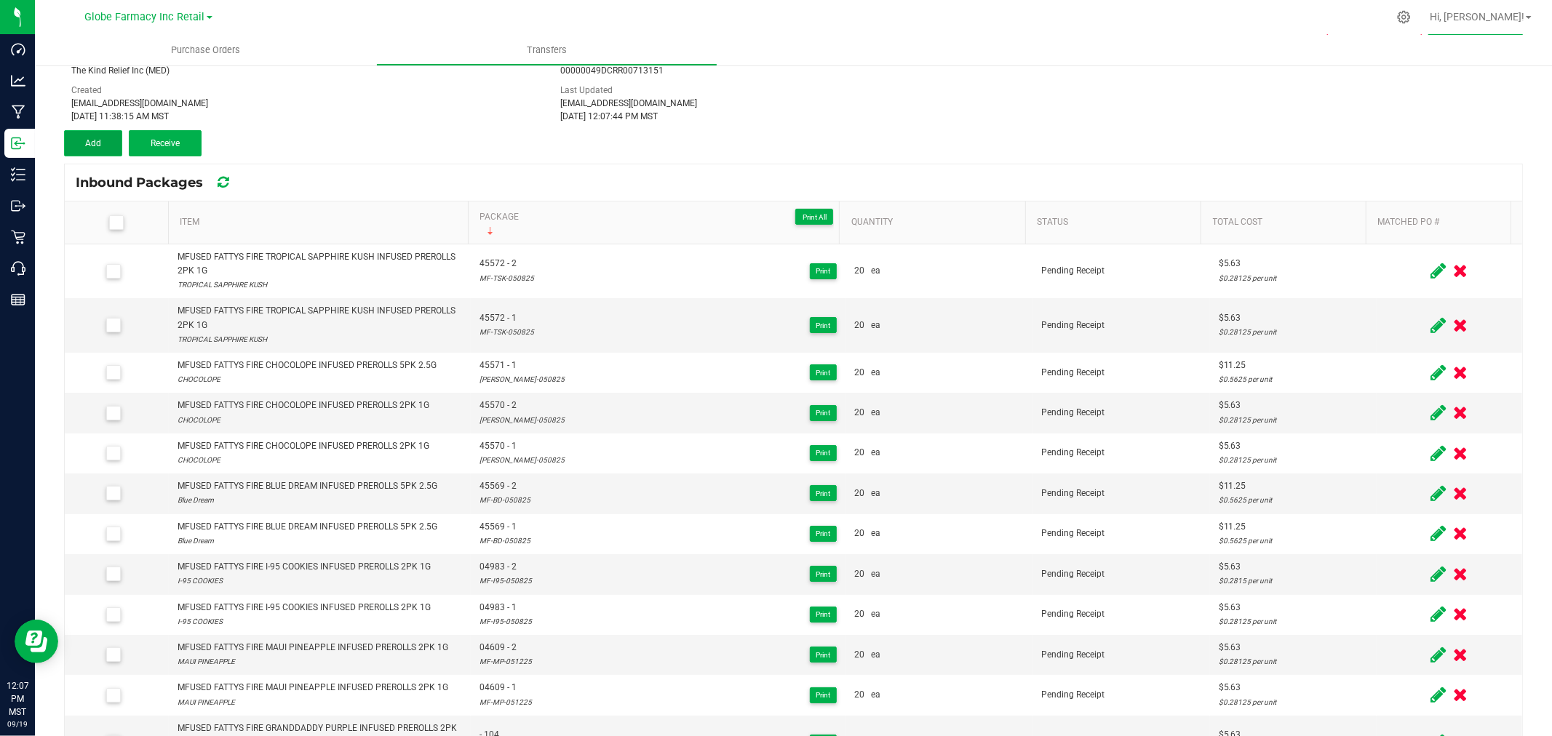
click at [77, 136] on button "Add" at bounding box center [93, 143] width 58 height 26
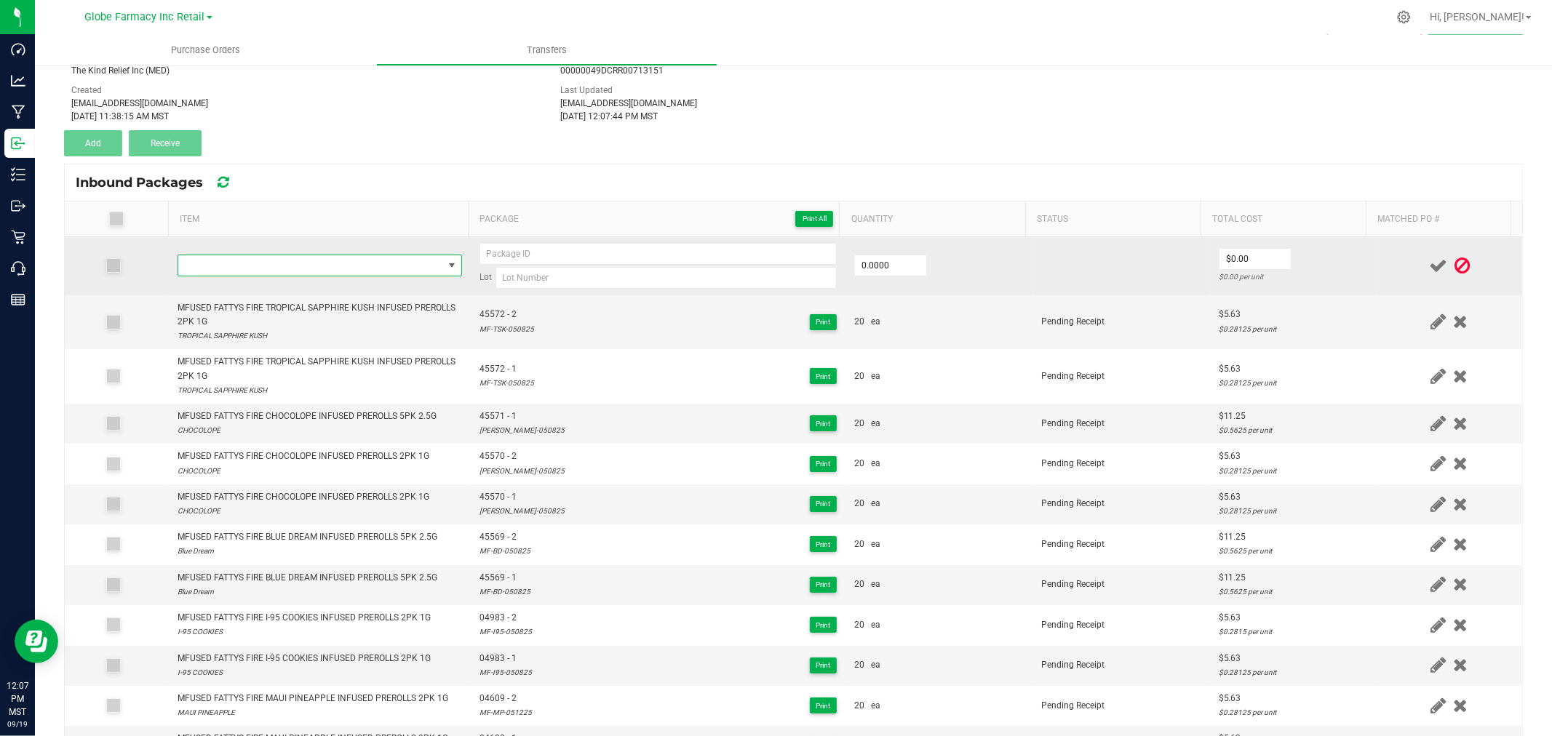
click at [257, 272] on span "NO DATA FOUND" at bounding box center [310, 265] width 265 height 20
click at [280, 237] on td at bounding box center [320, 266] width 302 height 58
